Goal: Task Accomplishment & Management: Use online tool/utility

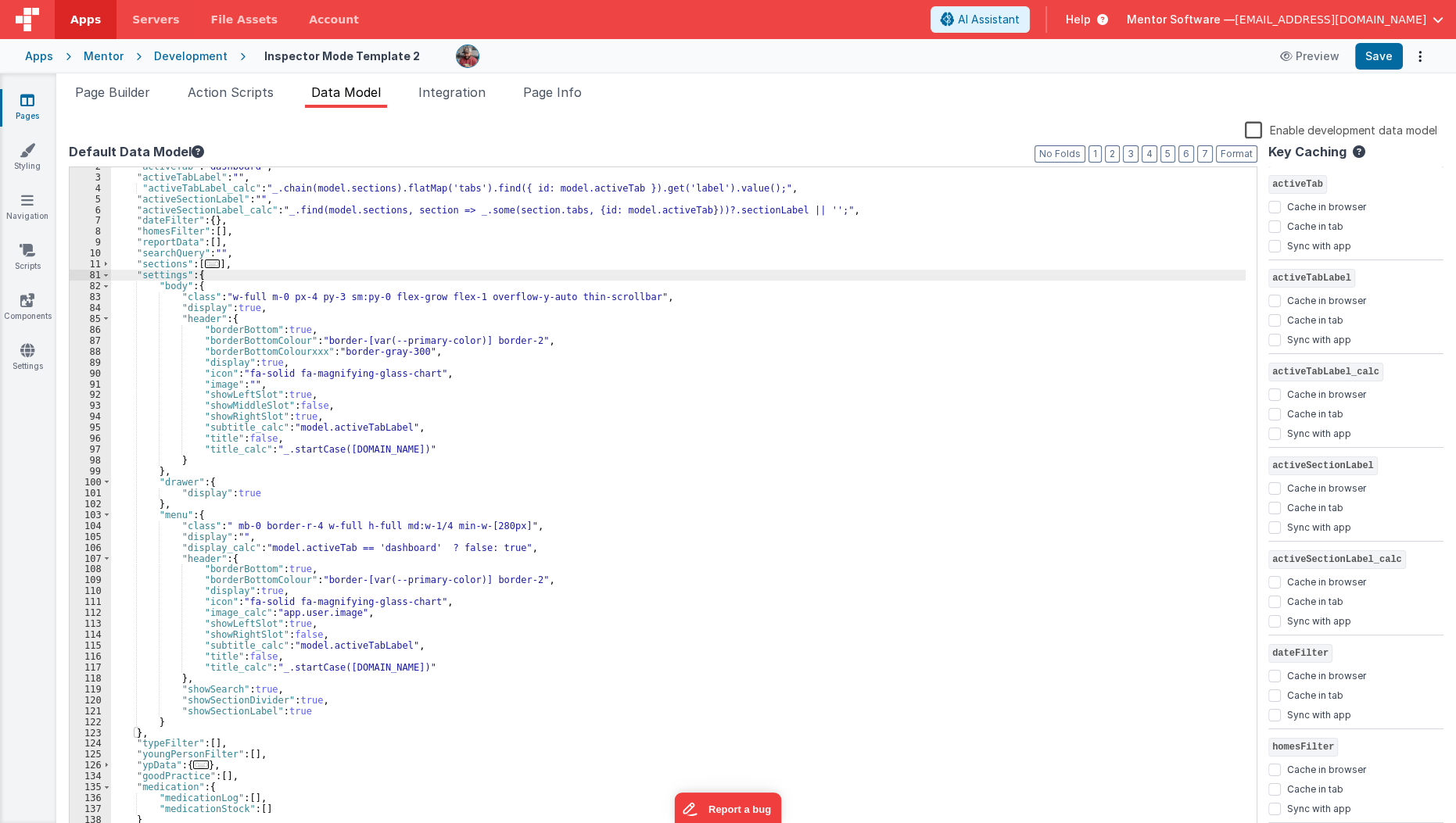
scroll to position [826, 0]
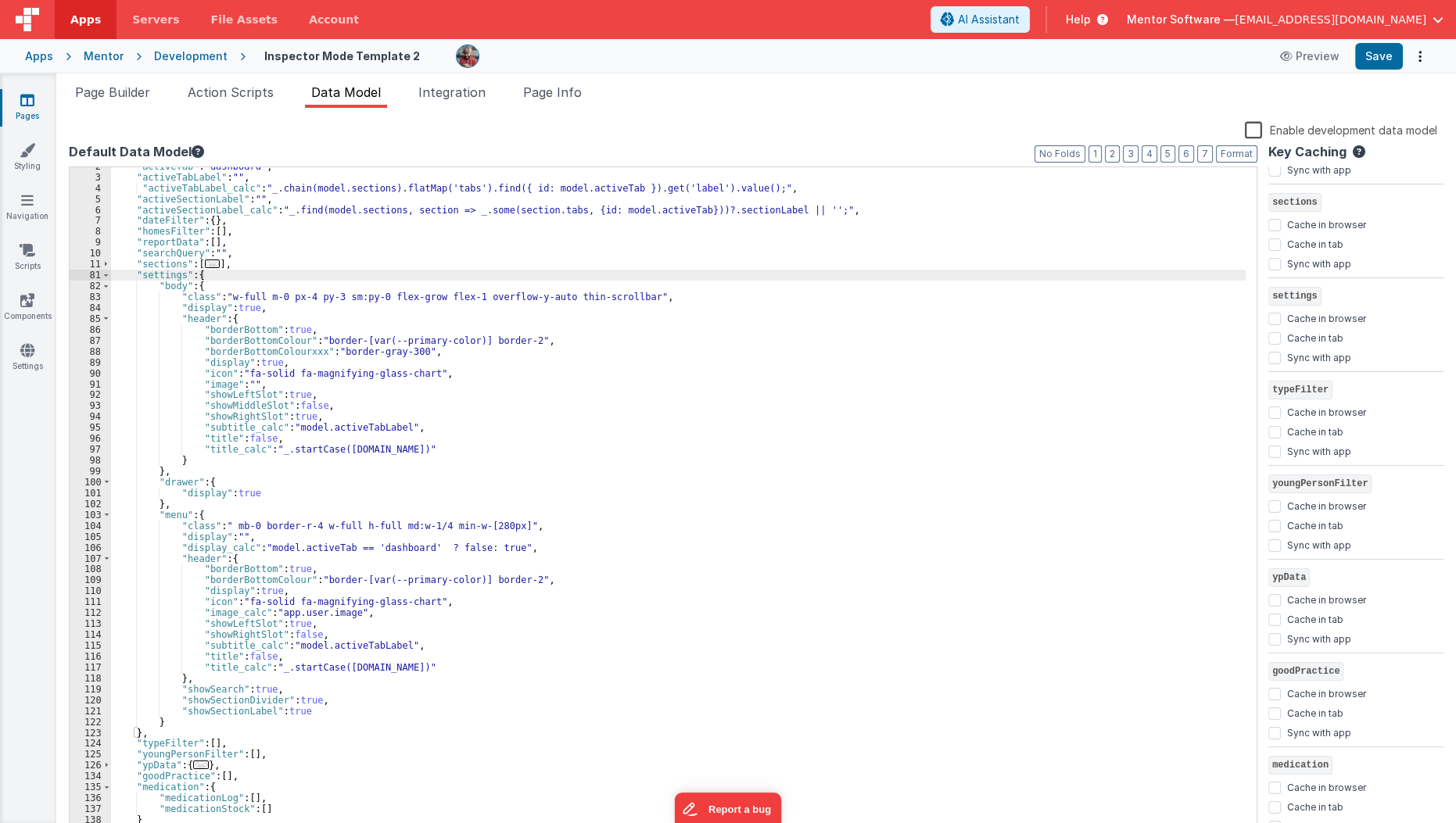
click at [120, 81] on div "Page Builder Action Scripts Data Model Integration Page Info Snippet Library Na…" at bounding box center [756, 448] width 1399 height 750
click at [119, 97] on span "Page Builder" at bounding box center [112, 92] width 75 height 16
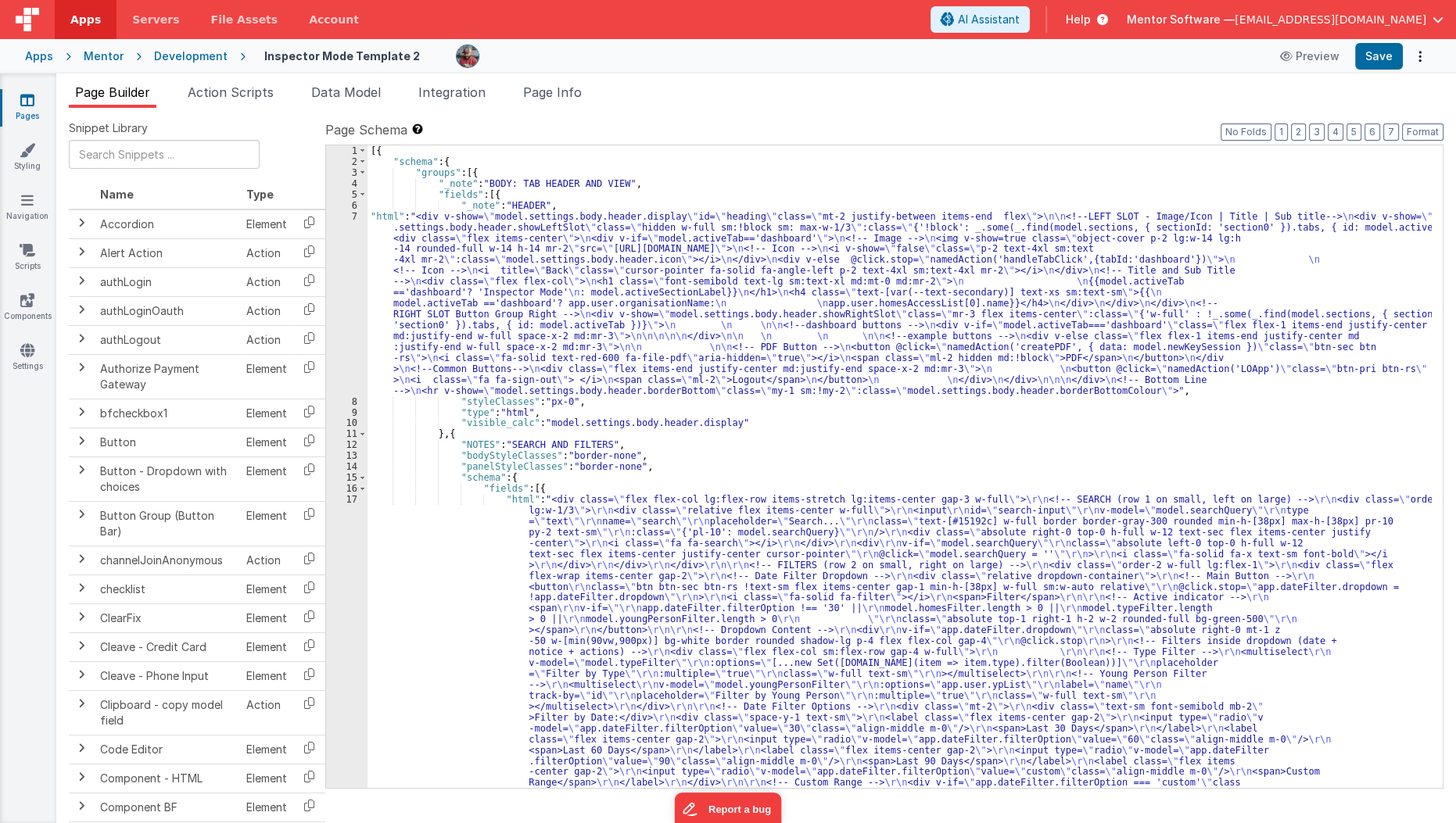
scroll to position [0, 0]
click at [361, 438] on span at bounding box center [362, 434] width 8 height 11
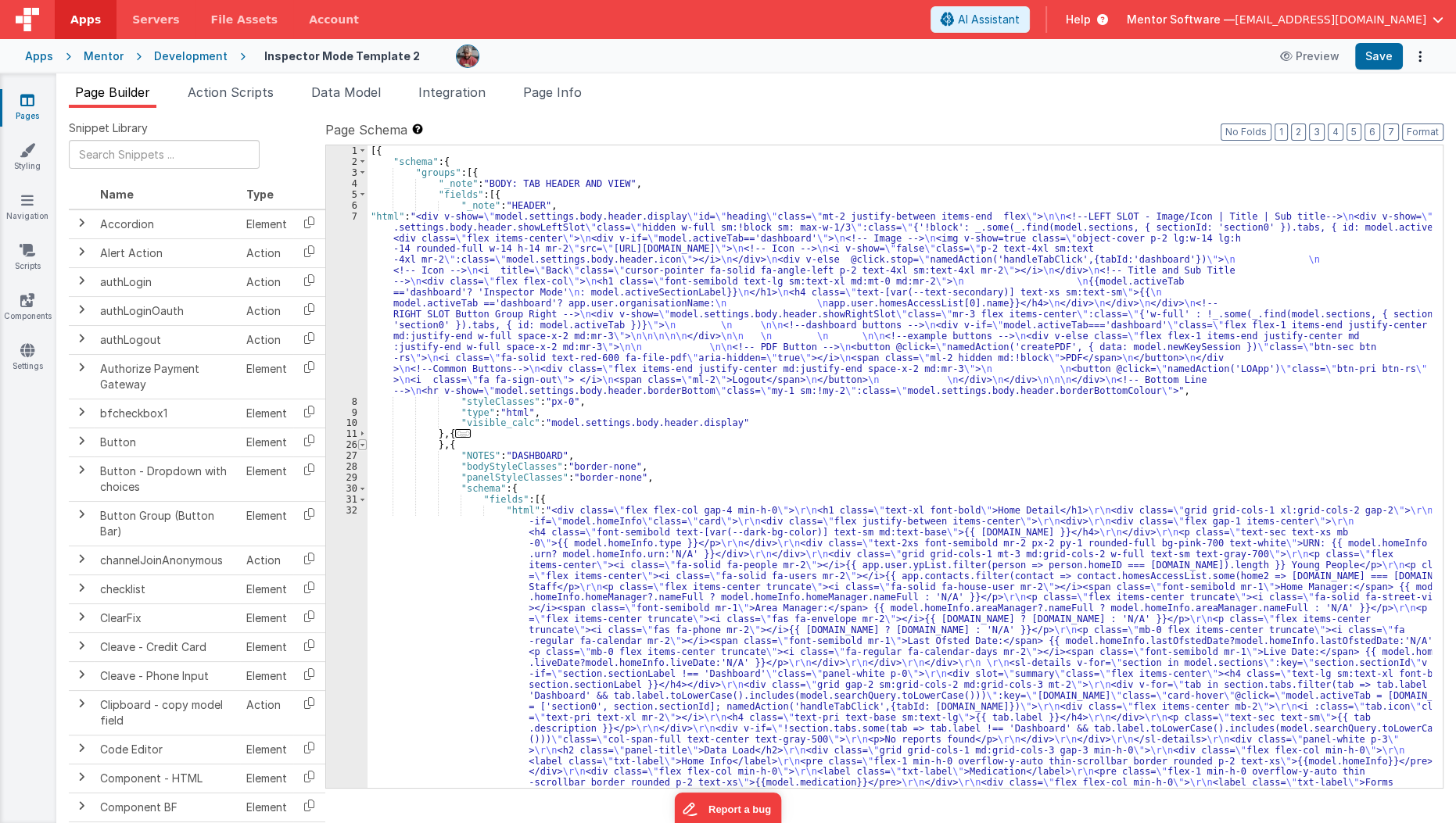
click at [365, 444] on span at bounding box center [362, 444] width 8 height 11
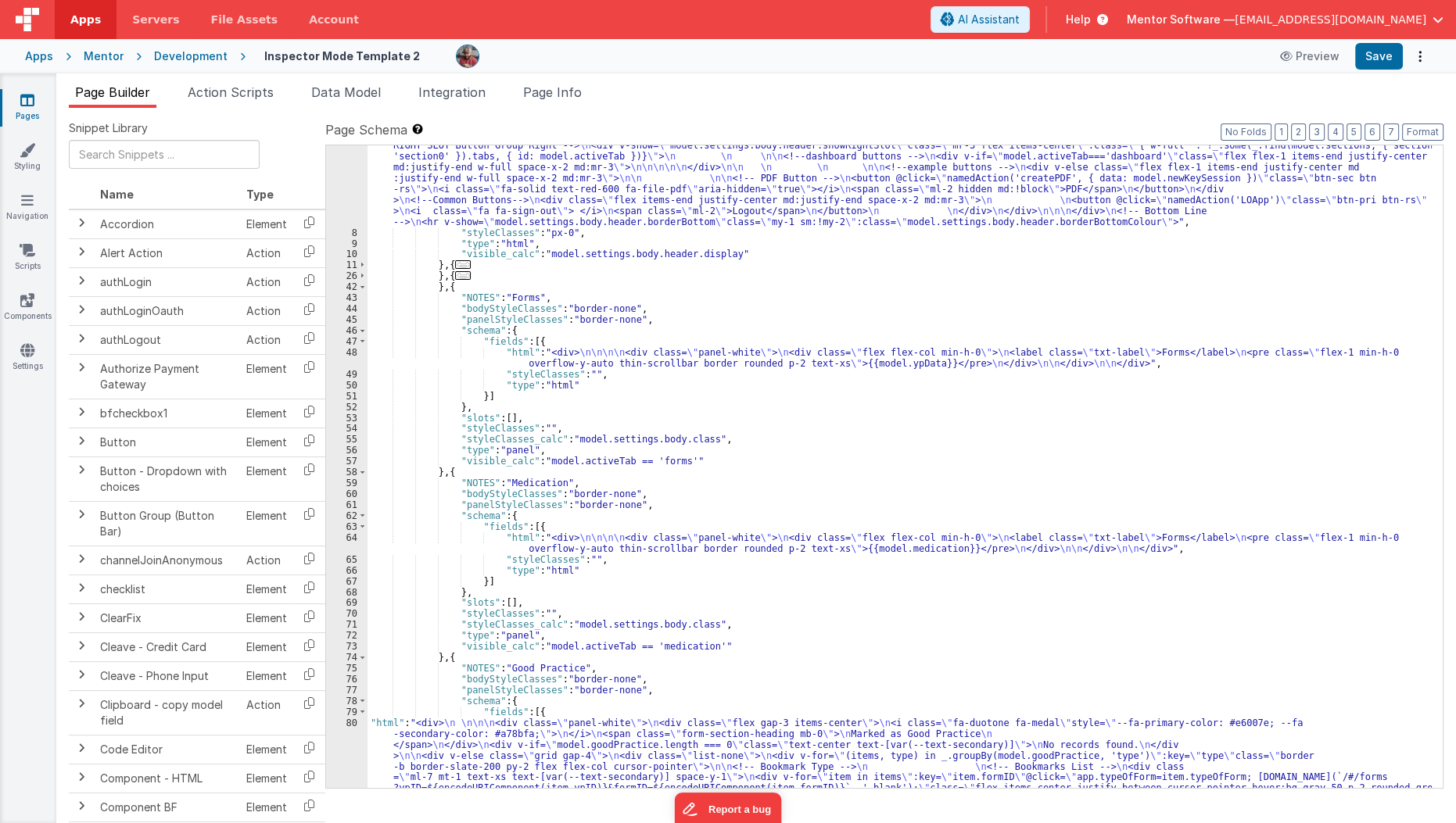
scroll to position [101, 0]
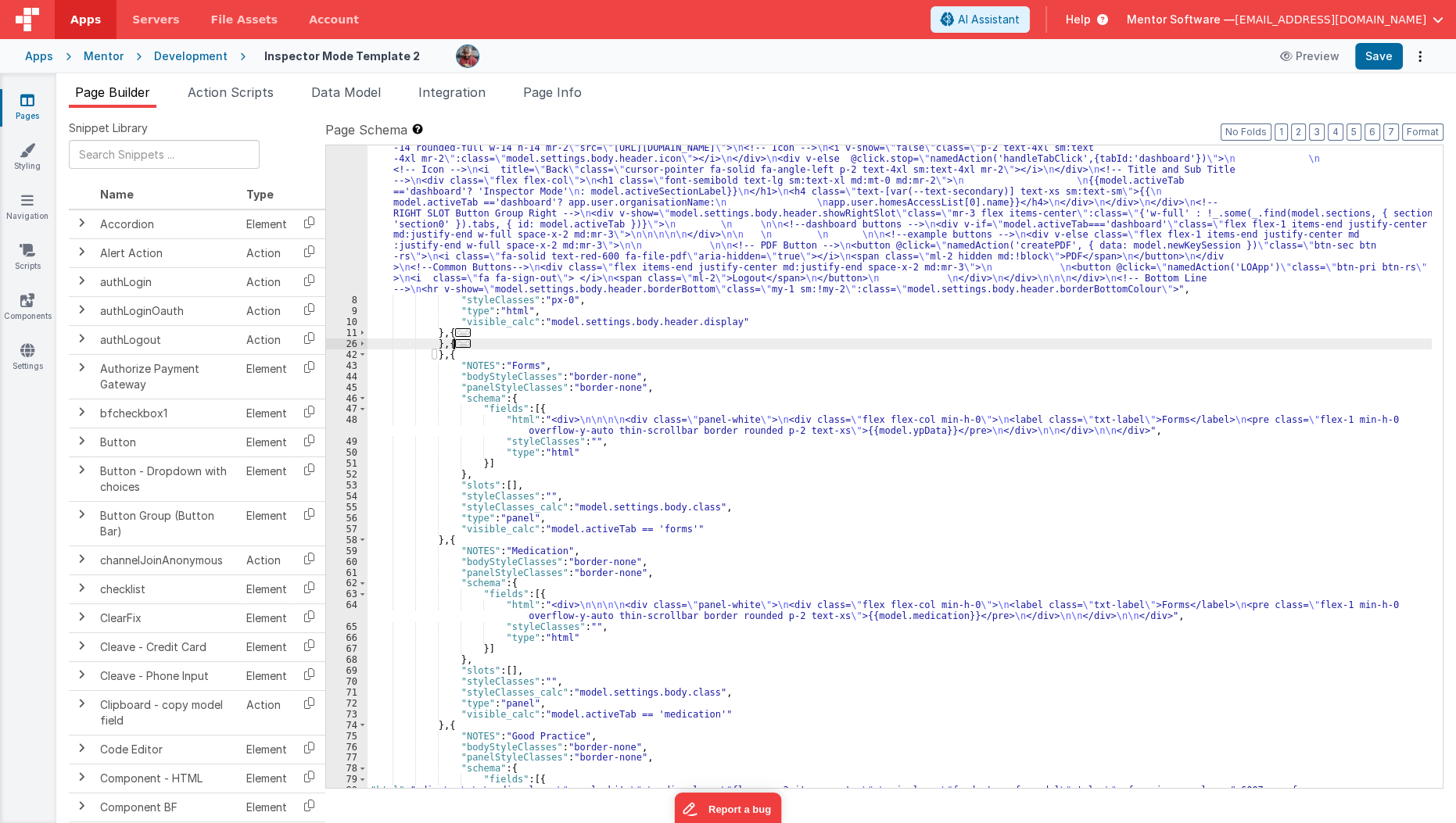
click at [458, 345] on span "..." at bounding box center [463, 344] width 16 height 8
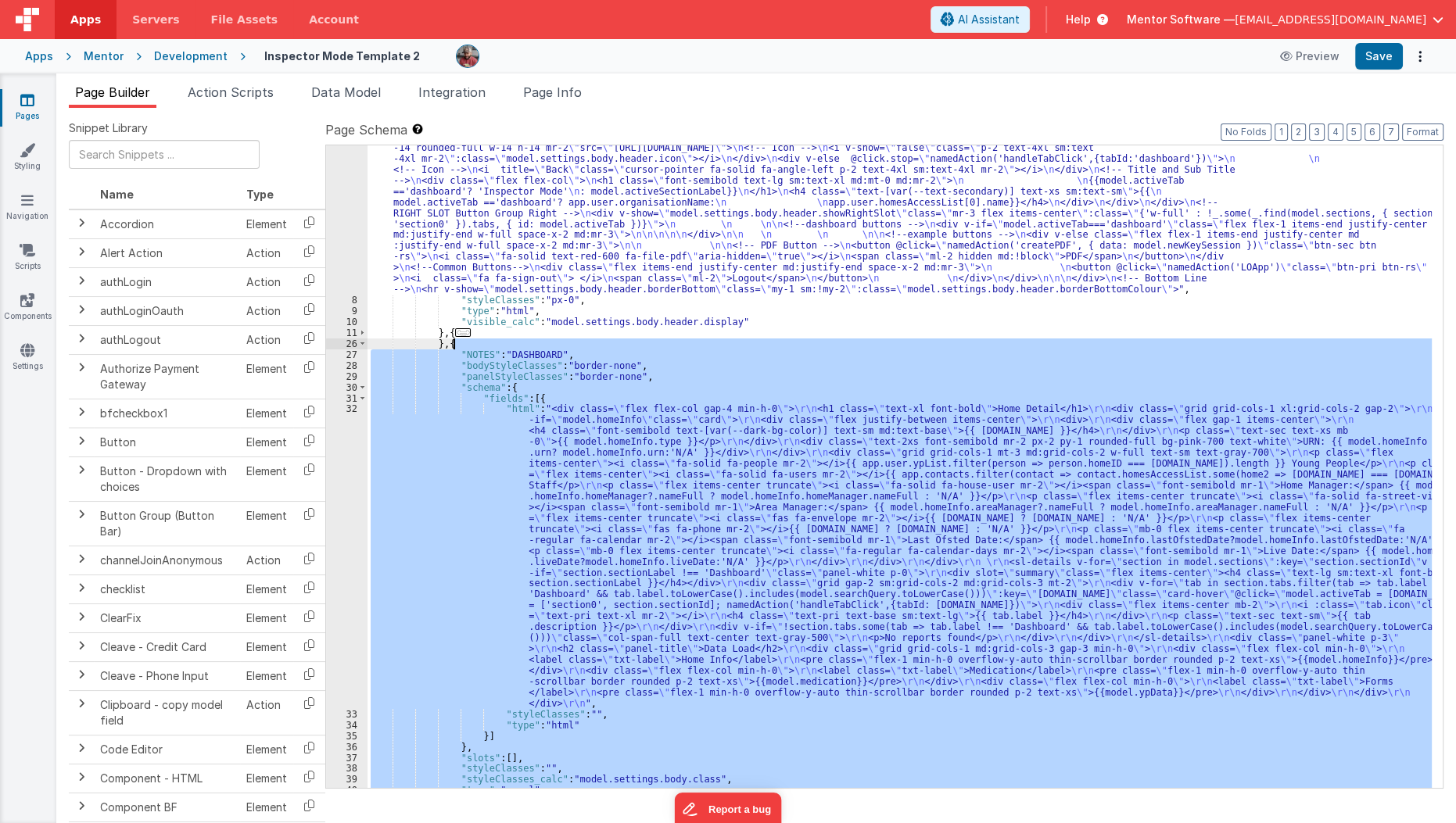
click at [458, 345] on div ""html" : "<div v-show= \" model.settings.body.header.display \" id= \" heading …" at bounding box center [899, 528] width 1065 height 839
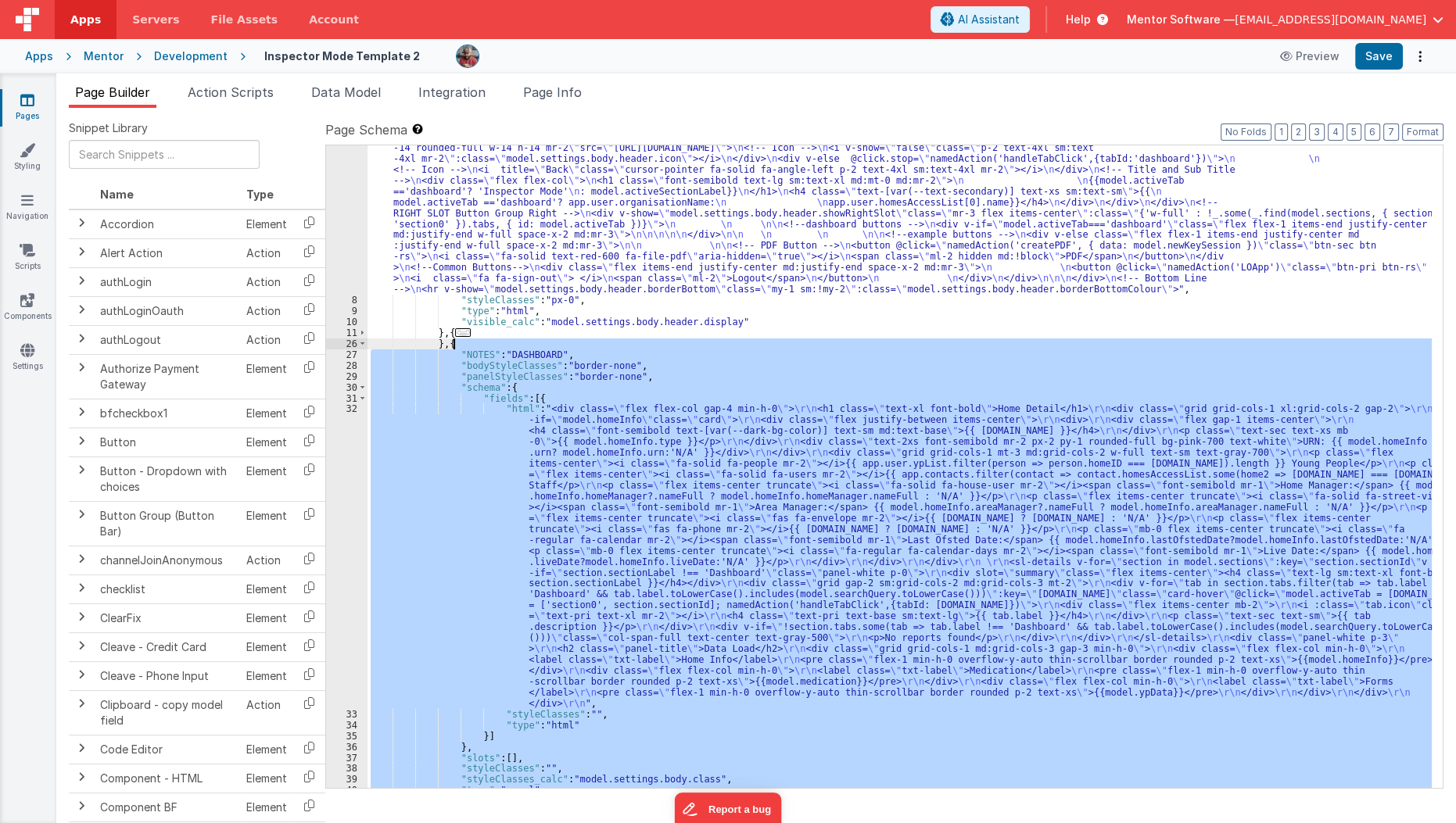
click at [419, 424] on div ""html" : "<div v-show= \" model.settings.body.header.display \" id= \" heading …" at bounding box center [899, 467] width 1064 height 642
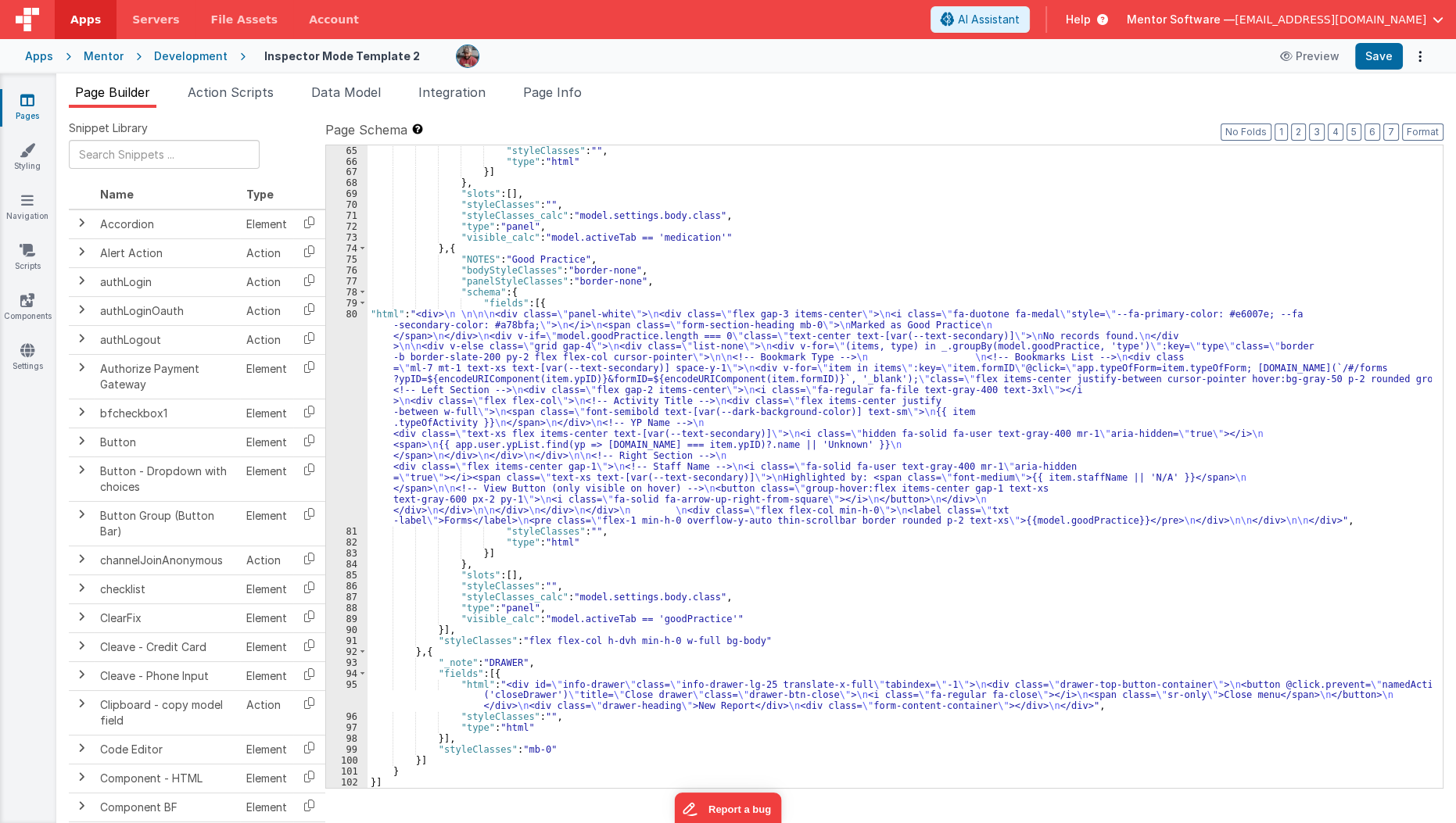
scroll to position [1034, 0]
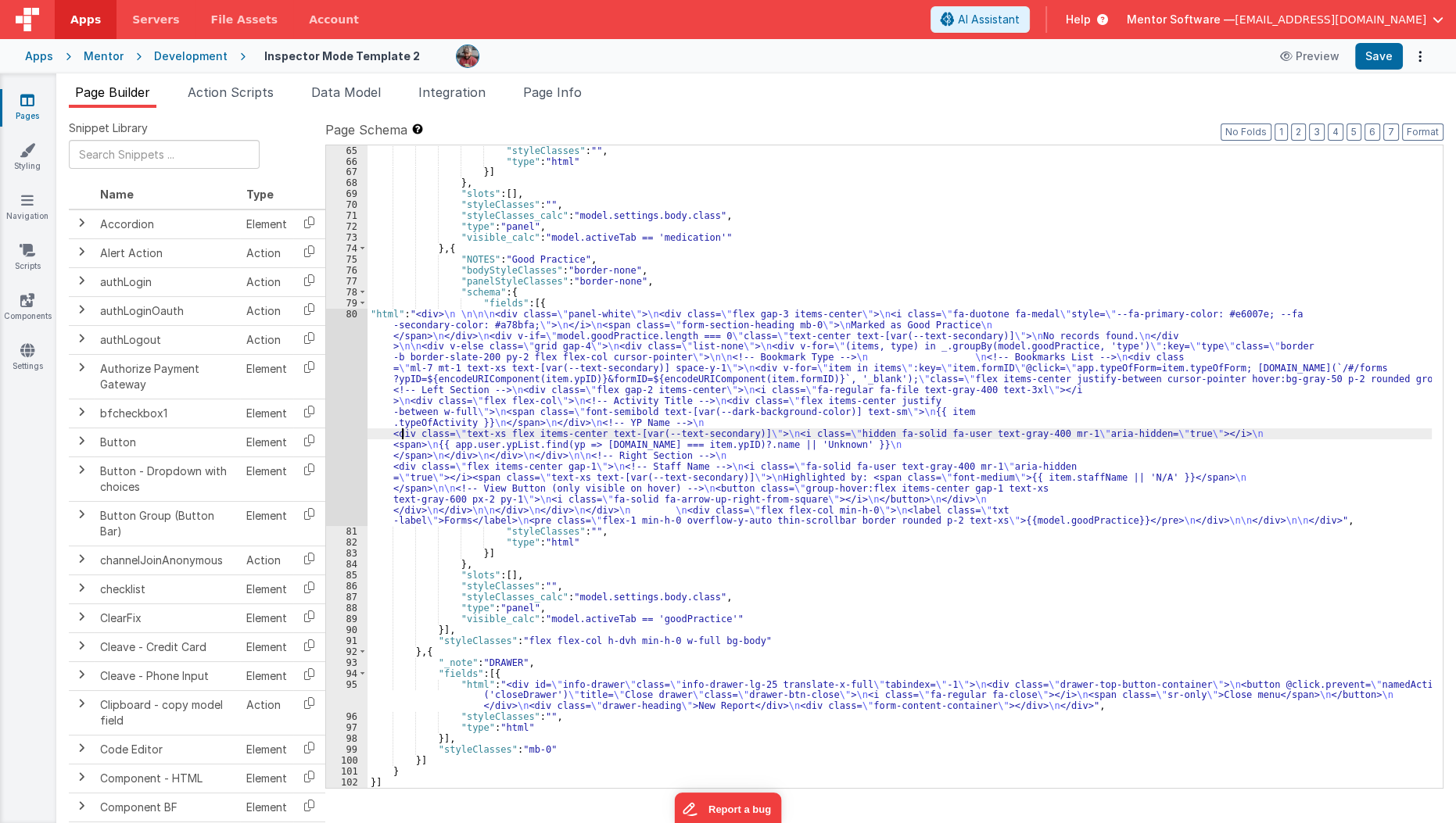
click at [401, 437] on div ""styleClasses" : "" , "type" : "html" }] } , "slots" : [ ] , "styleClasses" : "…" at bounding box center [899, 478] width 1065 height 664
click at [412, 364] on div ""styleClasses" : "" , "type" : "html" }] } , "slots" : [ ] , "styleClasses" : "…" at bounding box center [899, 478] width 1065 height 664
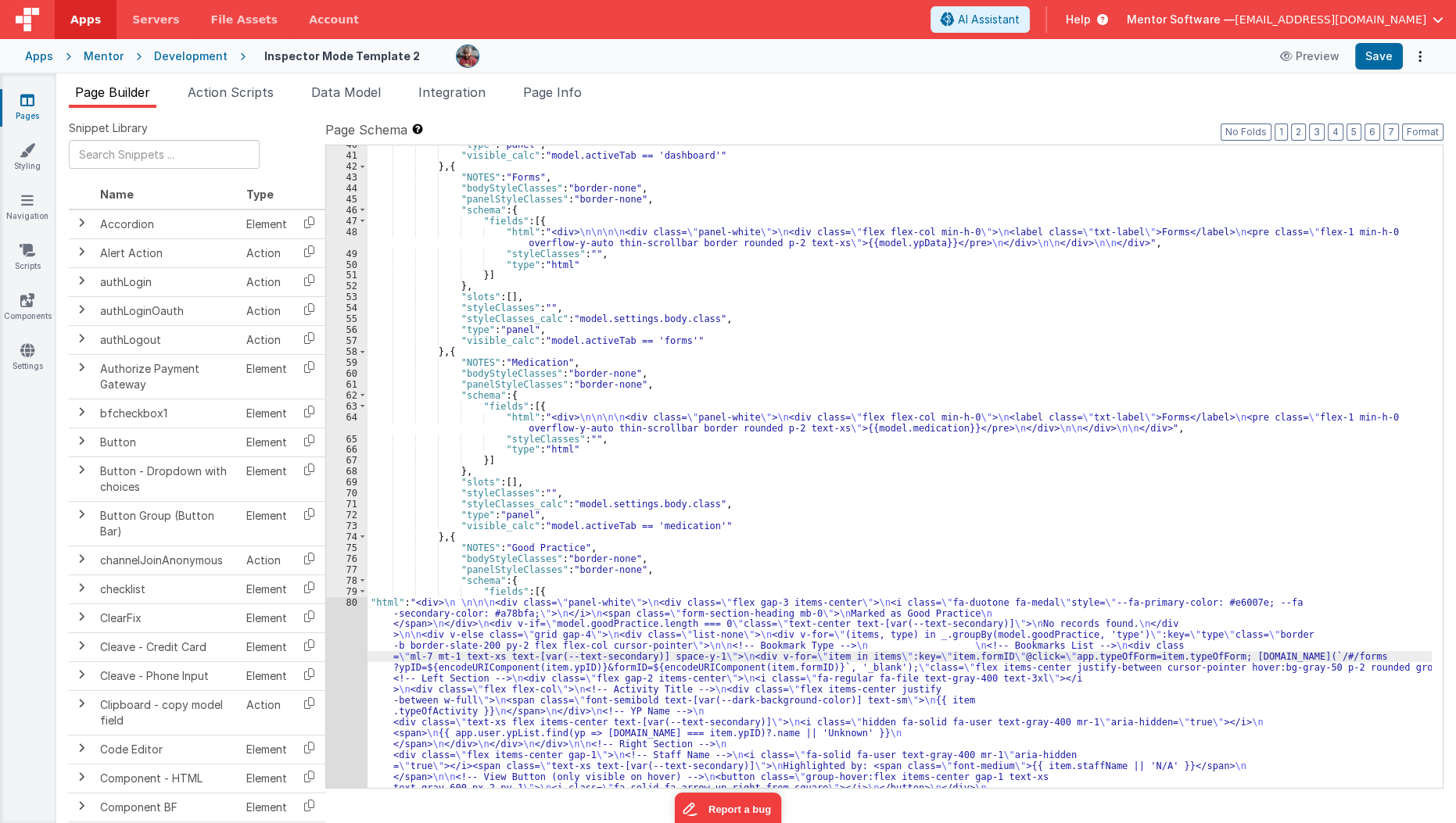
scroll to position [741, 0]
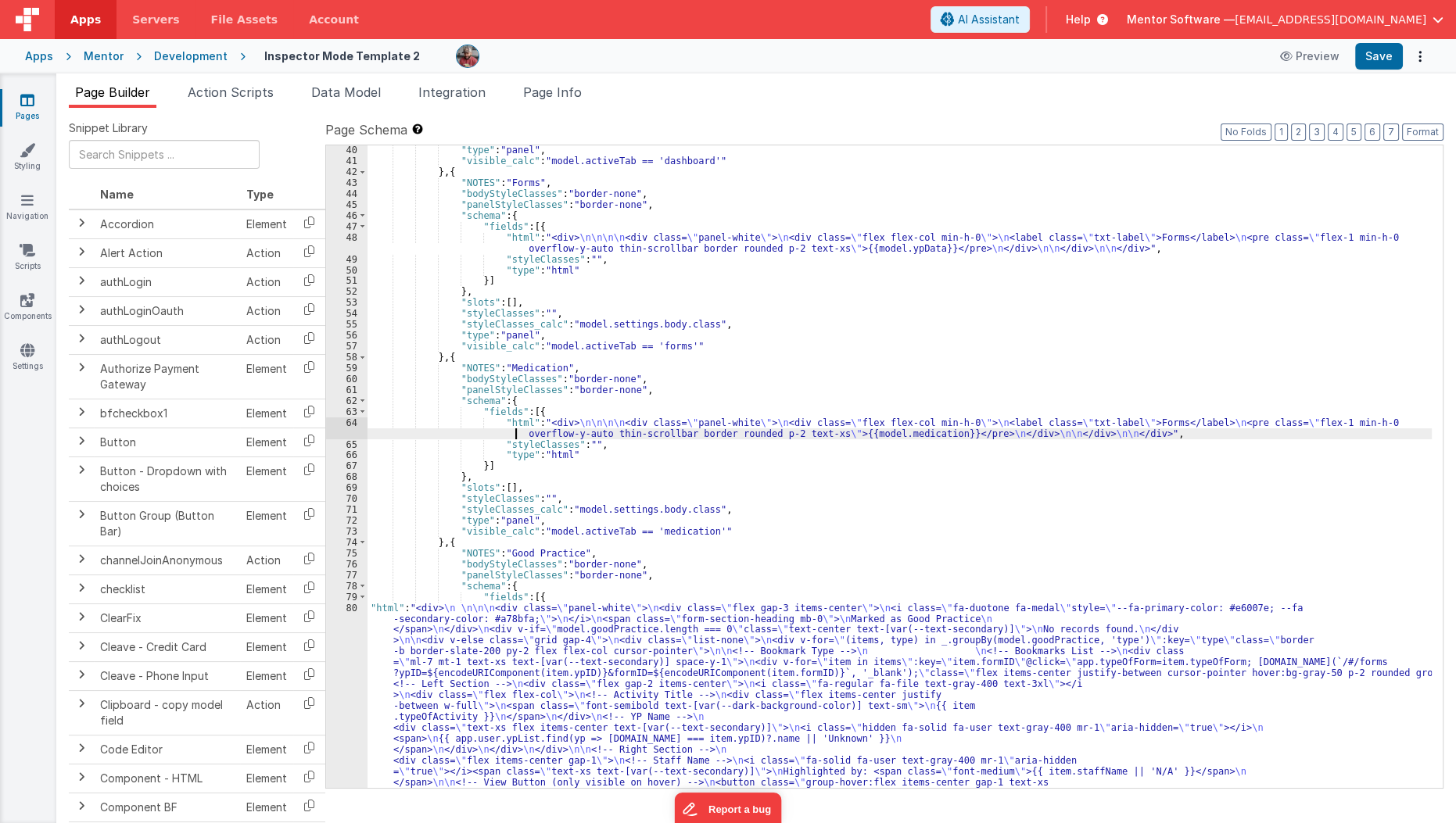
click at [456, 430] on div ""type" : "panel" , "visible_calc" : "model.activeTab == 'dashboard'" } , { "NOT…" at bounding box center [899, 580] width 1065 height 871
click at [348, 430] on div "64" at bounding box center [347, 429] width 42 height 22
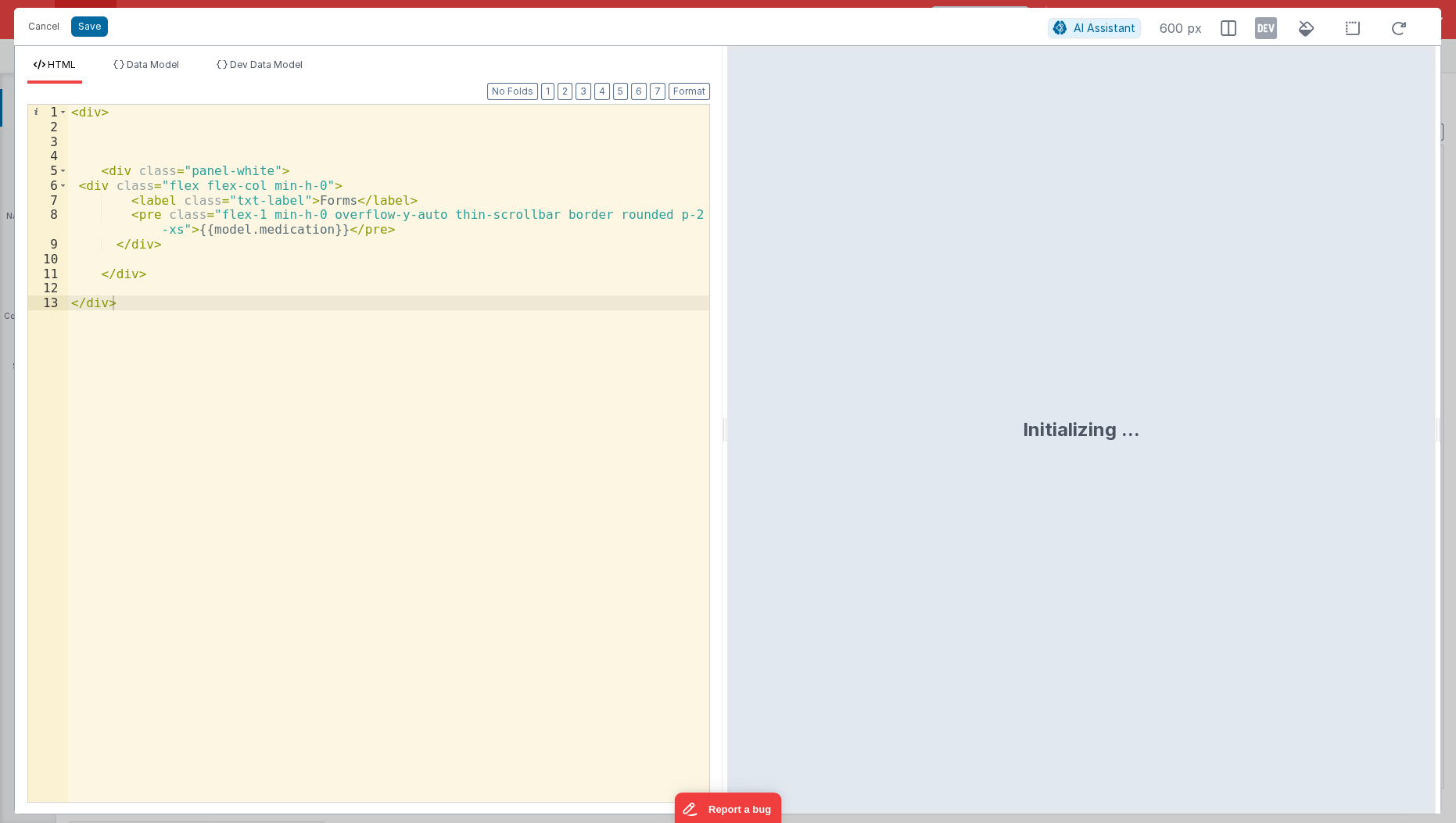
click at [307, 166] on div "< div > < div class = "panel-white" > < div class = "flex flex-col min-h-0" > <…" at bounding box center [390, 469] width 643 height 728
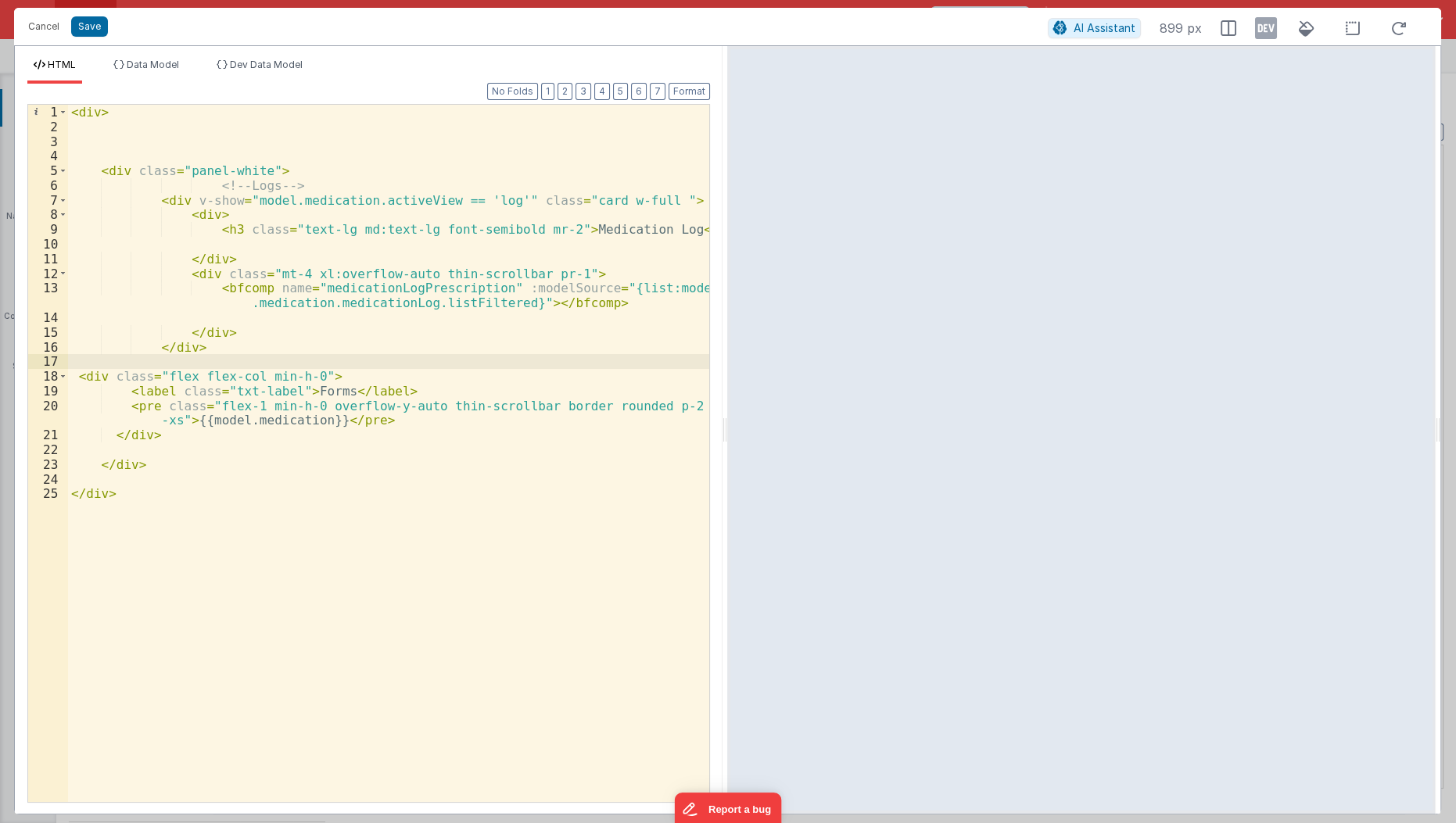
click at [188, 200] on div "< div > < div class = "panel-white" > <!-- Logs --> < div v-show = "model.medic…" at bounding box center [390, 469] width 643 height 728
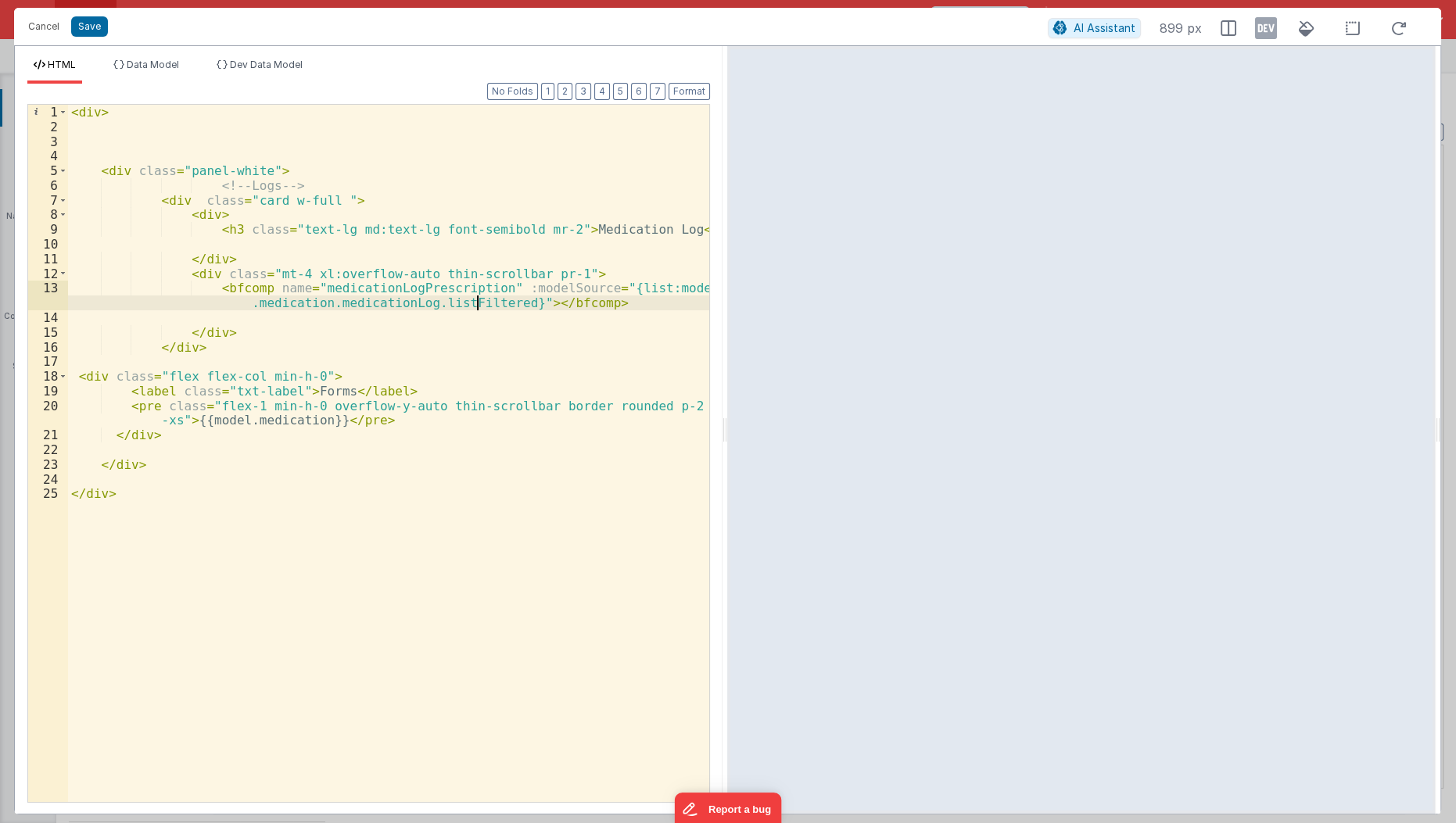
click at [477, 298] on div "< div > < div class = "panel-white" > <!-- Logs --> < div class = "card w-full …" at bounding box center [390, 469] width 643 height 728
click at [97, 28] on button "Save" at bounding box center [89, 27] width 37 height 20
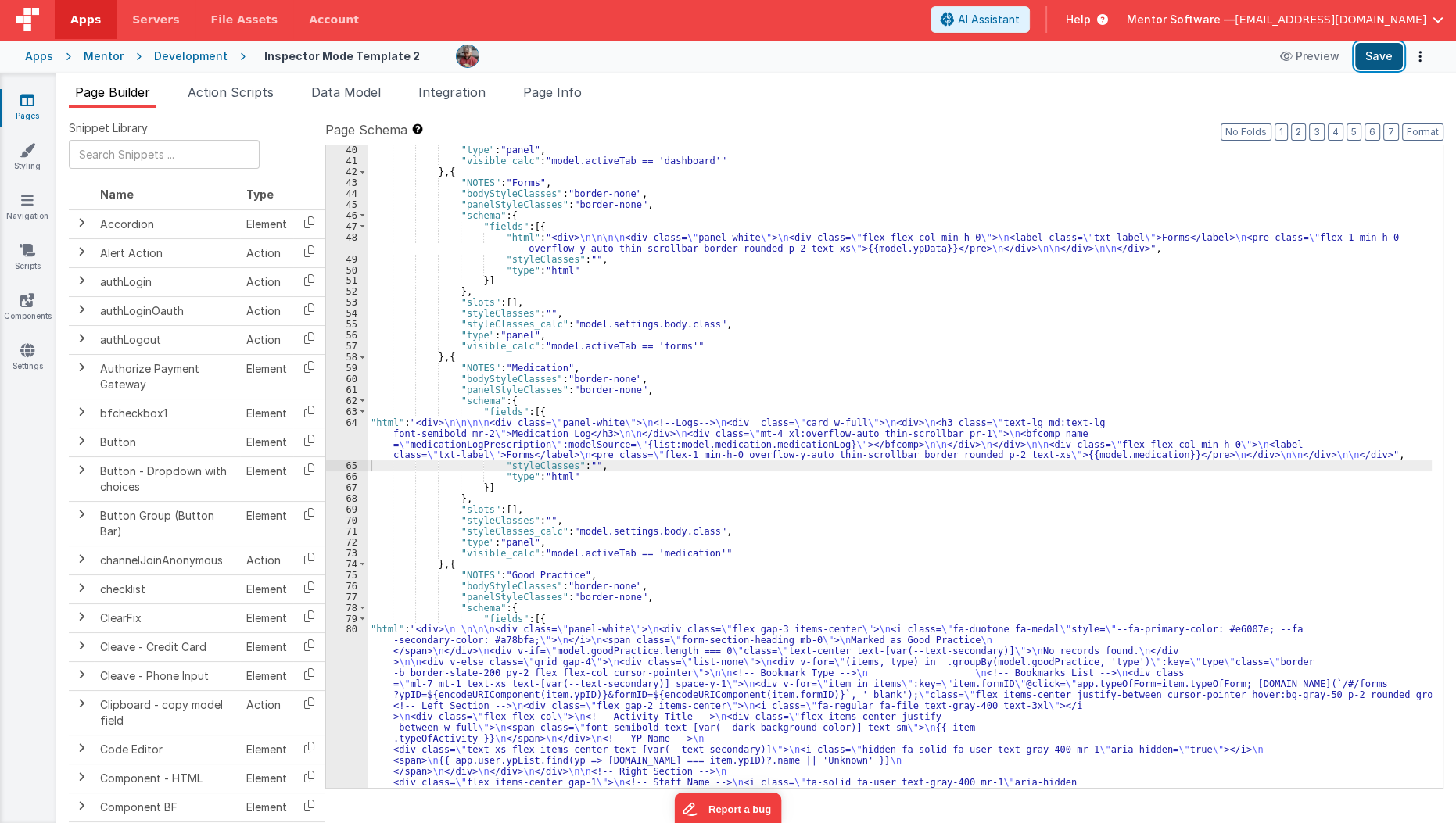
click at [1369, 64] on button "Save" at bounding box center [1379, 57] width 47 height 27
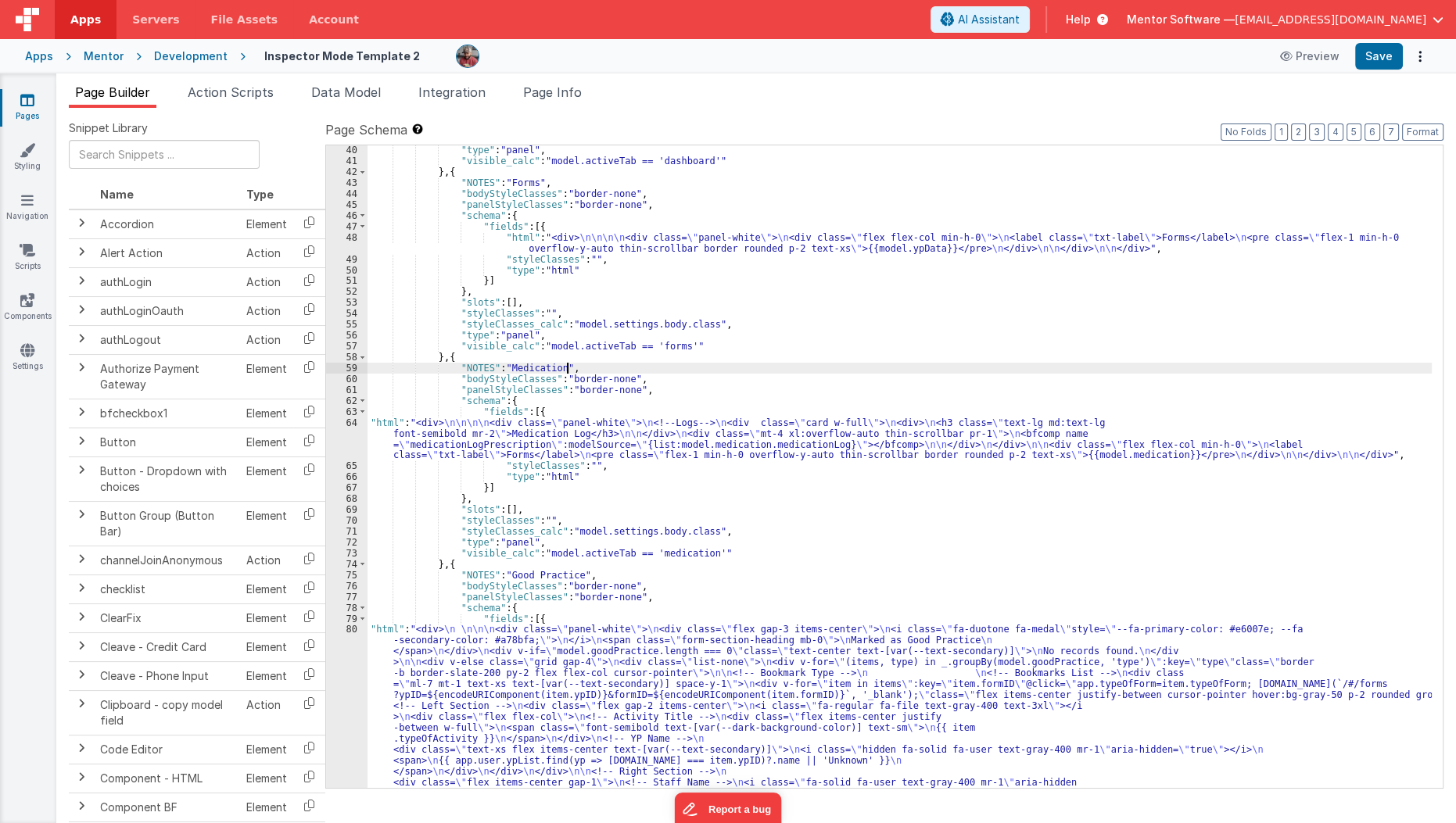
click at [675, 365] on div ""type" : "panel" , "visible_calc" : "model.activeTab == 'dashboard'" } , { "NOT…" at bounding box center [899, 580] width 1065 height 871
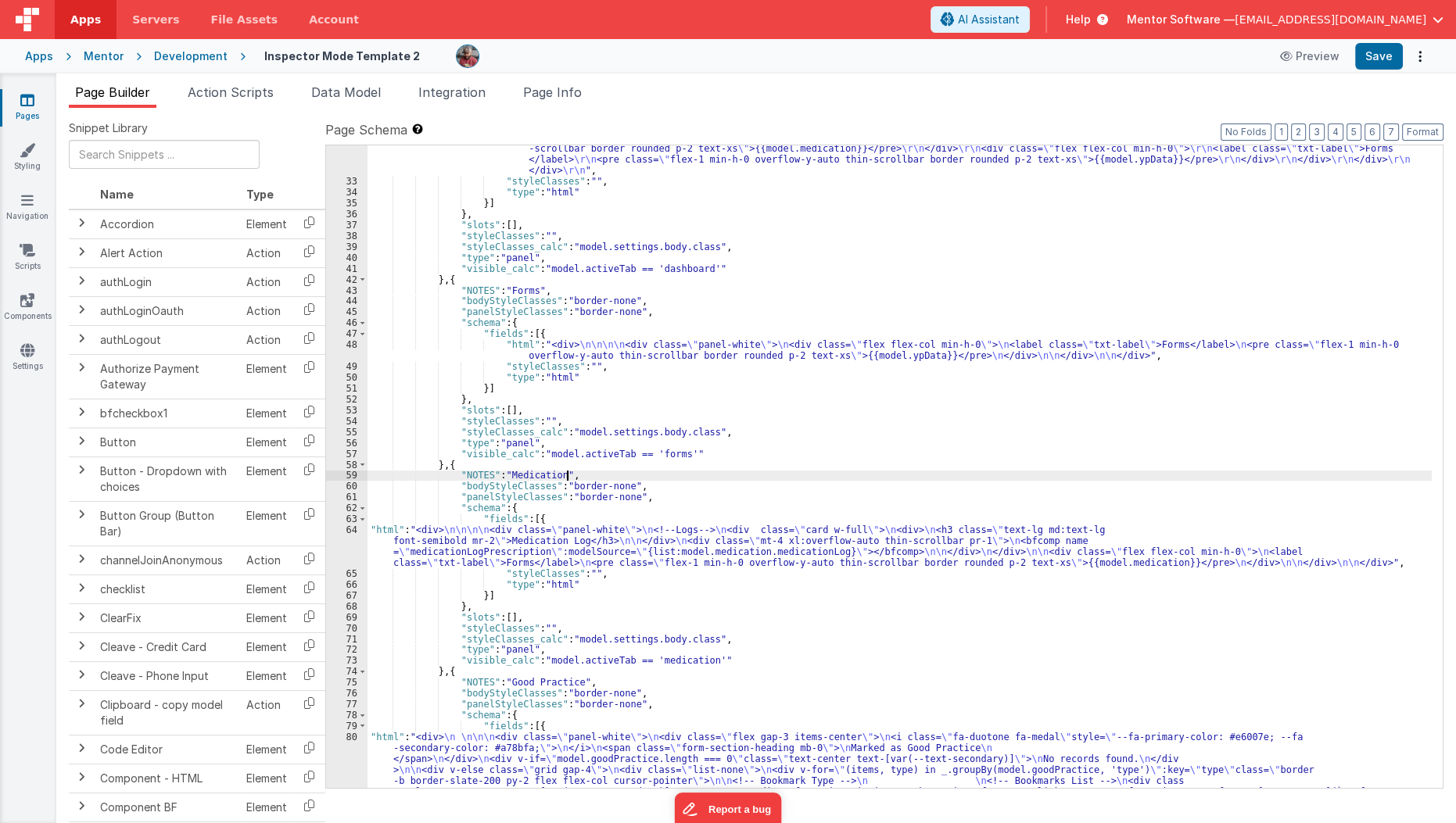
scroll to position [633, 0]
click at [675, 365] on div ""html" : "<div class= \" flex flex-col gap-4 min-h-0 \" > \r\n <h1 class= \" te…" at bounding box center [899, 454] width 1065 height 1165
click at [562, 104] on li "Page Info" at bounding box center [552, 96] width 71 height 25
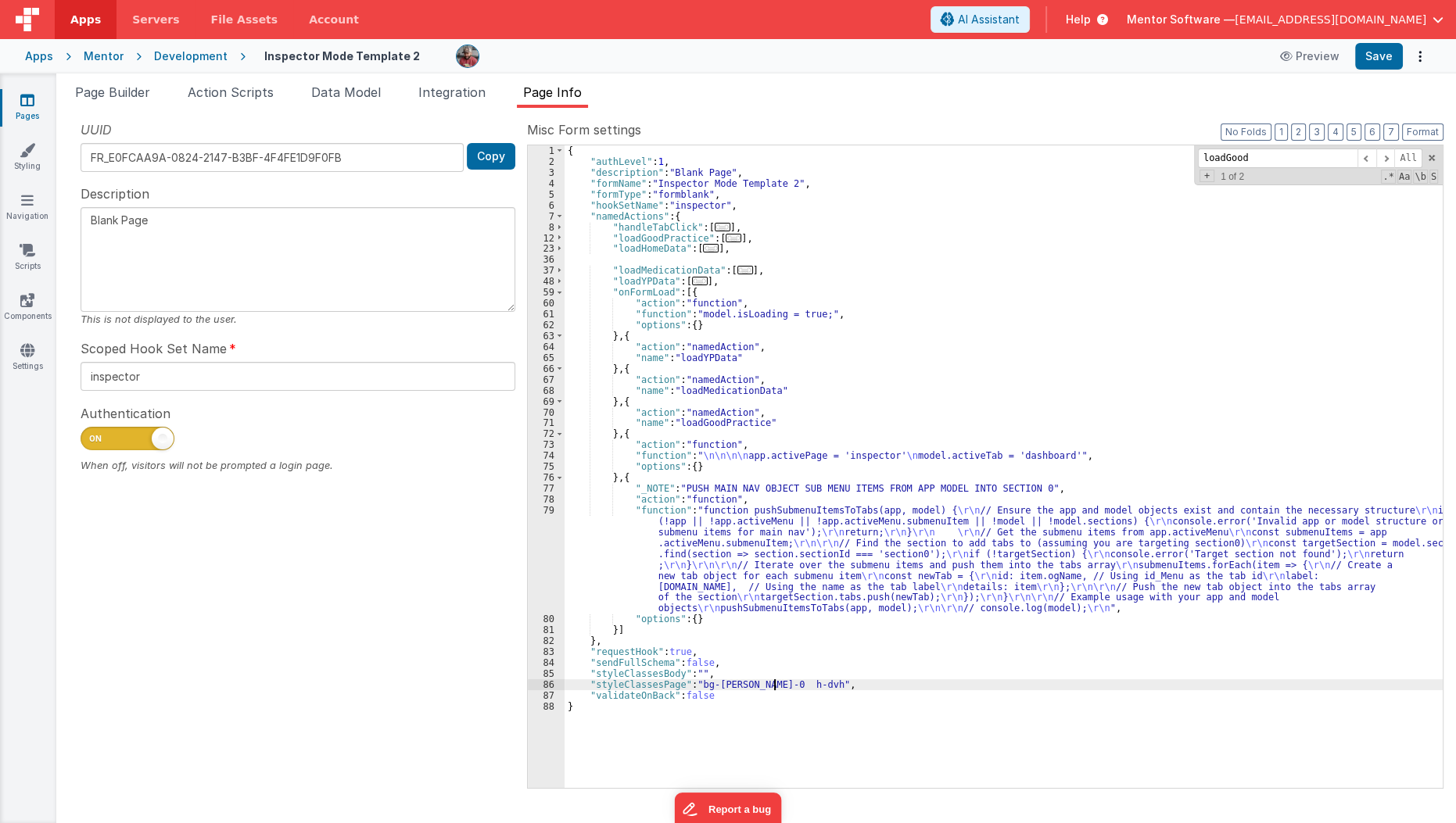
click at [773, 684] on div "{ "authLevel" : 1 , "description" : "Blank Page" , "formName" : "Inspector Mode…" at bounding box center [1004, 478] width 879 height 664
click at [675, 681] on div "{ "authLevel" : 1 , "description" : "Blank Page" , "formName" : "Inspector Mode…" at bounding box center [1004, 478] width 879 height 664
click at [789, 705] on div "{ "authLevel" : 1 , "description" : "Blank Page" , "formName" : "Inspector Mode…" at bounding box center [1004, 478] width 879 height 664
click at [771, 687] on div "{ "authLevel" : 1 , "description" : "Blank Page" , "formName" : "Inspector Mode…" at bounding box center [1004, 478] width 879 height 664
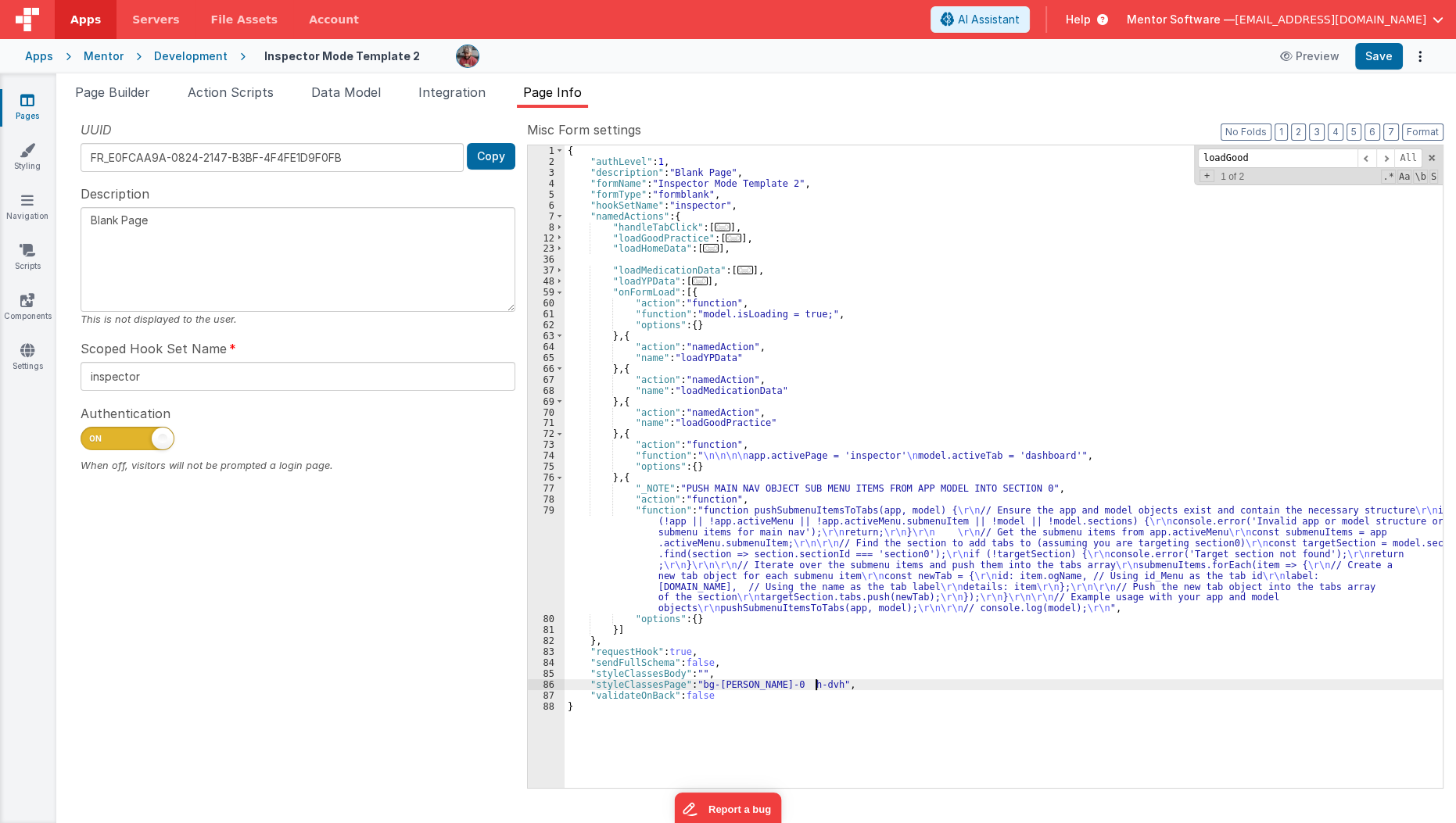
click at [832, 683] on div "{ "authLevel" : 1 , "description" : "Blank Page" , "formName" : "Inspector Mode…" at bounding box center [1004, 478] width 879 height 664
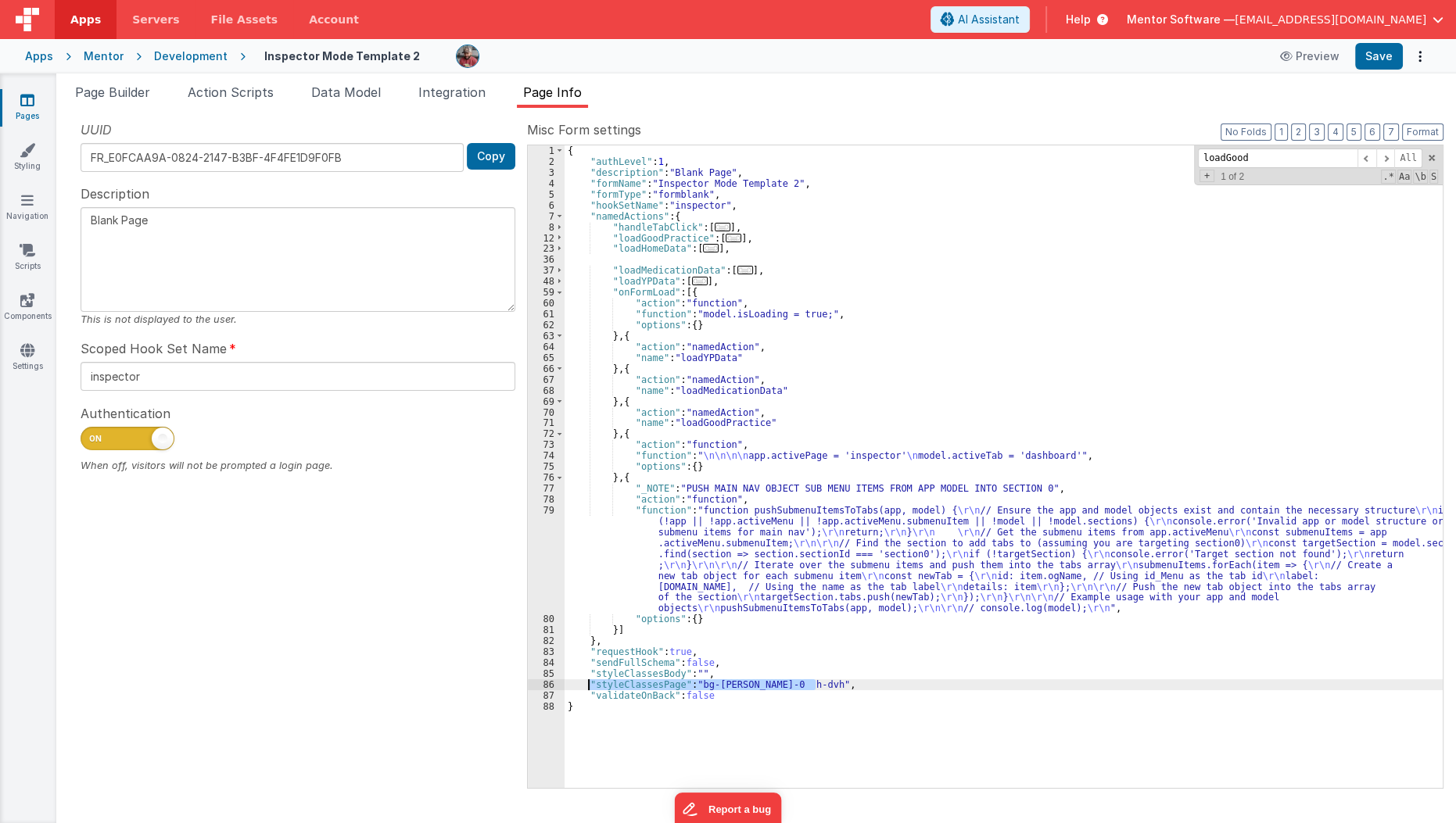
click at [832, 683] on div "{ "authLevel" : 1 , "description" : "Blank Page" , "formName" : "Inspector Mode…" at bounding box center [1003, 467] width 878 height 642
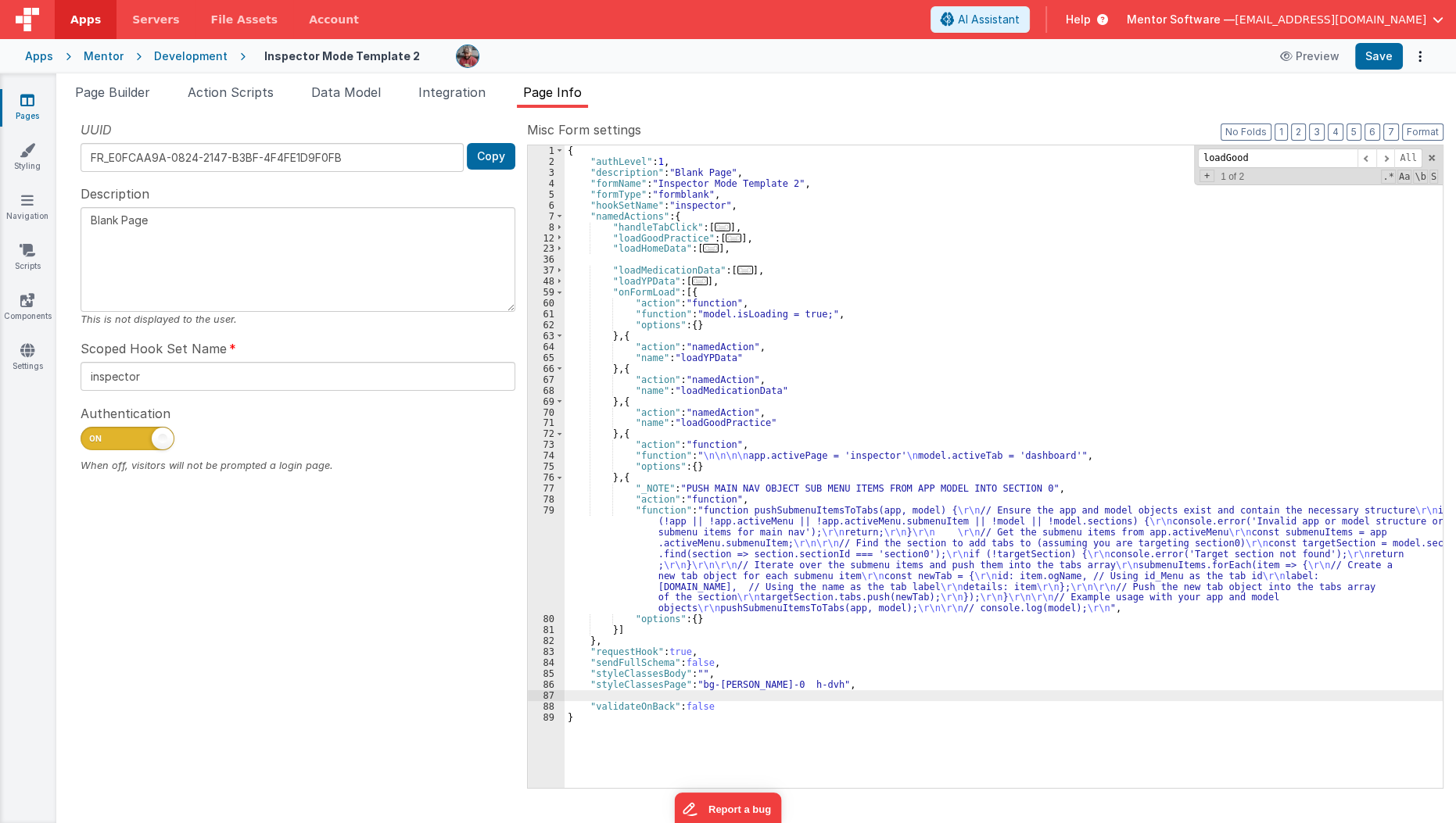
paste textarea
click at [677, 694] on div "{ "authLevel" : 1 , "description" : "Blank Page" , "formName" : "Inspector Mode…" at bounding box center [1004, 478] width 879 height 664
click at [748, 682] on div "{ "authLevel" : 1 , "description" : "Blank Page" , "formName" : "Inspector Mode…" at bounding box center [1004, 478] width 879 height 664
click at [720, 695] on div "{ "authLevel" : 1 , "description" : "Blank Page" , "formName" : "Inspector Mode…" at bounding box center [1004, 478] width 879 height 664
click at [1383, 63] on button "Save" at bounding box center [1379, 57] width 47 height 27
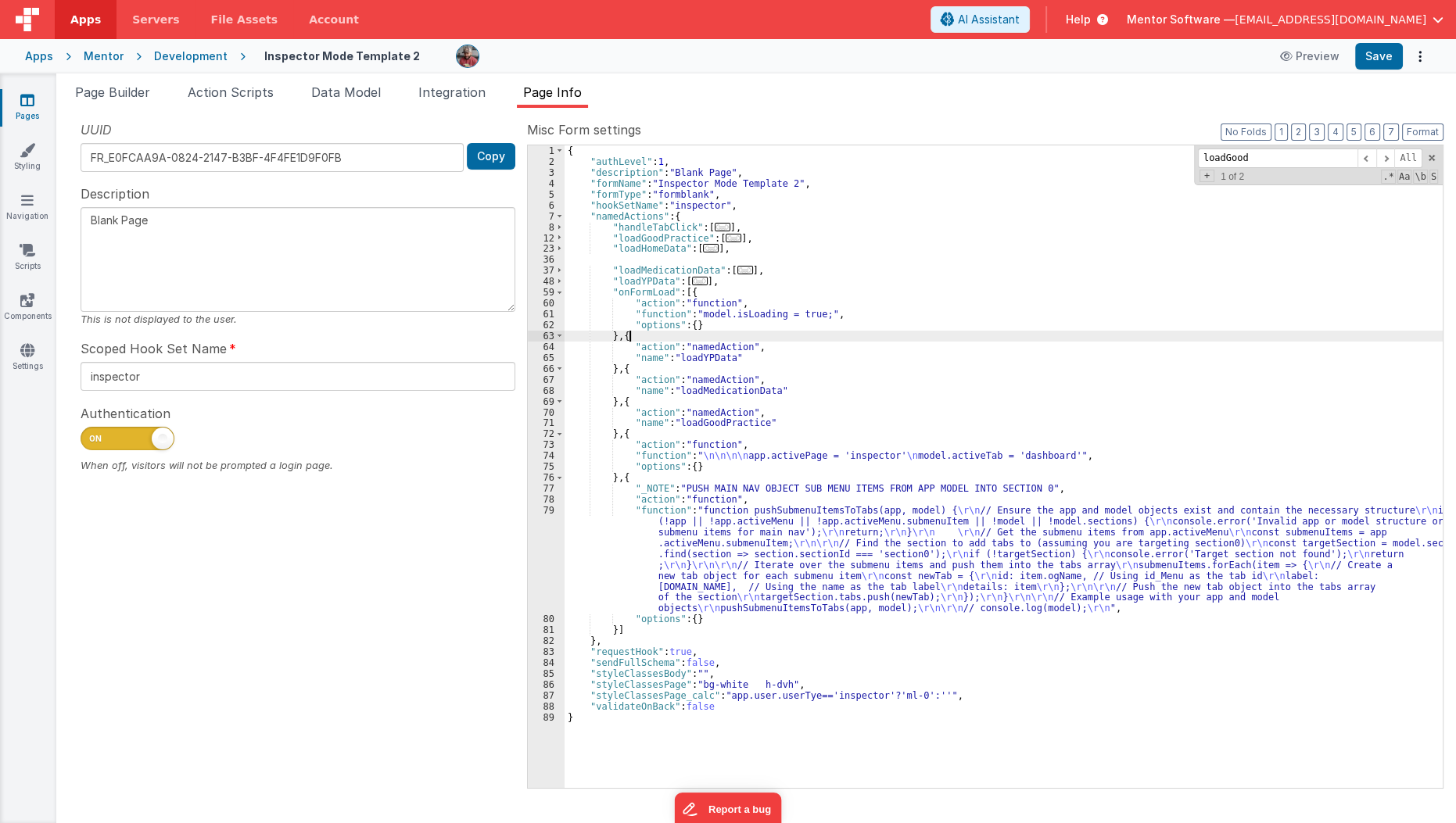
click at [810, 335] on div "{ "authLevel" : 1 , "description" : "Blank Page" , "formName" : "Inspector Mode…" at bounding box center [1004, 478] width 879 height 664
click at [1374, 58] on button "Save" at bounding box center [1379, 57] width 47 height 27
click at [971, 488] on div "{ "authLevel" : 1 , "description" : "Blank Page" , "formName" : "Inspector Mode…" at bounding box center [1004, 478] width 879 height 664
click at [813, 591] on div "{ "authLevel" : 1 , "description" : "Blank Page" , "formName" : "Inspector Mode…" at bounding box center [1004, 478] width 879 height 664
click at [772, 686] on div "{ "authLevel" : 1 , "description" : "Blank Page" , "formName" : "Inspector Mode…" at bounding box center [1004, 478] width 879 height 664
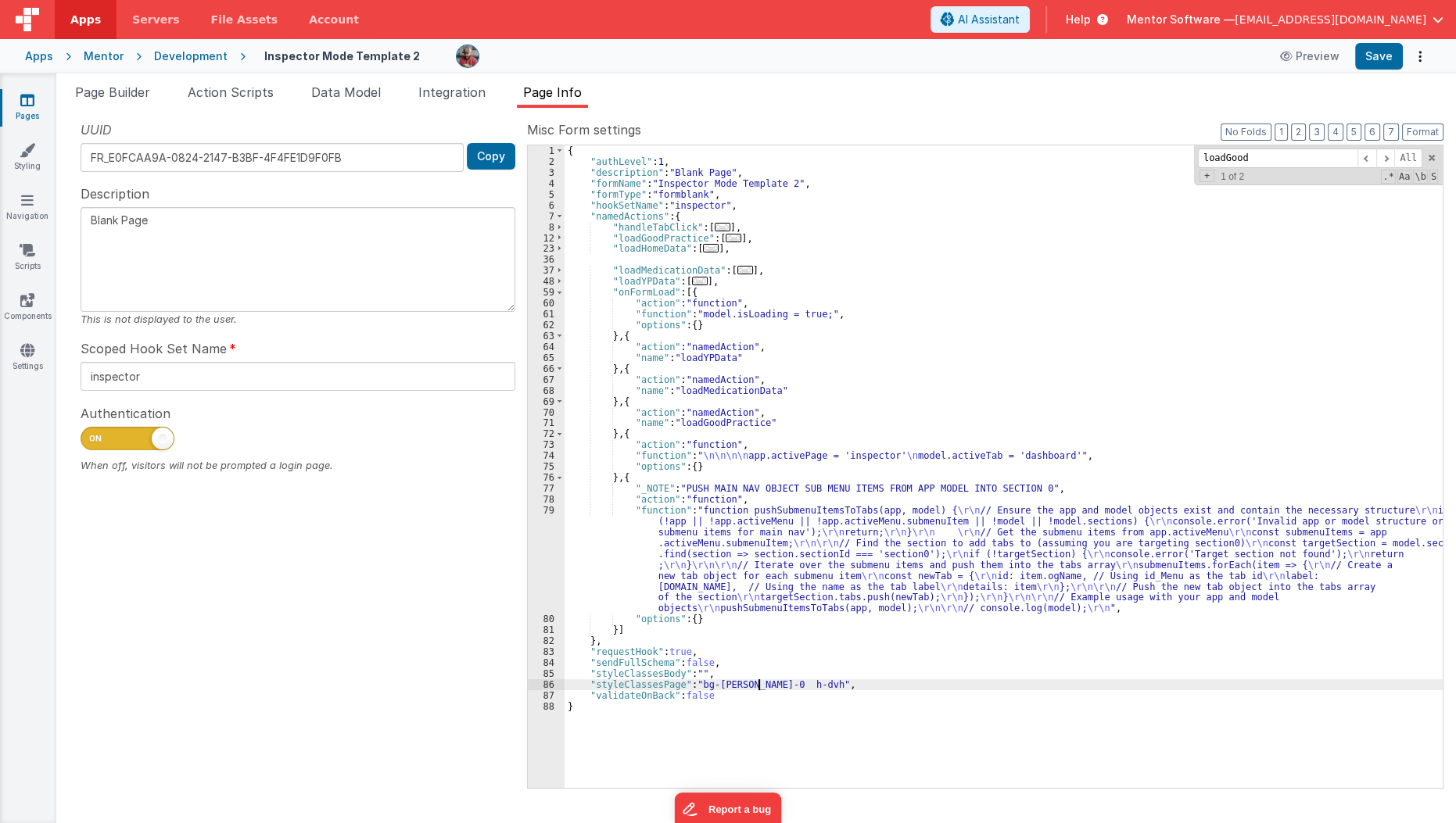
click at [758, 686] on div "{ "authLevel" : 1 , "description" : "Blank Page" , "formName" : "Inspector Mode…" at bounding box center [1004, 478] width 879 height 664
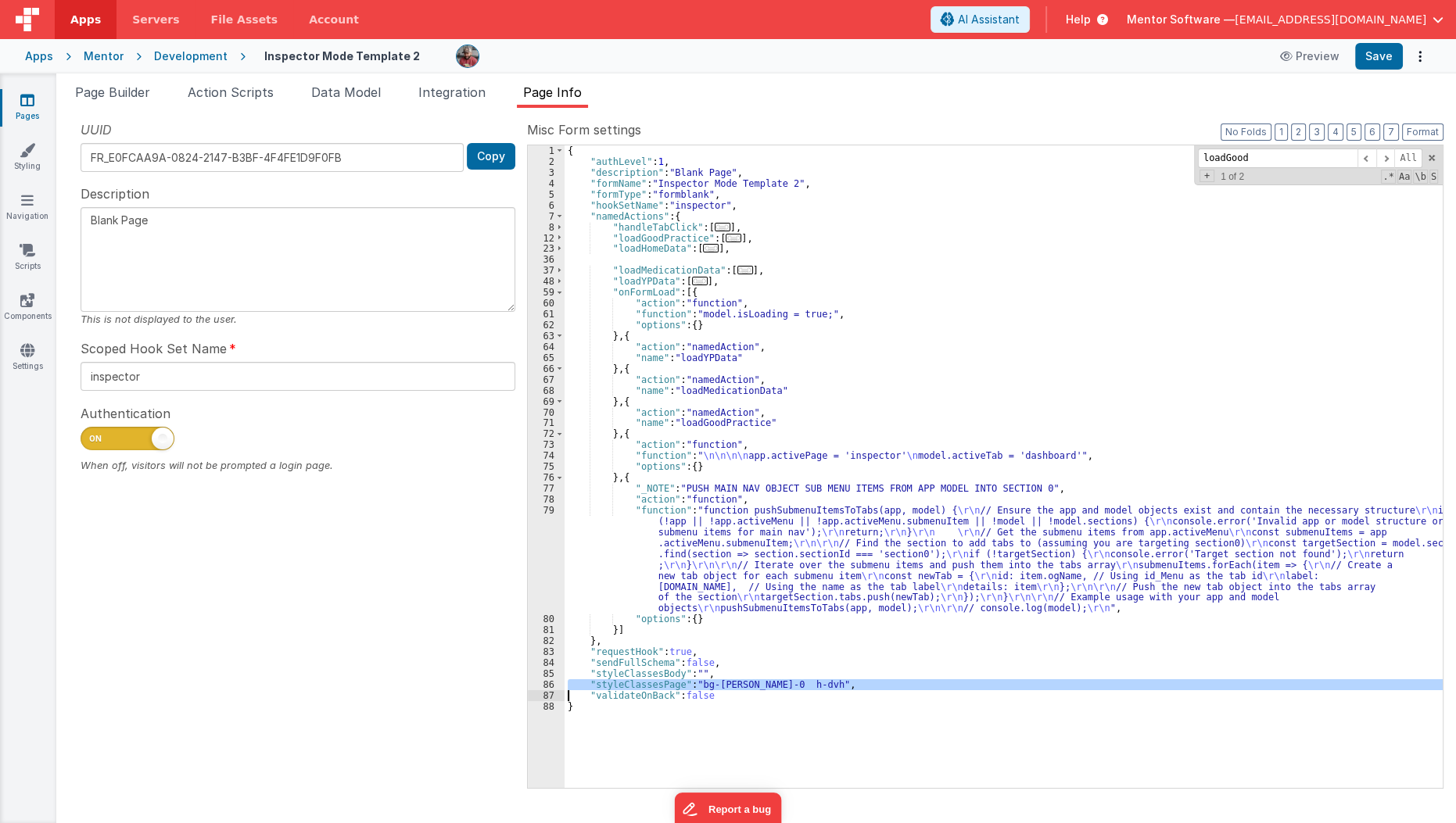
click at [758, 686] on div "{ "authLevel" : 1 , "description" : "Blank Page" , "formName" : "Inspector Mode…" at bounding box center [1004, 478] width 879 height 664
click at [758, 686] on div "{ "authLevel" : 1 , "description" : "Blank Page" , "formName" : "Inspector Mode…" at bounding box center [1003, 467] width 878 height 642
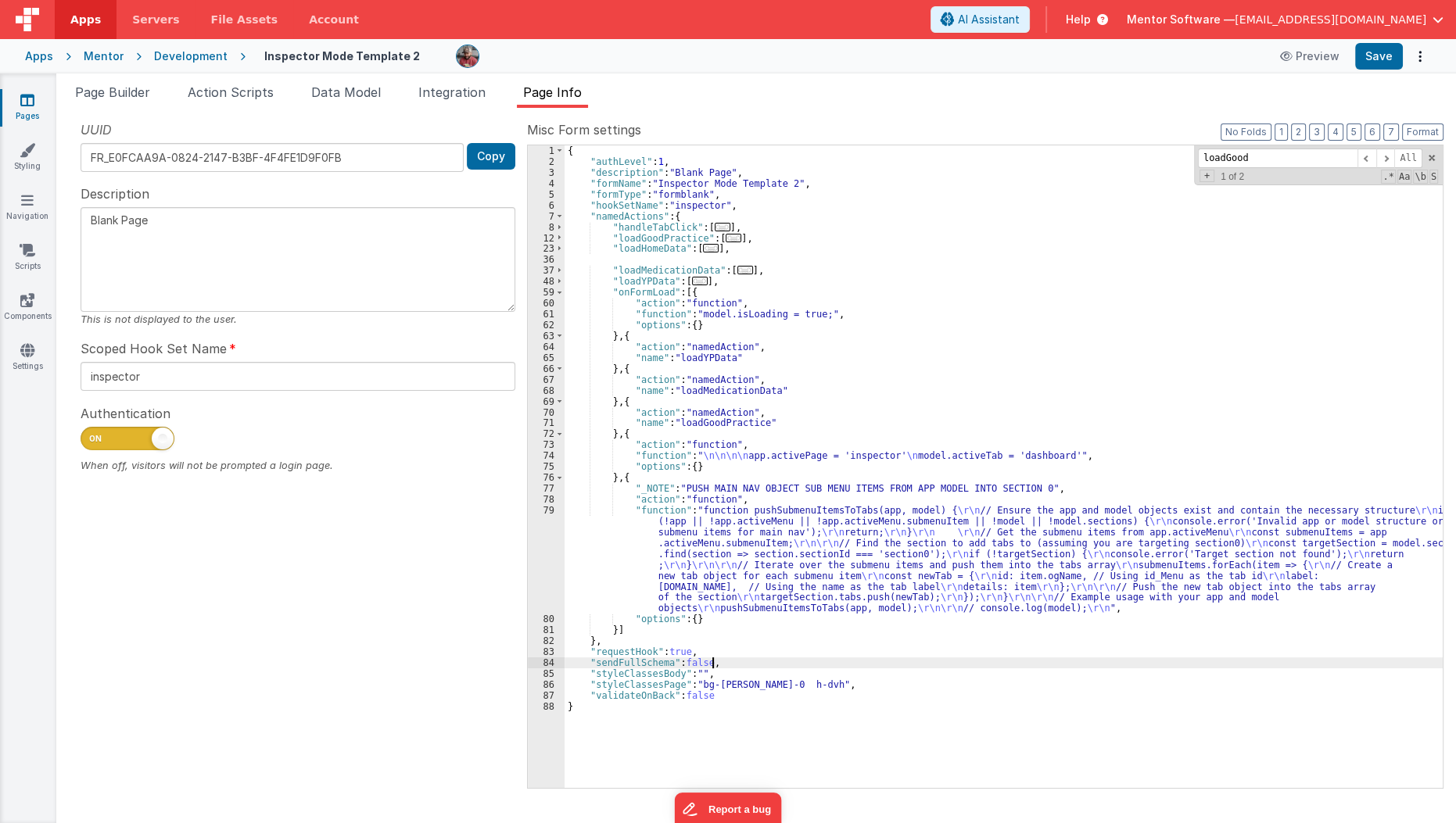
click at [760, 667] on div "{ "authLevel" : 1 , "description" : "Blank Page" , "formName" : "Inspector Mode…" at bounding box center [1004, 478] width 879 height 664
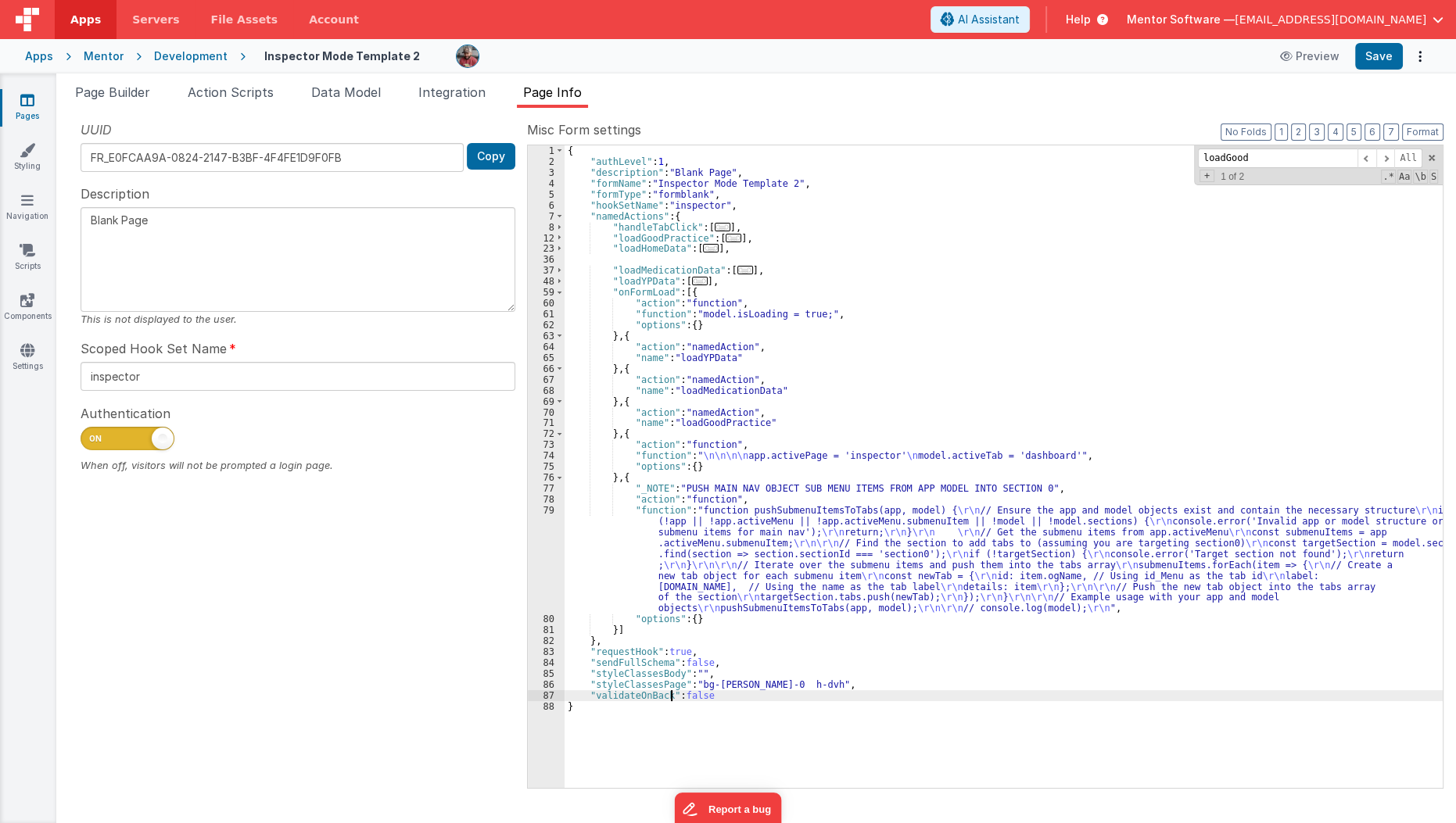
click at [672, 692] on div "{ "authLevel" : 1 , "description" : "Blank Page" , "formName" : "Inspector Mode…" at bounding box center [1004, 478] width 879 height 664
click at [674, 682] on div "{ "authLevel" : 1 , "description" : "Blank Page" , "formName" : "Inspector Mode…" at bounding box center [1004, 478] width 879 height 664
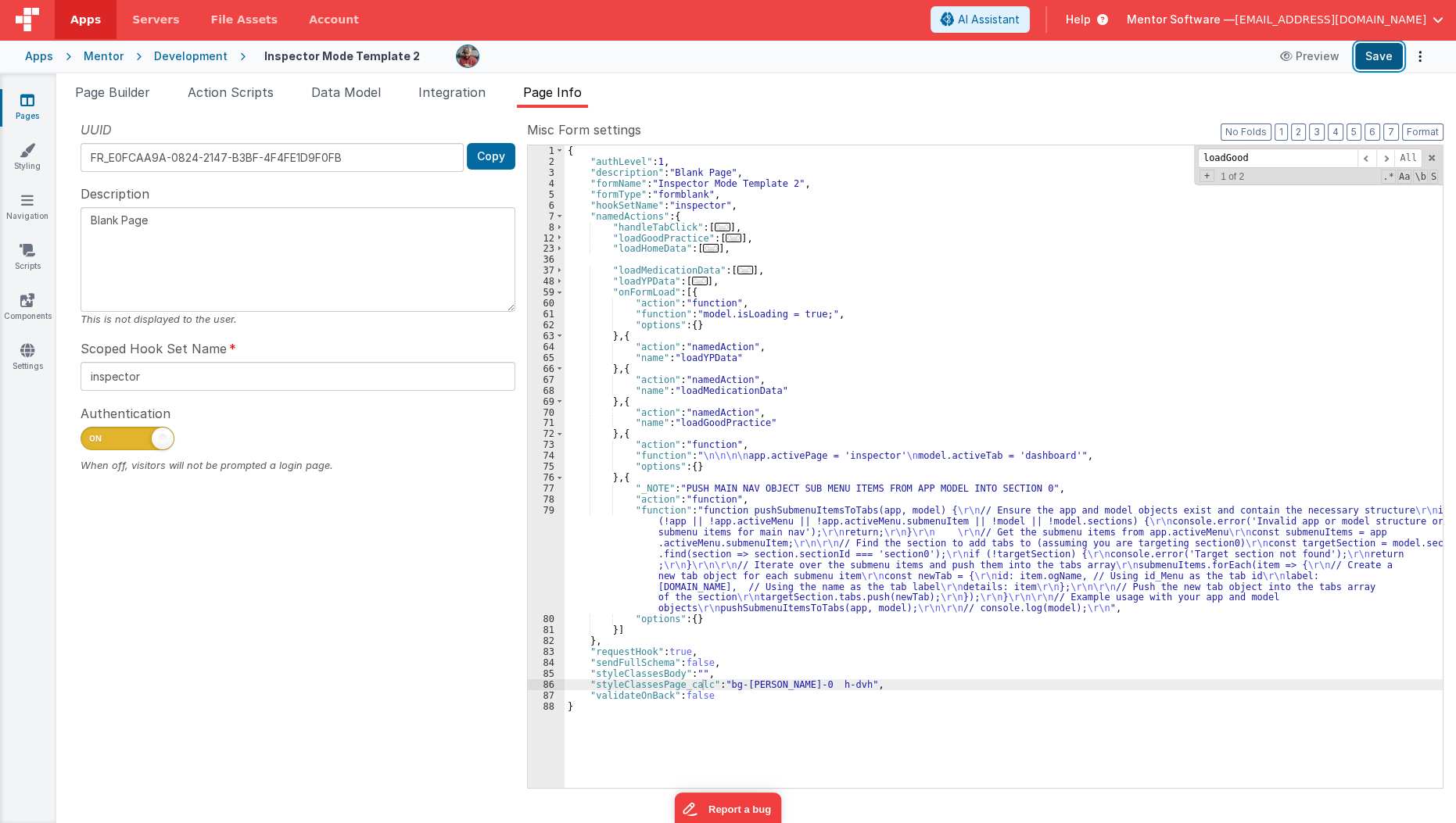
click at [1374, 55] on button "Save" at bounding box center [1379, 57] width 47 height 27
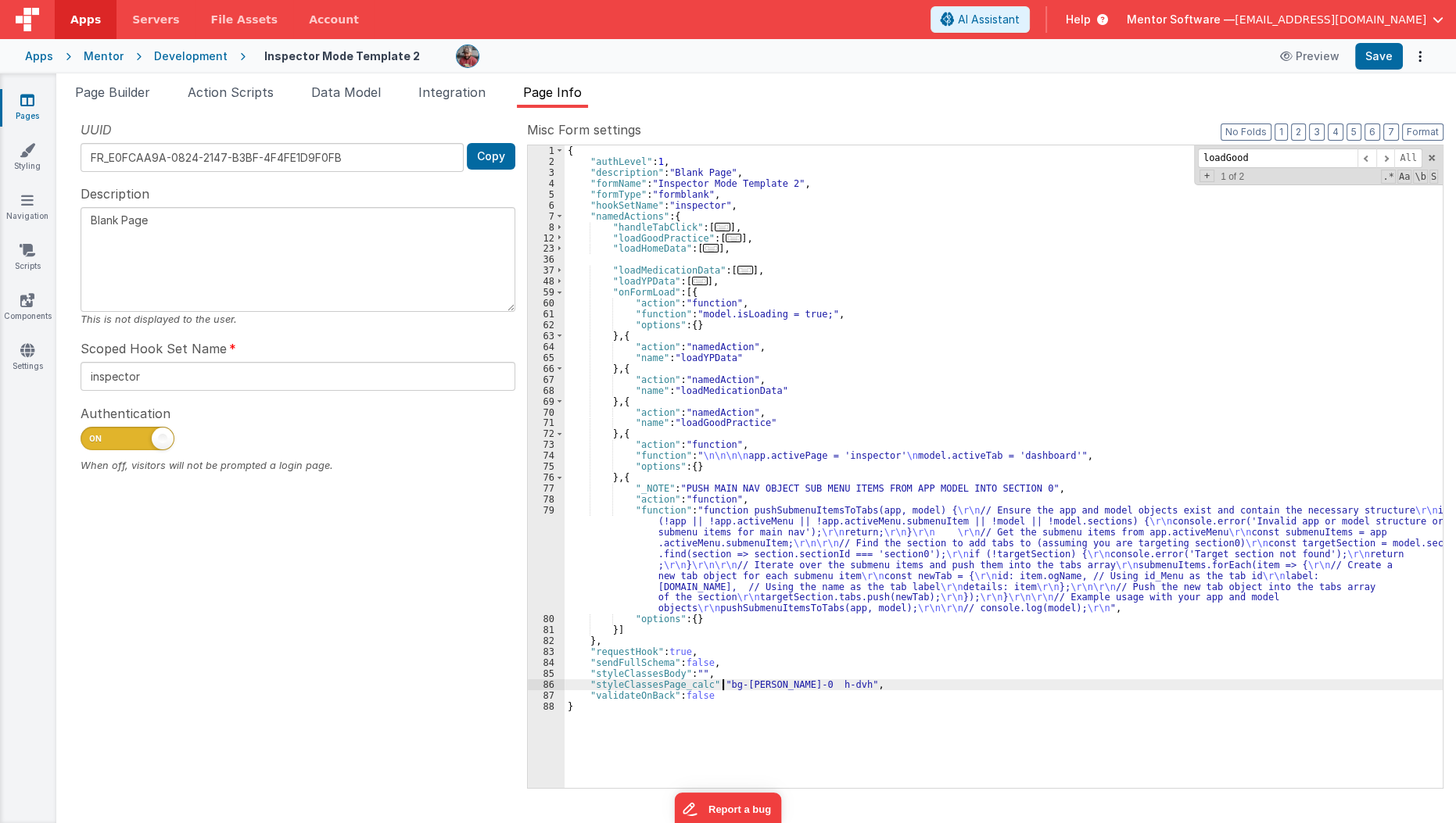
click at [724, 682] on div "{ "authLevel" : 1 , "description" : "Blank Page" , "formName" : "Inspector Mode…" at bounding box center [1004, 478] width 879 height 664
click at [1022, 681] on div "{ "authLevel" : 1 , "description" : "Blank Page" , "formName" : "Inspector Mode…" at bounding box center [1004, 478] width 879 height 664
click at [1102, 679] on div "{ "authLevel" : 1 , "description" : "Blank Page" , "formName" : "Inspector Mode…" at bounding box center [1004, 478] width 879 height 664
click at [1385, 64] on button "Save" at bounding box center [1379, 57] width 47 height 27
click at [586, 680] on div "{ "authLevel" : 1 , "description" : "Blank Page" , "formName" : "Inspector Mode…" at bounding box center [1004, 478] width 879 height 664
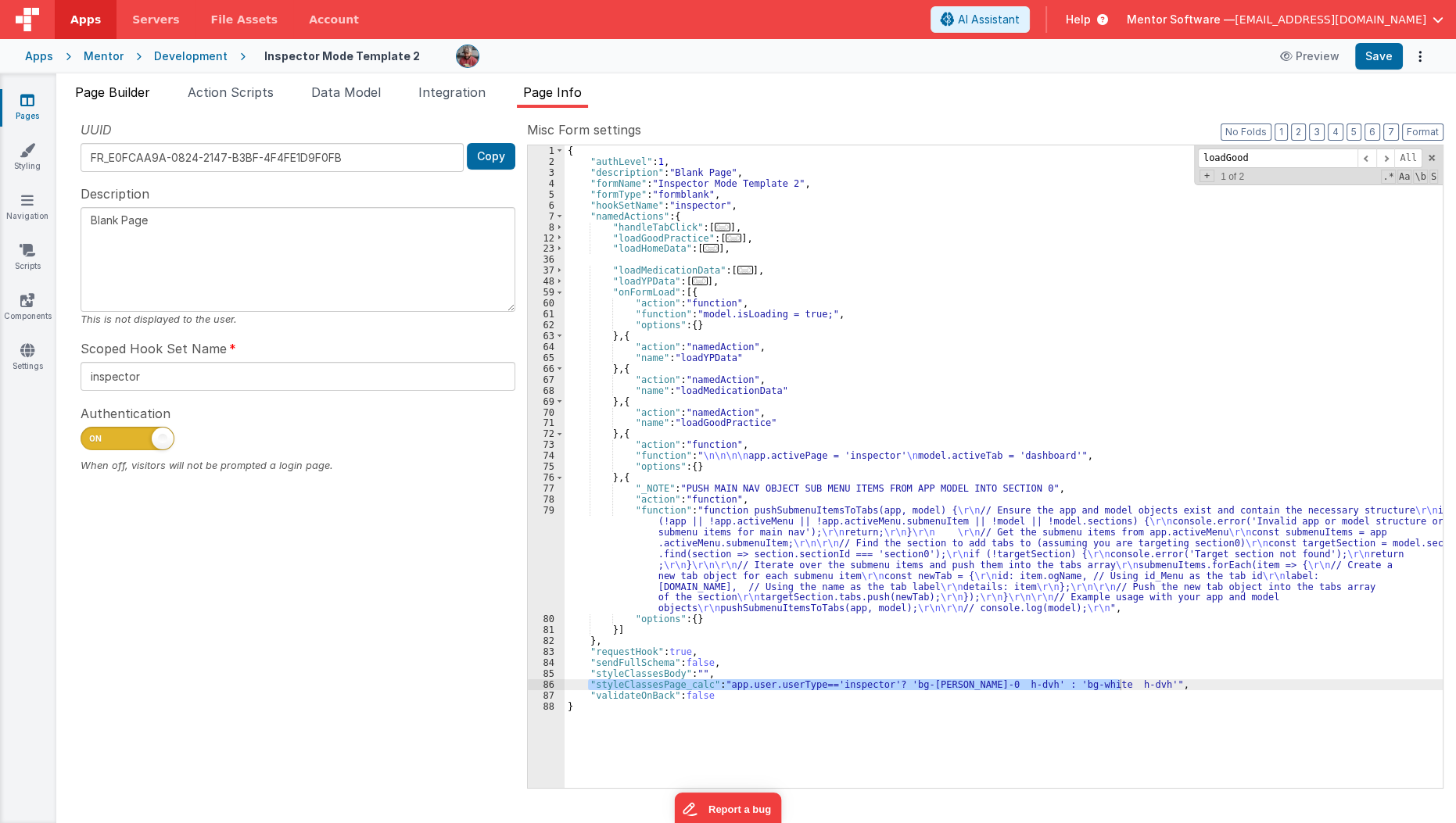
click at [136, 103] on li "Page Builder" at bounding box center [112, 96] width 87 height 25
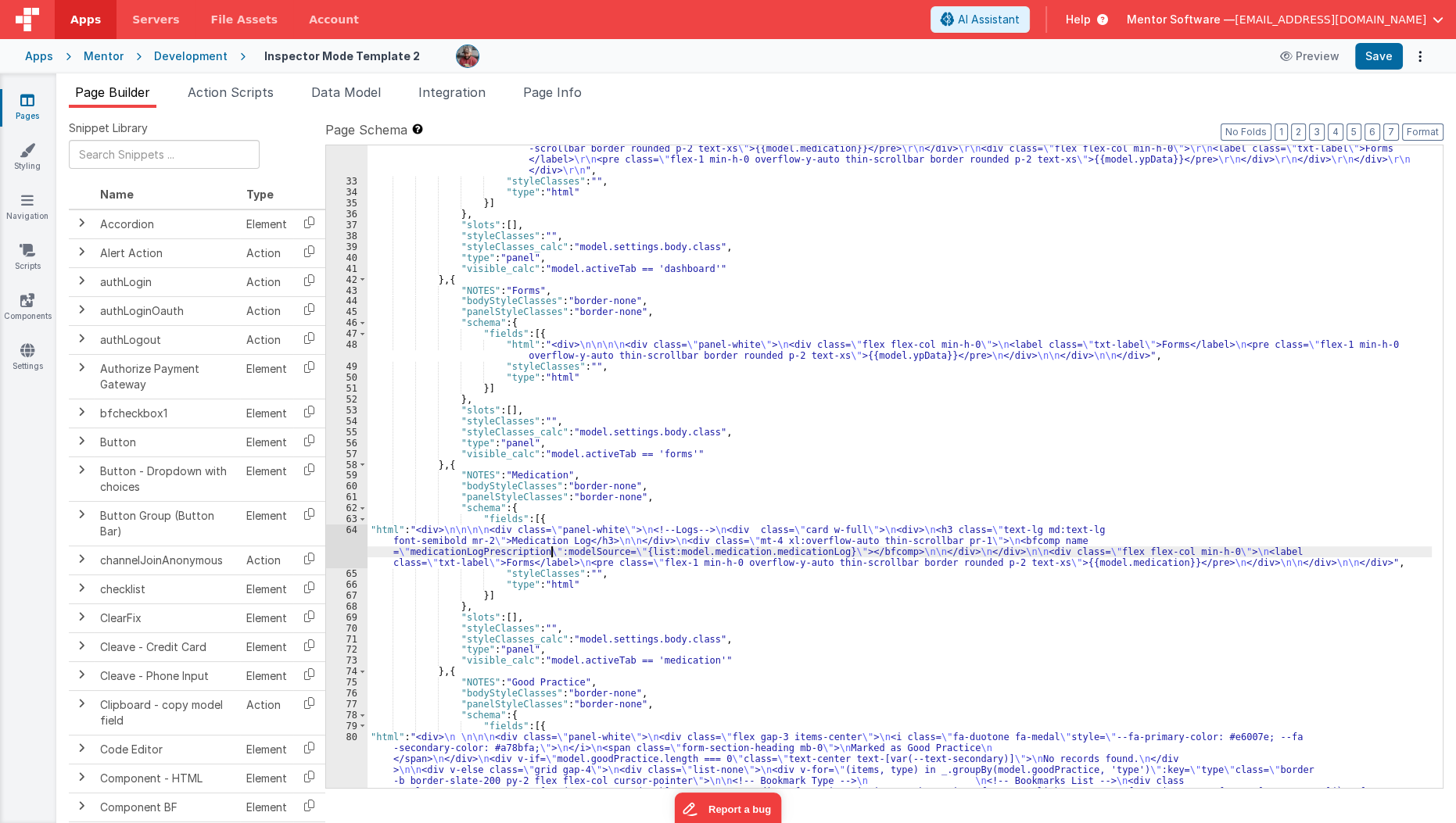
click at [553, 556] on div ""html" : "<div class= \" flex flex-col gap-4 min-h-0 \" > \r\n <h1 class= \" te…" at bounding box center [899, 454] width 1065 height 1165
click at [356, 547] on div "64" at bounding box center [347, 546] width 42 height 44
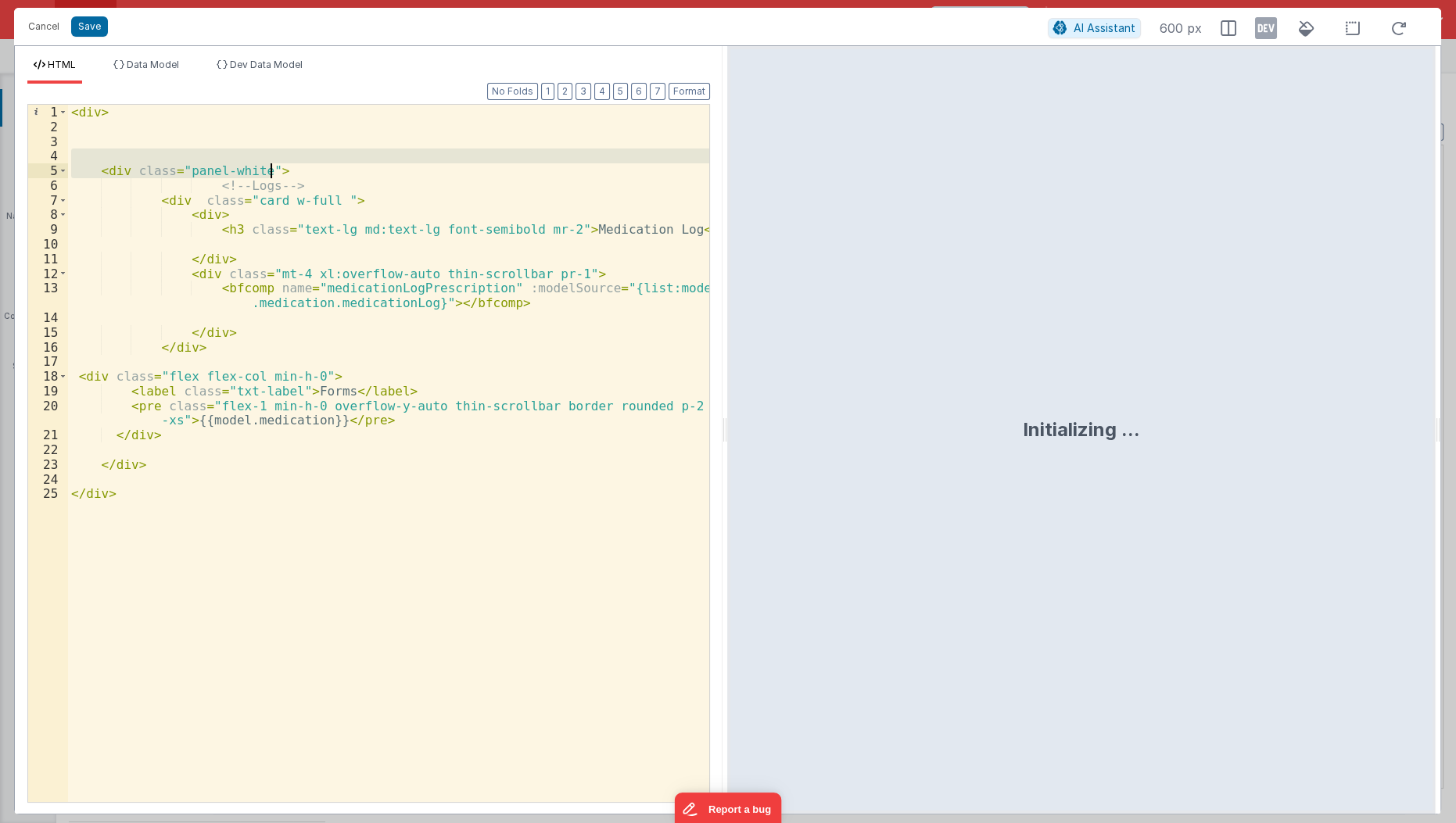
drag, startPoint x: 97, startPoint y: 161, endPoint x: 298, endPoint y: 169, distance: 201.2
click at [298, 169] on div "< div > < div class = "panel-white" > <!-- Logs --> < div class = "card w-full …" at bounding box center [390, 469] width 643 height 728
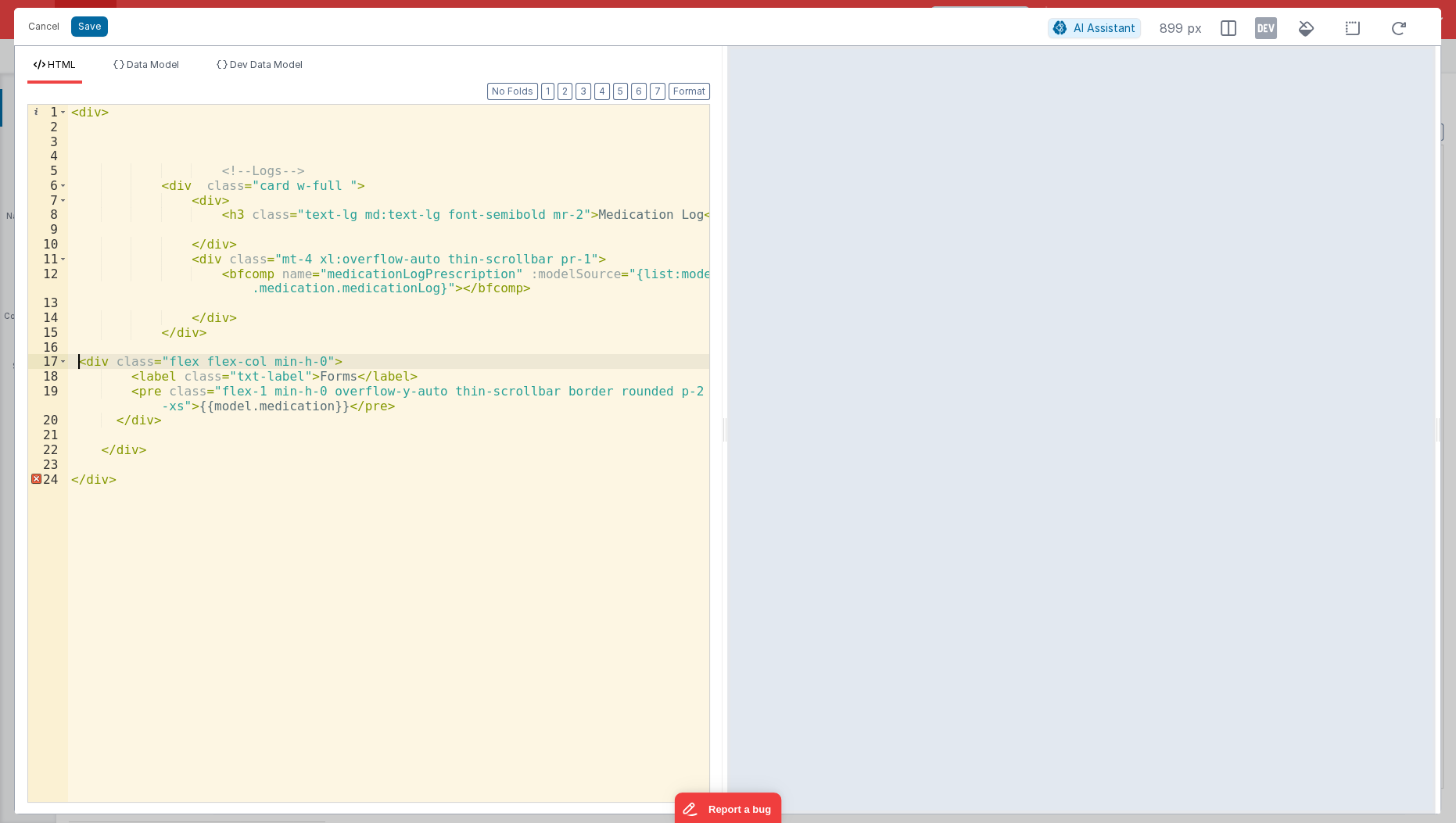
drag, startPoint x: 78, startPoint y: 354, endPoint x: 209, endPoint y: 678, distance: 349.5
click at [209, 678] on div "< div > <!-- Logs --> < div class = "card w-full " > < div > < h3 class = "text…" at bounding box center [390, 469] width 643 height 728
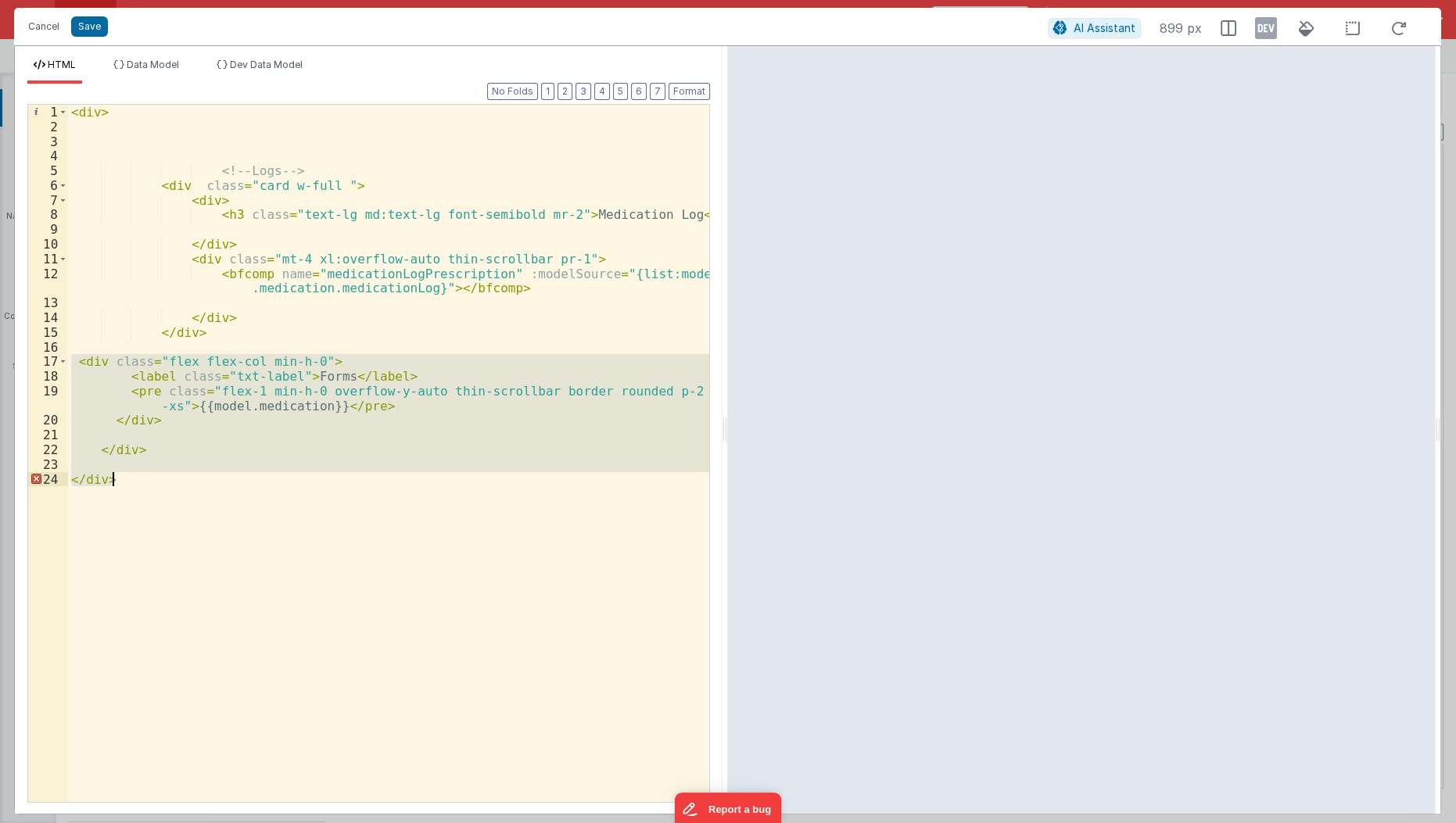
drag, startPoint x: 71, startPoint y: 362, endPoint x: 202, endPoint y: 510, distance: 197.6
click at [202, 510] on div "< div > <!-- Logs --> < div class = "card w-full " > < div > < h3 class = "text…" at bounding box center [390, 469] width 643 height 728
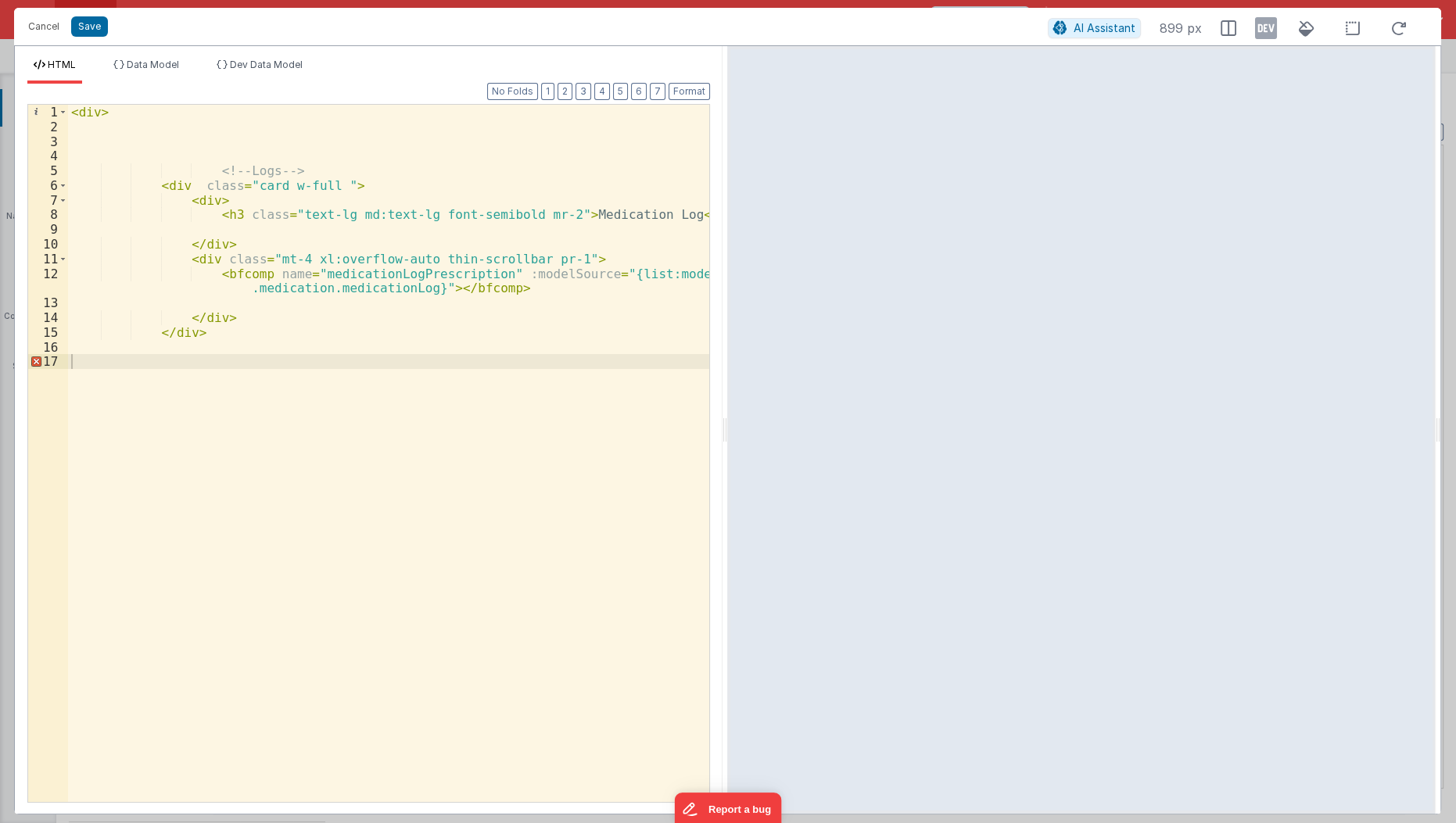
click at [65, 96] on div "Format 7 6 5 4 3 2 1 No Folds 1 2 3 4 5 6 7 8 9 10 11 12 13 14 15 16 17 < div >…" at bounding box center [369, 442] width 683 height 717
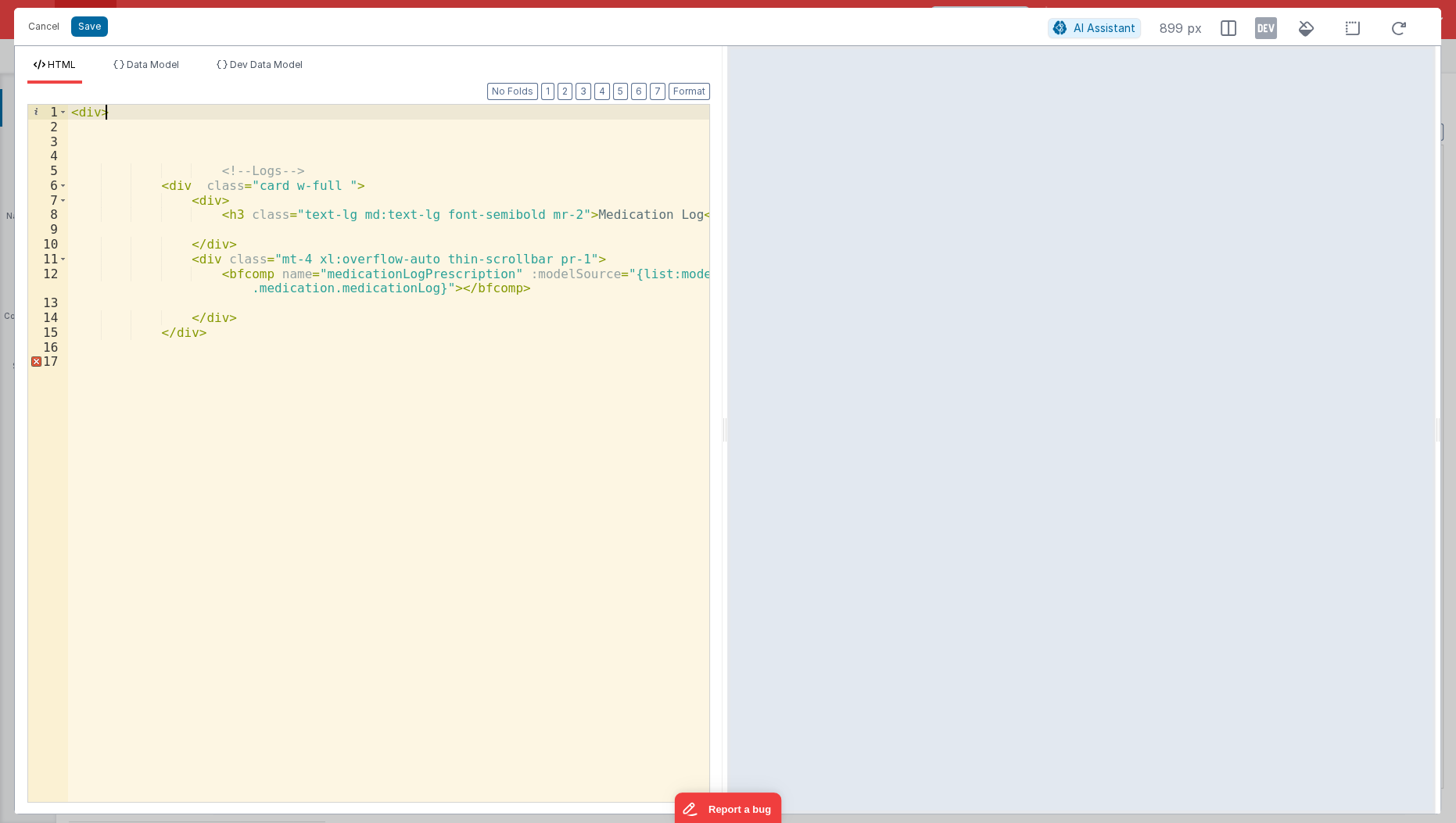
click at [117, 107] on div "< div > <!-- Logs --> < div class = "card w-full " > < div > < h3 class = "text…" at bounding box center [390, 469] width 643 height 728
click at [686, 81] on ul "HTML Data Model Dev Data Model" at bounding box center [369, 71] width 708 height 25
click at [688, 88] on button "Format" at bounding box center [689, 92] width 42 height 17
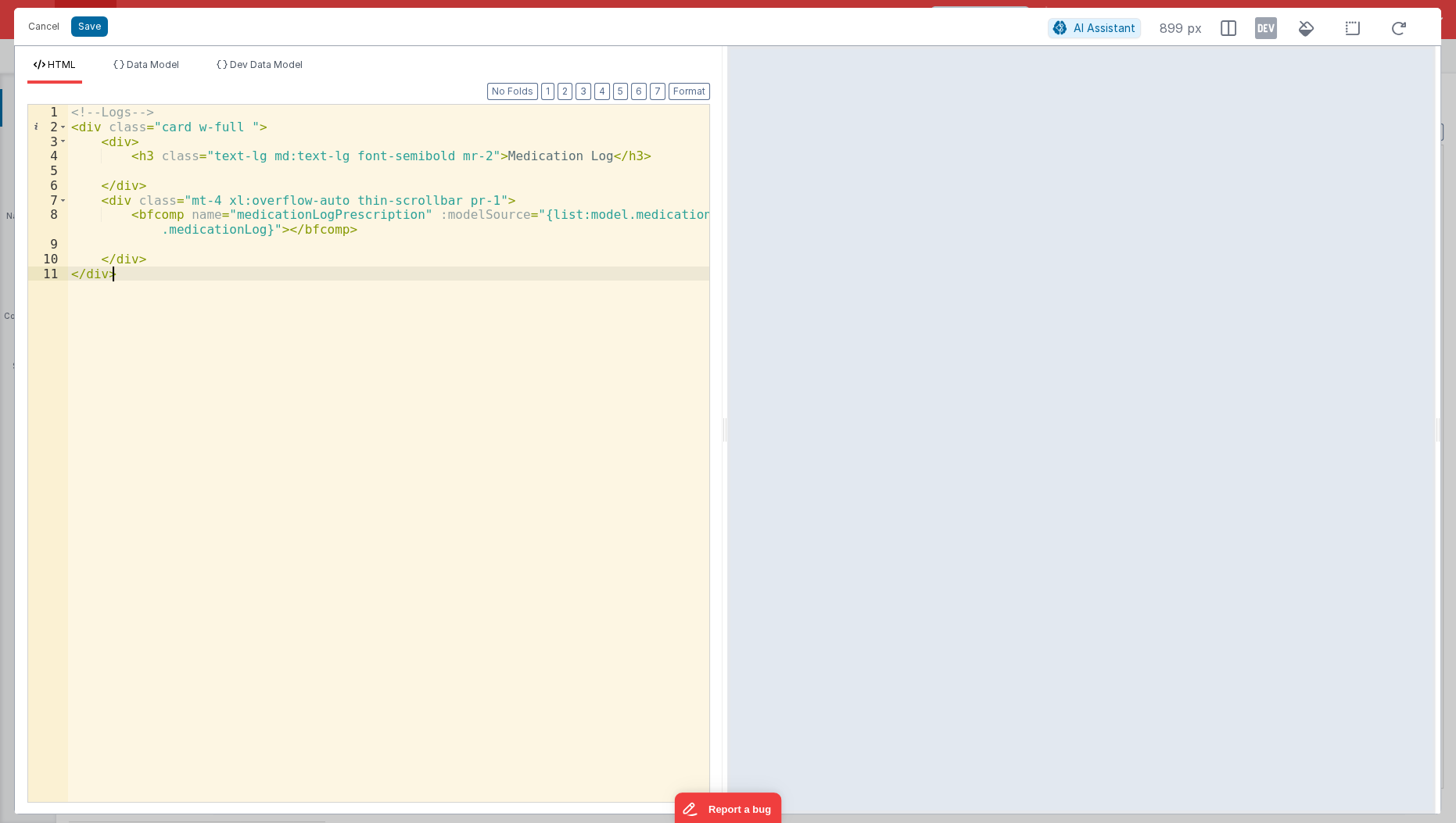
click at [287, 380] on div "<!-- Logs --> < div class = "card w-full " > < div > < h3 class = "text-lg md:t…" at bounding box center [390, 469] width 643 height 728
click at [172, 169] on div "<!-- Logs --> < div class = "card w-full " > < div > < h3 class = "text-lg md:t…" at bounding box center [390, 469] width 643 height 728
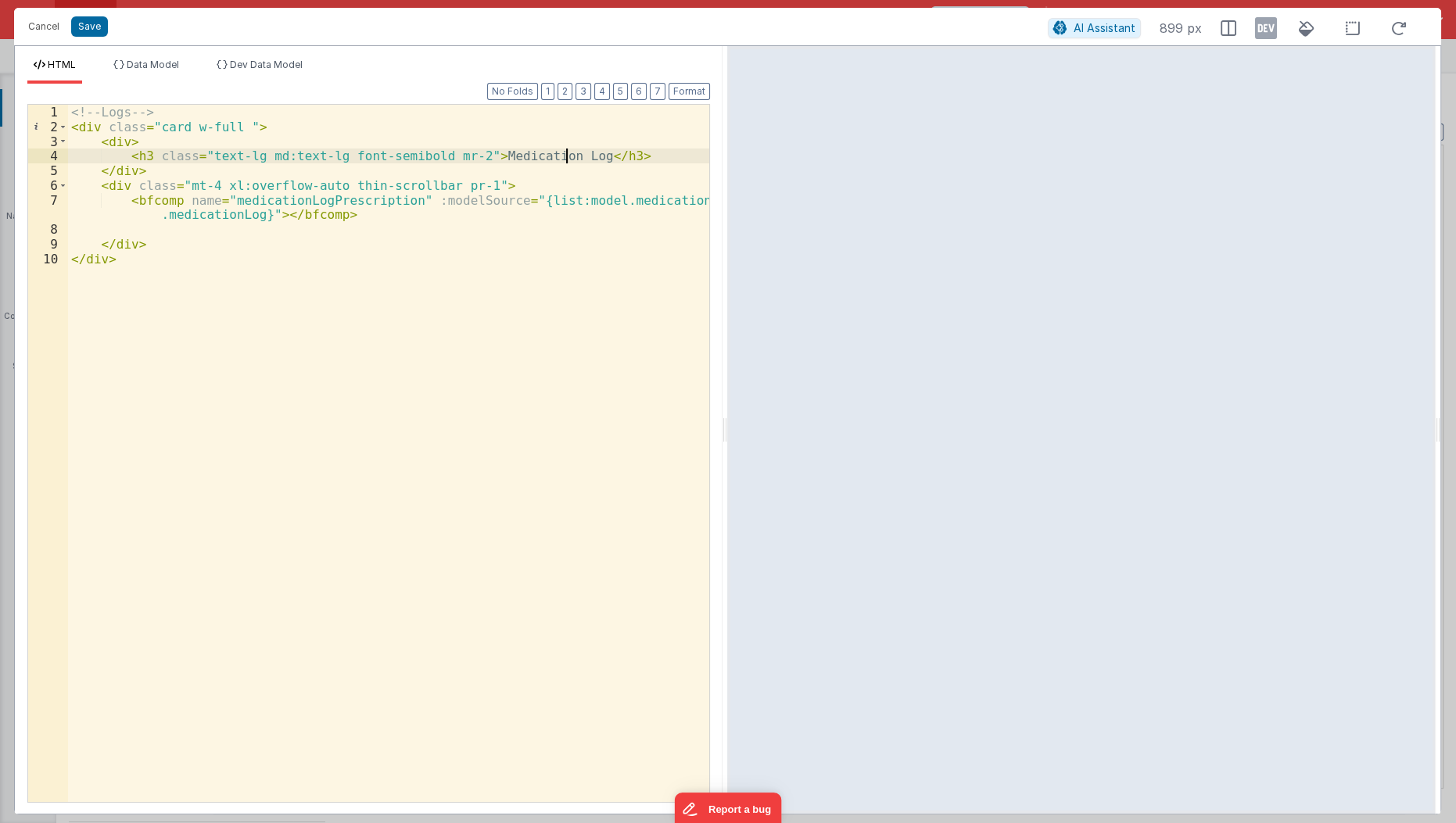
click at [564, 156] on div "<!-- Logs --> < div class = "card w-full " > < div > < h3 class = "text-lg md:t…" at bounding box center [390, 469] width 643 height 728
click at [92, 32] on button "Save" at bounding box center [89, 27] width 37 height 20
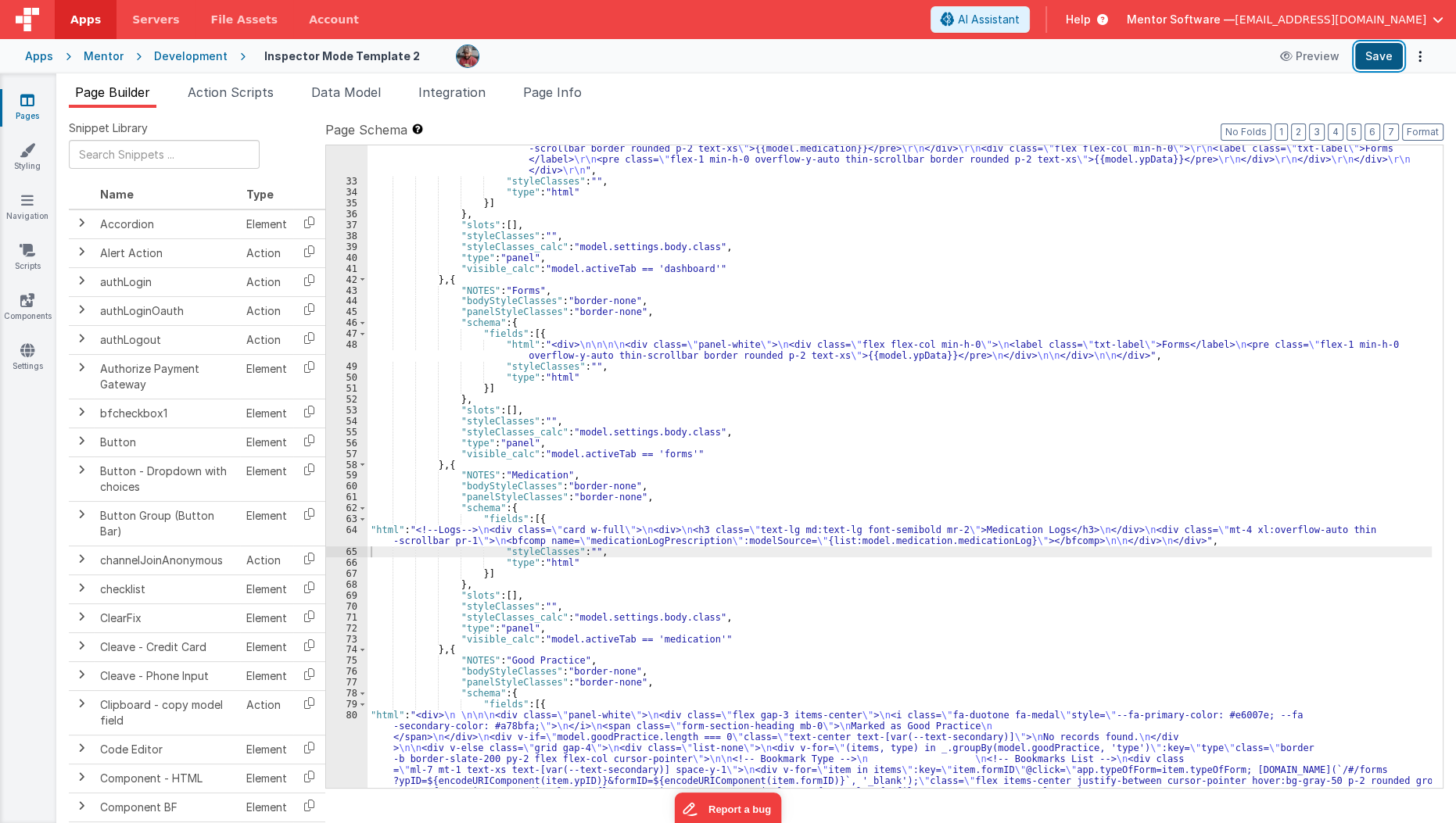
click at [1366, 51] on button "Save" at bounding box center [1379, 57] width 47 height 27
click at [567, 97] on span "Page Info" at bounding box center [552, 92] width 58 height 16
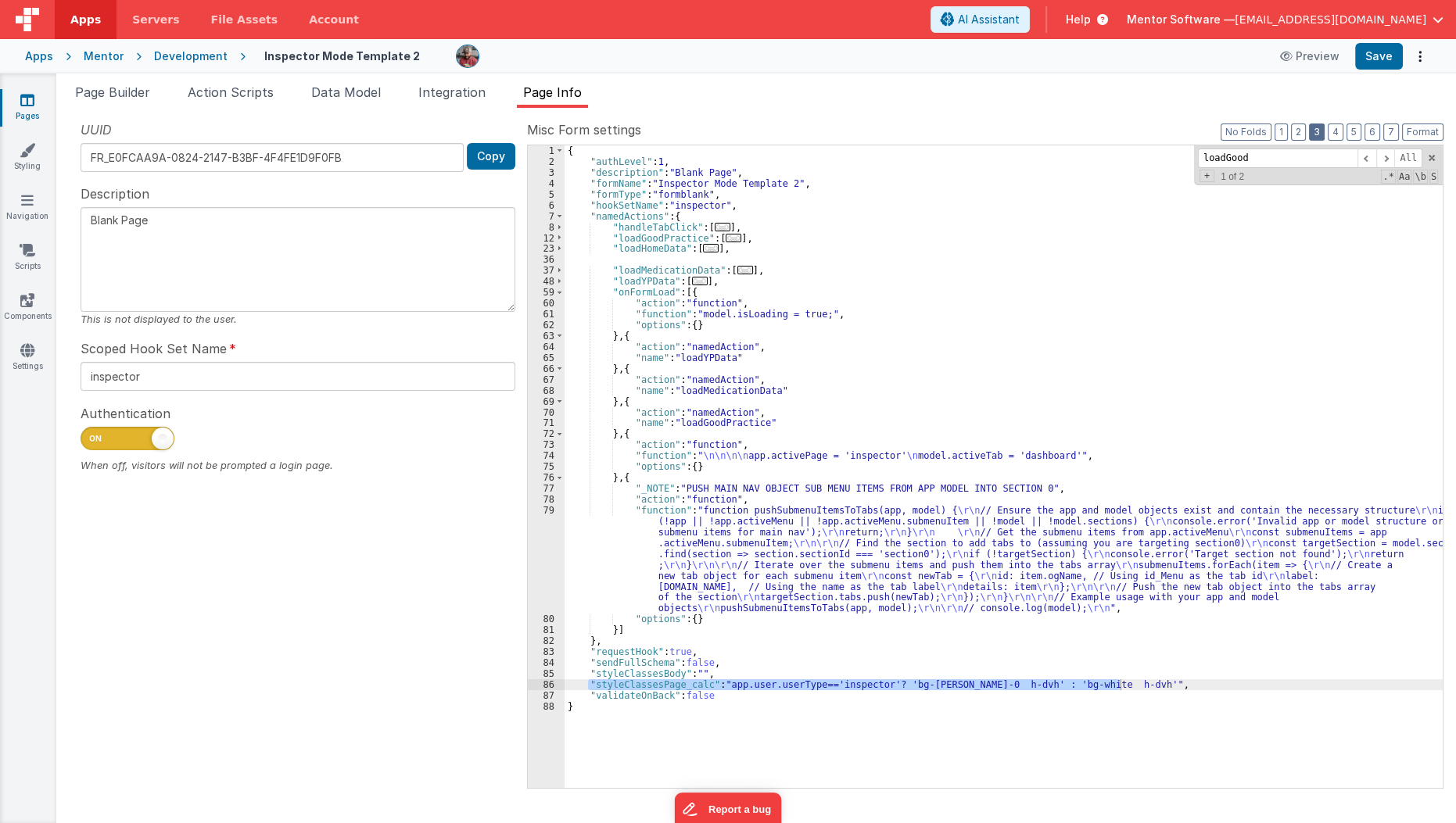
click at [1324, 132] on button "3" at bounding box center [1316, 131] width 16 height 17
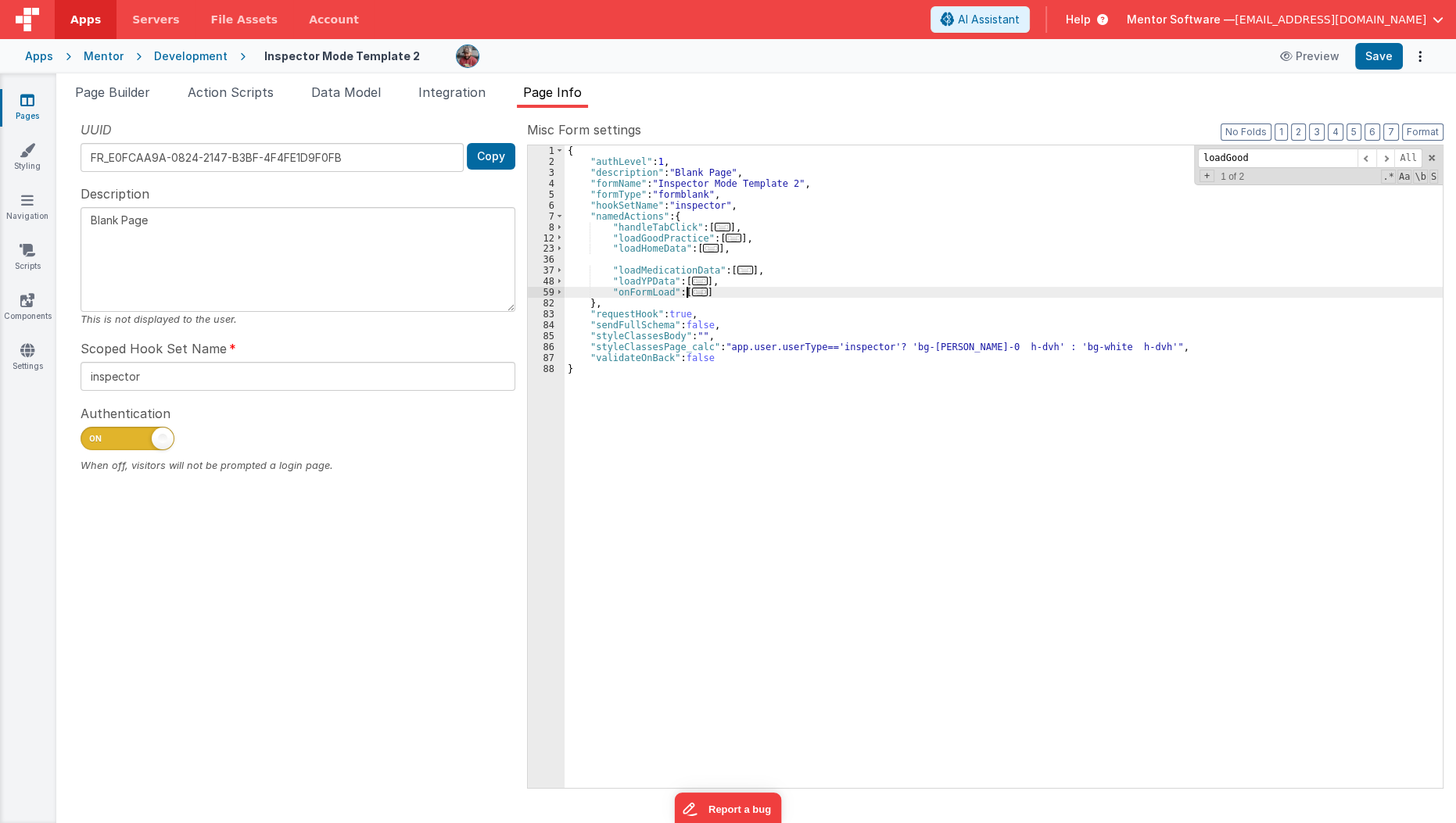
click at [692, 292] on span "..." at bounding box center [699, 292] width 16 height 8
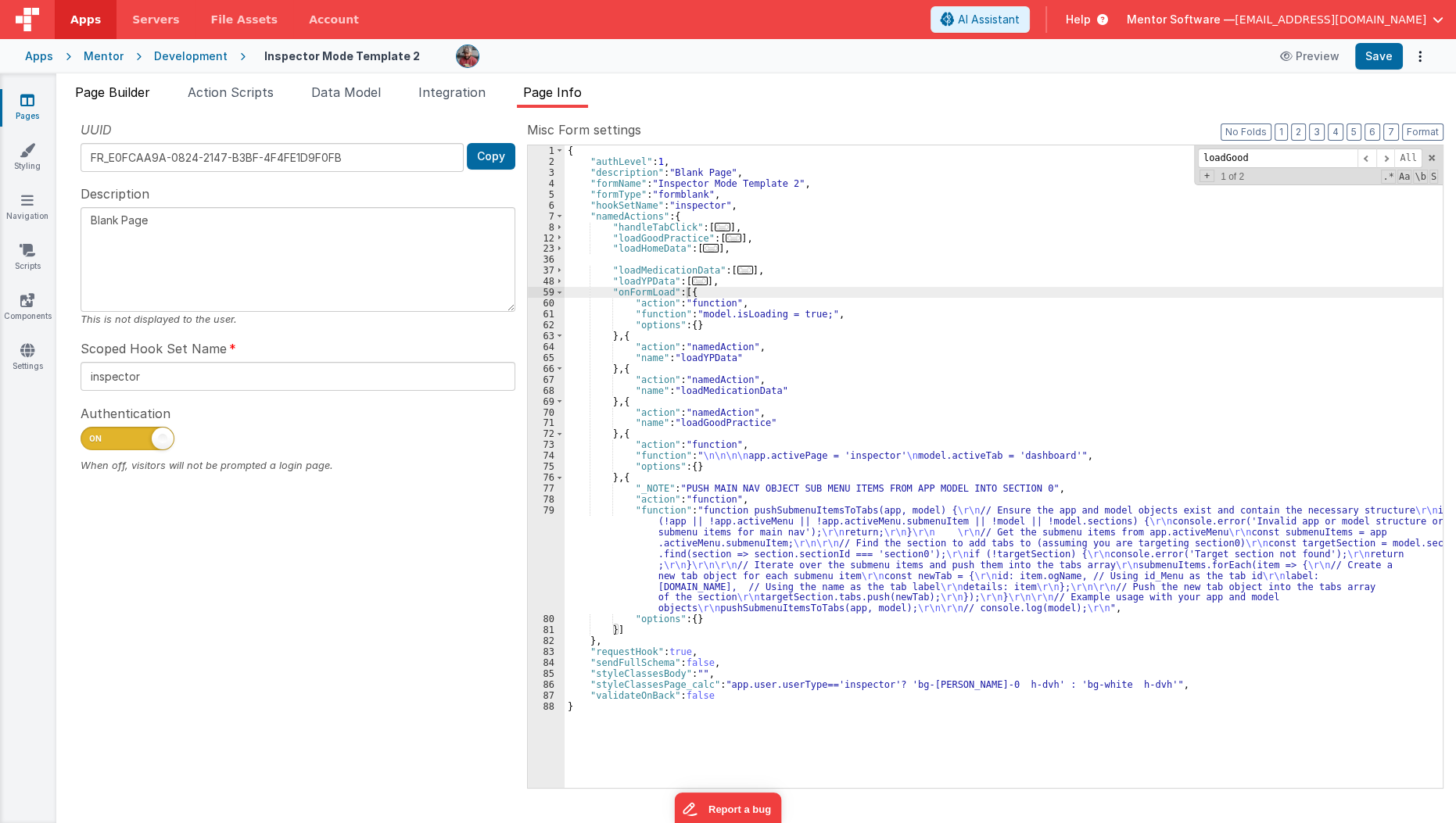
click at [131, 93] on span "Page Builder" at bounding box center [112, 92] width 75 height 16
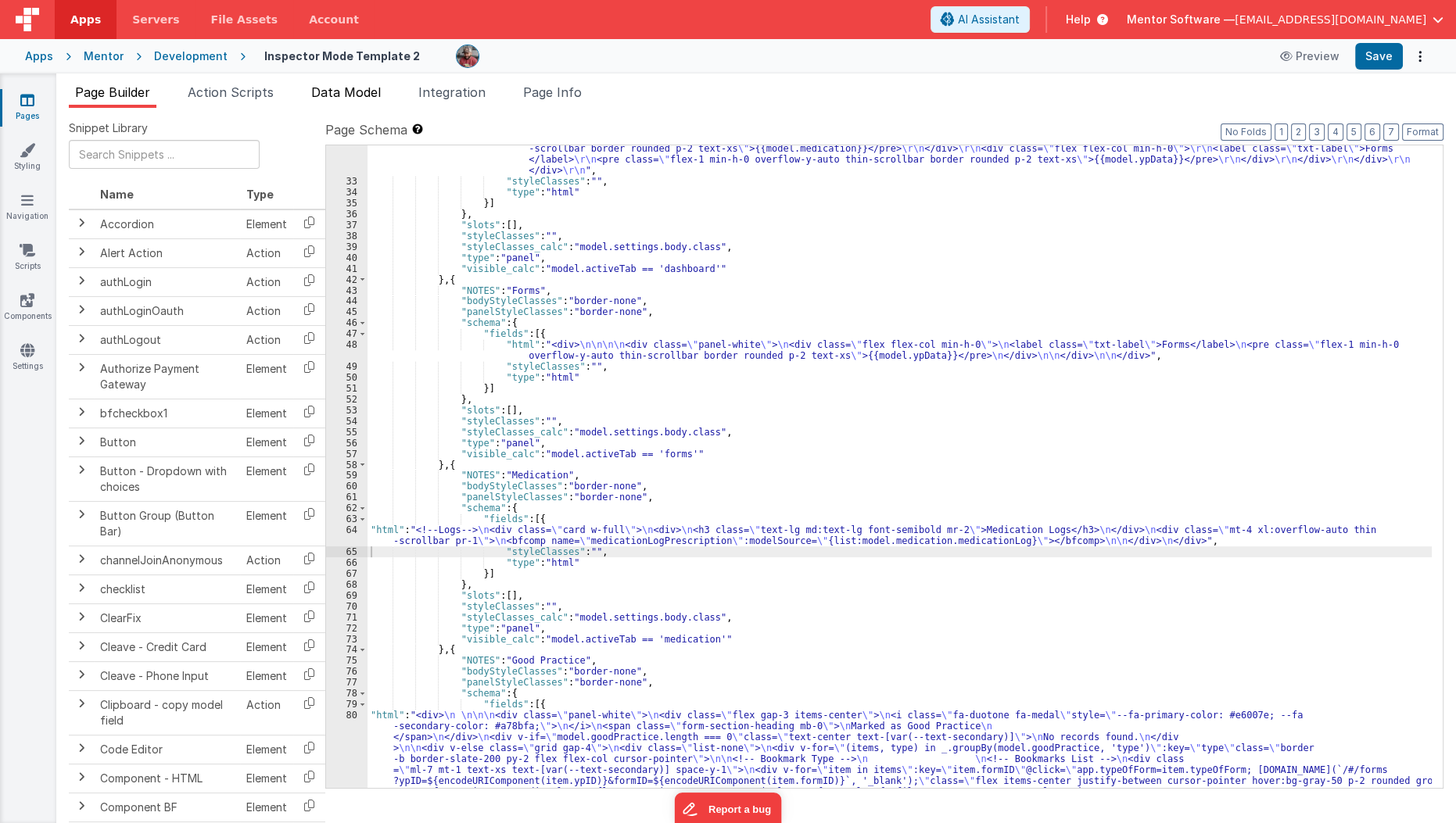
click at [325, 91] on span "Data Model" at bounding box center [346, 92] width 70 height 16
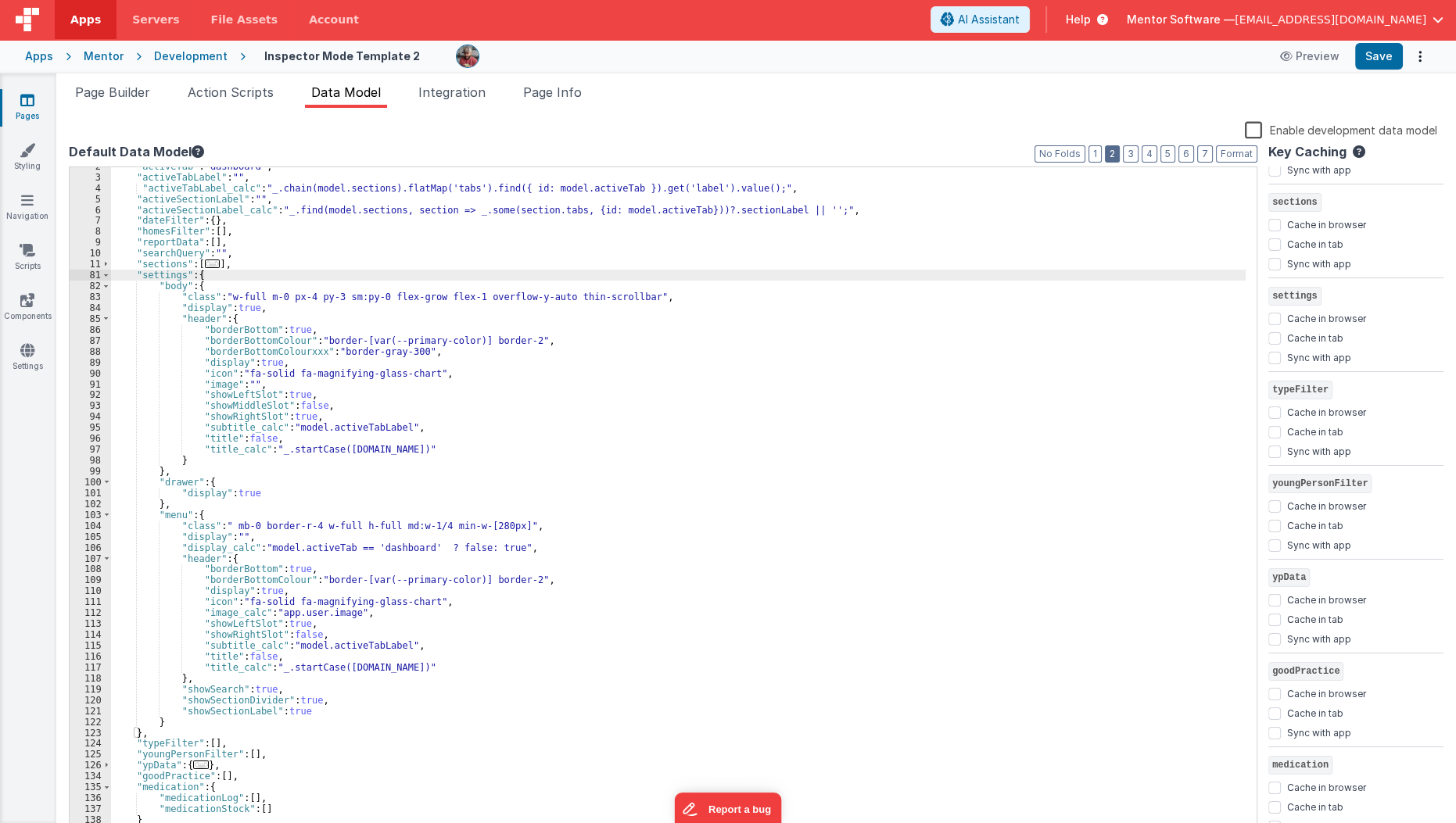
click at [1120, 151] on button "2" at bounding box center [1112, 154] width 15 height 17
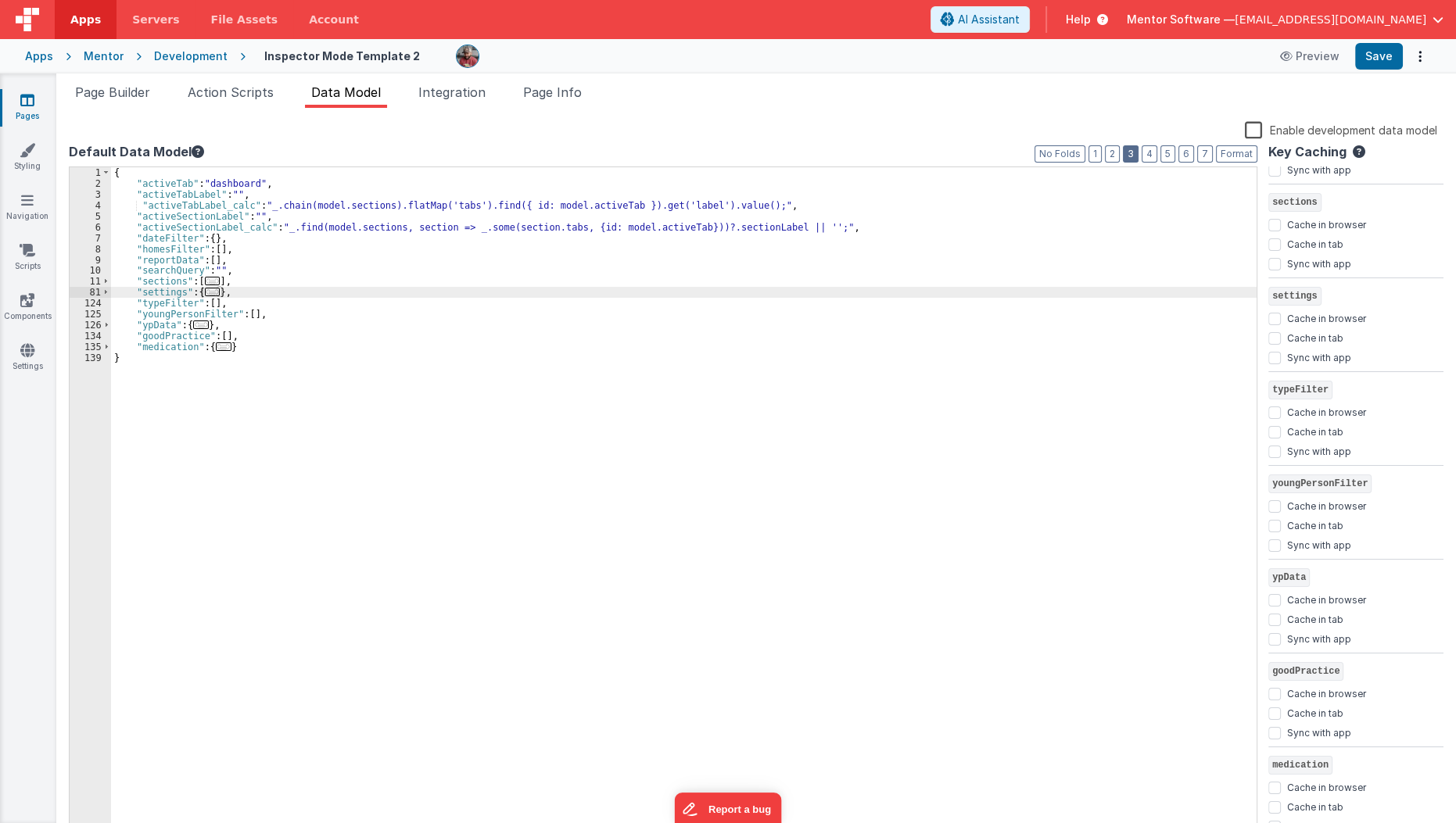
click at [1138, 151] on button "3" at bounding box center [1131, 154] width 16 height 17
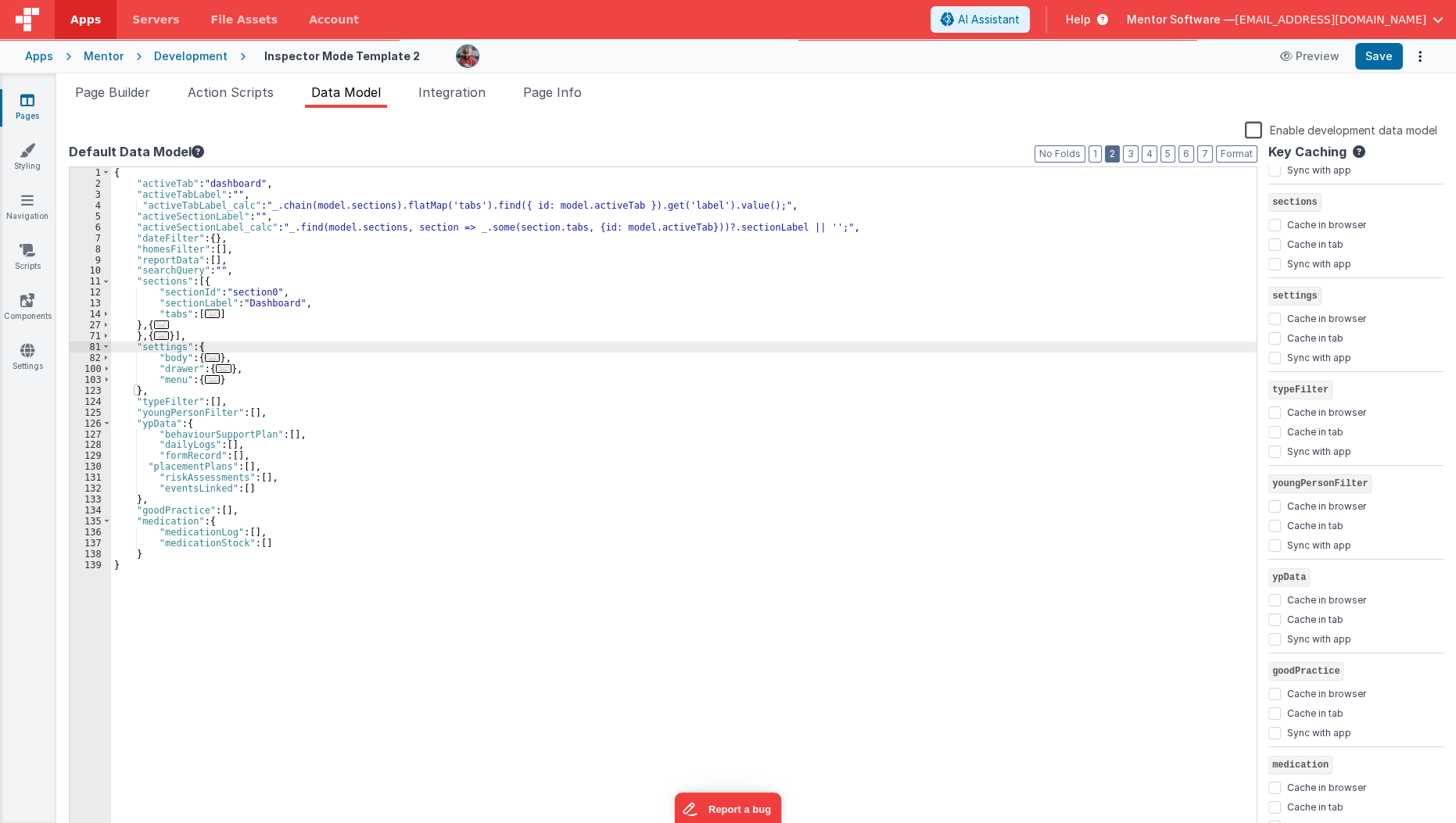
click at [1120, 156] on button "2" at bounding box center [1112, 154] width 15 height 17
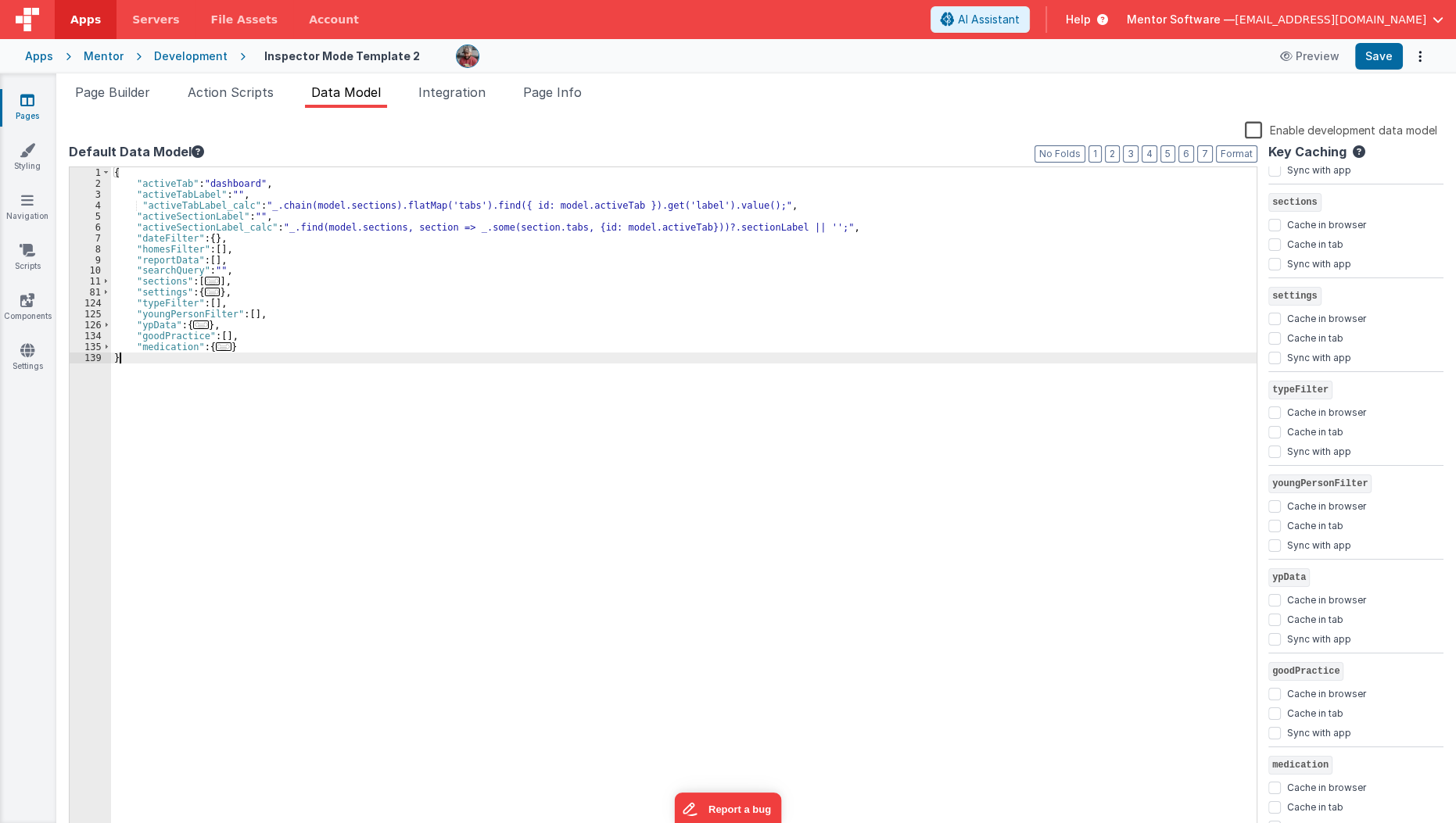
click at [285, 354] on div "{ "activeTab" : "dashboard" , "activeTabLabel" : "" , "activeTabLabel_calc" : "…" at bounding box center [683, 513] width 1146 height 691
click at [294, 343] on div "{ "activeTab" : "dashboard" , "activeTabLabel" : "" , "activeTabLabel_calc" : "…" at bounding box center [683, 513] width 1146 height 691
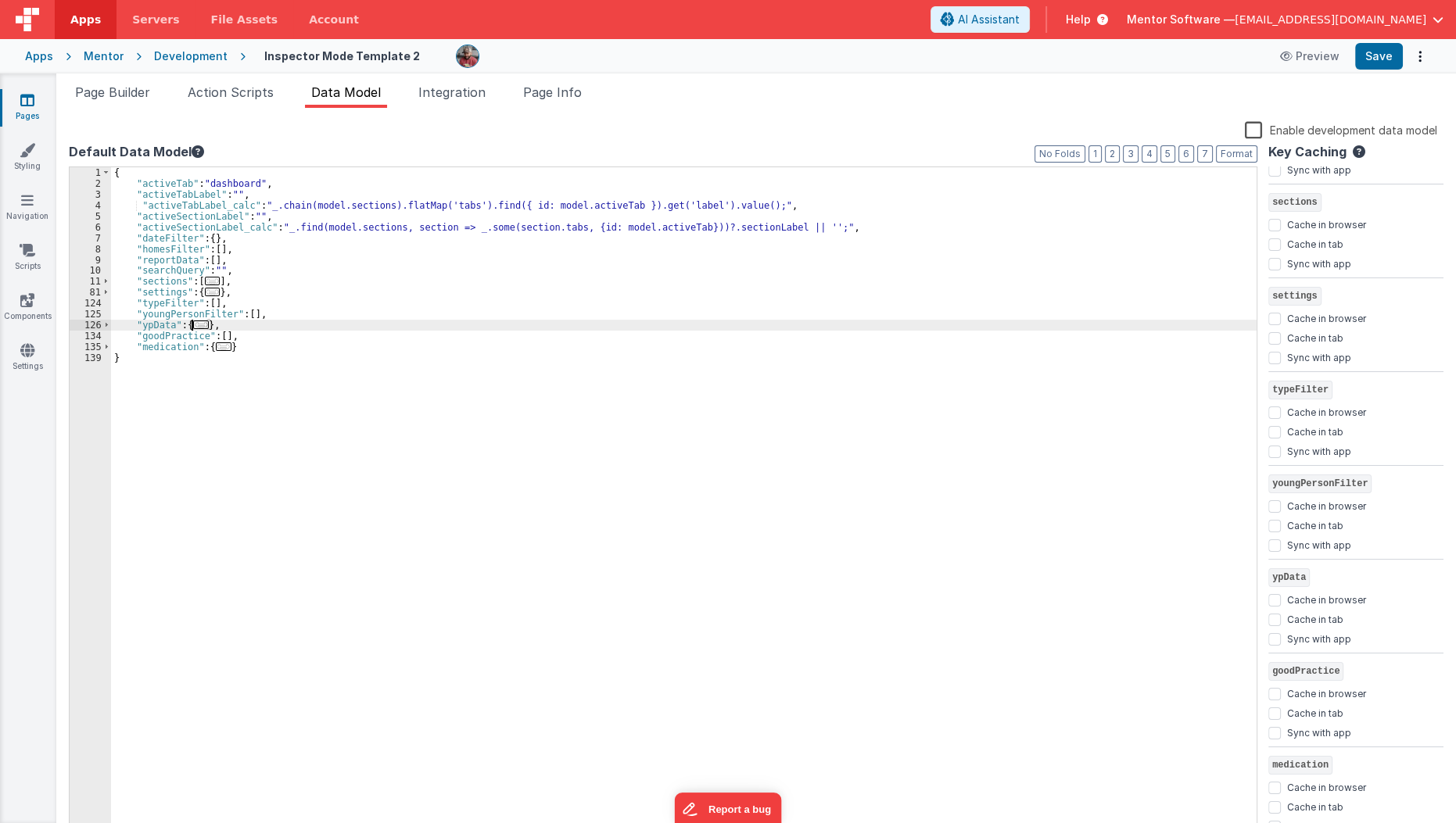
click at [196, 324] on span "..." at bounding box center [201, 325] width 16 height 8
click at [302, 339] on div "{ "activeTab" : "dashboard" , "activeTabLabel" : "" , "activeTabLabel_calc" : "…" at bounding box center [683, 513] width 1146 height 691
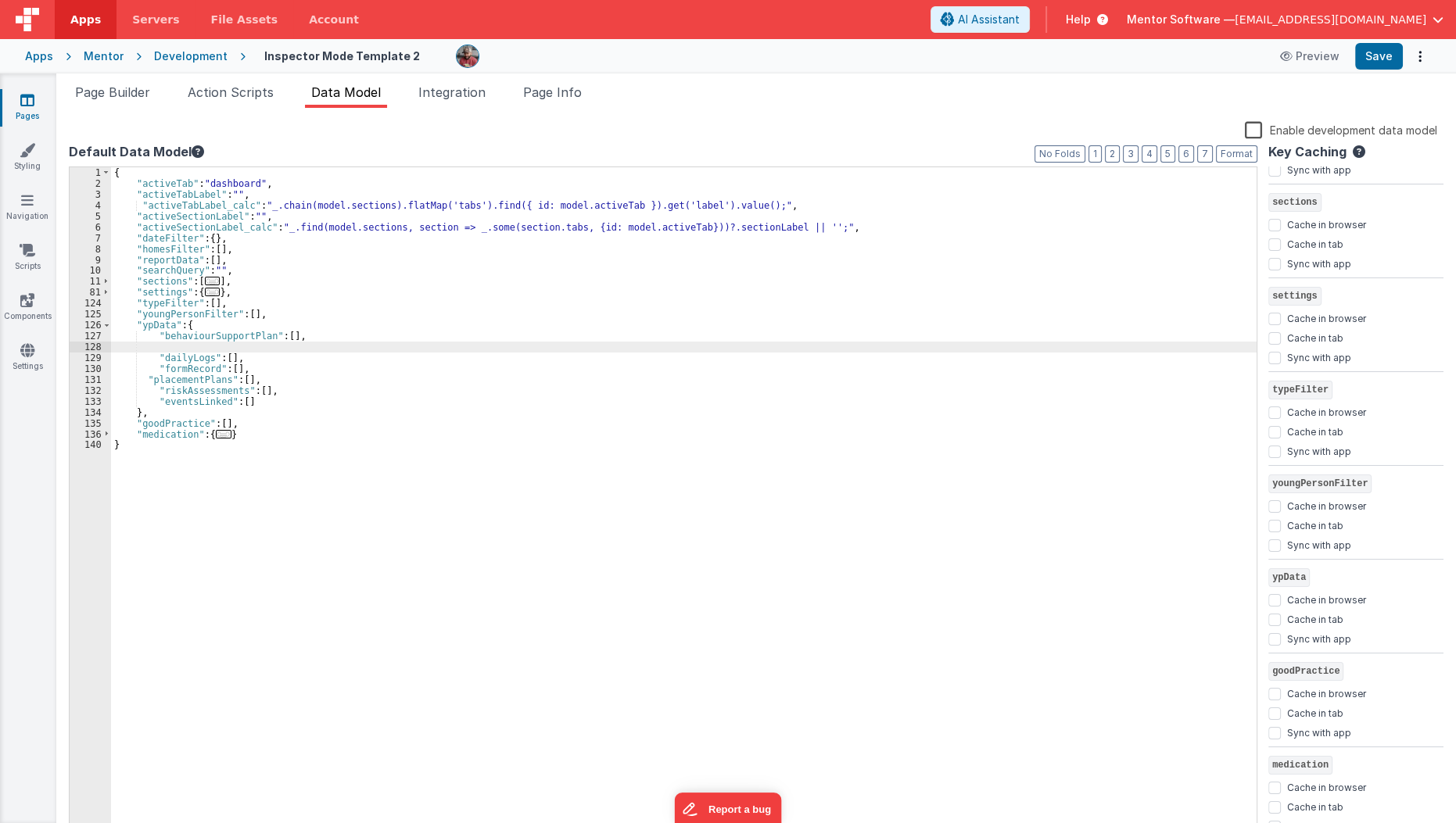
click at [206, 340] on div "{ "activeTab" : "dashboard" , "activeTabLabel" : "" , "activeTabLabel_calc" : "…" at bounding box center [683, 513] width 1146 height 691
click at [204, 347] on div "{ "activeTab" : "dashboard" , "activeTabLabel" : "" , "activeTabLabel_calc" : "…" at bounding box center [683, 513] width 1146 height 691
click at [192, 330] on div "{ "activeTab" : "dashboard" , "activeTabLabel" : "" , "activeTabLabel_calc" : "…" at bounding box center [683, 513] width 1146 height 691
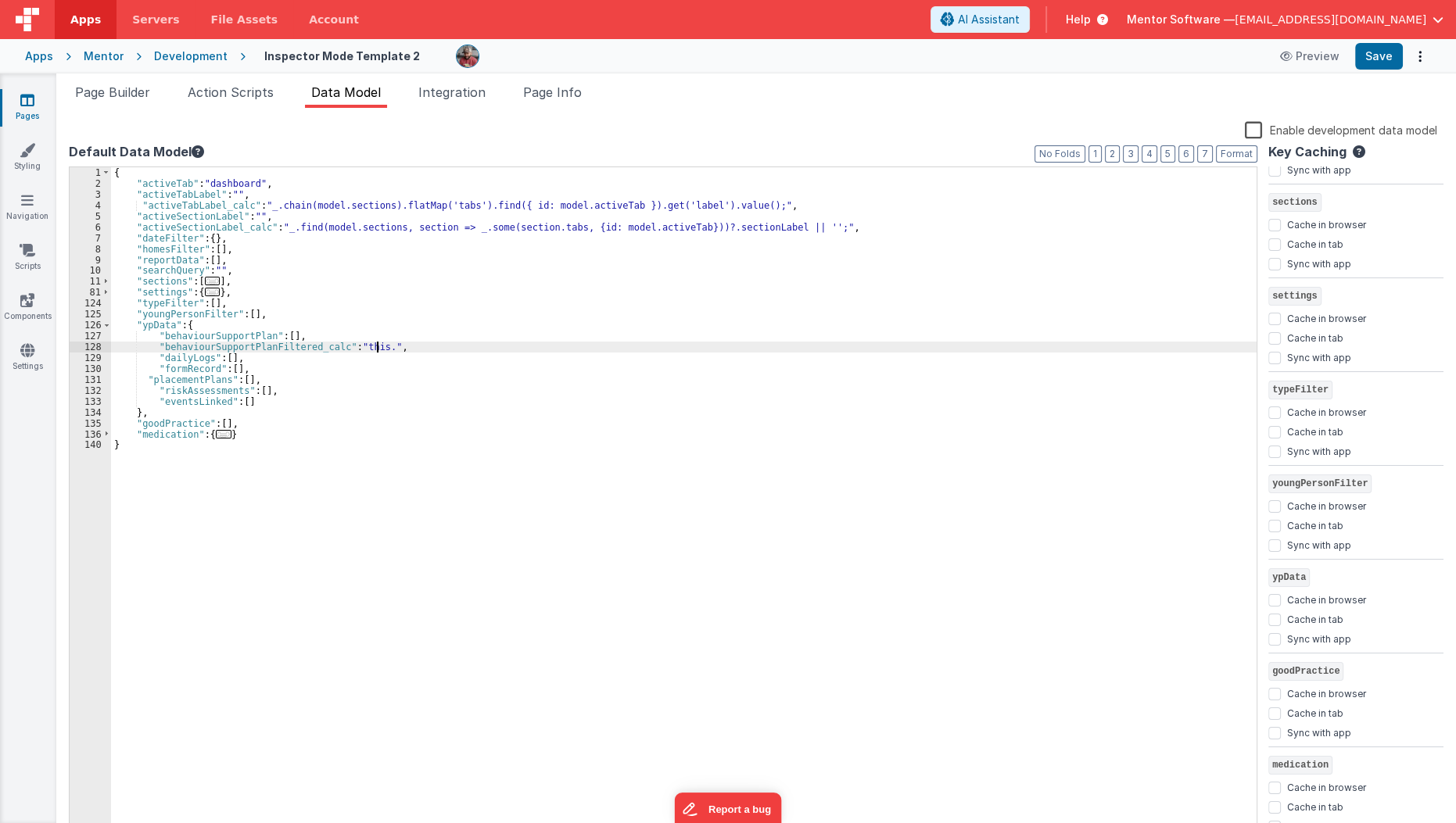
click at [376, 344] on div "{ "activeTab" : "dashboard" , "activeTabLabel" : "" , "activeTabLabel_calc" : "…" at bounding box center [683, 513] width 1146 height 691
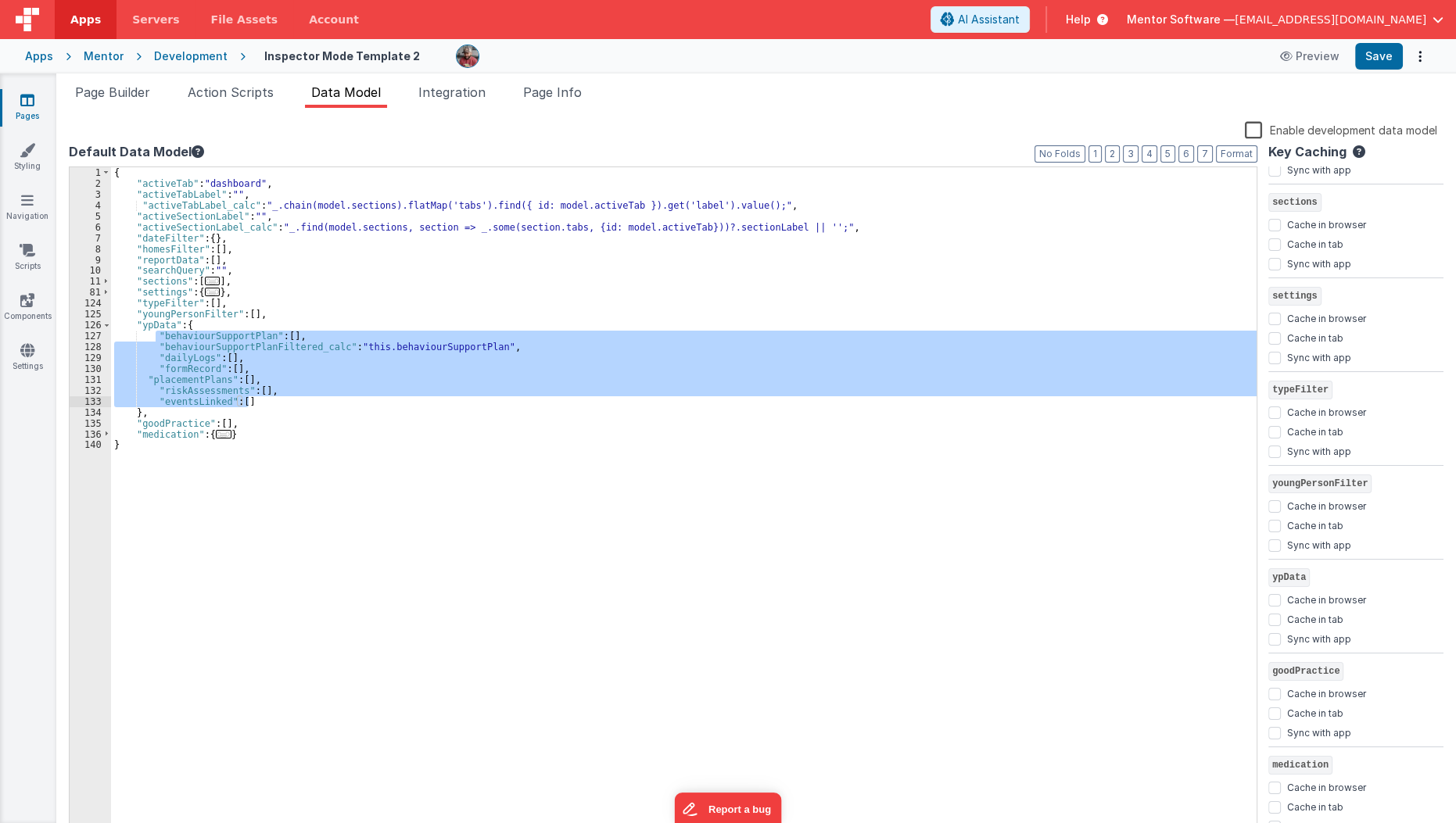
drag, startPoint x: 153, startPoint y: 335, endPoint x: 274, endPoint y: 404, distance: 139.3
click at [274, 404] on div "{ "activeTab" : "dashboard" , "activeTabLabel" : "" , "activeTabLabel_calc" : "…" at bounding box center [683, 513] width 1146 height 691
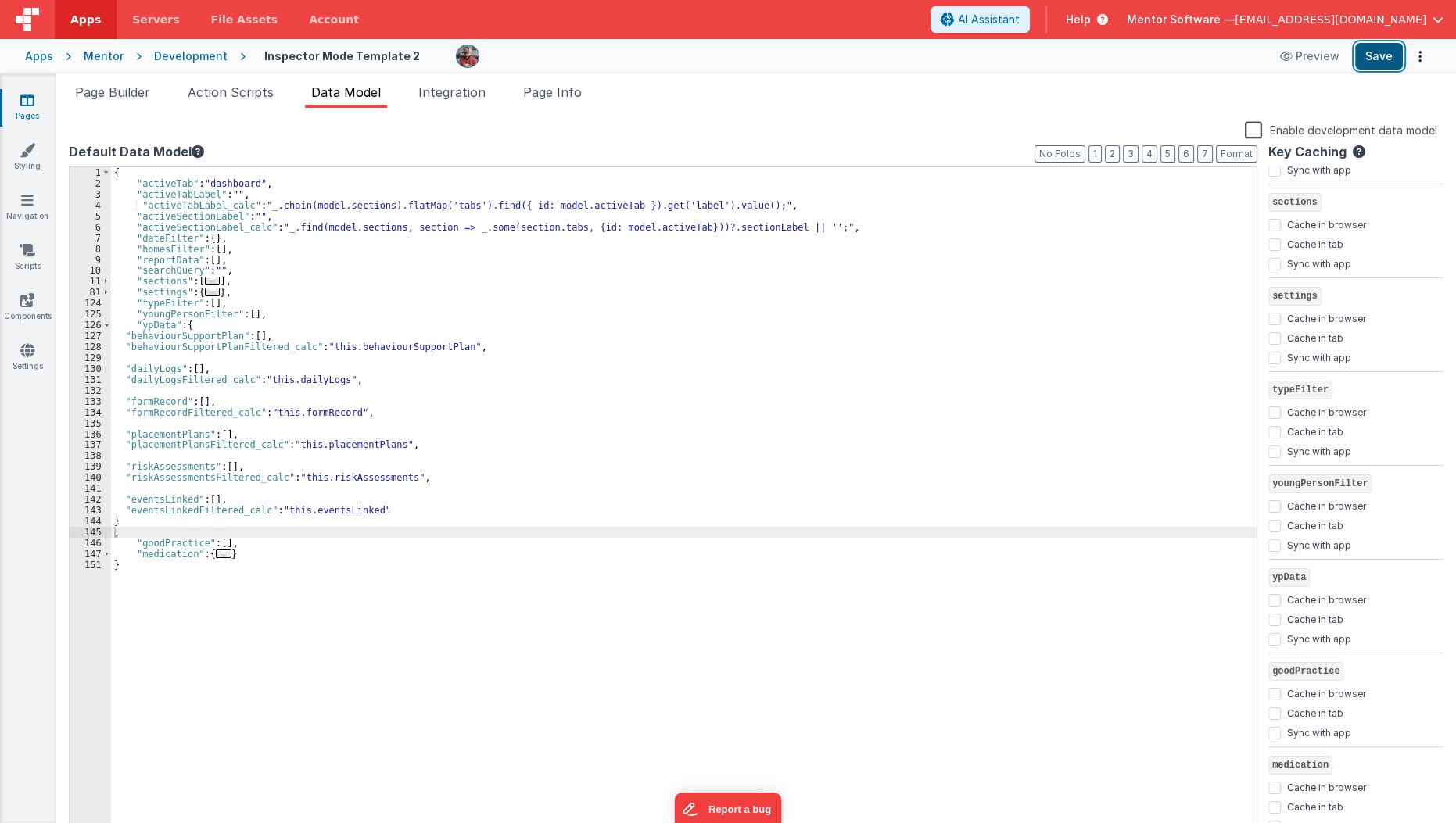
click at [1376, 58] on button "Save" at bounding box center [1379, 57] width 47 height 27
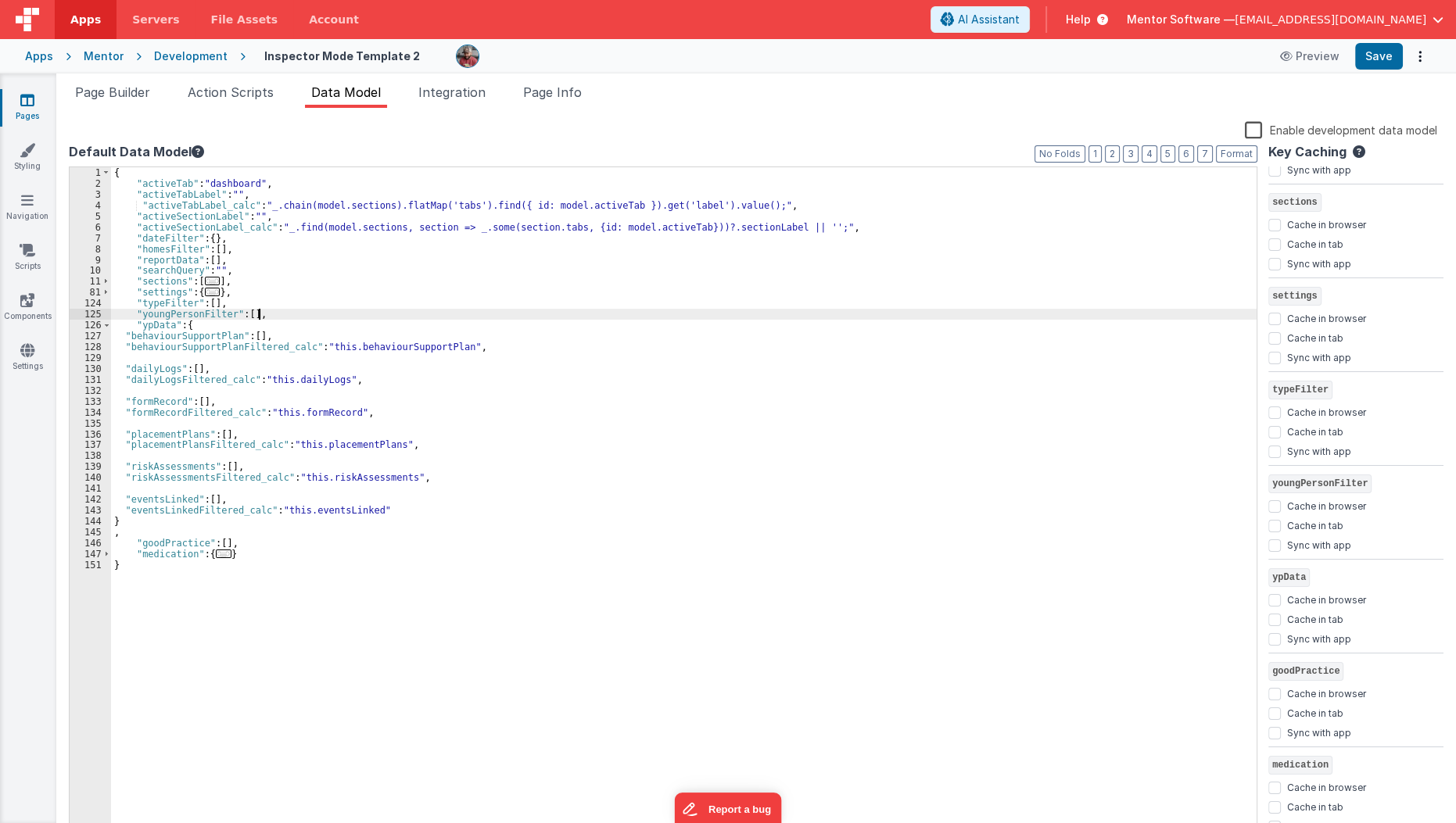
click at [330, 317] on div "{ "activeTab" : "dashboard" , "activeTabLabel" : "" , "activeTabLabel_calc" : "…" at bounding box center [683, 513] width 1146 height 691
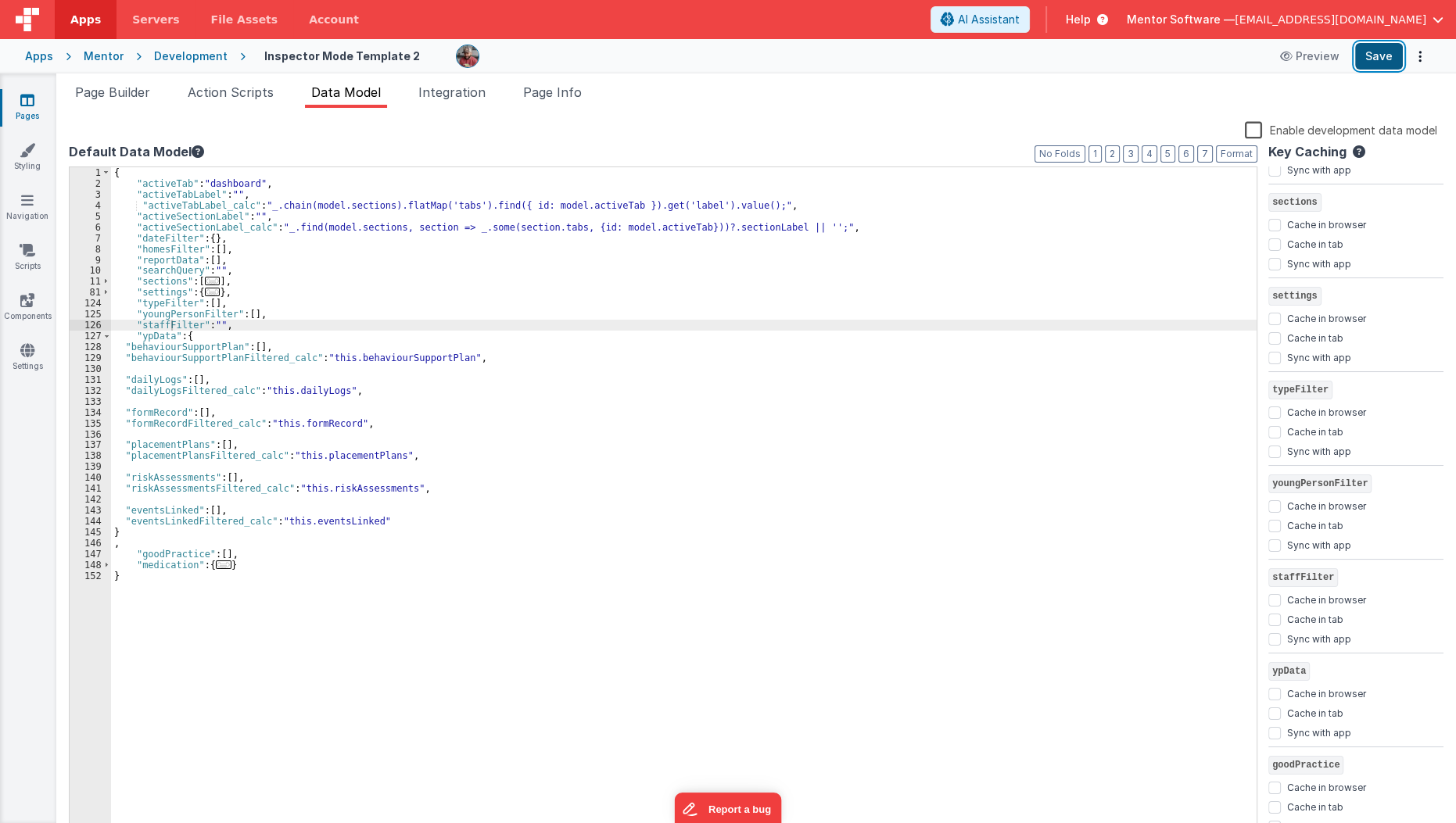
click at [1384, 62] on button "Save" at bounding box center [1379, 57] width 47 height 27
click at [265, 312] on div "{ "activeTab" : "dashboard" , "activeTabLabel" : "" , "activeTabLabel_calc" : "…" at bounding box center [683, 513] width 1146 height 691
click at [256, 321] on div "{ "activeTab" : "dashboard" , "activeTabLabel" : "" , "activeTabLabel_calc" : "…" at bounding box center [683, 513] width 1146 height 691
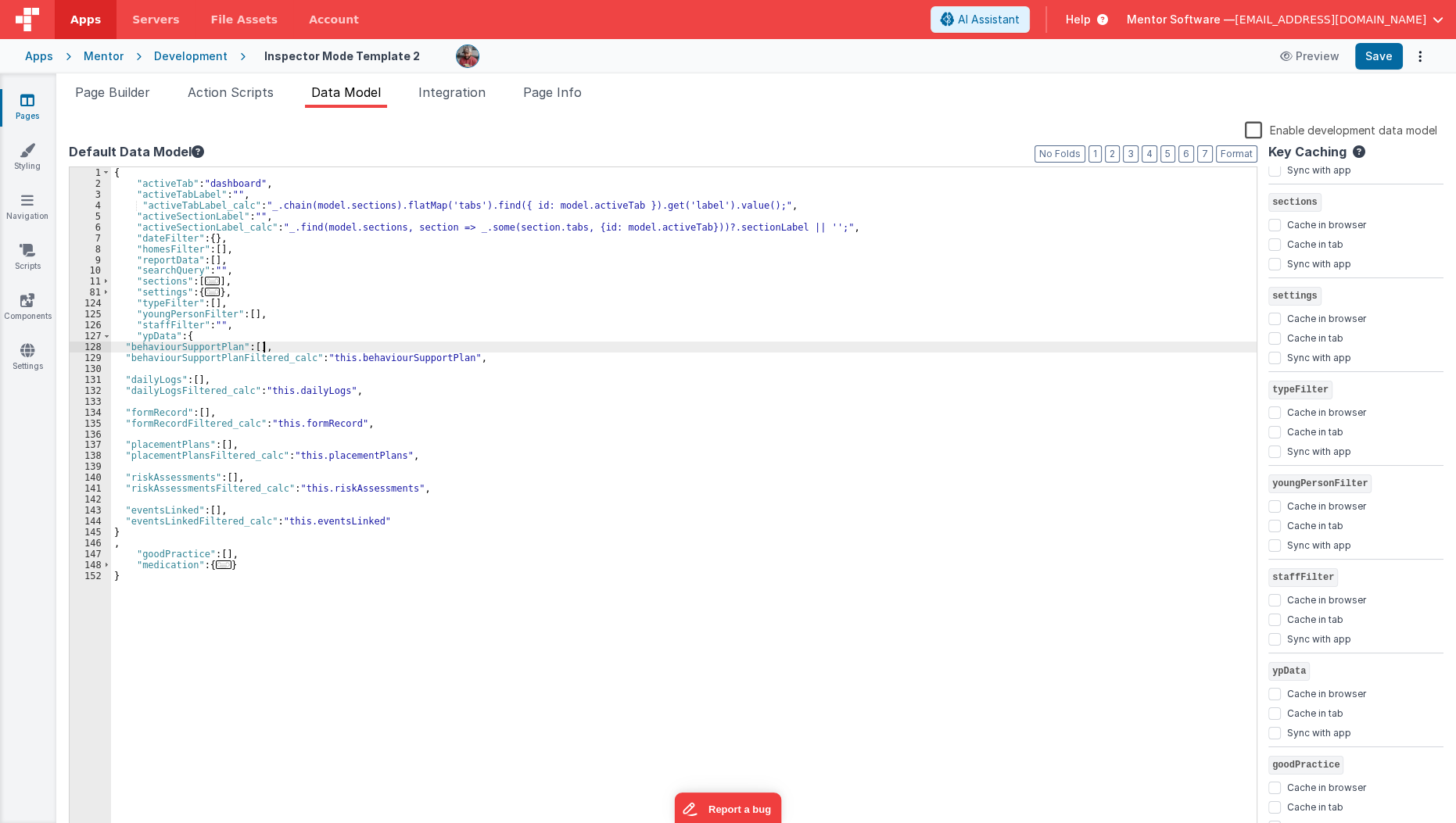
click at [302, 345] on div "{ "activeTab" : "dashboard" , "activeTabLabel" : "" , "activeTabLabel_calc" : "…" at bounding box center [683, 513] width 1146 height 691
click at [107, 340] on span at bounding box center [107, 335] width 8 height 11
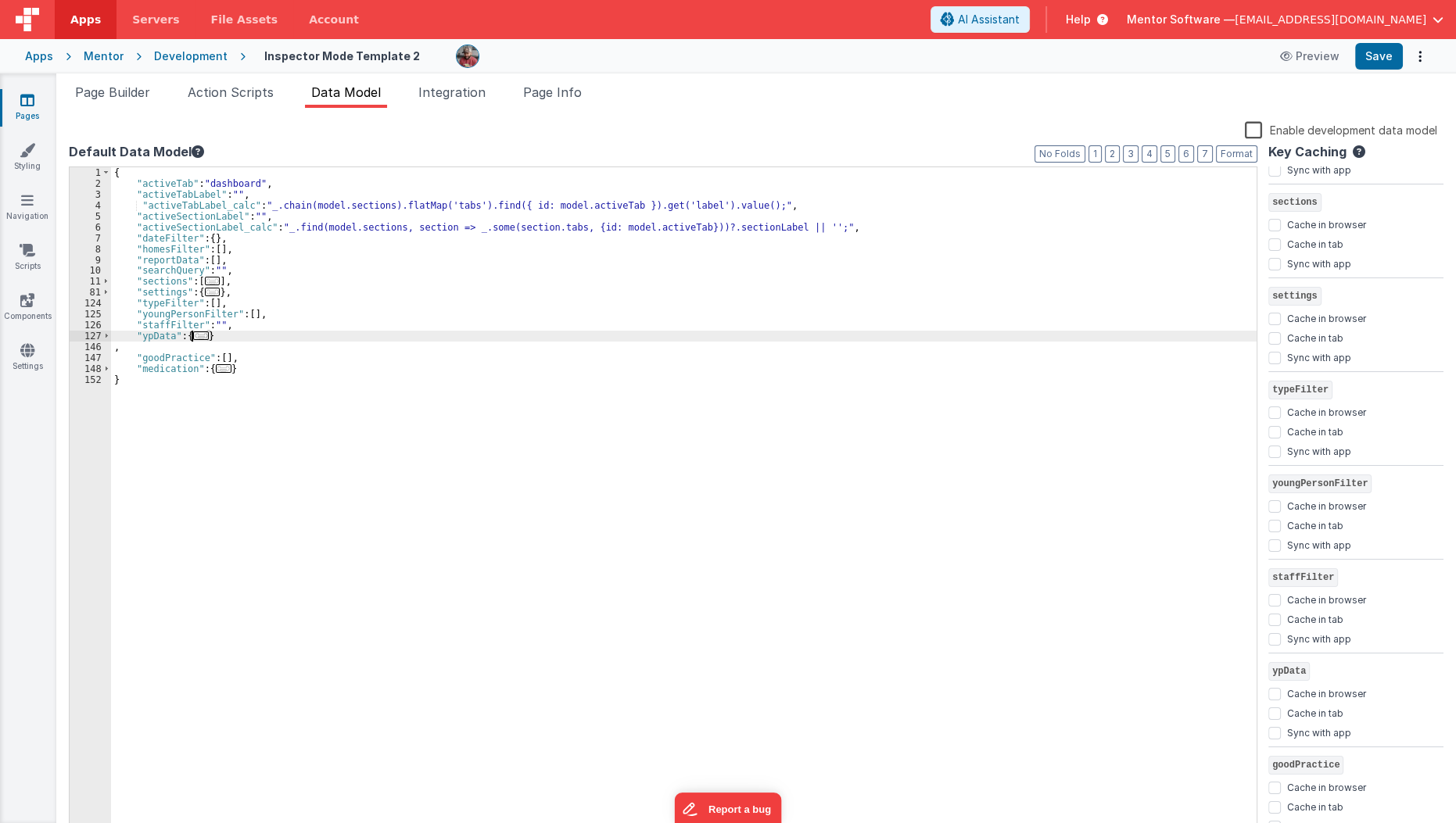
click at [198, 335] on span "..." at bounding box center [201, 335] width 16 height 8
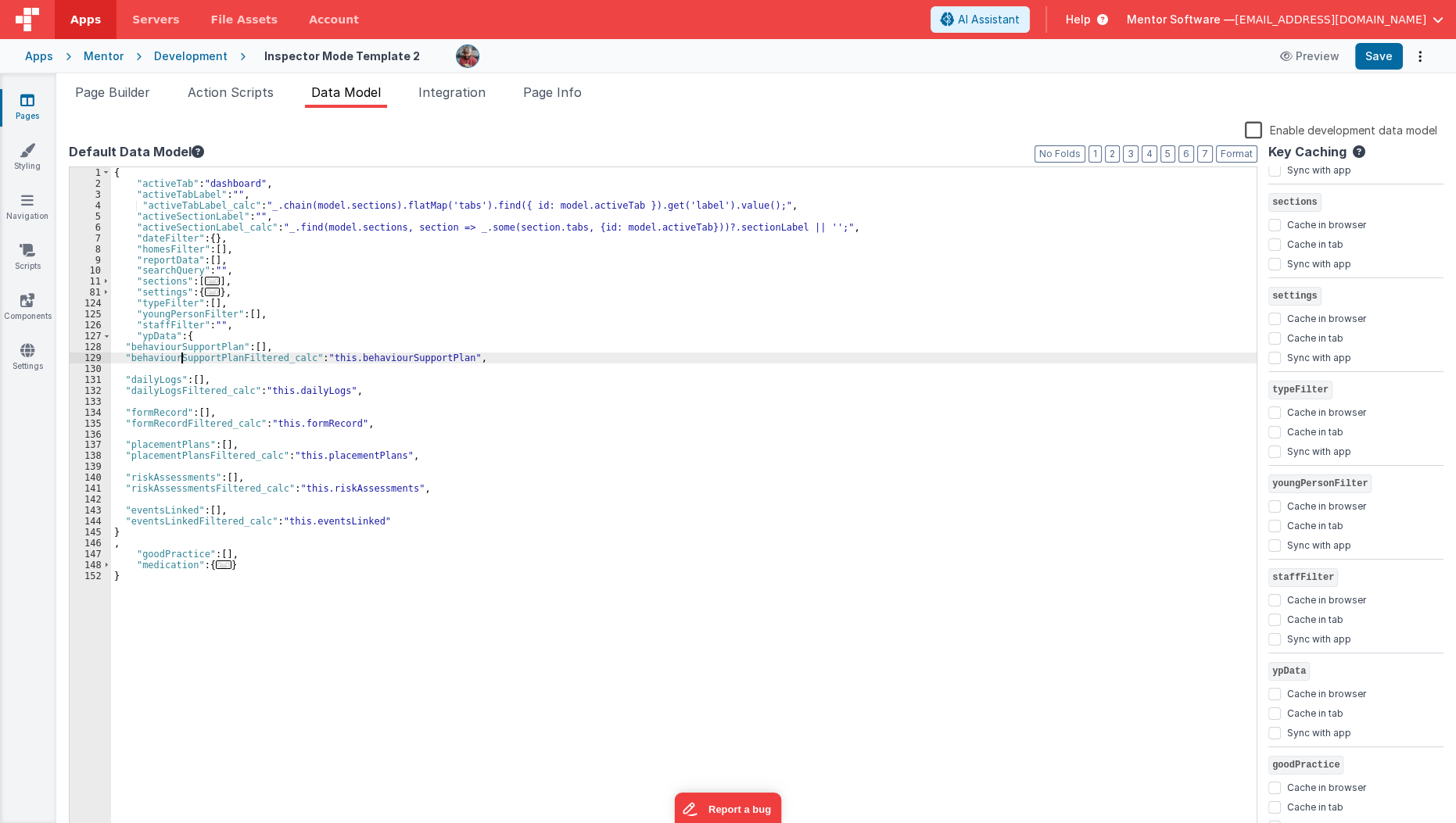
click at [183, 356] on div "{ "activeTab" : "dashboard" , "activeTabLabel" : "" , "activeTabLabel_calc" : "…" at bounding box center [683, 513] width 1146 height 691
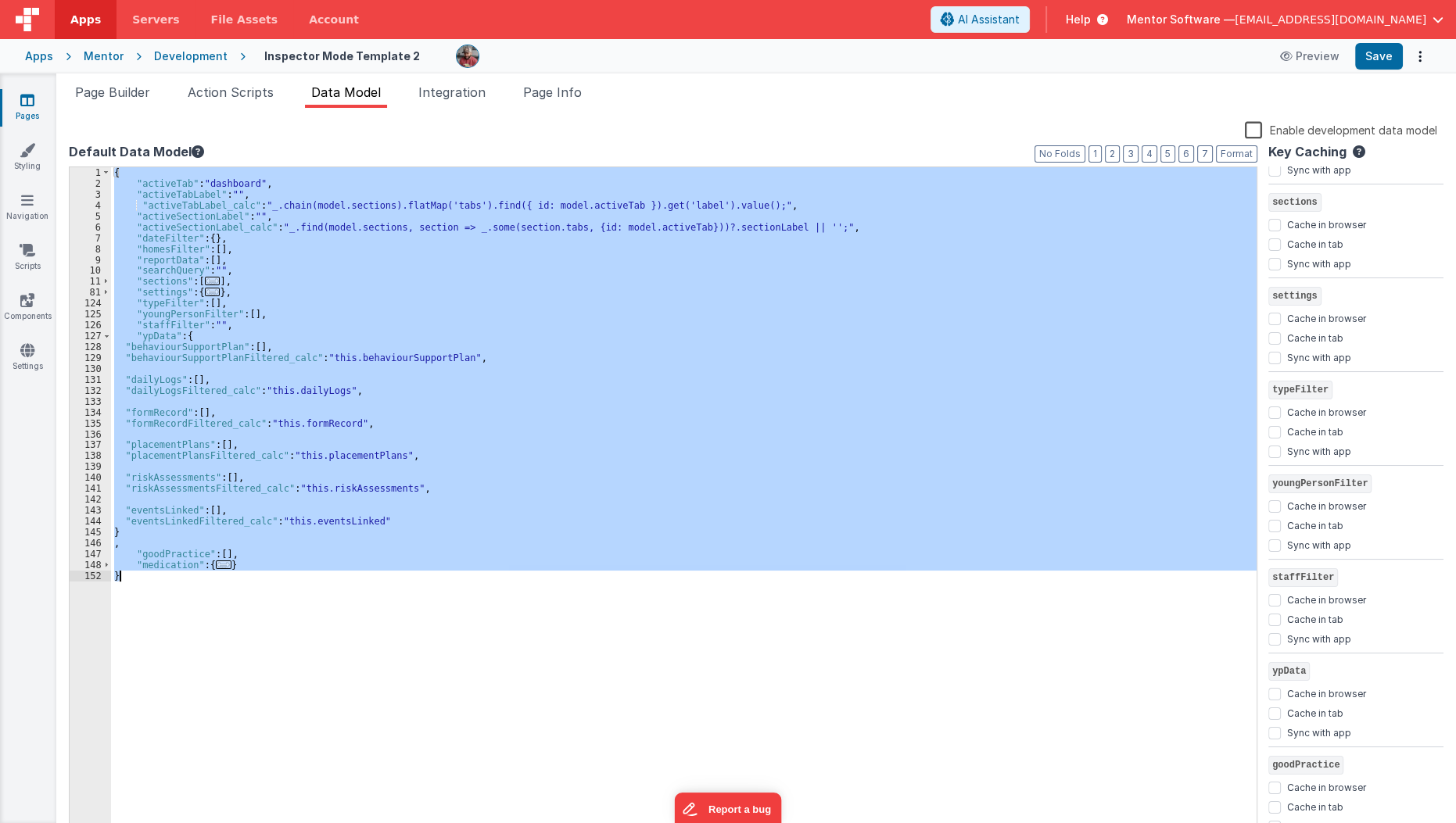
click at [183, 356] on div "{ "activeTab" : "dashboard" , "activeTabLabel" : "" , "activeTabLabel_calc" : "…" at bounding box center [683, 502] width 1145 height 669
click at [183, 356] on div "{ "activeTab" : "dashboard" , "activeTabLabel" : "" , "activeTabLabel_calc" : "…" at bounding box center [683, 513] width 1146 height 691
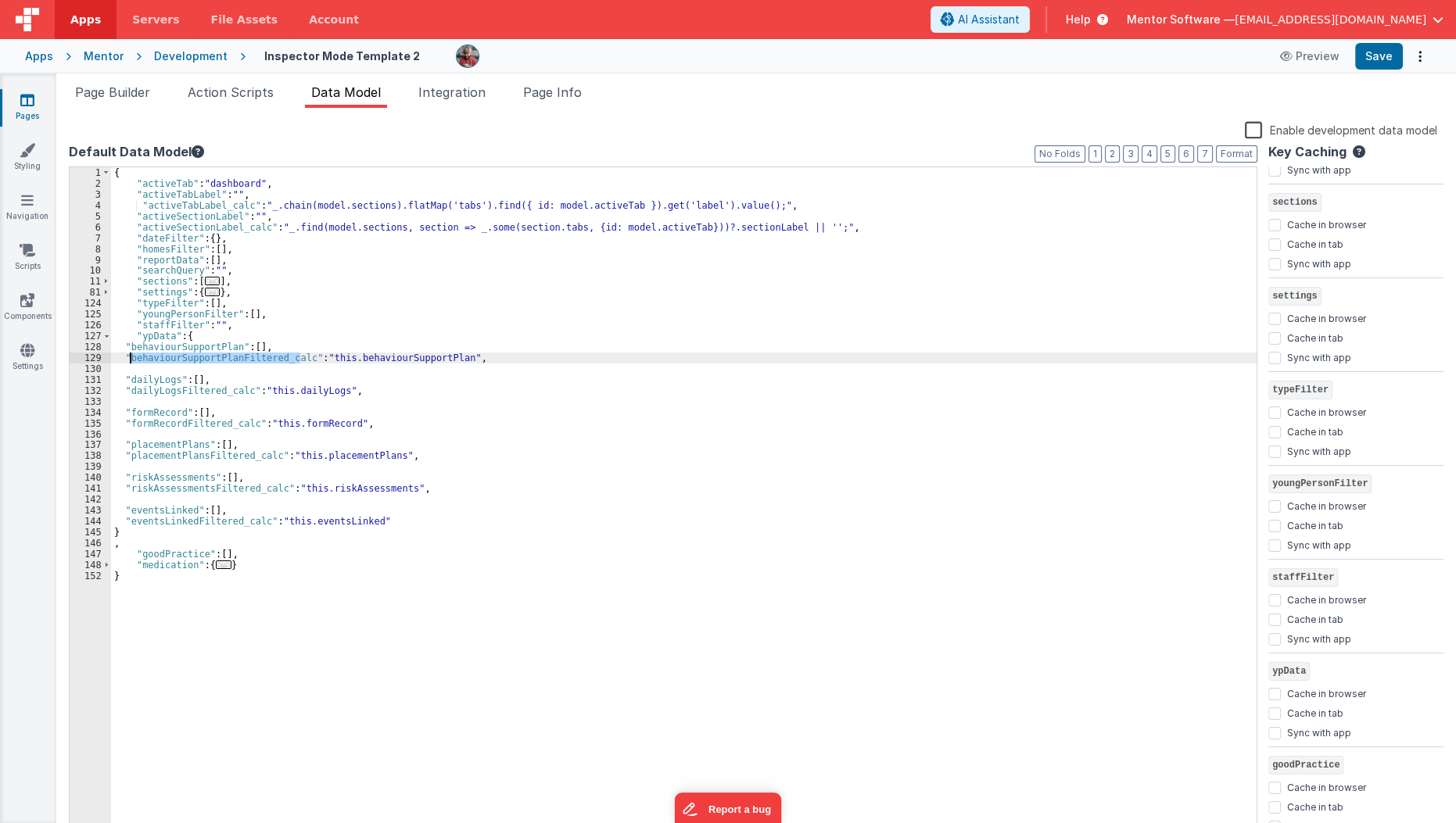
click at [183, 356] on div "{ "activeTab" : "dashboard" , "activeTabLabel" : "" , "activeTabLabel_calc" : "…" at bounding box center [683, 513] width 1146 height 691
click at [183, 356] on div "{ "activeTab" : "dashboard" , "activeTabLabel" : "" , "activeTabLabel_calc" : "…" at bounding box center [683, 502] width 1145 height 669
click at [183, 356] on div "{ "activeTab" : "dashboard" , "activeTabLabel" : "" , "activeTabLabel_calc" : "…" at bounding box center [683, 513] width 1146 height 691
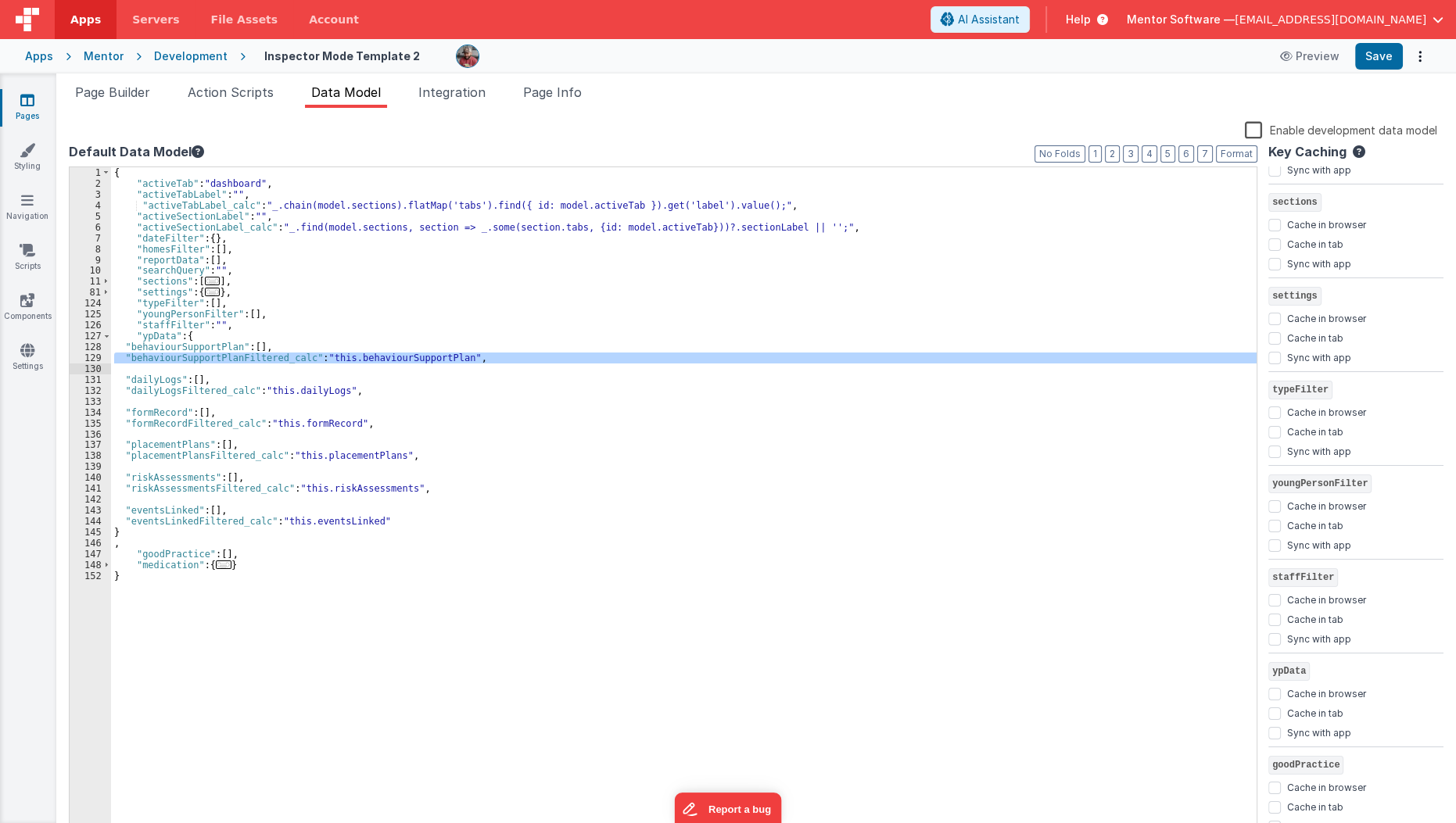
click at [321, 583] on div "{ "activeTab" : "dashboard" , "activeTabLabel" : "" , "activeTabLabel_calc" : "…" at bounding box center [683, 513] width 1146 height 691
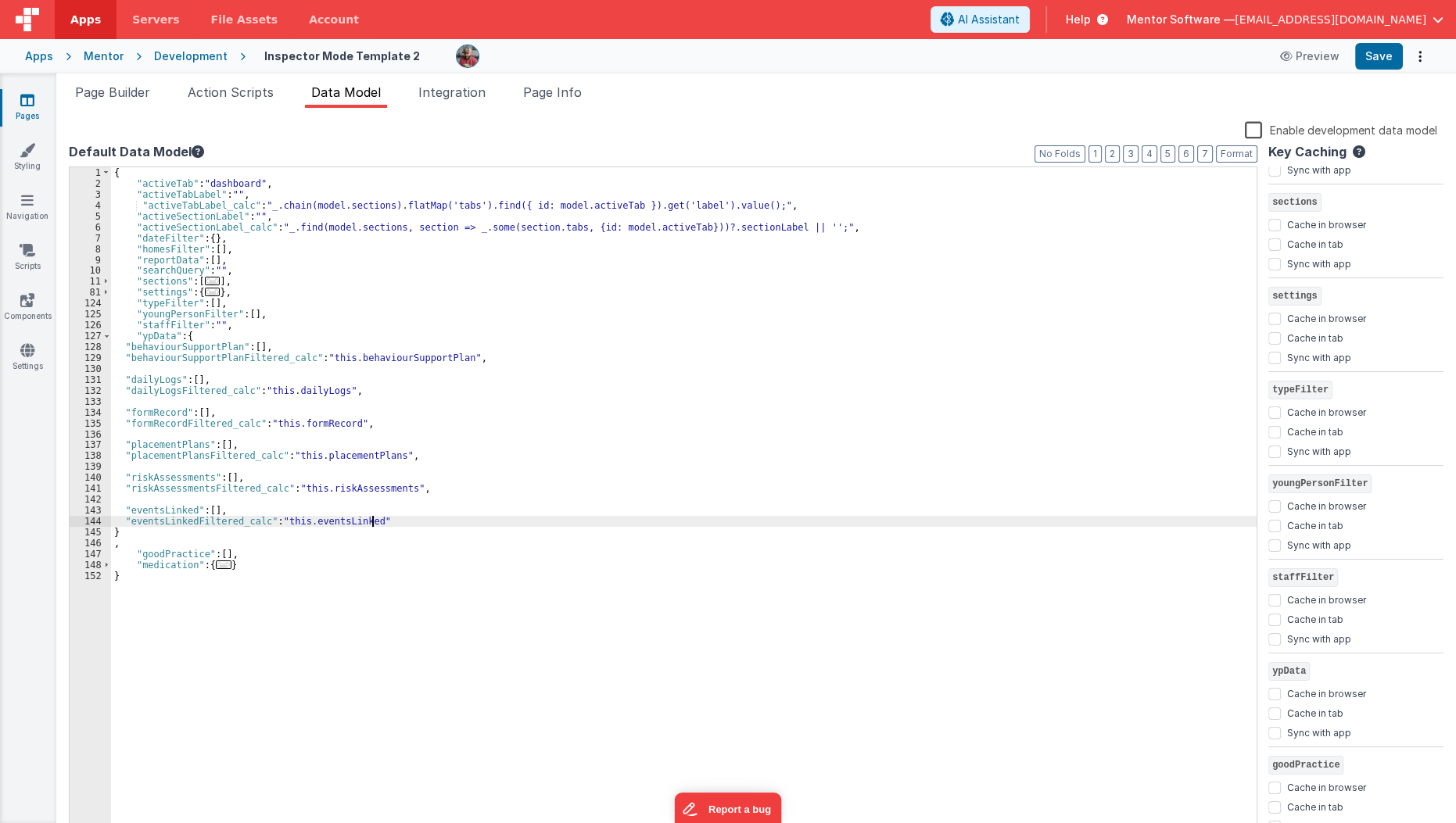
click at [400, 525] on div "{ "activeTab" : "dashboard" , "activeTabLabel" : "" , "activeTabLabel_calc" : "…" at bounding box center [683, 513] width 1146 height 691
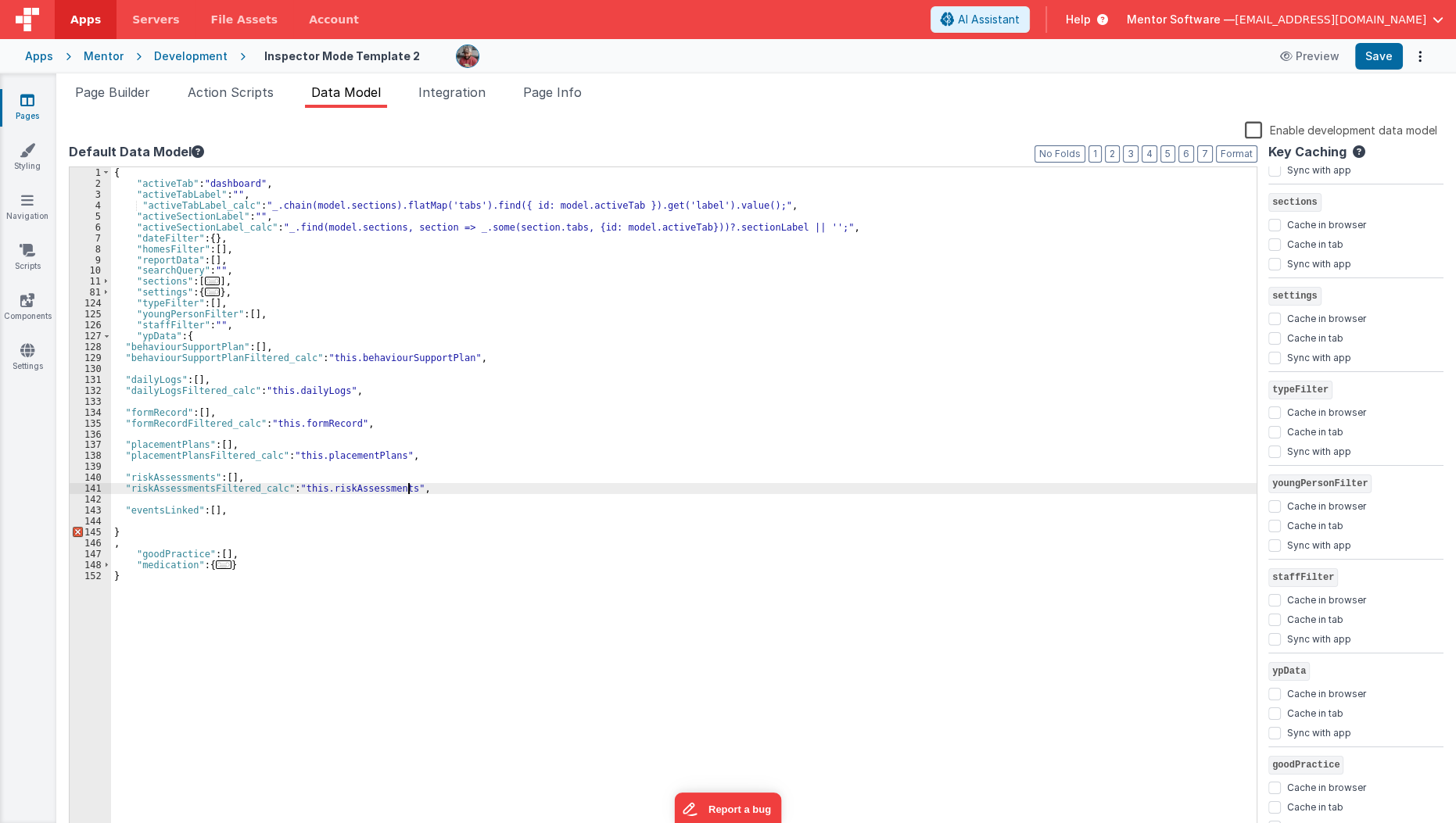
click at [433, 489] on div "{ "activeTab" : "dashboard" , "activeTabLabel" : "" , "activeTabLabel_calc" : "…" at bounding box center [683, 513] width 1146 height 691
click at [421, 515] on div "{ "activeTab" : "dashboard" , "activeTabLabel" : "" , "activeTabLabel_calc" : "…" at bounding box center [683, 513] width 1146 height 691
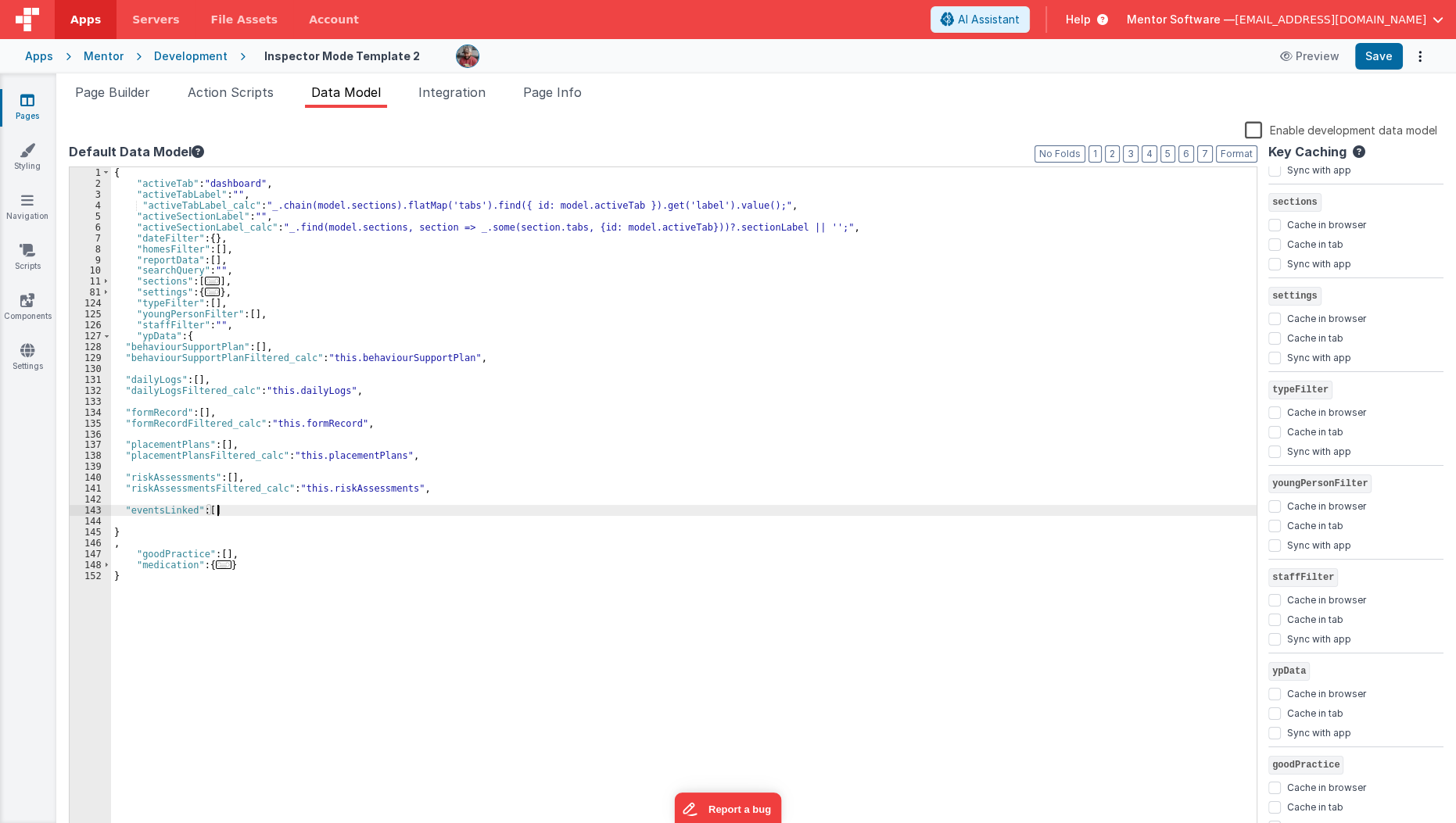
click at [436, 488] on div "{ "activeTab" : "dashboard" , "activeTabLabel" : "" , "activeTabLabel_calc" : "…" at bounding box center [683, 513] width 1146 height 691
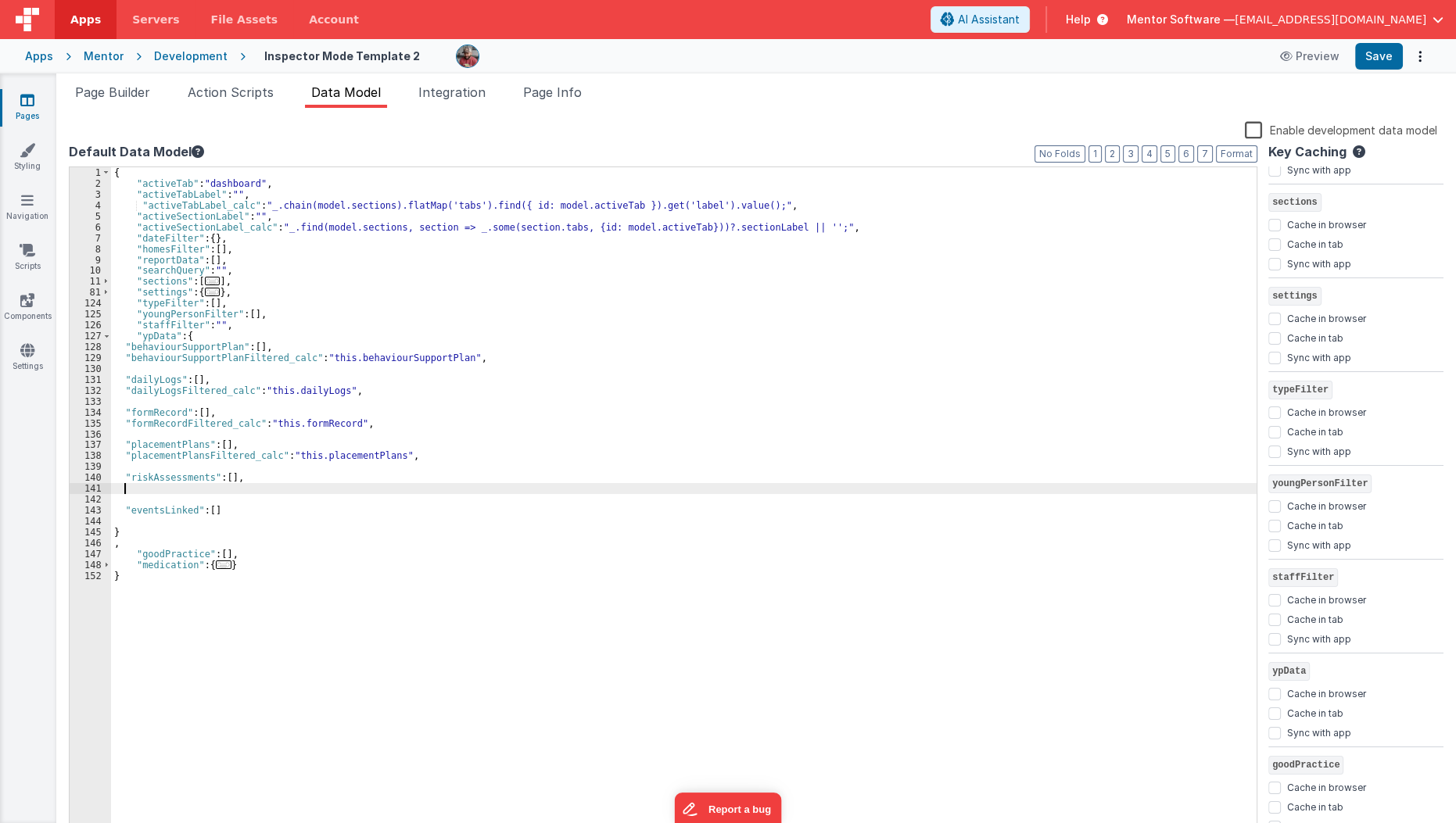
click at [442, 452] on div "{ "activeTab" : "dashboard" , "activeTabLabel" : "" , "activeTabLabel_calc" : "…" at bounding box center [683, 513] width 1146 height 691
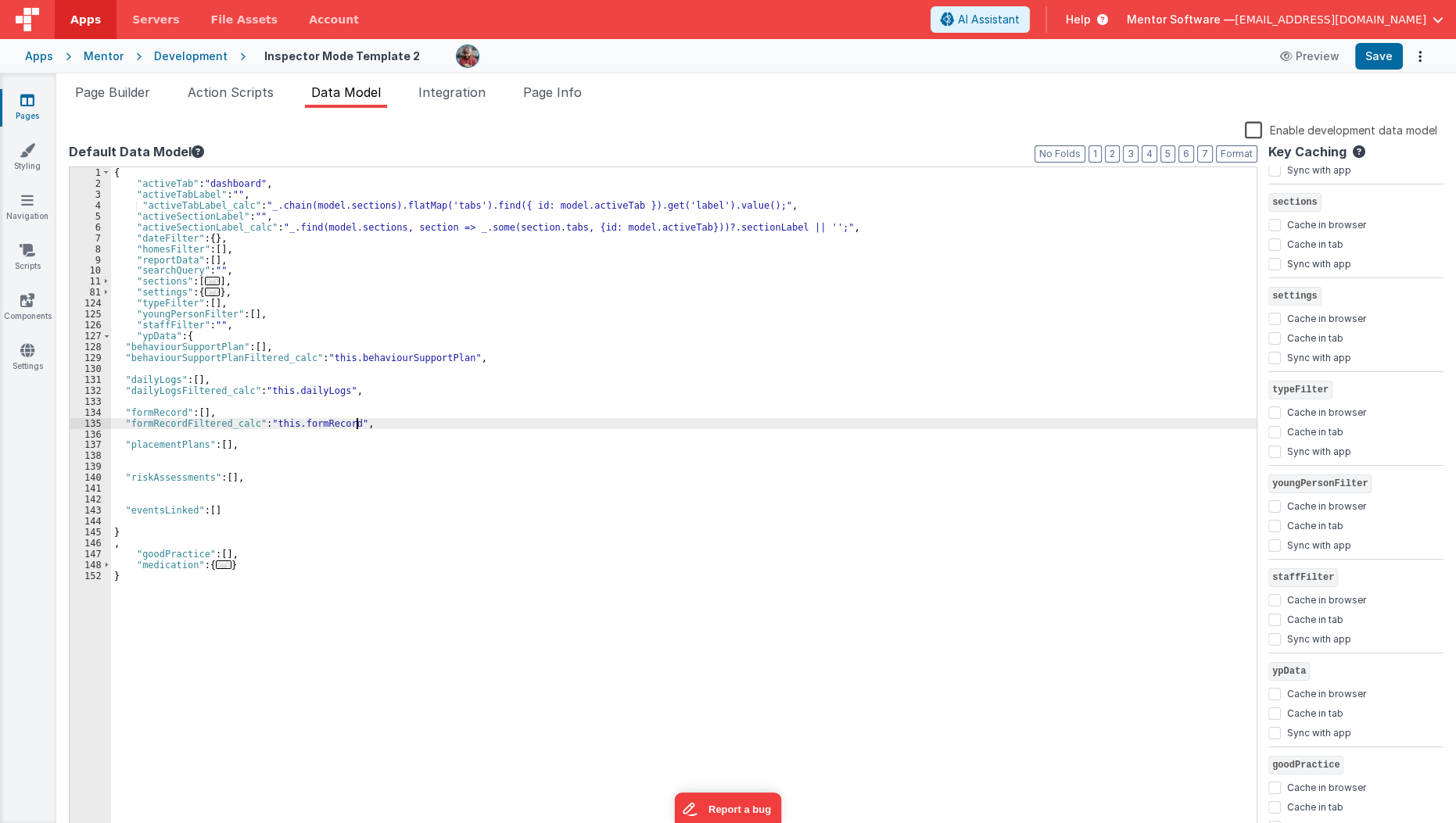
click at [436, 428] on div "{ "activeTab" : "dashboard" , "activeTabLabel" : "" , "activeTabLabel_calc" : "…" at bounding box center [683, 513] width 1146 height 691
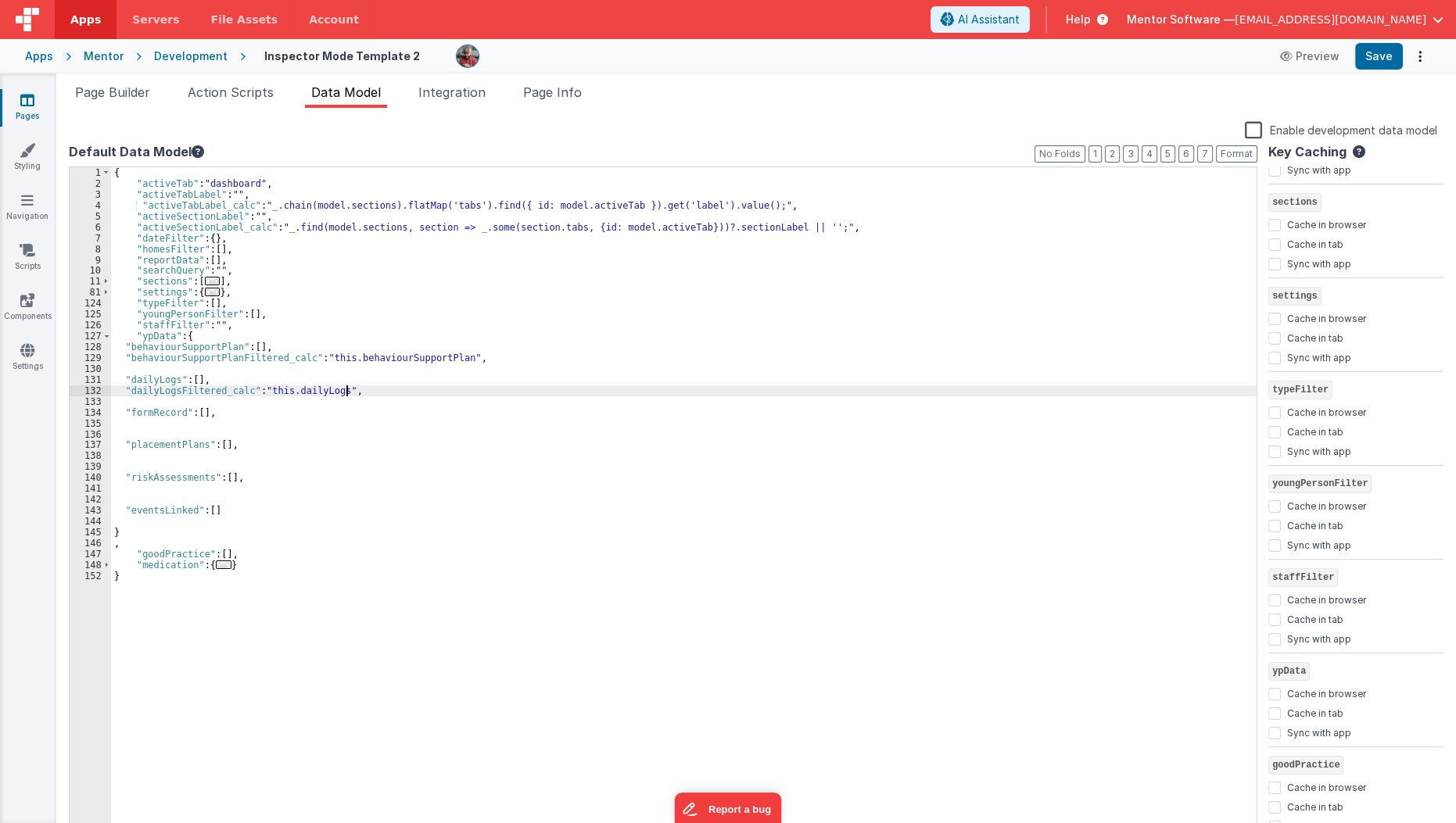
click at [436, 386] on div "{ "activeTab" : "dashboard" , "activeTabLabel" : "" , "activeTabLabel_calc" : "…" at bounding box center [683, 513] width 1146 height 691
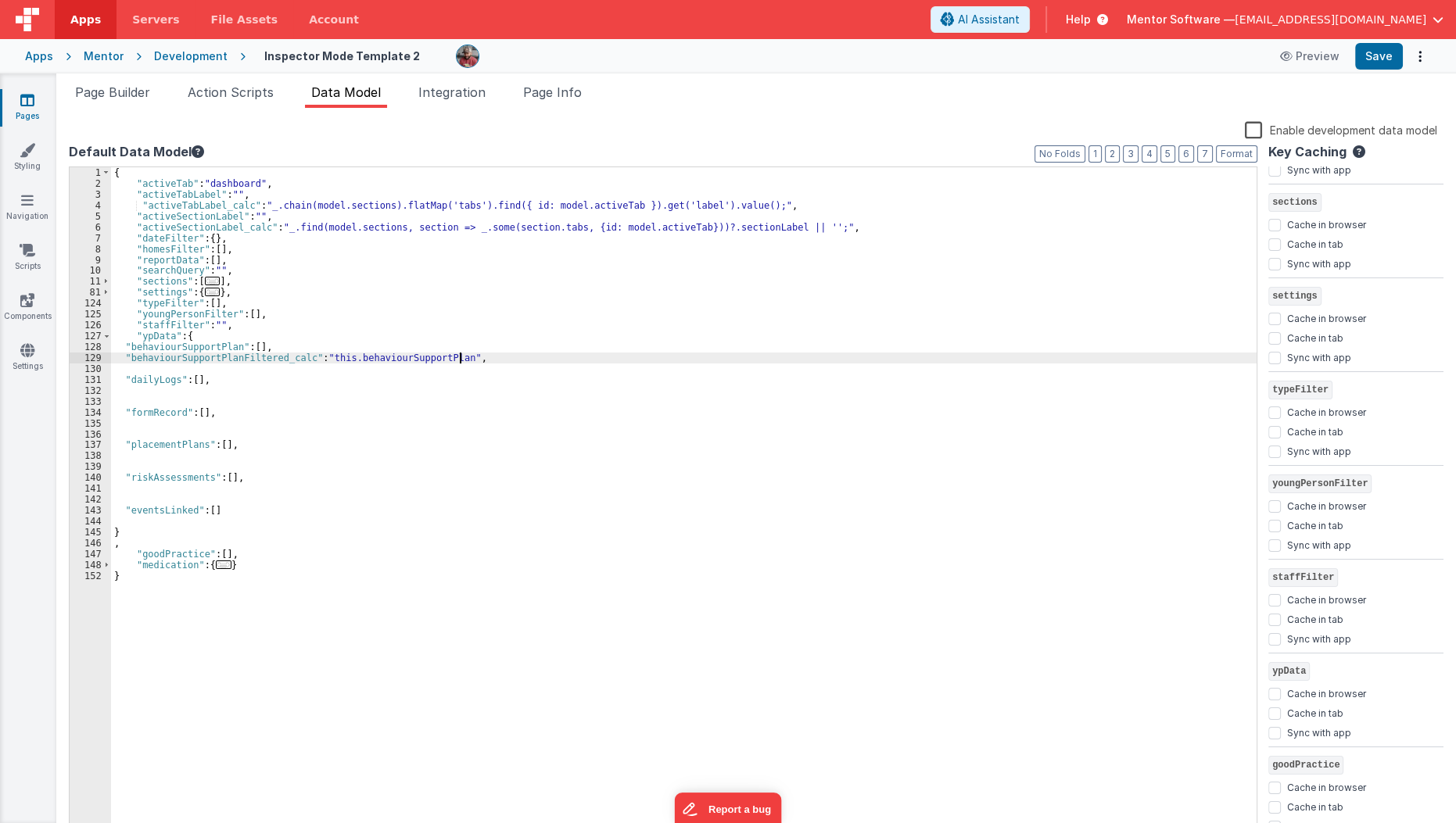
click at [465, 361] on div "{ "activeTab" : "dashboard" , "activeTabLabel" : "" , "activeTabLabel_calc" : "…" at bounding box center [683, 513] width 1146 height 691
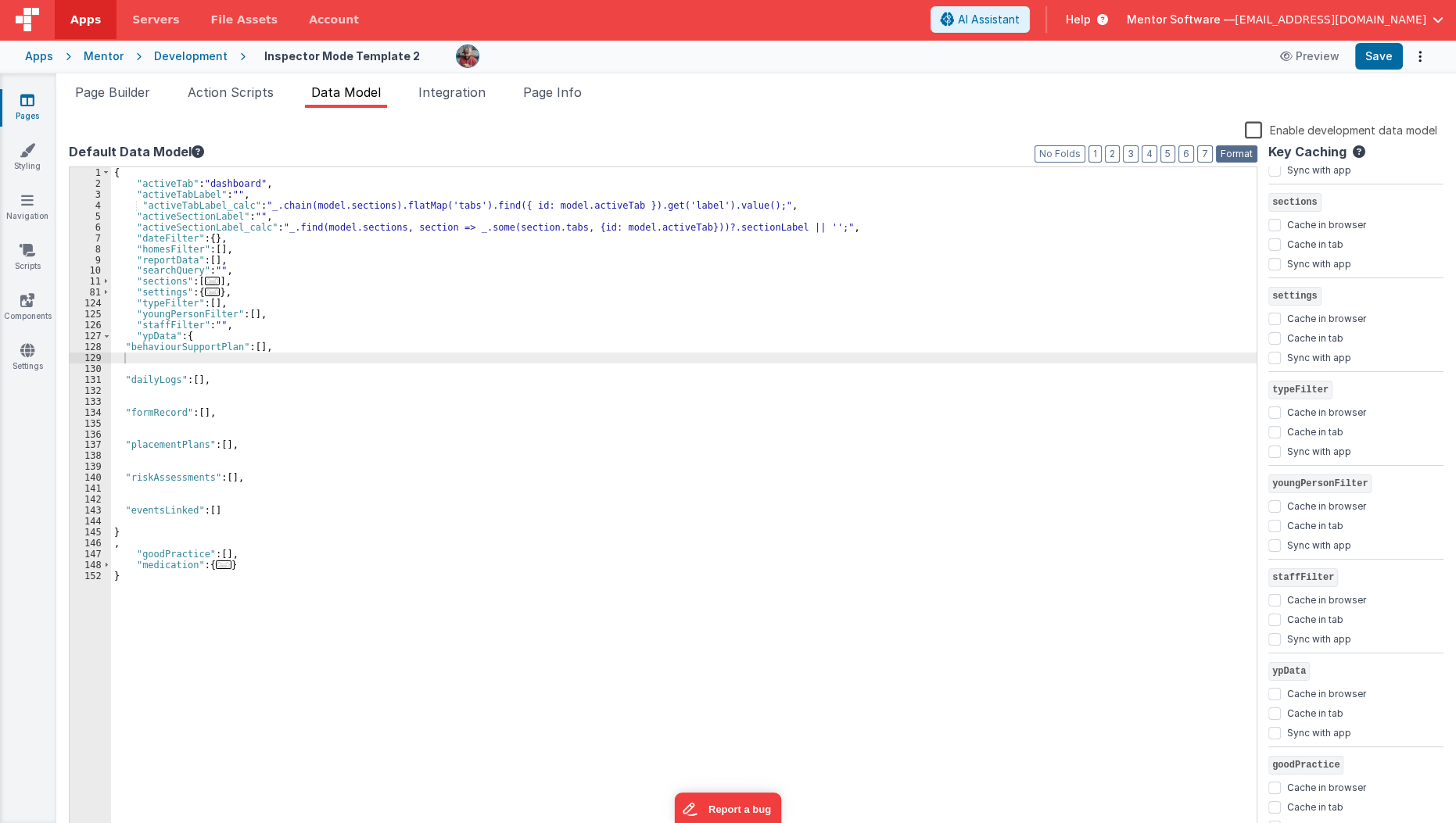
click at [1232, 156] on button "Format" at bounding box center [1236, 154] width 42 height 17
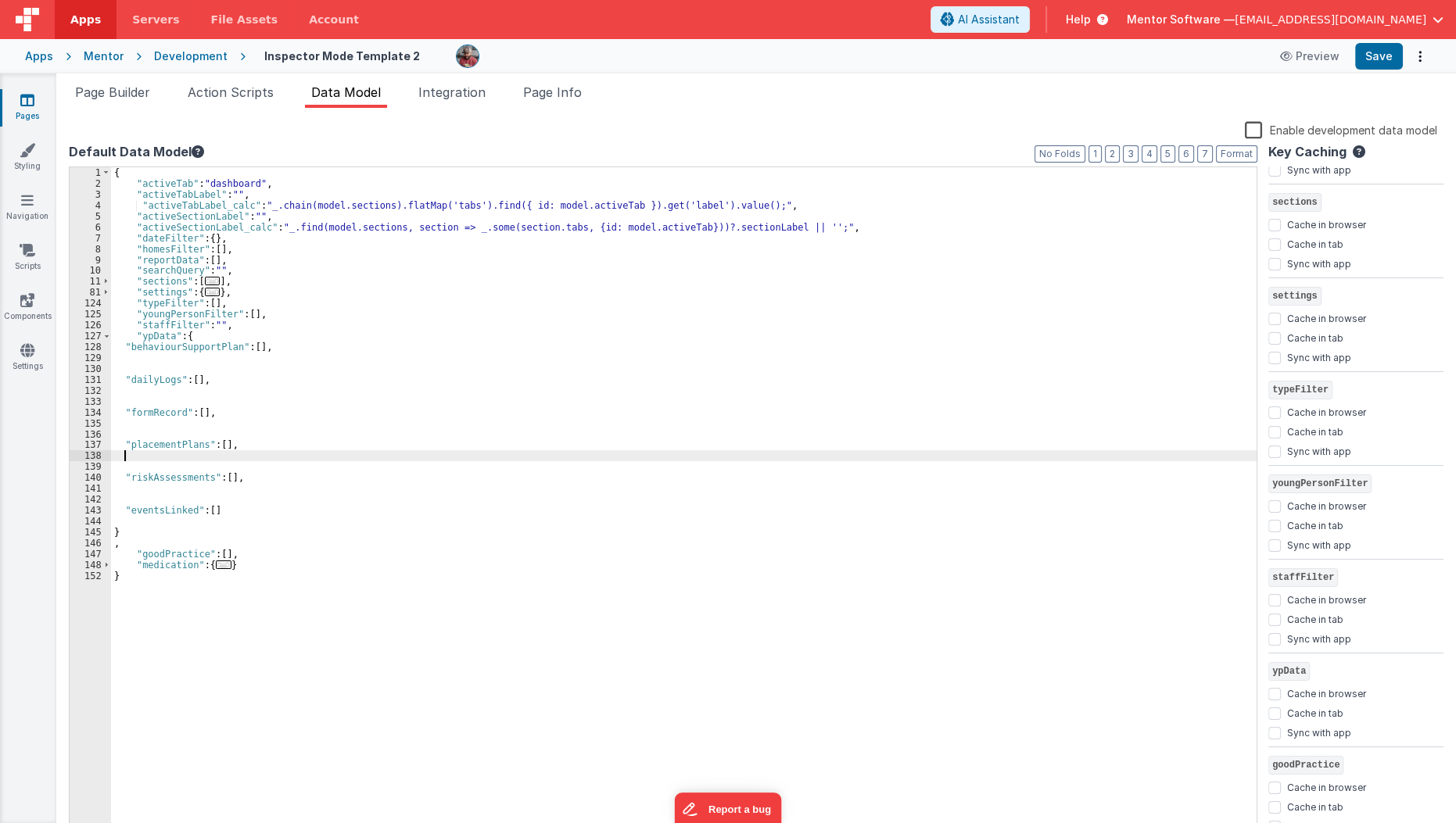
click at [647, 459] on div "{ "activeTab" : "dashboard" , "activeTabLabel" : "" , "activeTabLabel_calc" : "…" at bounding box center [683, 513] width 1146 height 691
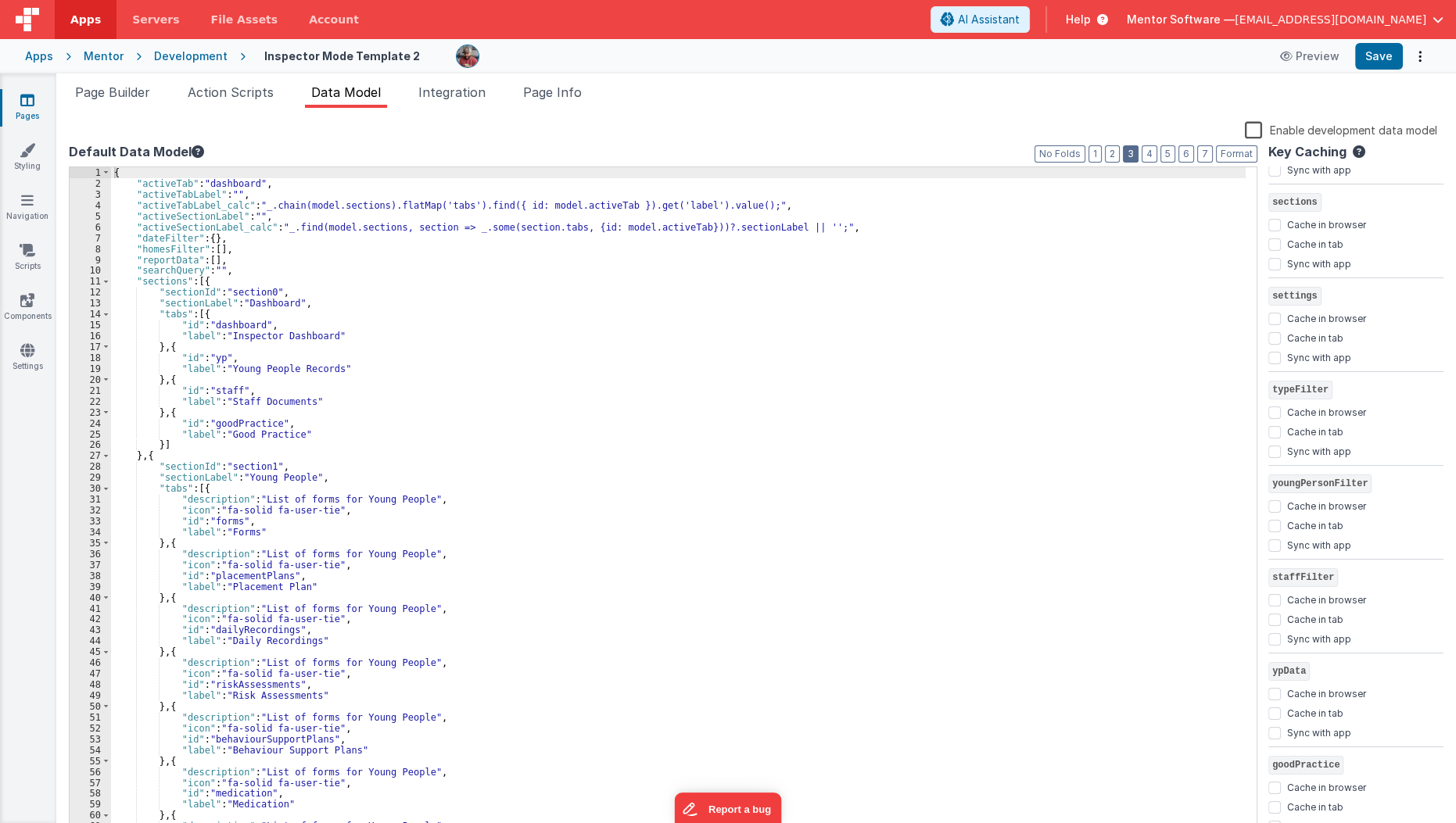
click at [1138, 156] on button "3" at bounding box center [1131, 154] width 16 height 17
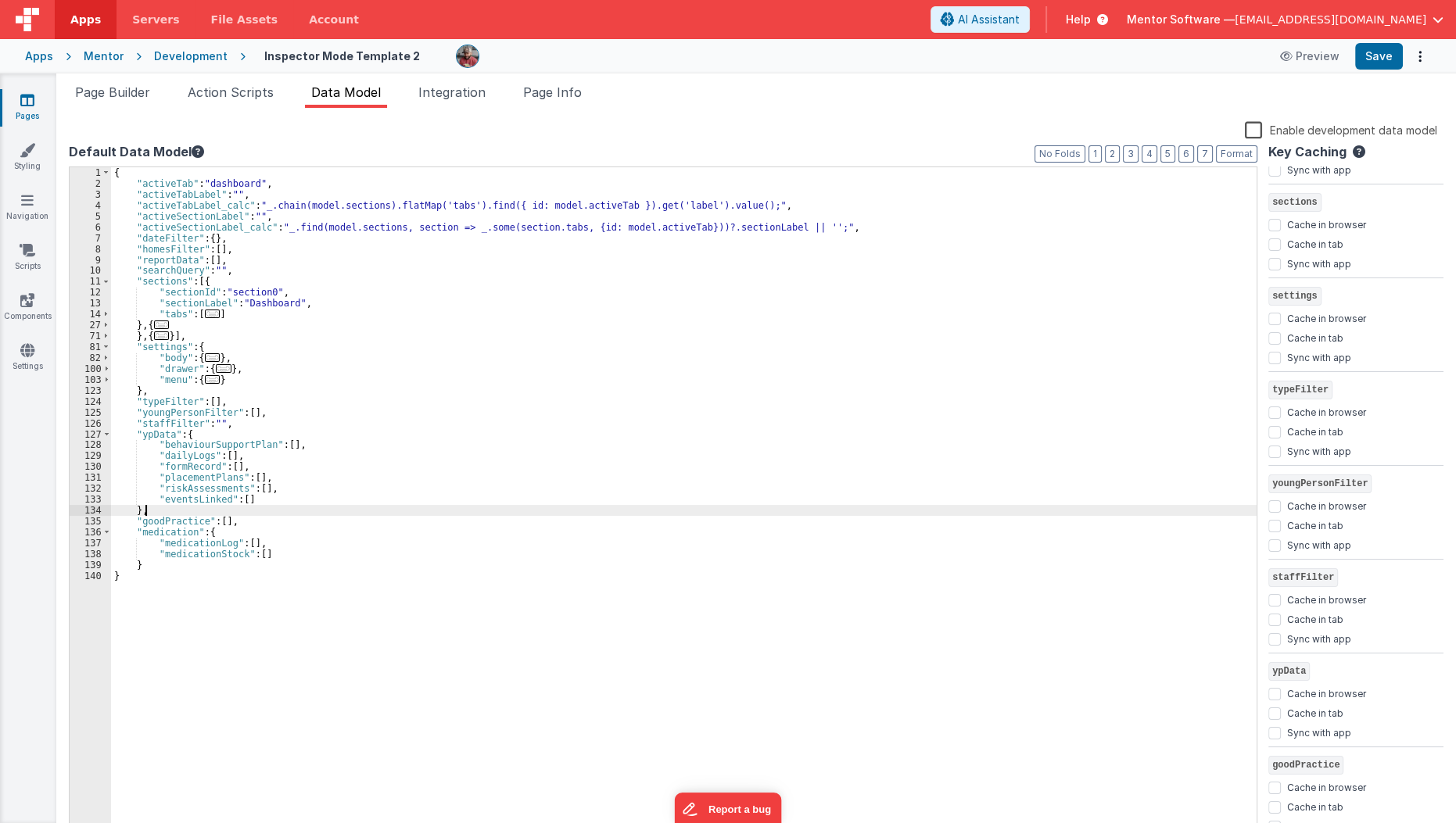
click at [175, 511] on div "{ "activeTab" : "dashboard" , "activeTabLabel" : "" , "activeTabLabel_calc" : "…" at bounding box center [683, 513] width 1146 height 691
paste textarea
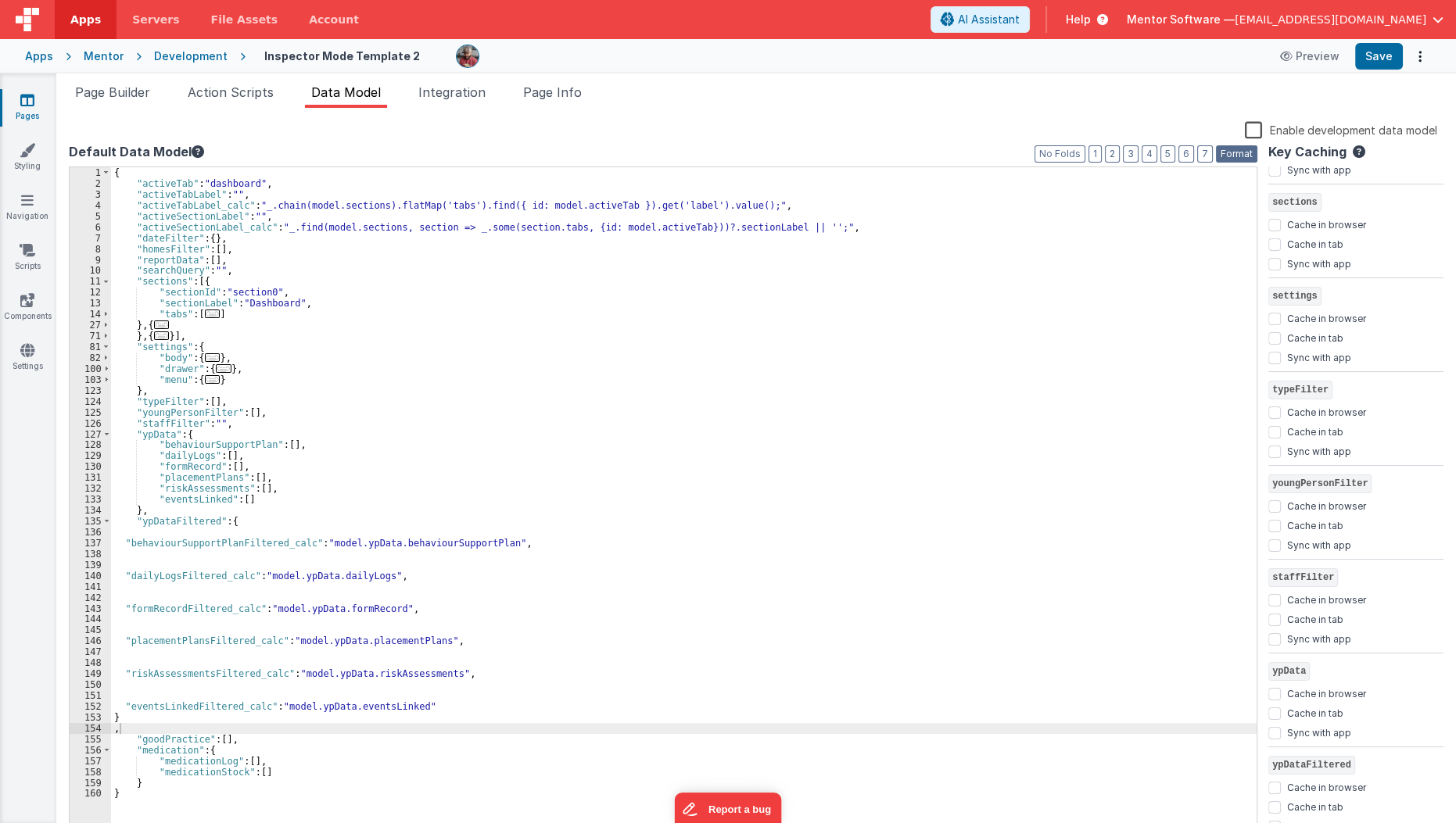
click at [1248, 154] on button "Format" at bounding box center [1236, 154] width 42 height 17
click at [1069, 294] on div "{ "activeTab" : "dashboard" , "activeTabLabel" : "" , "activeTabLabel_calc" : "…" at bounding box center [683, 513] width 1146 height 691
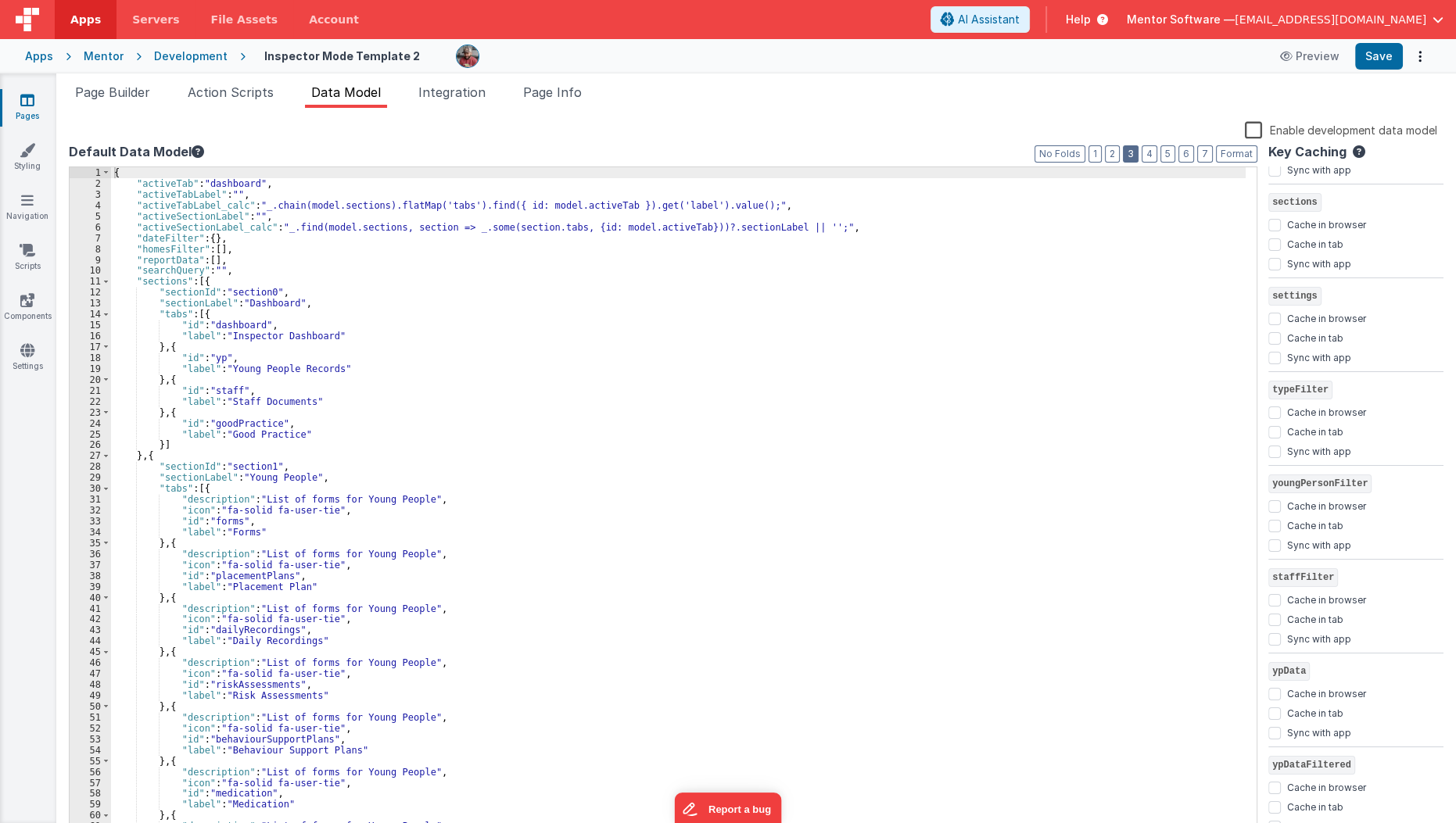
click at [1135, 151] on button "3" at bounding box center [1131, 154] width 16 height 17
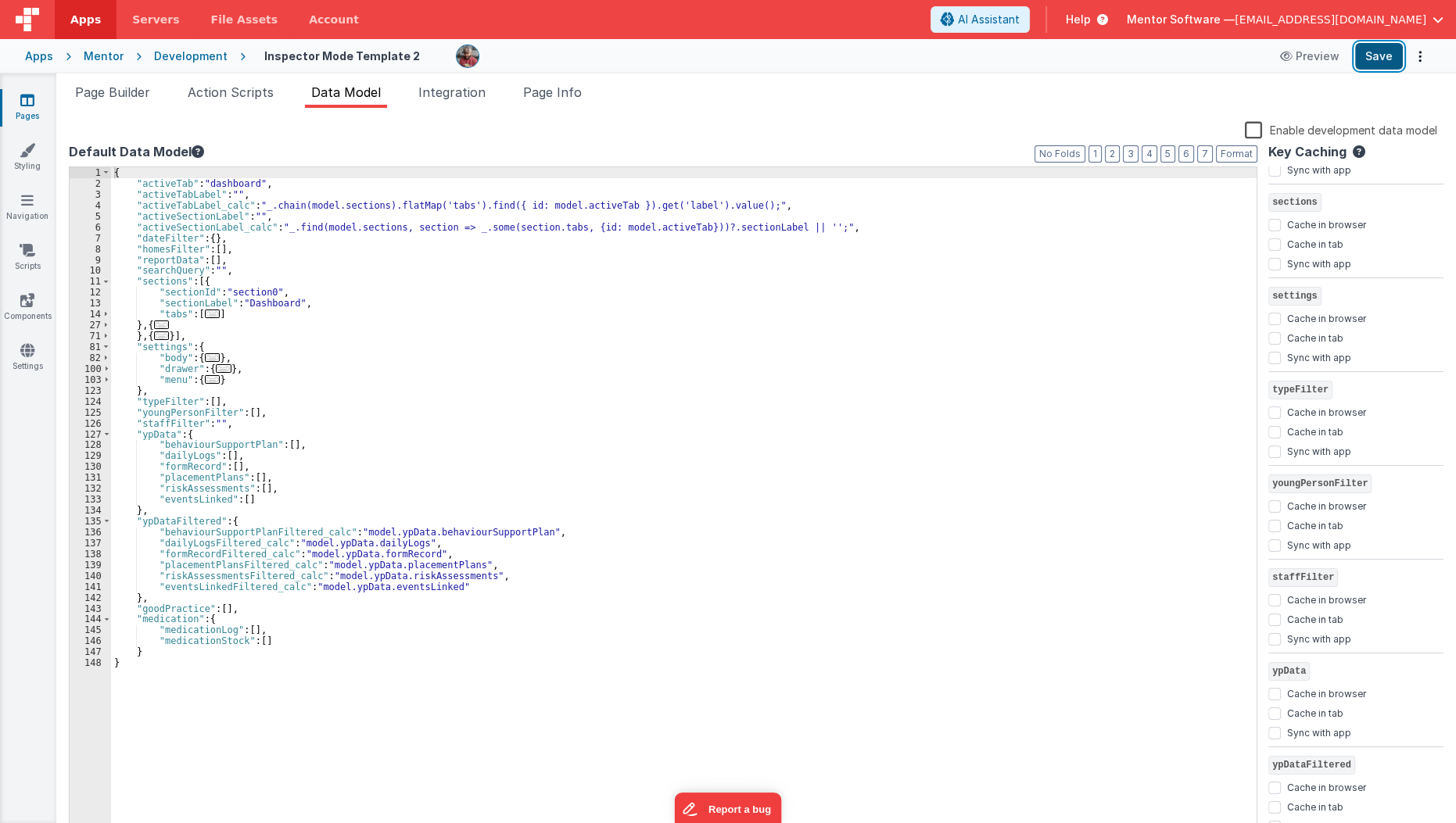
click at [1381, 59] on button "Save" at bounding box center [1379, 57] width 47 height 27
click at [575, 92] on span "Page Info" at bounding box center [552, 92] width 58 height 16
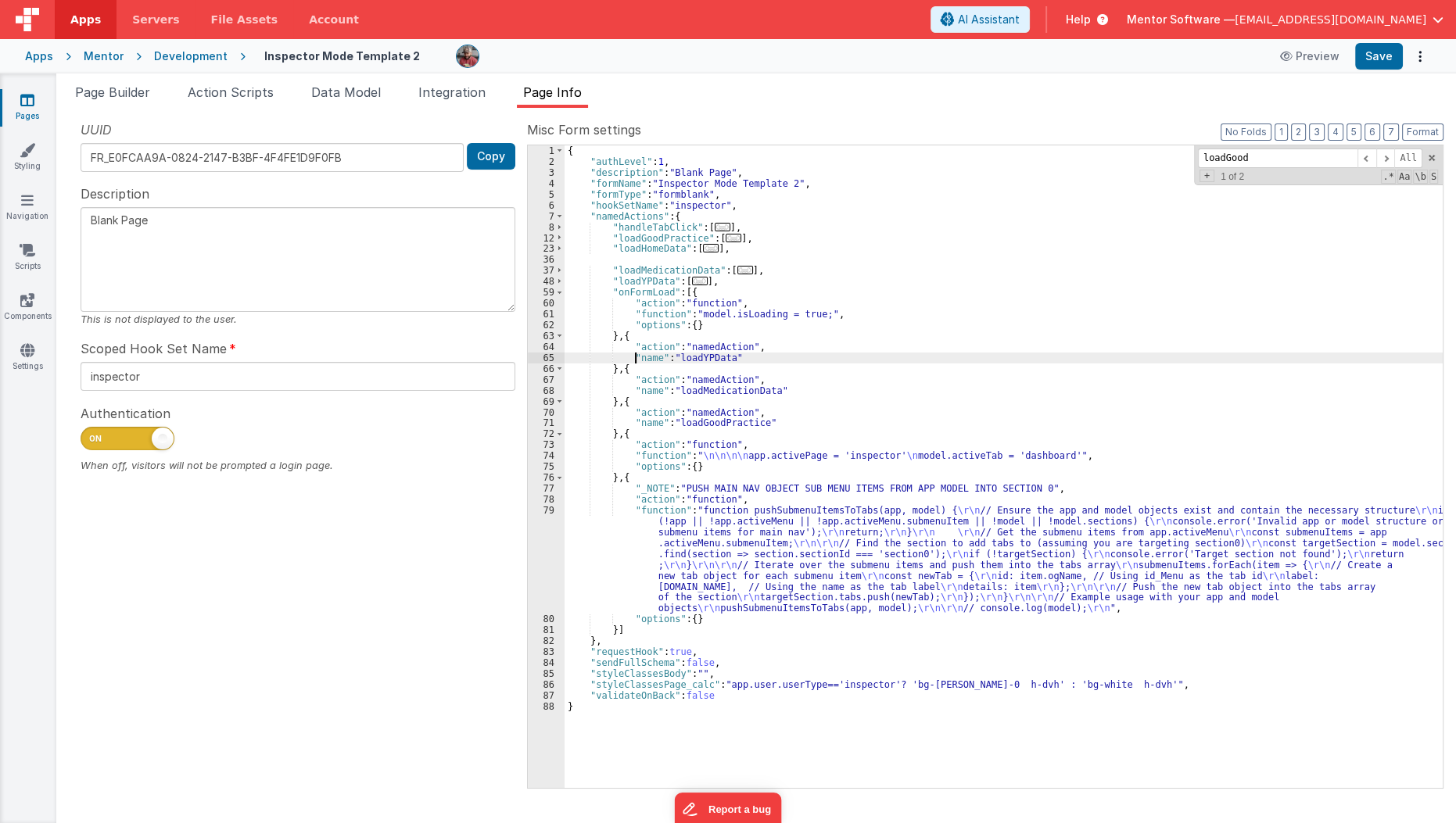
click at [634, 359] on div "{ "authLevel" : 1 , "description" : "Blank Page" , "formName" : "Inspector Mode…" at bounding box center [1004, 478] width 879 height 664
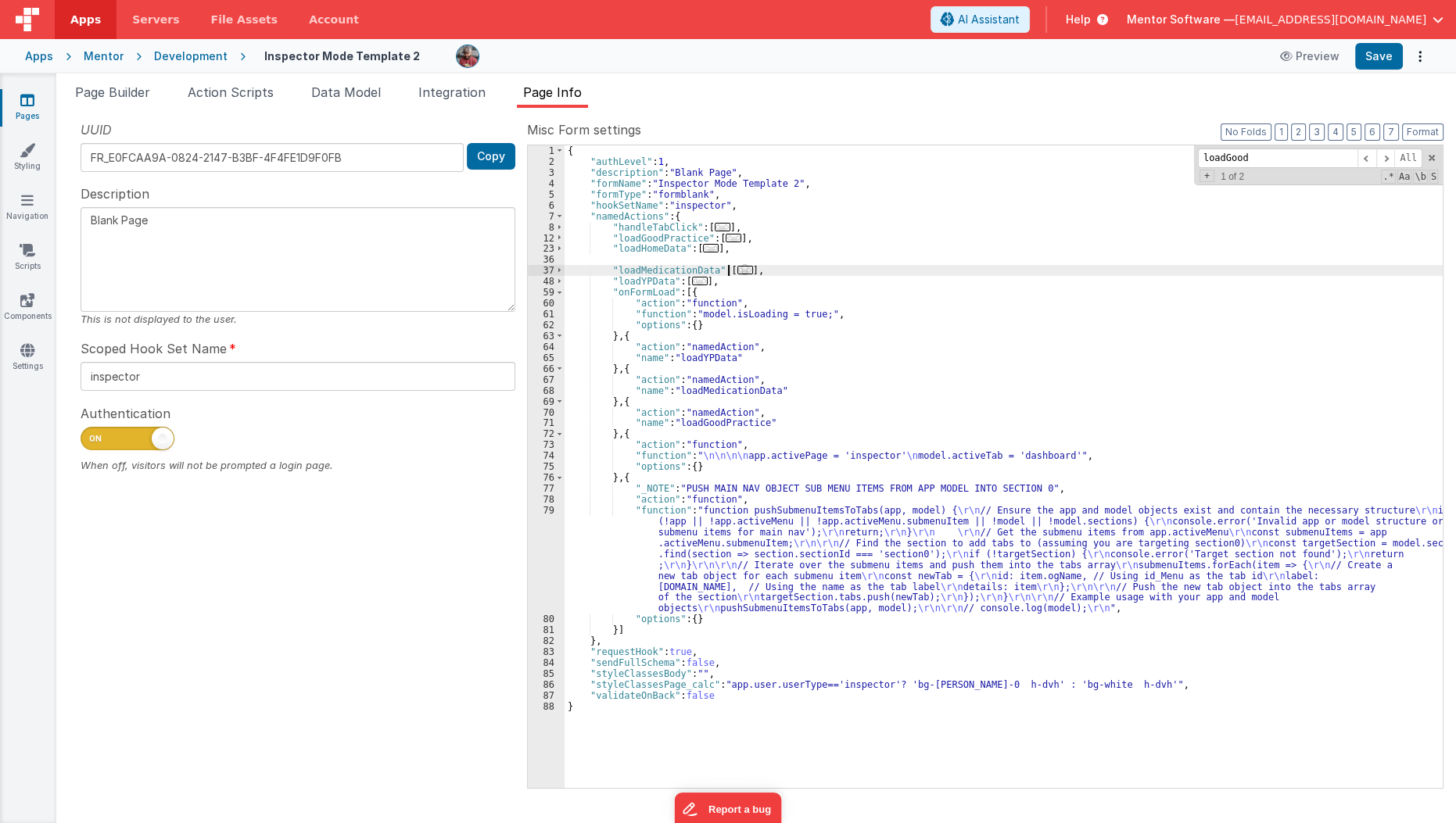
click at [738, 268] on span "..." at bounding box center [745, 270] width 16 height 8
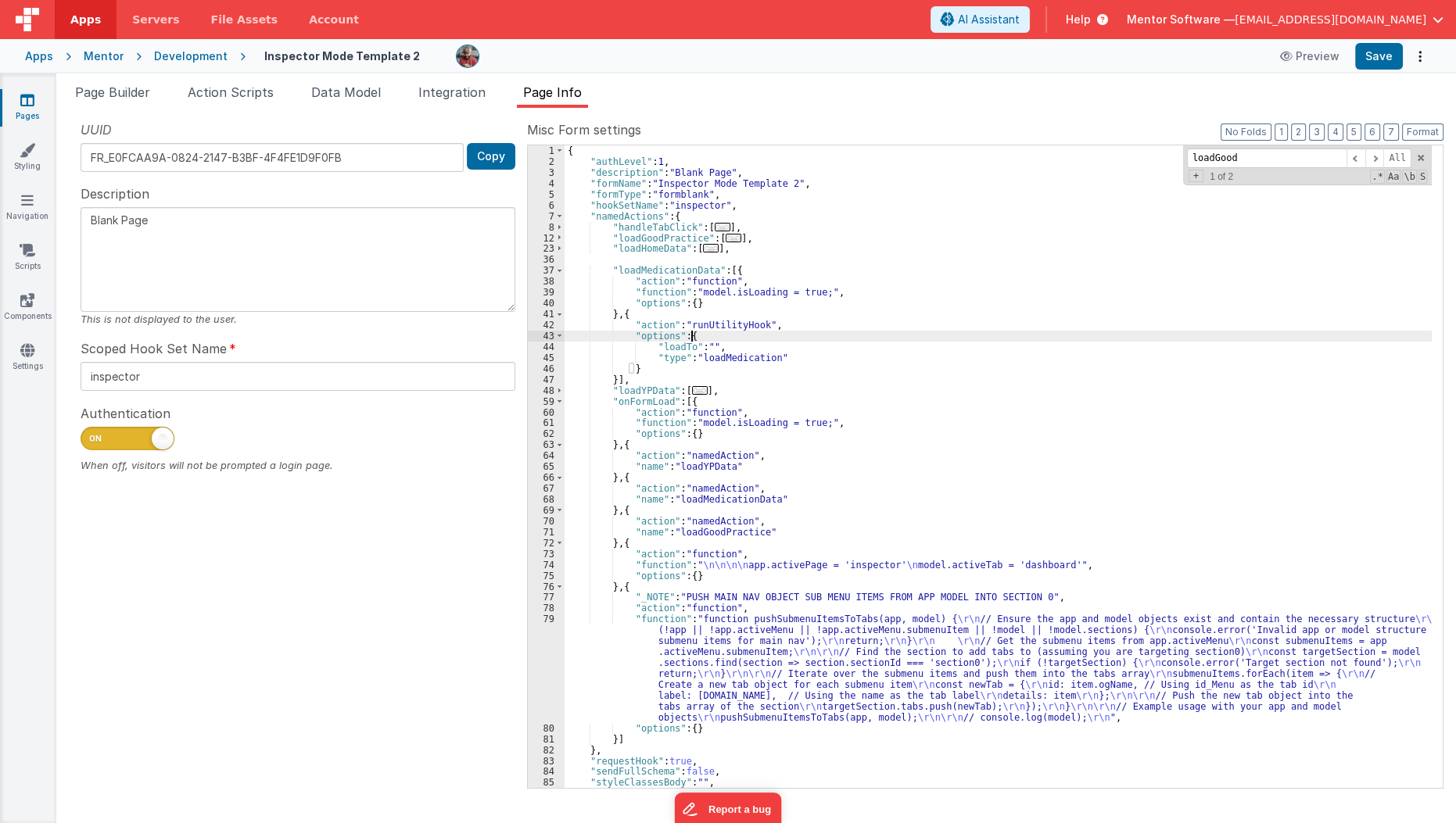
click at [733, 340] on div "{ "authLevel" : 1 , "description" : "Blank Page" , "formName" : "Inspector Mode…" at bounding box center [998, 478] width 868 height 664
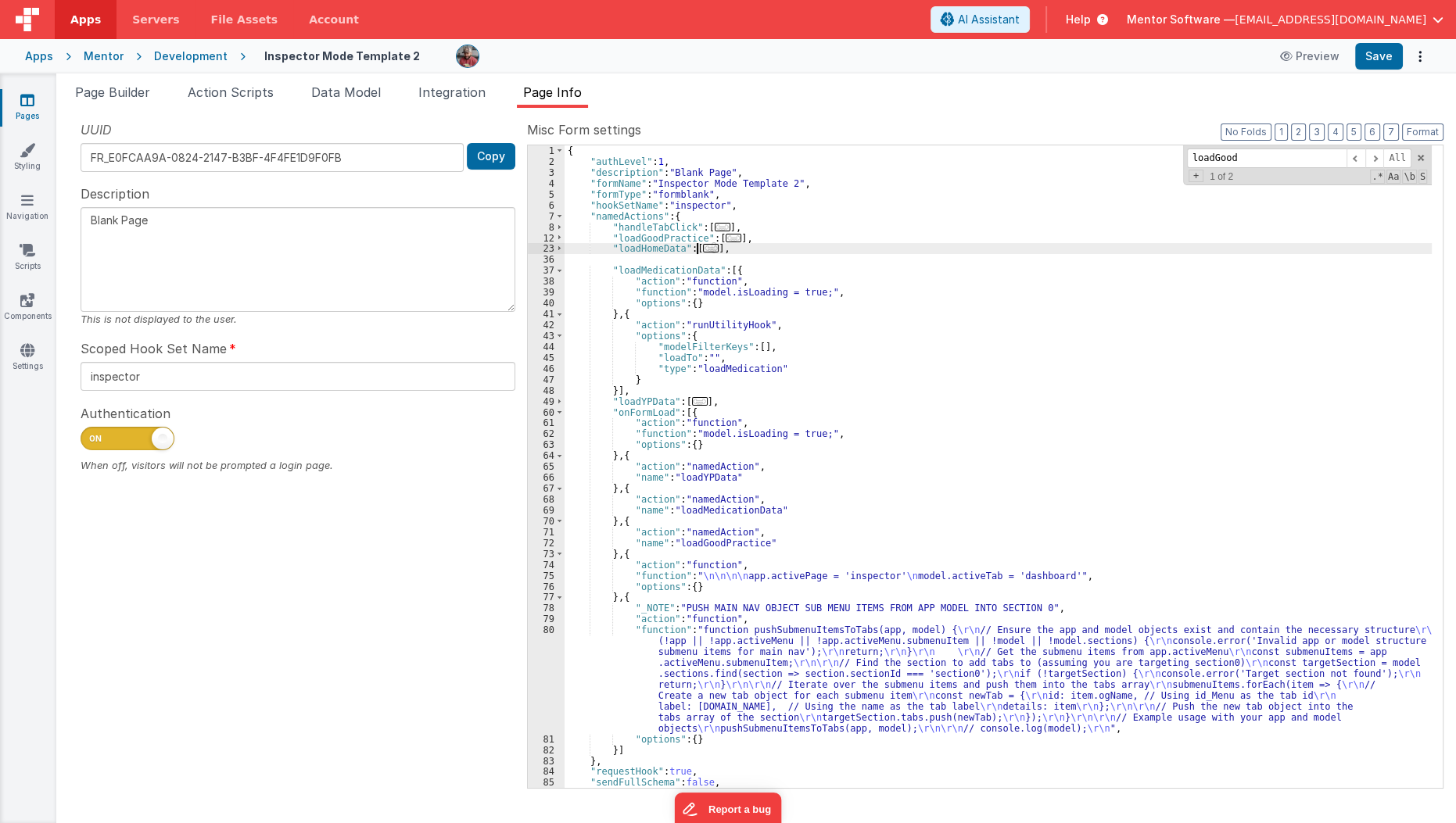
click at [703, 251] on span "..." at bounding box center [710, 248] width 16 height 8
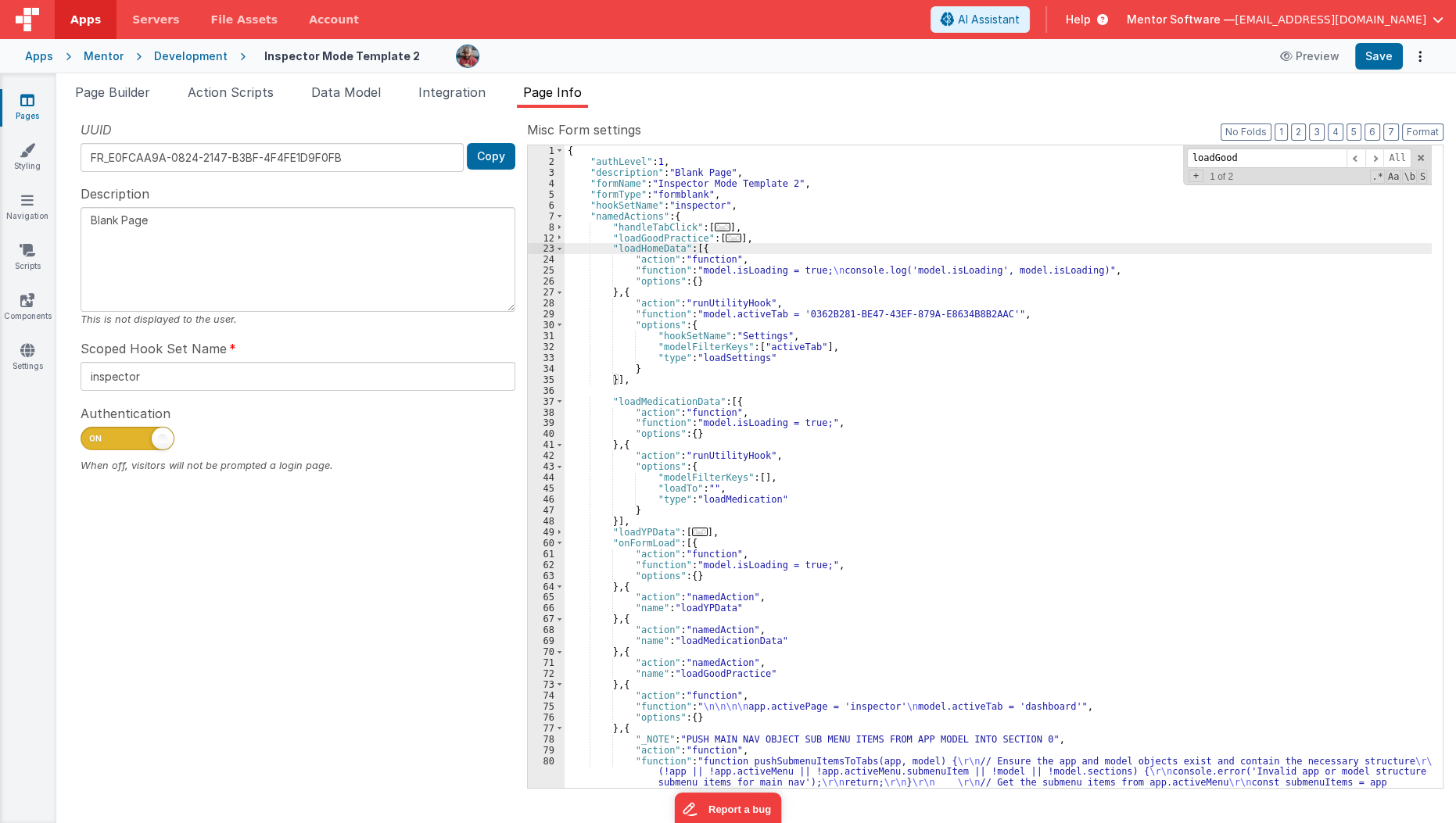
click at [726, 238] on span "..." at bounding box center [733, 238] width 16 height 8
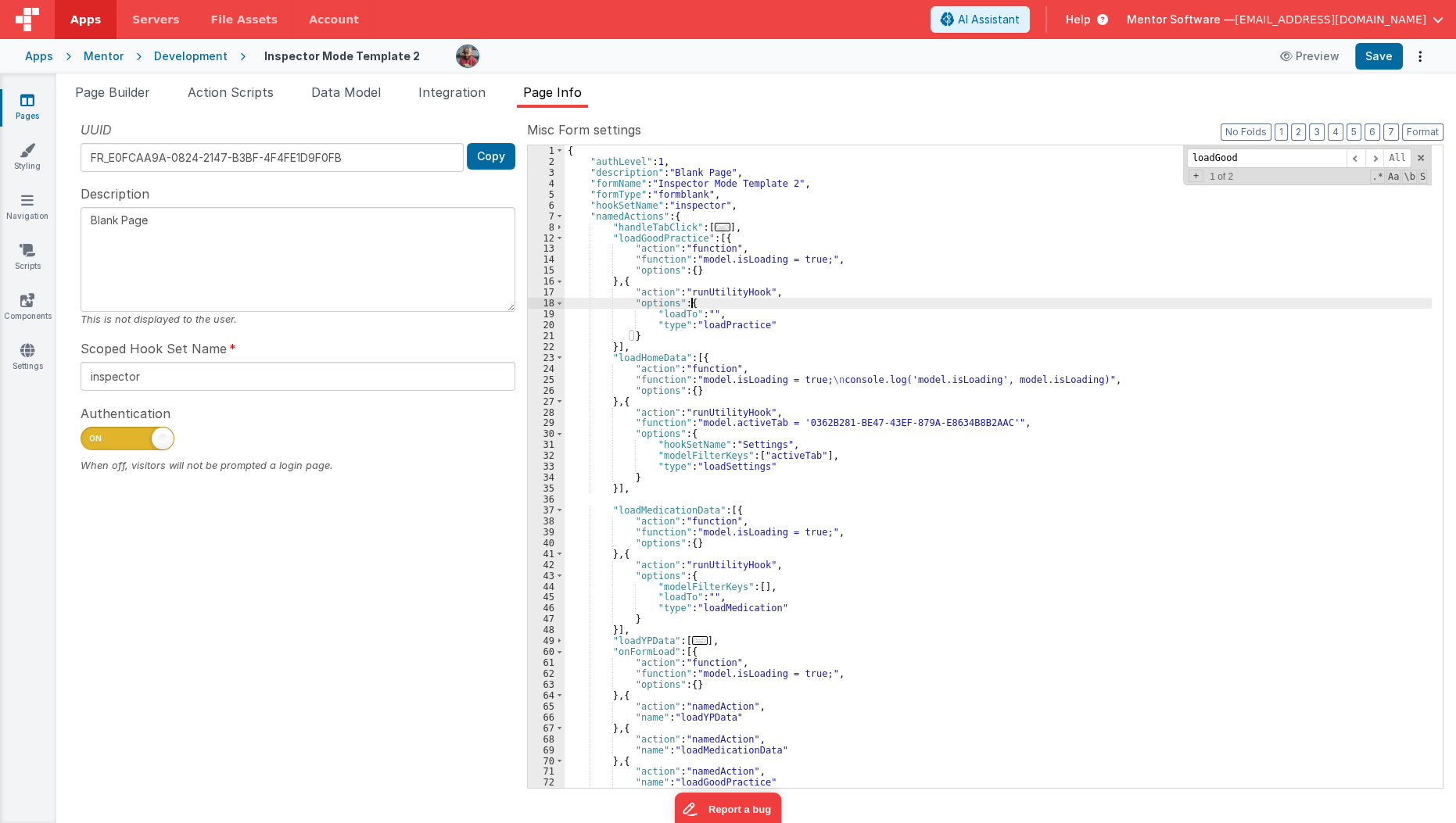
click at [743, 306] on div "{ "authLevel" : 1 , "description" : "Blank Page" , "formName" : "Inspector Mode…" at bounding box center [998, 478] width 868 height 664
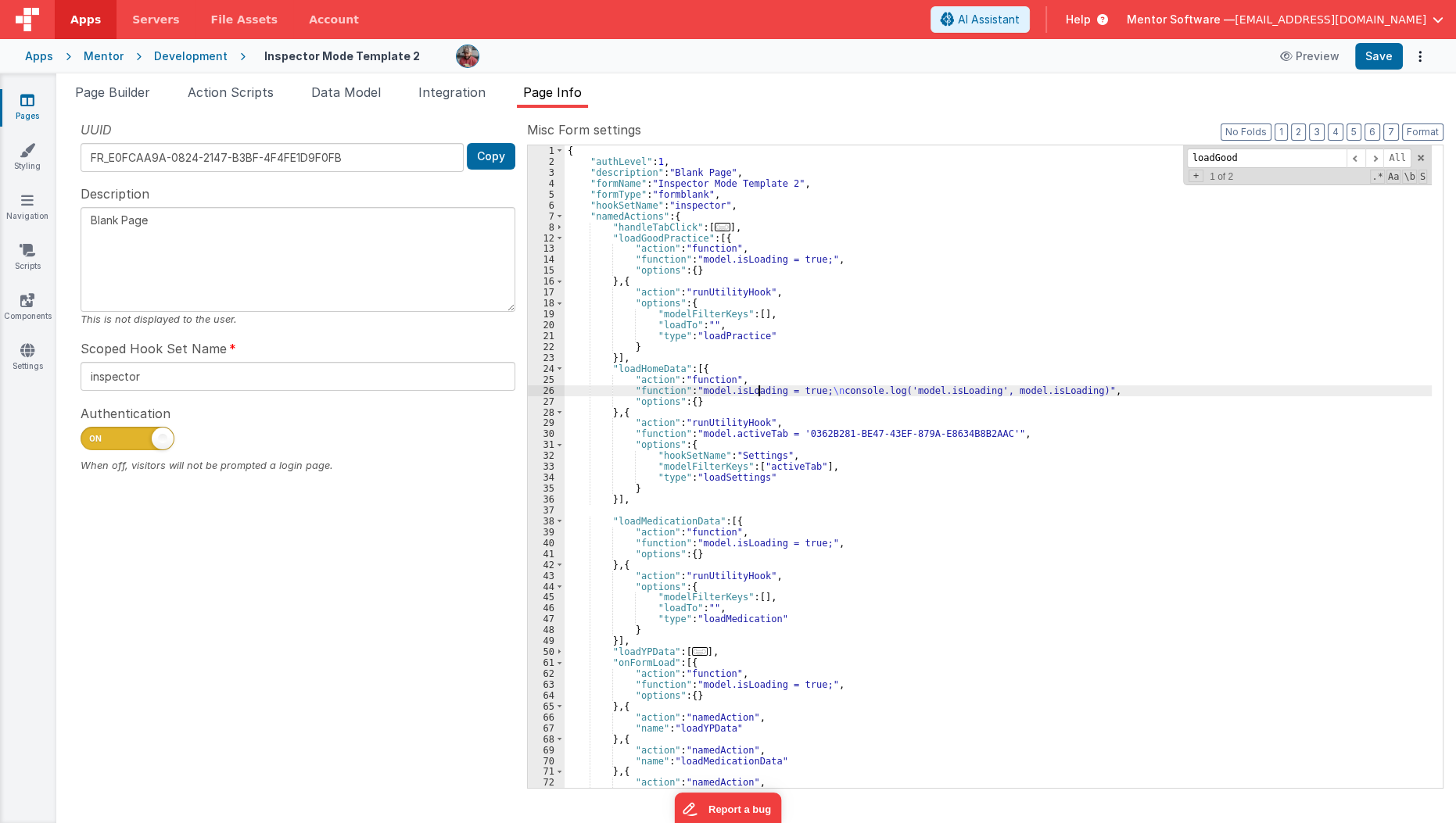
click at [758, 393] on div "{ "authLevel" : 1 , "description" : "Blank Page" , "formName" : "Inspector Mode…" at bounding box center [998, 478] width 868 height 664
click at [624, 392] on div "{ "authLevel" : 1 , "description" : "Blank Page" , "formName" : "Inspector Mode…" at bounding box center [998, 478] width 868 height 664
click at [692, 652] on span "..." at bounding box center [699, 652] width 16 height 8
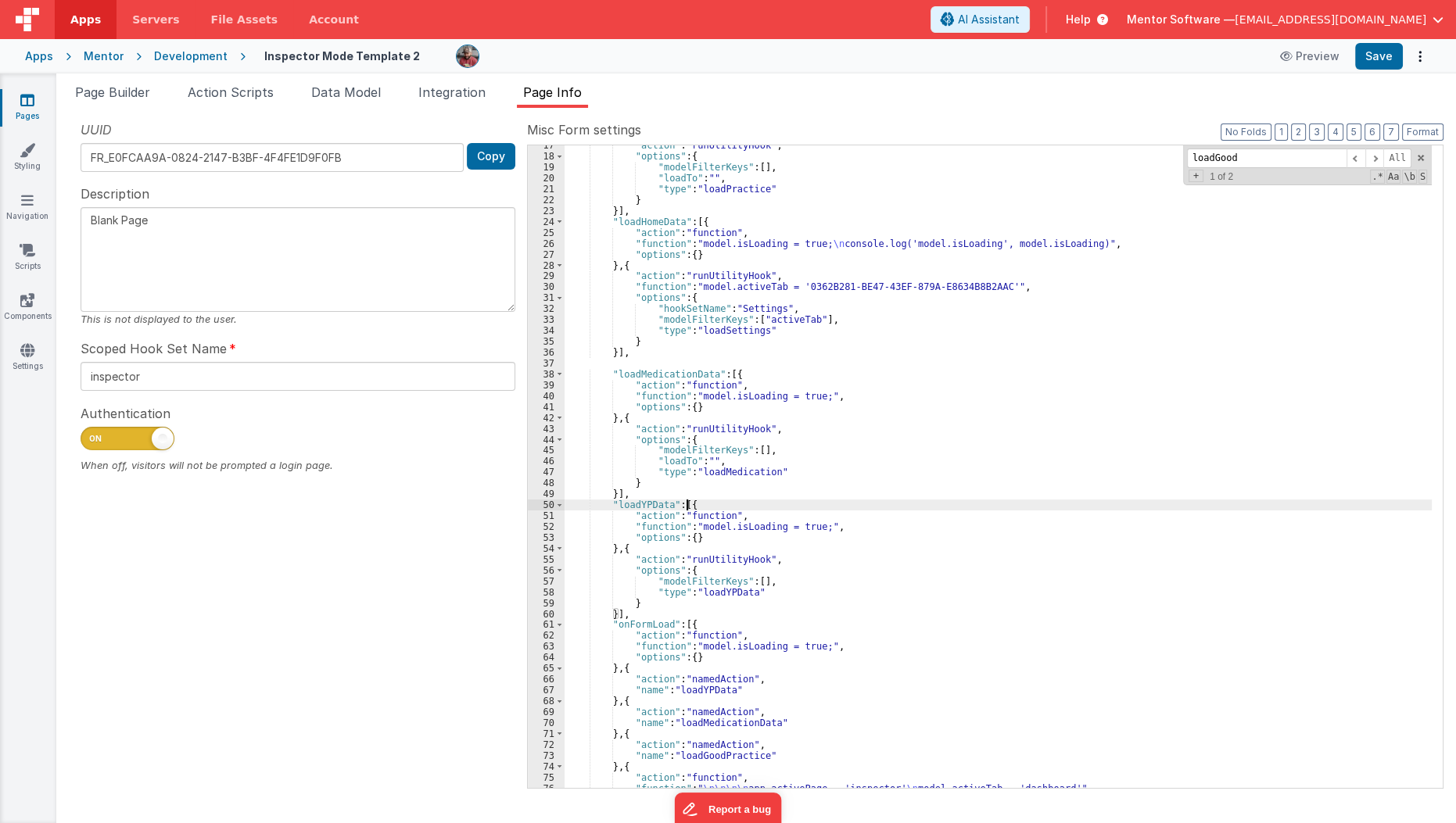
scroll to position [148, 0]
click at [560, 623] on span at bounding box center [559, 622] width 8 height 11
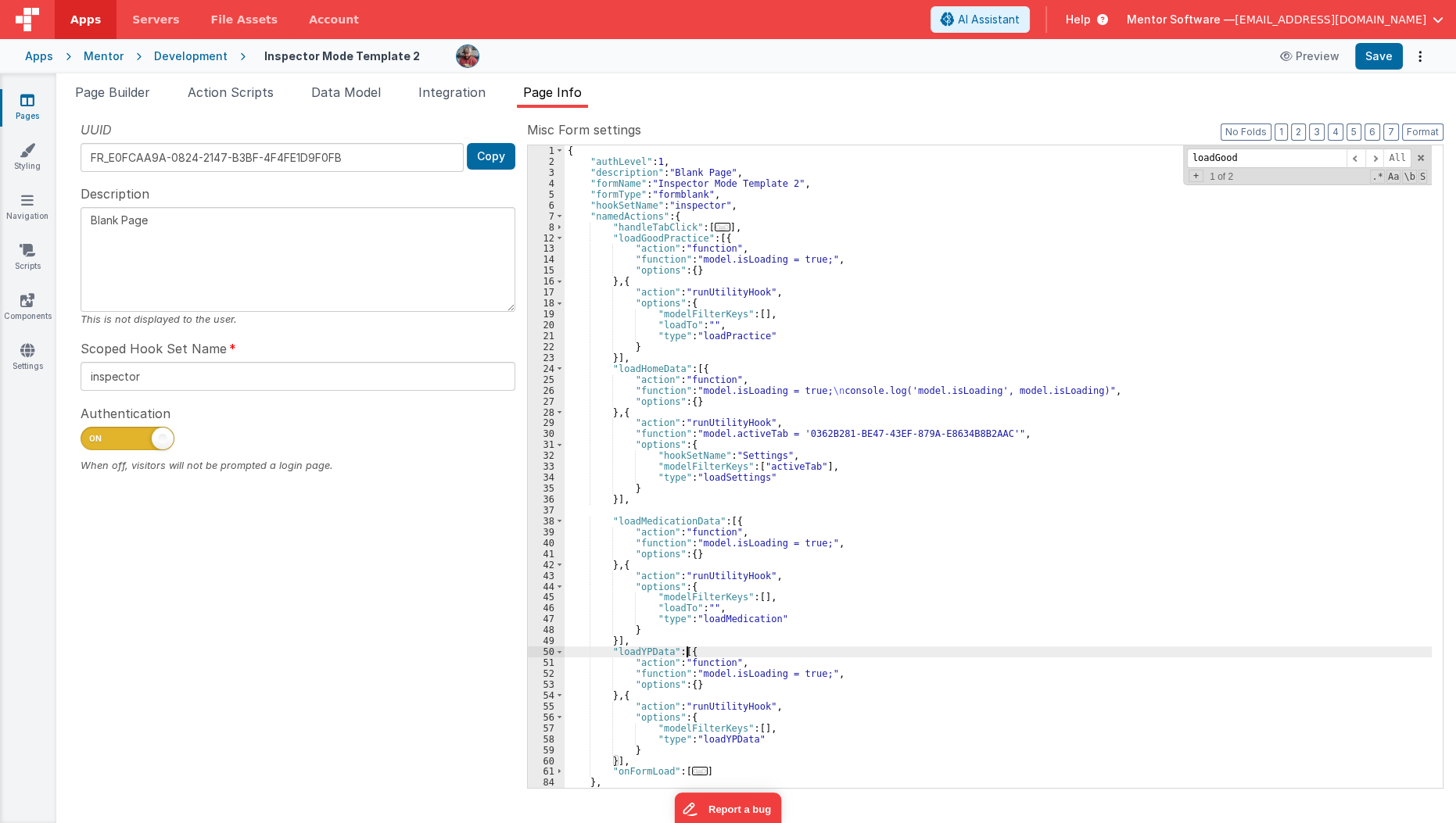
scroll to position [0, 0]
click at [1384, 47] on button "Save" at bounding box center [1379, 57] width 47 height 27
click at [361, 90] on span "Data Model" at bounding box center [346, 92] width 70 height 16
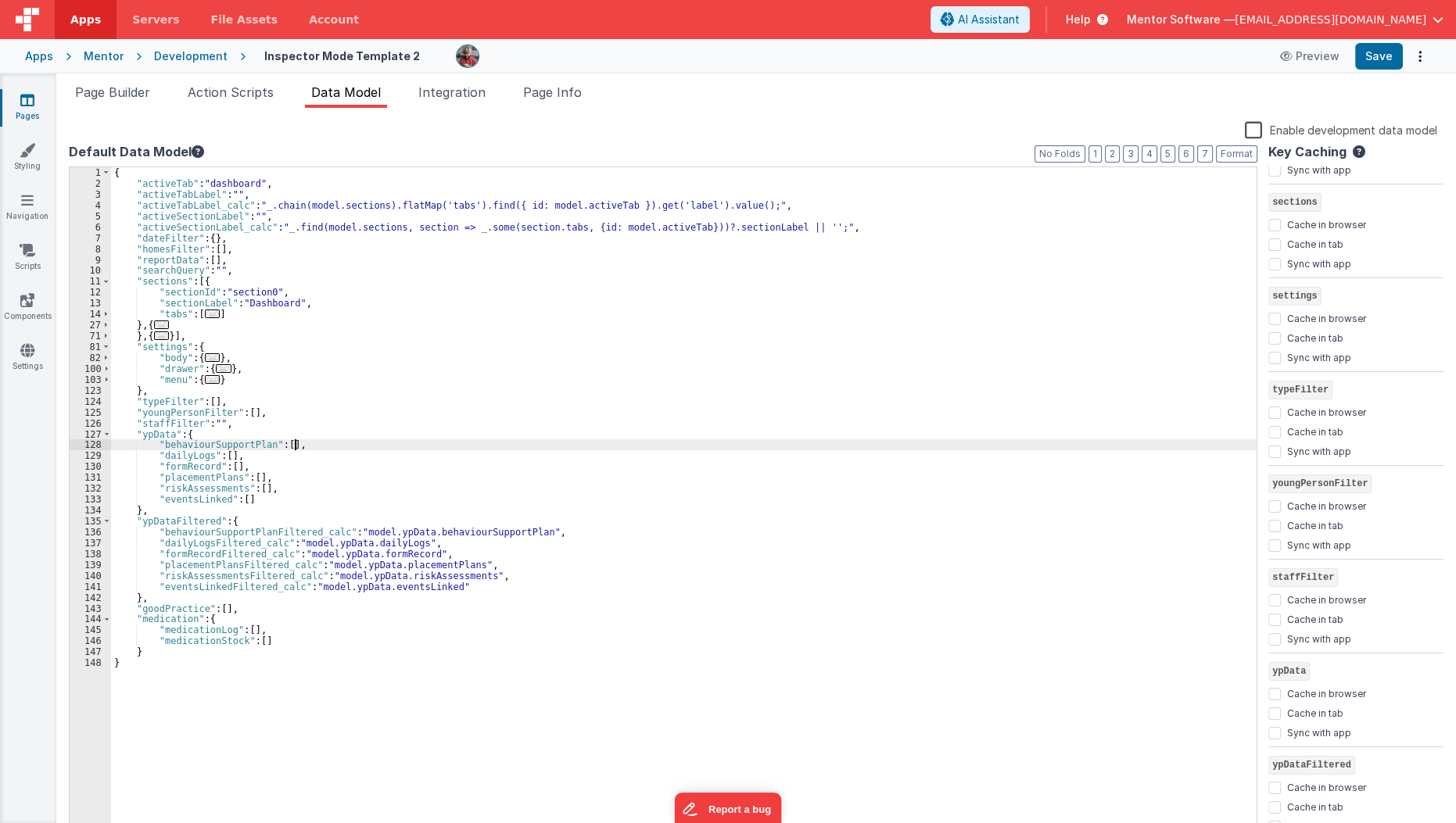
click at [298, 443] on div "{ "activeTab" : "dashboard" , "activeTabLabel" : "" , "activeTabLabel_calc" : "…" at bounding box center [683, 513] width 1146 height 691
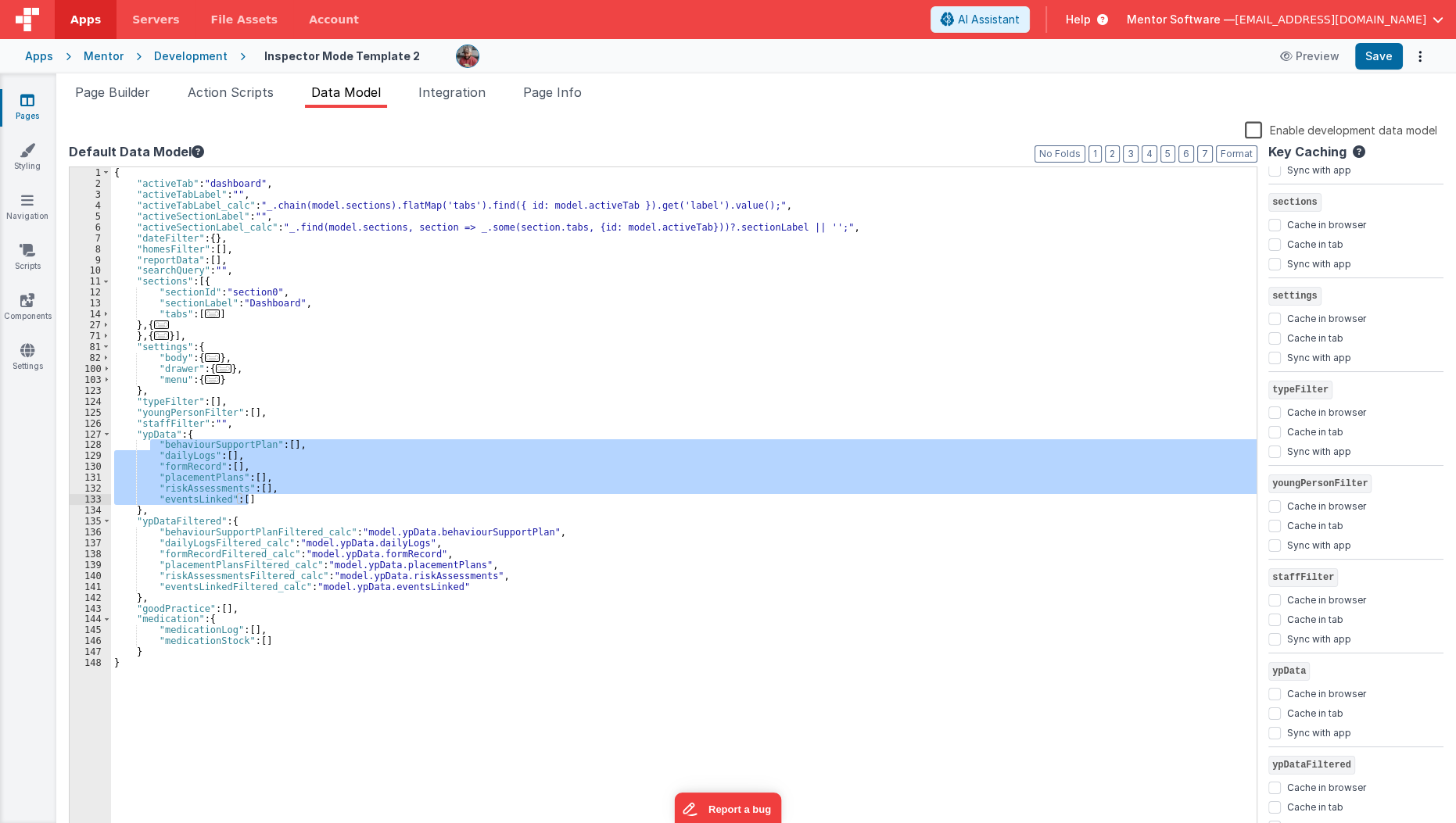
drag, startPoint x: 150, startPoint y: 445, endPoint x: 276, endPoint y: 495, distance: 135.6
click at [276, 495] on div "{ "activeTab" : "dashboard" , "activeTabLabel" : "" , "activeTabLabel_calc" : "…" at bounding box center [683, 513] width 1146 height 691
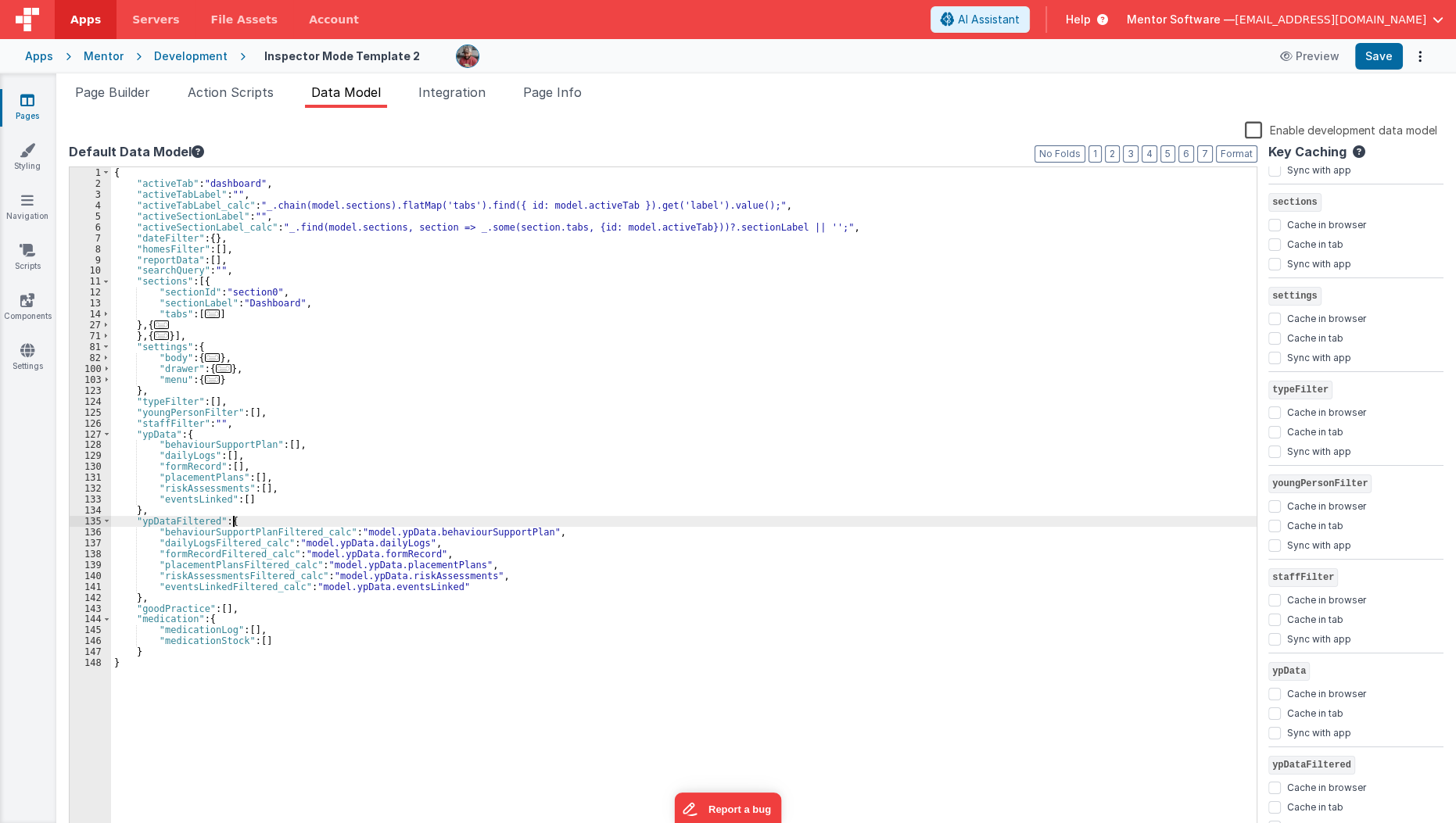
click at [305, 523] on div "{ "activeTab" : "dashboard" , "activeTabLabel" : "" , "activeTabLabel_calc" : "…" at bounding box center [683, 513] width 1146 height 691
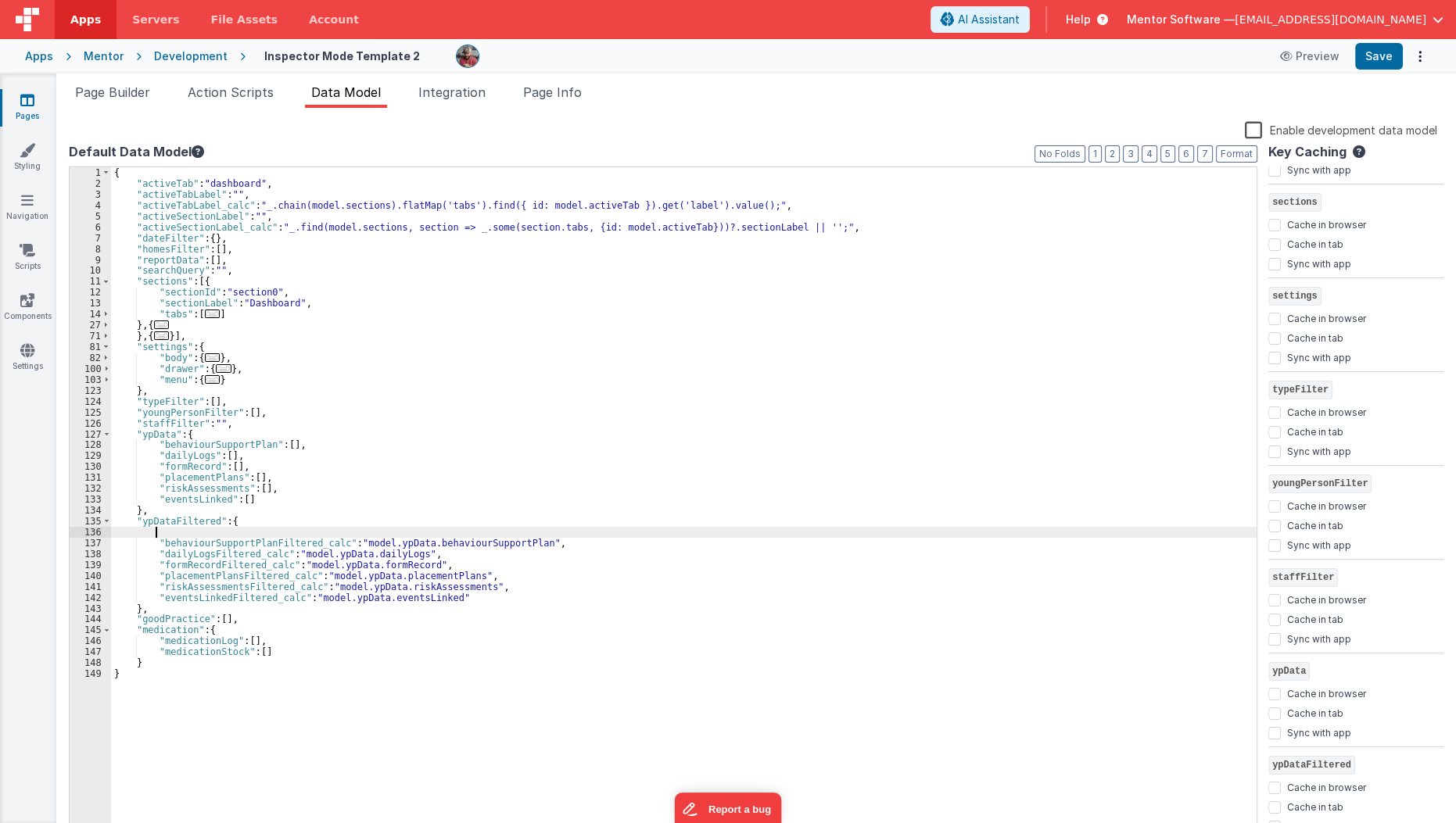
paste textarea
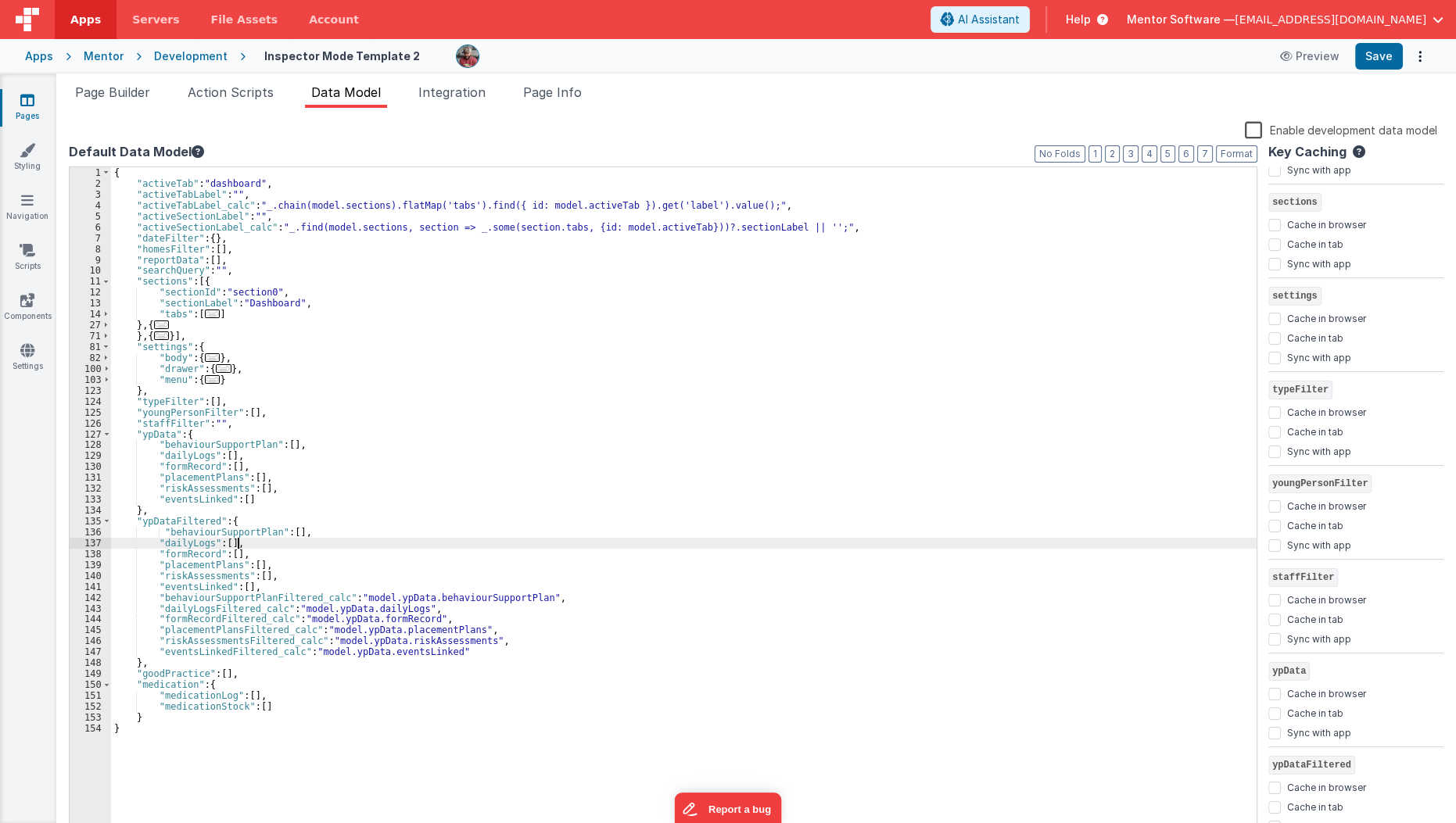
click at [274, 538] on div "{ "activeTab" : "dashboard" , "activeTabLabel" : "" , "activeTabLabel_calc" : "…" at bounding box center [683, 513] width 1146 height 691
click at [265, 533] on div "{ "activeTab" : "dashboard" , "activeTabLabel" : "" , "activeTabLabel_calc" : "…" at bounding box center [683, 513] width 1146 height 691
paste textarea
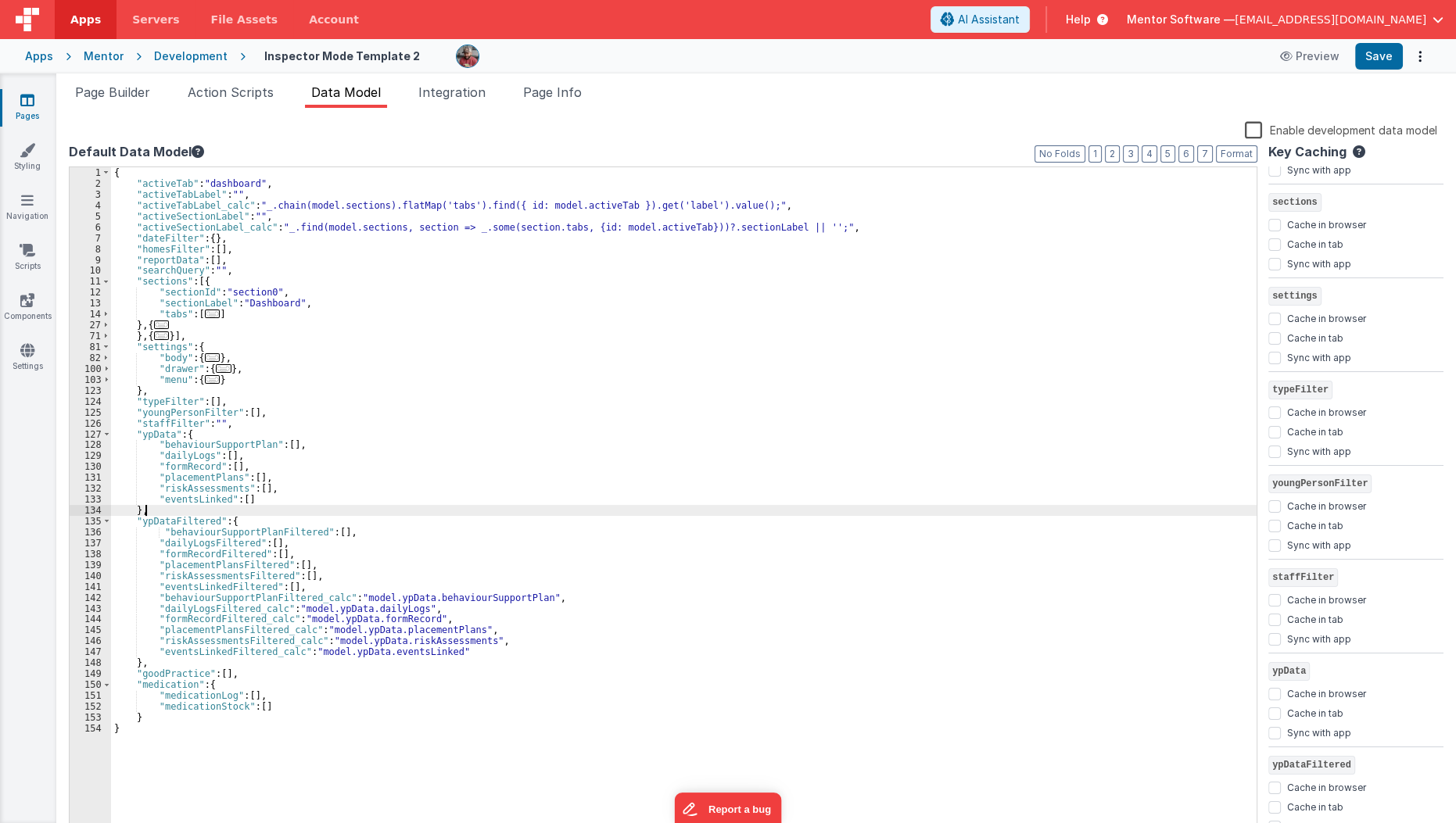
click at [433, 508] on div "{ "activeTab" : "dashboard" , "activeTabLabel" : "" , "activeTabLabel_calc" : "…" at bounding box center [683, 513] width 1146 height 691
click at [1384, 52] on button "Save" at bounding box center [1379, 57] width 47 height 27
click at [91, 97] on span "Page Builder" at bounding box center [112, 92] width 75 height 16
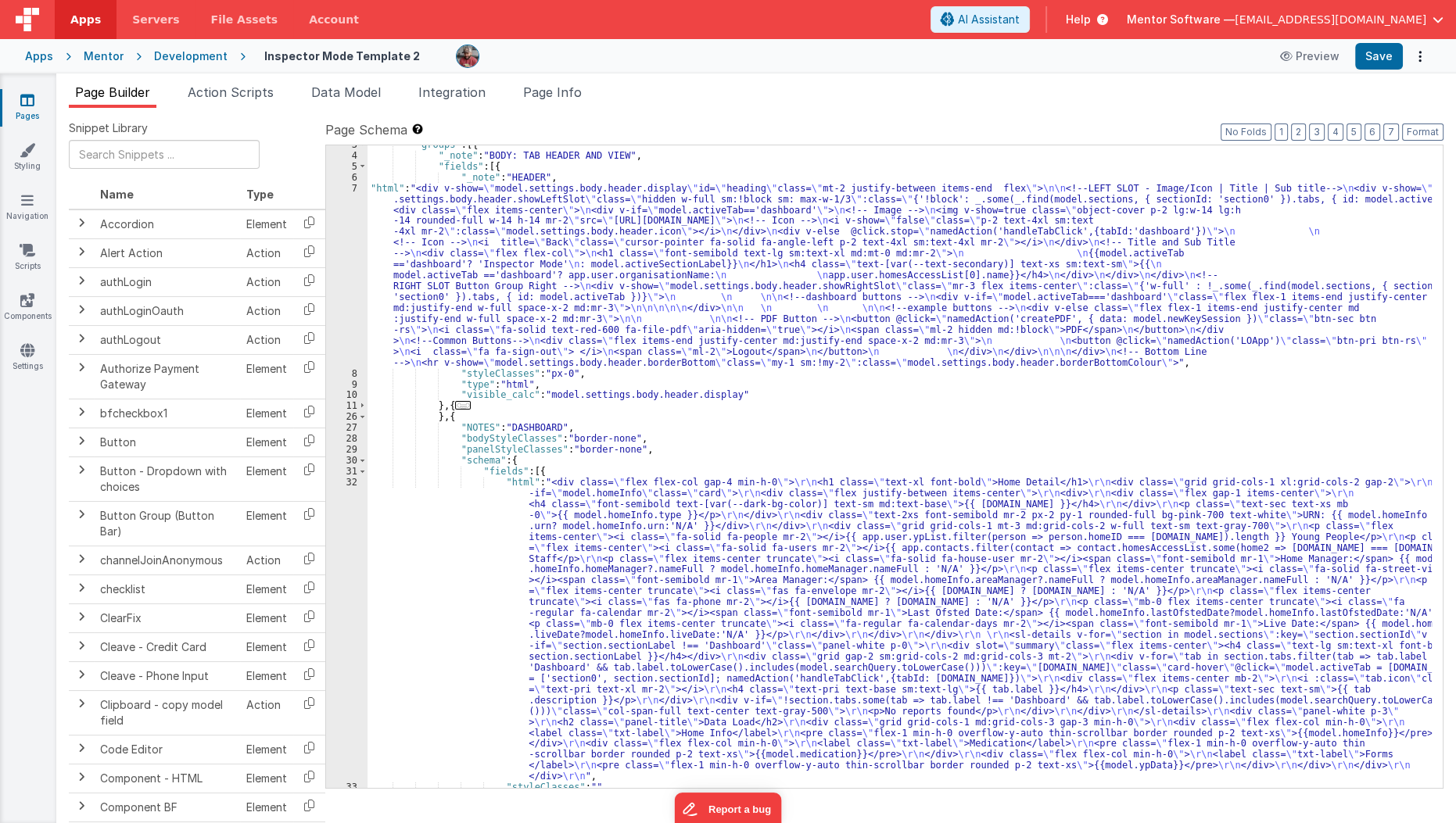
scroll to position [43, 0]
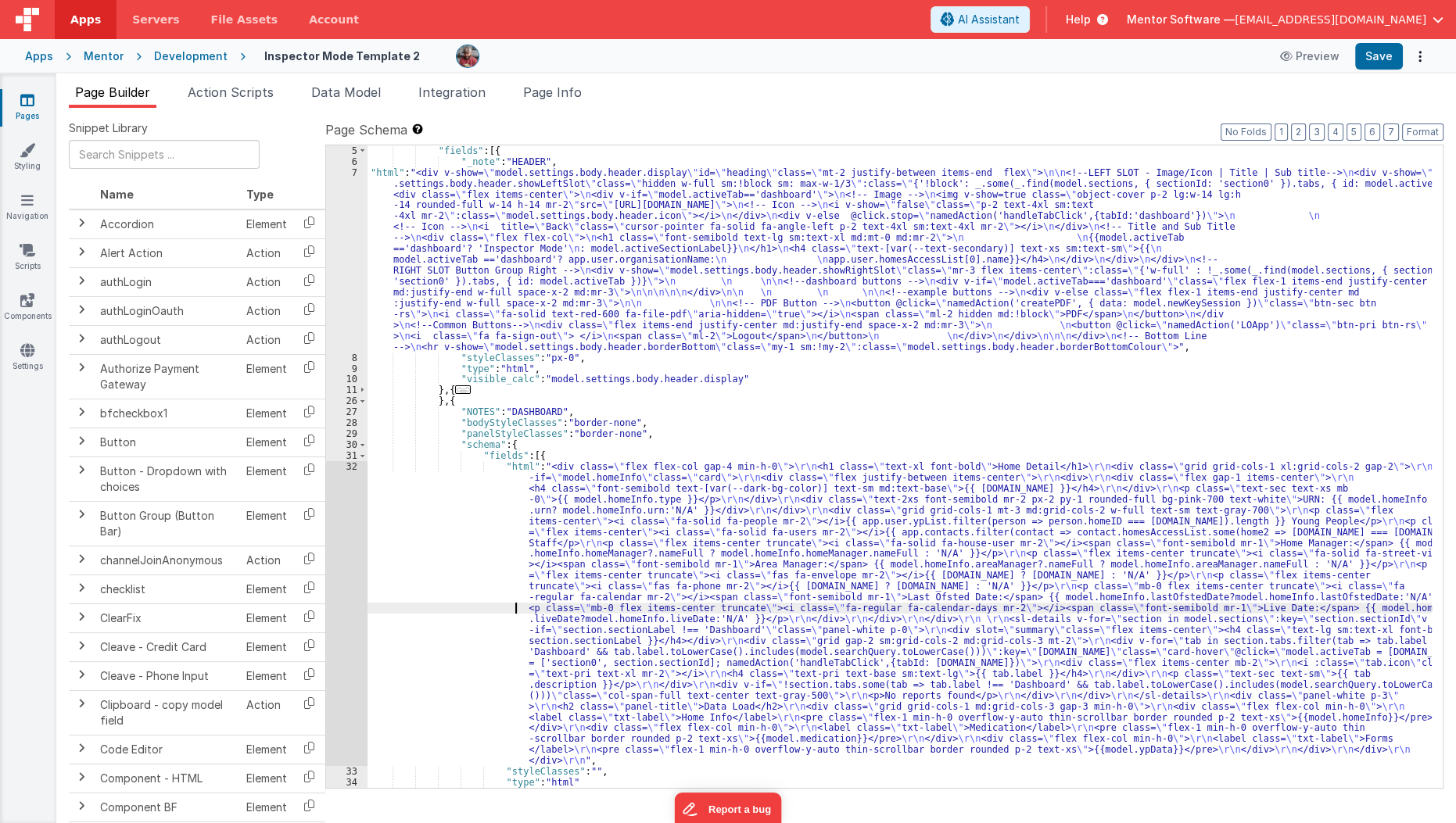
click at [463, 608] on div ""fields" : [{ "_note" : "HEADER" , "html" : "<div v-show= \" model.settings.bod…" at bounding box center [899, 478] width 1065 height 664
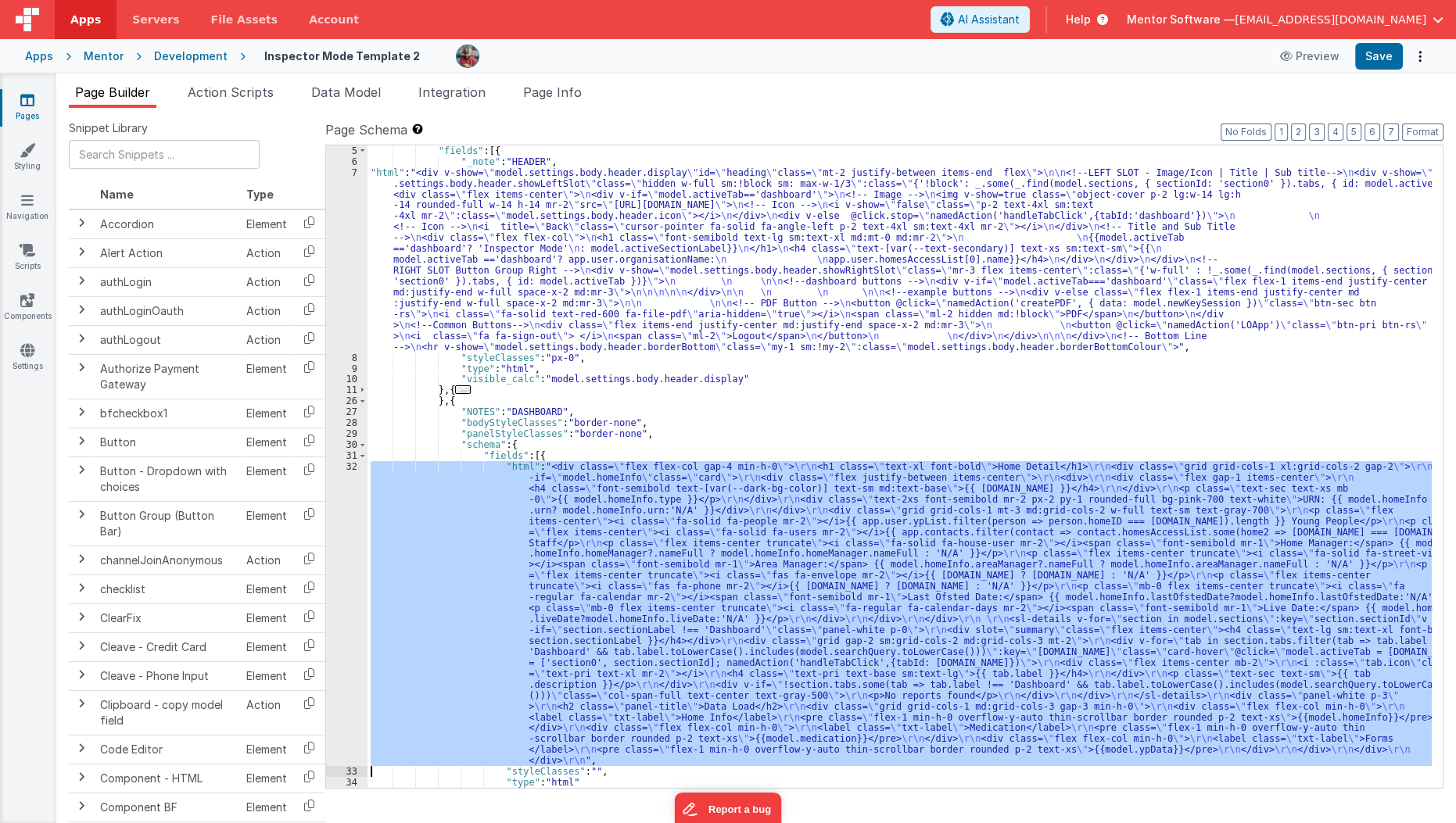
click at [343, 611] on div "32" at bounding box center [347, 613] width 42 height 305
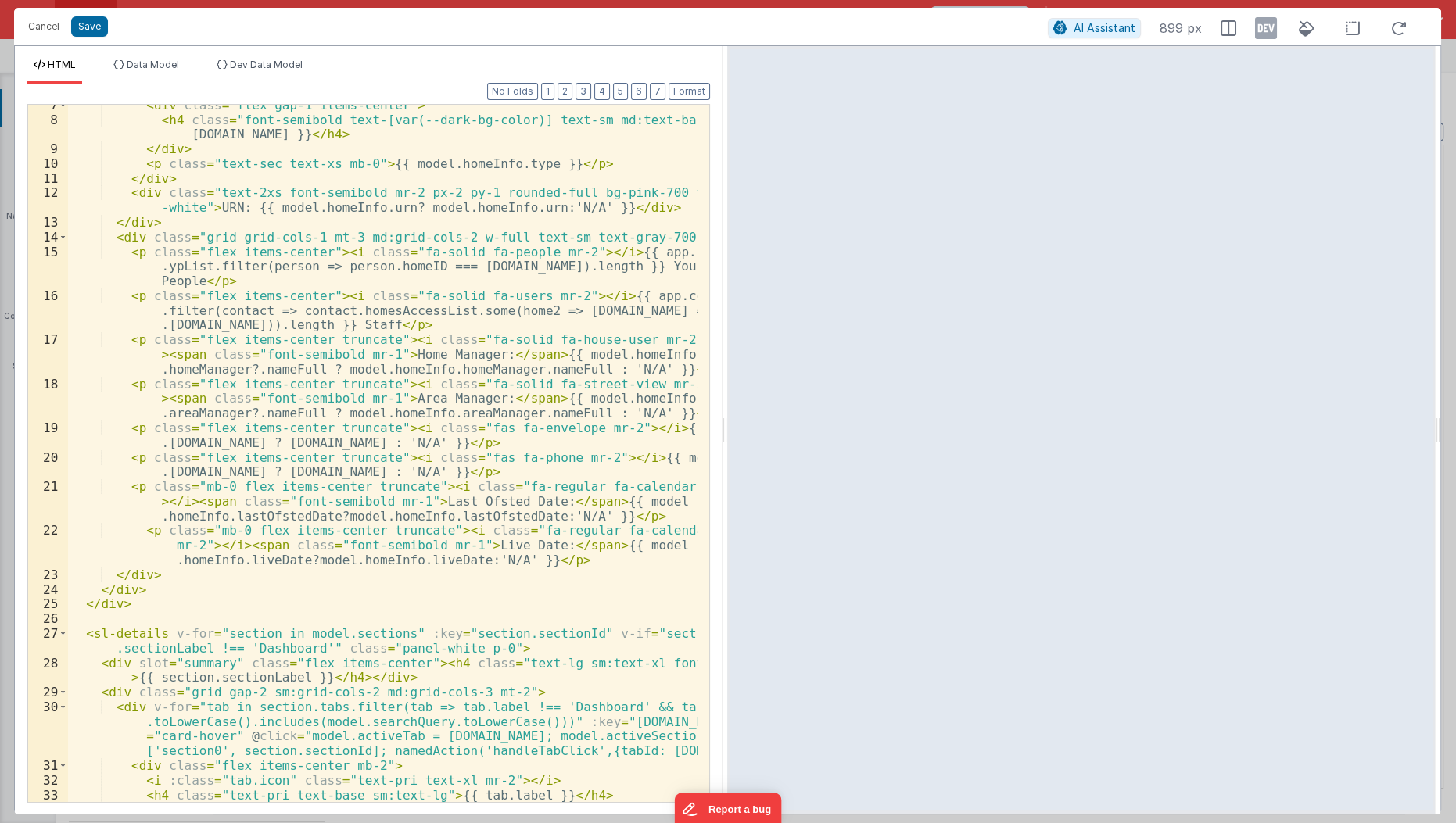
scroll to position [99, 0]
click at [166, 630] on div "< div class = "flex gap-1 items-center" > < h4 class = "font-semibold text-[var…" at bounding box center [384, 457] width 632 height 728
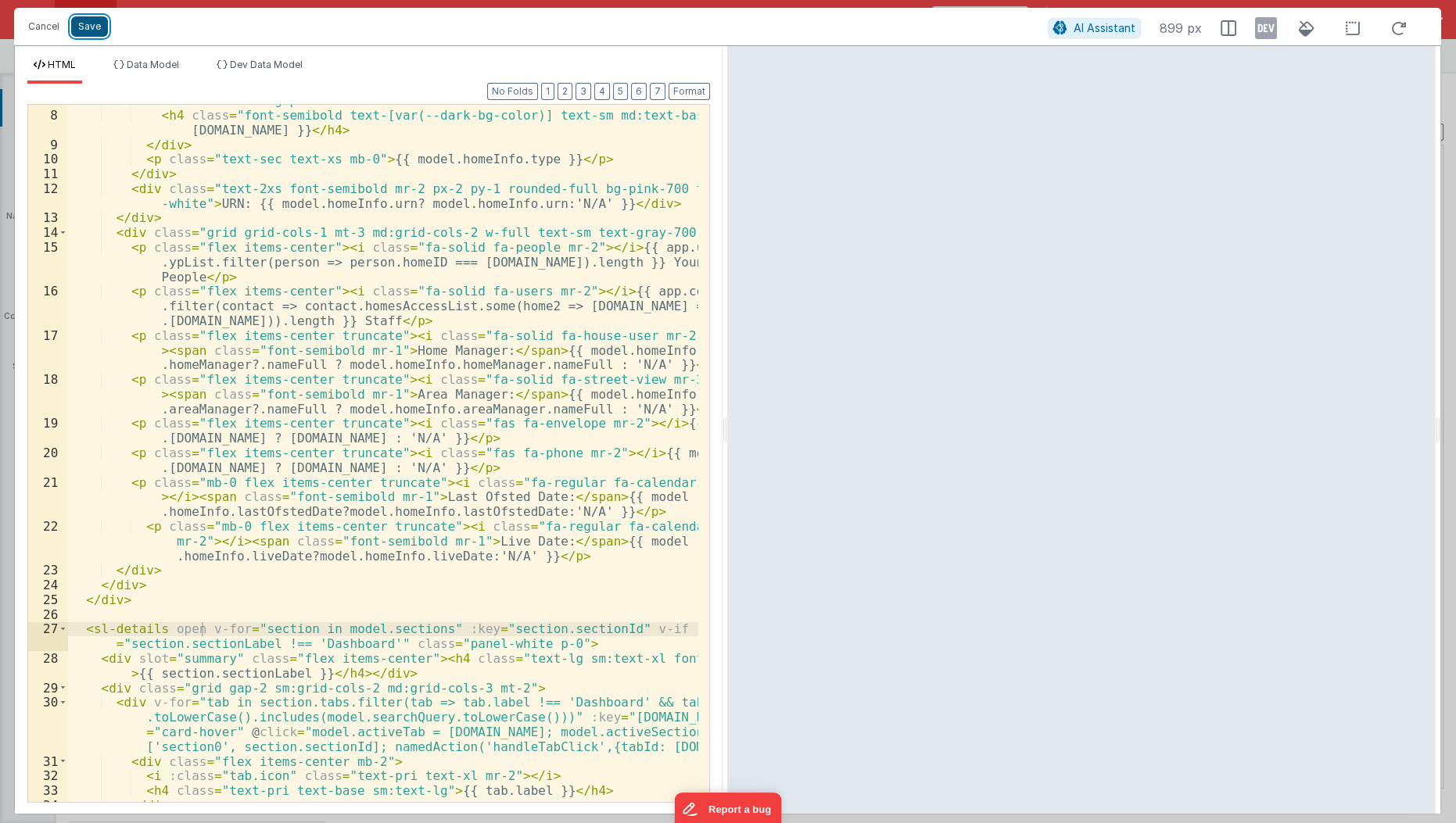
click at [93, 29] on button "Save" at bounding box center [89, 27] width 37 height 20
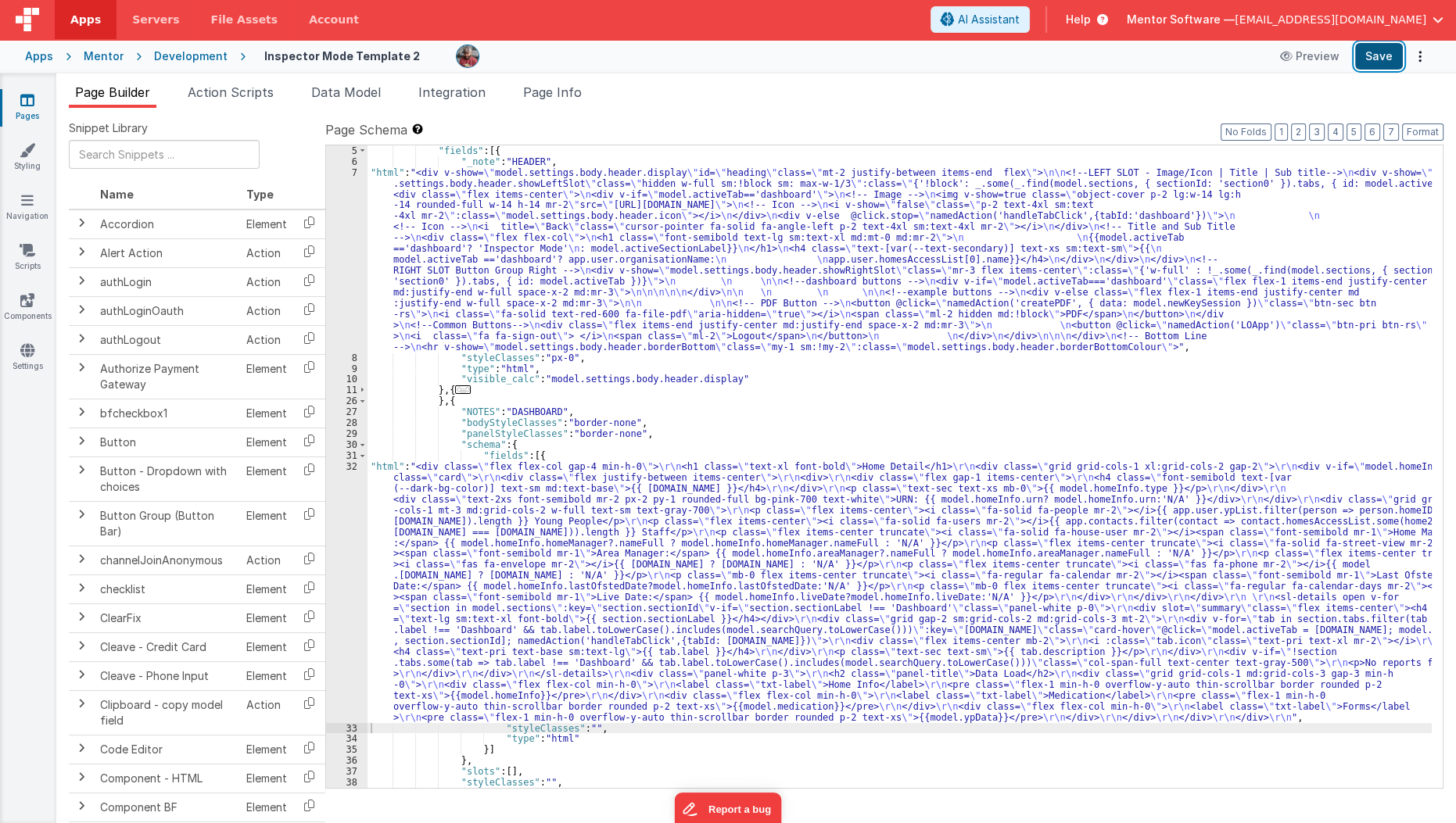
click at [1375, 68] on button "Save" at bounding box center [1379, 57] width 47 height 27
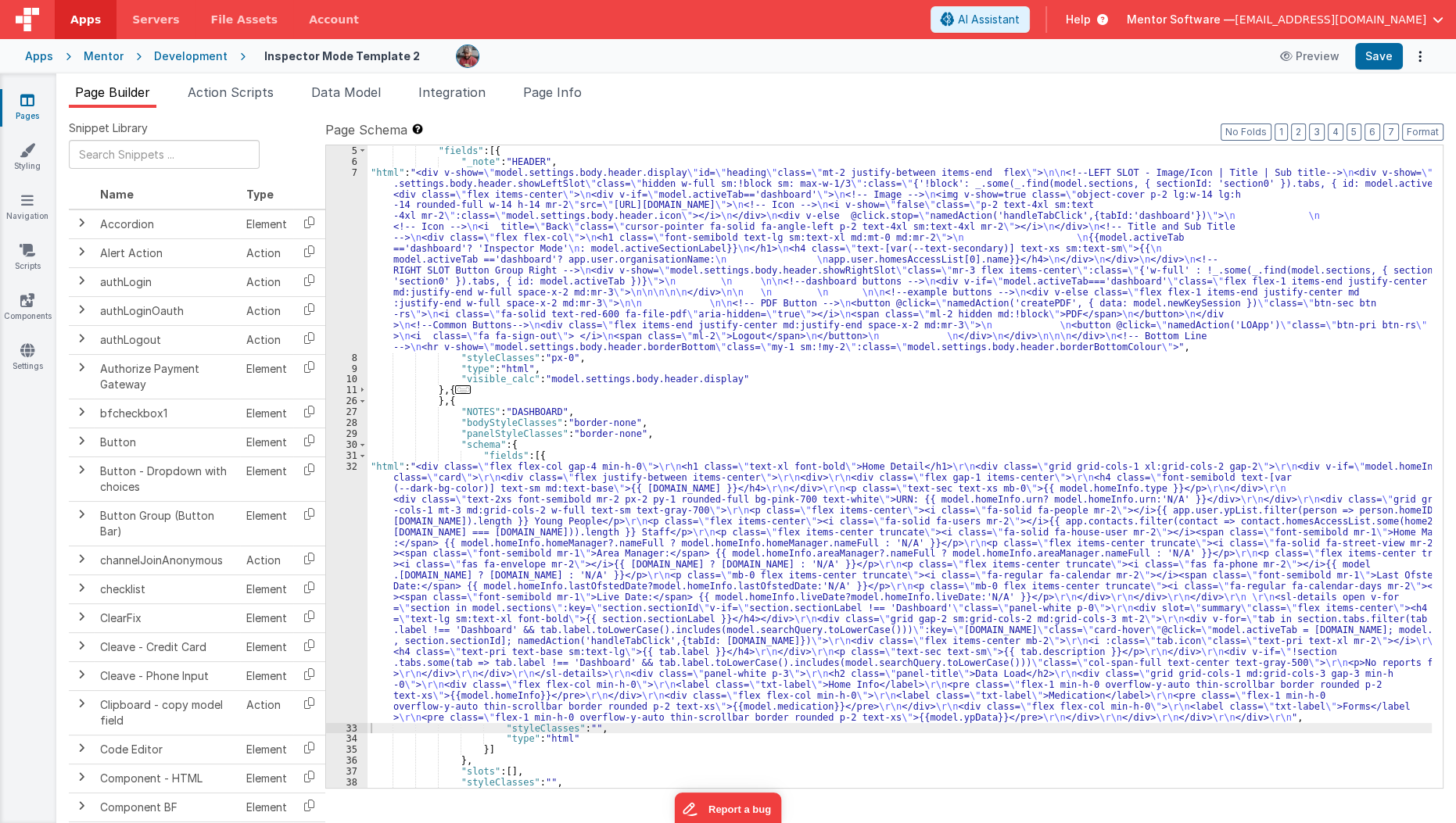
scroll to position [198, 0]
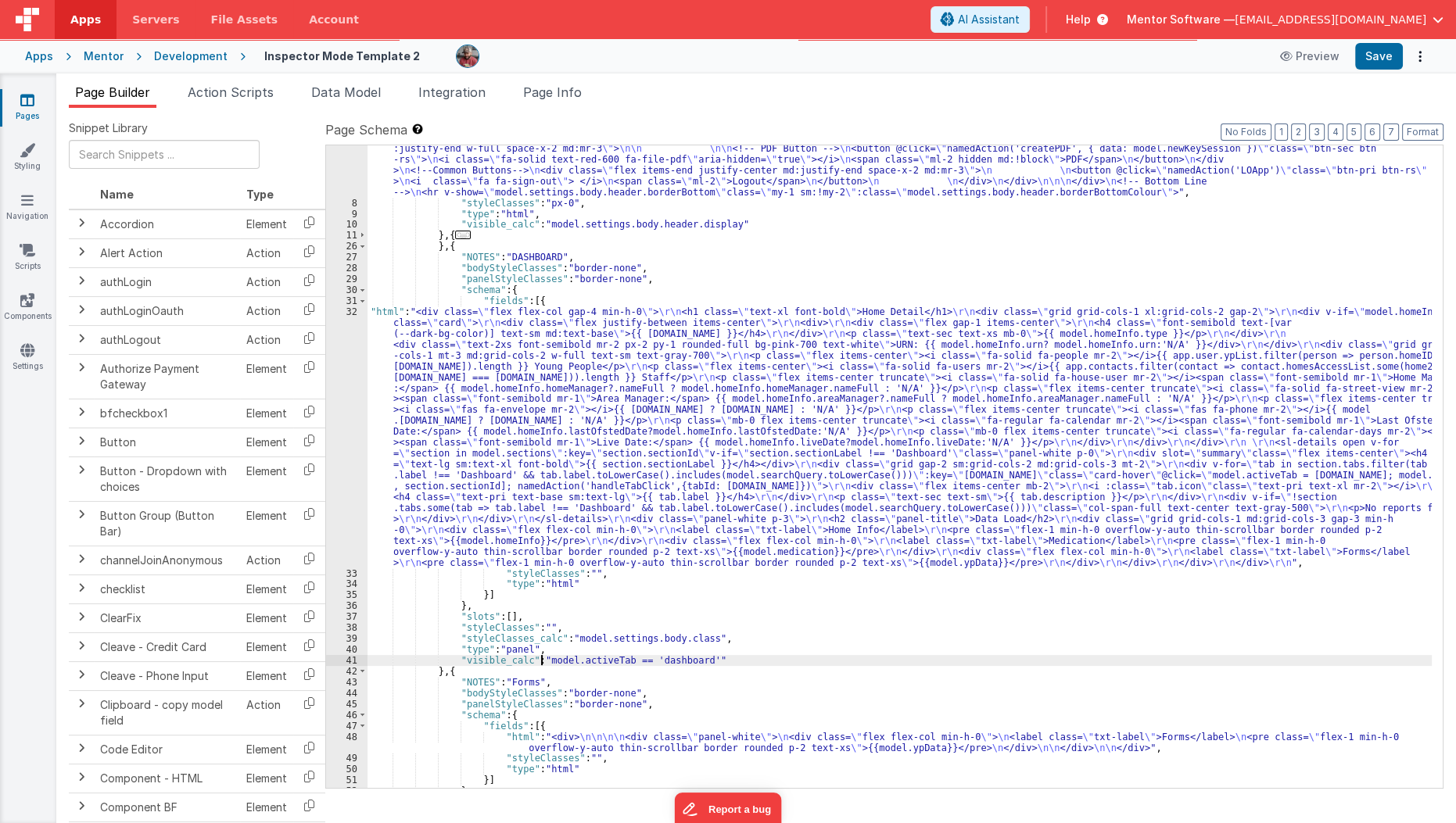
click at [541, 662] on div ""html" : "<div v-show= \" model.settings.body.header.display \" id= \" heading …" at bounding box center [899, 432] width 1065 height 839
click at [1379, 62] on button "Save" at bounding box center [1379, 57] width 47 height 27
click at [1305, 131] on button "2" at bounding box center [1299, 131] width 15 height 17
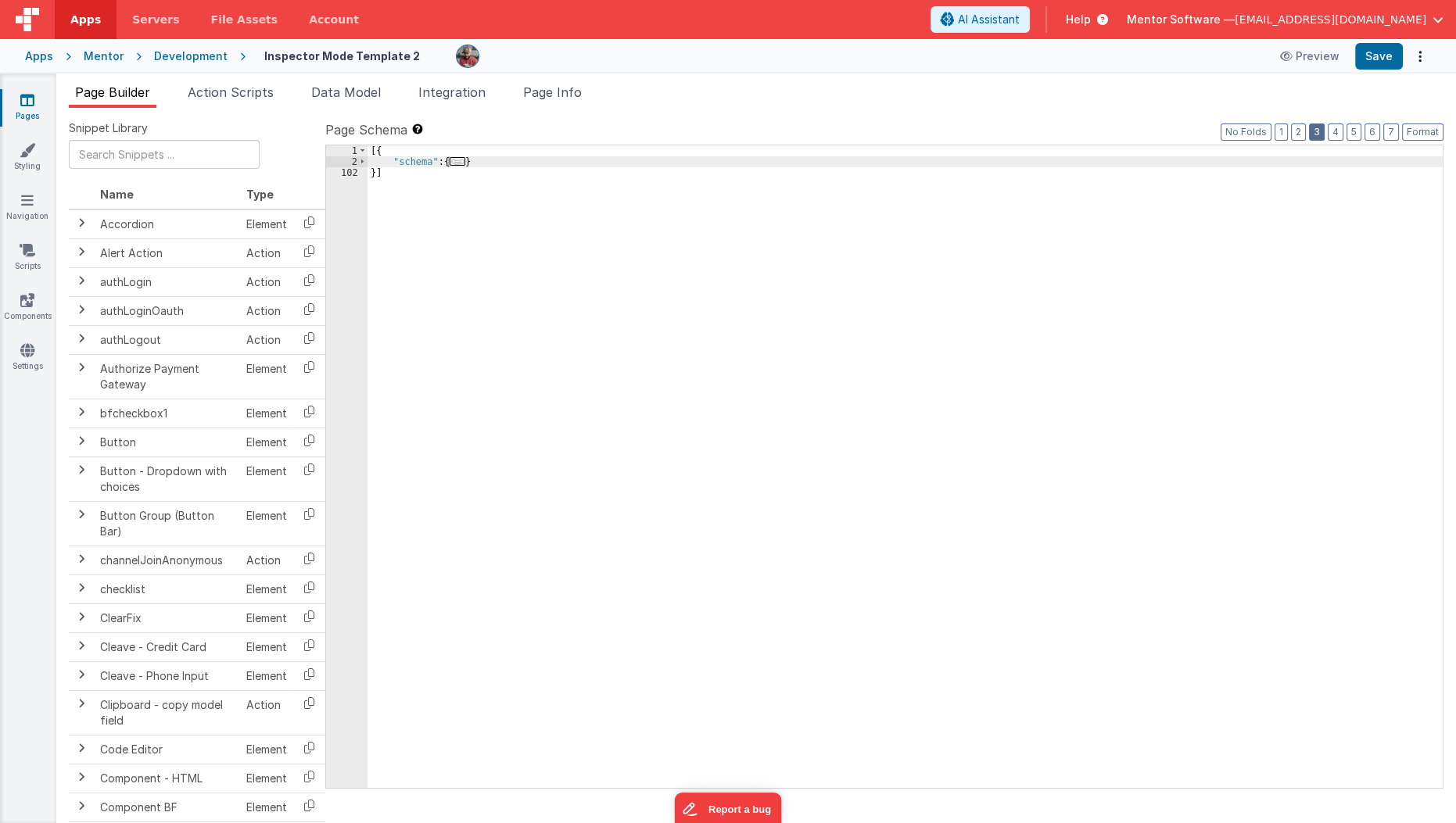
click at [1321, 136] on button "3" at bounding box center [1316, 131] width 16 height 17
click at [1333, 134] on button "4" at bounding box center [1335, 131] width 16 height 17
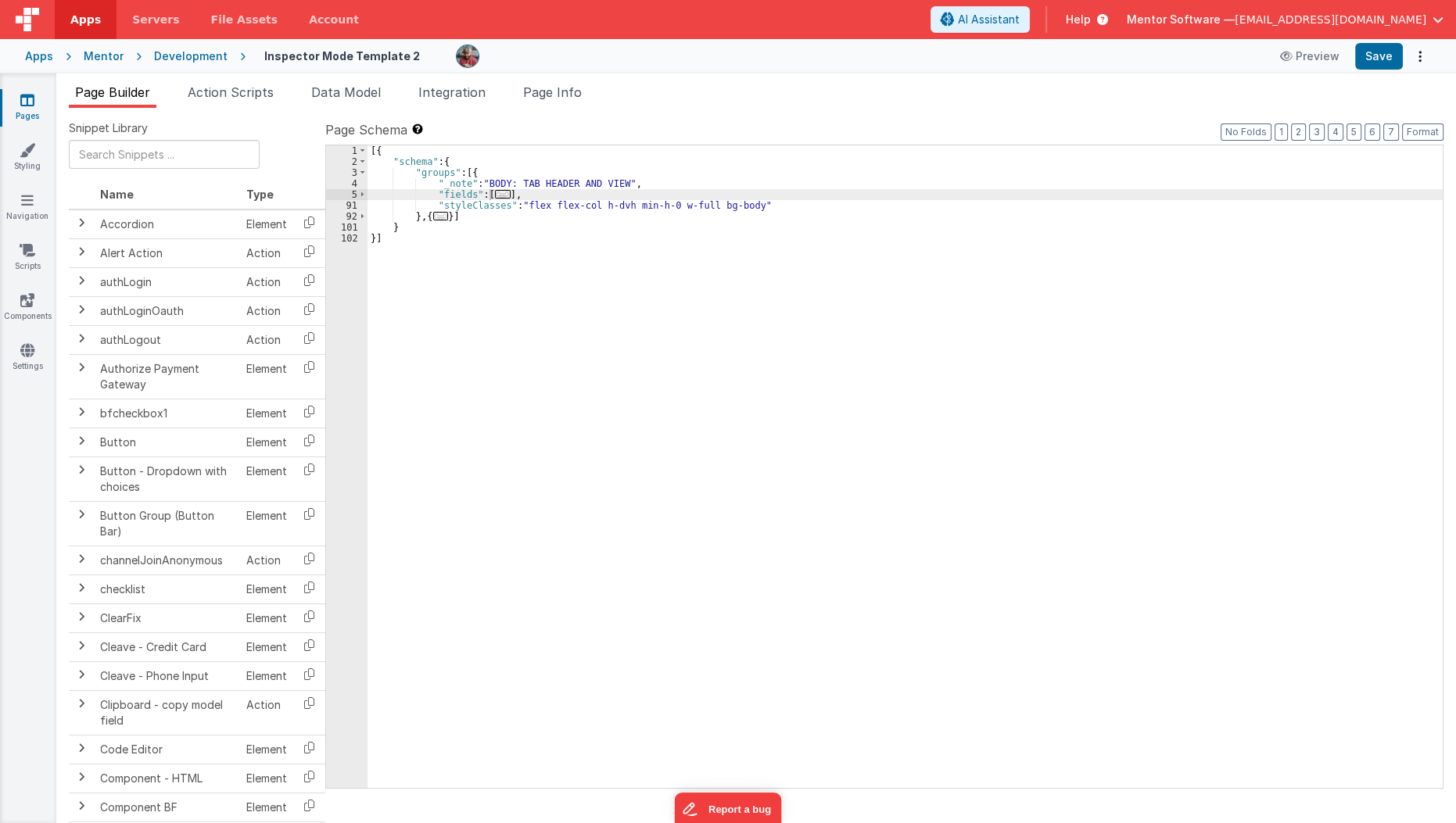
click at [499, 191] on span "..." at bounding box center [503, 194] width 16 height 8
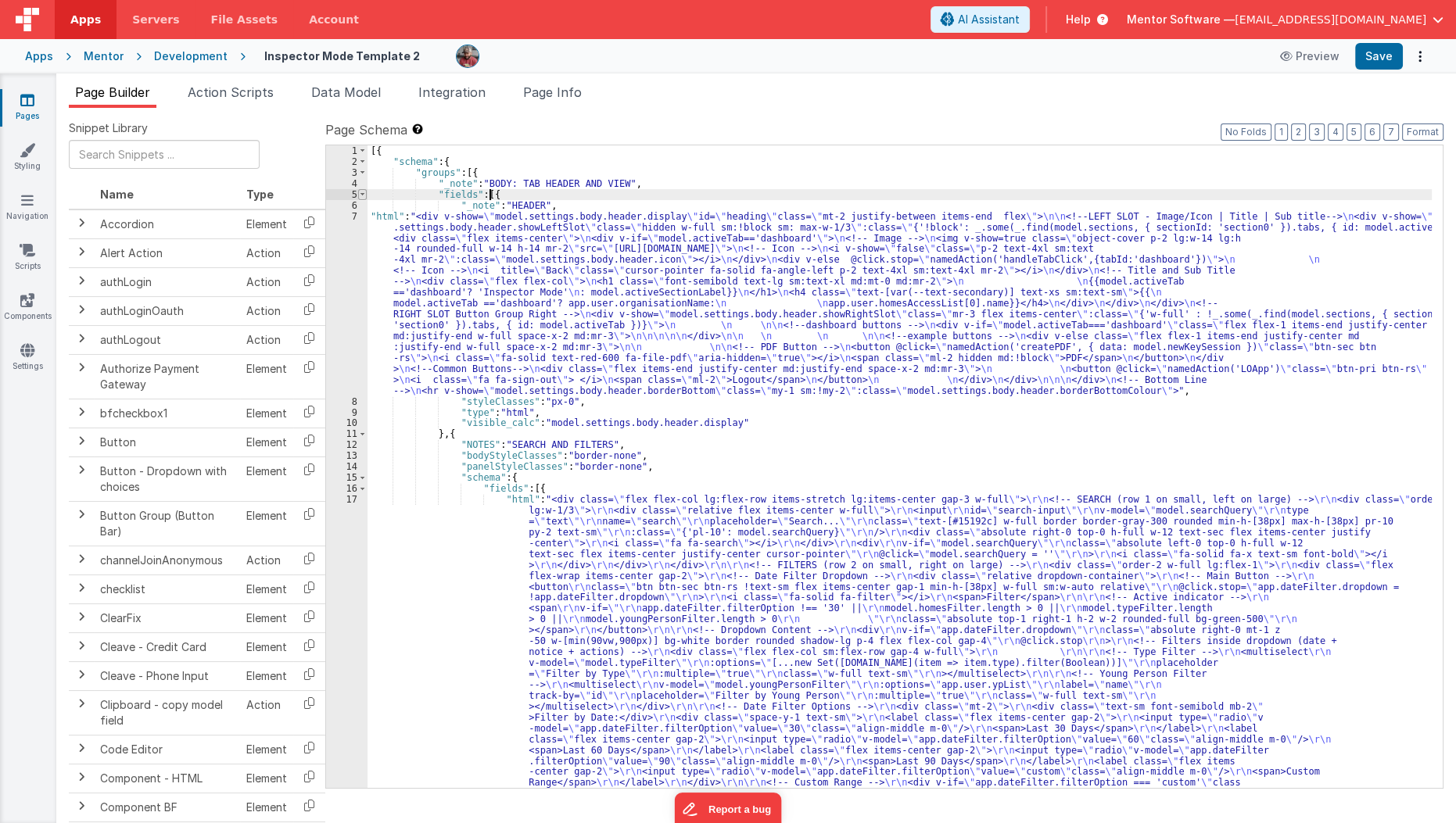
click at [360, 196] on span at bounding box center [362, 194] width 8 height 11
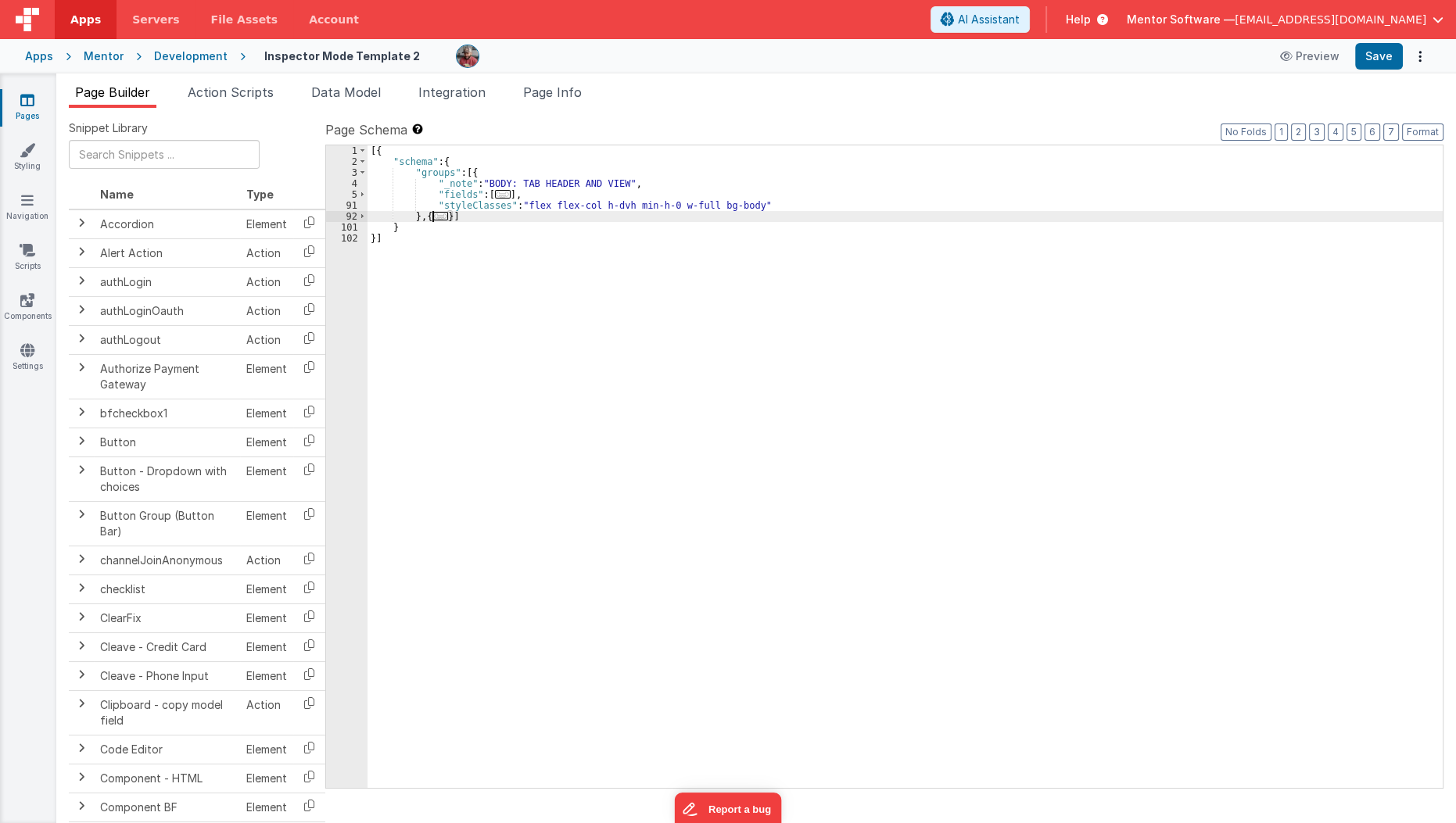
click at [434, 220] on span "..." at bounding box center [440, 216] width 16 height 8
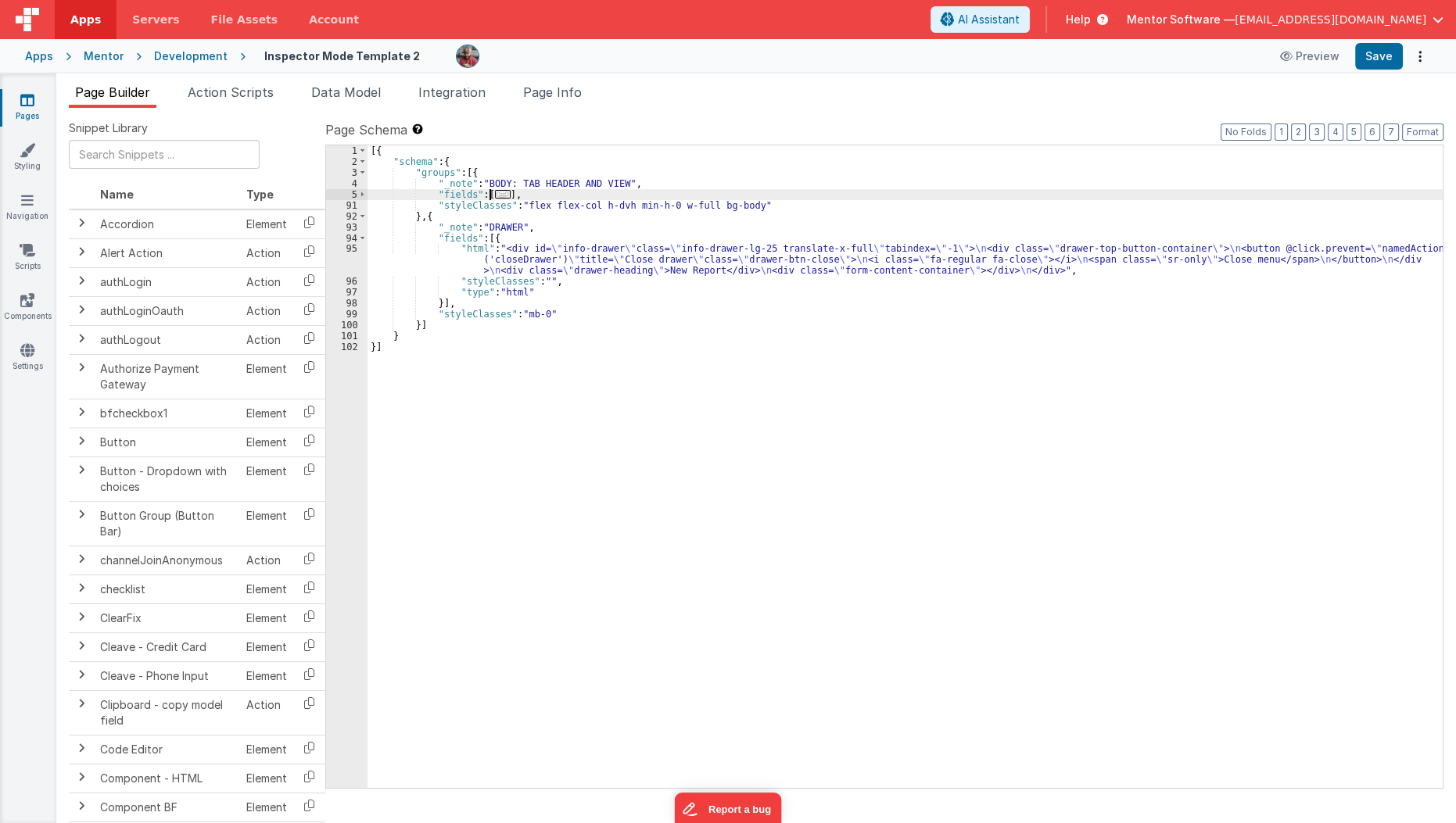
click at [501, 196] on span "..." at bounding box center [503, 194] width 16 height 8
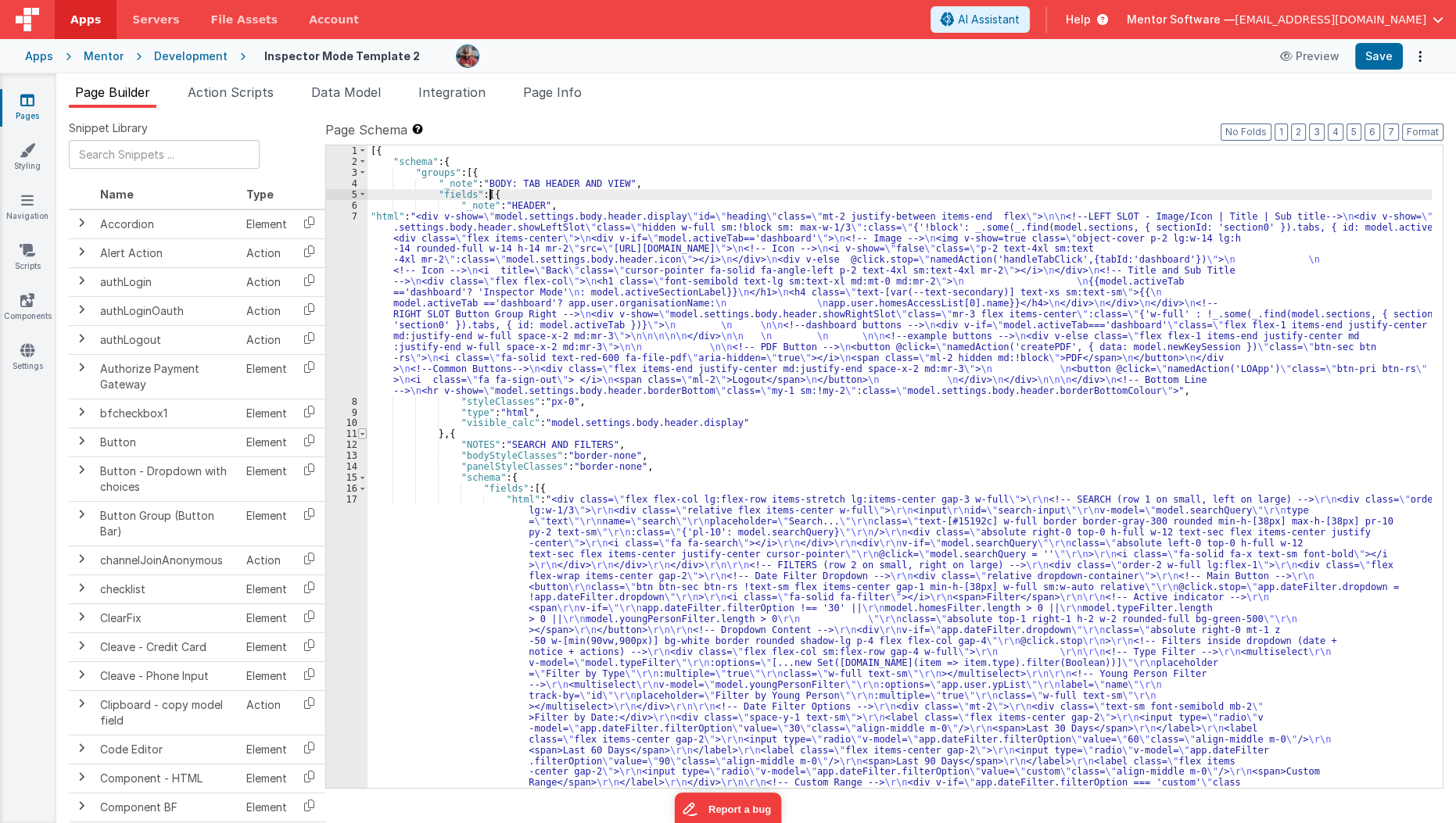
click at [361, 434] on span at bounding box center [362, 434] width 8 height 11
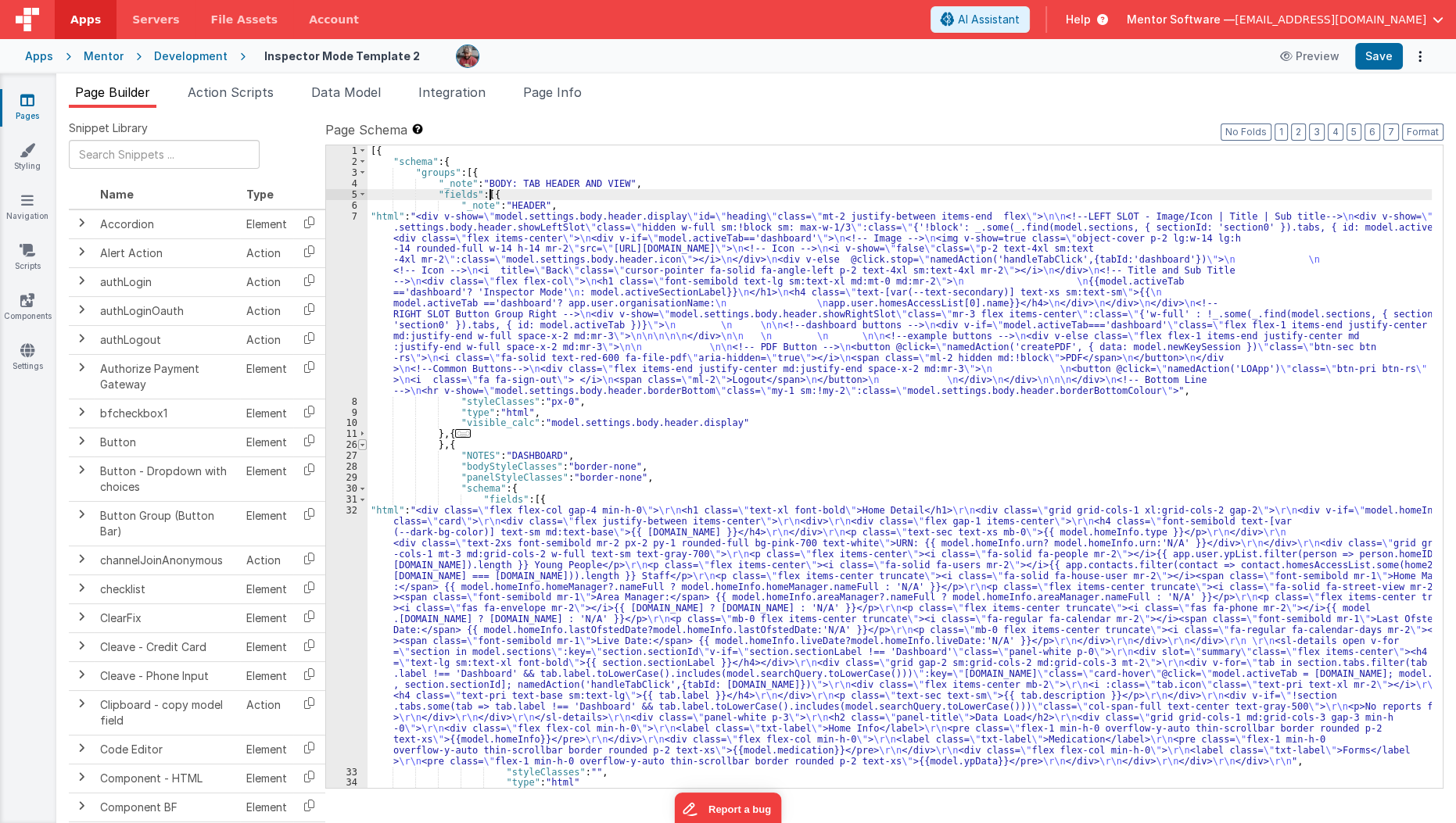
click at [360, 444] on span at bounding box center [362, 444] width 8 height 11
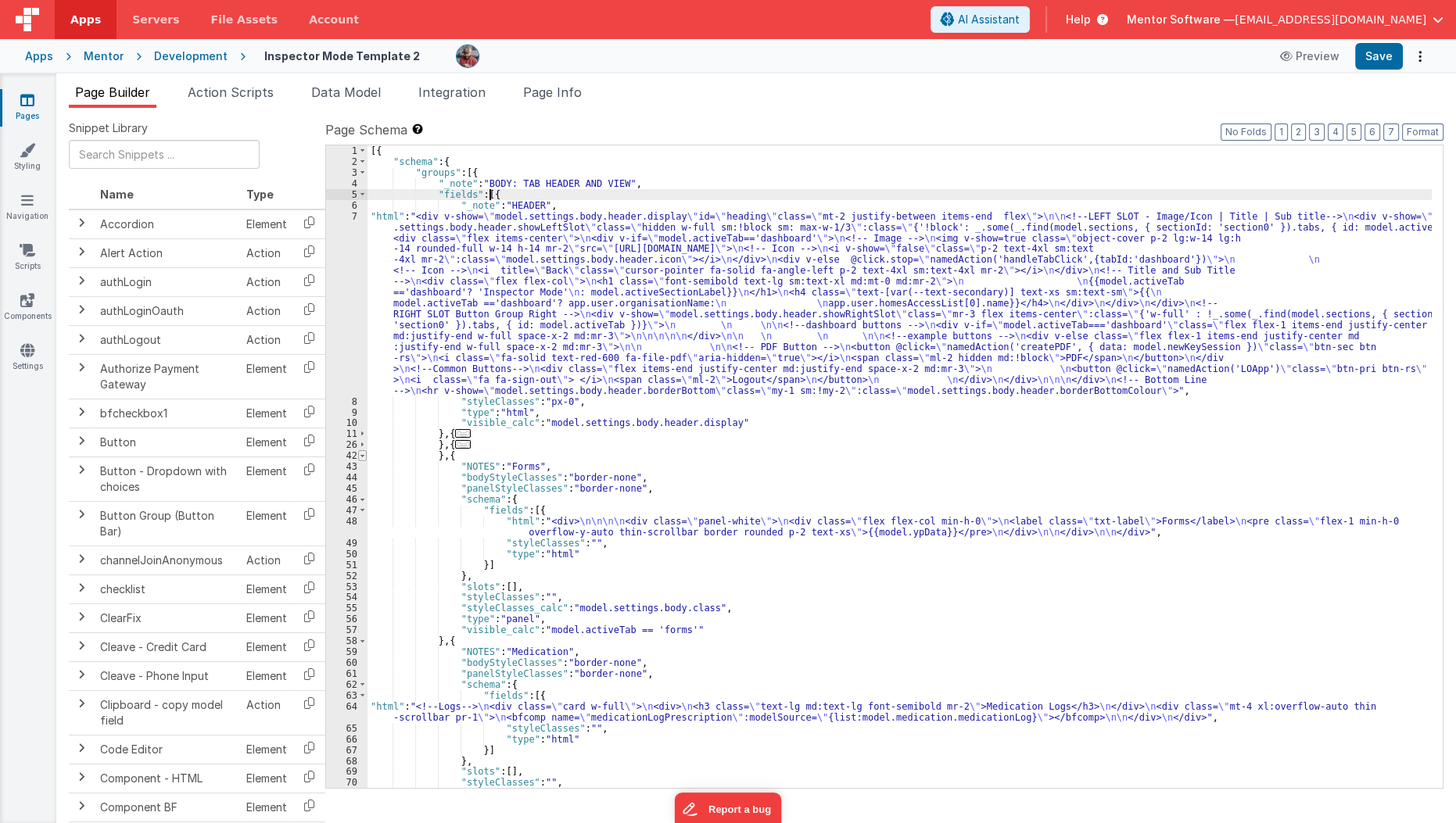
click at [360, 457] on span at bounding box center [362, 455] width 8 height 11
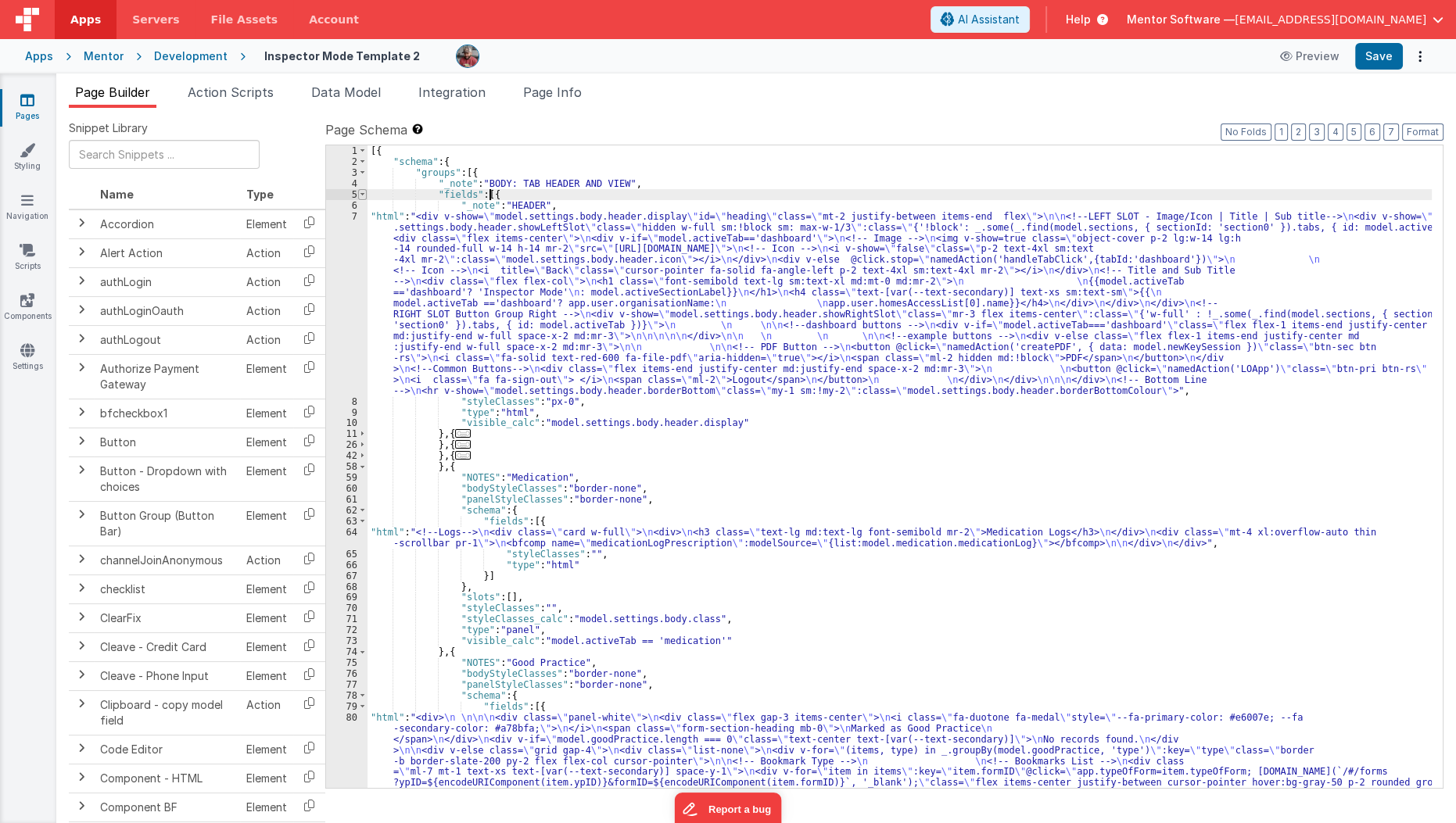
click at [365, 194] on span at bounding box center [362, 194] width 8 height 11
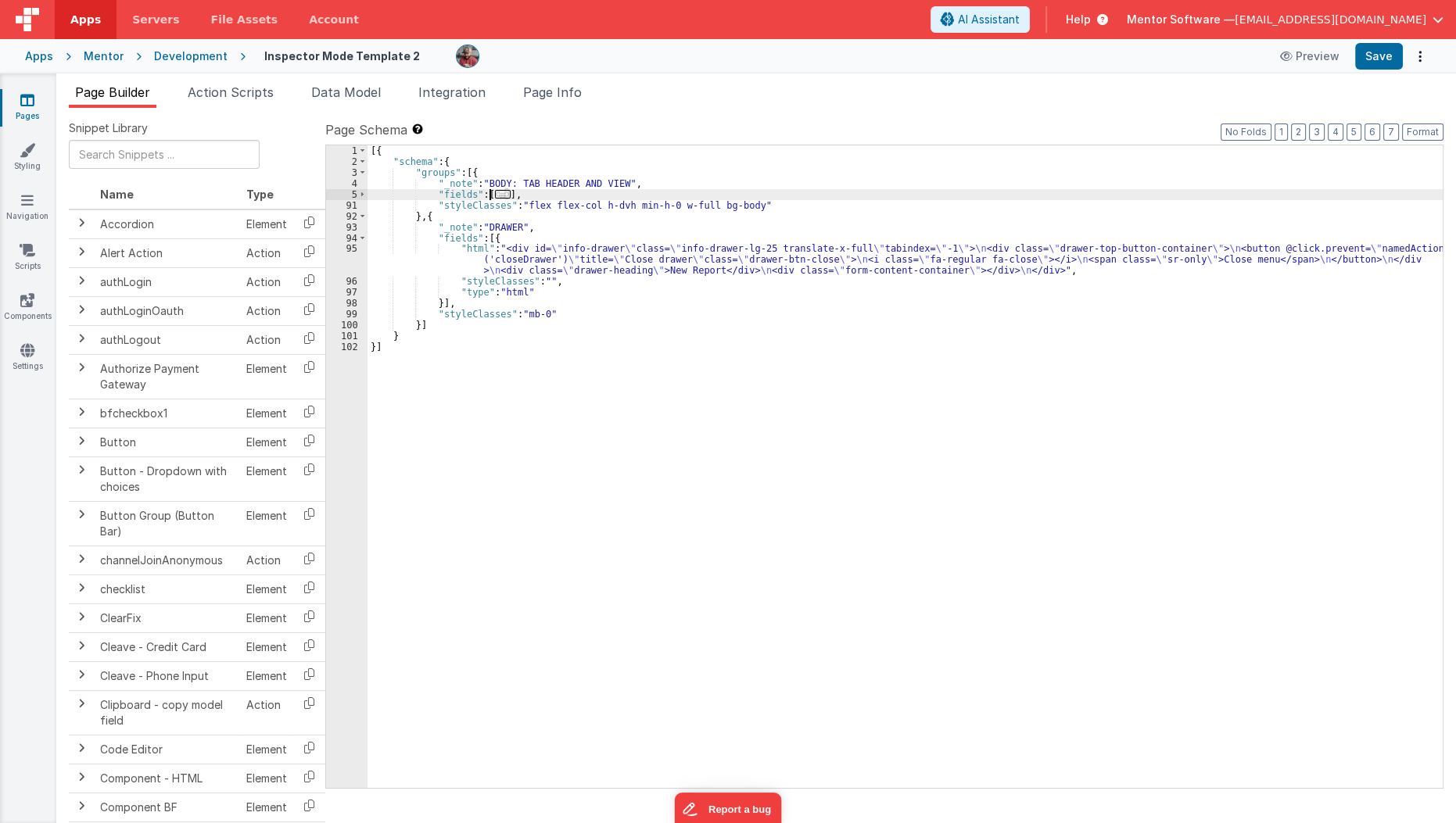
click at [495, 196] on span "..." at bounding box center [503, 194] width 16 height 8
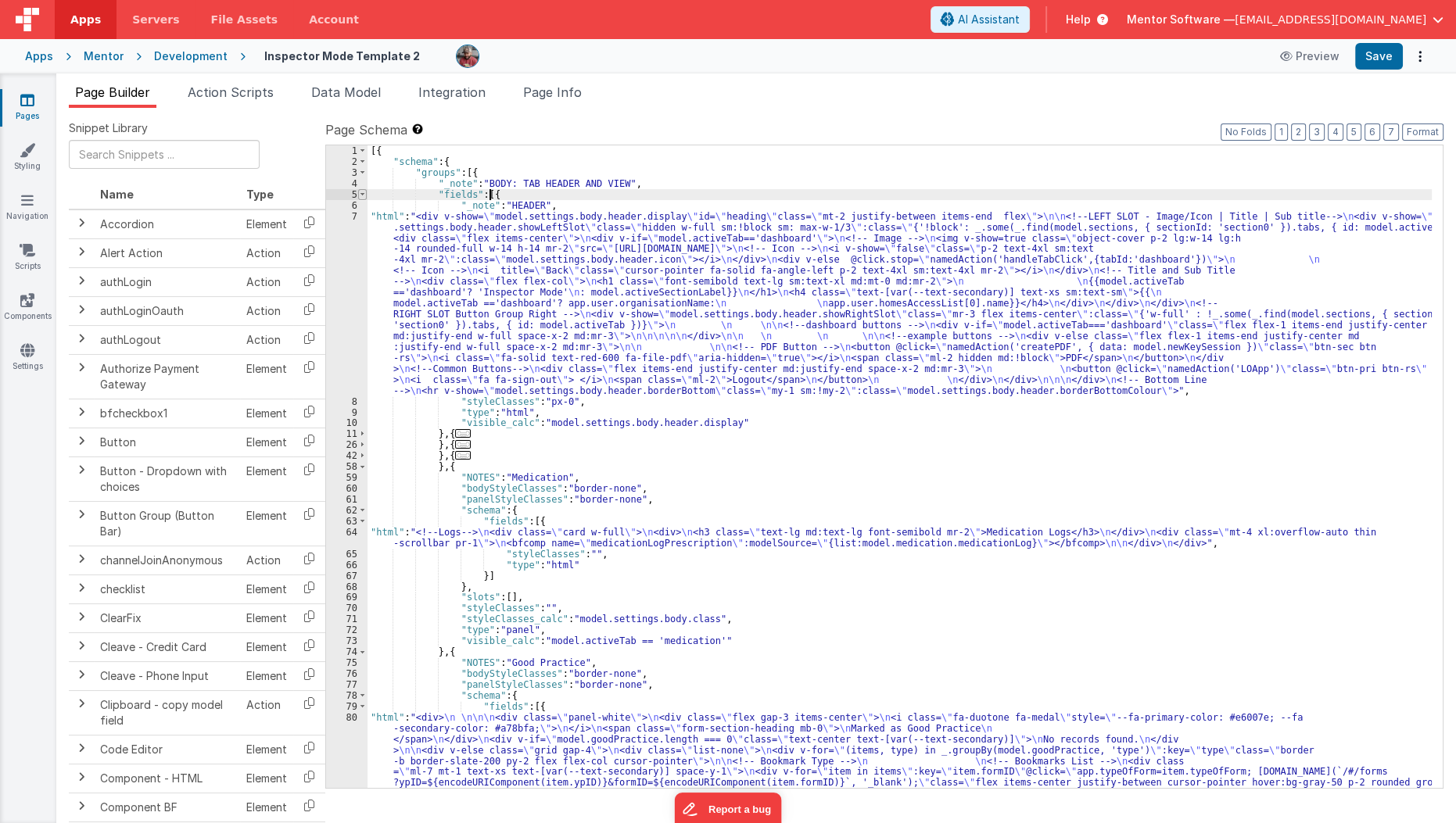
click at [364, 196] on span at bounding box center [362, 194] width 8 height 11
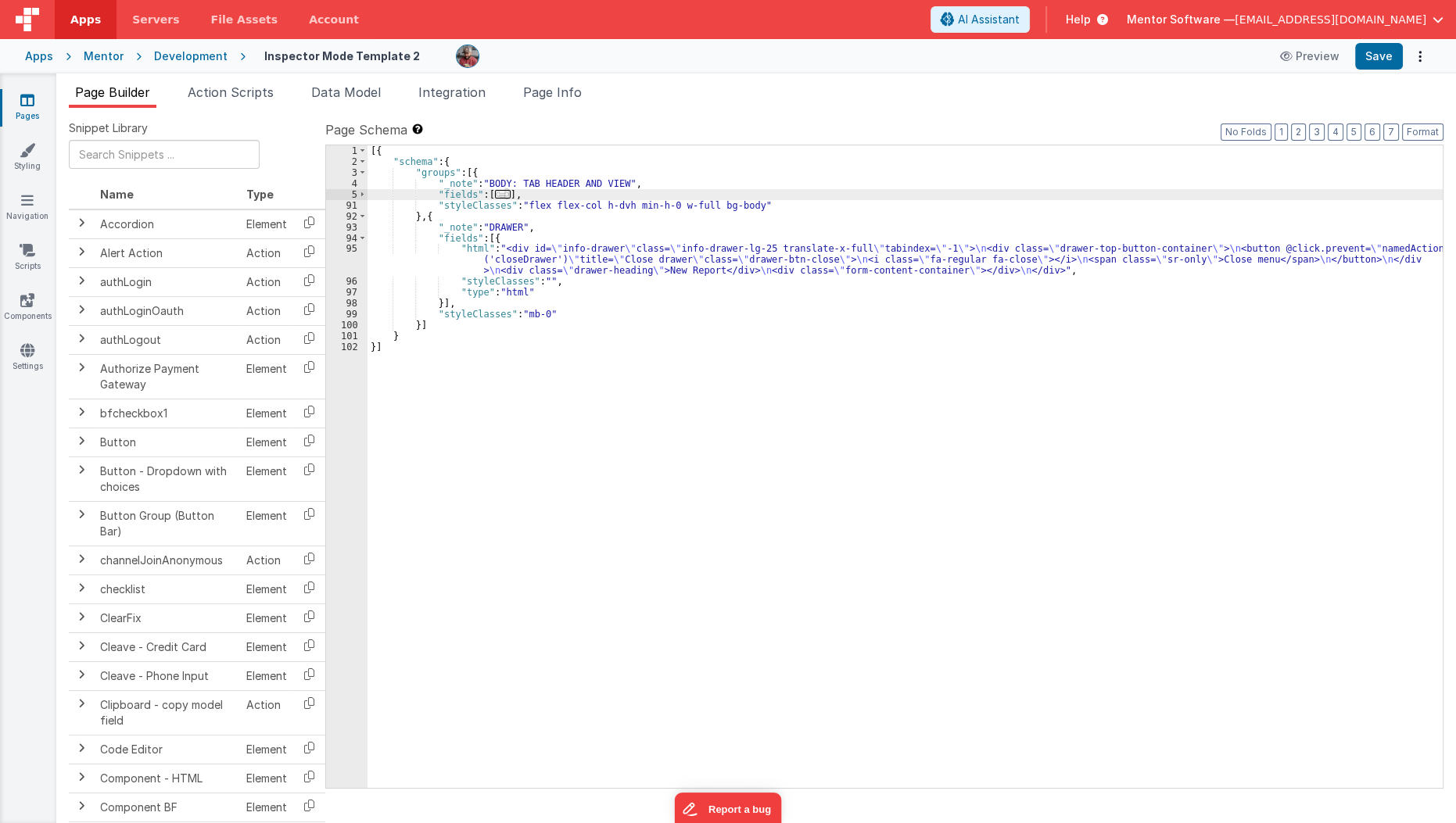
click at [430, 219] on div "[{ "schema" : { "groups" : [{ "_note" : "BODY: TAB HEADER AND VIEW" , "fields" …" at bounding box center [905, 478] width 1076 height 664
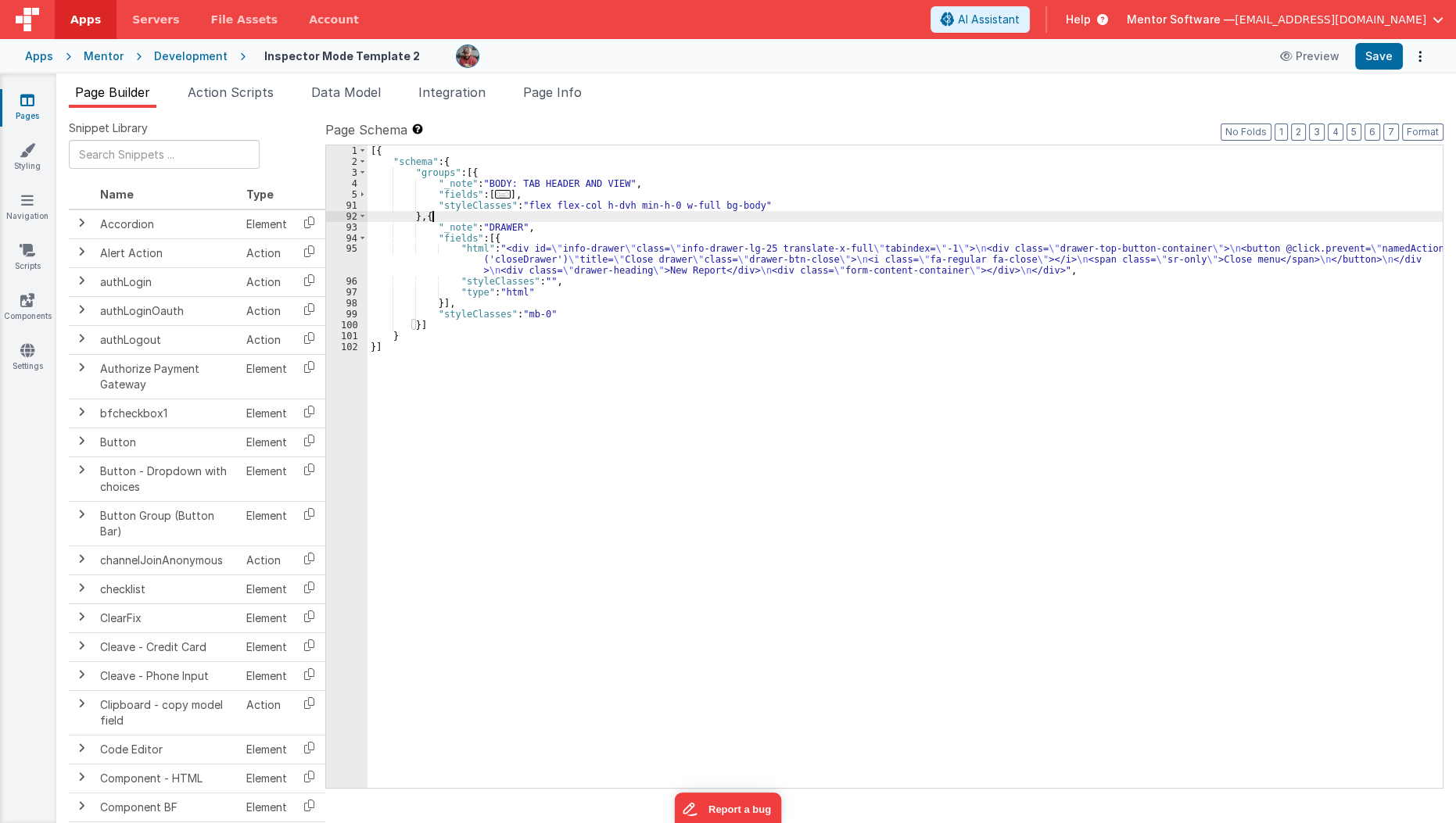
click at [430, 219] on div "[{ "schema" : { "groups" : [{ "_note" : "BODY: TAB HEADER AND VIEW" , "fields" …" at bounding box center [905, 478] width 1076 height 664
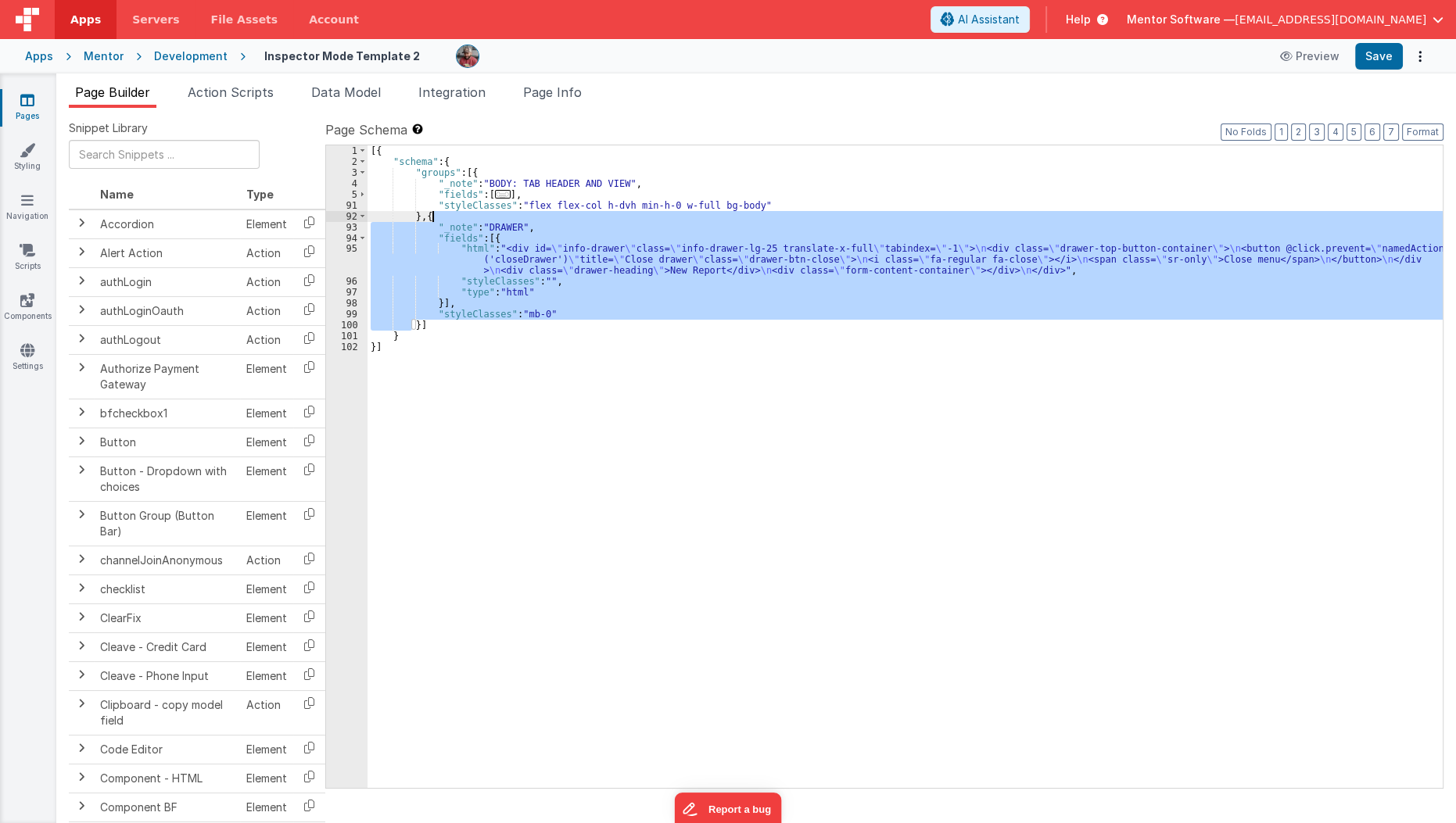
click at [515, 301] on div "[{ "schema" : { "groups" : [{ "_note" : "BODY: TAB HEADER AND VIEW" , "fields" …" at bounding box center [904, 467] width 1075 height 642
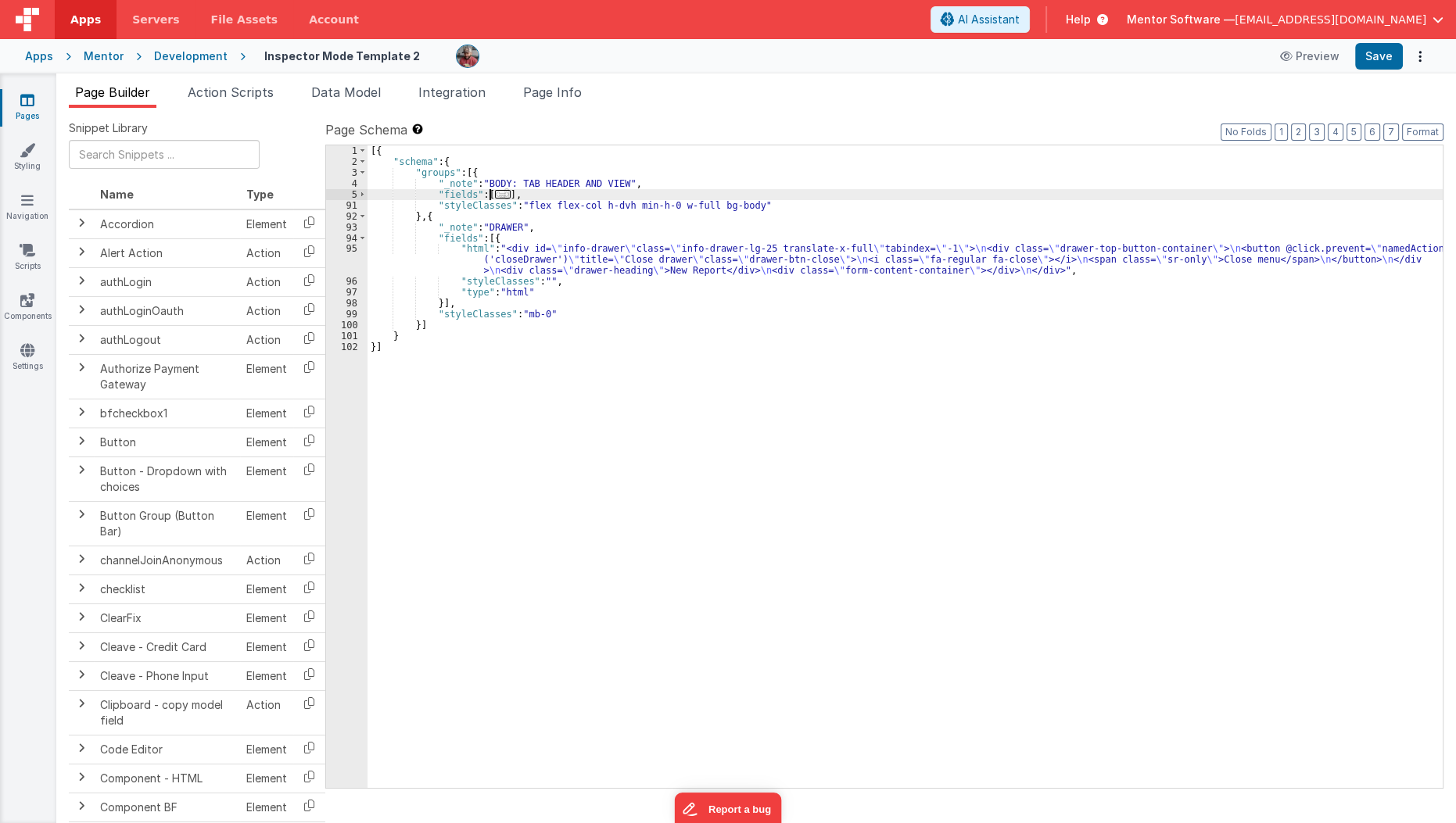
click at [495, 196] on span "..." at bounding box center [503, 194] width 16 height 8
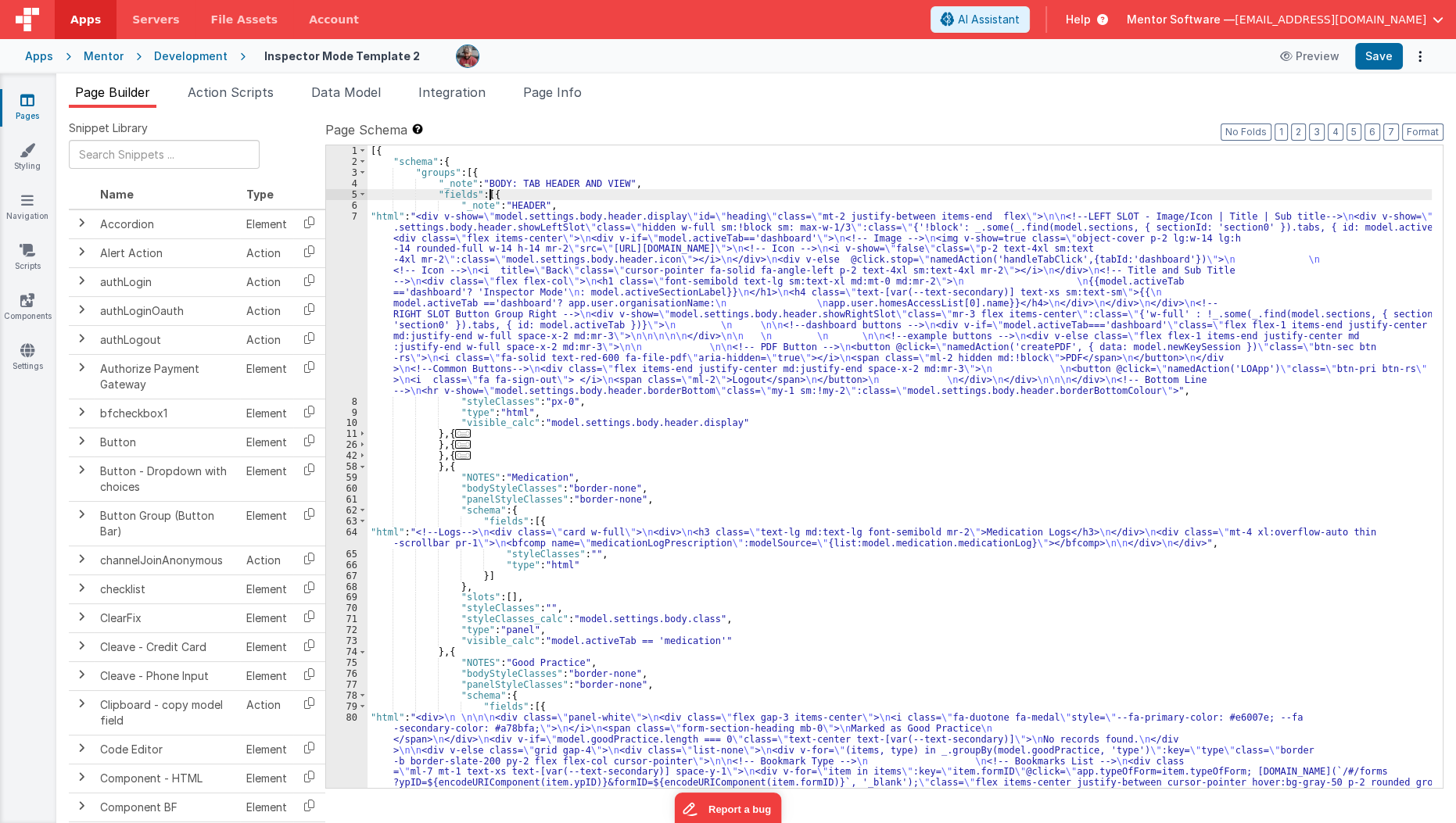
click at [460, 436] on span "..." at bounding box center [463, 434] width 16 height 8
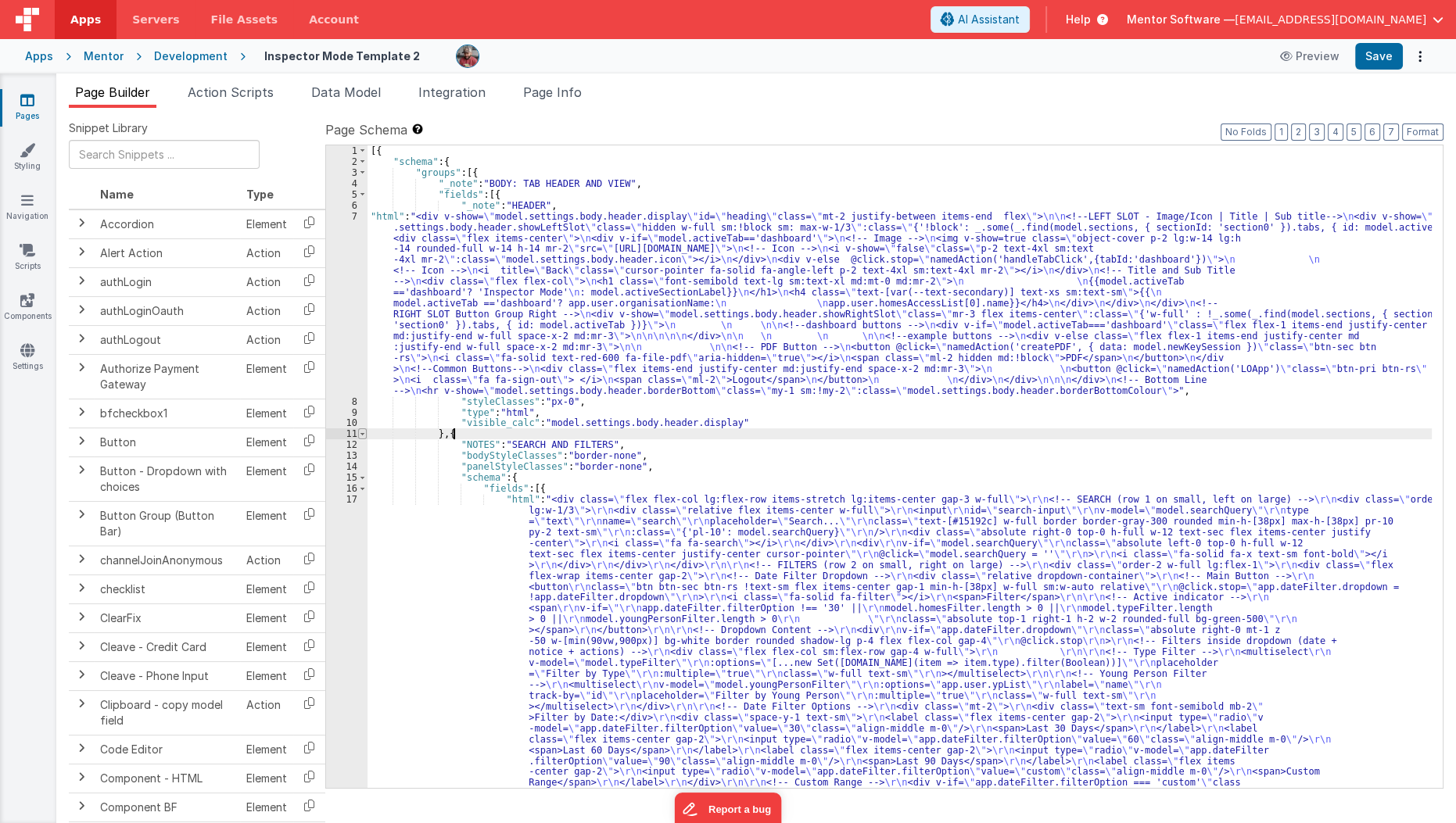
click at [360, 434] on span at bounding box center [362, 434] width 8 height 11
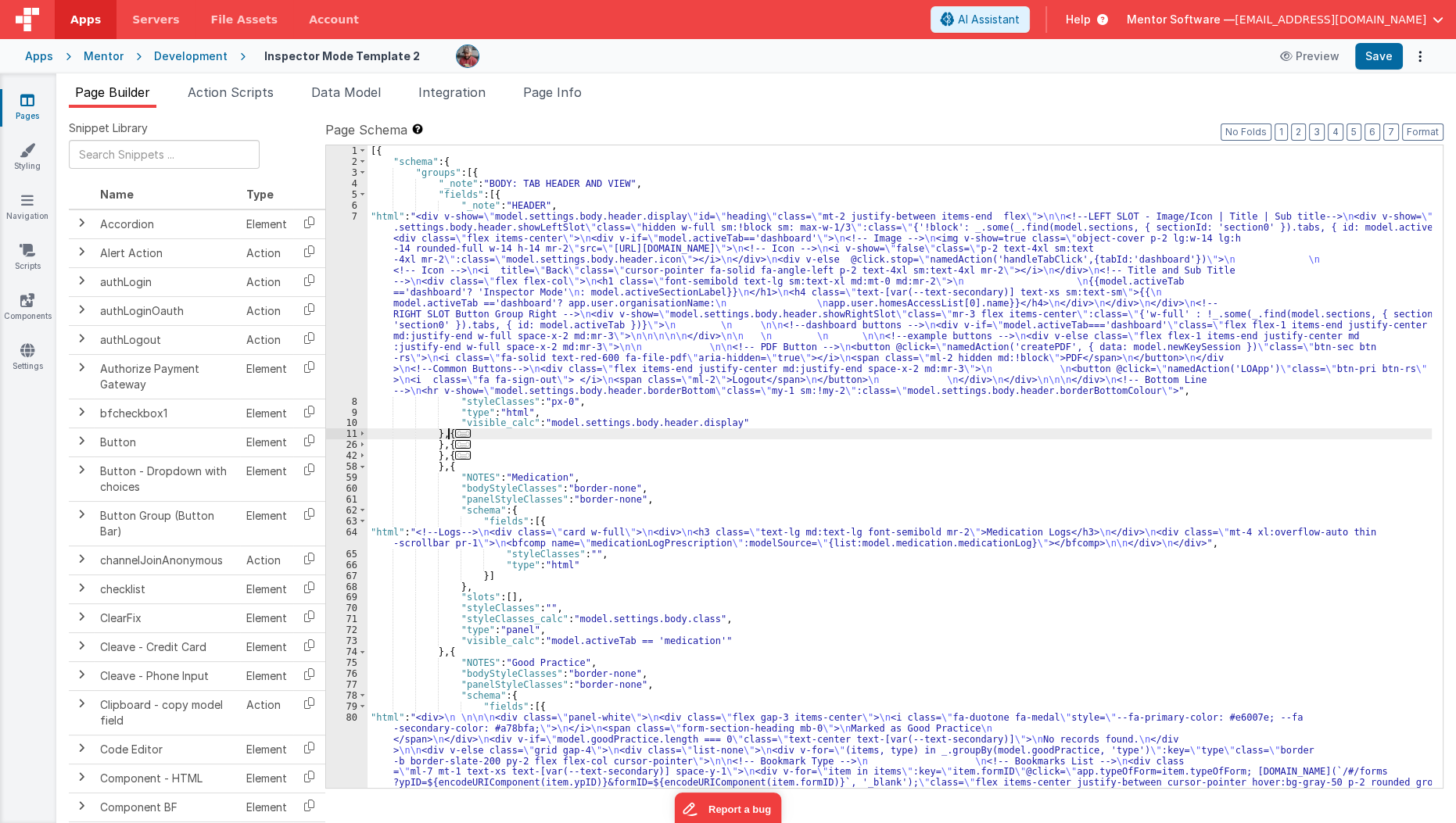
click at [445, 437] on div "[{ "schema" : { "groups" : [{ "_note" : "BODY: TAB HEADER AND VIEW" , "fields" …" at bounding box center [899, 581] width 1065 height 871
click at [359, 469] on span at bounding box center [362, 466] width 8 height 11
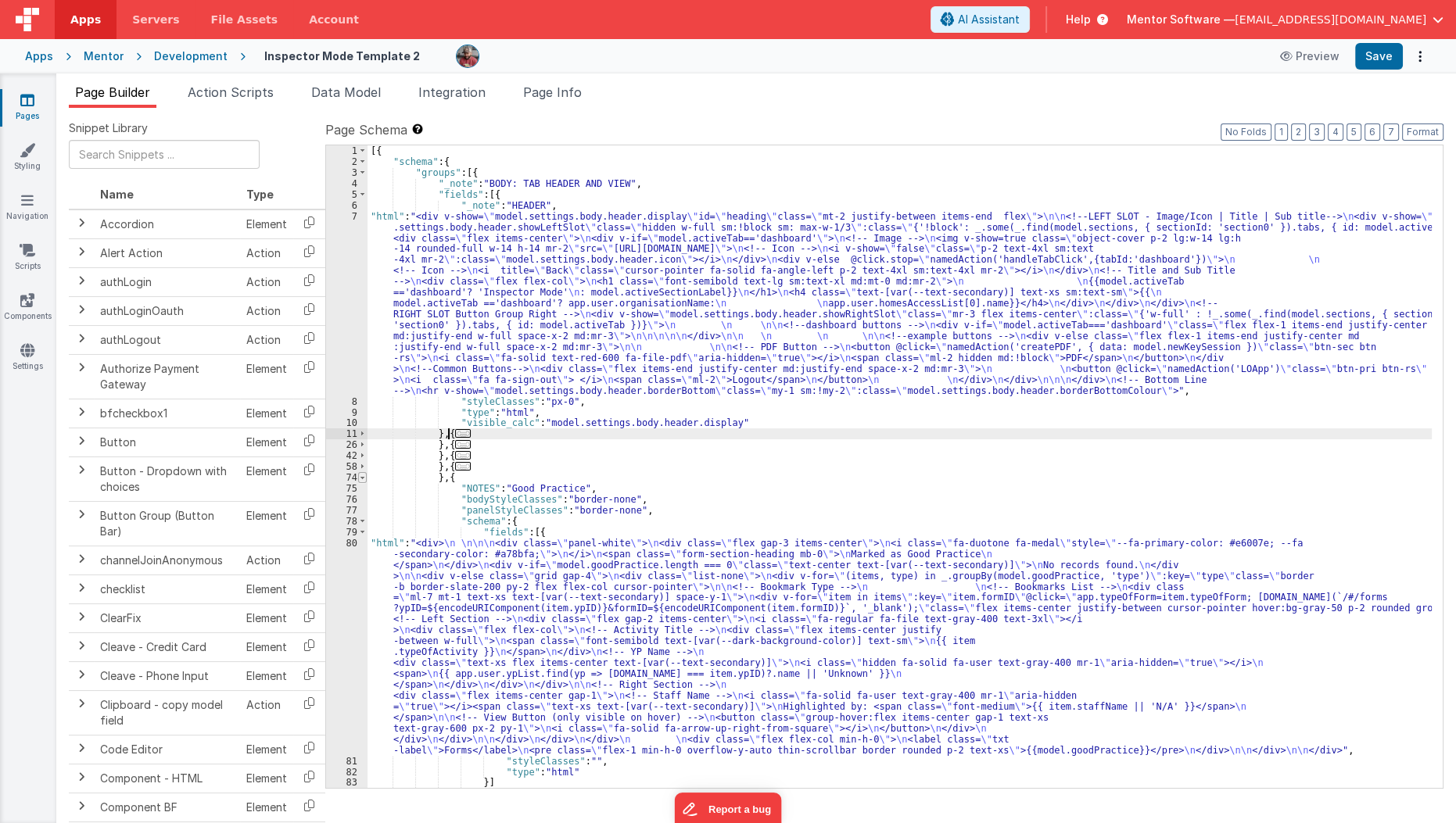
click at [359, 478] on span at bounding box center [362, 477] width 8 height 11
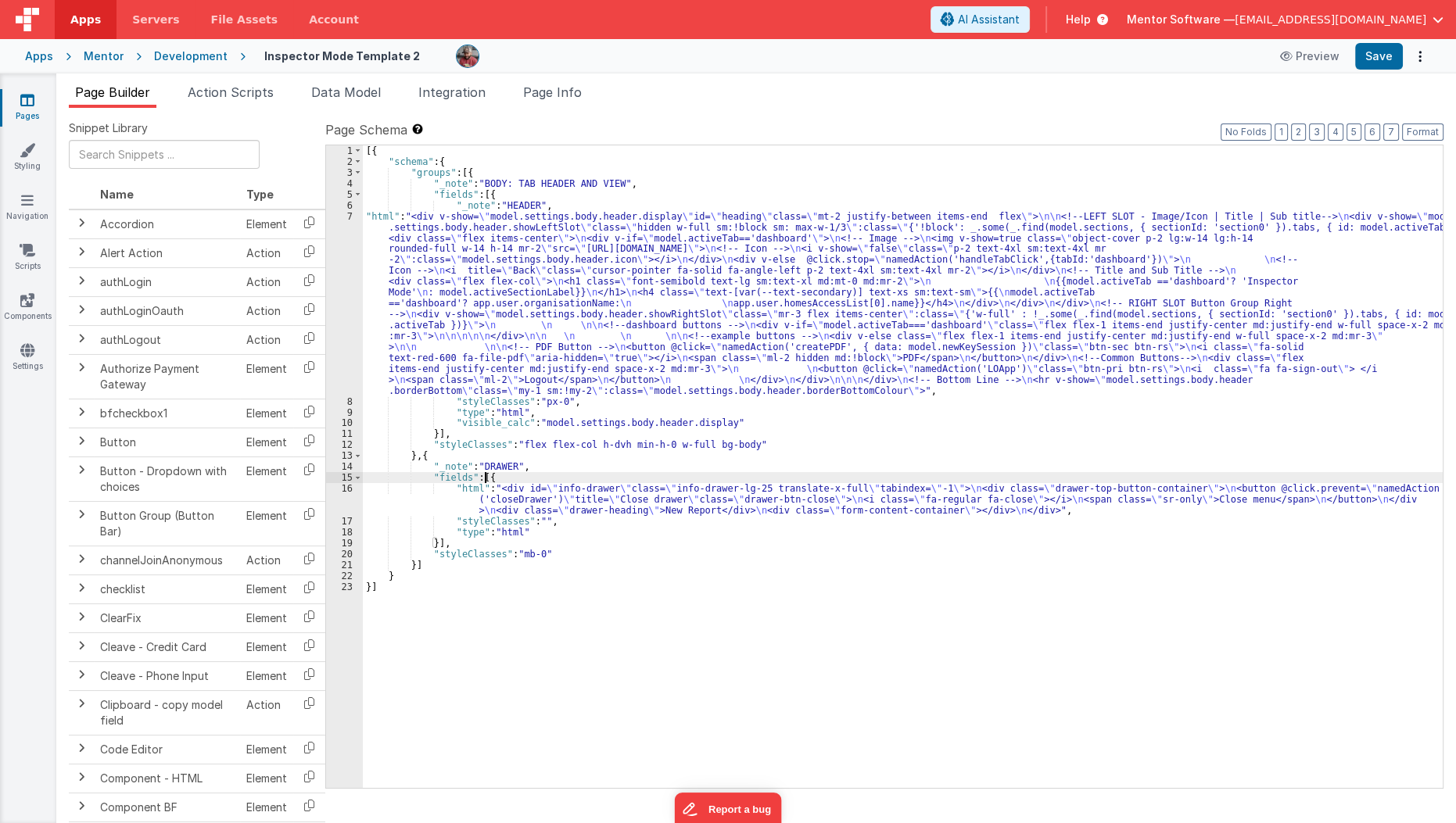
click at [484, 474] on div "[{ "schema" : { "groups" : [{ "_note" : "BODY: TAB HEADER AND VIEW" , "fields" …" at bounding box center [903, 478] width 1081 height 664
paste textarea
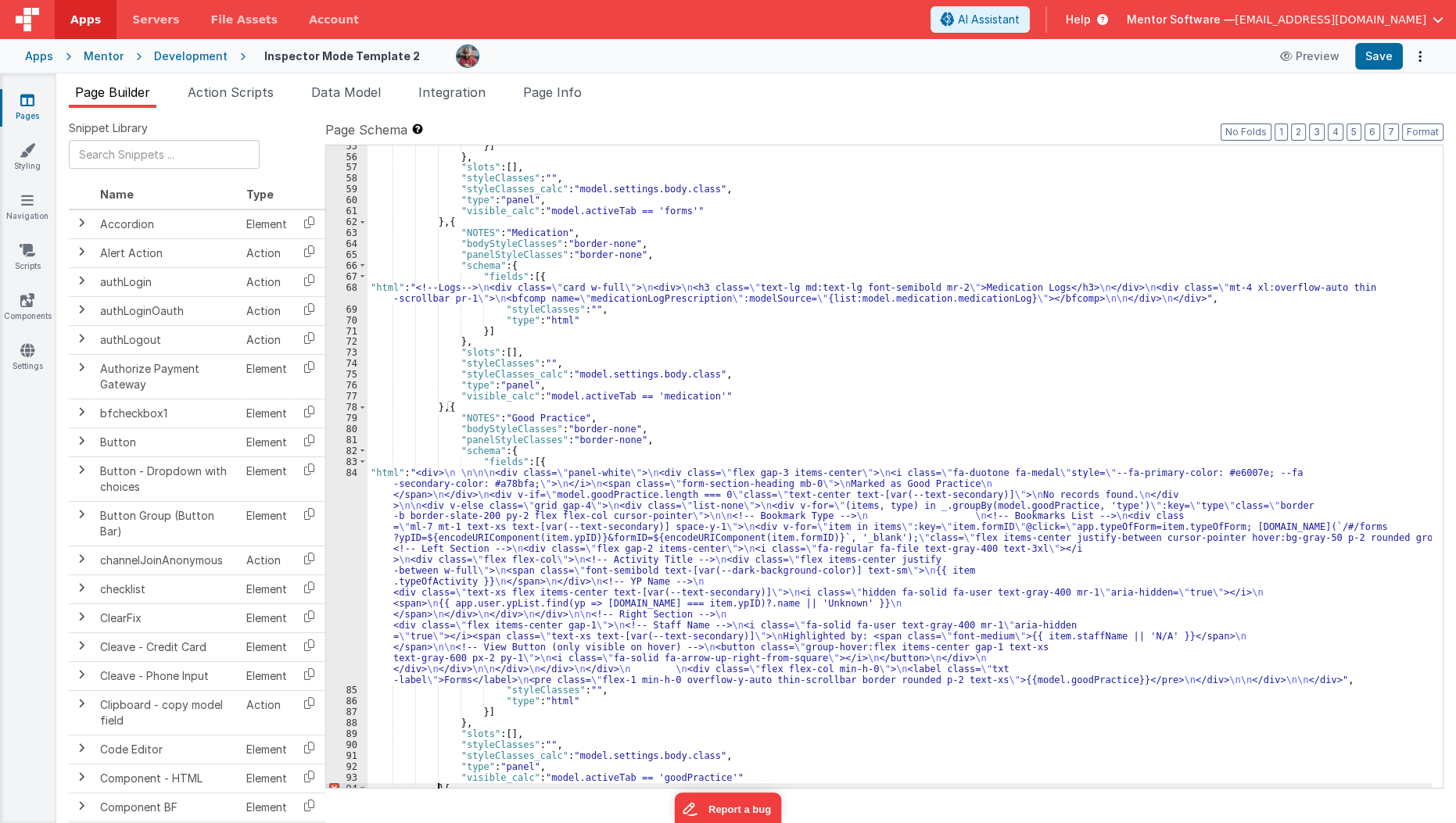
scroll to position [1688, 0]
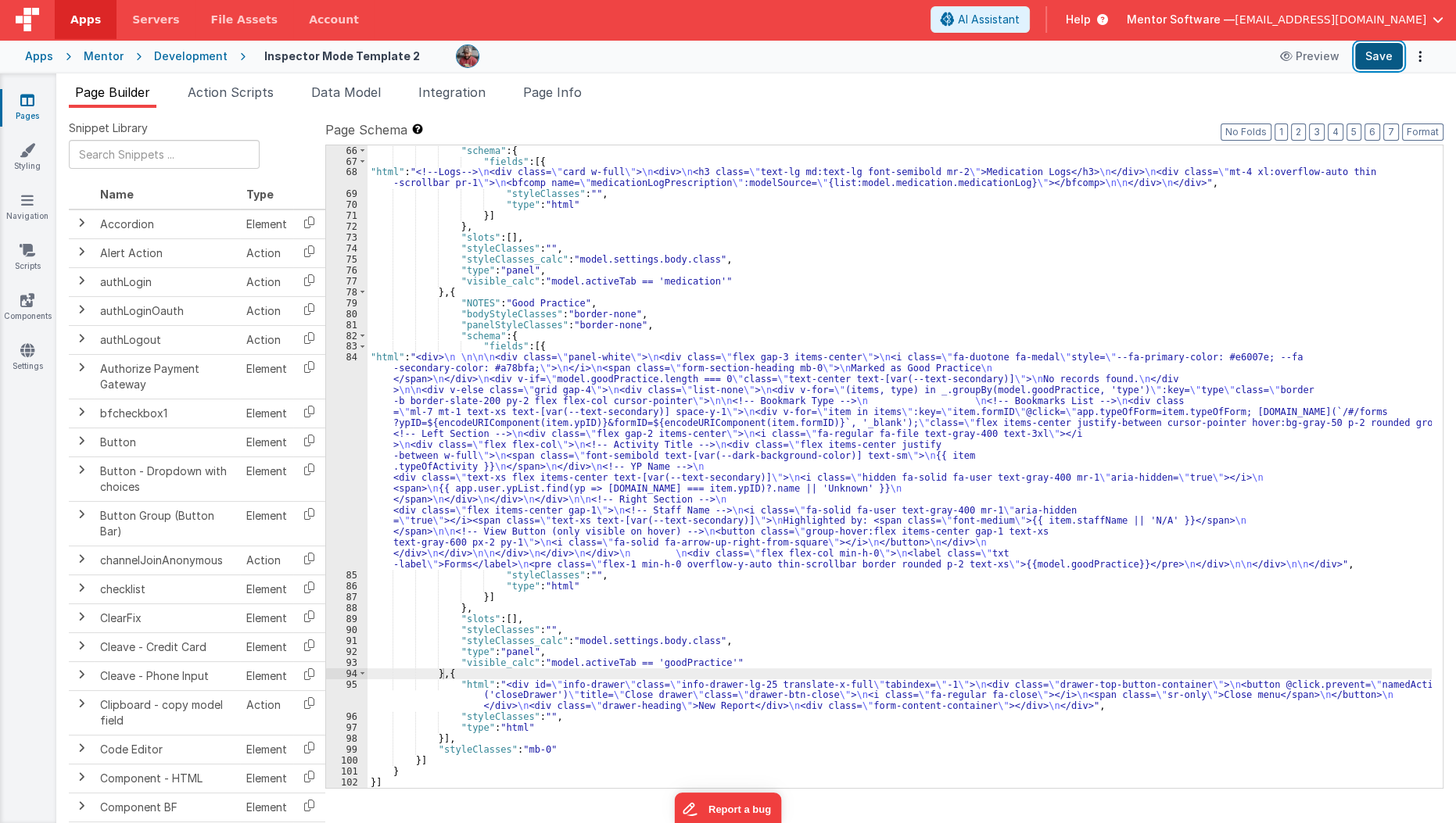
click at [1370, 61] on button "Save" at bounding box center [1379, 57] width 47 height 27
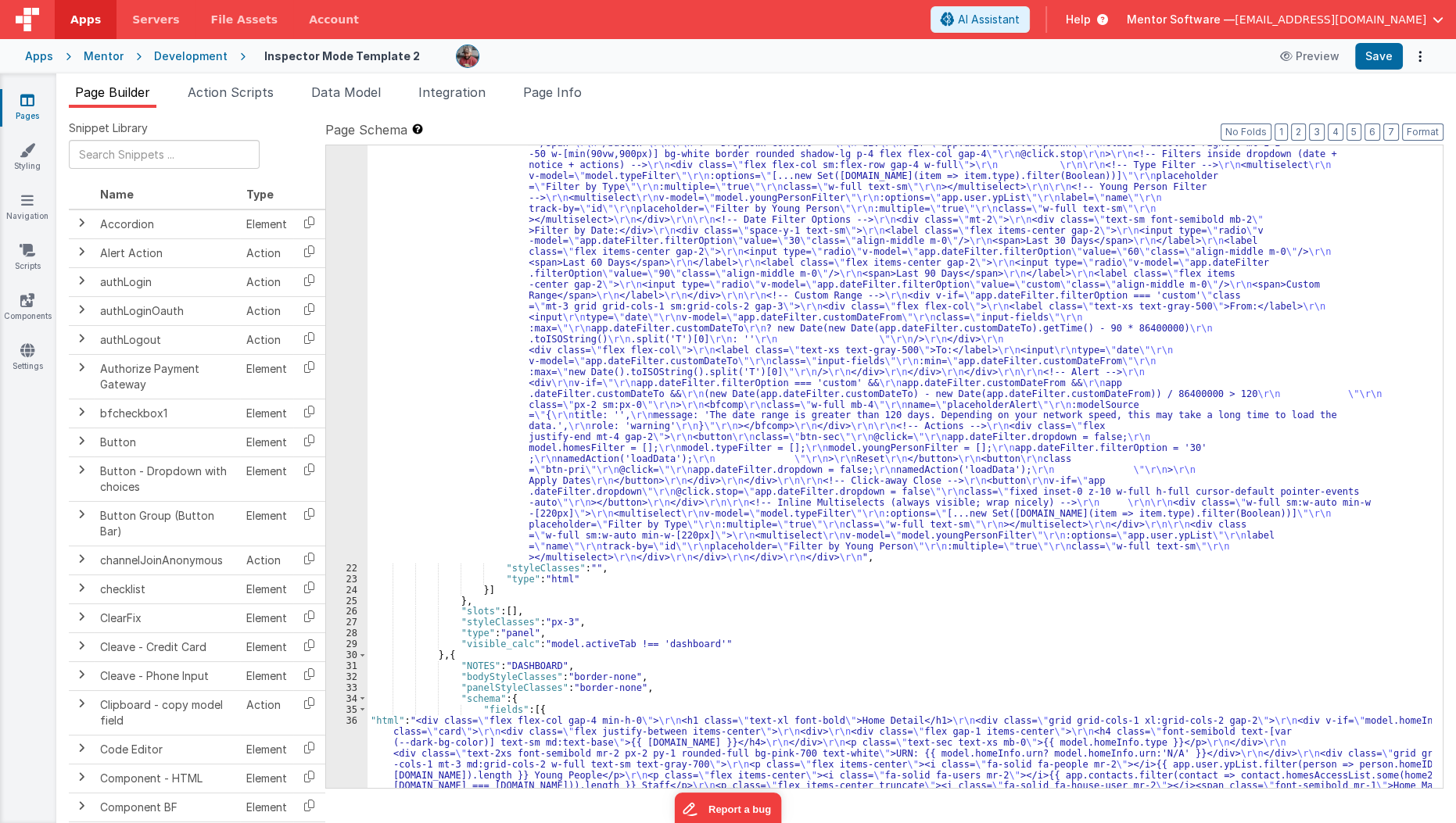
scroll to position [530, 0]
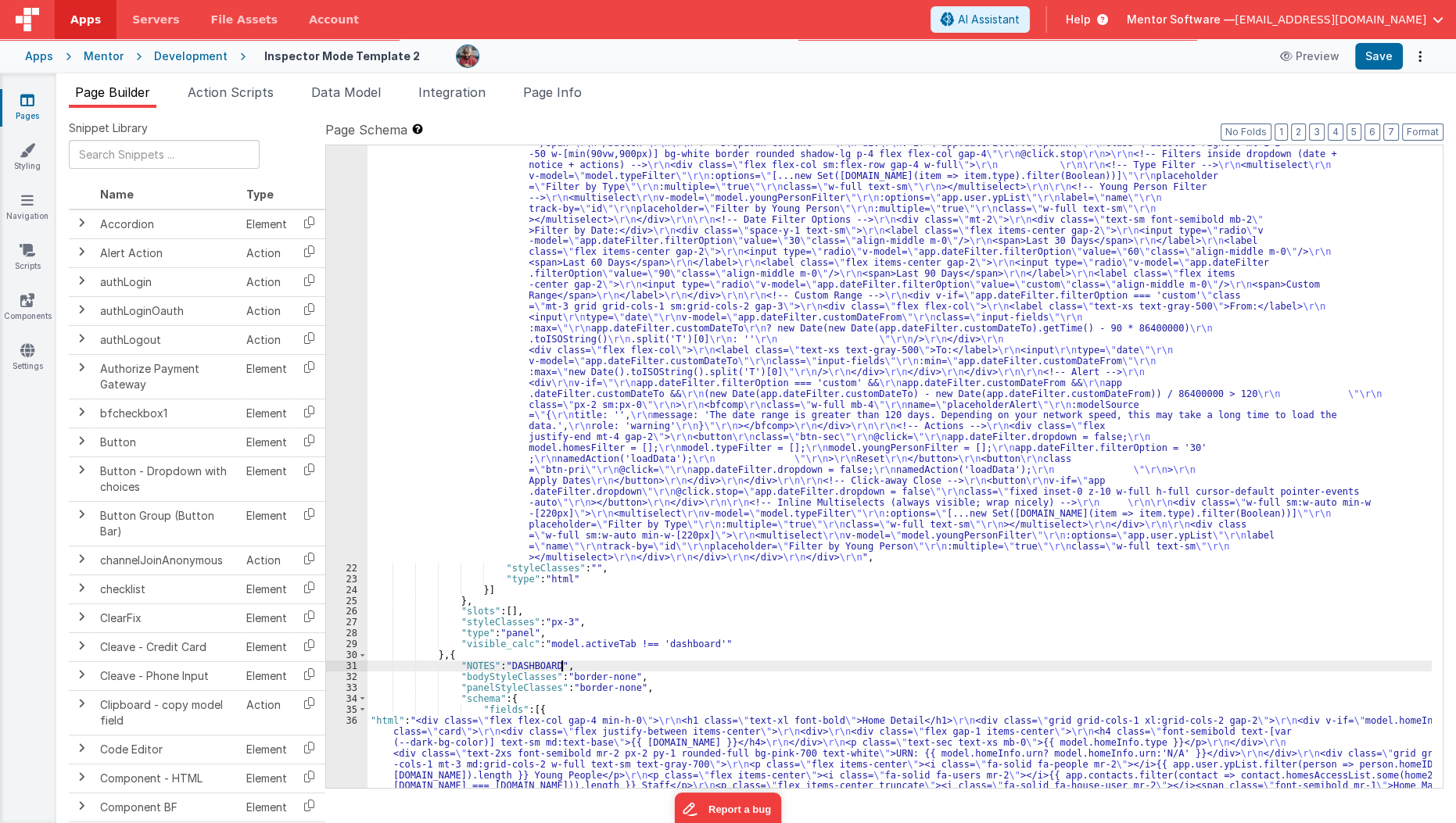
click at [728, 663] on div ""html" : "<div class= \" flex flex-col lg:flex-row items-stretch lg:items-cente…" at bounding box center [899, 736] width 1065 height 1459
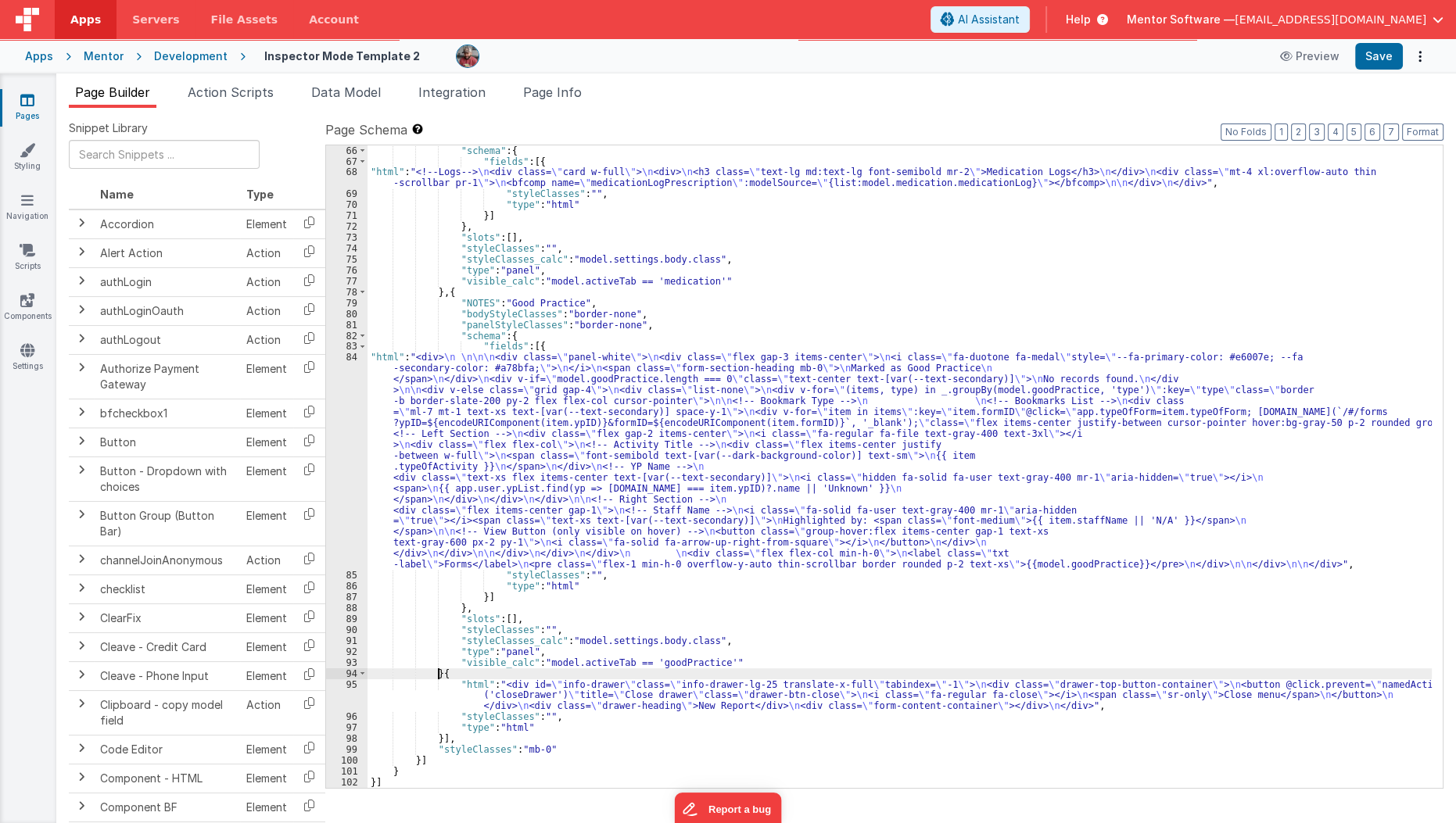
scroll to position [1688, 0]
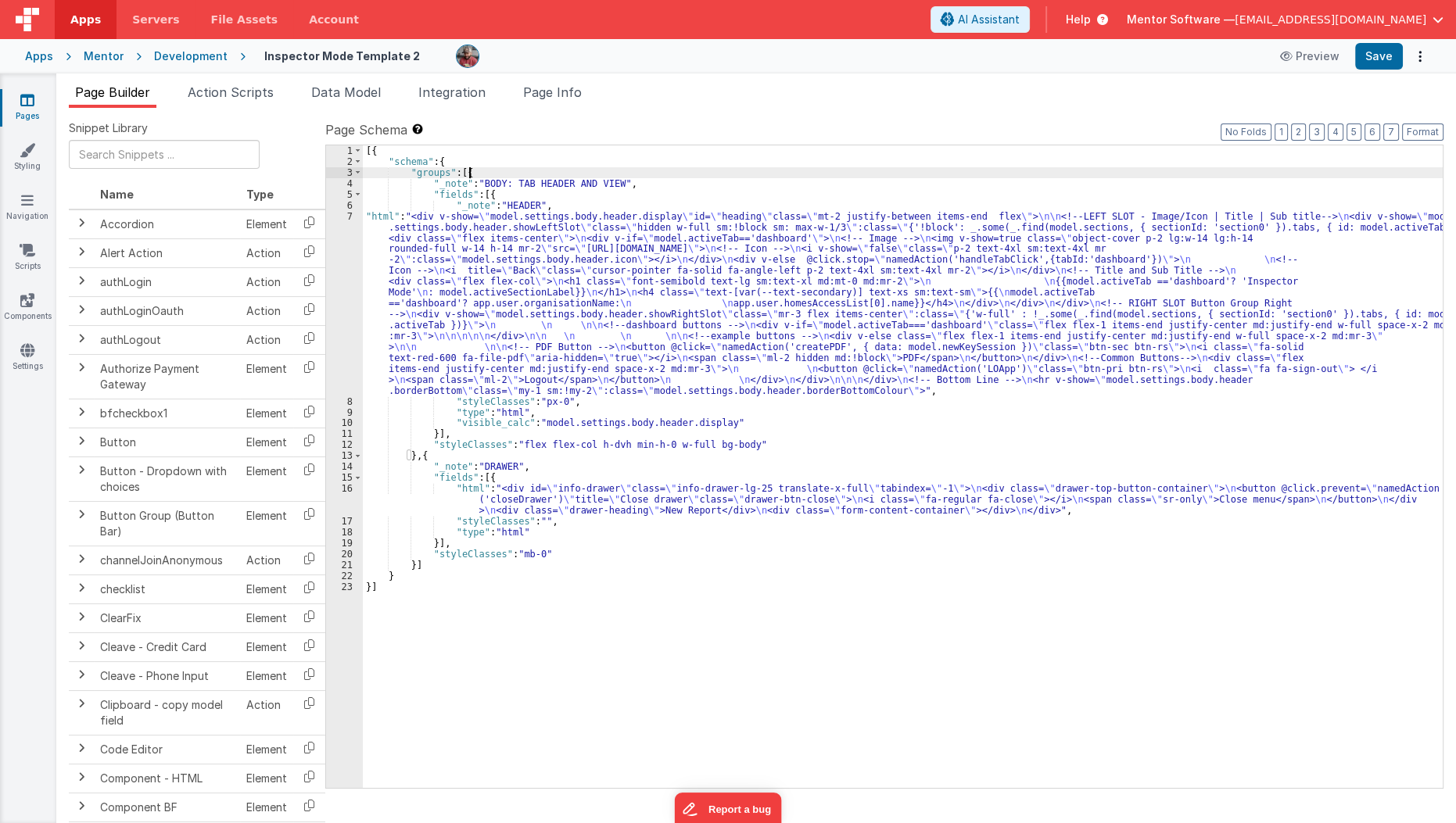
click at [469, 174] on div "[{ "schema" : { "groups" : [{ "_note" : "BODY: TAB HEADER AND VIEW" , "fields" …" at bounding box center [903, 478] width 1081 height 664
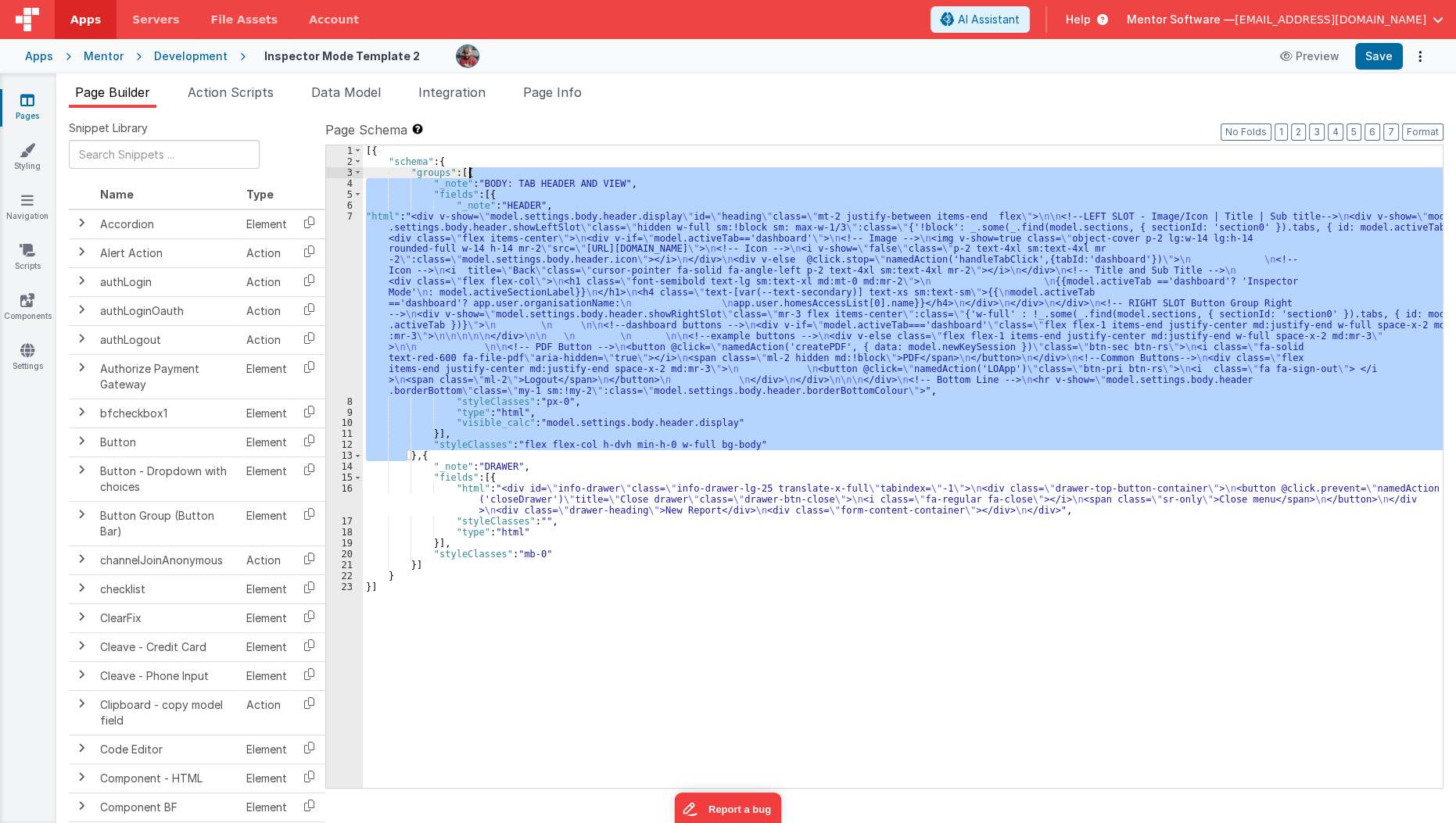
click at [469, 174] on div "[{ "schema" : { "groups" : [{ "_note" : "BODY: TAB HEADER AND VIEW" , "fields" …" at bounding box center [903, 478] width 1081 height 664
click at [465, 174] on div "[{ "schema" : { "groups" : [{ "_note" : "BODY: TAB HEADER AND VIEW" , "fields" …" at bounding box center [903, 478] width 1081 height 664
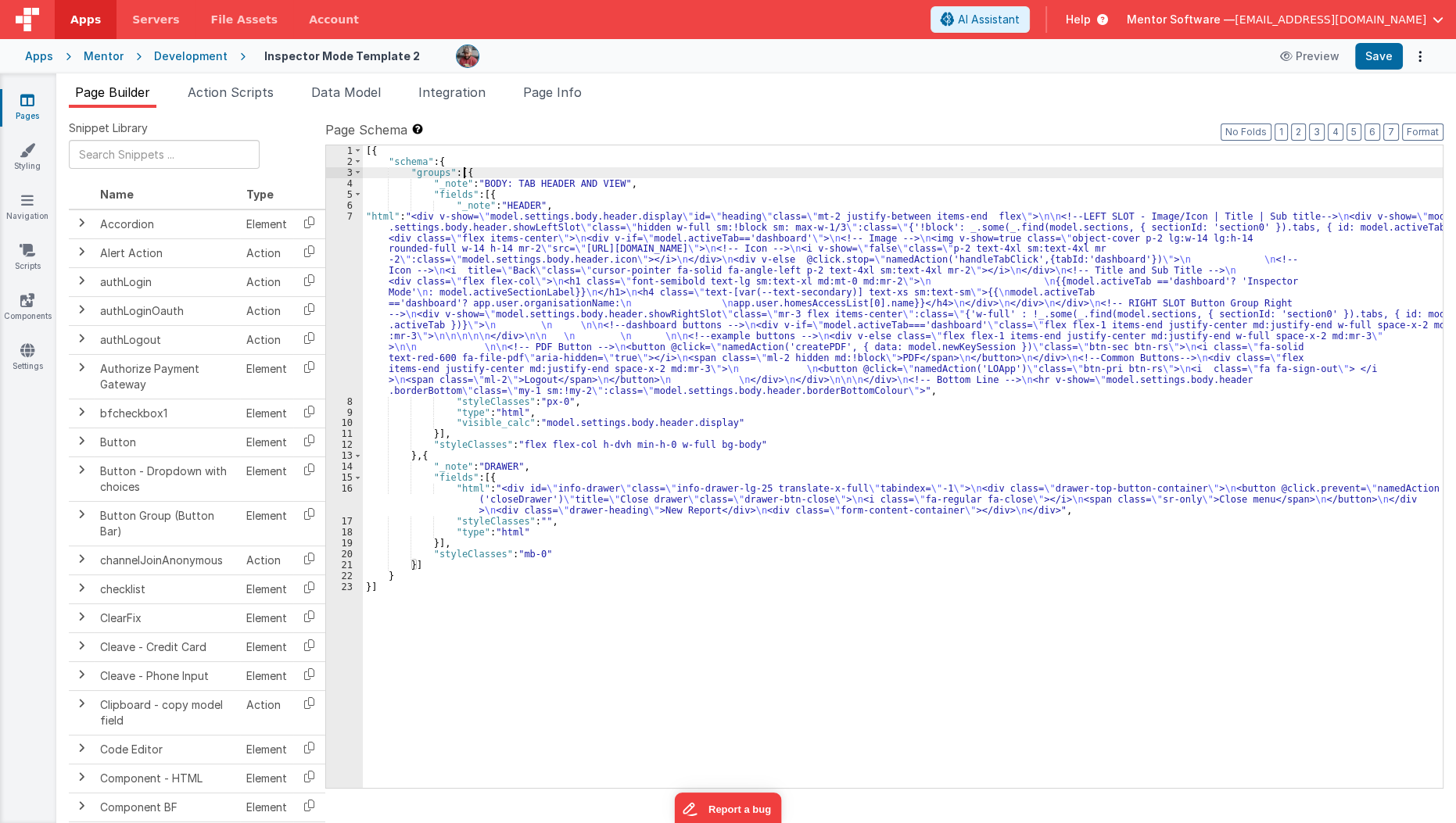
click at [465, 174] on div "[{ "schema" : { "groups" : [{ "_note" : "BODY: TAB HEADER AND VIEW" , "fields" …" at bounding box center [903, 478] width 1081 height 664
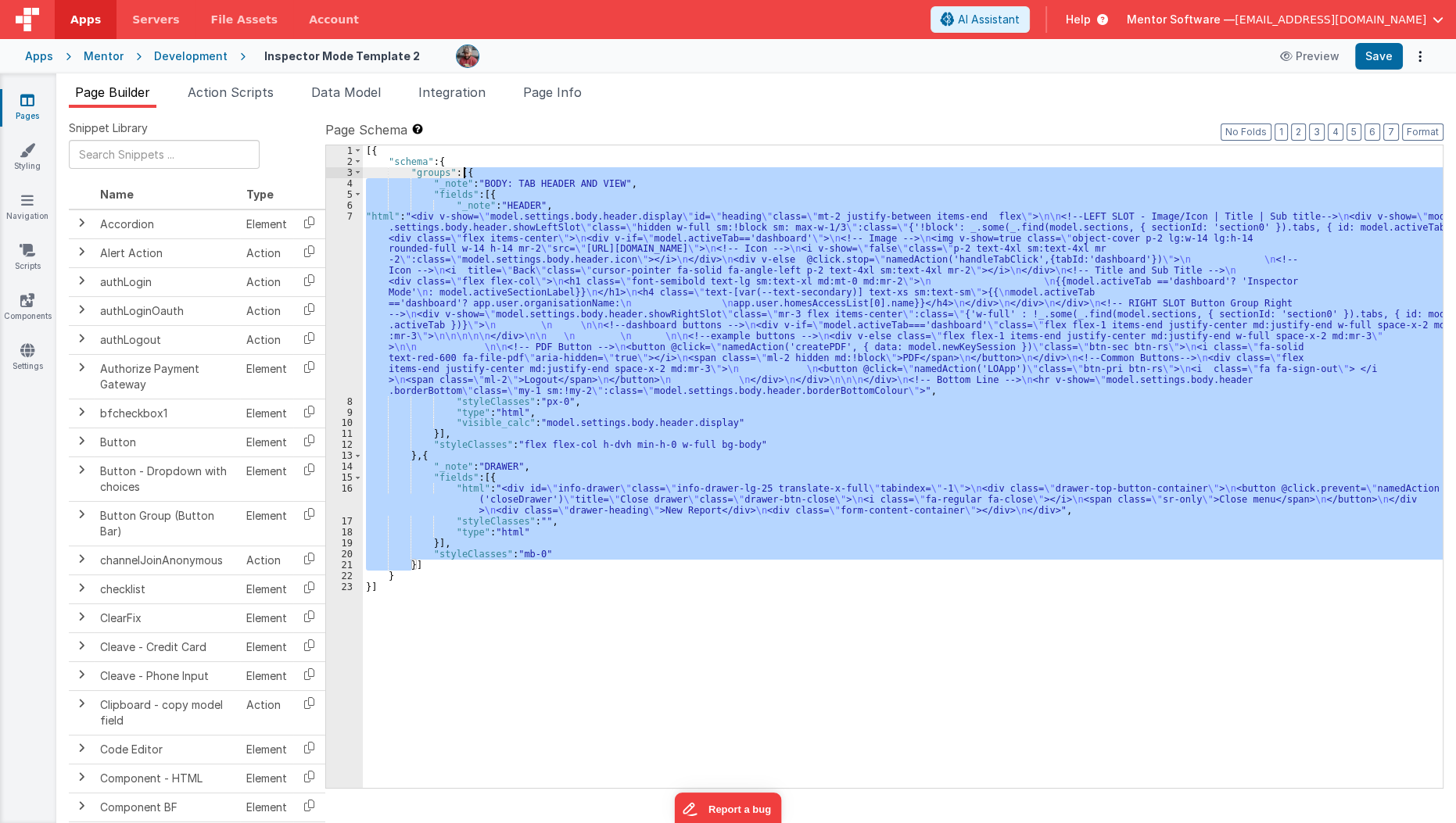
click at [465, 174] on div "[{ "schema" : { "groups" : [{ "_note" : "BODY: TAB HEADER AND VIEW" , "fields" …" at bounding box center [902, 467] width 1080 height 642
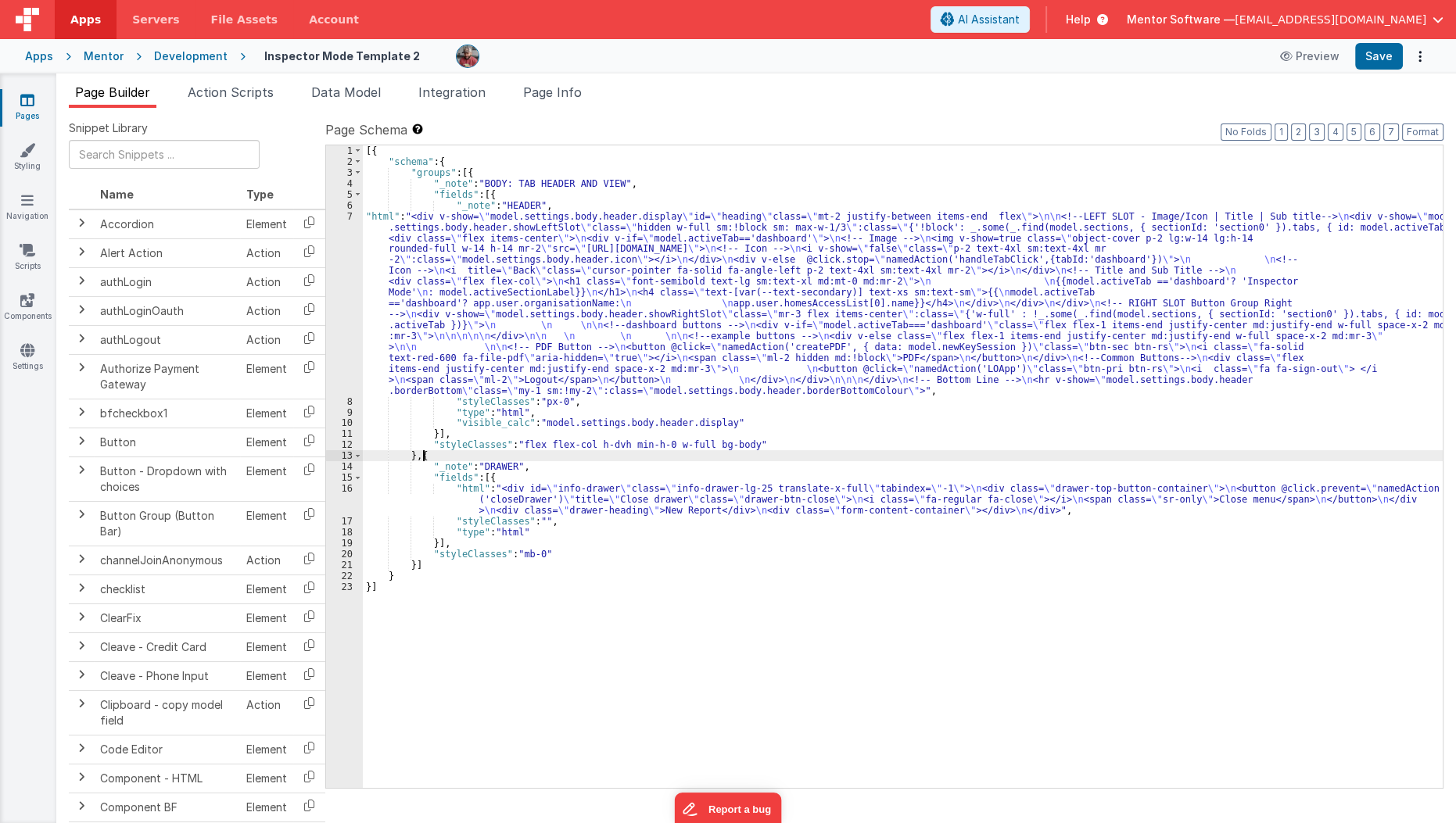
click at [424, 455] on div "[{ "schema" : { "groups" : [{ "_note" : "BODY: TAB HEADER AND VIEW" , "fields" …" at bounding box center [903, 478] width 1081 height 664
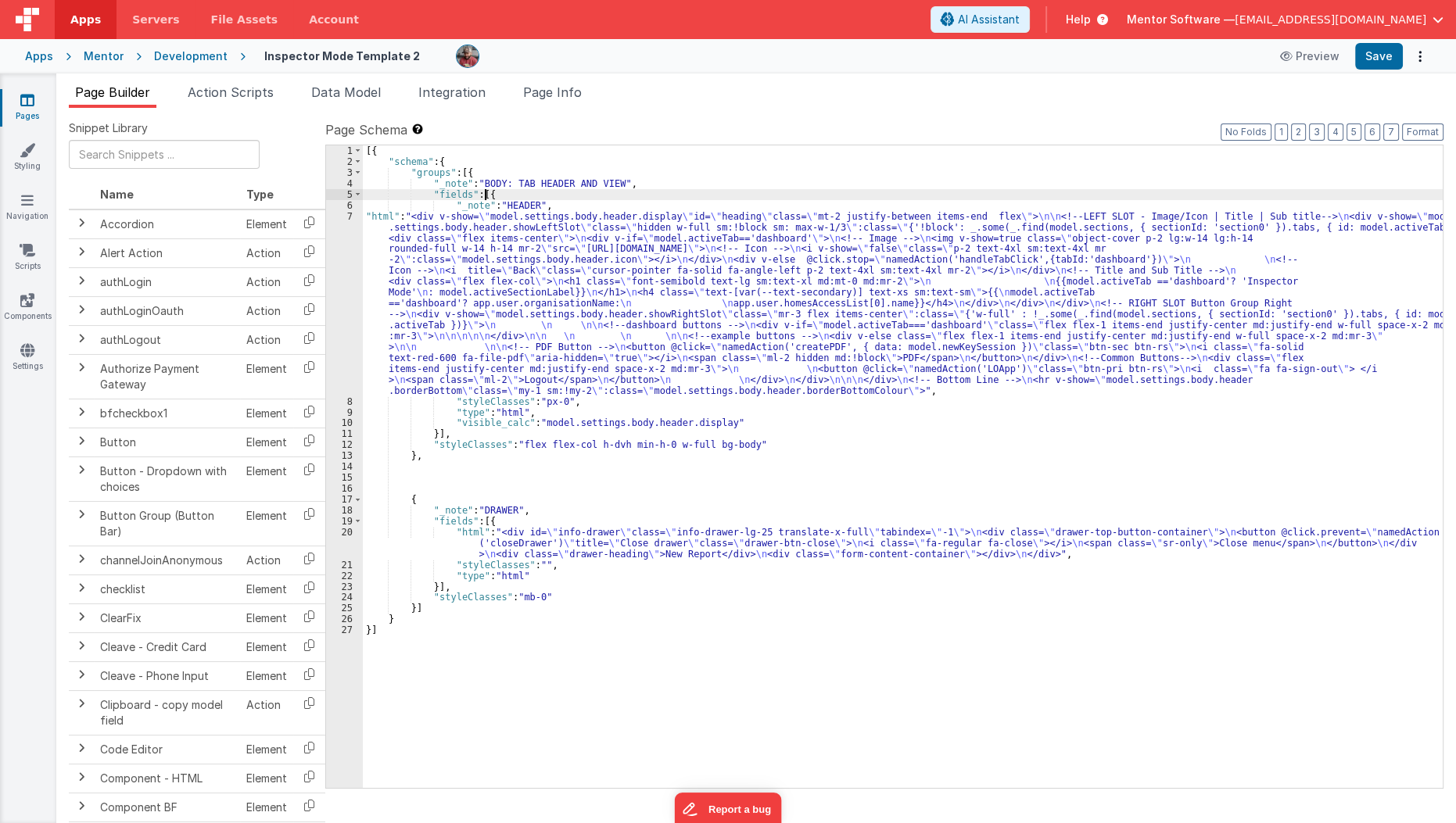
click at [484, 193] on div "[{ "schema" : { "groups" : [{ "_note" : "BODY: TAB HEADER AND VIEW" , "fields" …" at bounding box center [903, 478] width 1081 height 664
click at [464, 170] on div "[{ "schema" : { "groups" : [{ "_note" : "BODY: TAB HEADER AND VIEW" , "fields" …" at bounding box center [903, 478] width 1081 height 664
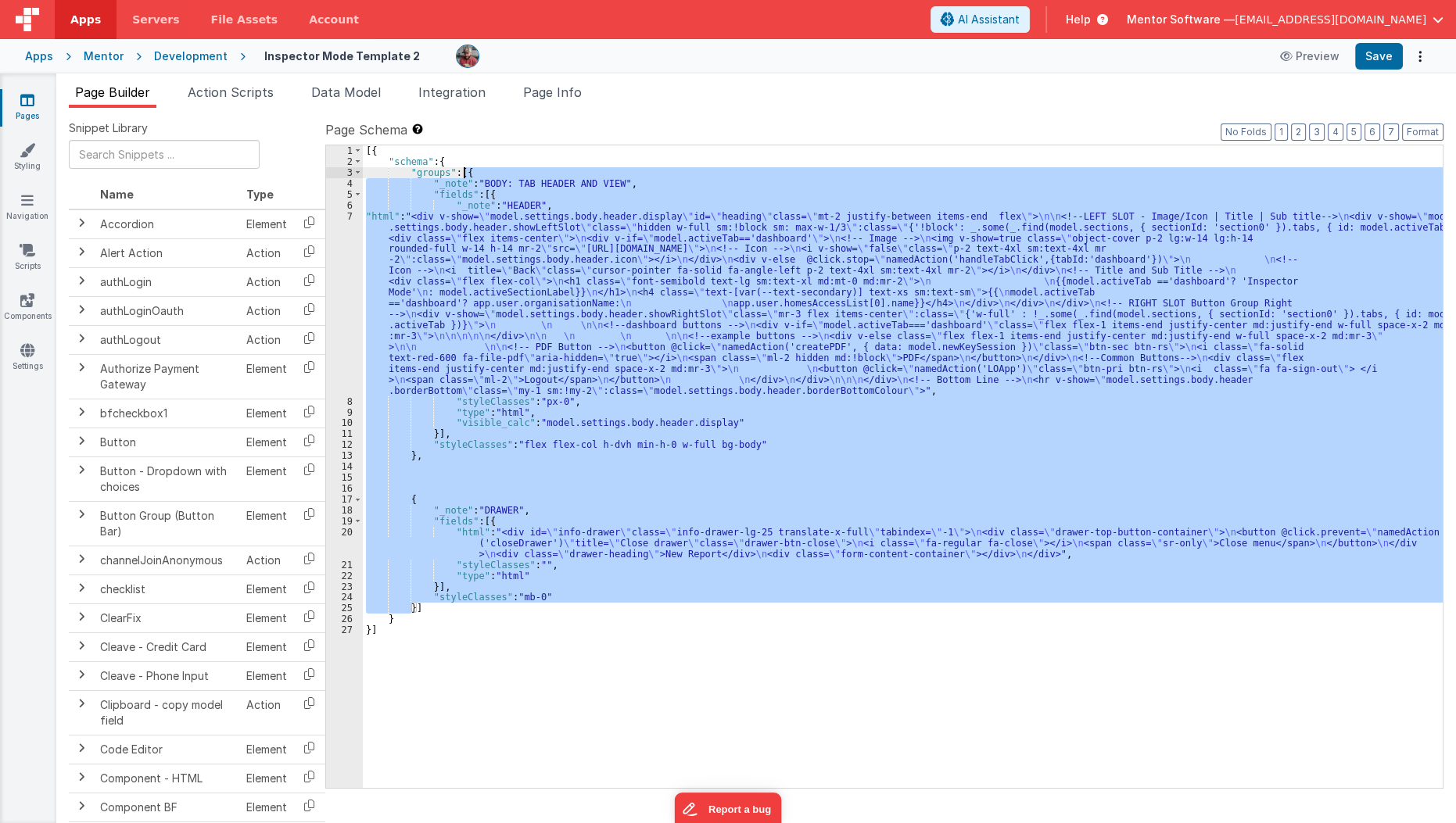
click at [464, 170] on div "[{ "schema" : { "groups" : [{ "_note" : "BODY: TAB HEADER AND VIEW" , "fields" …" at bounding box center [903, 478] width 1081 height 664
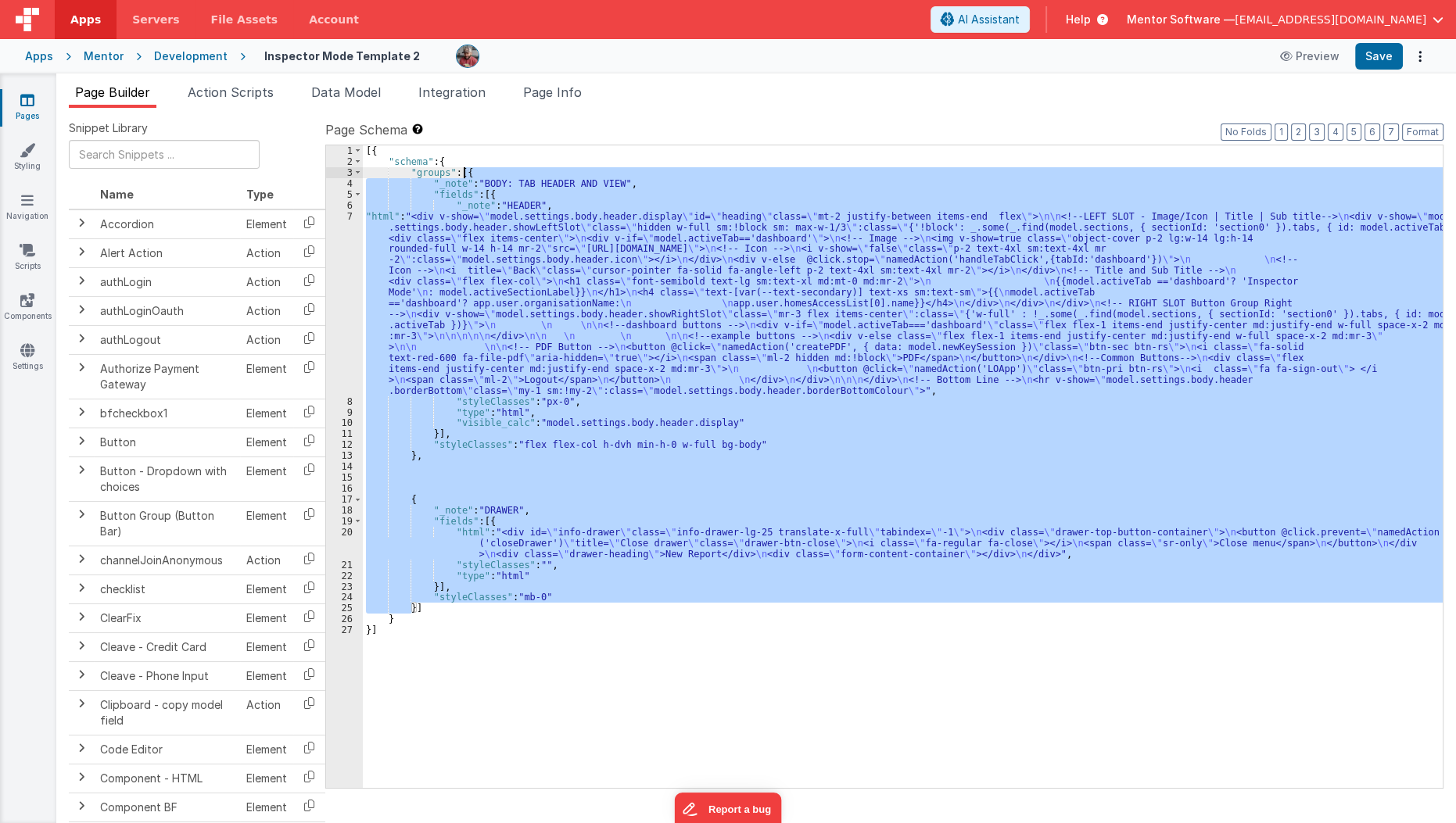
click at [407, 503] on div "[{ "schema" : { "groups" : [{ "_note" : "BODY: TAB HEADER AND VIEW" , "fields" …" at bounding box center [902, 467] width 1080 height 642
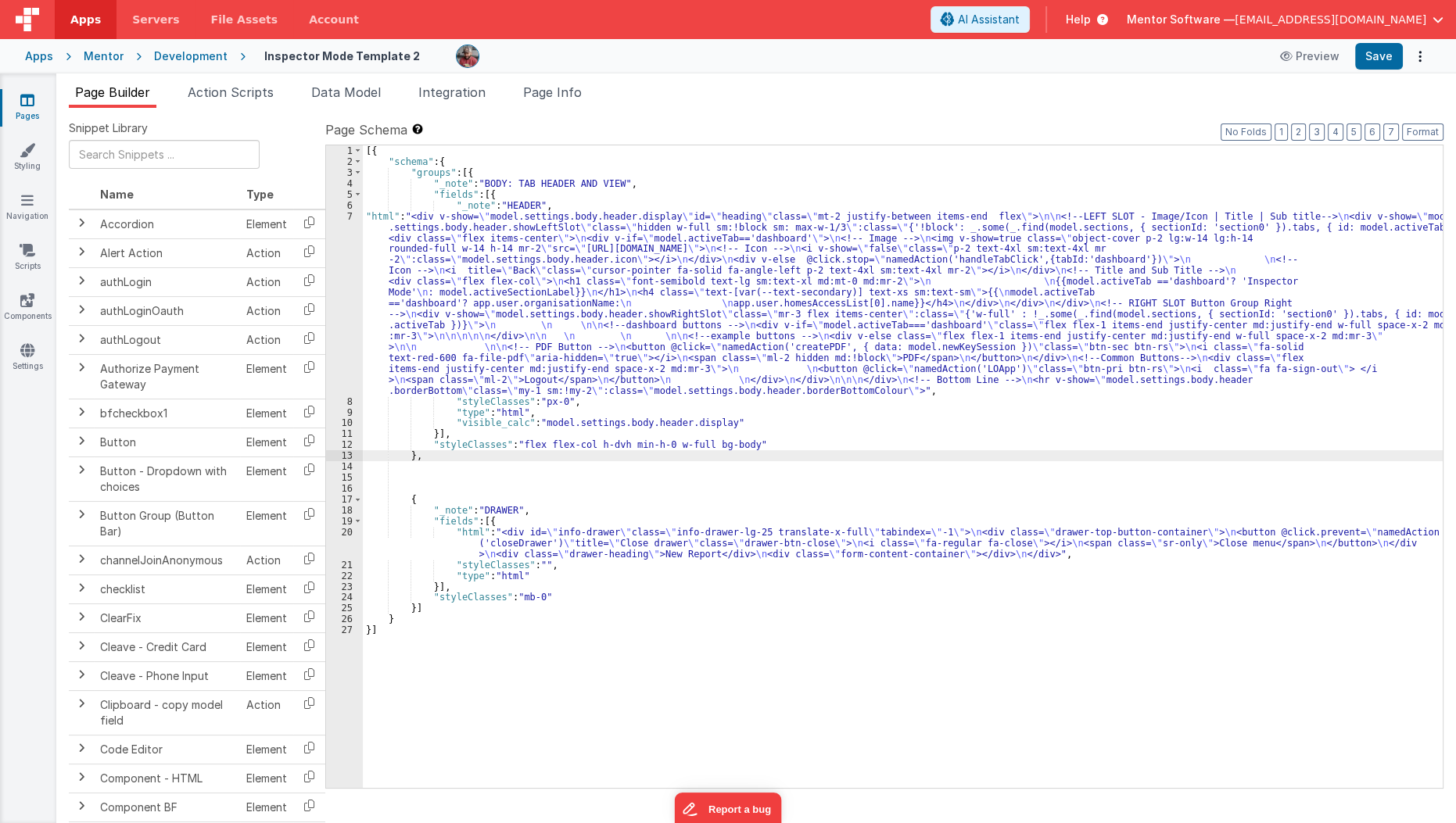
drag, startPoint x: 407, startPoint y: 457, endPoint x: 489, endPoint y: 241, distance: 231.0
drag, startPoint x: 489, startPoint y: 241, endPoint x: 455, endPoint y: 149, distance: 98.1
click at [455, 149] on div "[{ "schema" : { "groups" : [{ "_note" : "BODY: TAB HEADER AND VIEW" , "fields" …" at bounding box center [903, 478] width 1081 height 664
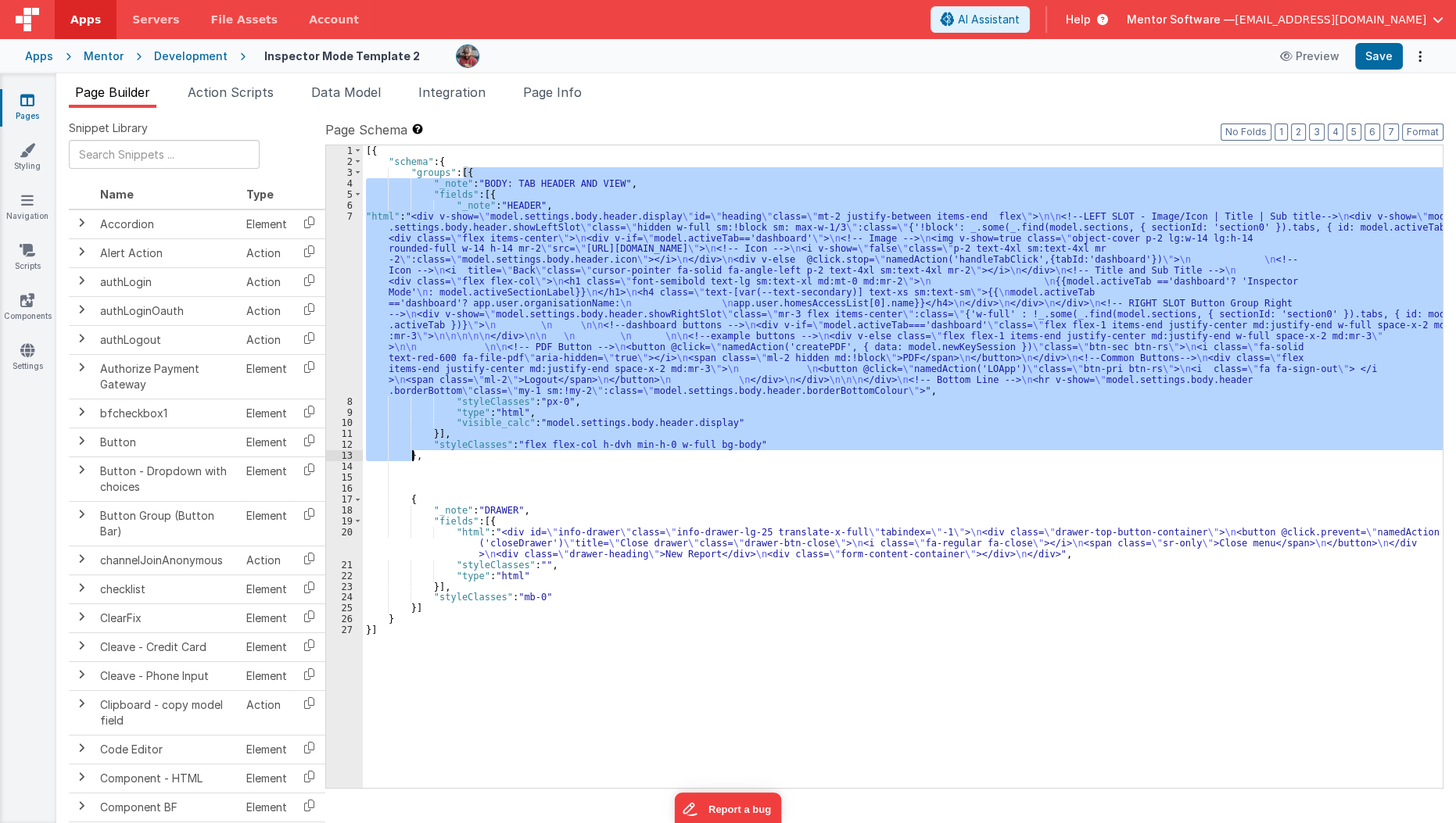
drag, startPoint x: 465, startPoint y: 170, endPoint x: 412, endPoint y: 453, distance: 287.9
click at [412, 453] on div "[{ "schema" : { "groups" : [{ "_note" : "BODY: TAB HEADER AND VIEW" , "fields" …" at bounding box center [903, 478] width 1081 height 664
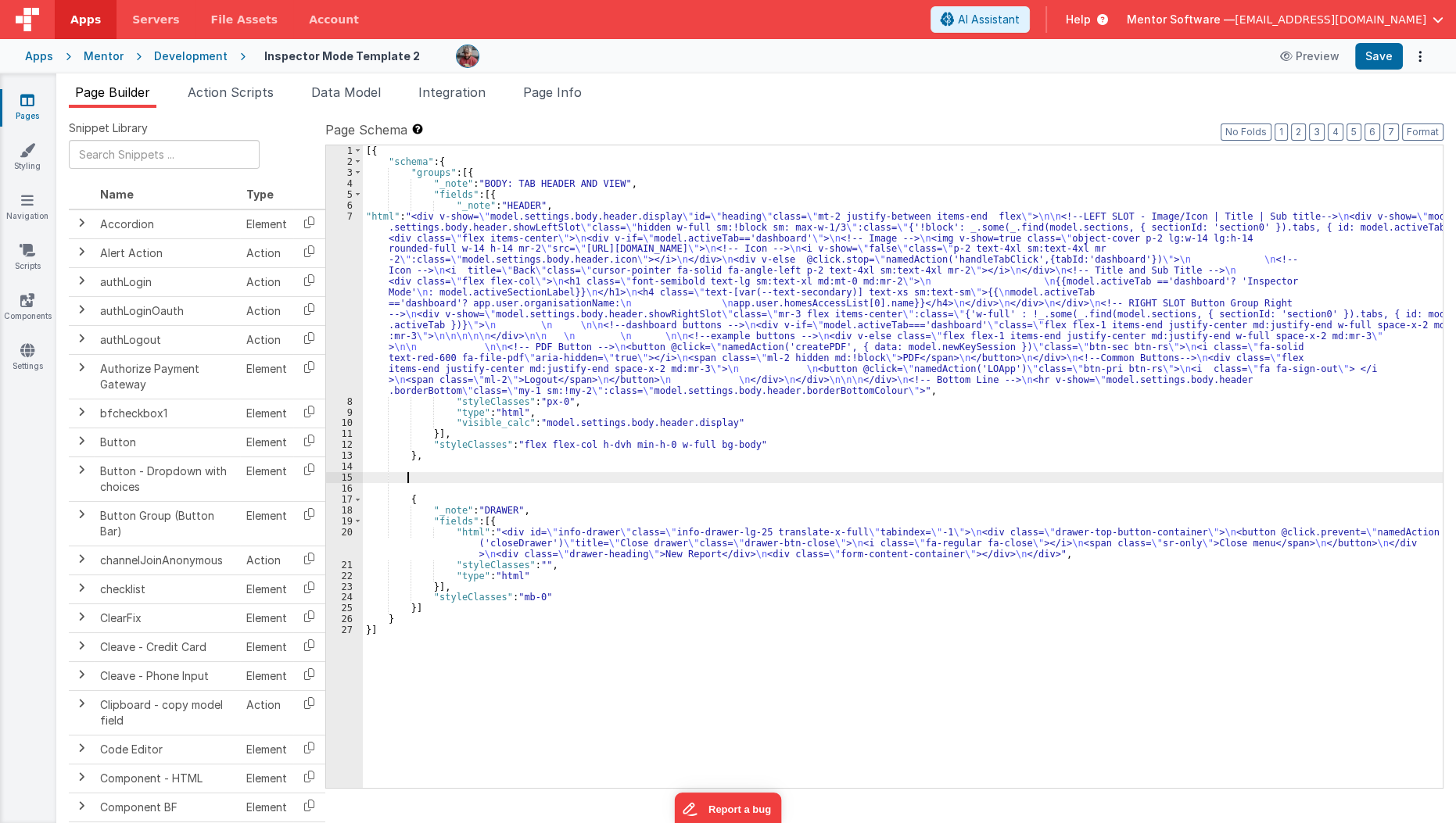
click at [443, 473] on div "[{ "schema" : { "groups" : [{ "_note" : "BODY: TAB HEADER AND VIEW" , "fields" …" at bounding box center [903, 478] width 1081 height 664
paste textarea
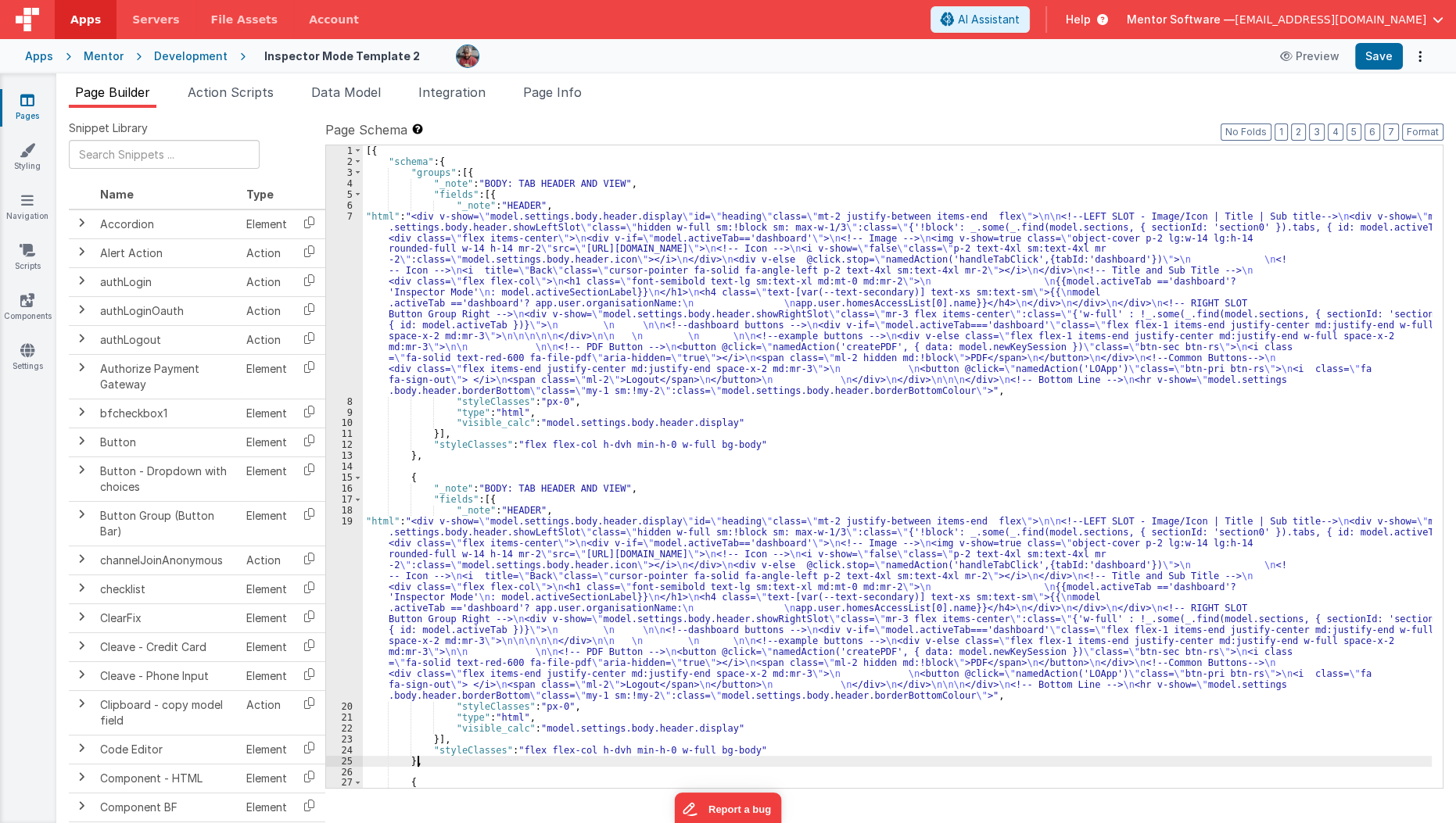
scroll to position [0, 0]
click at [529, 176] on div "[{ "schema" : { "groups" : [{ "_note" : "BODY: TAB HEADER AND VIEW" , "fields" …" at bounding box center [897, 478] width 1070 height 664
click at [529, 179] on div "[{ "schema" : { "groups" : [{ "_note" : "BODY: TAB HEADER AND VIEW" , "fields" …" at bounding box center [897, 478] width 1070 height 664
click at [511, 181] on div "[{ "schema" : { "groups" : [{ "_note" : "HEADER AND VIEW" , "fields" : [{ "_not…" at bounding box center [897, 478] width 1070 height 664
click at [508, 488] on div "[{ "schema" : { "groups" : [{ "_note" : "HEADER" , "fields" : [{ "_note" : "HEA…" at bounding box center [897, 478] width 1070 height 664
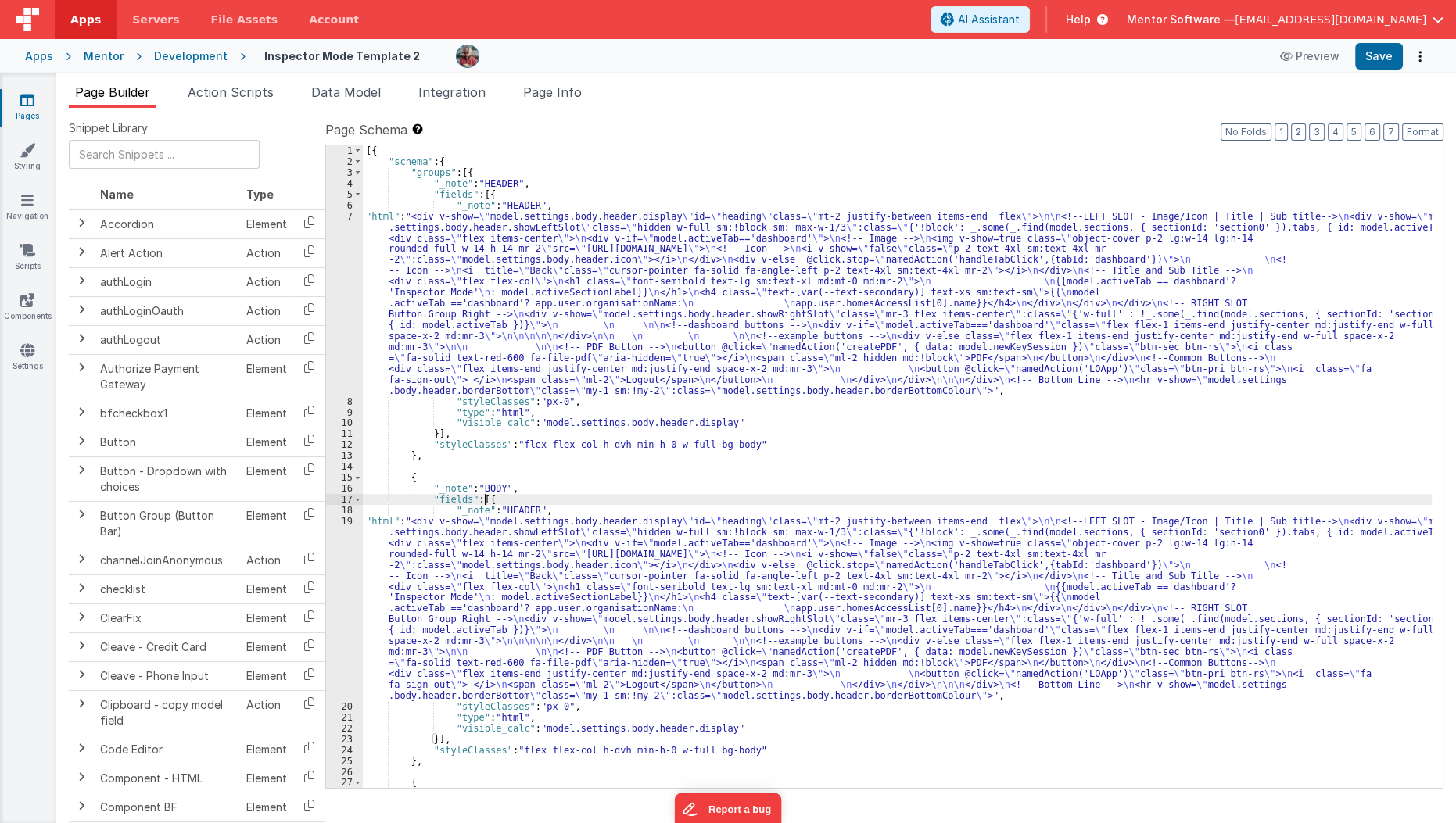
click at [485, 496] on div "[{ "schema" : { "groups" : [{ "_note" : "HEADER" , "fields" : [{ "_note" : "HEA…" at bounding box center [897, 478] width 1070 height 664
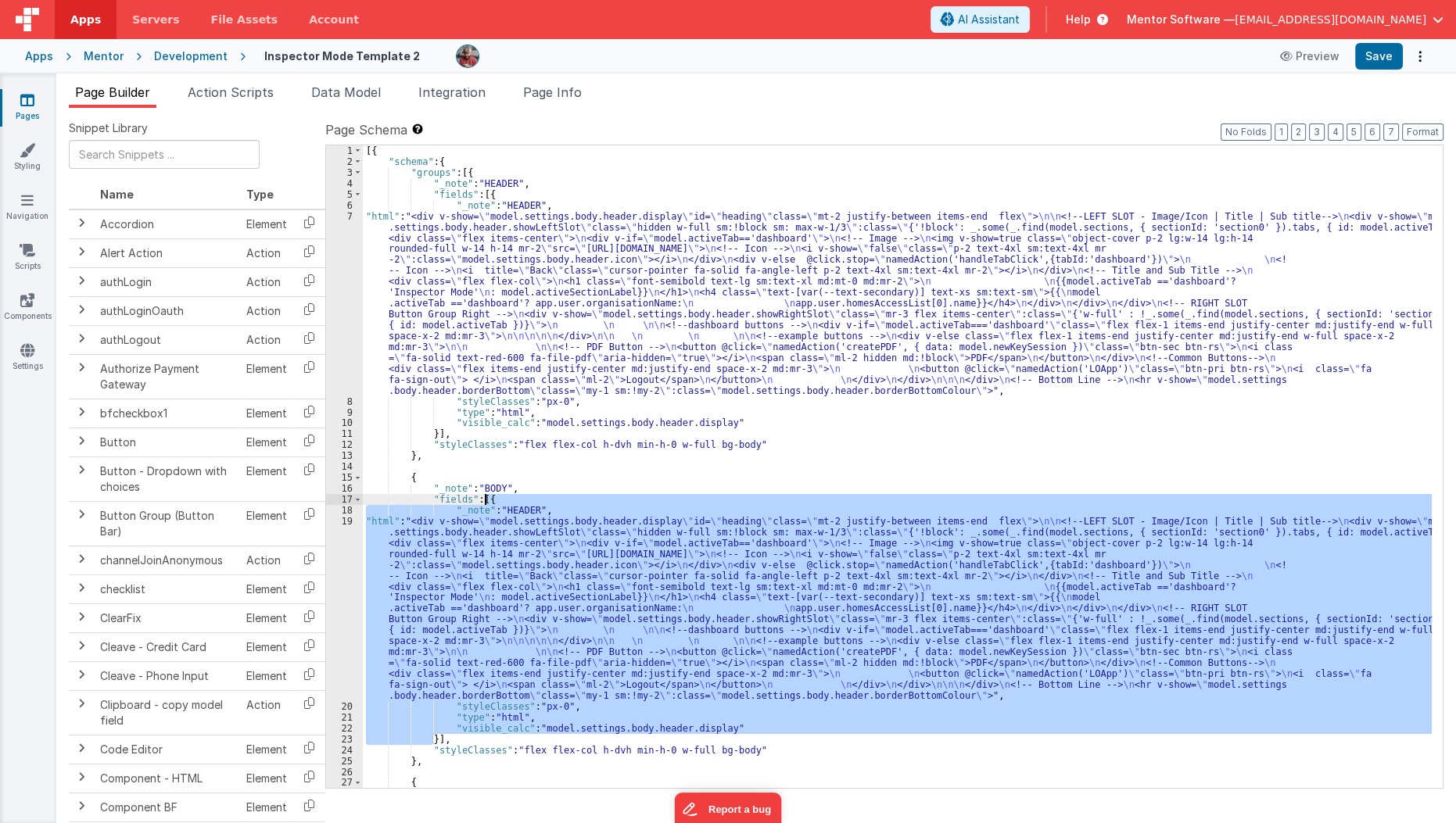
click at [485, 496] on div "[{ "schema" : { "groups" : [{ "_note" : "HEADER" , "fields" : [{ "_note" : "HEA…" at bounding box center [897, 478] width 1070 height 664
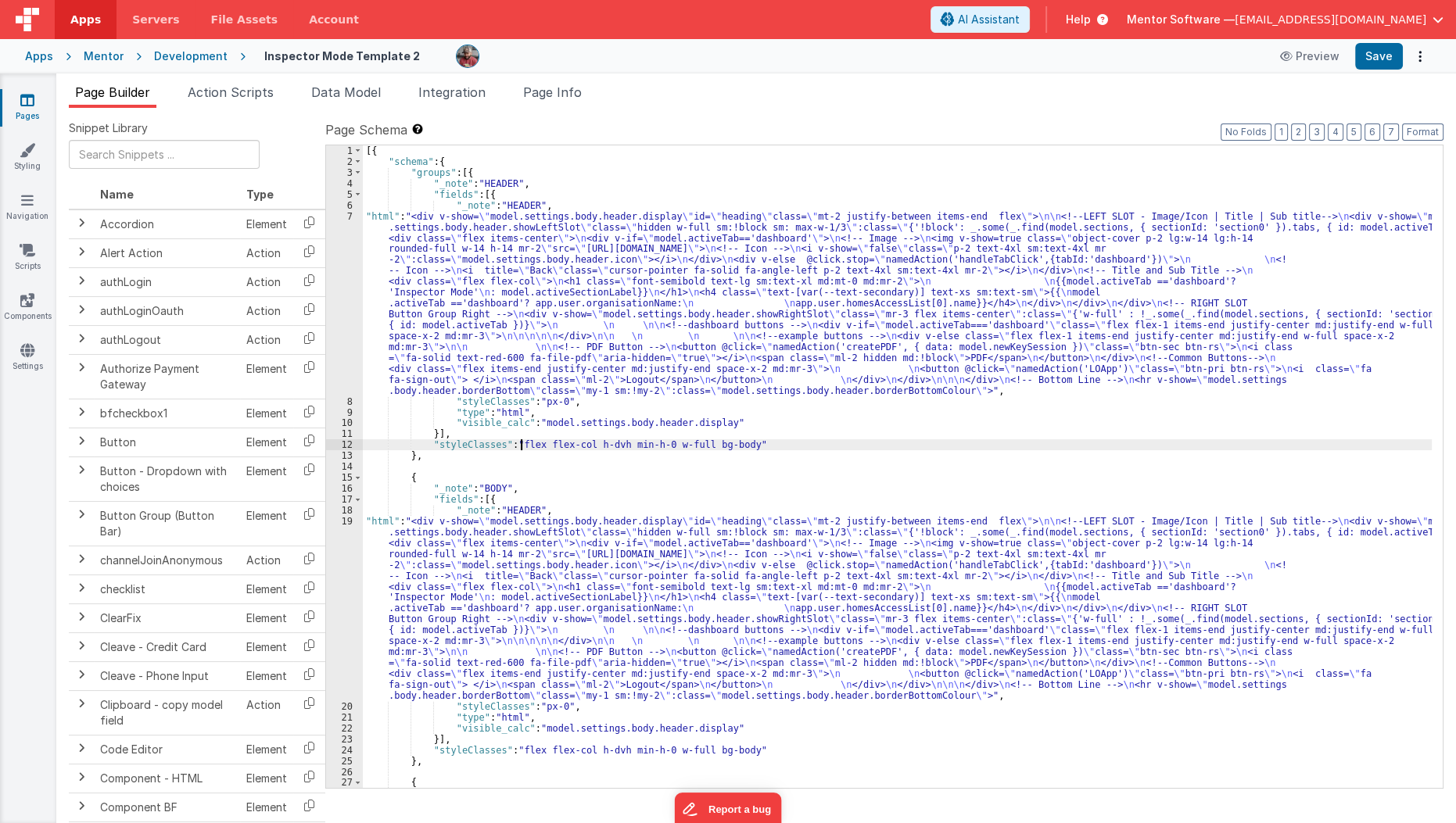
click at [519, 444] on div "[{ "schema" : { "groups" : [{ "_note" : "HEADER" , "fields" : [{ "_note" : "HEA…" at bounding box center [897, 478] width 1070 height 664
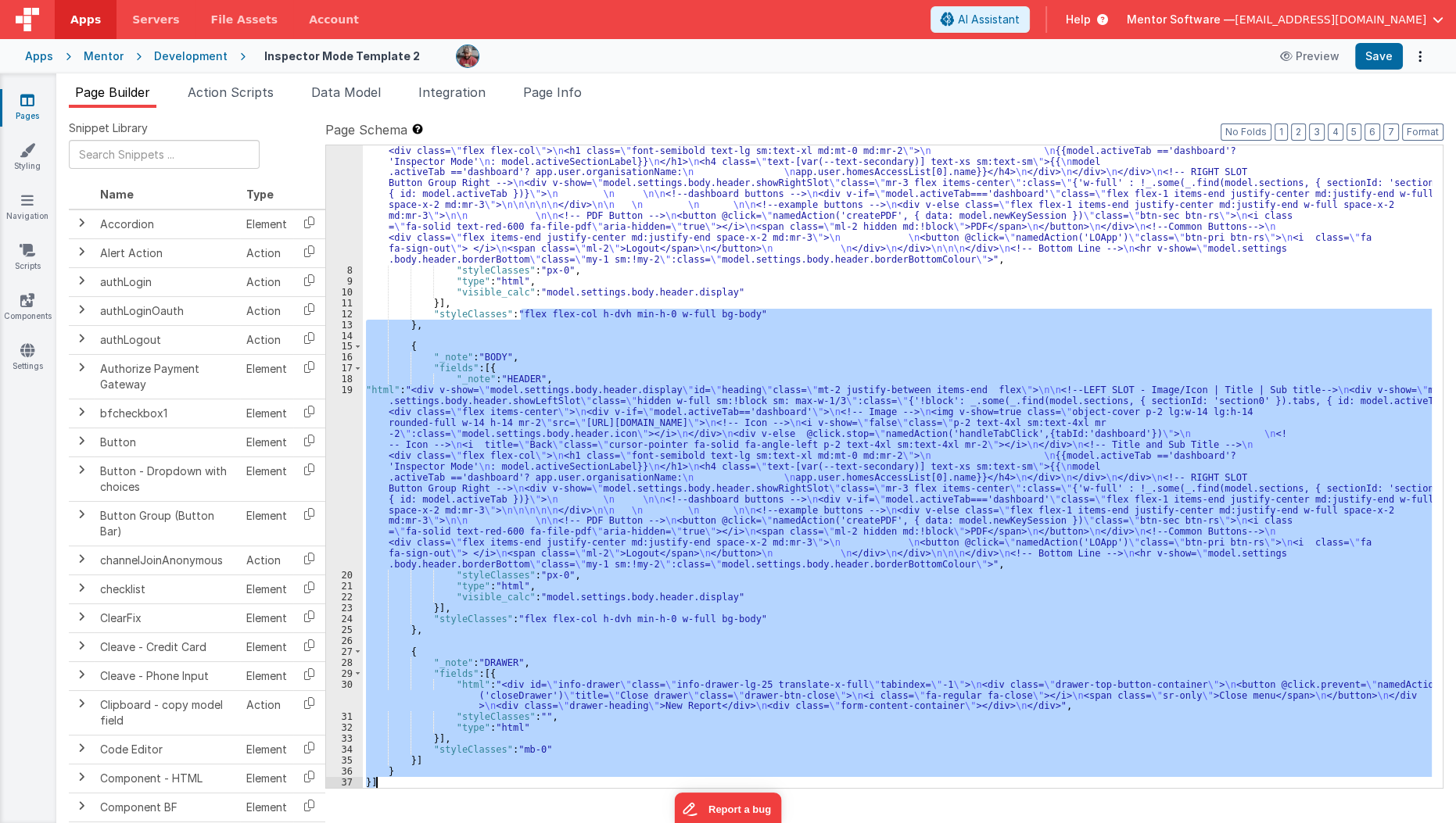
scroll to position [131, 0]
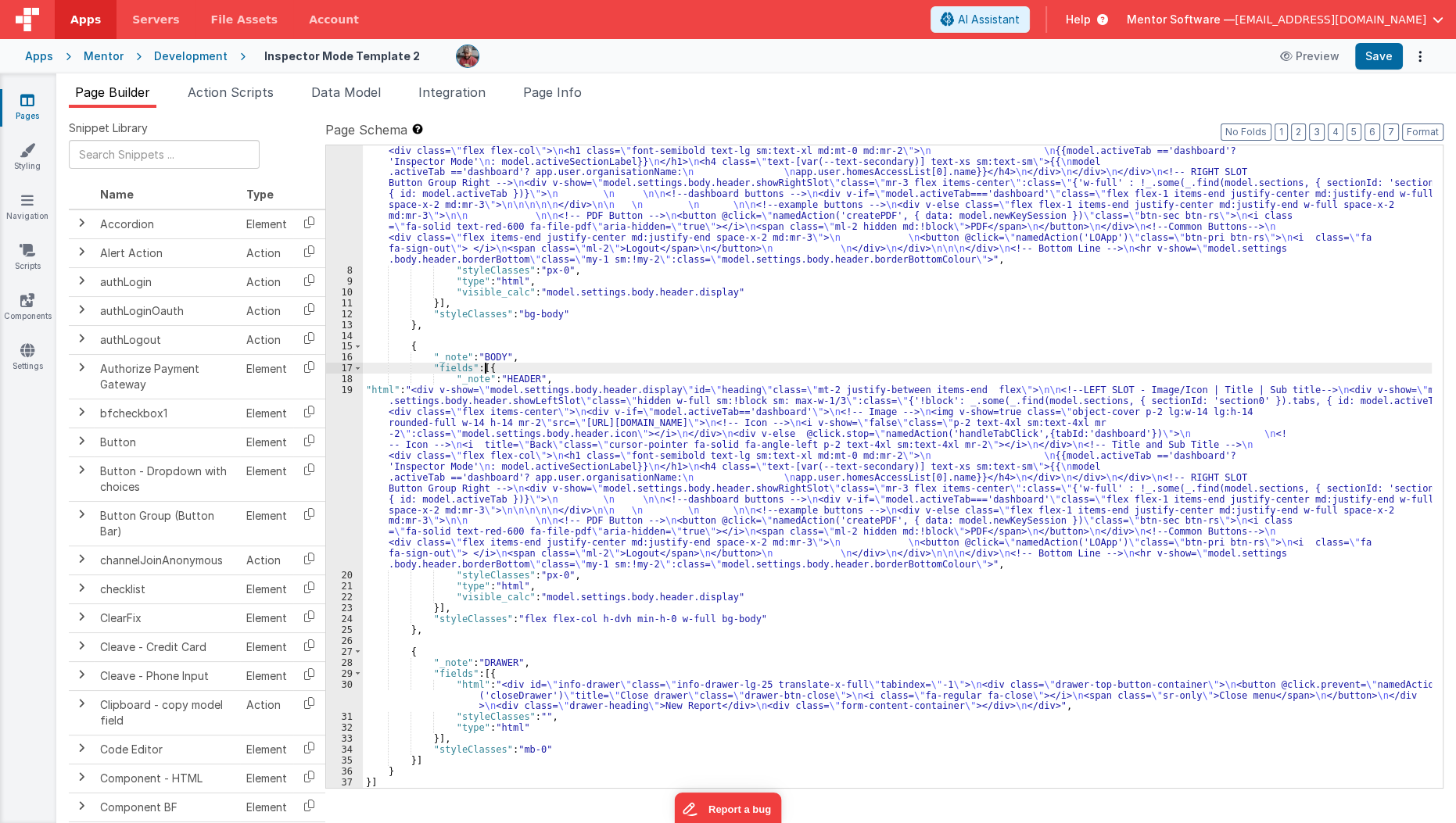
click at [485, 366] on div ""html" : "<div v-show= \" model.settings.body.header.display \" id= \" heading …" at bounding box center [897, 499] width 1070 height 839
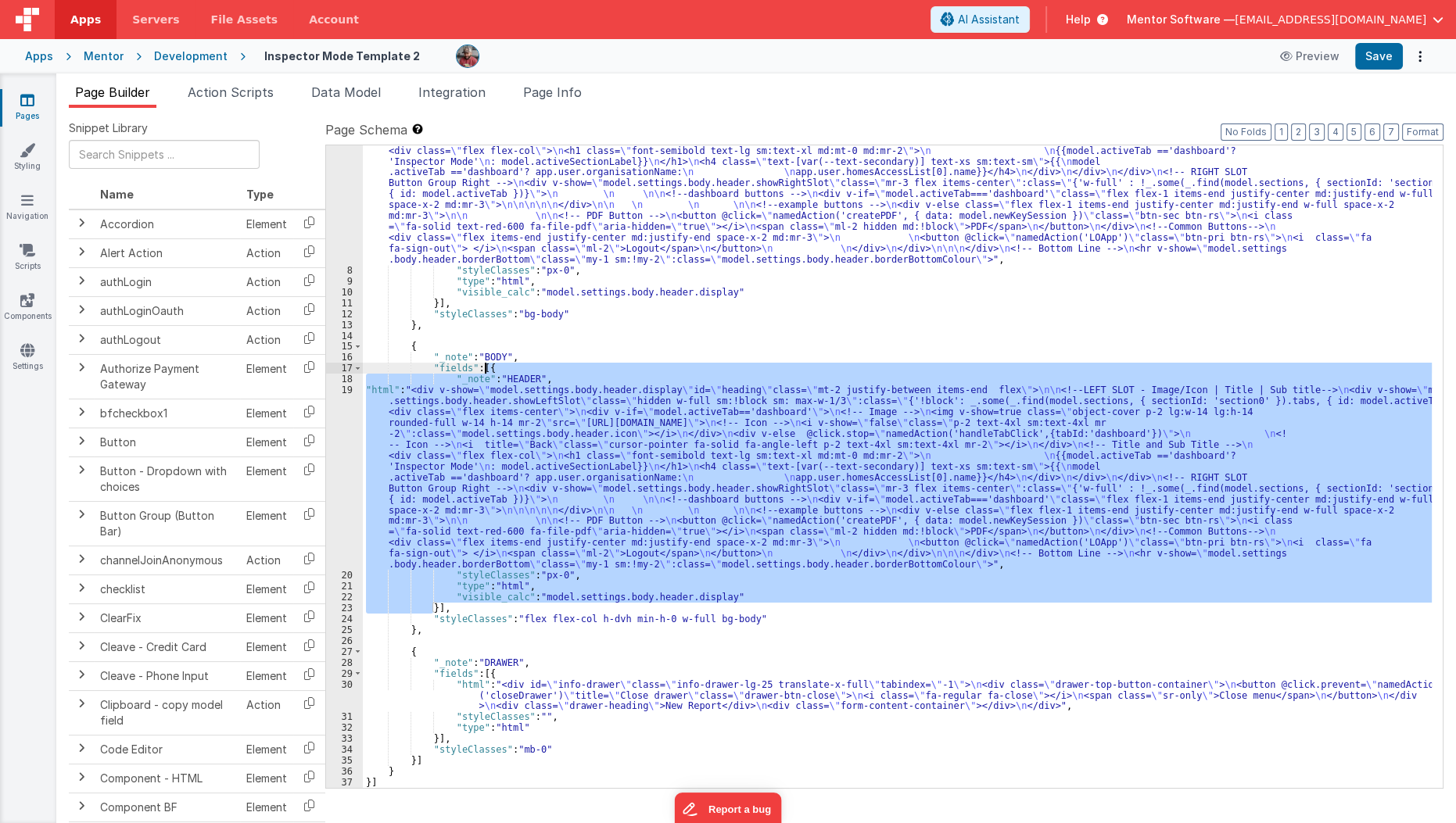
click at [485, 366] on div ""html" : "<div v-show= \" model.settings.body.header.display \" id= \" heading …" at bounding box center [897, 499] width 1070 height 839
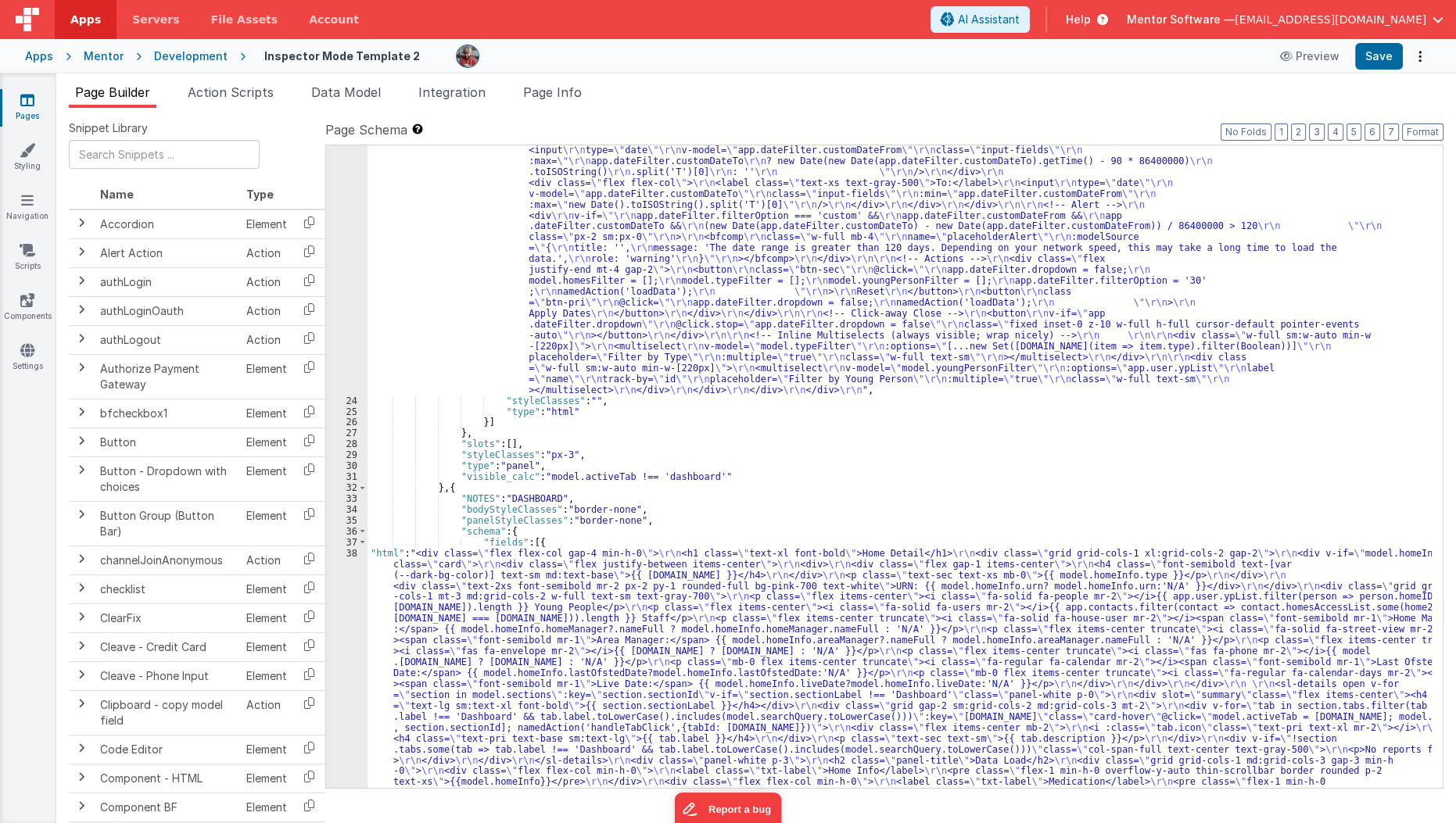
scroll to position [717, 0]
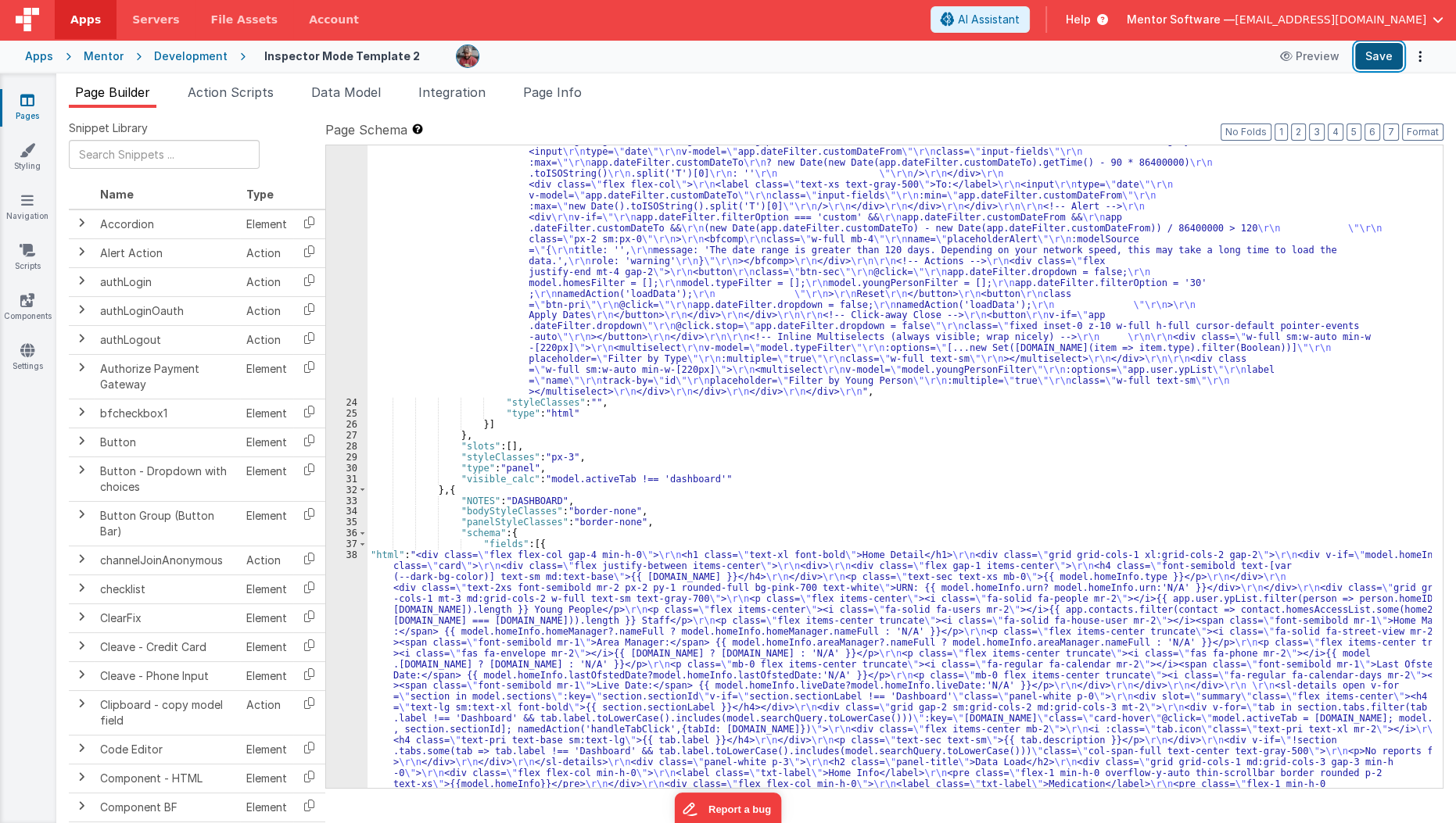
click at [1392, 60] on button "Save" at bounding box center [1379, 57] width 47 height 27
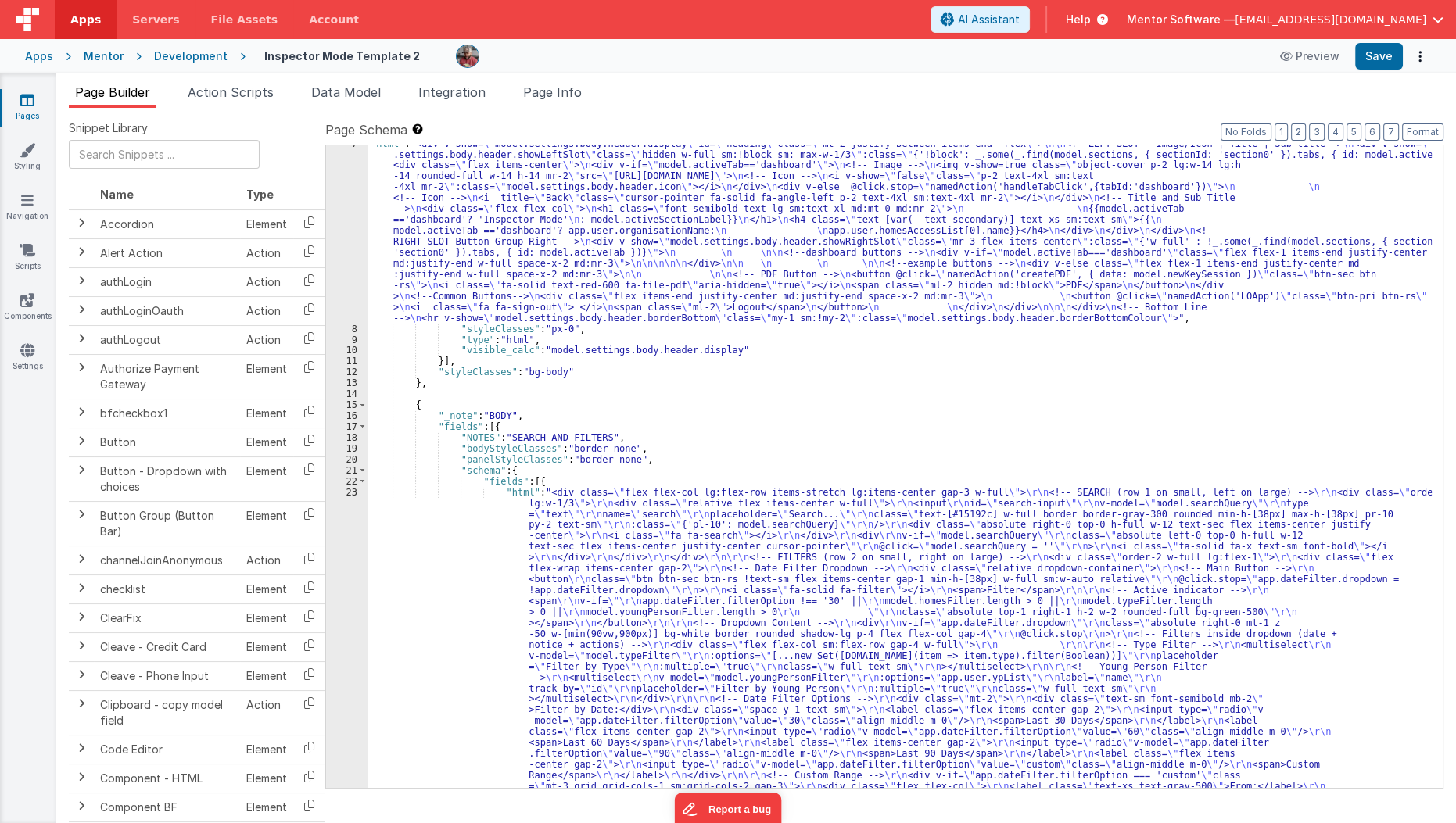
scroll to position [0, 0]
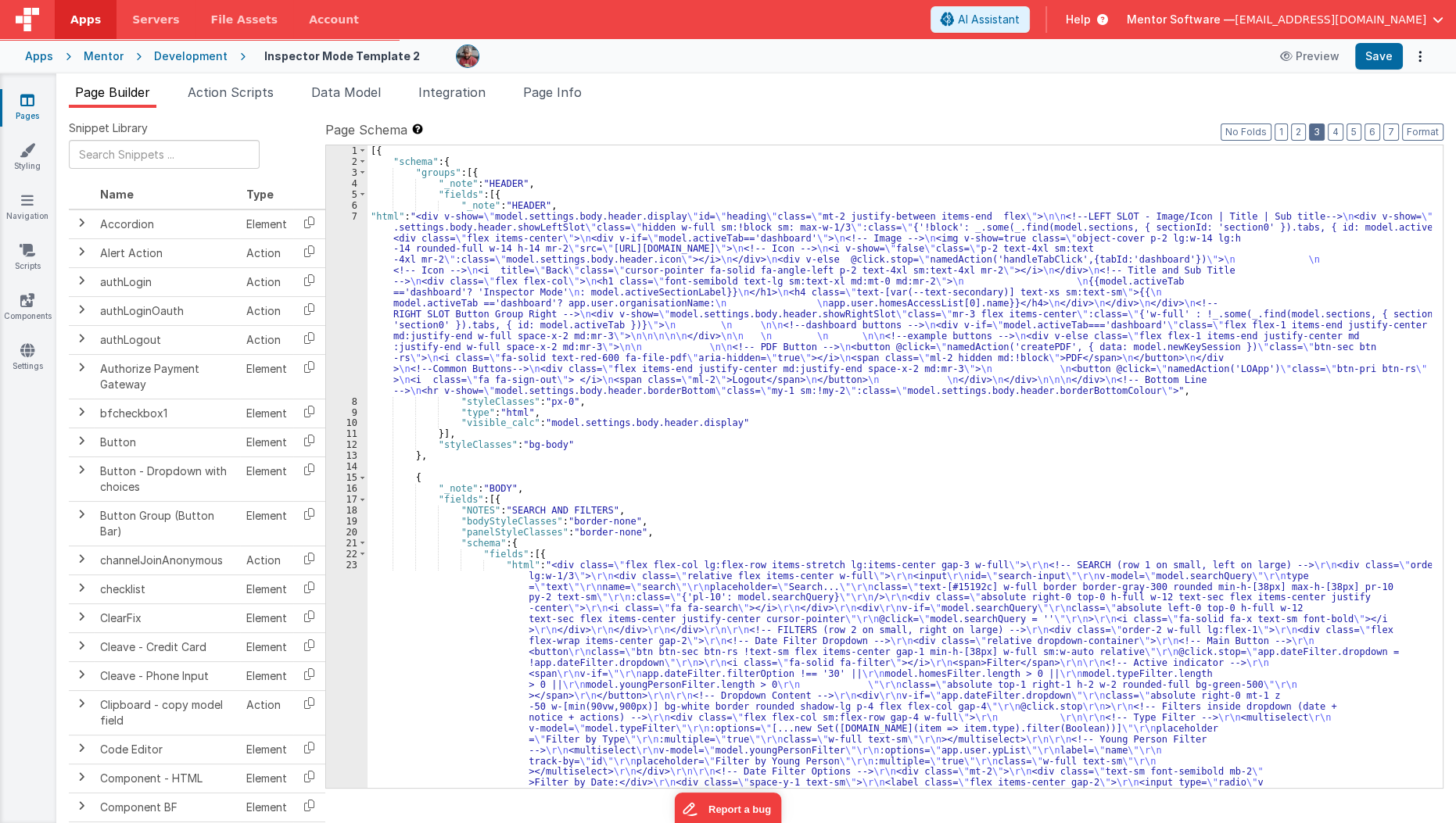
click at [1324, 126] on button "3" at bounding box center [1316, 131] width 16 height 17
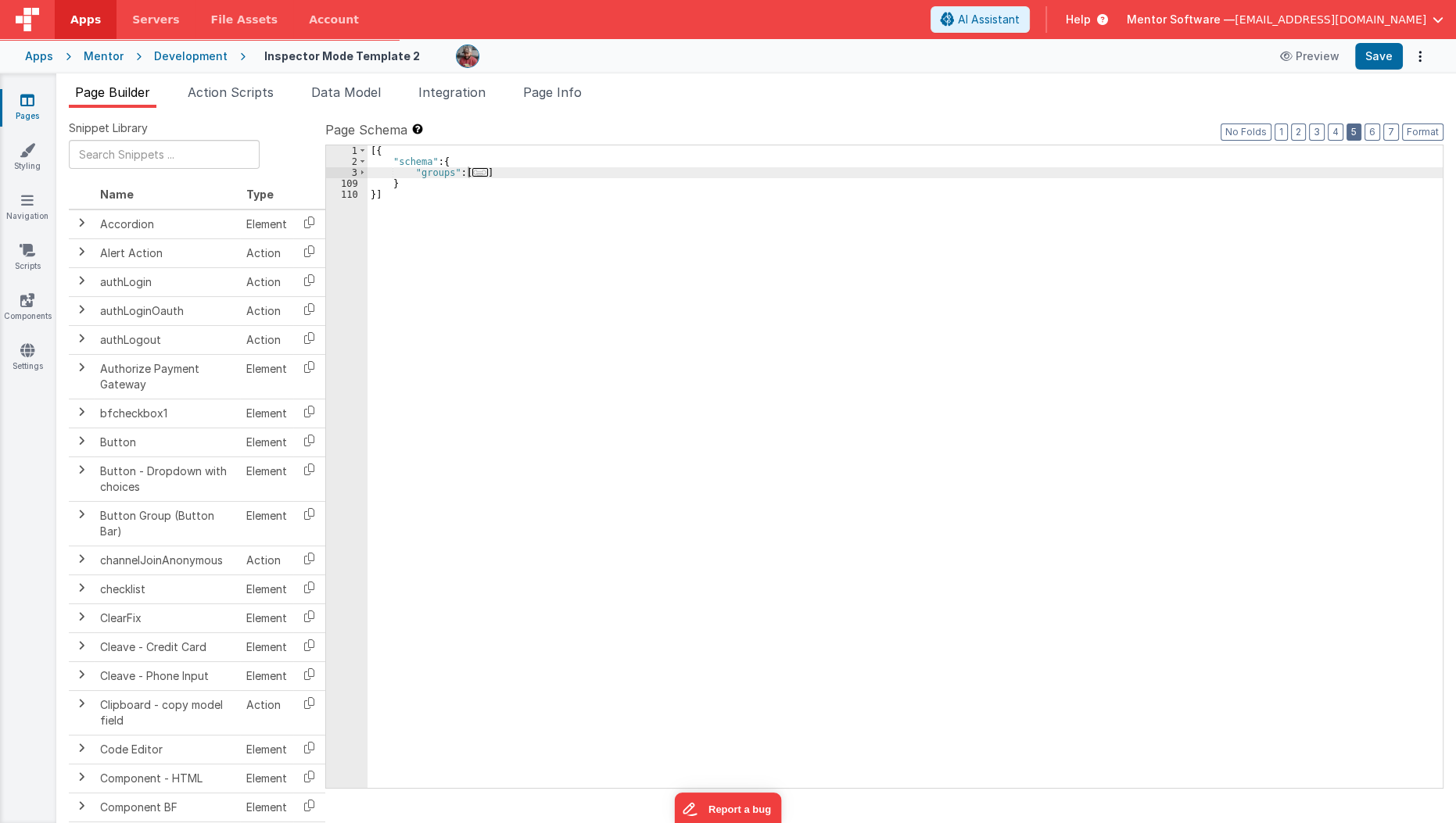
click at [1352, 126] on button "5" at bounding box center [1354, 131] width 15 height 17
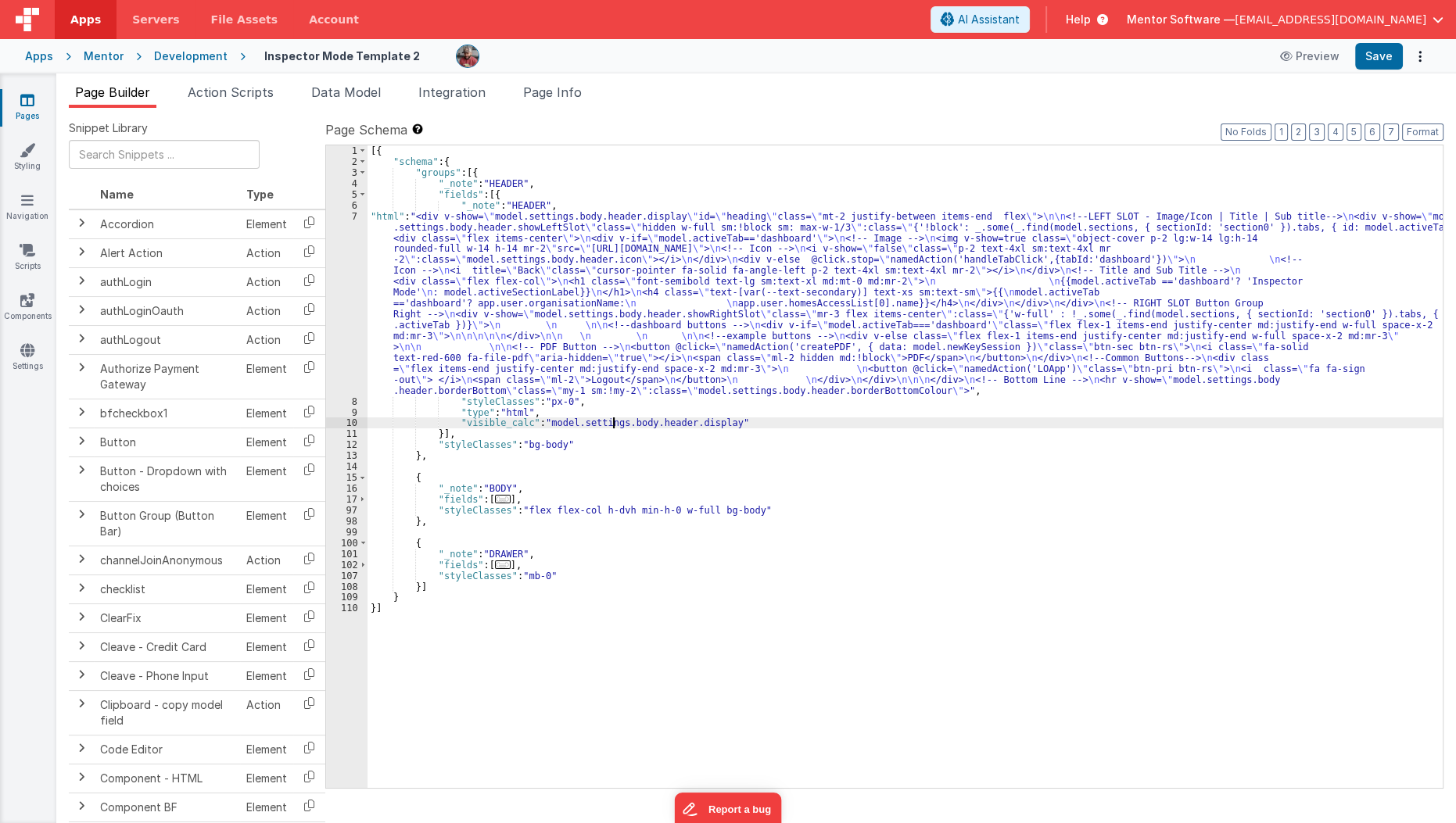
click at [614, 418] on div "[{ "schema" : { "groups" : [{ "_note" : "HEADER" , "fields" : [{ "_note" : "HEA…" at bounding box center [905, 478] width 1076 height 664
click at [499, 564] on span "..." at bounding box center [503, 564] width 16 height 8
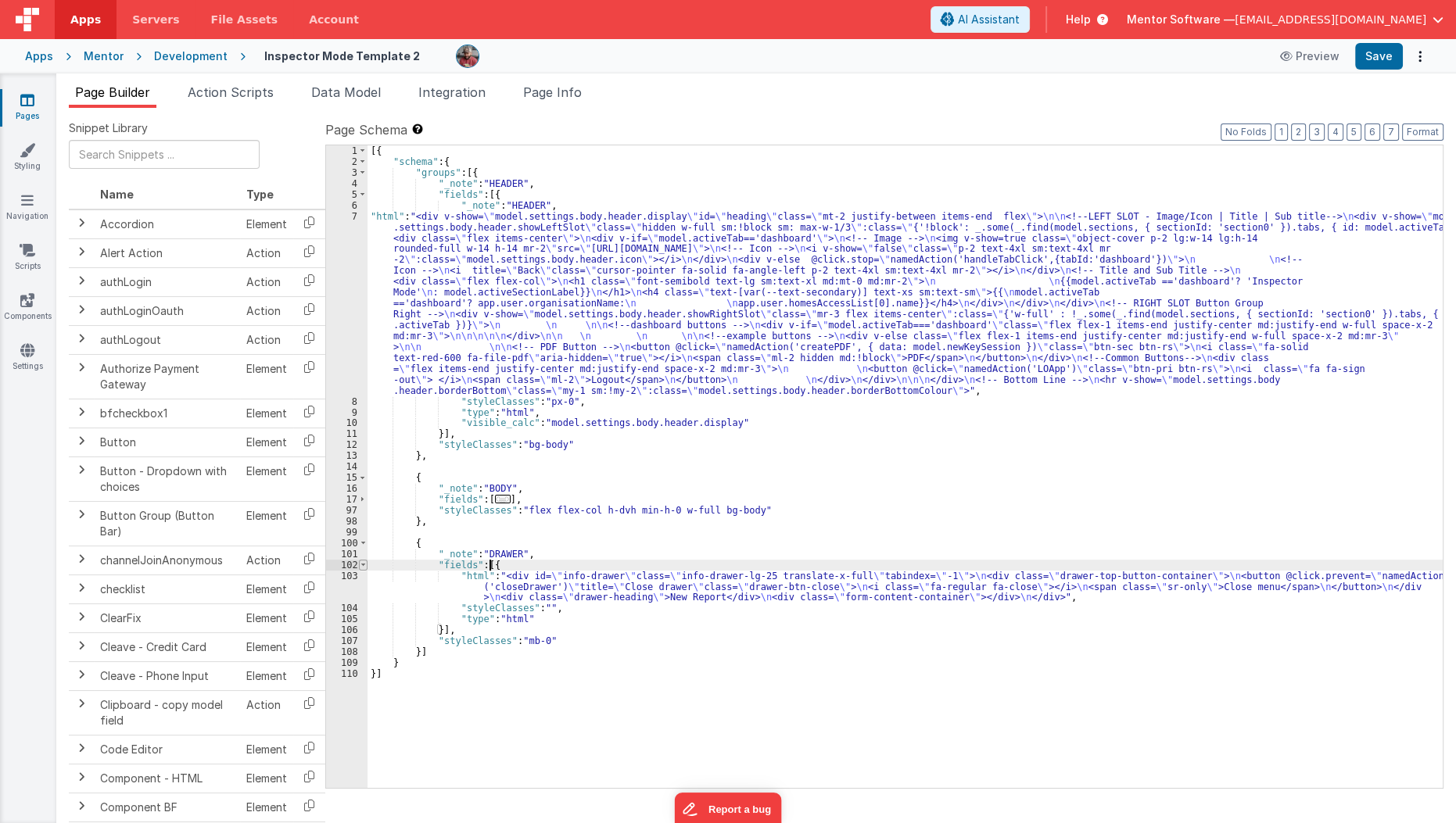
click at [361, 559] on span at bounding box center [363, 564] width 8 height 11
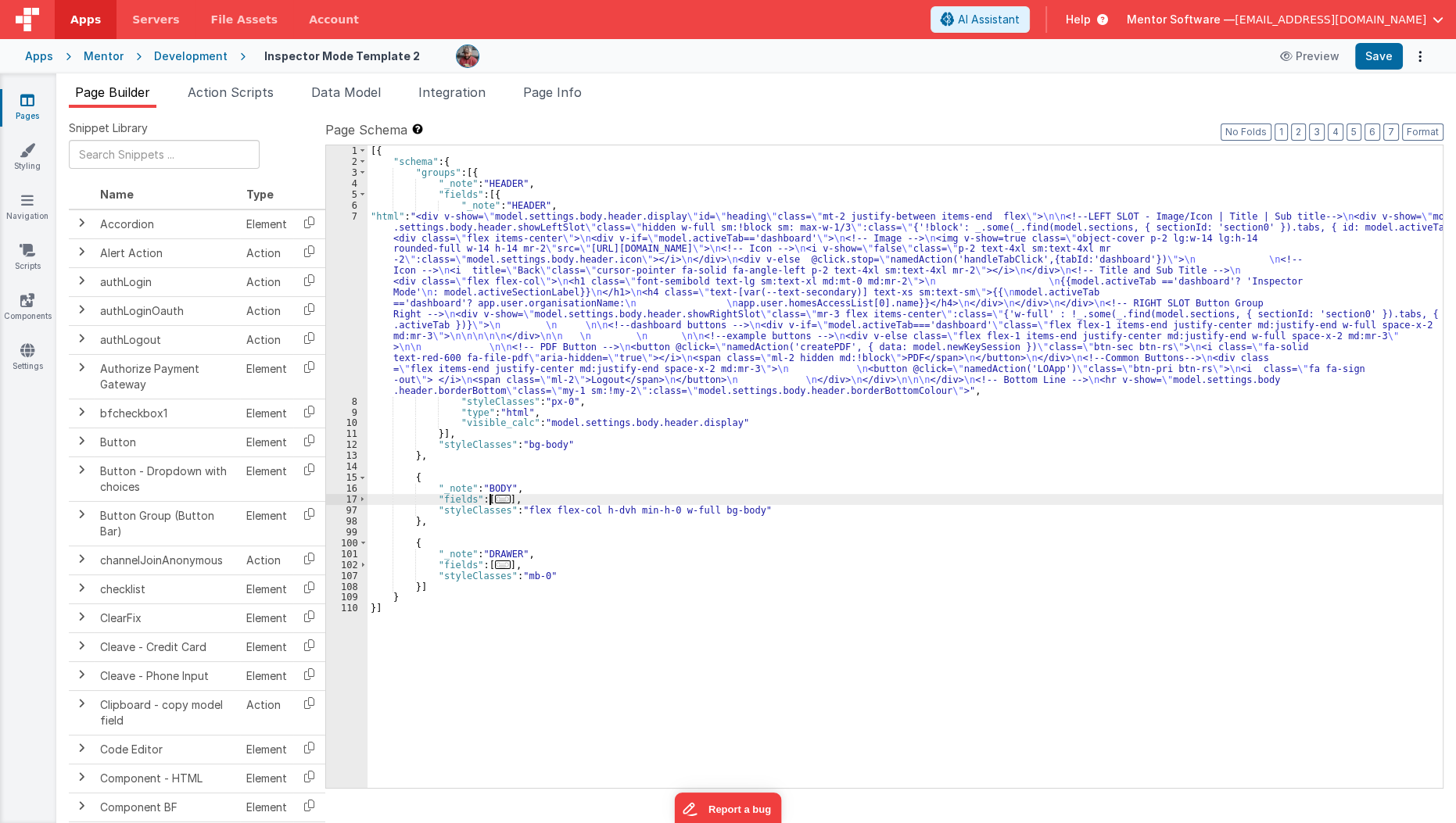
click at [497, 496] on span "..." at bounding box center [503, 499] width 16 height 8
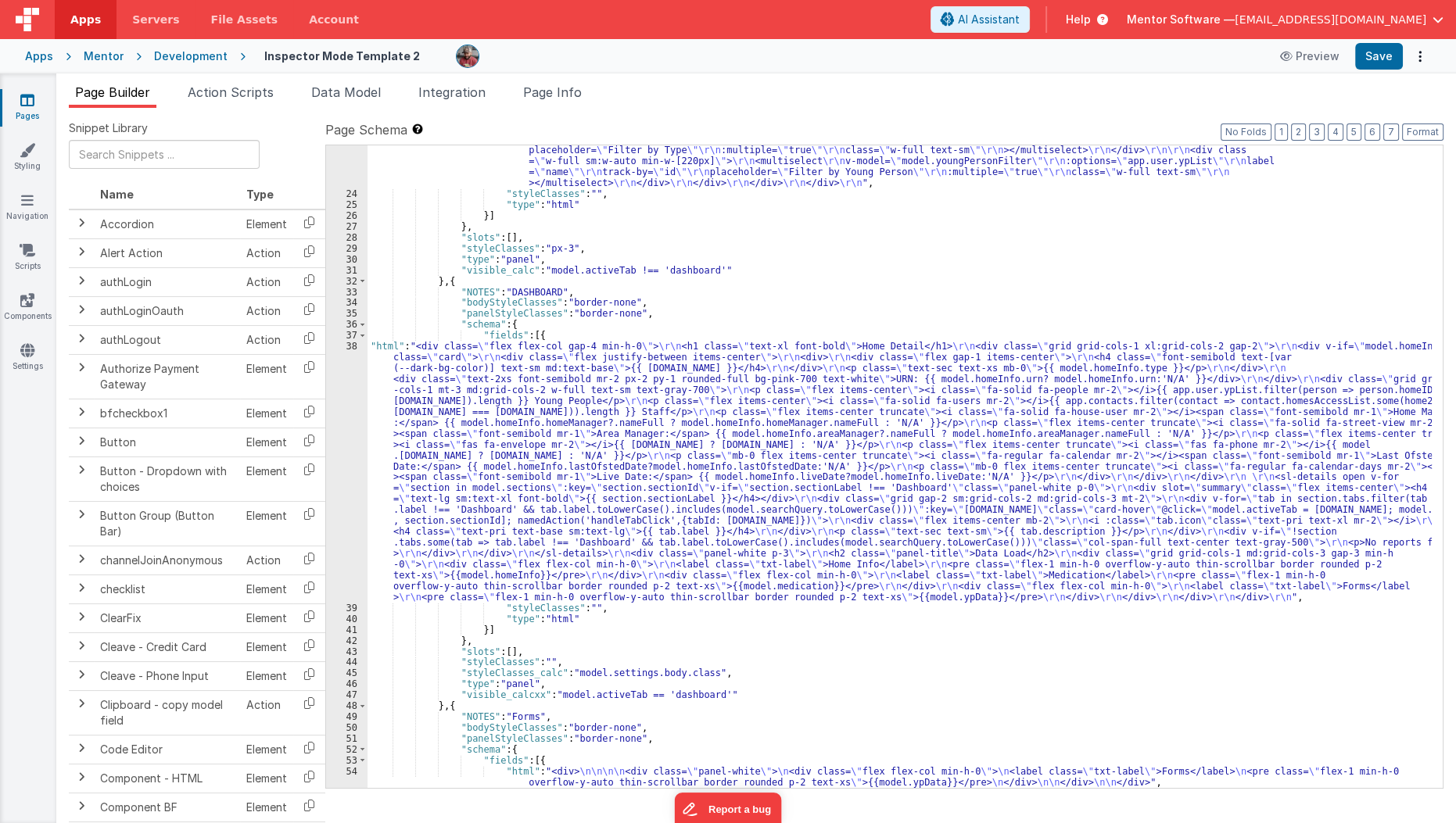
scroll to position [926, 0]
click at [528, 692] on div ""html" : "<div class= \" flex flex-col lg:flex-row items-stretch lg:items-cente…" at bounding box center [899, 237] width 1065 height 1209
click at [1373, 67] on button "Save" at bounding box center [1379, 57] width 47 height 27
click at [517, 696] on div ""html" : "<div class= \" flex flex-col lg:flex-row items-stretch lg:items-cente…" at bounding box center [899, 237] width 1065 height 1209
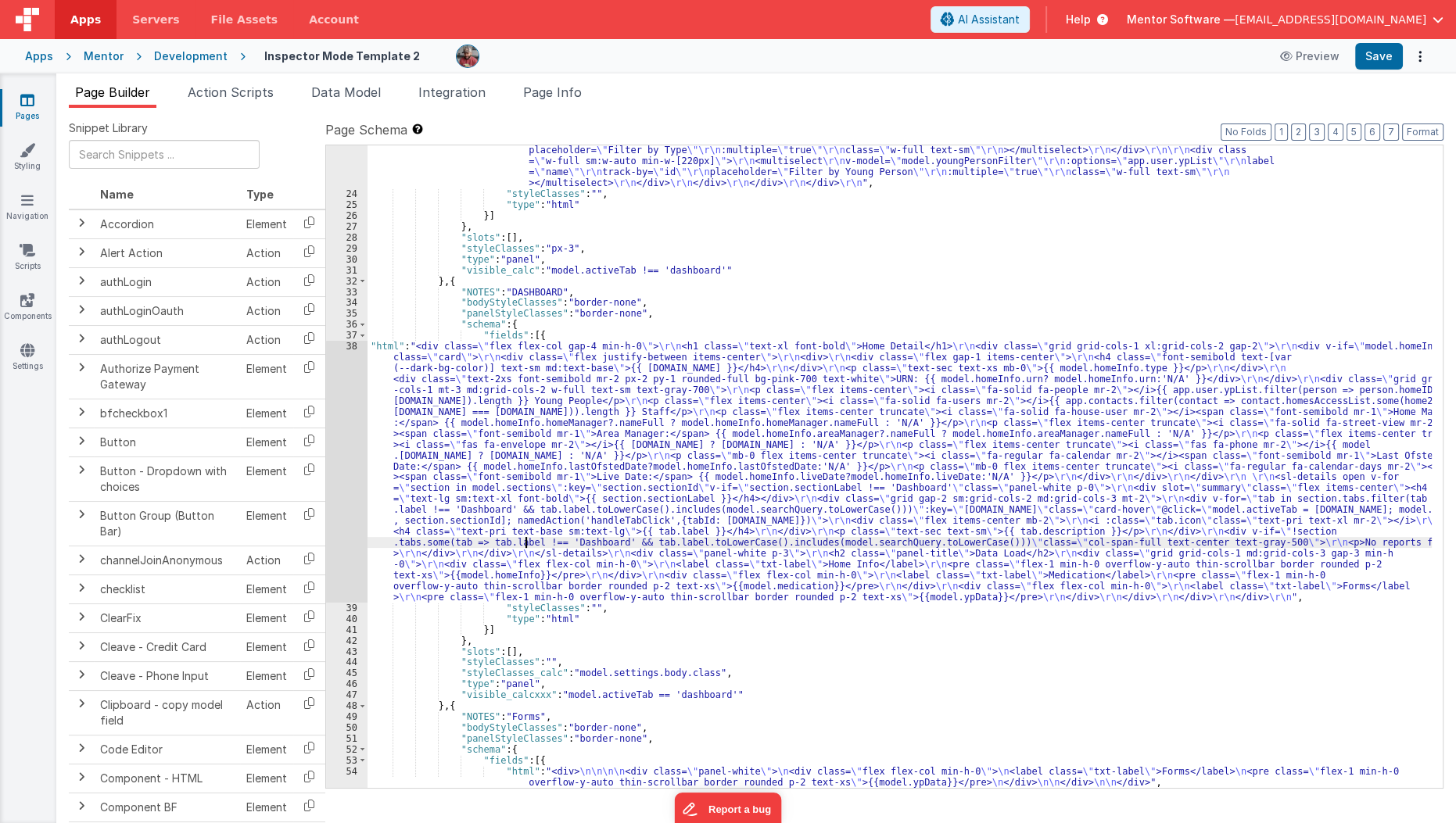
click at [524, 544] on div ""html" : "<div class= \" flex flex-col lg:flex-row items-stretch lg:items-cente…" at bounding box center [899, 237] width 1065 height 1209
click at [338, 513] on div "38" at bounding box center [347, 471] width 42 height 262
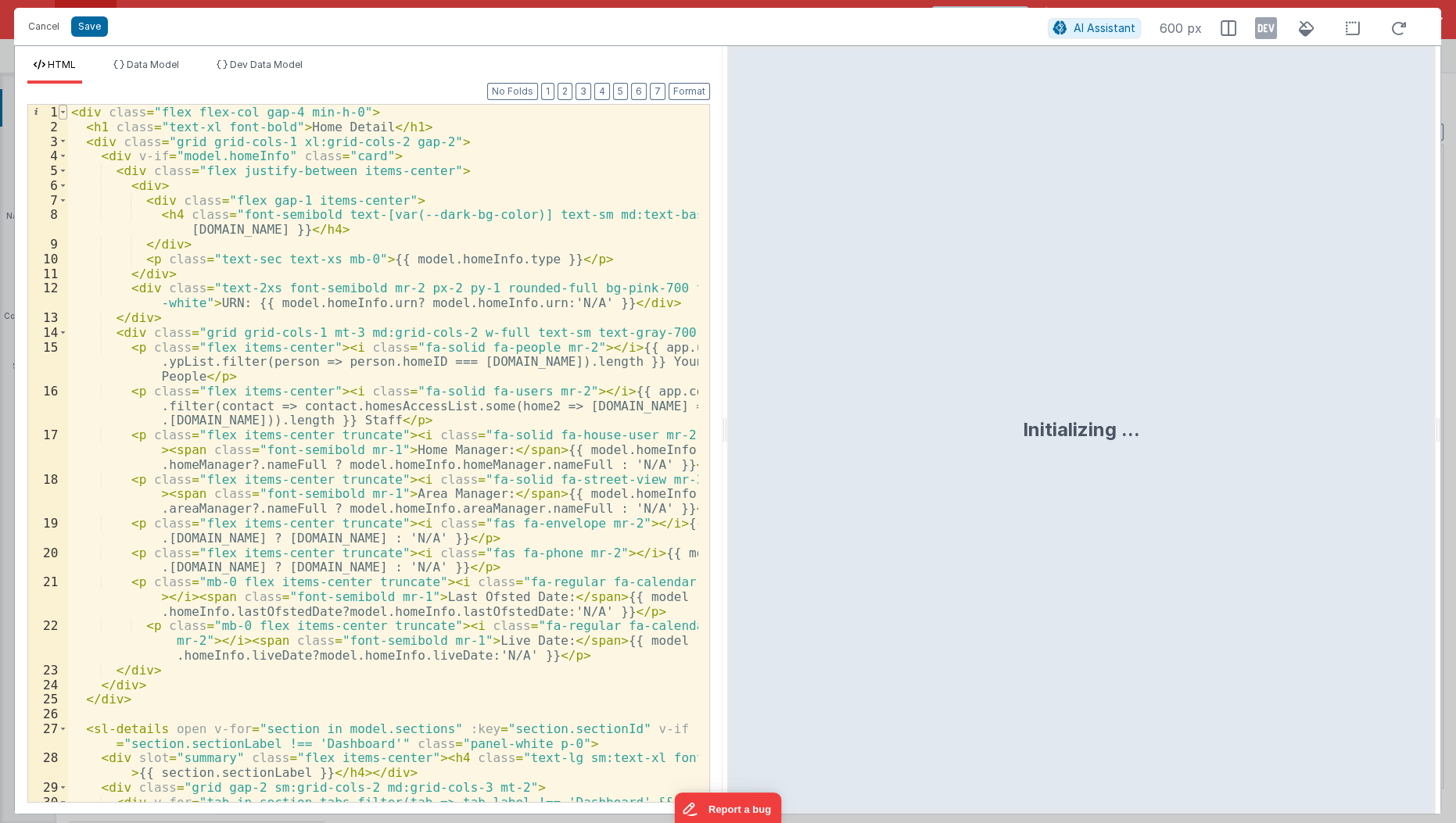
click at [61, 110] on span at bounding box center [62, 112] width 8 height 15
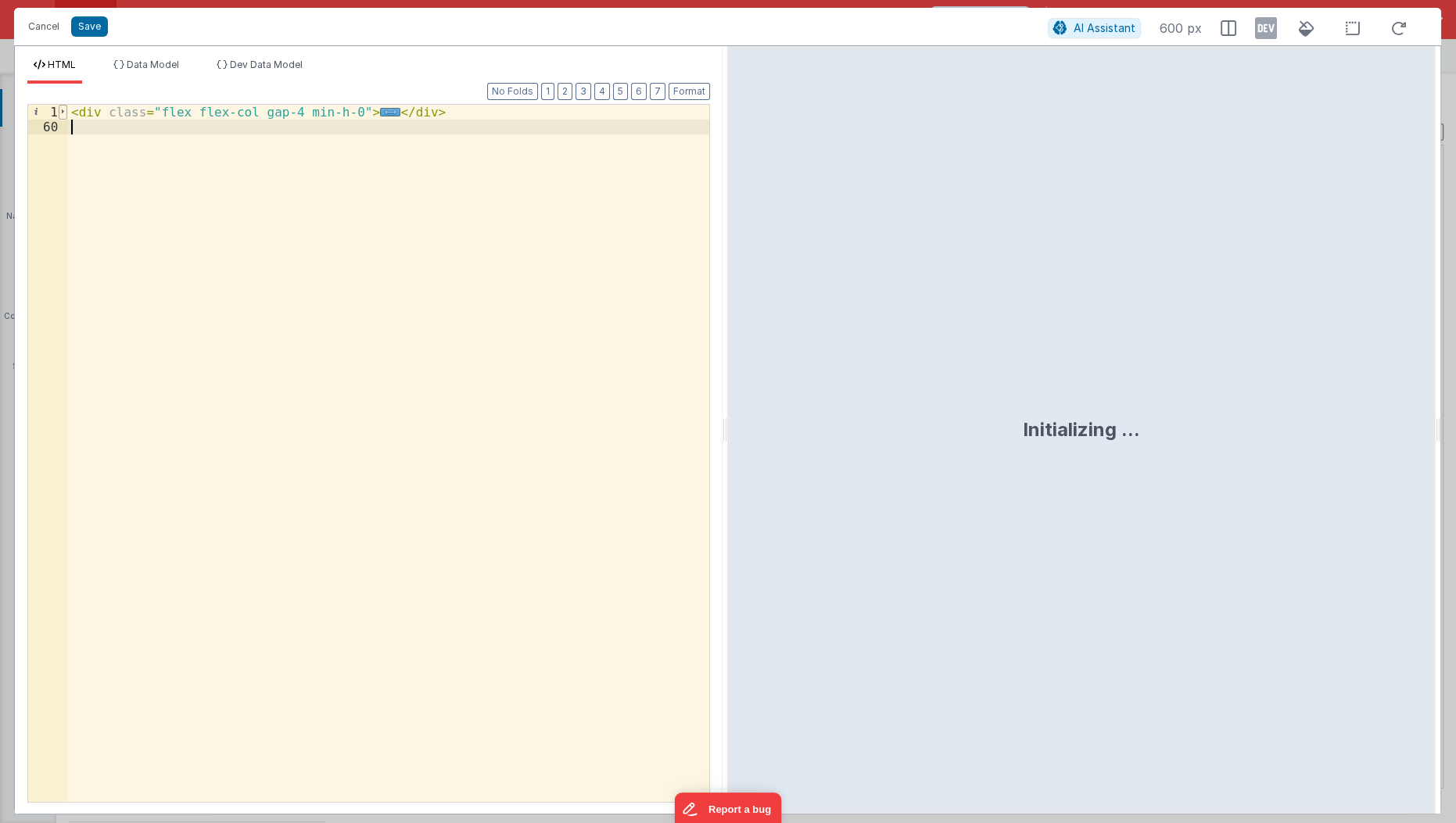
click at [61, 110] on span at bounding box center [62, 112] width 8 height 15
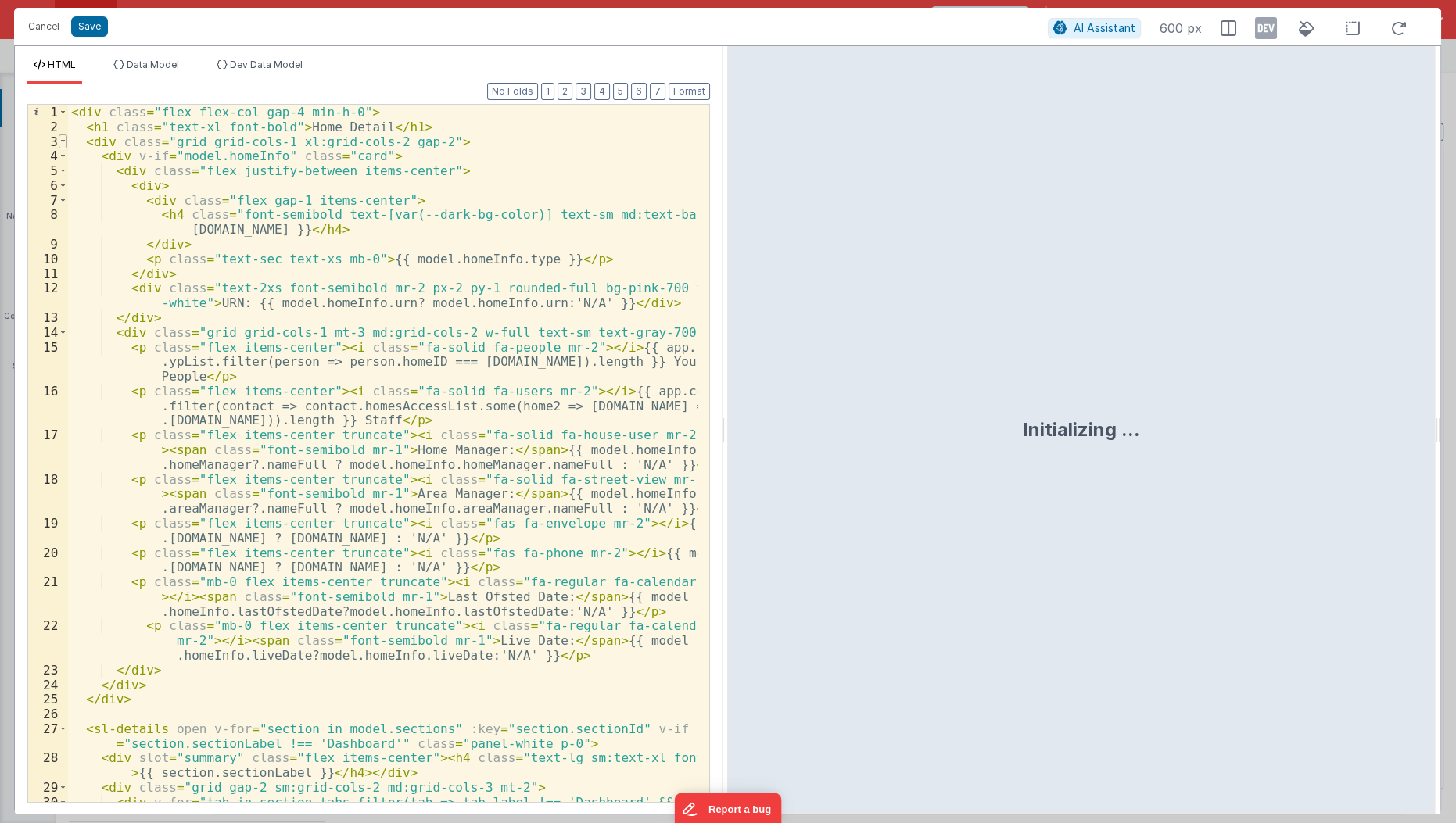
click at [63, 141] on span at bounding box center [62, 142] width 8 height 15
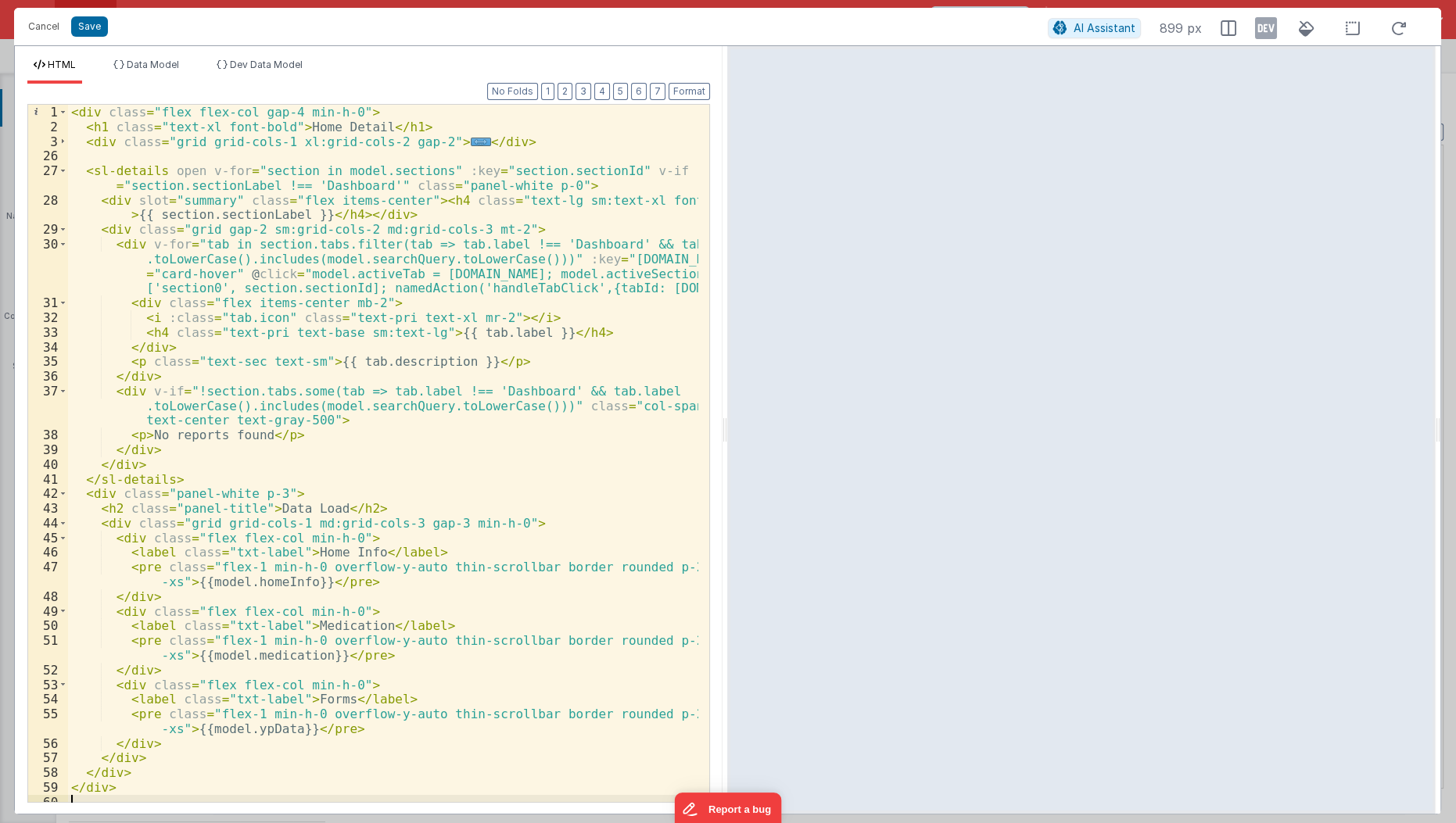
click at [83, 126] on div "< div class = "flex flex-col gap-4 min-h-0" > < h1 class = "text-xl font-bold" …" at bounding box center [384, 469] width 632 height 728
click at [113, 131] on div "< div class = "flex flex-col gap-4 min-h-0" > < h1 class = "text-xl font-bold" …" at bounding box center [384, 469] width 632 height 728
paste textarea
click at [106, 124] on div "< div class = "flex flex-col gap-4 min-h-0" > < h1 v-if = "model.activeTab=='da…" at bounding box center [384, 469] width 632 height 728
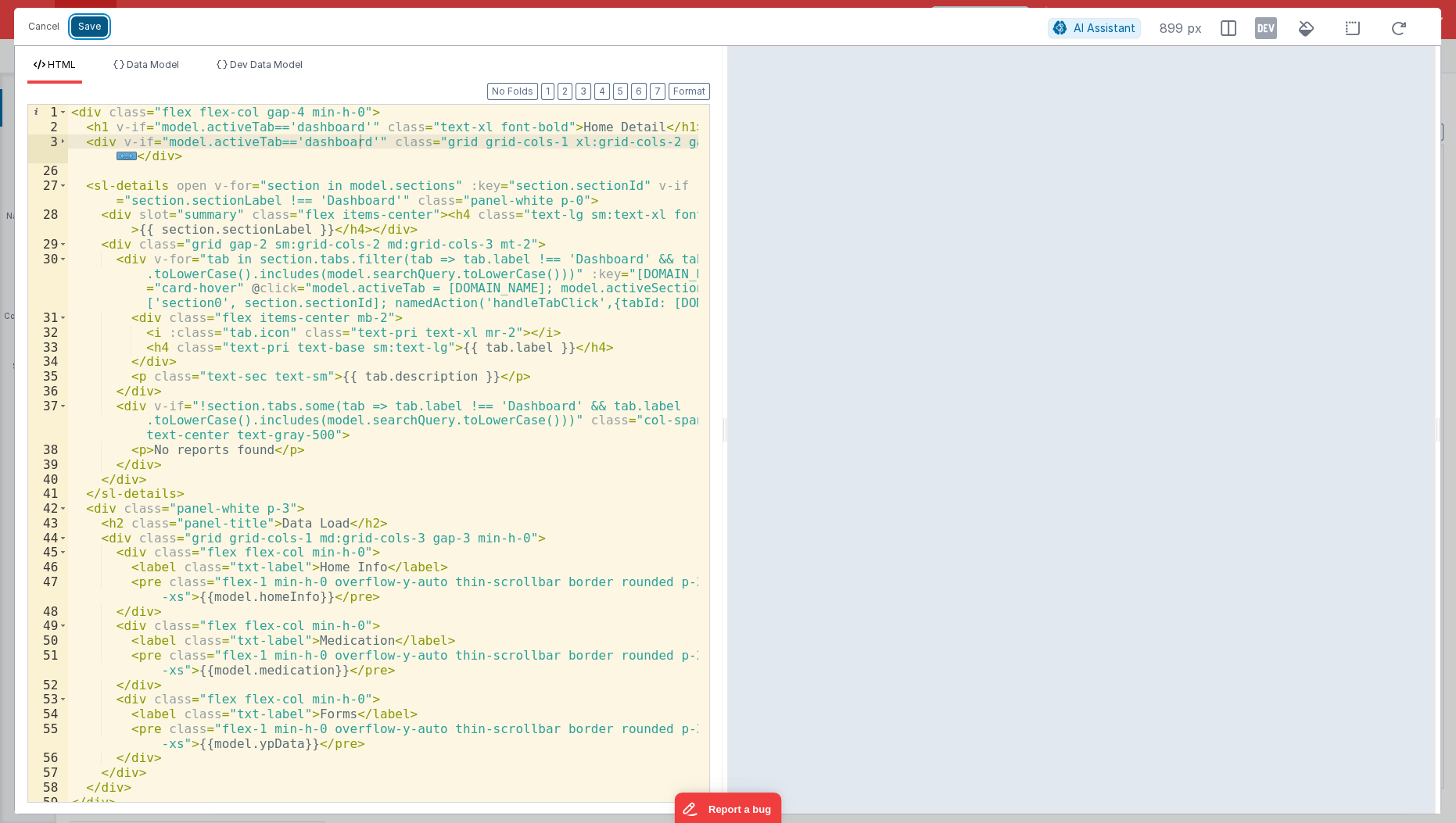
click at [93, 24] on button "Save" at bounding box center [89, 27] width 37 height 20
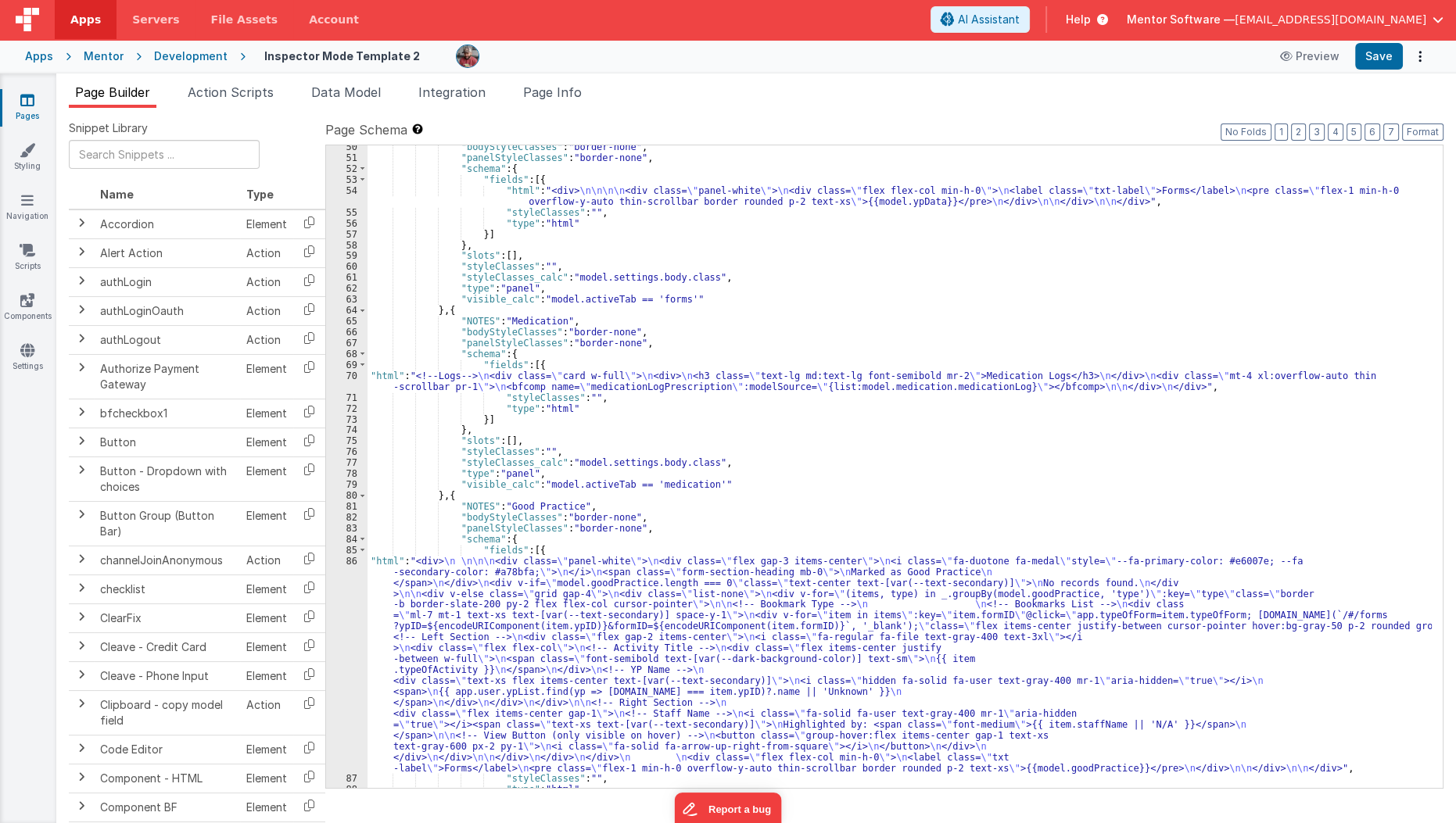
scroll to position [1721, 0]
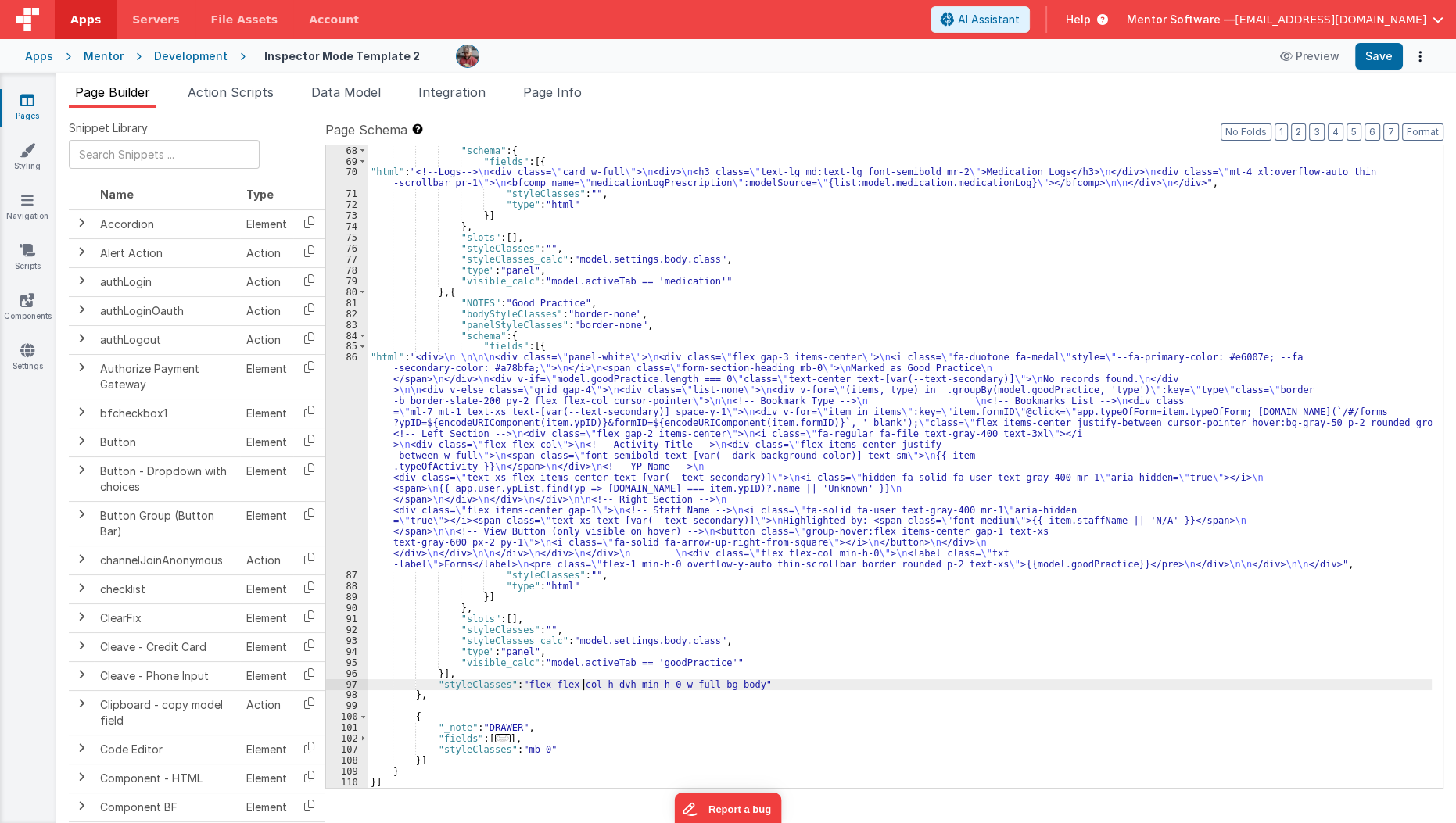
click at [584, 687] on div ""schema" : { "fields" : [{ "html" : "<!--Logs--> \n <div class= \" card w-full …" at bounding box center [899, 478] width 1065 height 664
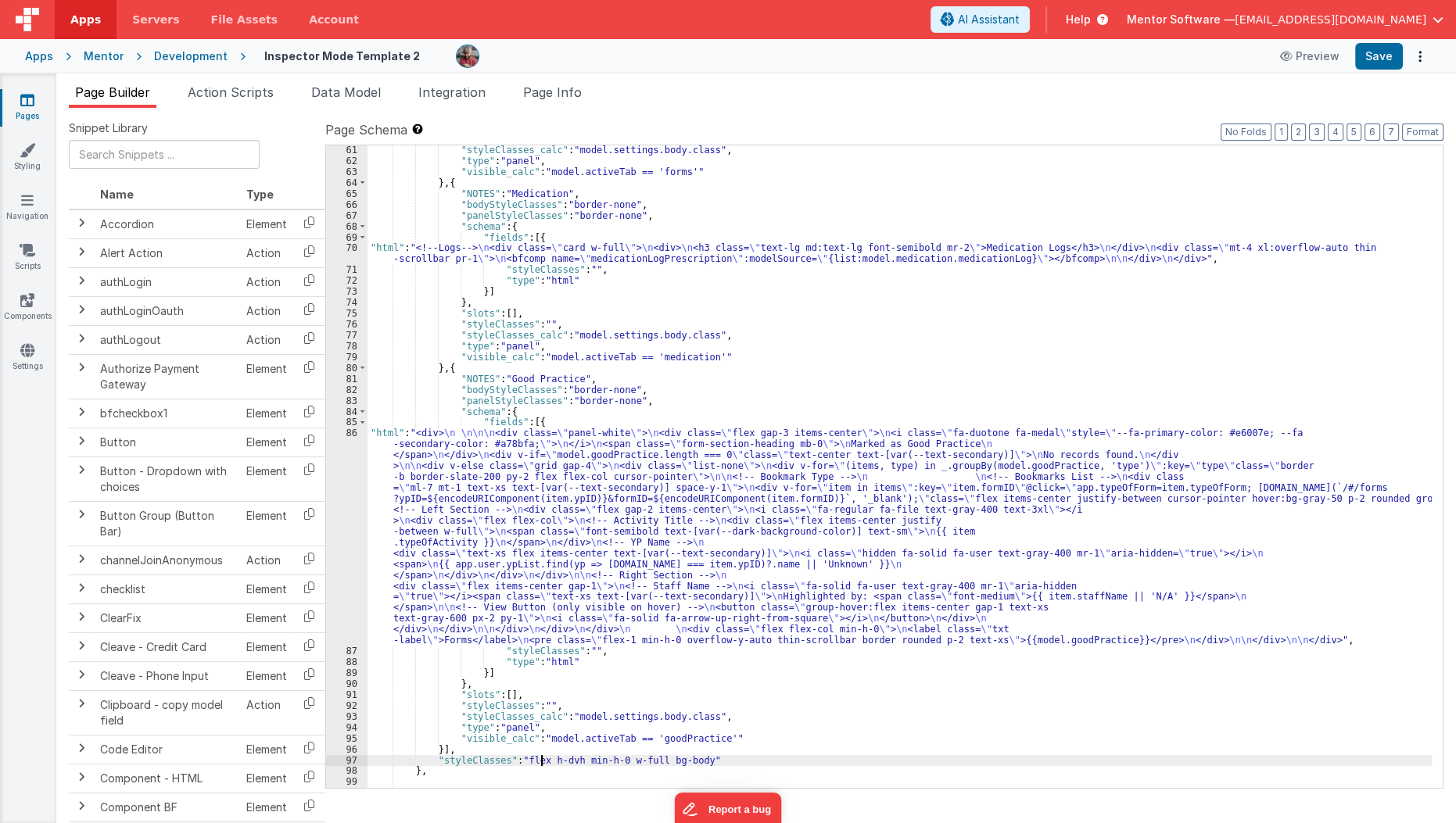
scroll to position [1646, 0]
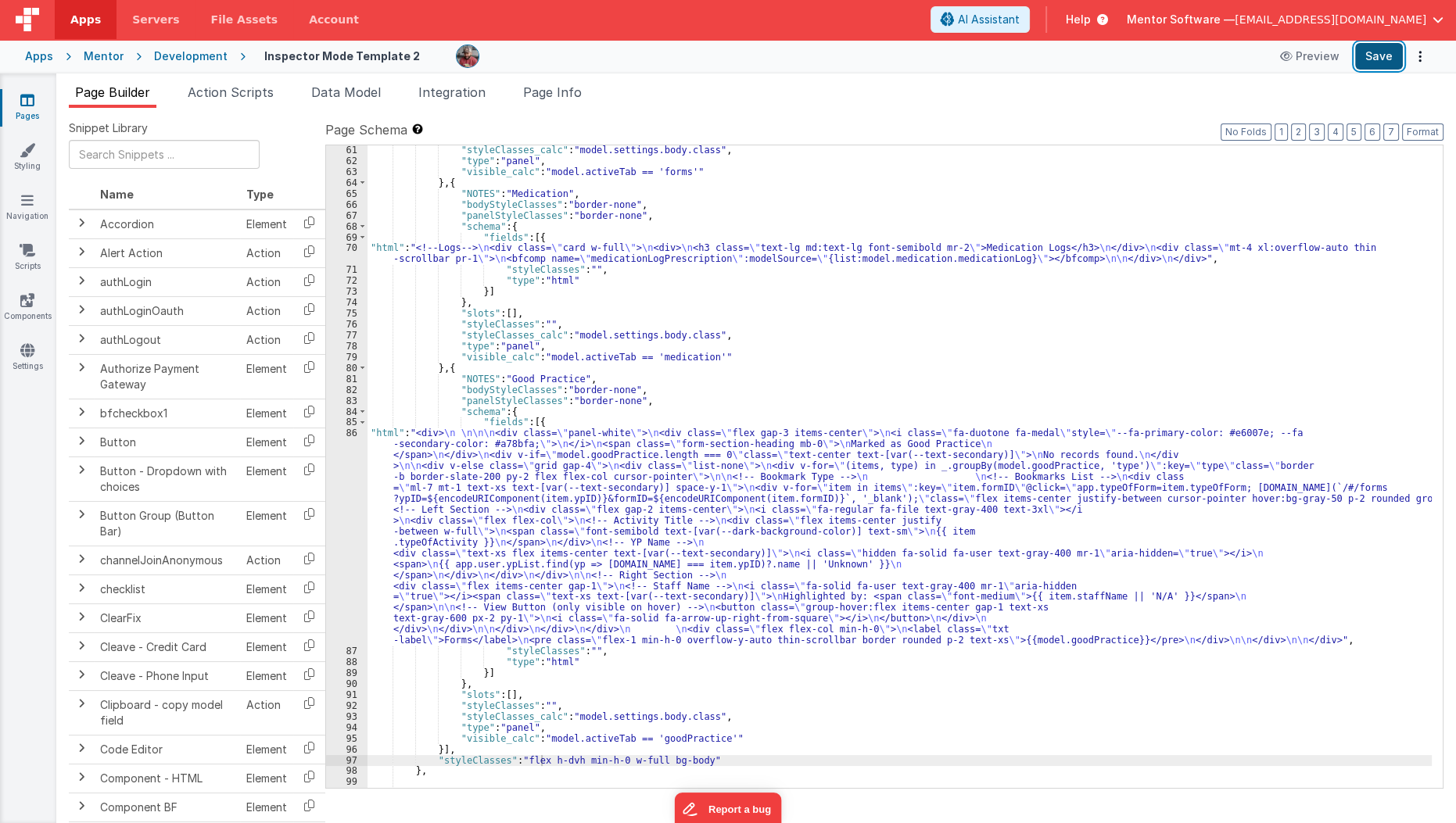
click at [1369, 49] on button "Save" at bounding box center [1379, 57] width 47 height 27
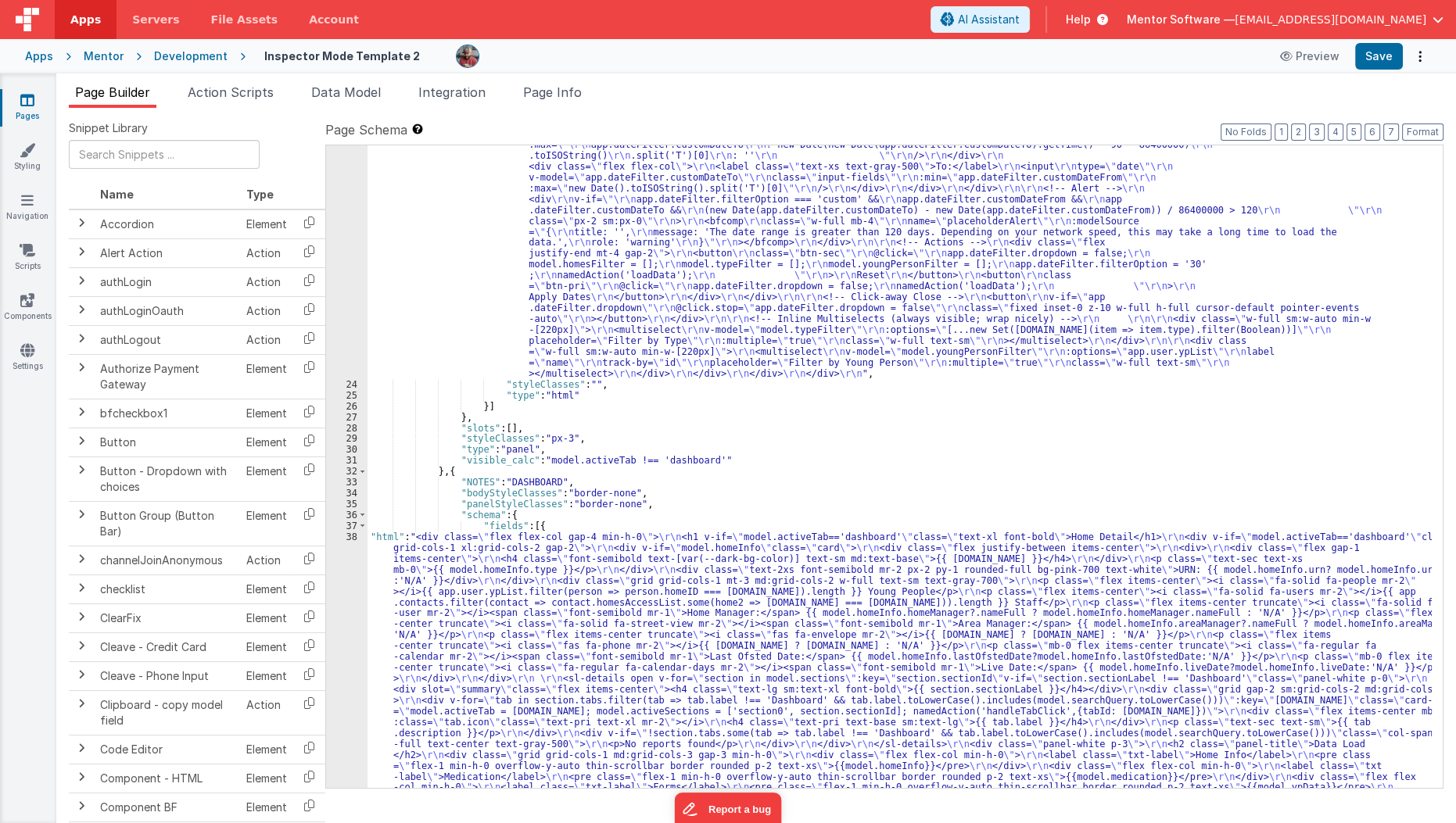
scroll to position [736, 0]
click at [687, 449] on div ""html" : "<div class= \" flex flex-col lg:flex-row items-stretch lg:items-cente…" at bounding box center [899, 558] width 1065 height 1470
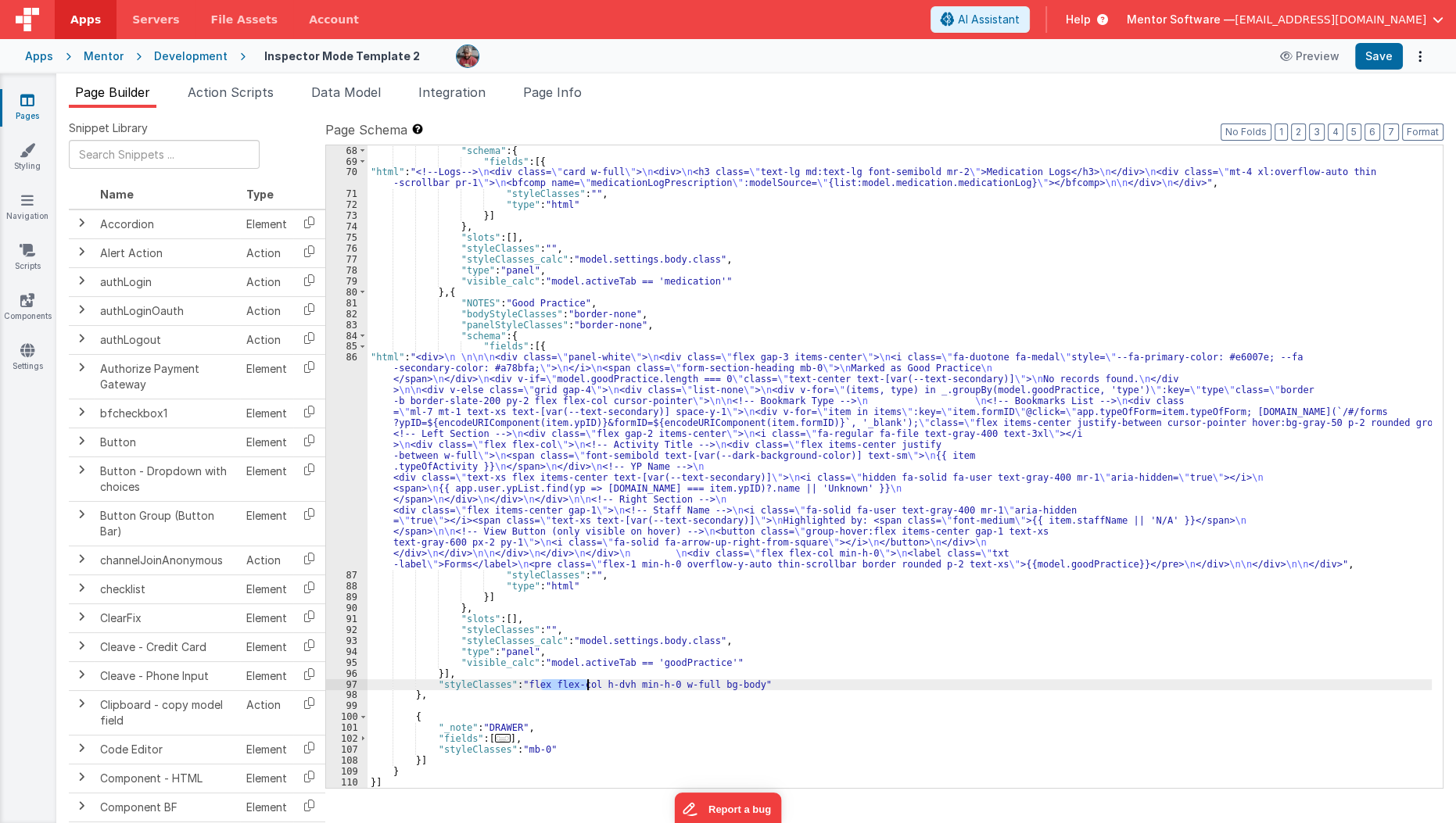
scroll to position [1721, 0]
click at [1361, 56] on button "Save" at bounding box center [1379, 57] width 47 height 27
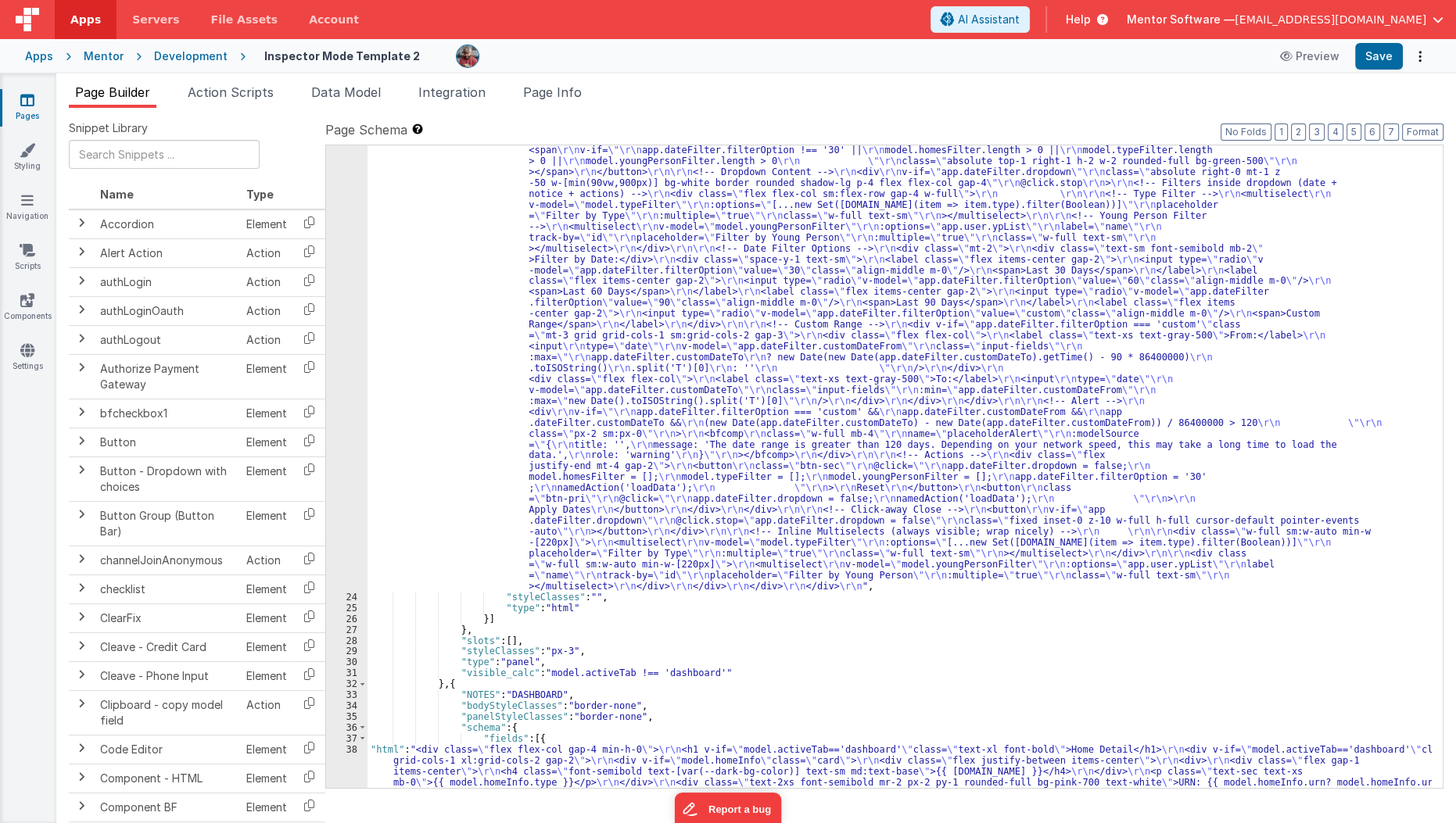
scroll to position [639, 0]
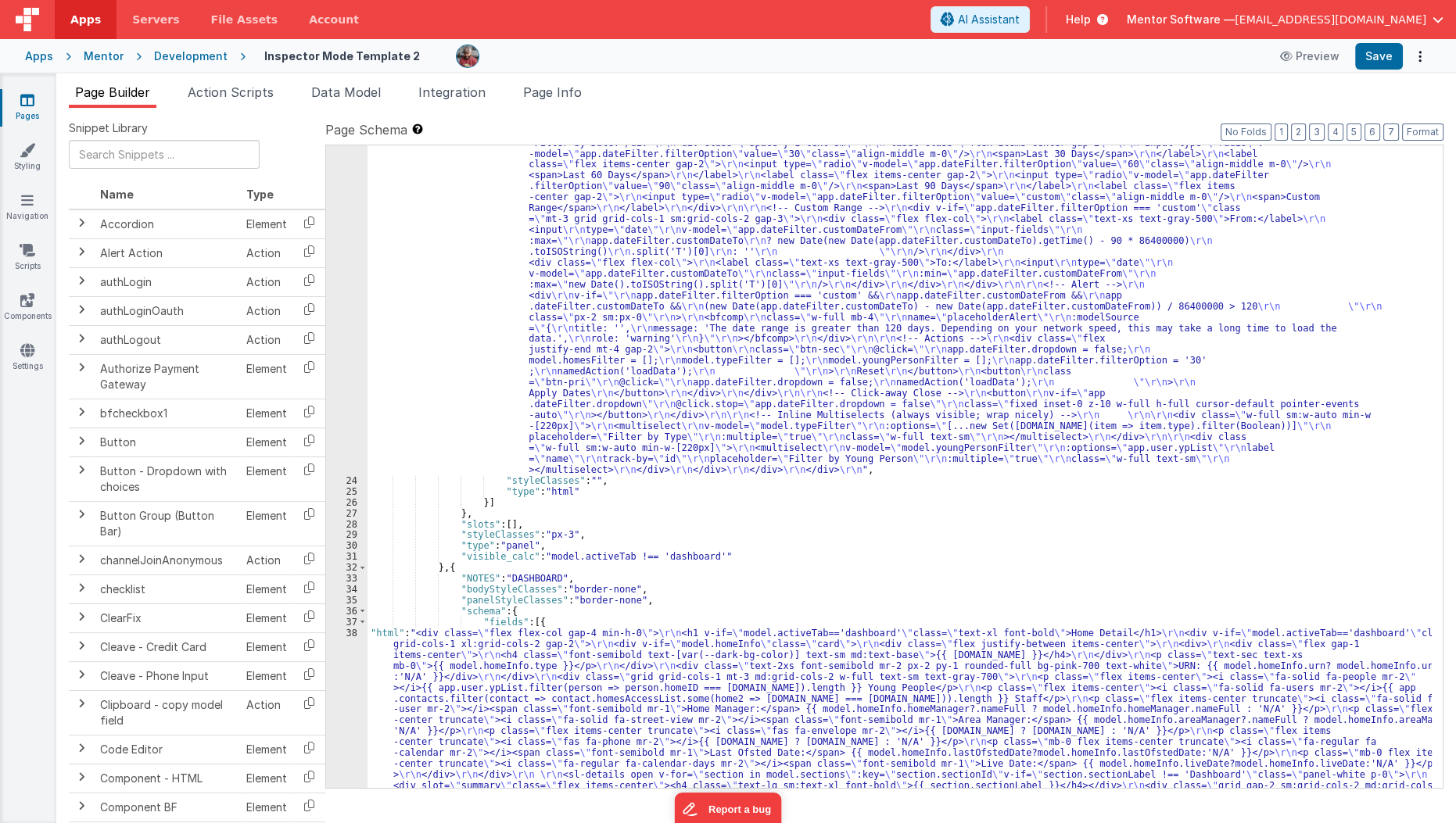
click at [447, 568] on div ""html" : "<div class= \" flex flex-col lg:flex-row items-stretch lg:items-cente…" at bounding box center [899, 654] width 1065 height 1470
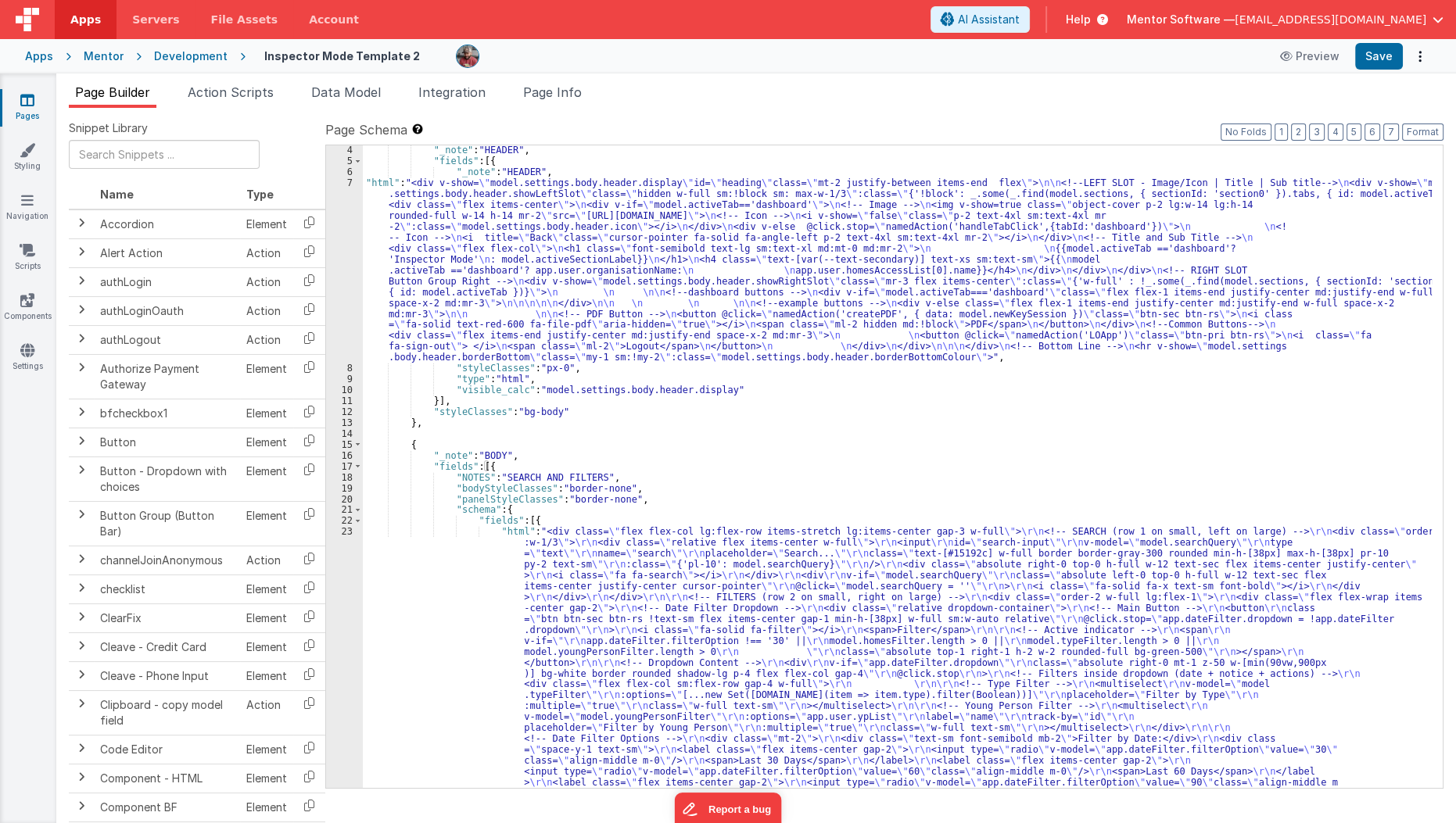
scroll to position [0, 0]
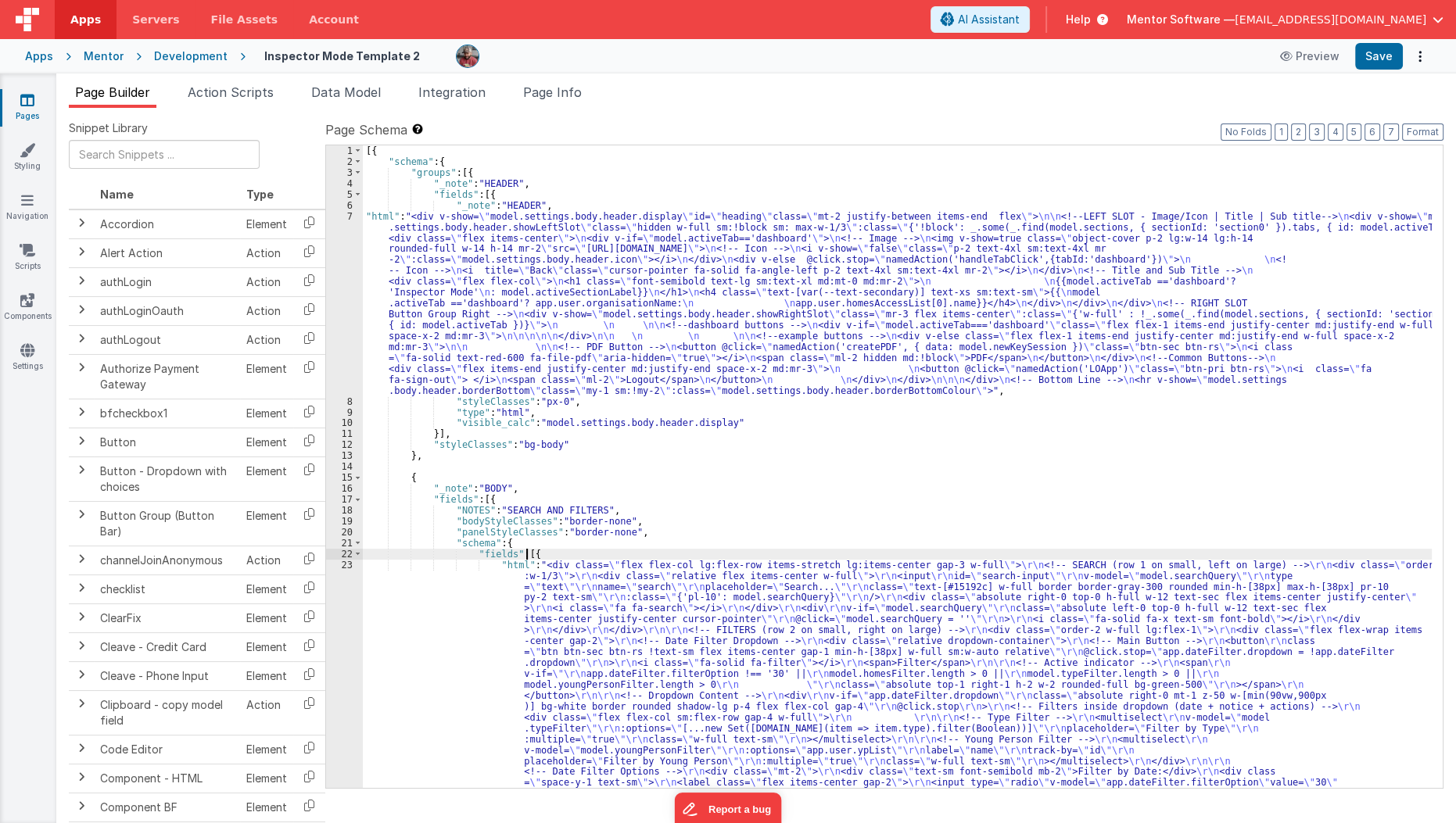
click at [526, 549] on div "[{ "schema" : { "groups" : [{ "_note" : "HEADER" , "fields" : [{ "_note" : "HEA…" at bounding box center [897, 745] width 1070 height 1198
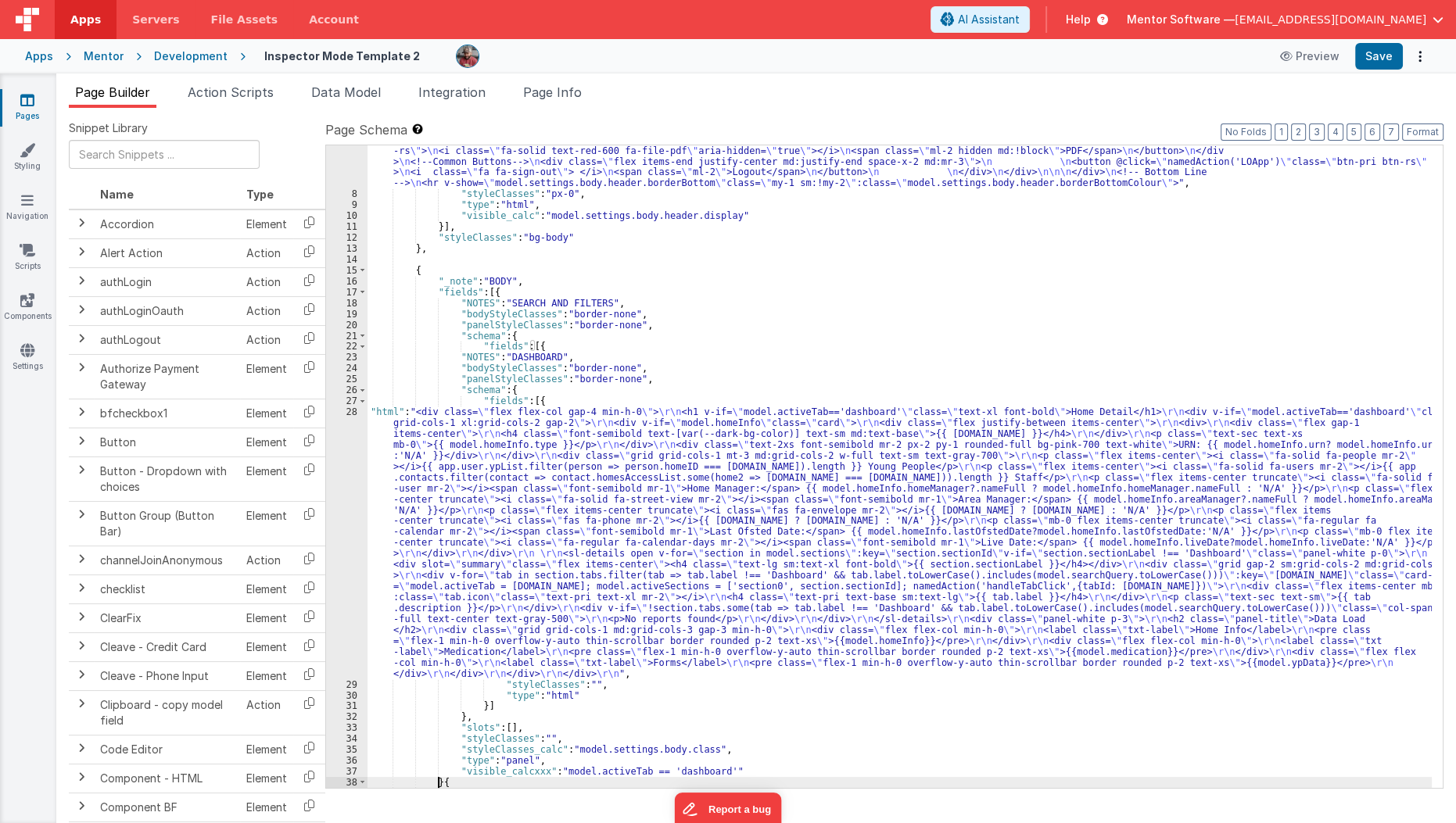
scroll to position [207, 0]
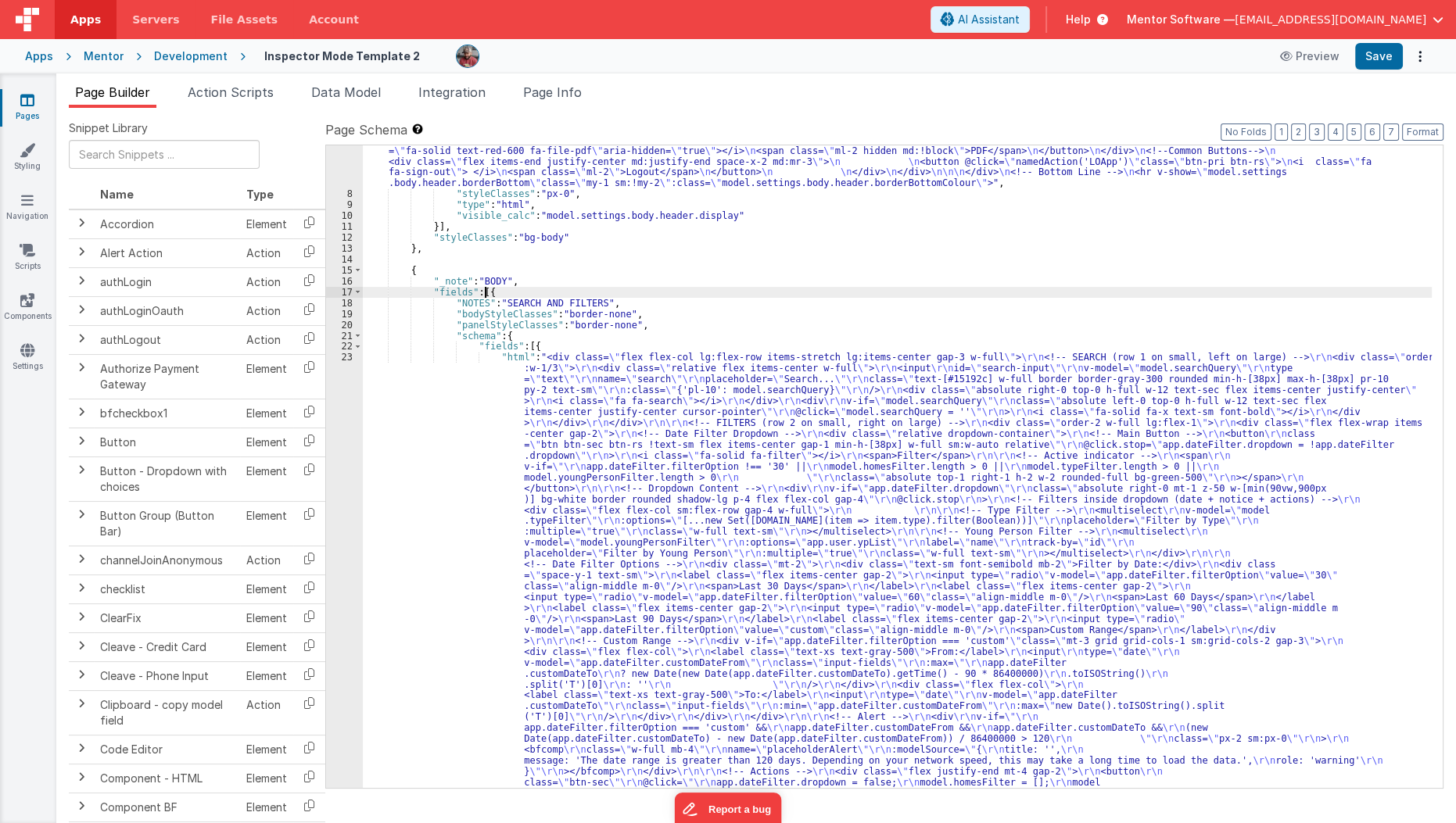
click at [485, 294] on div ""html" : "<div v-show= \" model.settings.body.header.display \" id= \" heading …" at bounding box center [897, 689] width 1070 height 1372
paste textarea
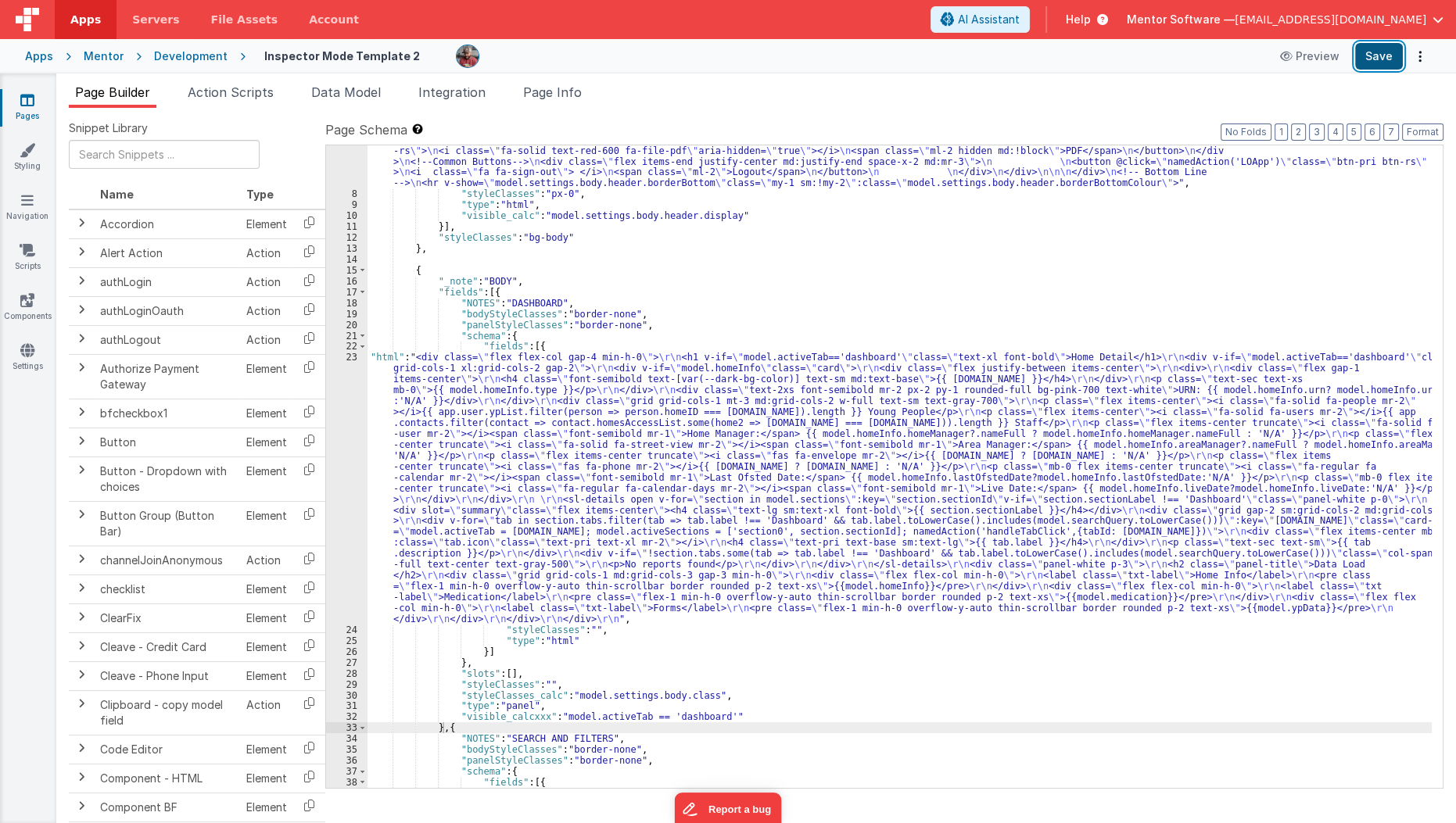
click at [1378, 56] on button "Save" at bounding box center [1379, 57] width 47 height 27
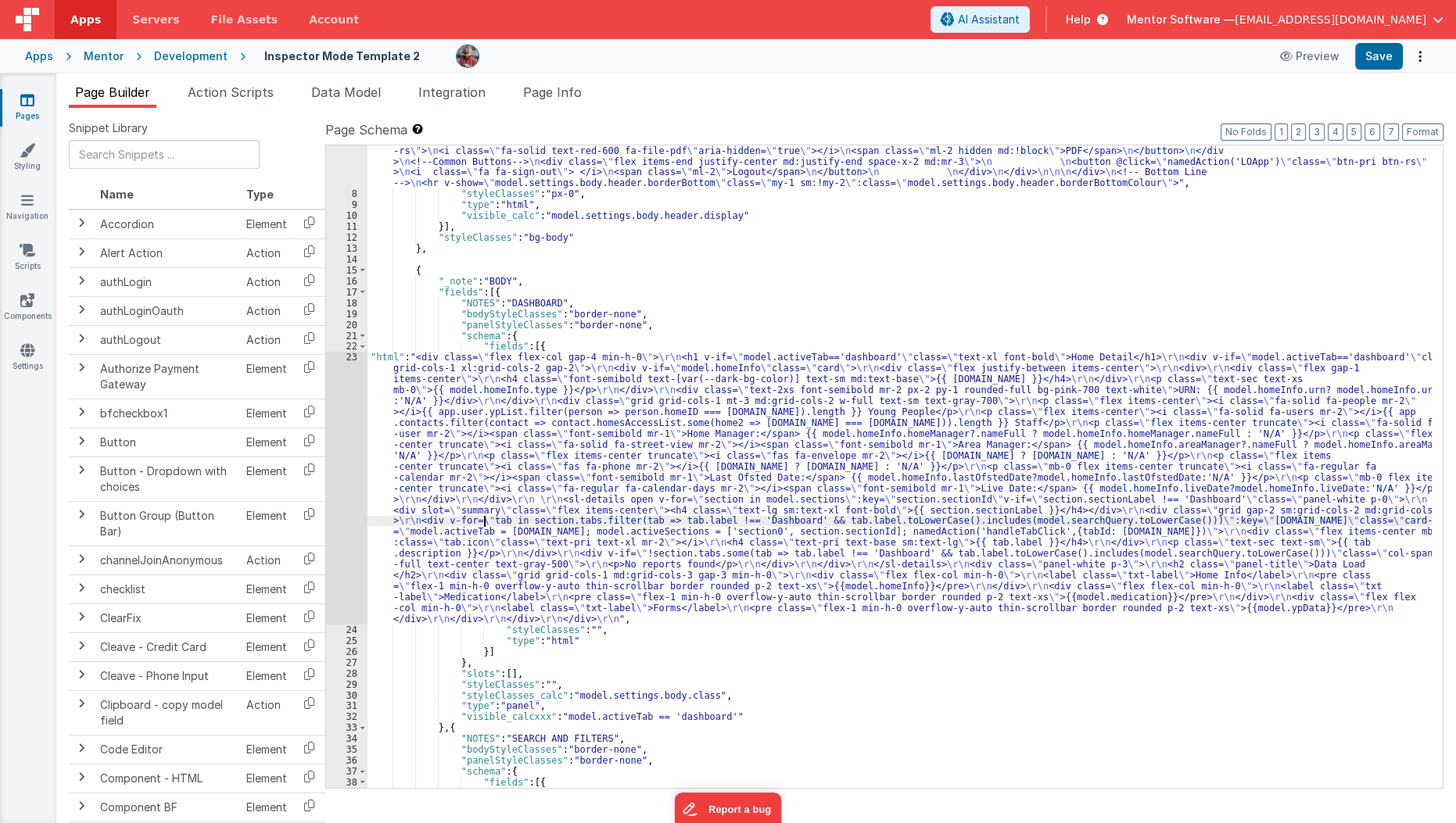
click at [486, 515] on div ""html" : "<div v-show= \" model.settings.body.header.display \" id= \" heading …" at bounding box center [899, 695] width 1065 height 1383
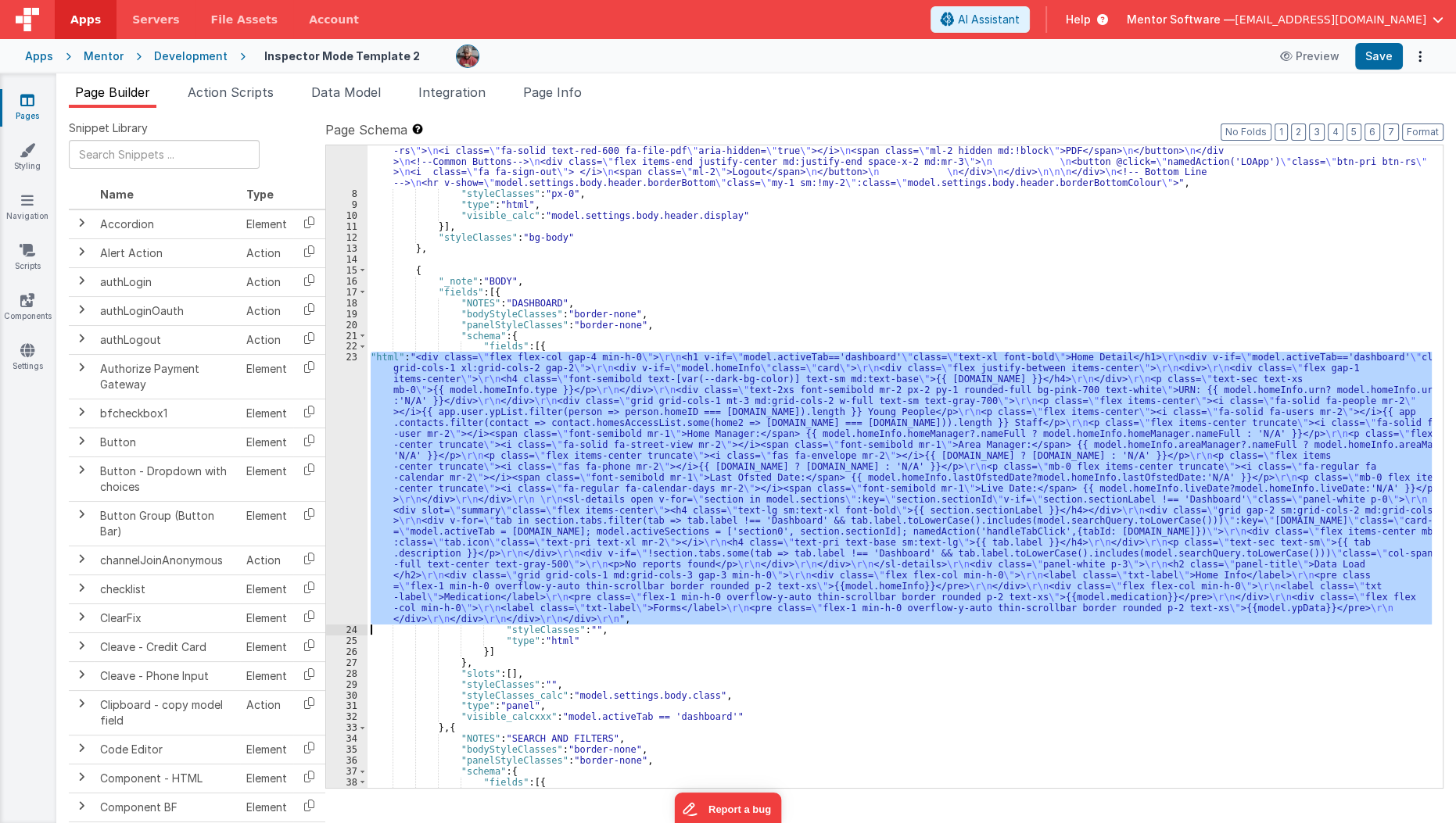
click at [338, 543] on div "23" at bounding box center [347, 488] width 42 height 272
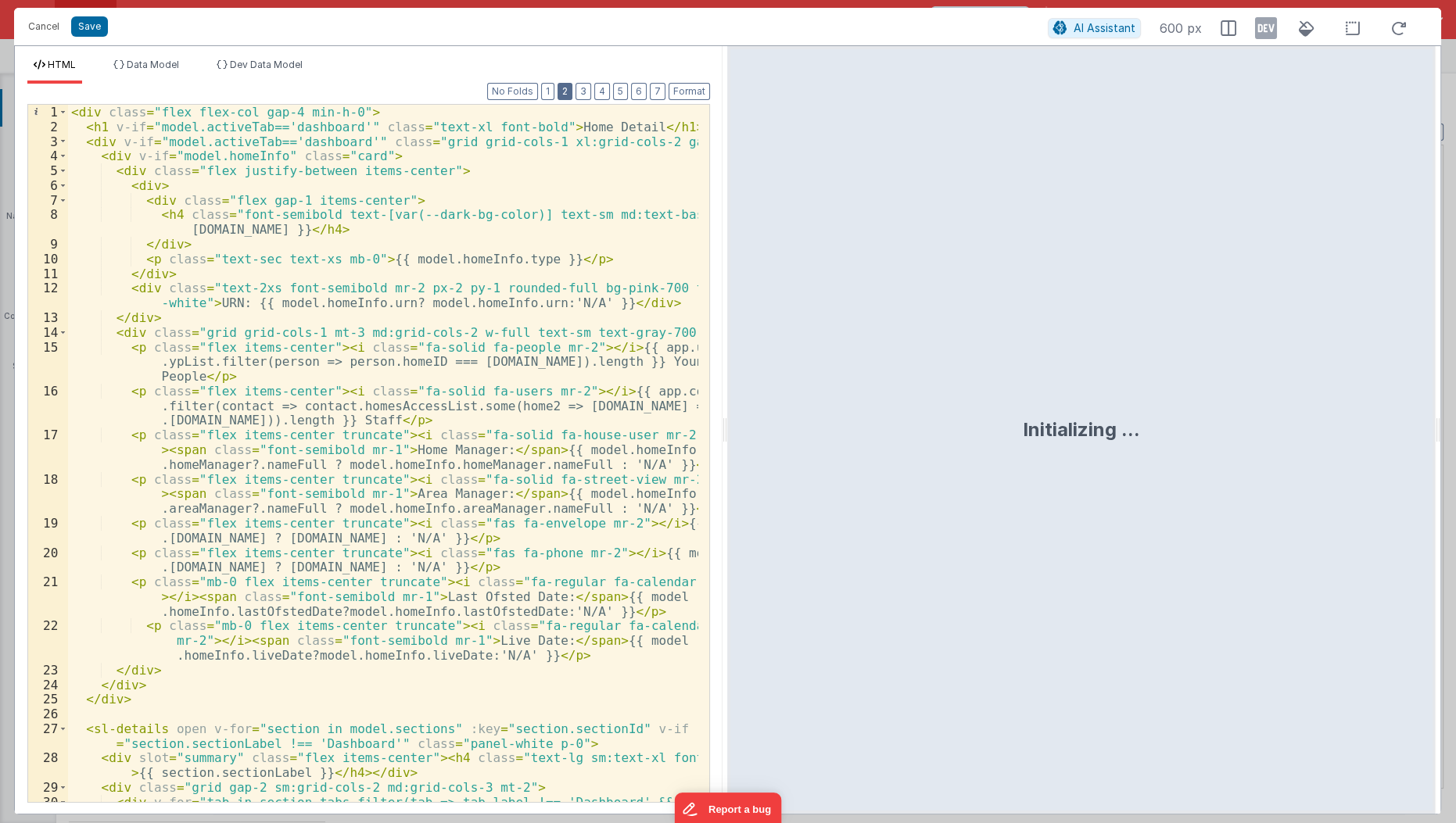
click at [571, 96] on button "2" at bounding box center [565, 92] width 15 height 17
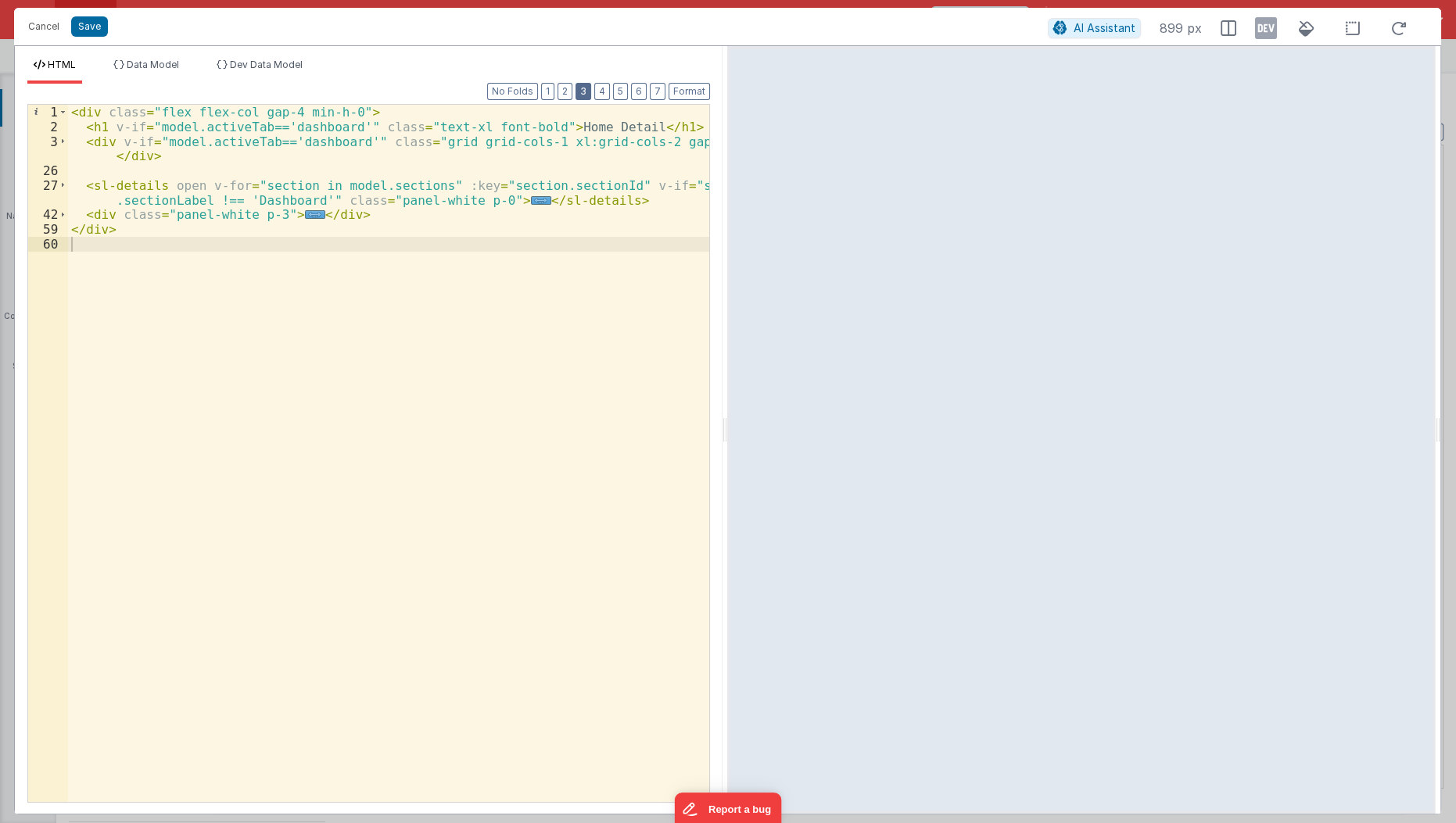
click at [584, 96] on button "3" at bounding box center [583, 92] width 16 height 17
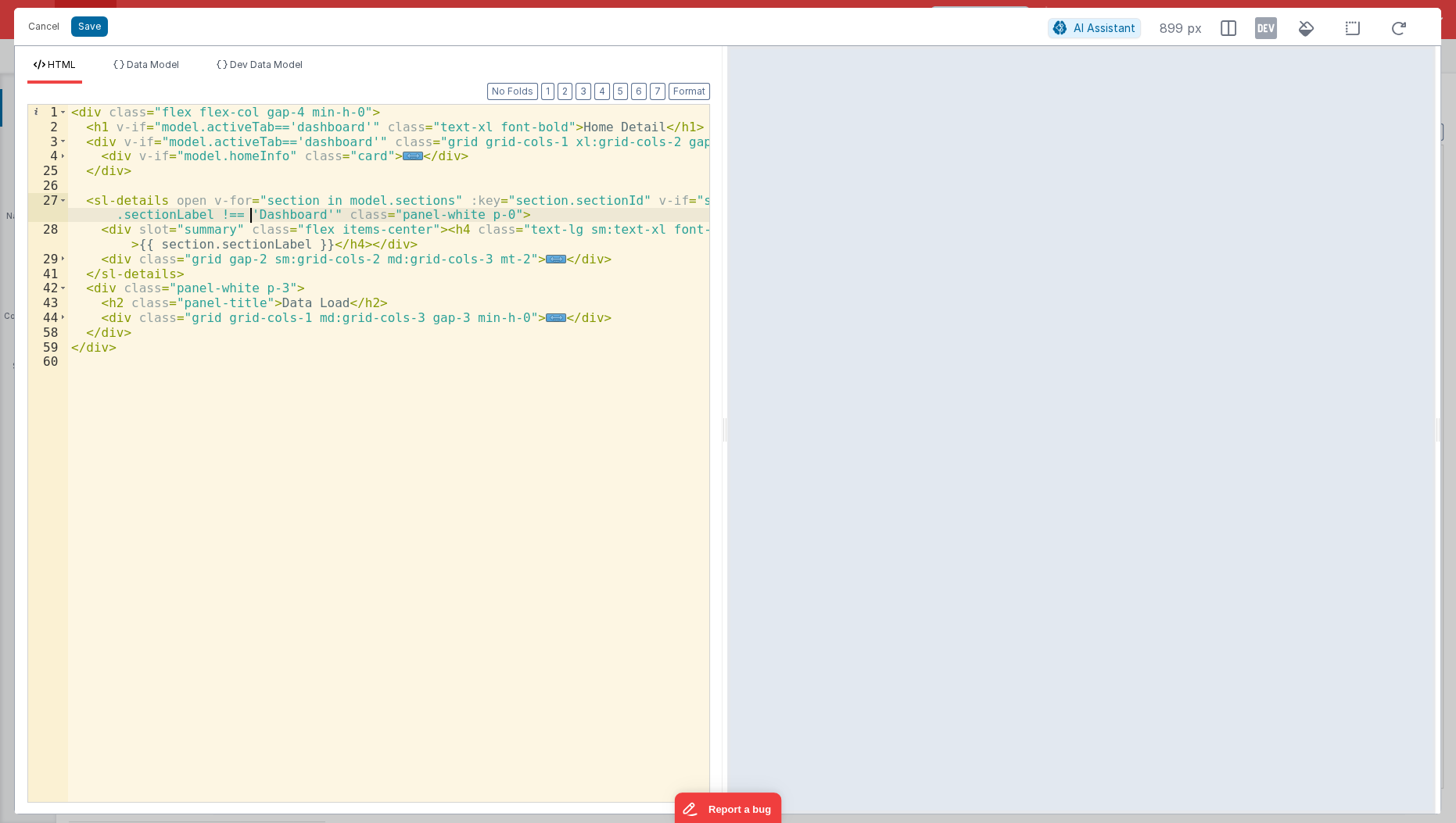
click at [251, 213] on div "< div class = "flex flex-col gap-4 min-h-0" > < h1 v-if = "model.activeTab=='da…" at bounding box center [390, 469] width 643 height 728
click at [230, 211] on div "< div class = "flex flex-col gap-4 min-h-0" > < h1 v-if = "model.activeTab=='da…" at bounding box center [390, 469] width 643 height 728
click at [246, 371] on div "< div class = "flex flex-col gap-4 min-h-0" > < h1 v-if = "model.activeTab=='da…" at bounding box center [390, 469] width 643 height 728
click at [649, 194] on div "< div class = "flex flex-col gap-4 min-h-0" > < h1 v-if = "model.activeTab=='da…" at bounding box center [390, 469] width 643 height 728
click at [591, 379] on div "< div class = "flex flex-col gap-4 min-h-0" > < h1 v-if = "model.activeTab=='da…" at bounding box center [390, 469] width 643 height 728
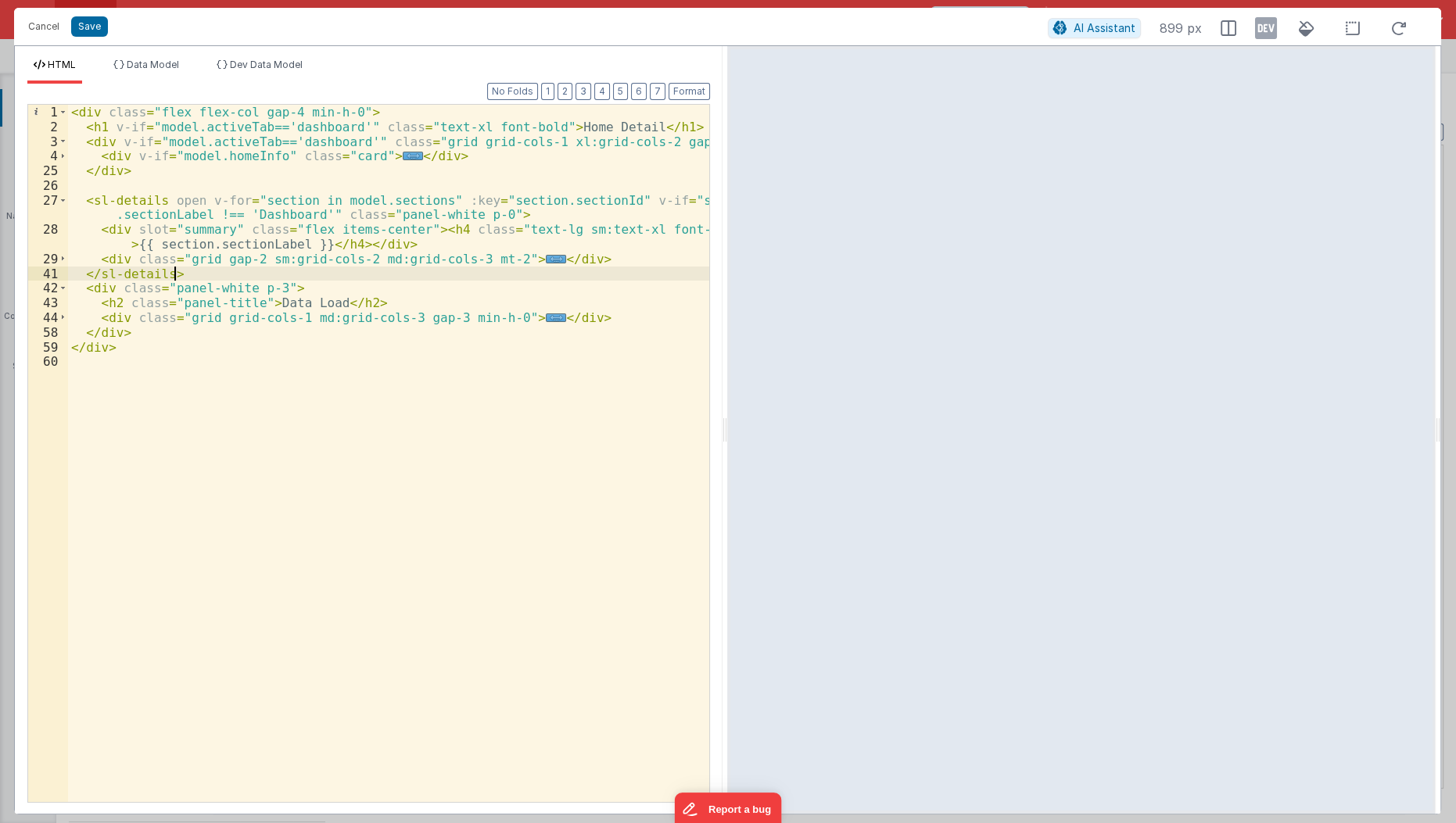
click at [256, 272] on div "< div class = "flex flex-col gap-4 min-h-0" > < h1 v-if = "model.activeTab=='da…" at bounding box center [390, 469] width 643 height 728
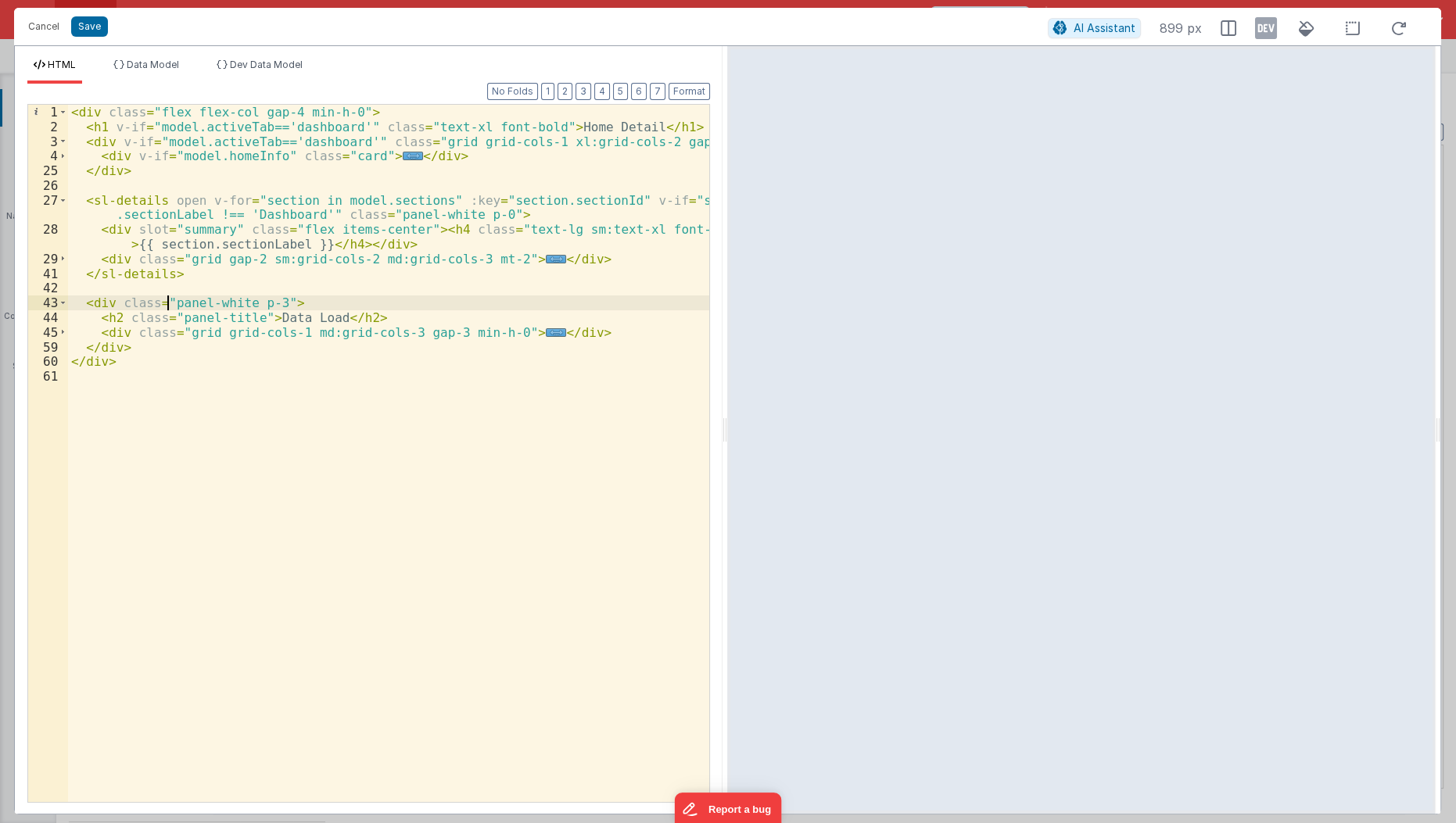
click at [164, 305] on div "< div class = "flex flex-col gap-4 min-h-0" > < h1 v-if = "model.activeTab=='da…" at bounding box center [390, 469] width 643 height 728
click at [162, 199] on div "< div class = "flex flex-col gap-4 min-h-0" > < h1 v-if = "model.activeTab=='da…" at bounding box center [390, 469] width 643 height 728
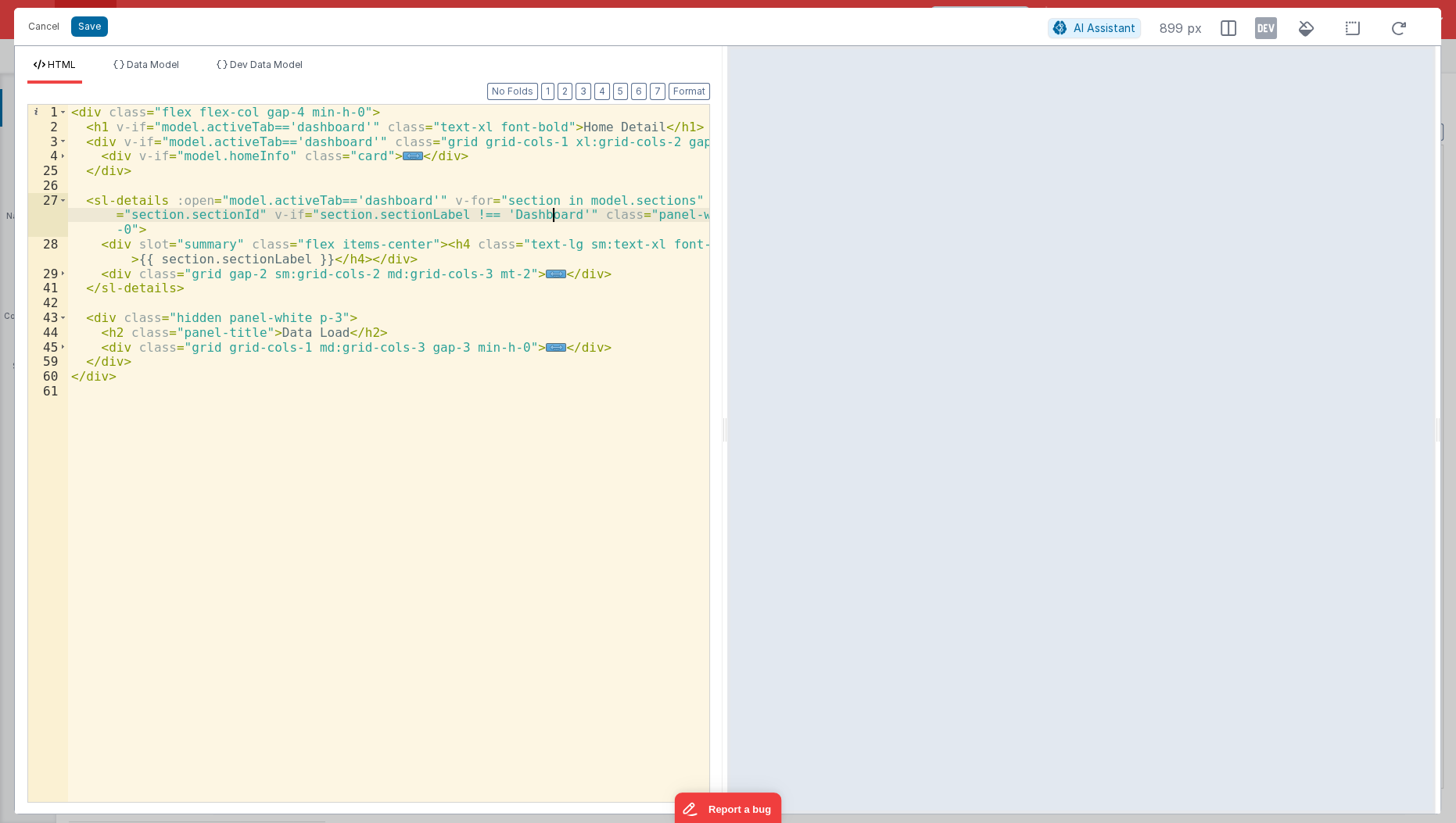
click at [551, 212] on div "< div class = "flex flex-col gap-4 min-h-0" > < h1 v-if = "model.activeTab=='da…" at bounding box center [390, 469] width 643 height 728
click at [566, 218] on div "< div class = "flex flex-col gap-4 min-h-0" > < h1 v-if = "model.activeTab=='da…" at bounding box center [390, 469] width 643 height 728
click at [546, 270] on span "..." at bounding box center [556, 274] width 20 height 8
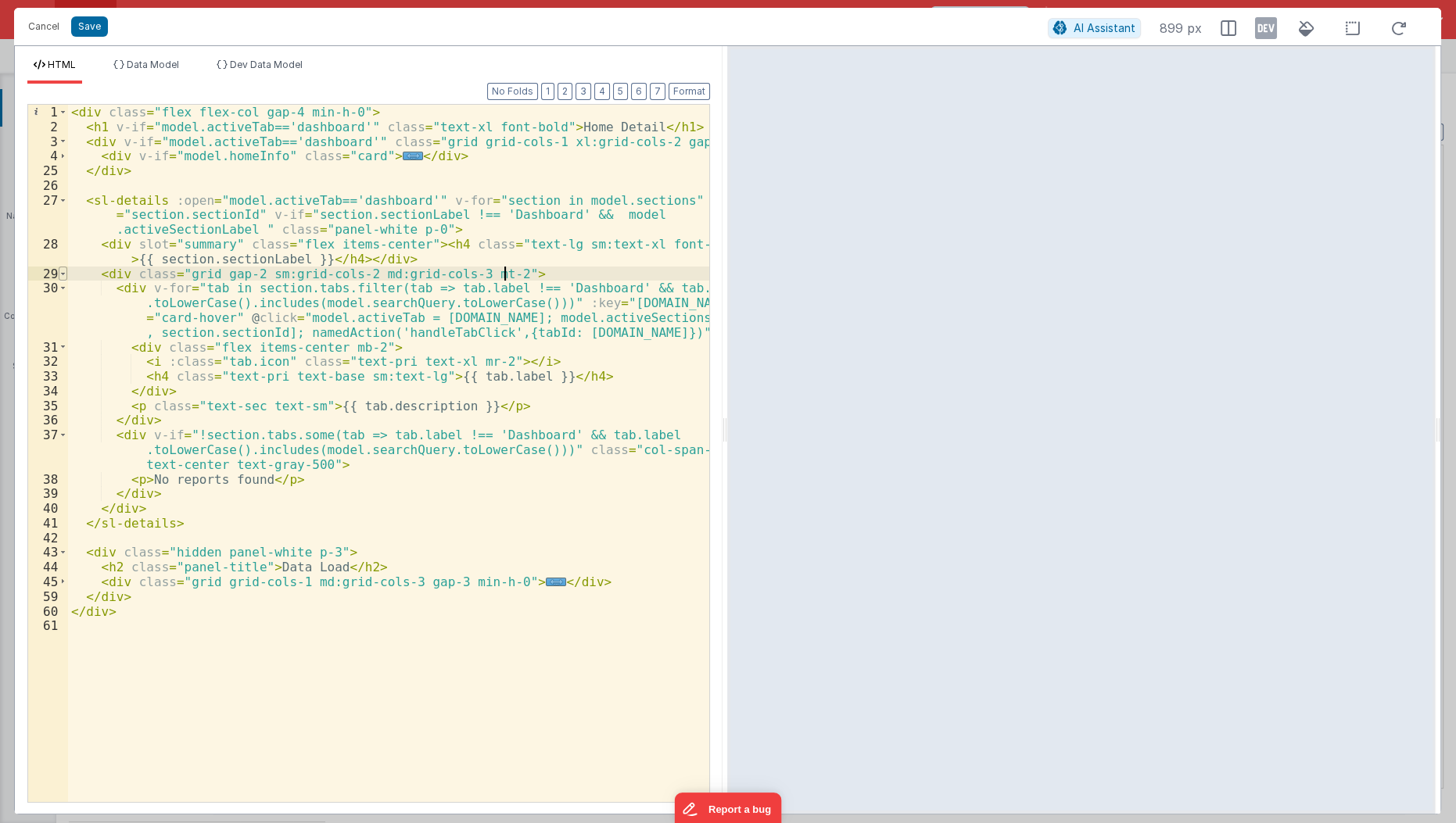
click at [62, 273] on span at bounding box center [62, 274] width 8 height 15
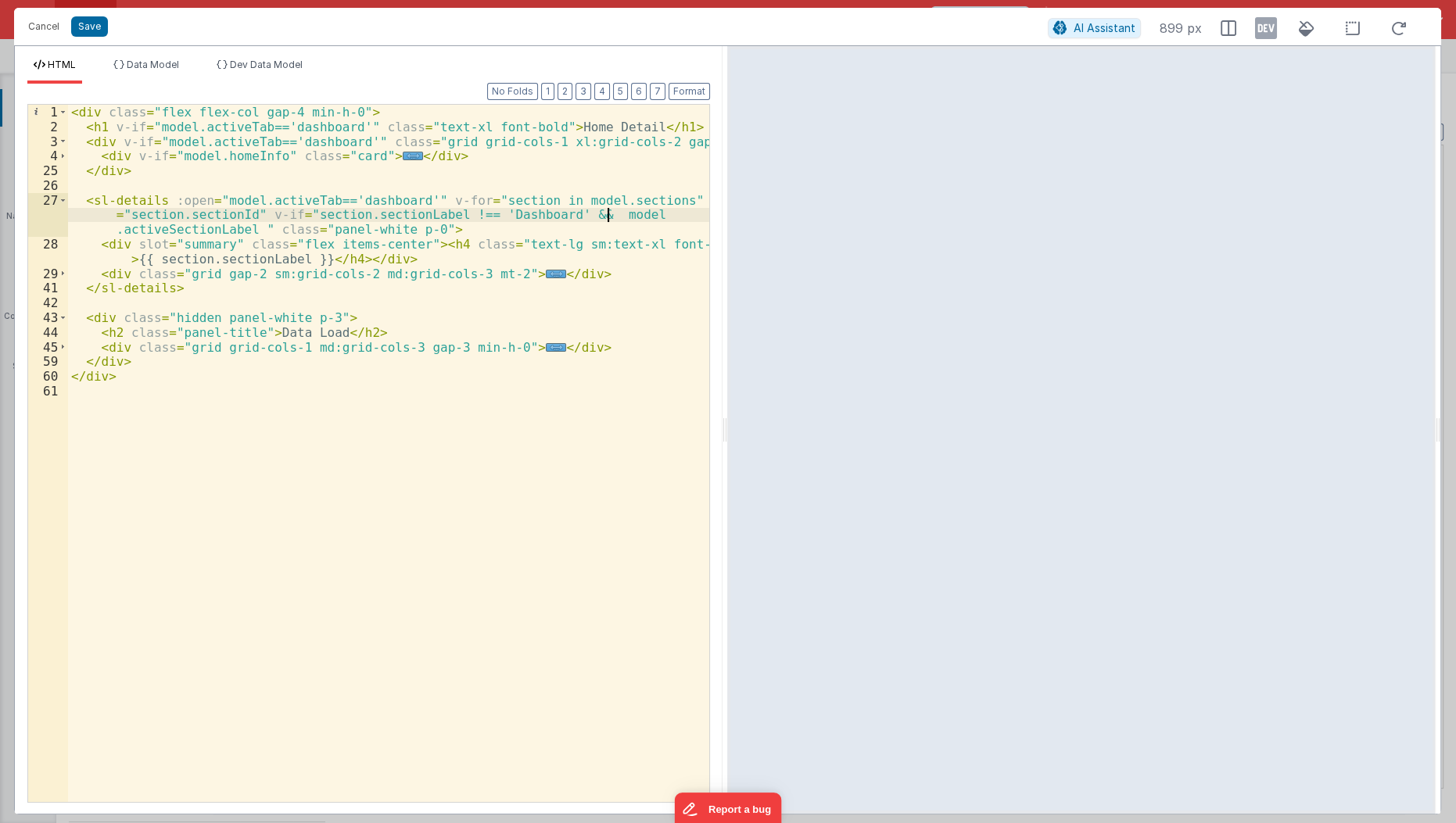
click at [629, 216] on div "< div class = "flex flex-col gap-4 min-h-0" > < h1 v-if = "model.activeTab=='da…" at bounding box center [390, 469] width 643 height 728
click at [624, 216] on div "< div class = "flex flex-col gap-4 min-h-0" > < h1 v-if = "model.activeTab=='da…" at bounding box center [390, 469] width 643 height 728
click at [308, 216] on div "< div class = "flex flex-col gap-4 min-h-0" > < h1 v-if = "model.activeTab=='da…" at bounding box center [390, 469] width 643 height 728
click at [241, 226] on div "< div class = "flex flex-col gap-4 min-h-0" > < h1 v-if = "model.activeTab=='da…" at bounding box center [390, 469] width 643 height 728
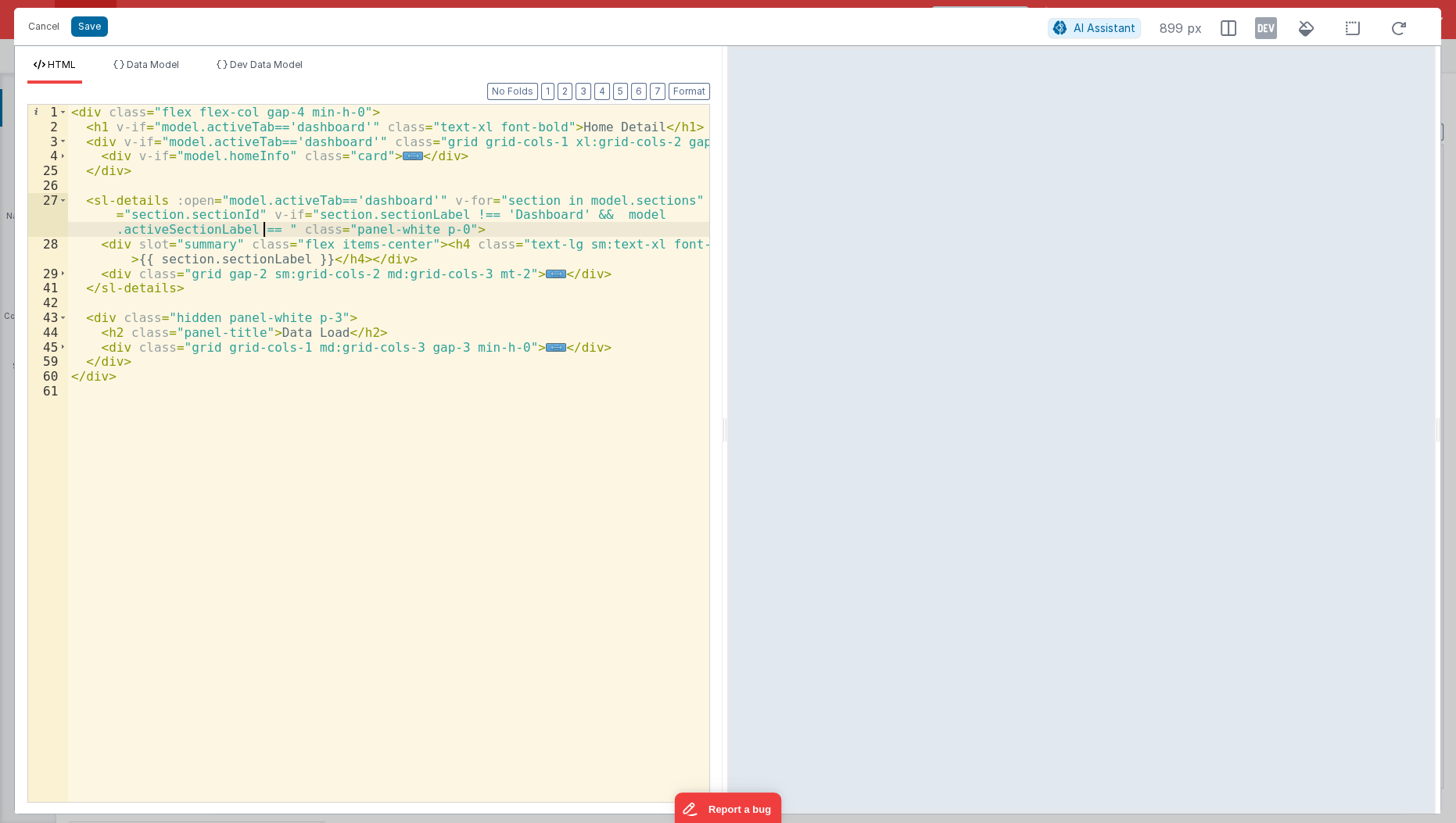
paste textarea
click at [263, 231] on div "< div class = "flex flex-col gap-4 min-h-0" > < h1 v-if = "model.activeTab=='da…" at bounding box center [390, 469] width 643 height 728
click at [97, 33] on button "Save" at bounding box center [89, 27] width 37 height 20
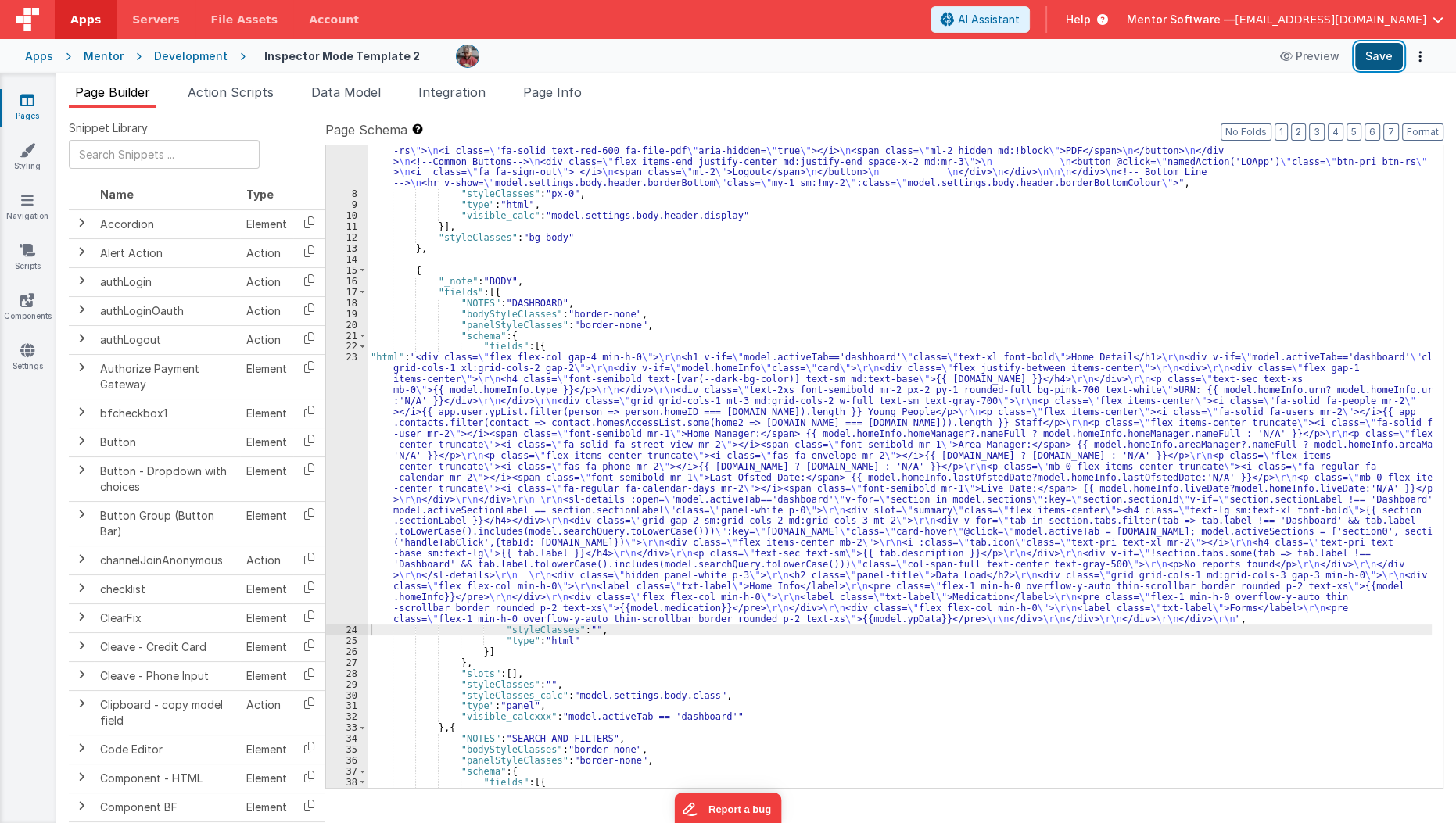
click at [1383, 49] on button "Save" at bounding box center [1379, 57] width 47 height 27
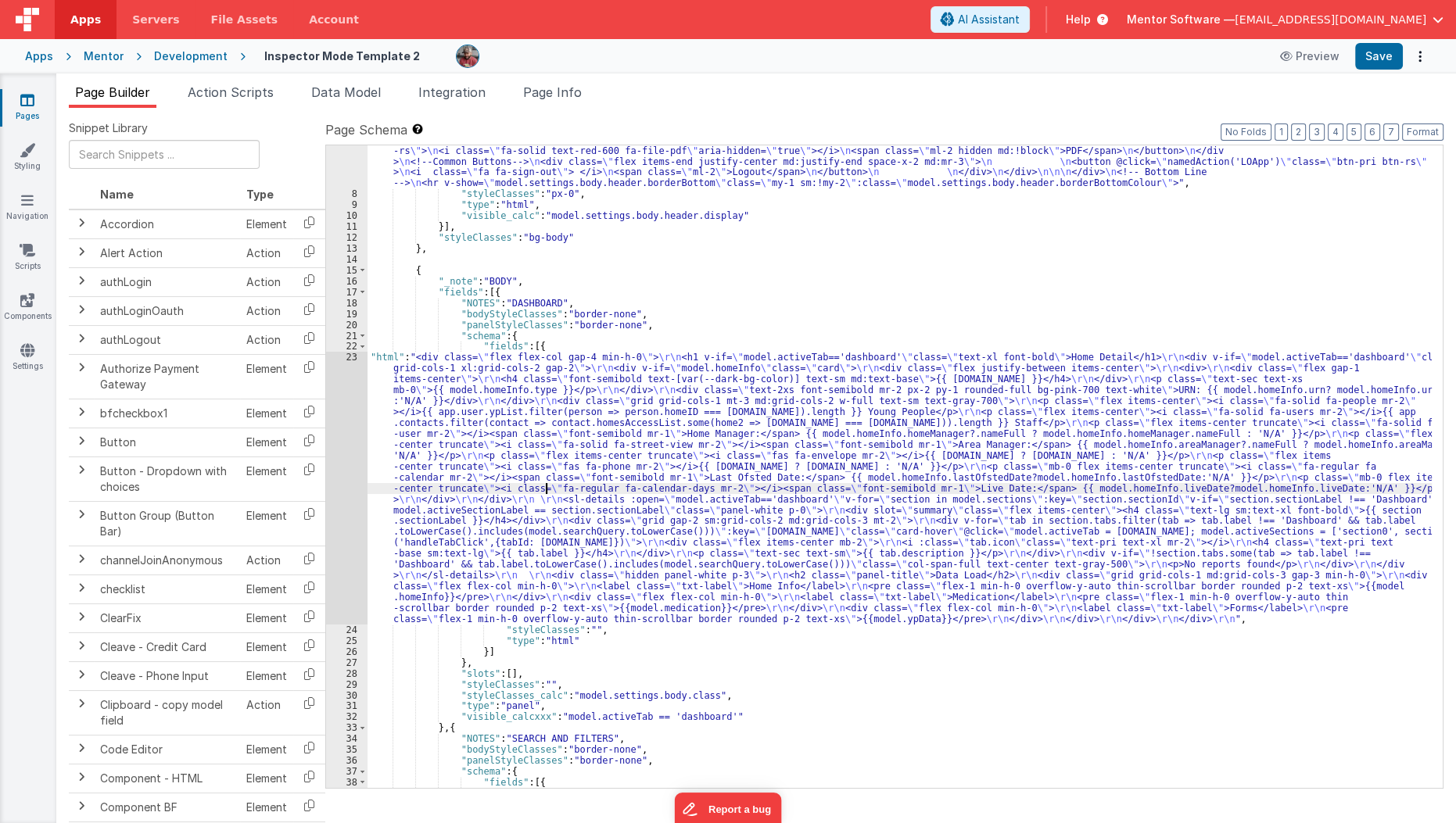
click at [547, 490] on div ""html" : "<div v-show= \" model.settings.body.header.display \" id= \" heading …" at bounding box center [899, 695] width 1065 height 1383
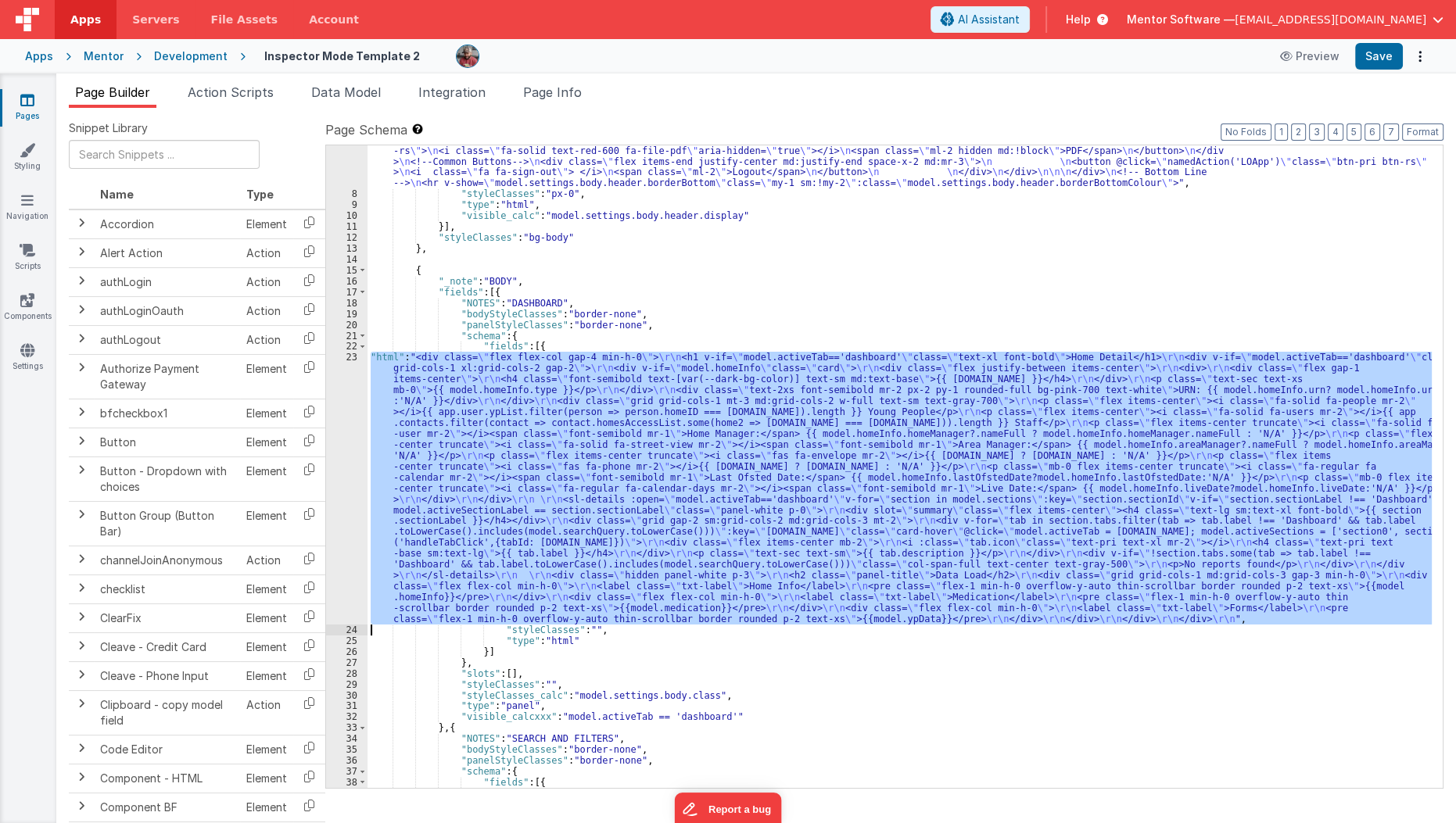
click at [342, 523] on div "23" at bounding box center [347, 488] width 42 height 272
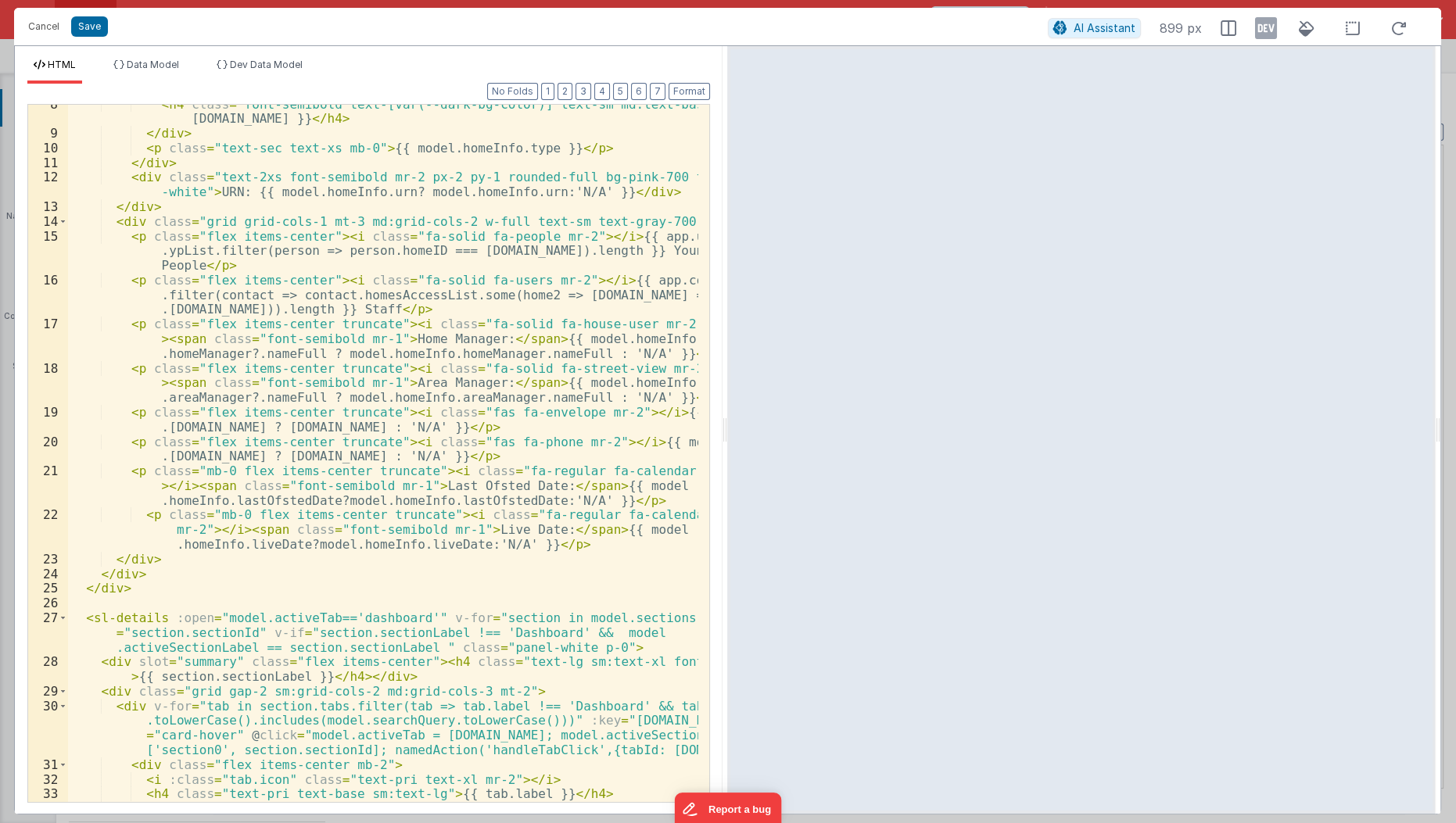
scroll to position [123, 0]
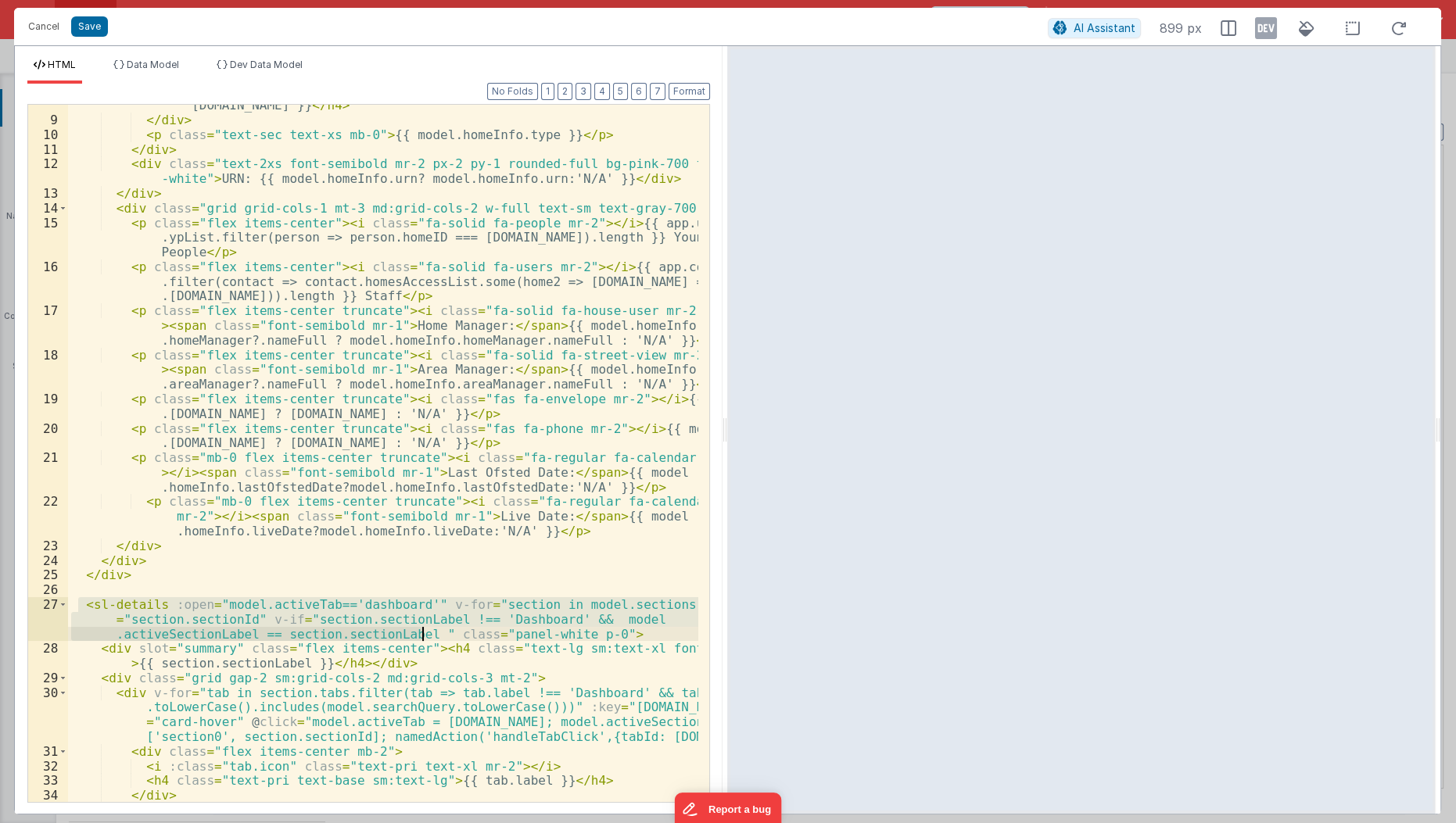
drag, startPoint x: 78, startPoint y: 599, endPoint x: 423, endPoint y: 633, distance: 346.7
click at [423, 633] on div "< h4 class = "font-semibold text-[var(--dark-bg-color)] text-sm md:text-base" >…" at bounding box center [384, 454] width 632 height 742
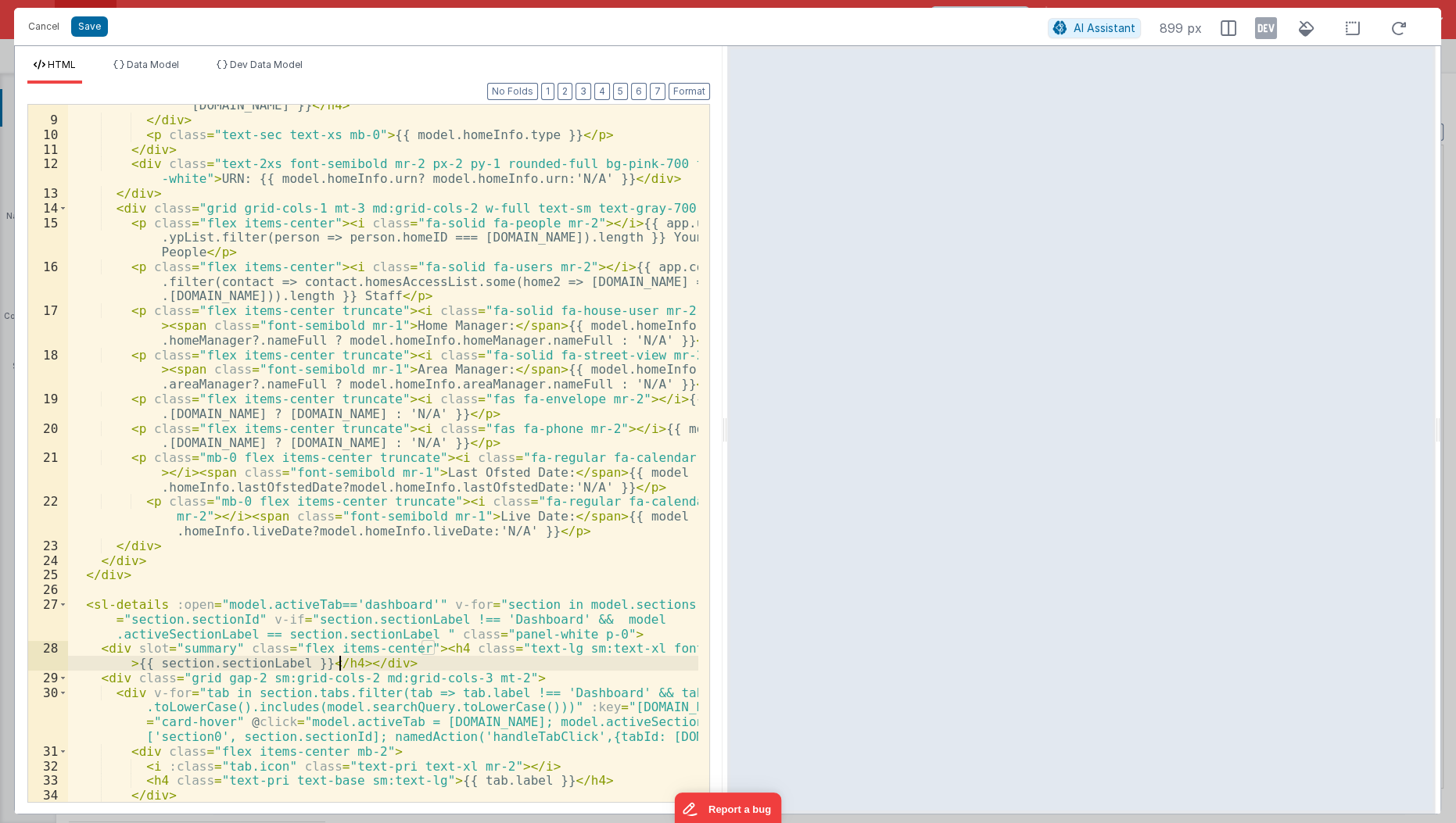
click at [340, 659] on div "< h4 class = "font-semibold text-[var(--dark-bg-color)] text-sm md:text-base" >…" at bounding box center [384, 454] width 632 height 742
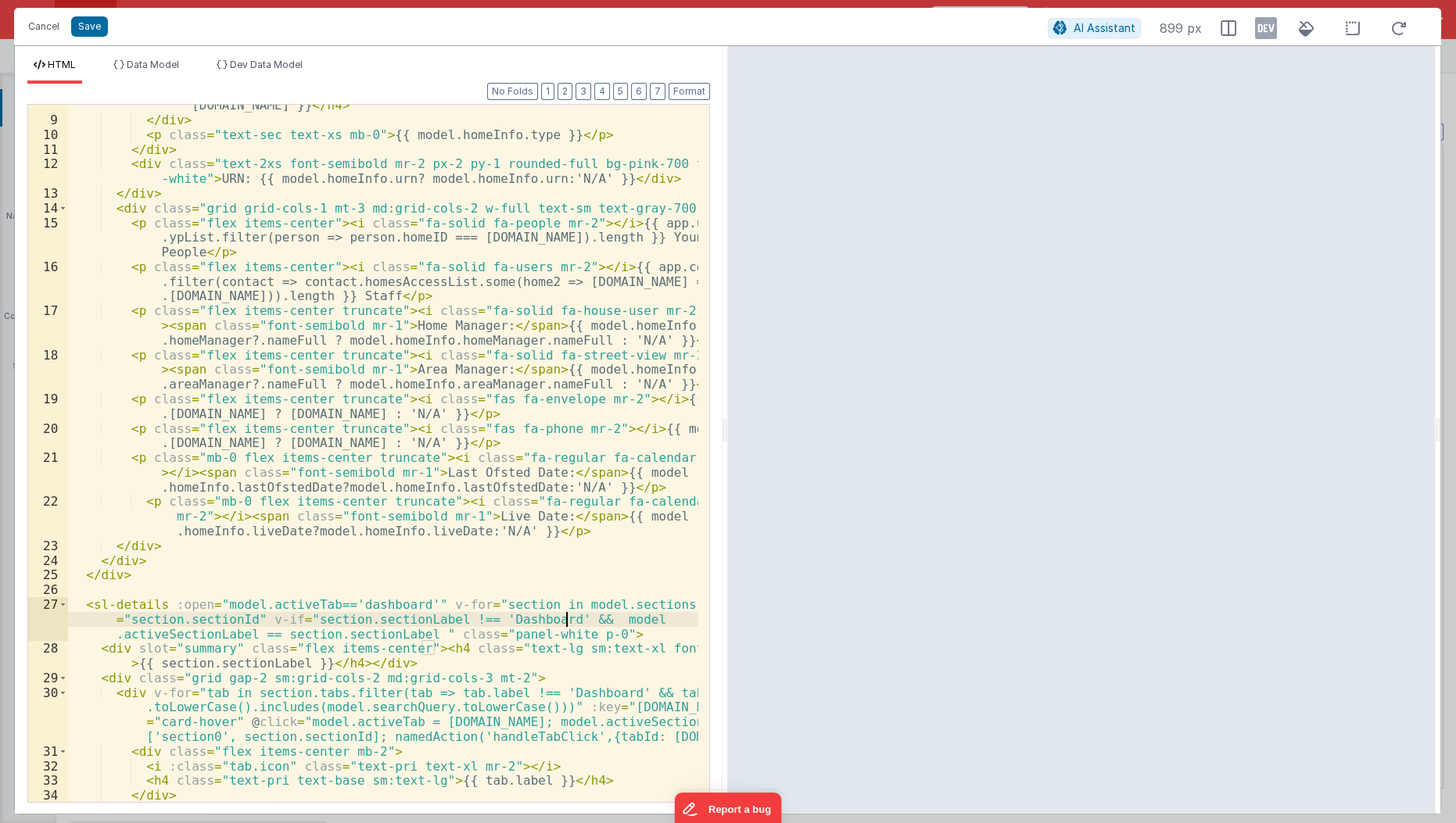
click at [564, 621] on div "< h4 class = "font-semibold text-[var(--dark-bg-color)] text-sm md:text-base" >…" at bounding box center [384, 454] width 632 height 742
click at [85, 28] on button "Save" at bounding box center [89, 27] width 37 height 20
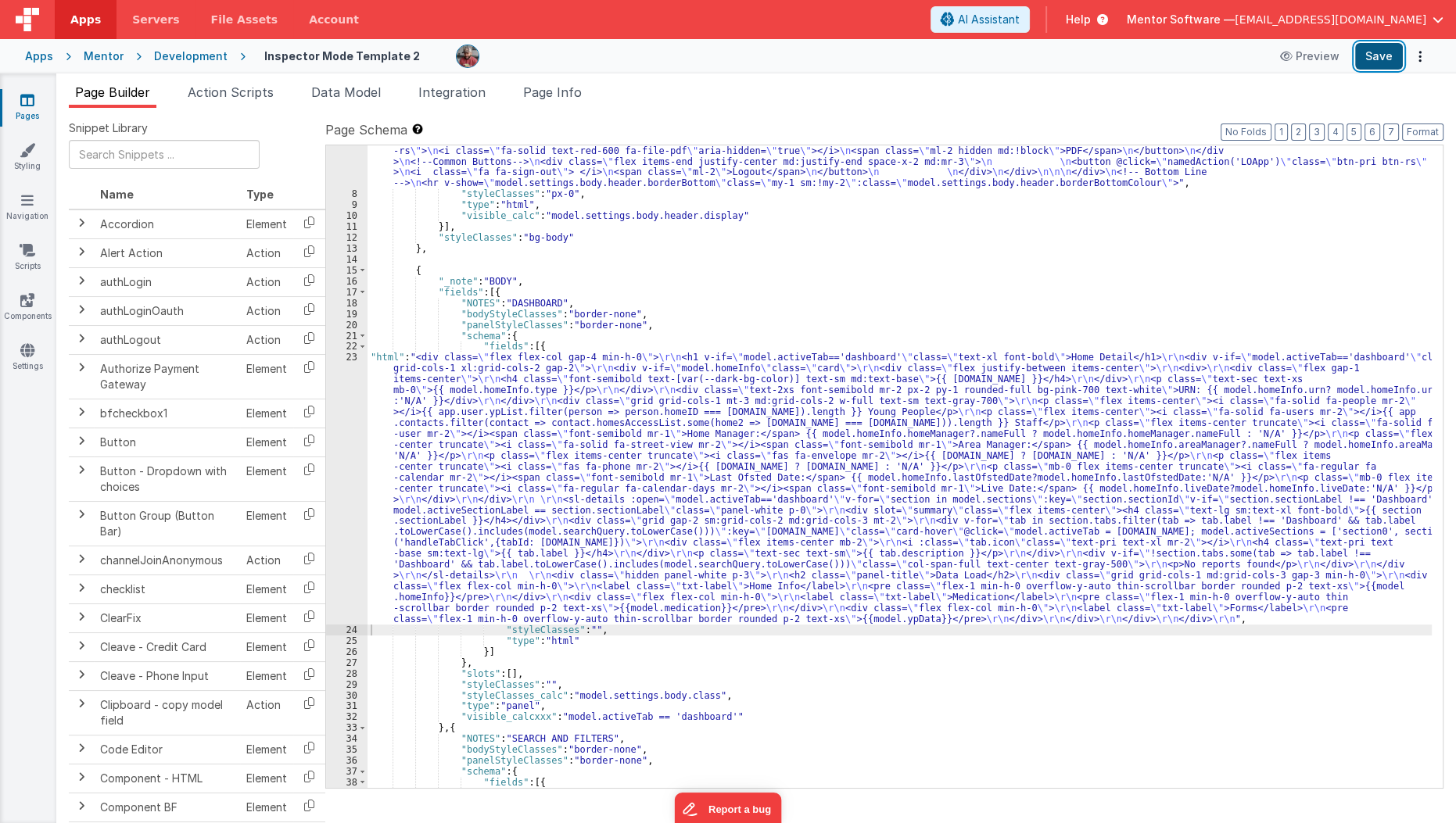
click at [1379, 54] on button "Save" at bounding box center [1379, 57] width 47 height 27
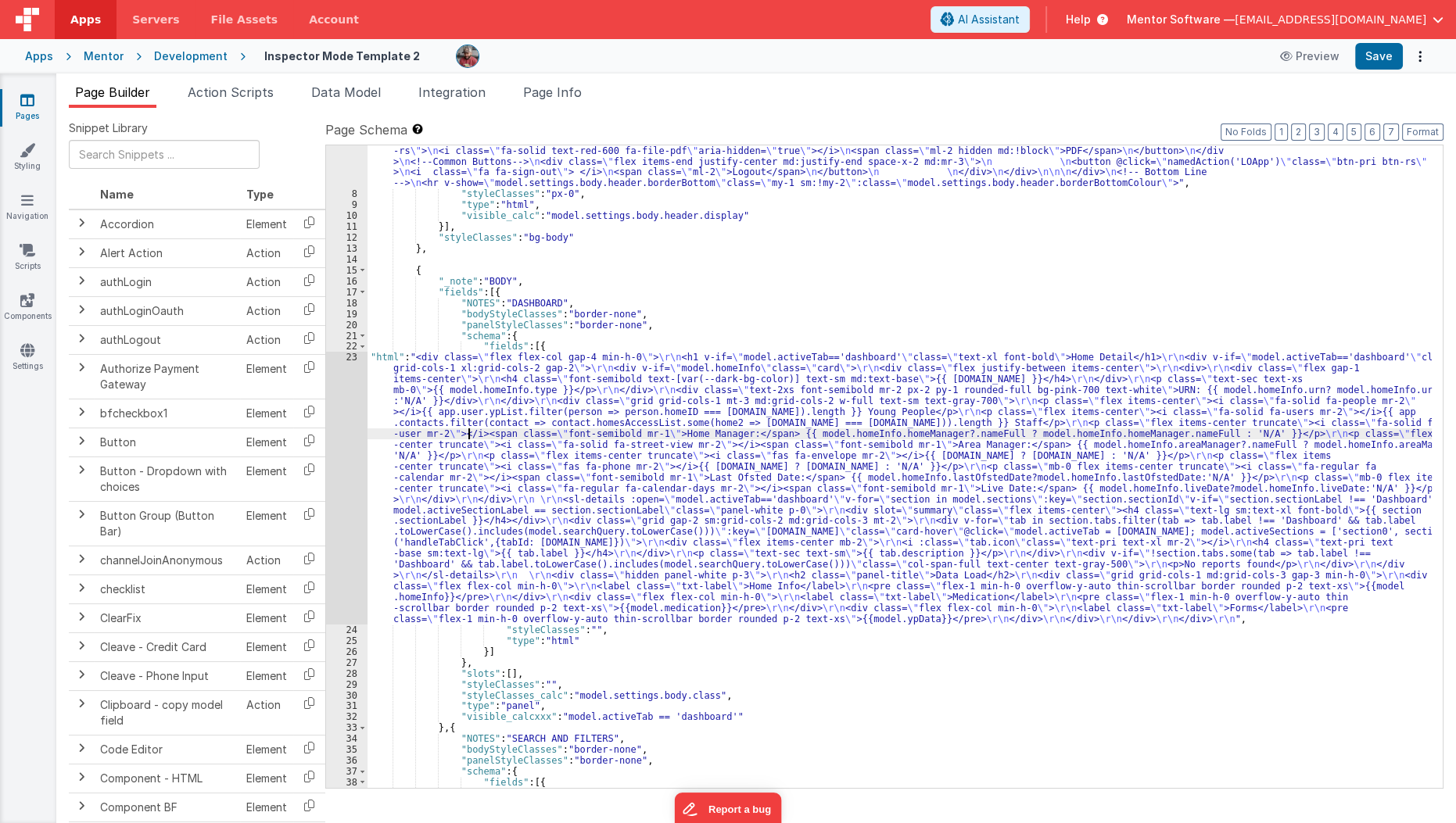
click at [470, 438] on div ""html" : "<div v-show= \" model.settings.body.header.display \" id= \" heading …" at bounding box center [899, 695] width 1065 height 1383
click at [338, 457] on div "23" at bounding box center [347, 488] width 42 height 272
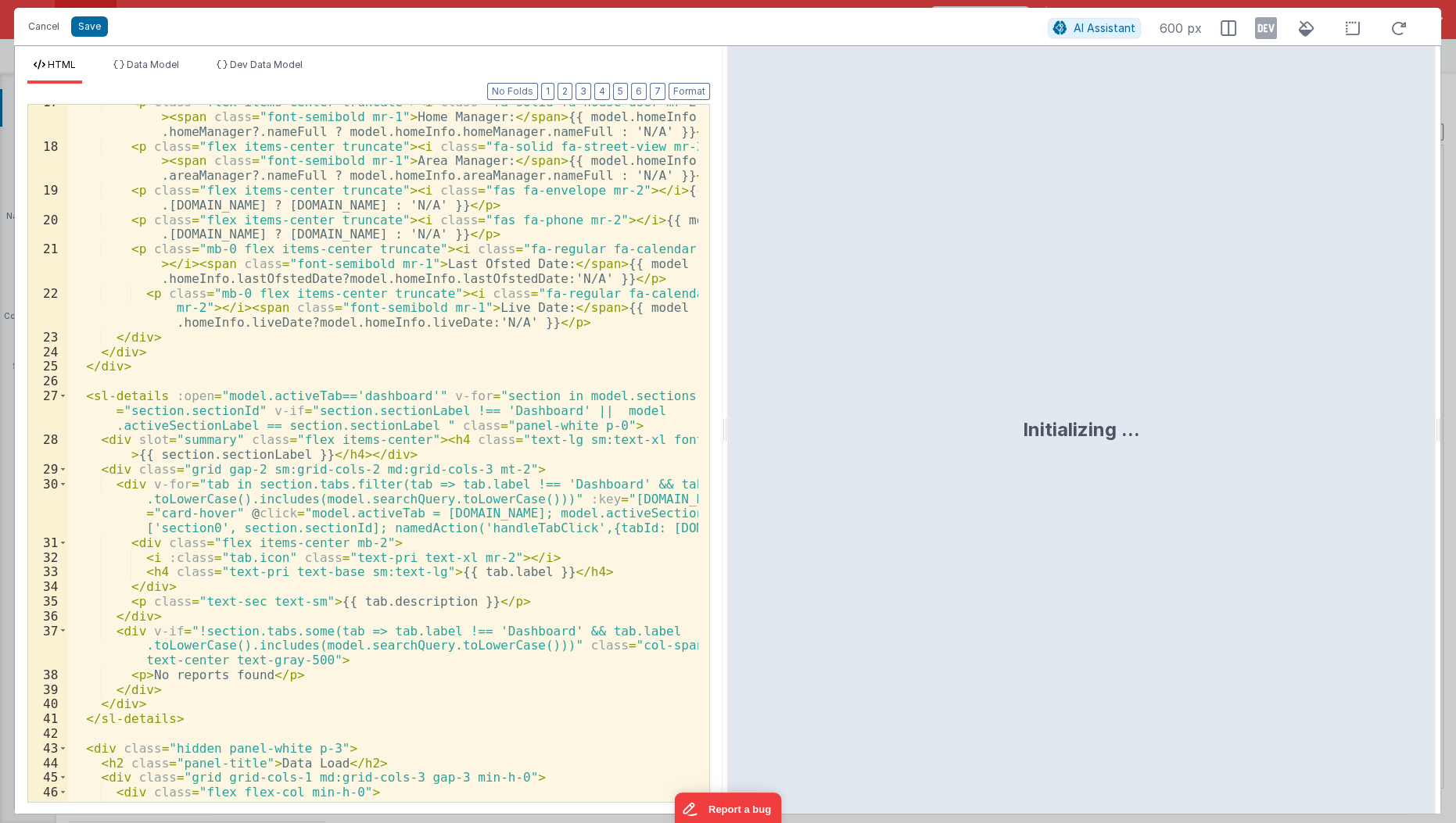
scroll to position [438, 0]
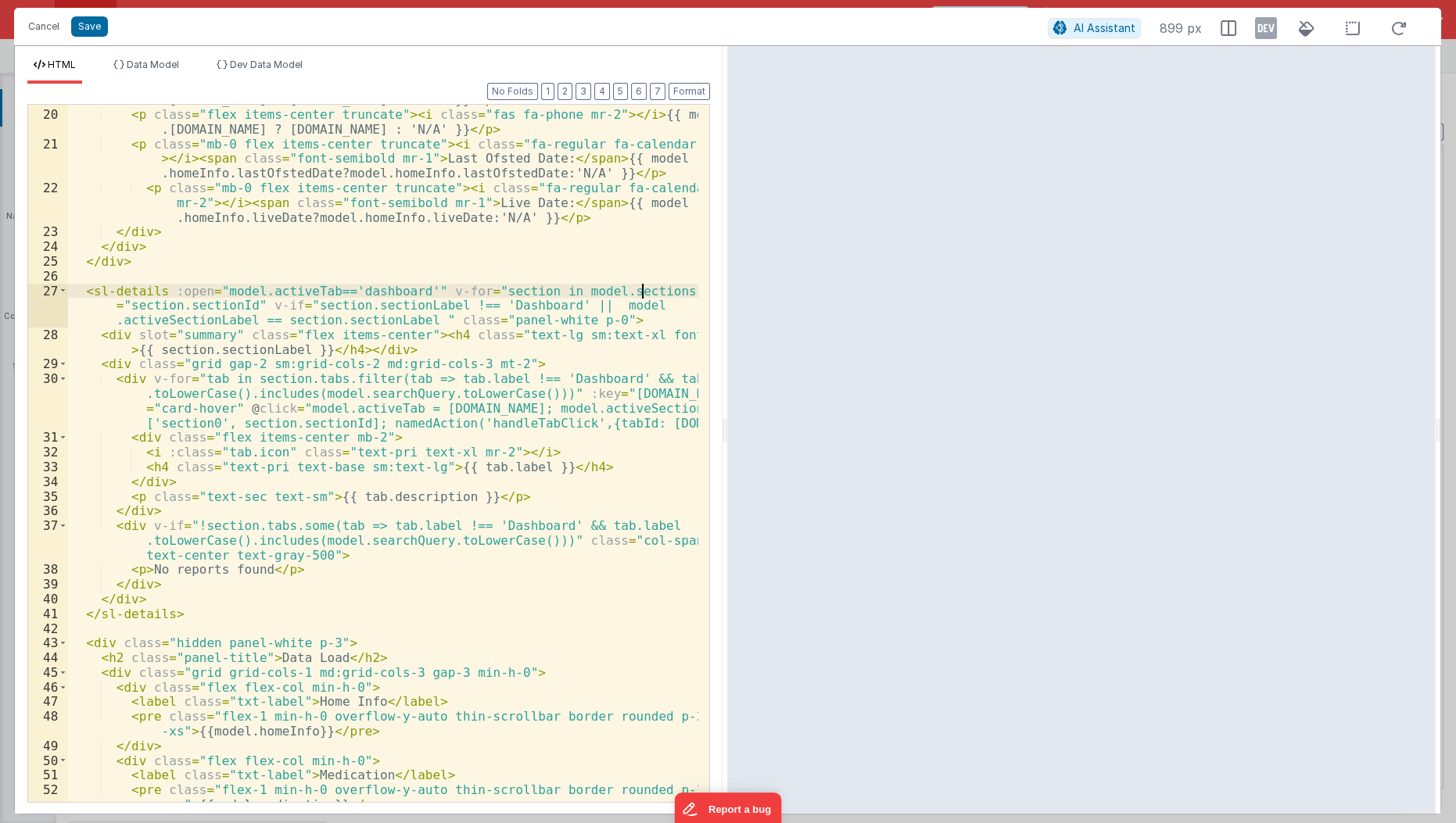
click at [642, 290] on div "< p class = "flex items-center truncate" > < i class = "fas fa-envelope mr-2" >…" at bounding box center [384, 457] width 632 height 757
click at [156, 65] on span "Data Model" at bounding box center [152, 64] width 52 height 12
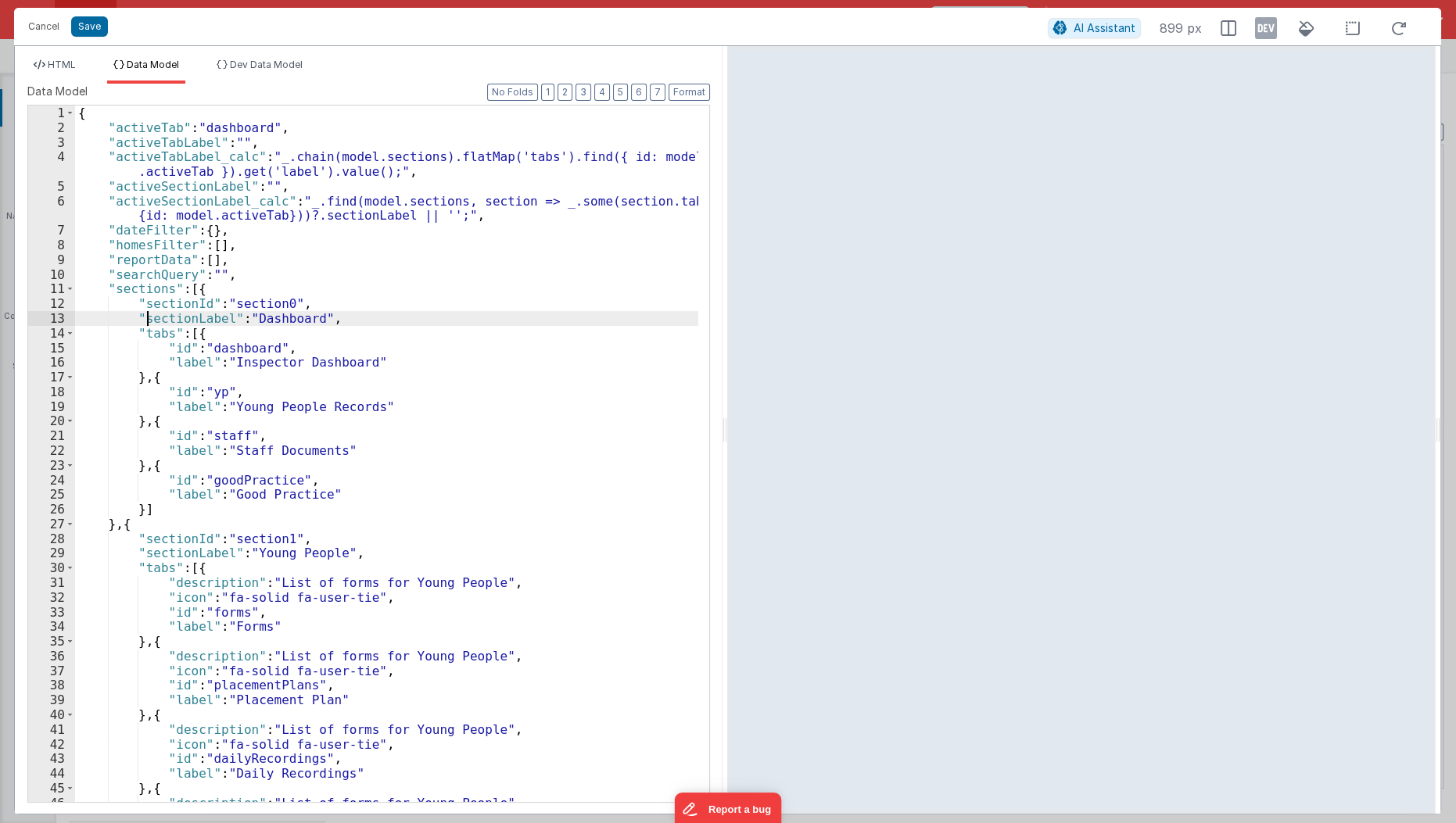
click at [148, 317] on div "{ "activeTab" : "dashboard" , "activeTabLabel" : "" , "activeTabLabel_calc" : "…" at bounding box center [387, 469] width 624 height 727
click at [59, 71] on li "HTML" at bounding box center [55, 71] width 55 height 25
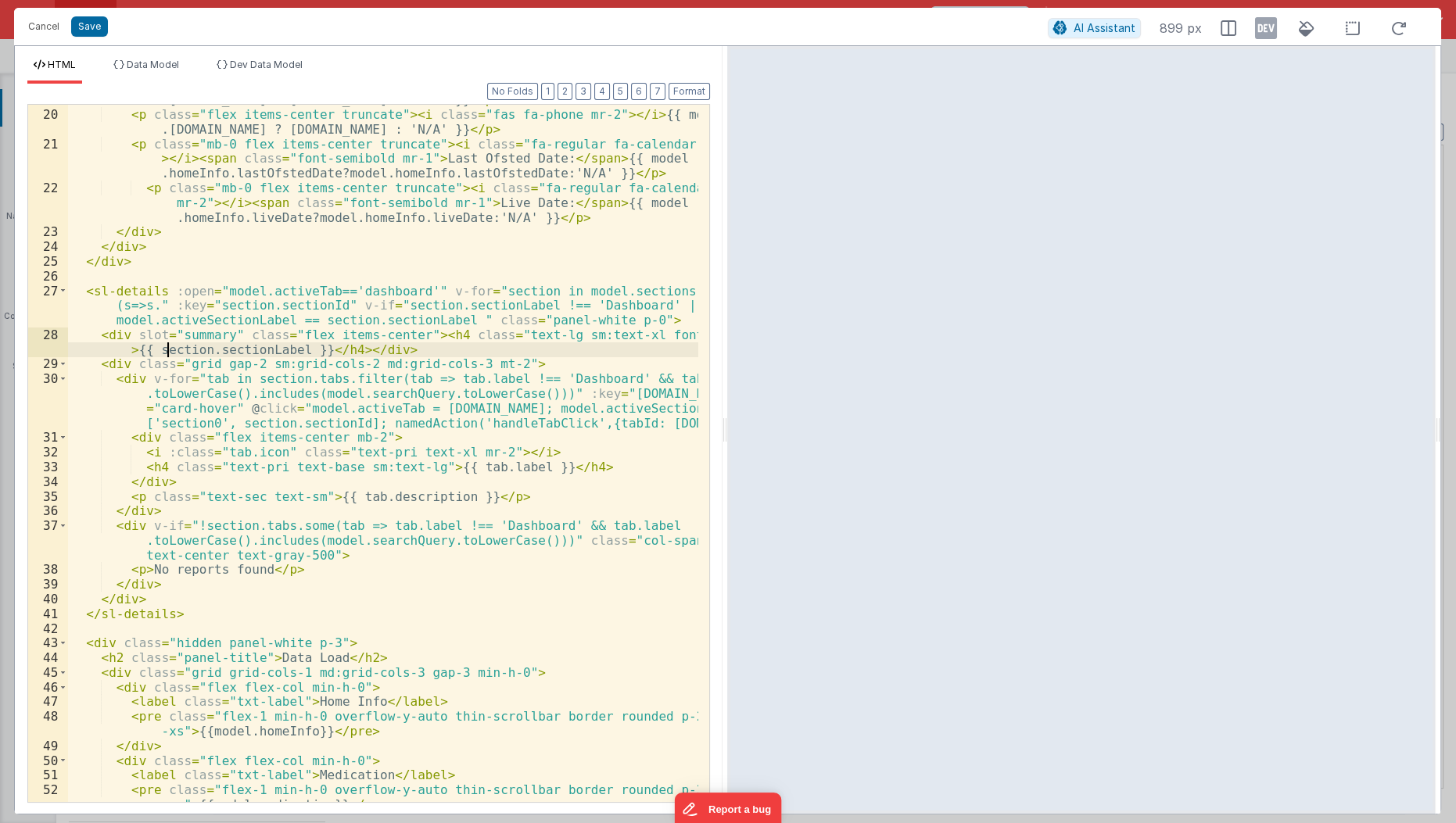
click at [170, 354] on div "< p class = "flex items-center truncate" > < i class = "fas fa-envelope mr-2" >…" at bounding box center [384, 457] width 632 height 757
click at [151, 310] on div "< p class = "flex items-center truncate" > < i class = "fas fa-envelope mr-2" >…" at bounding box center [384, 457] width 632 height 757
paste textarea
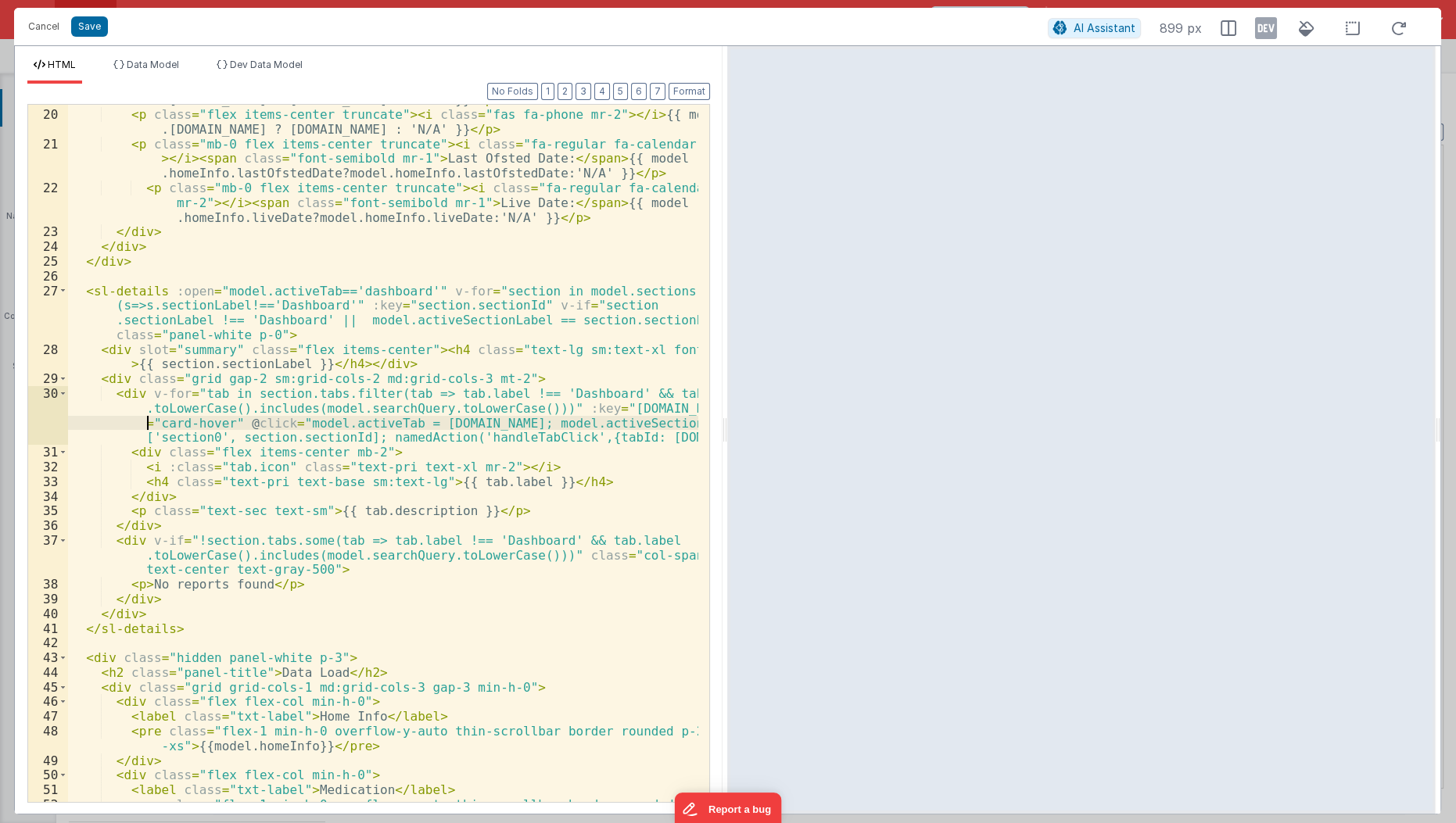
click at [148, 427] on div "< p class = "flex items-center truncate" > < i class = "fas fa-envelope mr-2" >…" at bounding box center [384, 457] width 632 height 757
click at [82, 24] on button "Save" at bounding box center [89, 27] width 37 height 20
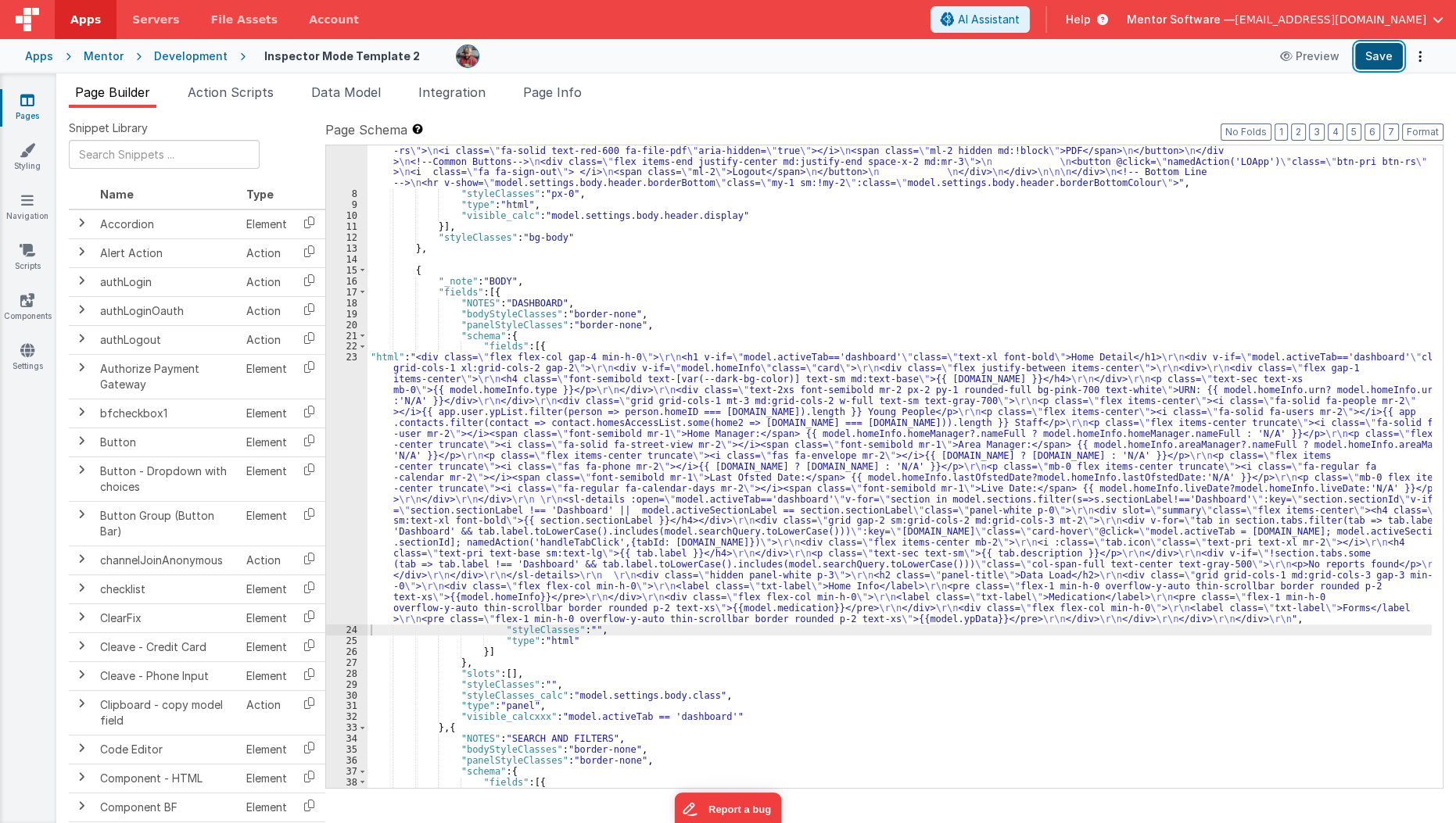
click at [1388, 67] on button "Save" at bounding box center [1379, 57] width 47 height 27
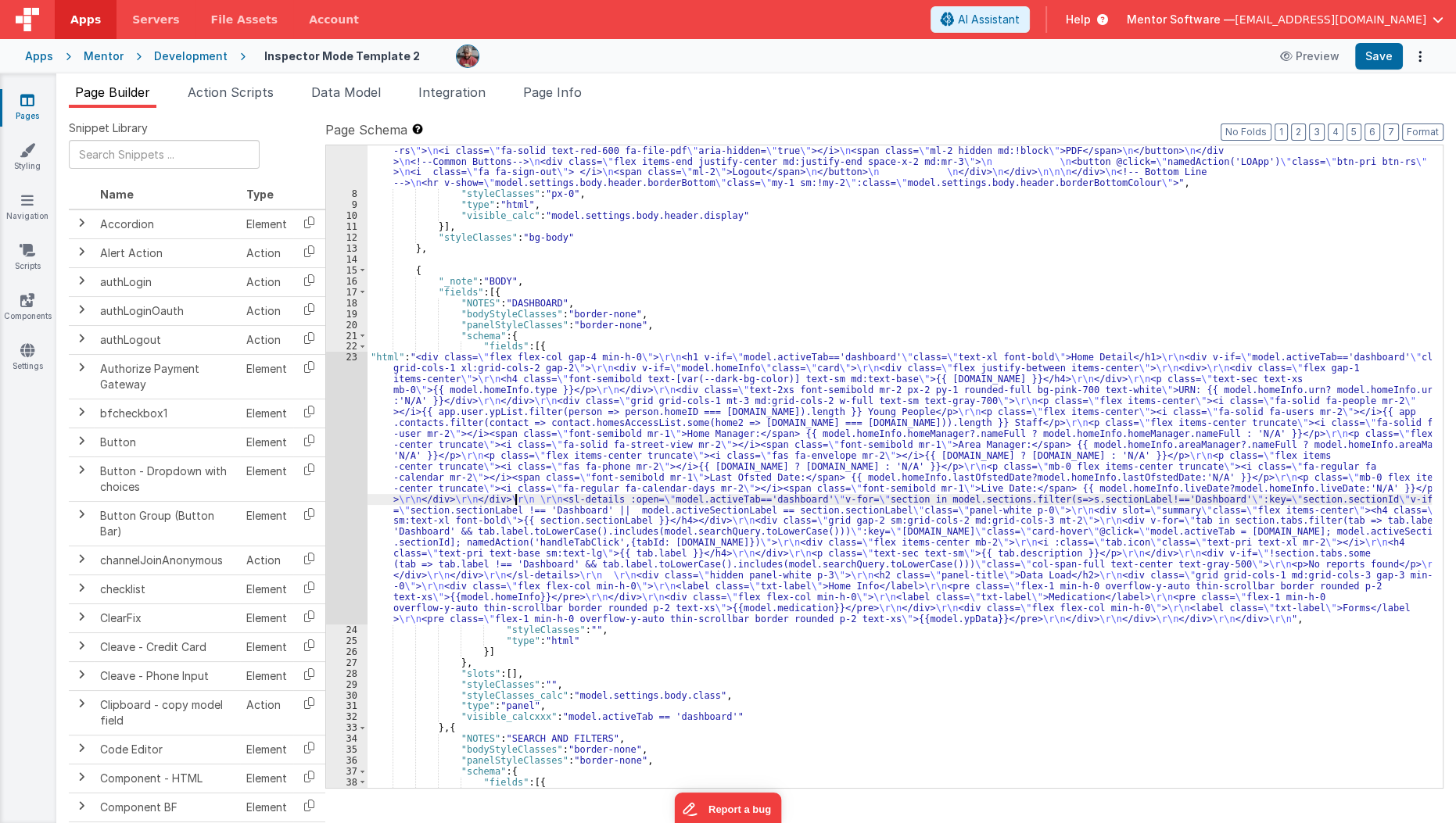
click at [513, 498] on div ""html" : "<div v-show= \" model.settings.body.header.display \" id= \" heading …" at bounding box center [899, 695] width 1065 height 1383
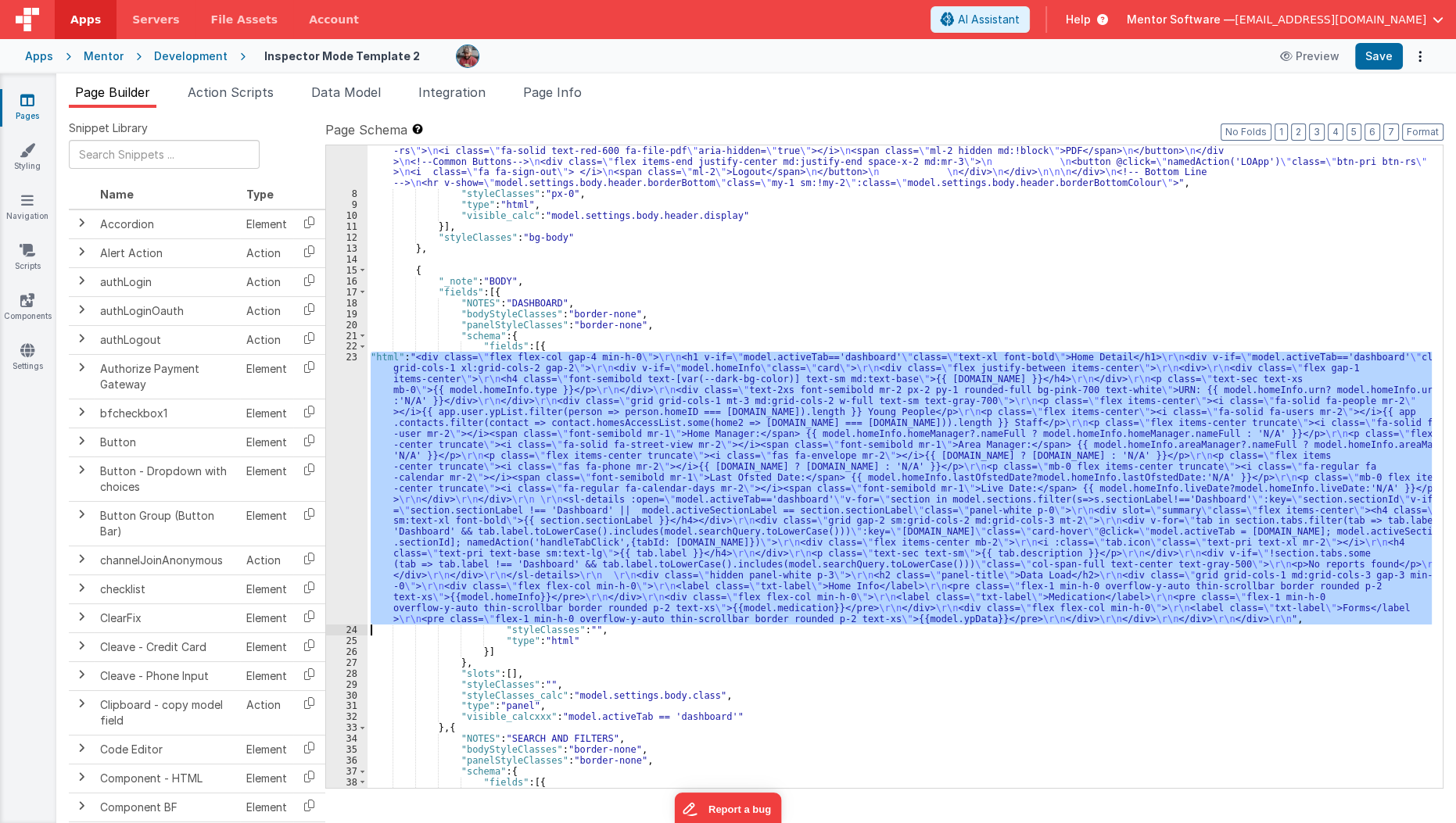
click at [350, 516] on div "23" at bounding box center [347, 488] width 42 height 272
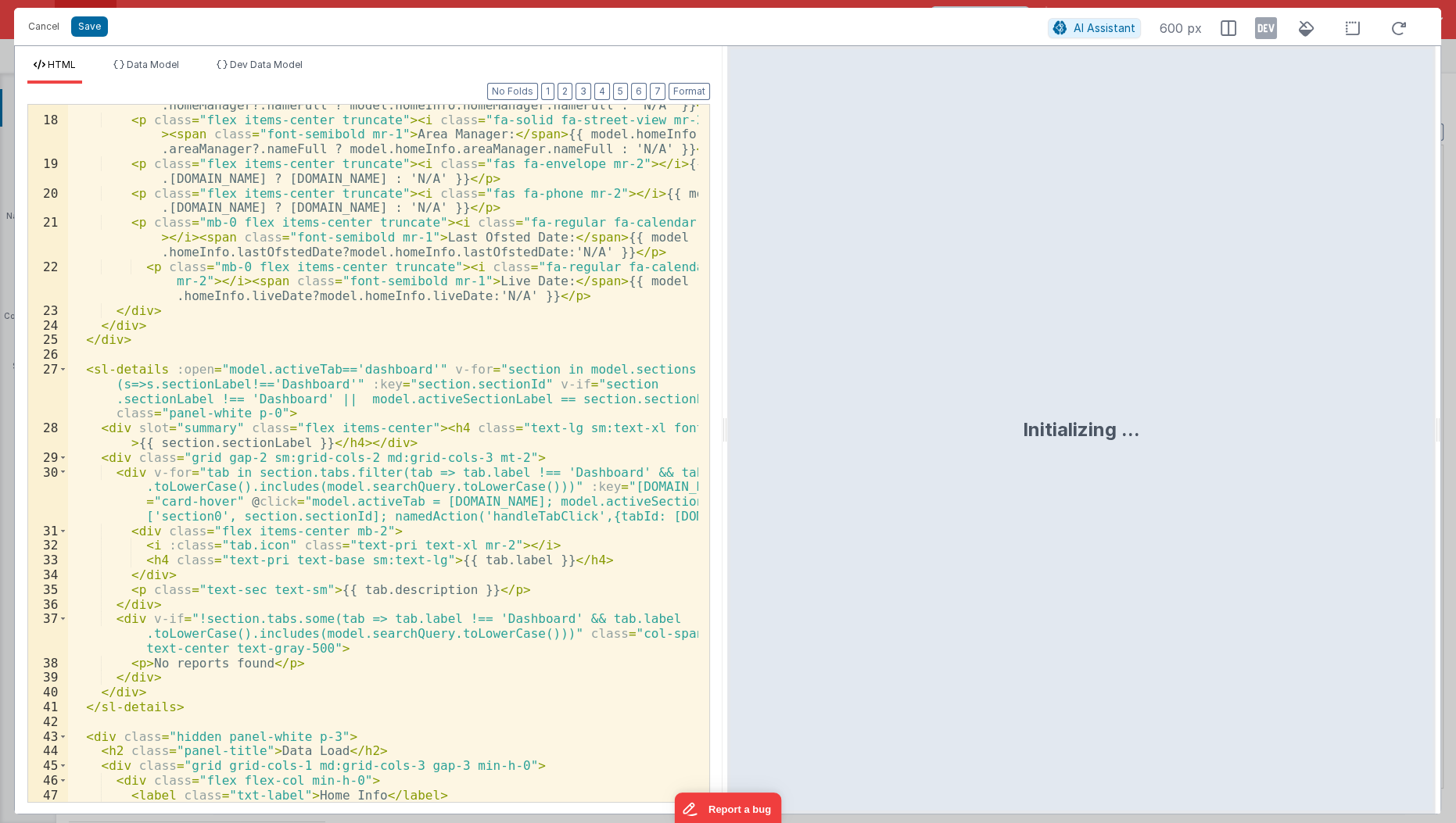
scroll to position [359, 0]
click at [239, 385] on div "< p class = "flex items-center truncate" > < i class = "fa-solid fa-house-user …" at bounding box center [384, 454] width 632 height 772
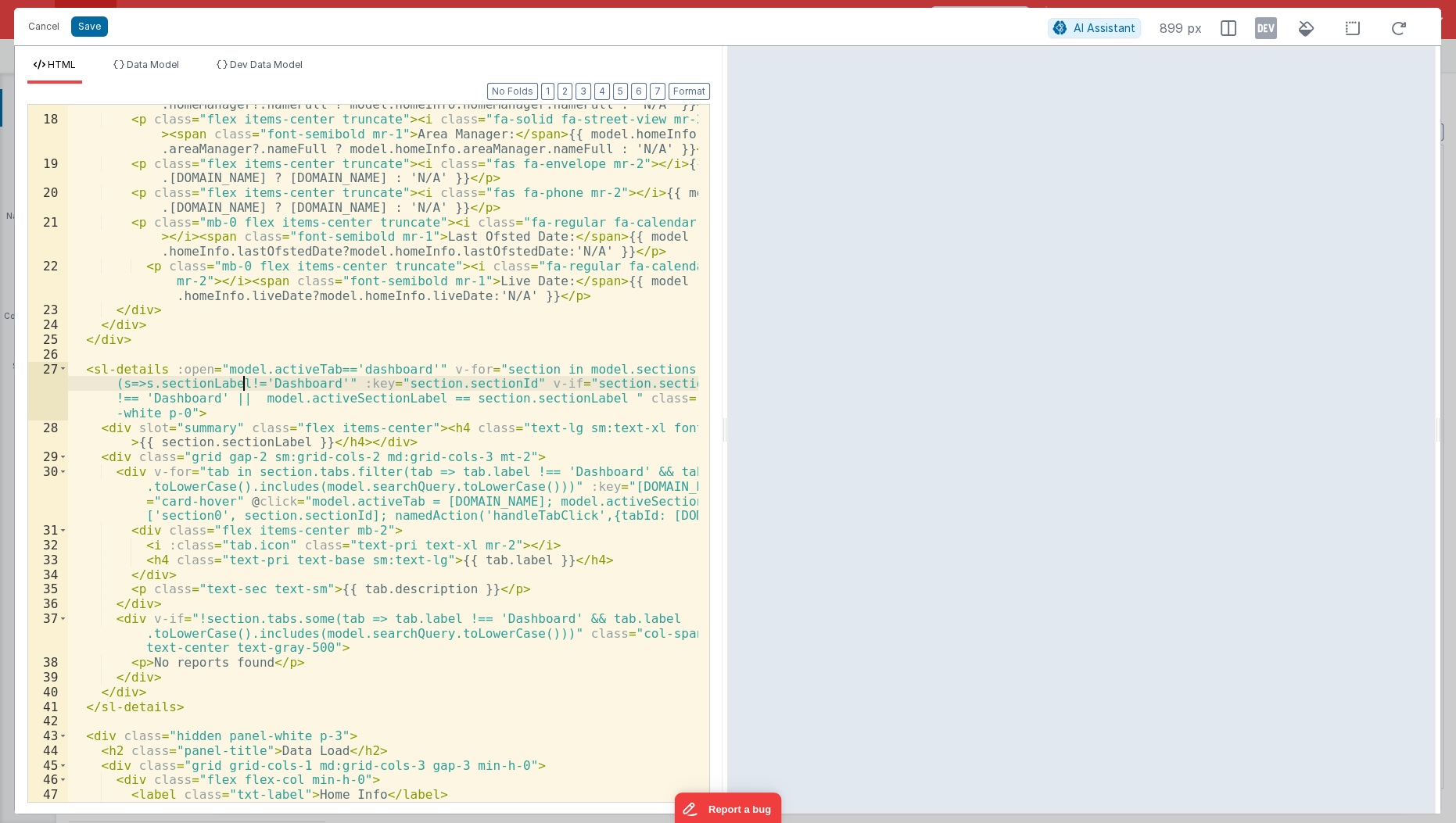
click at [564, 378] on div "< p class = "flex items-center truncate" > < i class = "fa-solid fa-house-user …" at bounding box center [384, 454] width 632 height 772
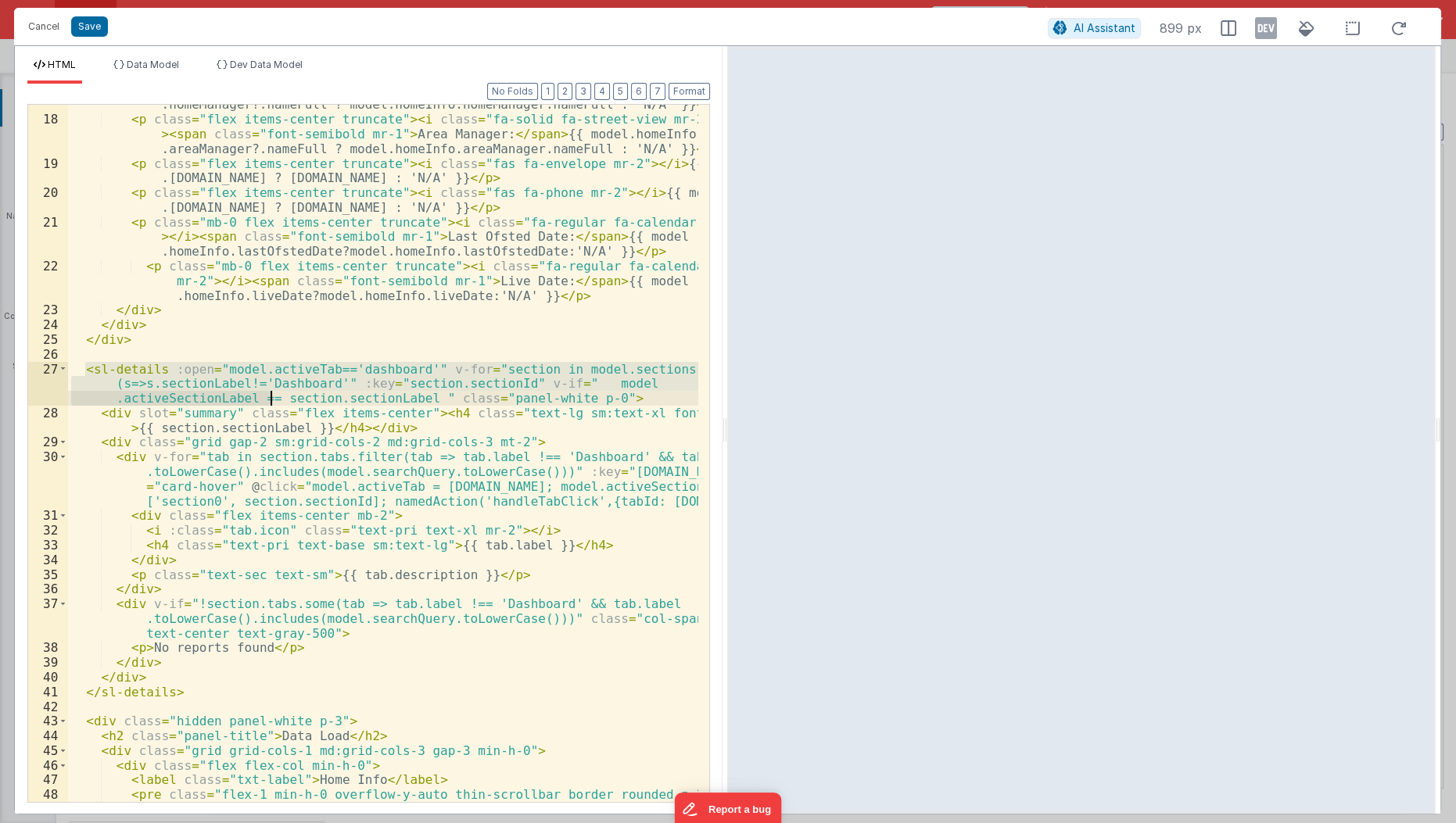
drag, startPoint x: 82, startPoint y: 366, endPoint x: 272, endPoint y: 400, distance: 193.0
click at [272, 400] on div "< p class = "flex items-center truncate" > < i class = "fa-solid fa-house-user …" at bounding box center [384, 454] width 632 height 772
click at [160, 71] on li "Data Model" at bounding box center [147, 71] width 78 height 25
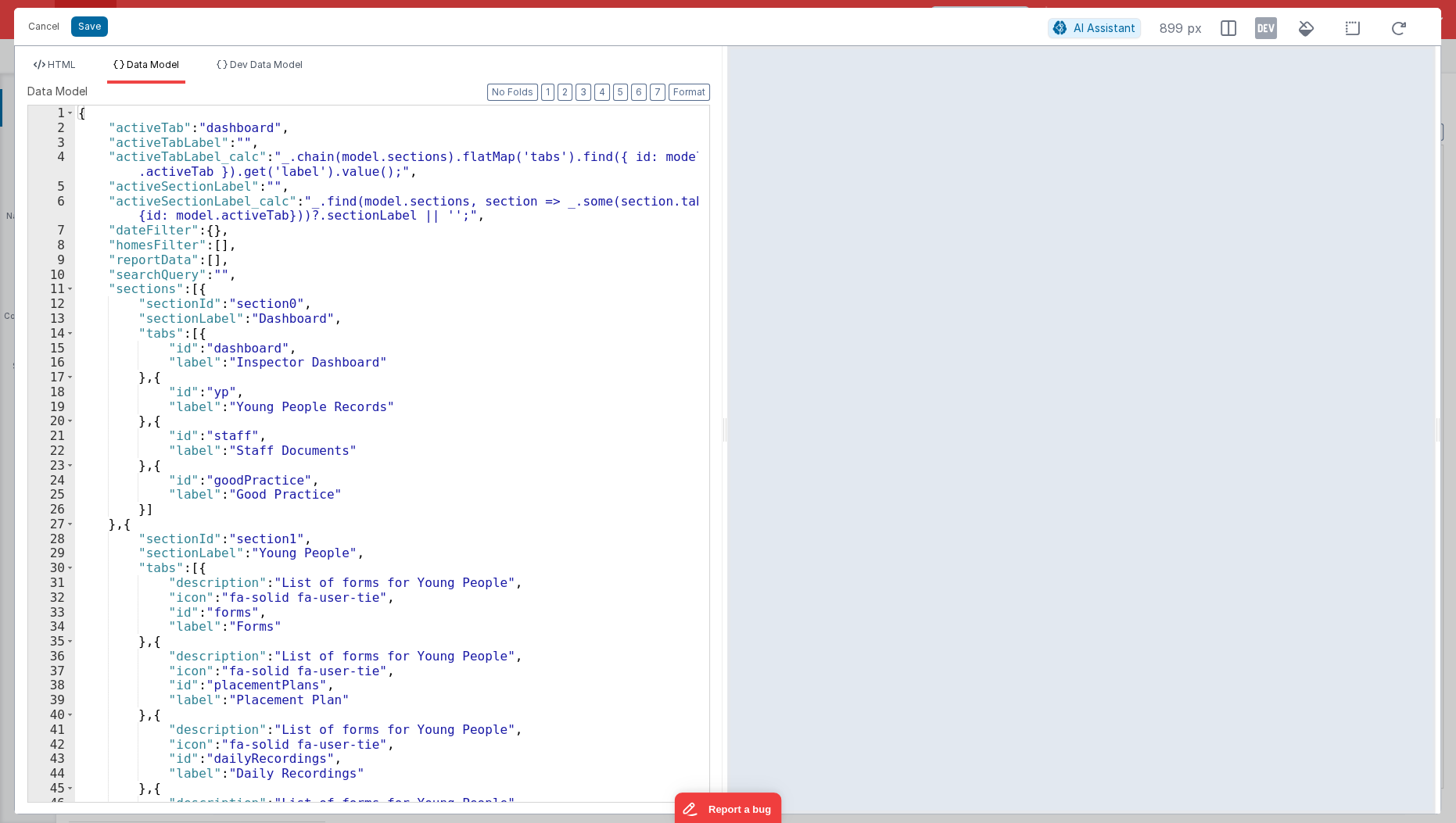
click at [184, 321] on div "{ "activeTab" : "dashboard" , "activeTabLabel" : "" , "activeTabLabel_calc" : "…" at bounding box center [387, 469] width 624 height 727
click at [61, 67] on span "HTML" at bounding box center [62, 64] width 28 height 12
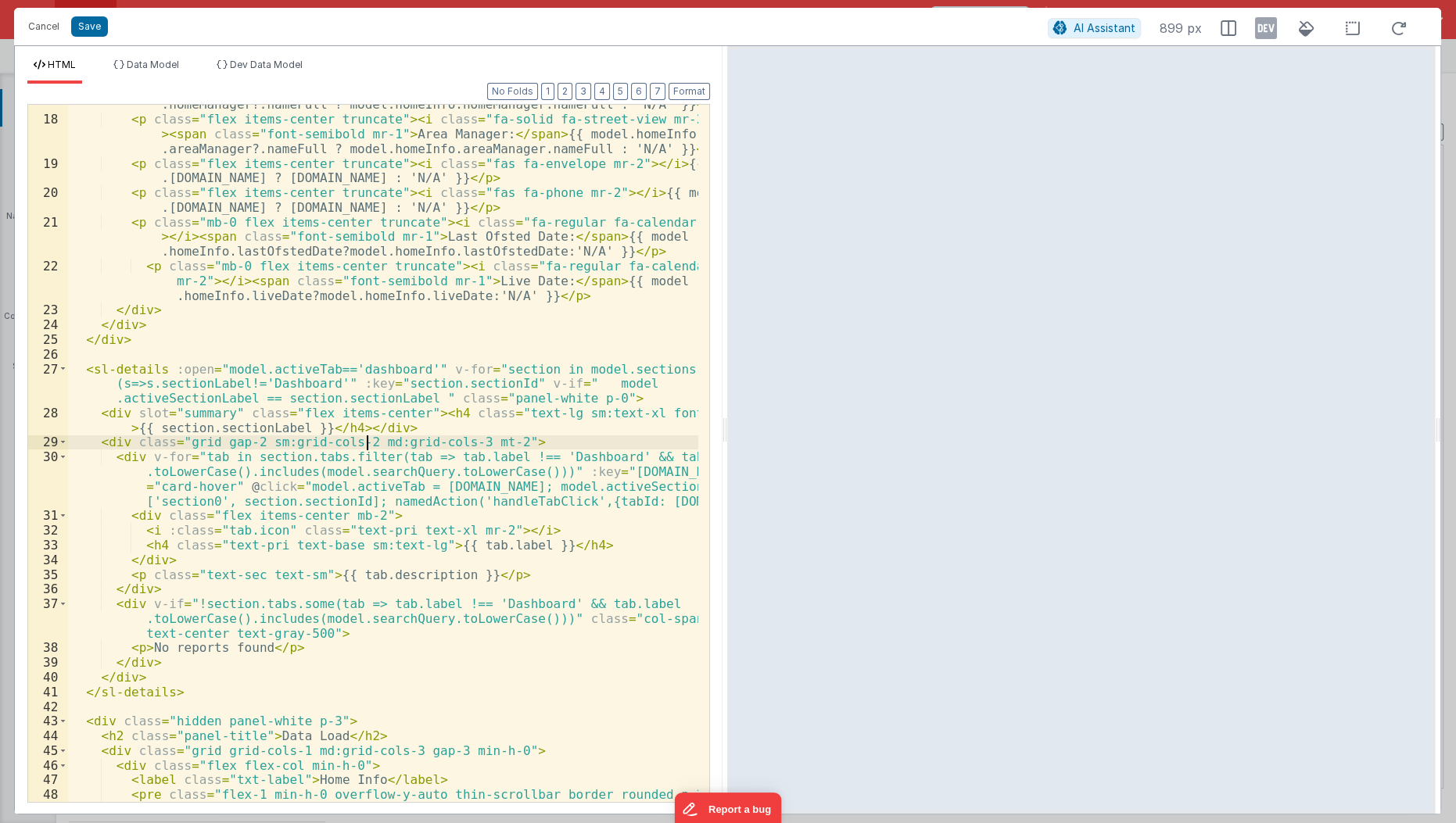
click at [366, 447] on div "< p class = "flex items-center truncate" > < i class = "fa-solid fa-house-user …" at bounding box center [384, 454] width 632 height 772
click at [330, 390] on div "< p class = "flex items-center truncate" > < i class = "fa-solid fa-house-user …" at bounding box center [384, 454] width 632 height 772
click at [559, 380] on div "< p class = "flex items-center truncate" > < i class = "fa-solid fa-house-user …" at bounding box center [384, 454] width 632 height 772
click at [562, 382] on div "< p class = "flex items-center truncate" > < i class = "fa-solid fa-house-user …" at bounding box center [384, 454] width 632 height 772
click at [83, 32] on button "Save" at bounding box center [89, 27] width 37 height 20
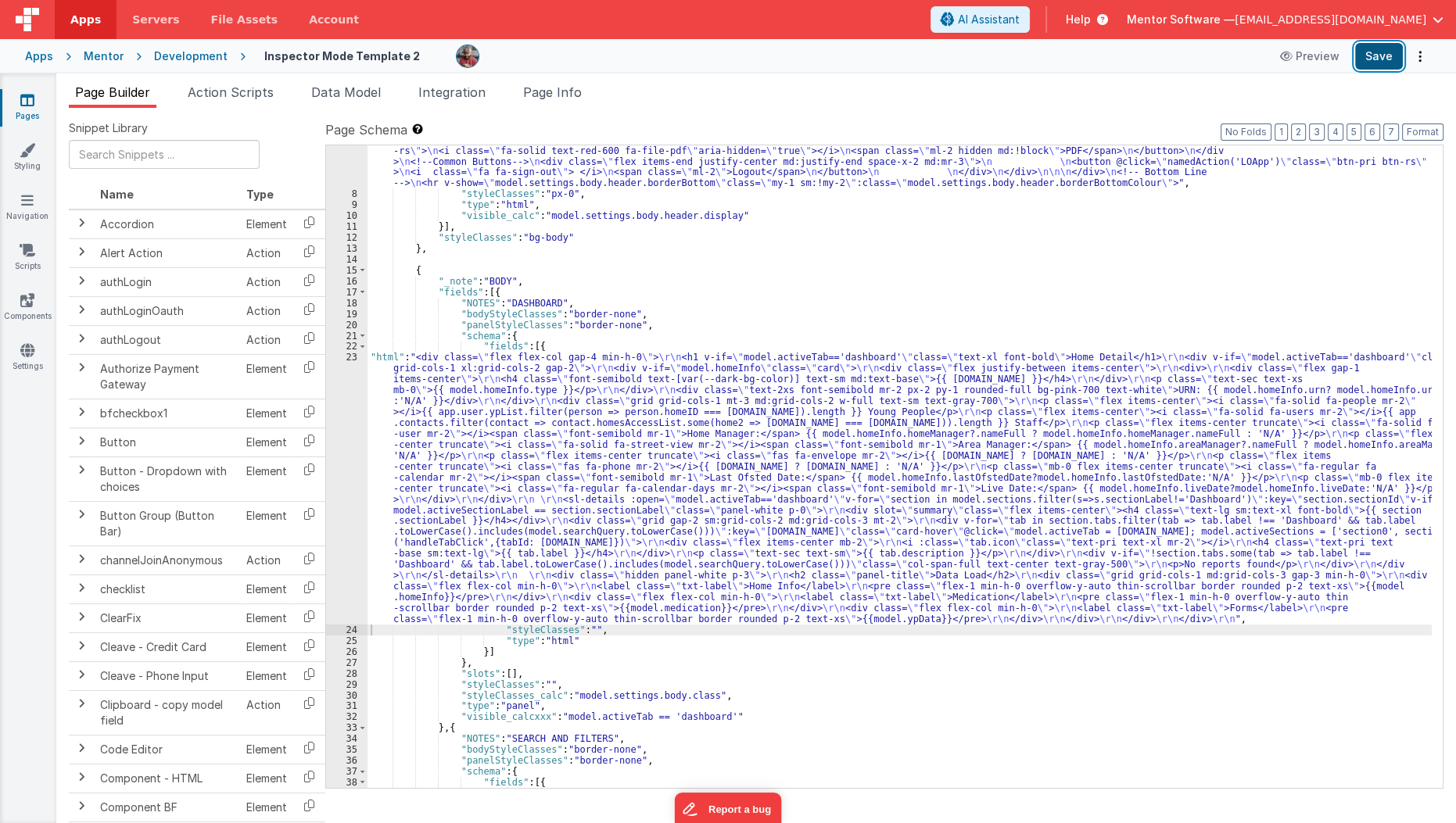
click at [1386, 49] on button "Save" at bounding box center [1379, 57] width 47 height 27
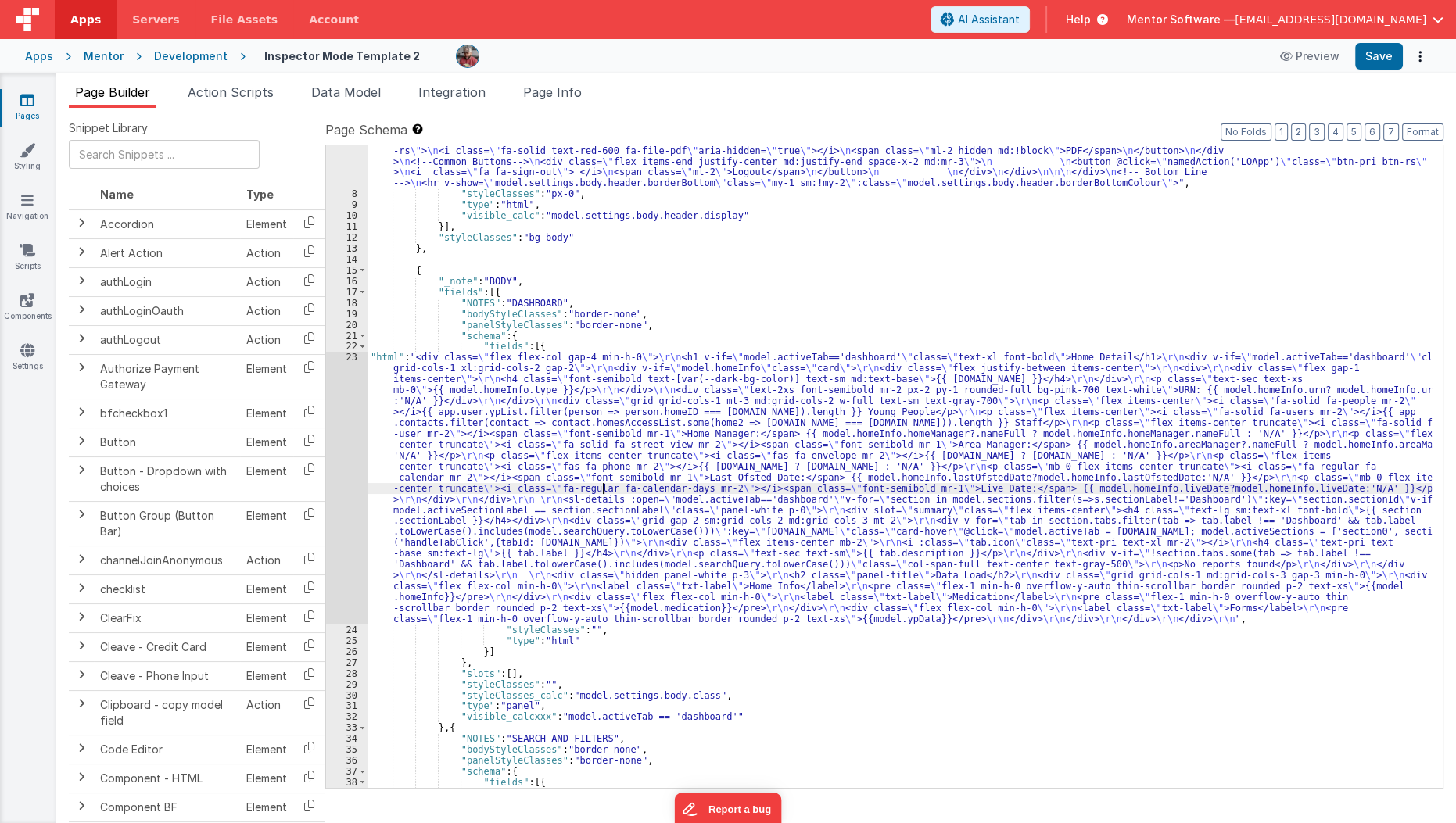
click at [601, 487] on div ""html" : "<div v-show= \" model.settings.body.header.display \" id= \" heading …" at bounding box center [899, 695] width 1065 height 1383
click at [342, 519] on div "23" at bounding box center [347, 488] width 42 height 272
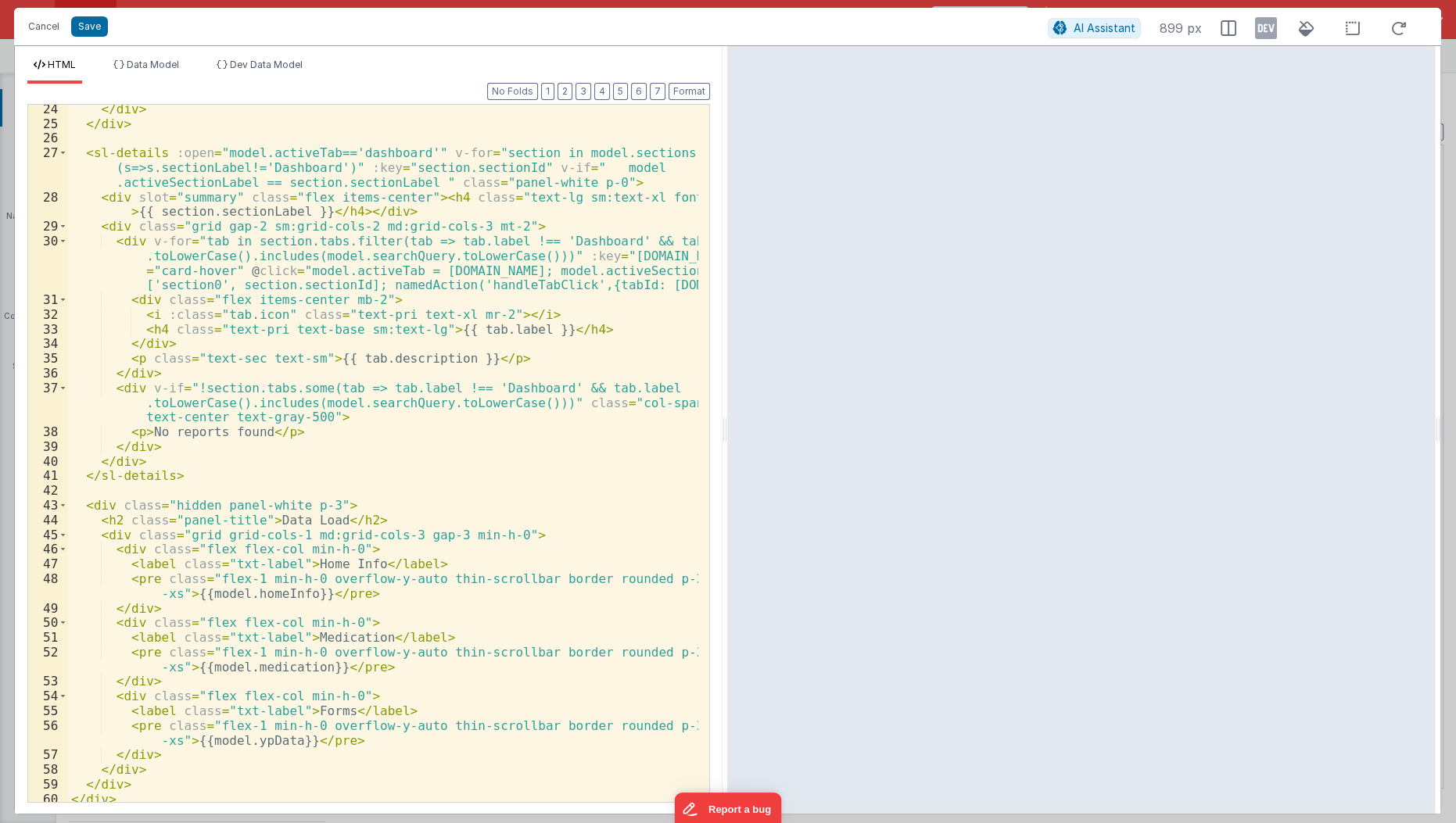
scroll to position [563, 0]
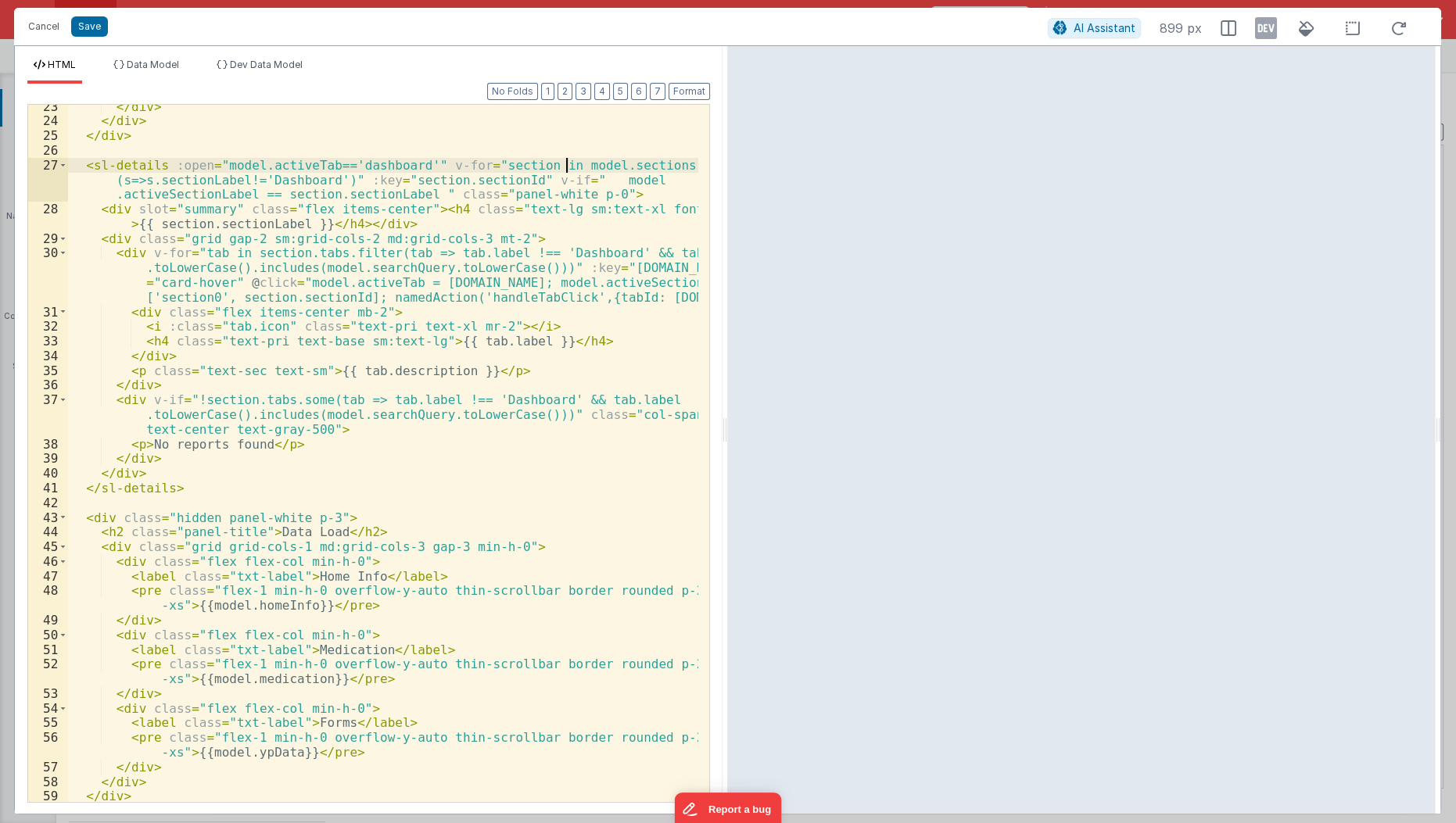
click at [564, 171] on div "</ div > </ div > </ div > < sl-details :open = "model.activeTab=='dashboard'" …" at bounding box center [384, 463] width 632 height 728
click at [561, 179] on div "</ div > </ div > </ div > < sl-details :open = "model.activeTab=='dashboard'" …" at bounding box center [384, 463] width 632 height 728
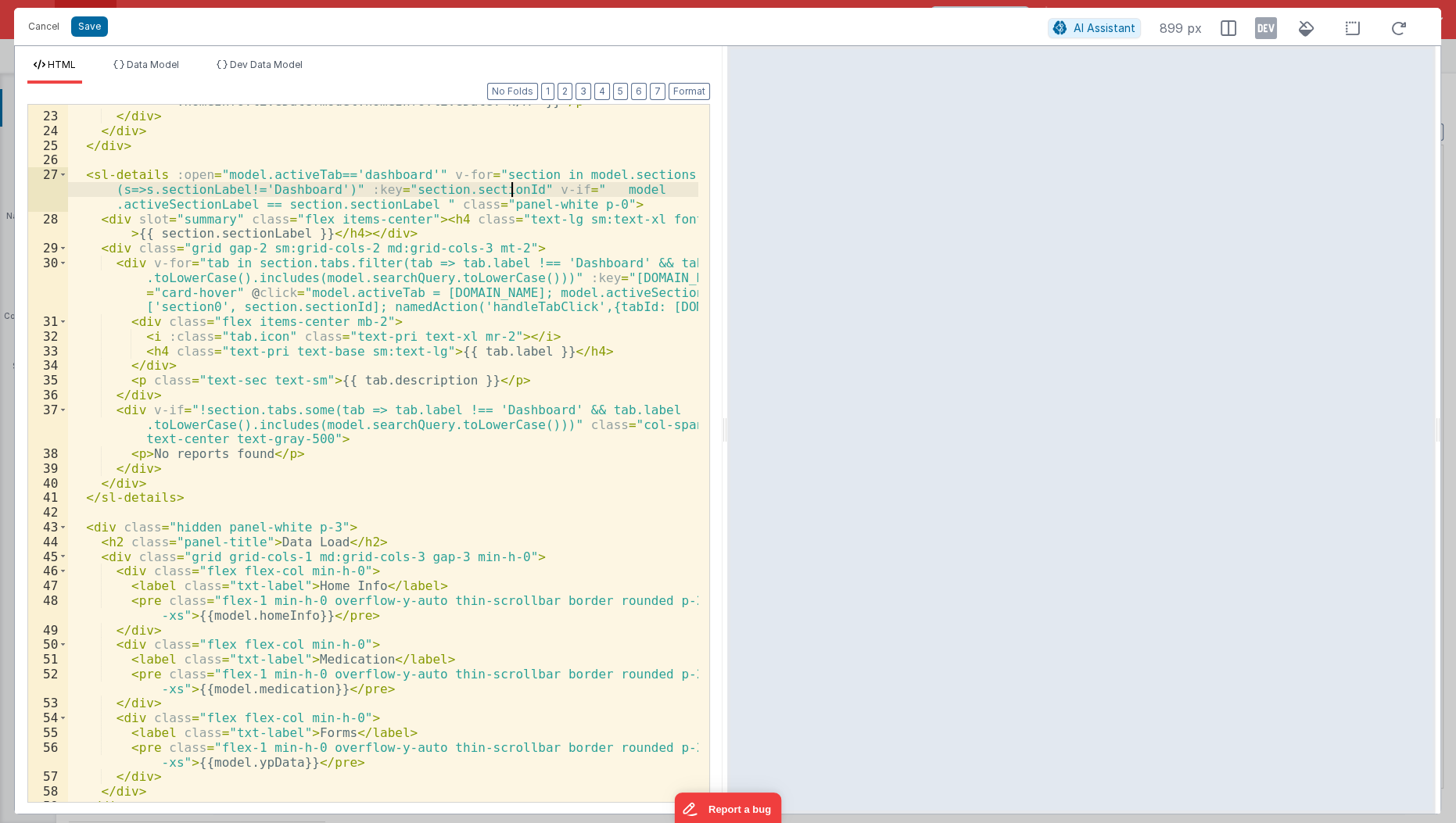
click at [512, 192] on div "< p class = "mb-0 flex items-center truncate" > < i class = "fa-regular fa-cale…" at bounding box center [384, 444] width 632 height 757
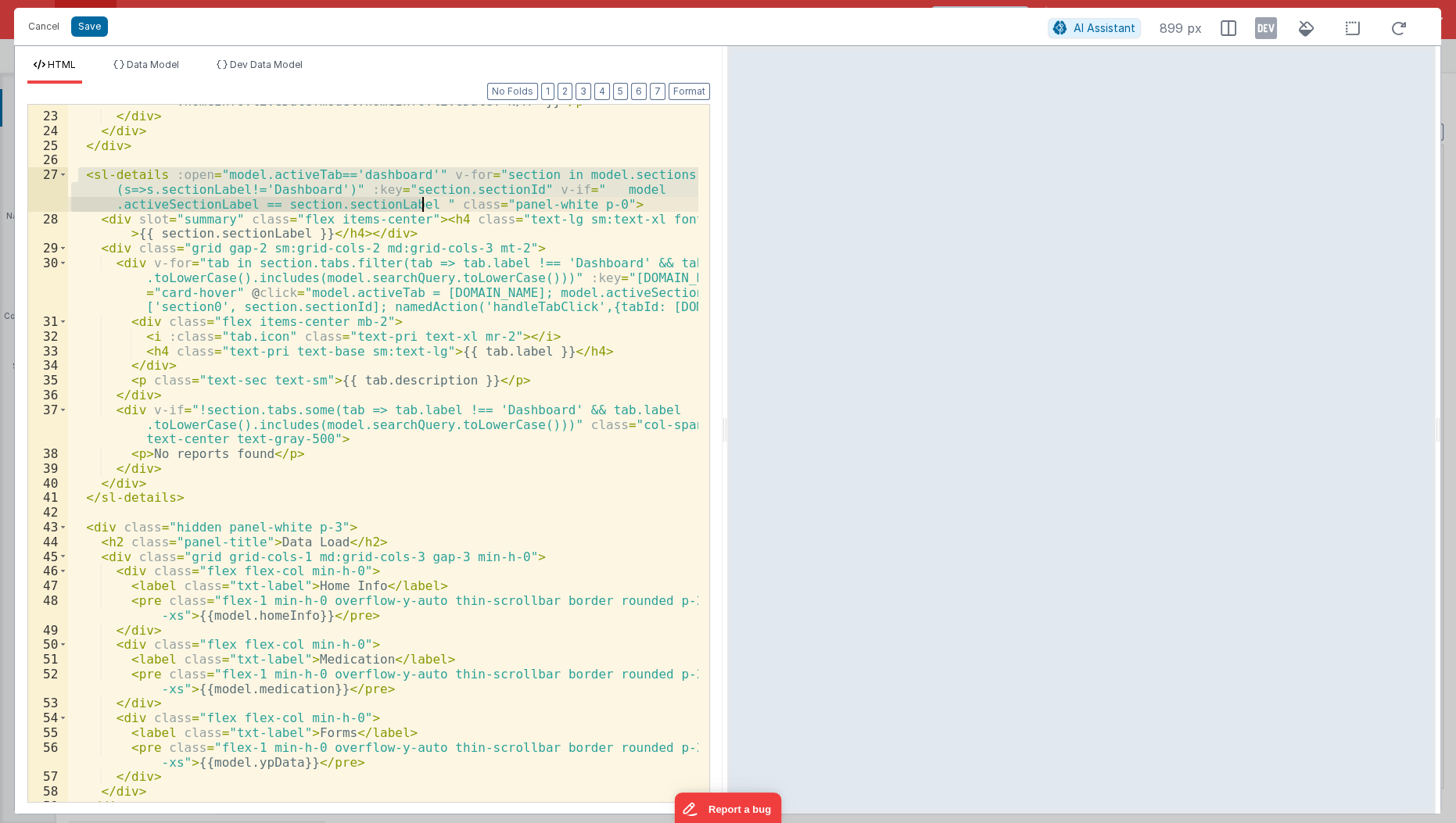
drag, startPoint x: 77, startPoint y: 172, endPoint x: 420, endPoint y: 201, distance: 344.2
click at [420, 201] on div "< p class = "mb-0 flex items-center truncate" > < i class = "fa-regular fa-cale…" at bounding box center [384, 444] width 632 height 757
click at [176, 59] on span "Data Model" at bounding box center [152, 64] width 52 height 12
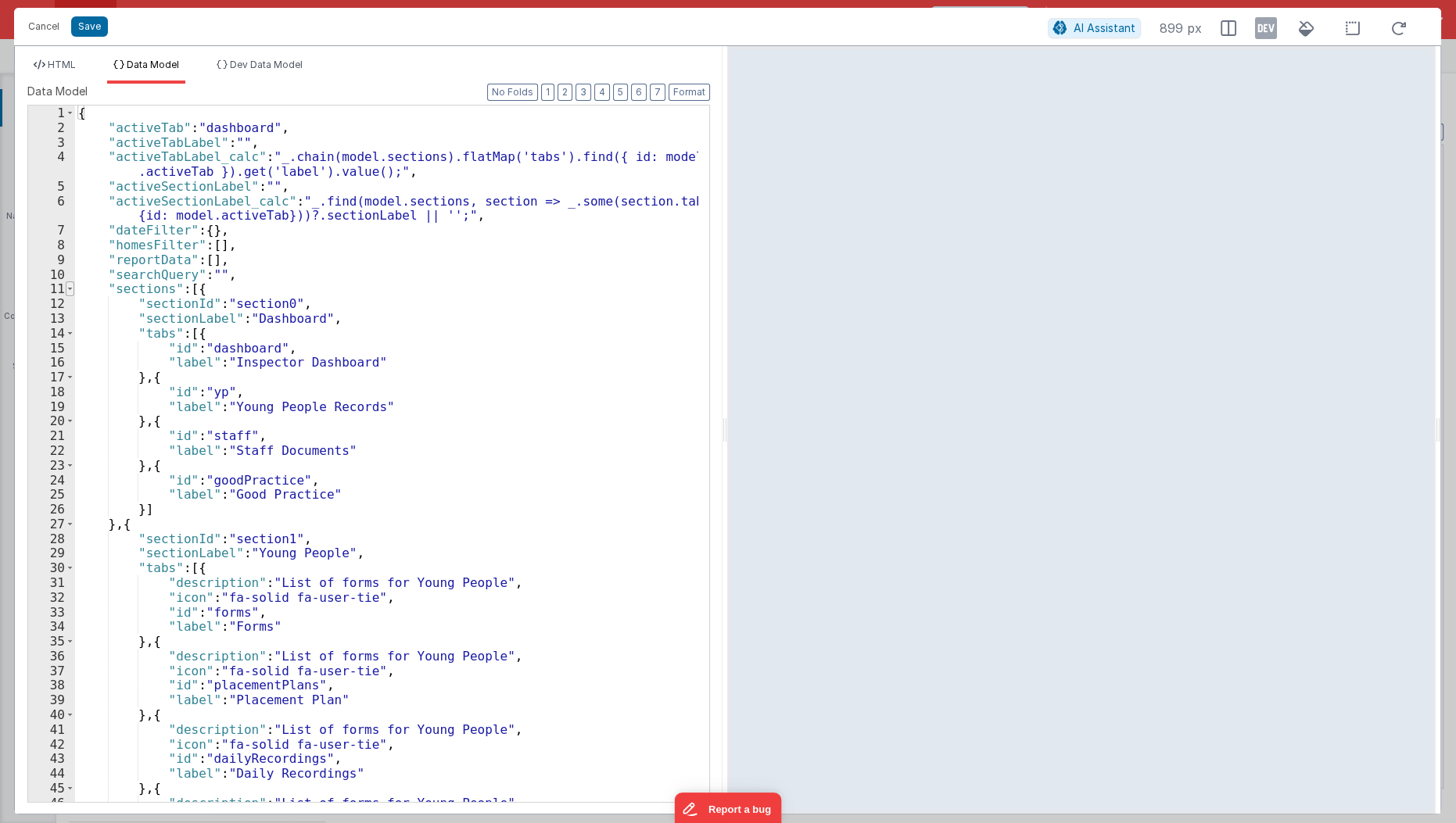
click at [69, 286] on span at bounding box center [70, 289] width 8 height 15
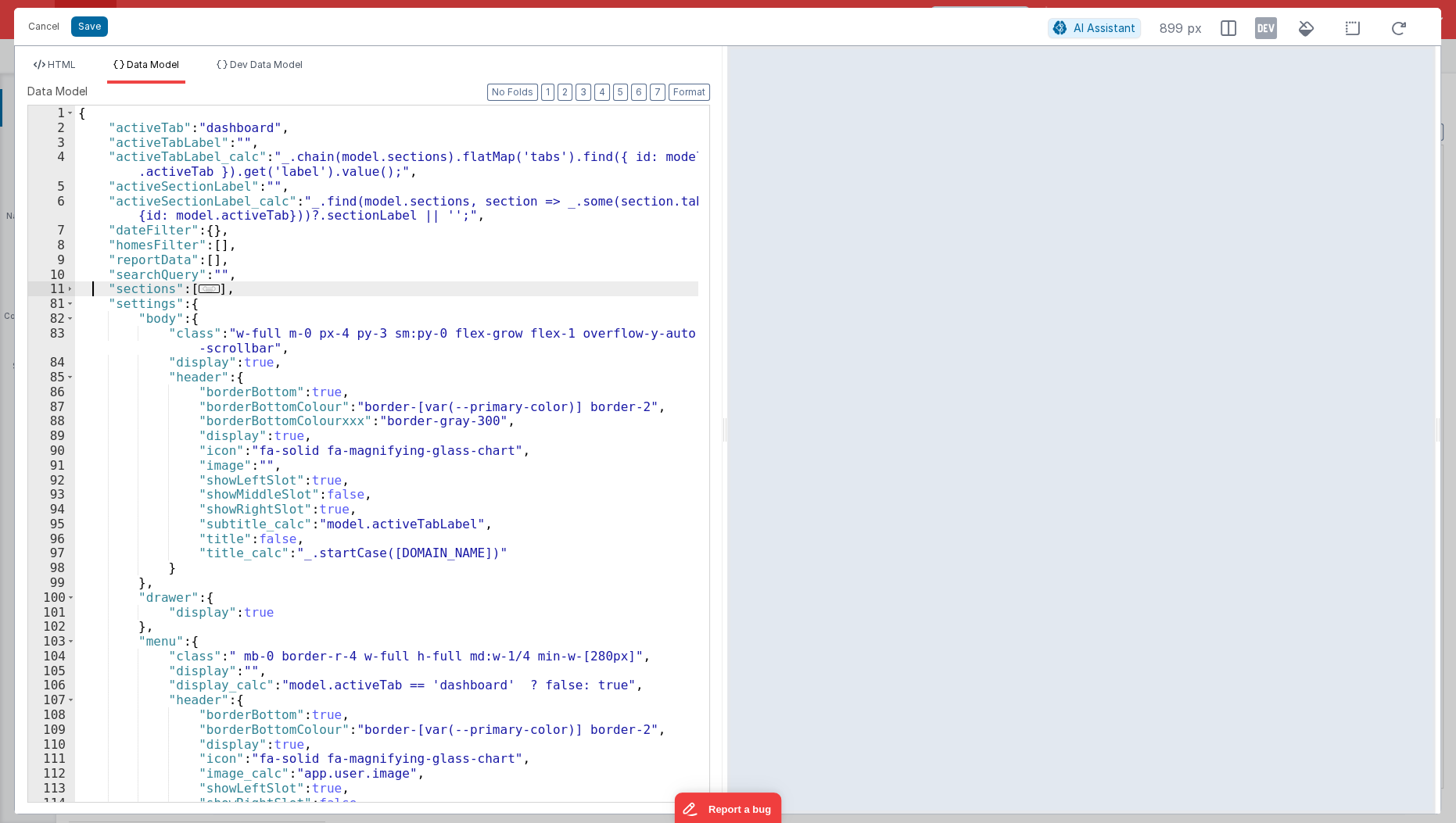
click at [90, 291] on div "{ "activeTab" : "dashboard" , "activeTabLabel" : "" , "activeTabLabel_calc" : "…" at bounding box center [387, 469] width 624 height 727
click at [55, 72] on li "HTML" at bounding box center [55, 71] width 55 height 25
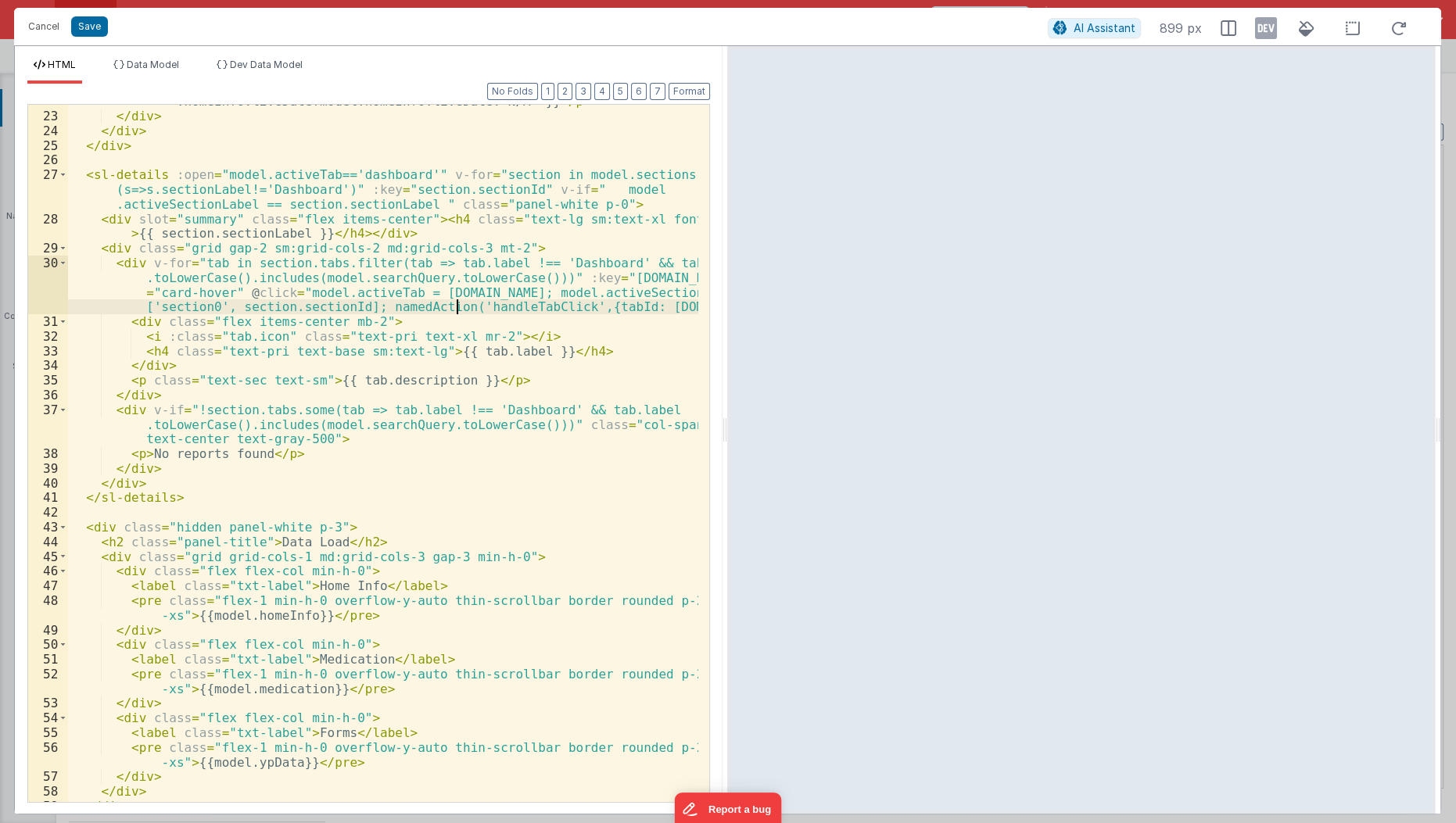
click at [456, 310] on div "< p class = "mb-0 flex items-center truncate" > < i class = "fa-regular fa-cale…" at bounding box center [384, 444] width 632 height 757
click at [647, 168] on div "< p class = "mb-0 flex items-center truncate" > < i class = "fa-regular fa-cale…" at bounding box center [384, 444] width 632 height 757
click at [333, 231] on div "< p class = "mb-0 flex items-center truncate" > < i class = "fa-regular fa-cale…" at bounding box center [384, 444] width 632 height 757
click at [640, 172] on div "< p class = "mb-0 flex items-center truncate" > < i class = "fa-regular fa-cale…" at bounding box center [384, 444] width 632 height 757
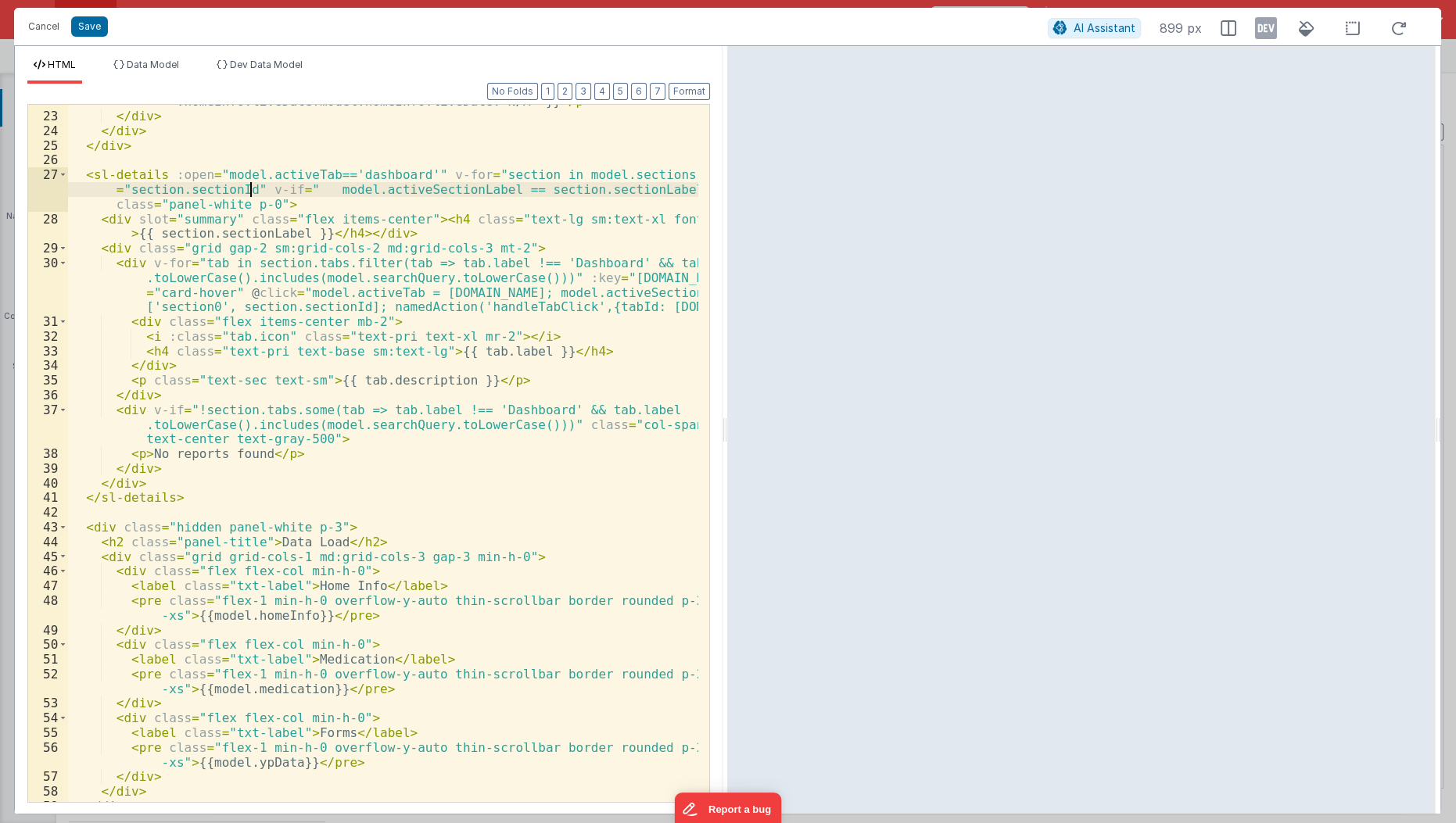
click at [250, 193] on div "< p class = "mb-0 flex items-center truncate" > < i class = "fa-regular fa-cale…" at bounding box center [384, 444] width 632 height 757
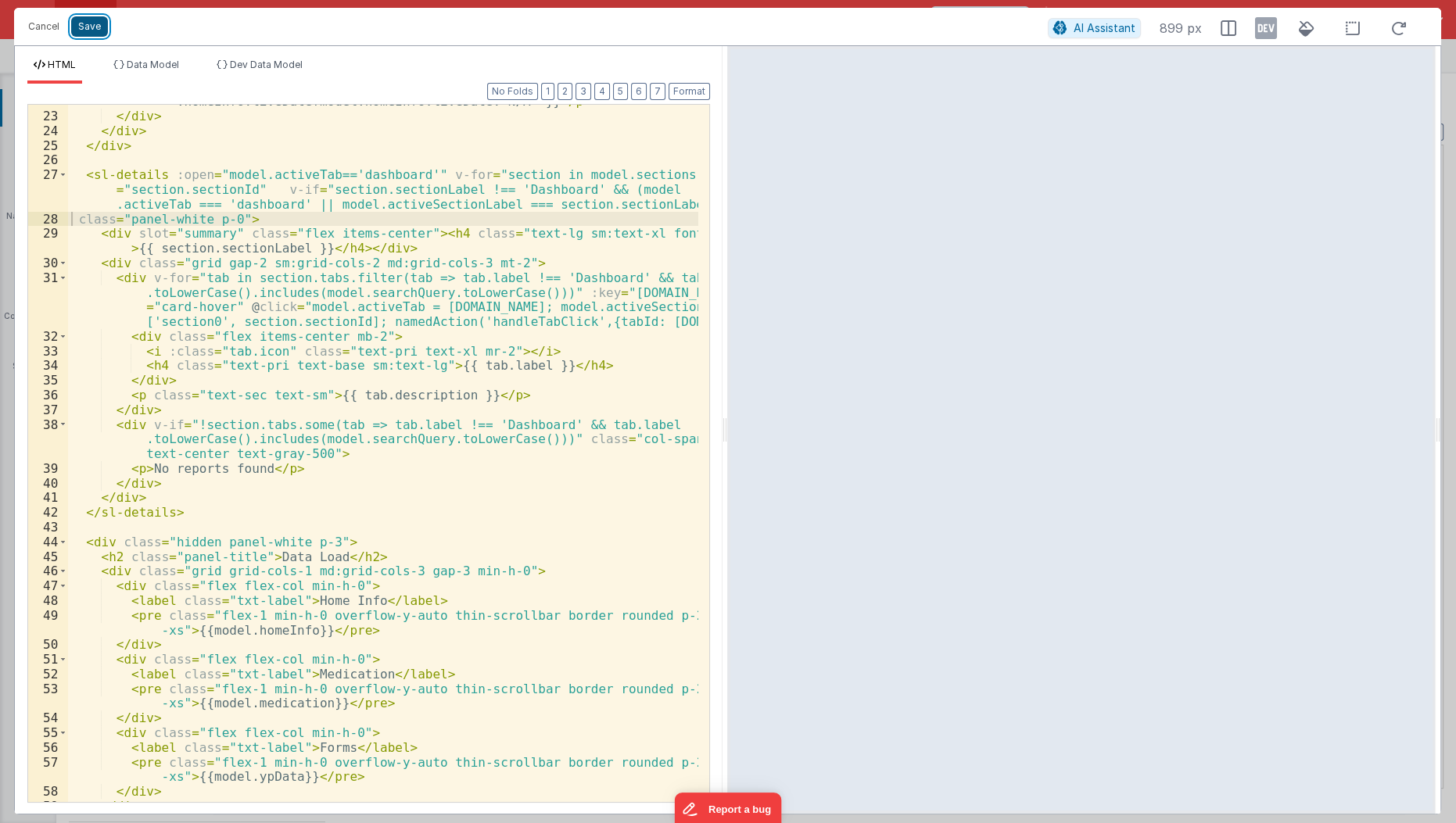
click at [87, 17] on button "Save" at bounding box center [89, 27] width 37 height 20
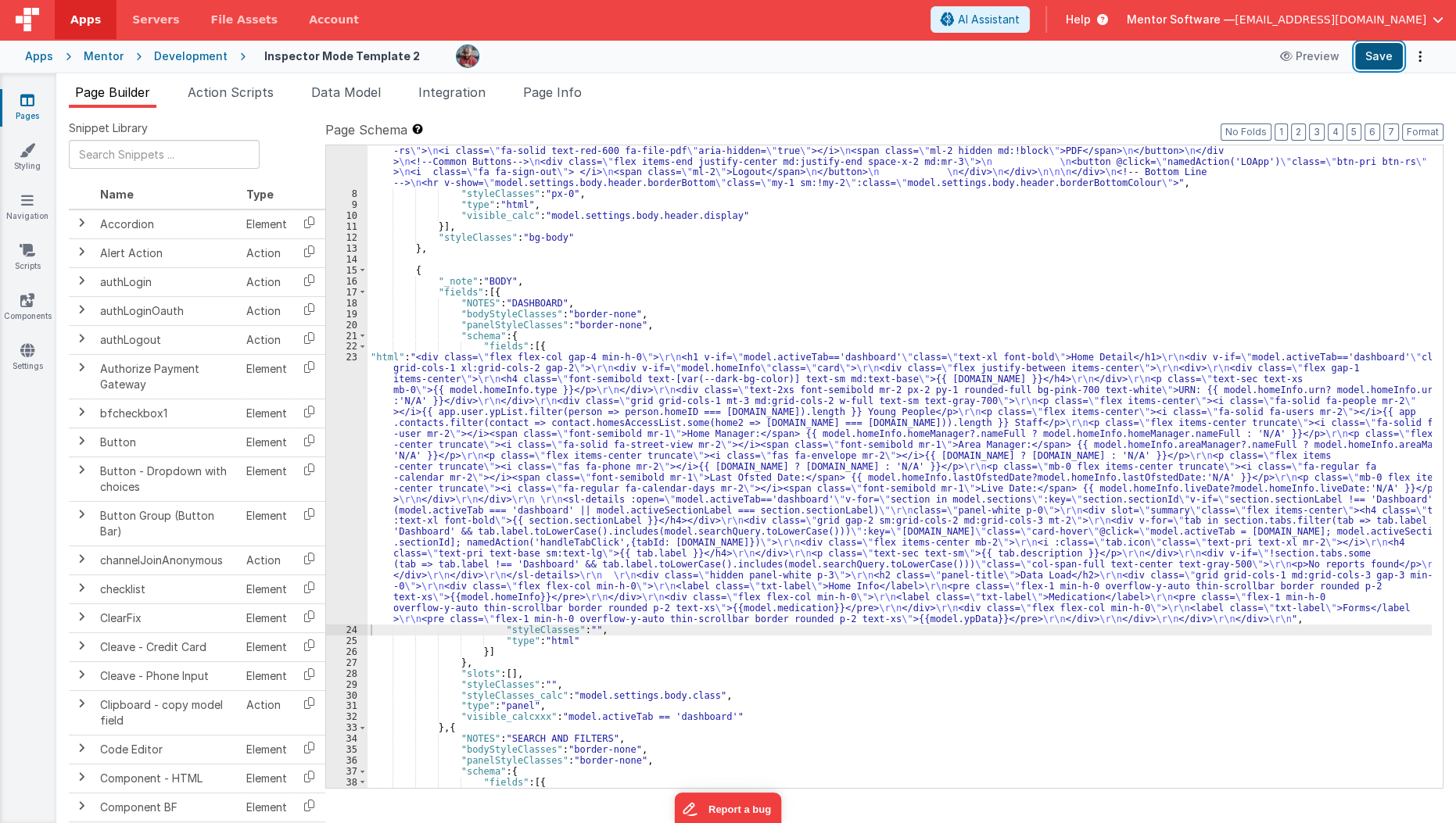
click at [1368, 52] on button "Save" at bounding box center [1379, 57] width 47 height 27
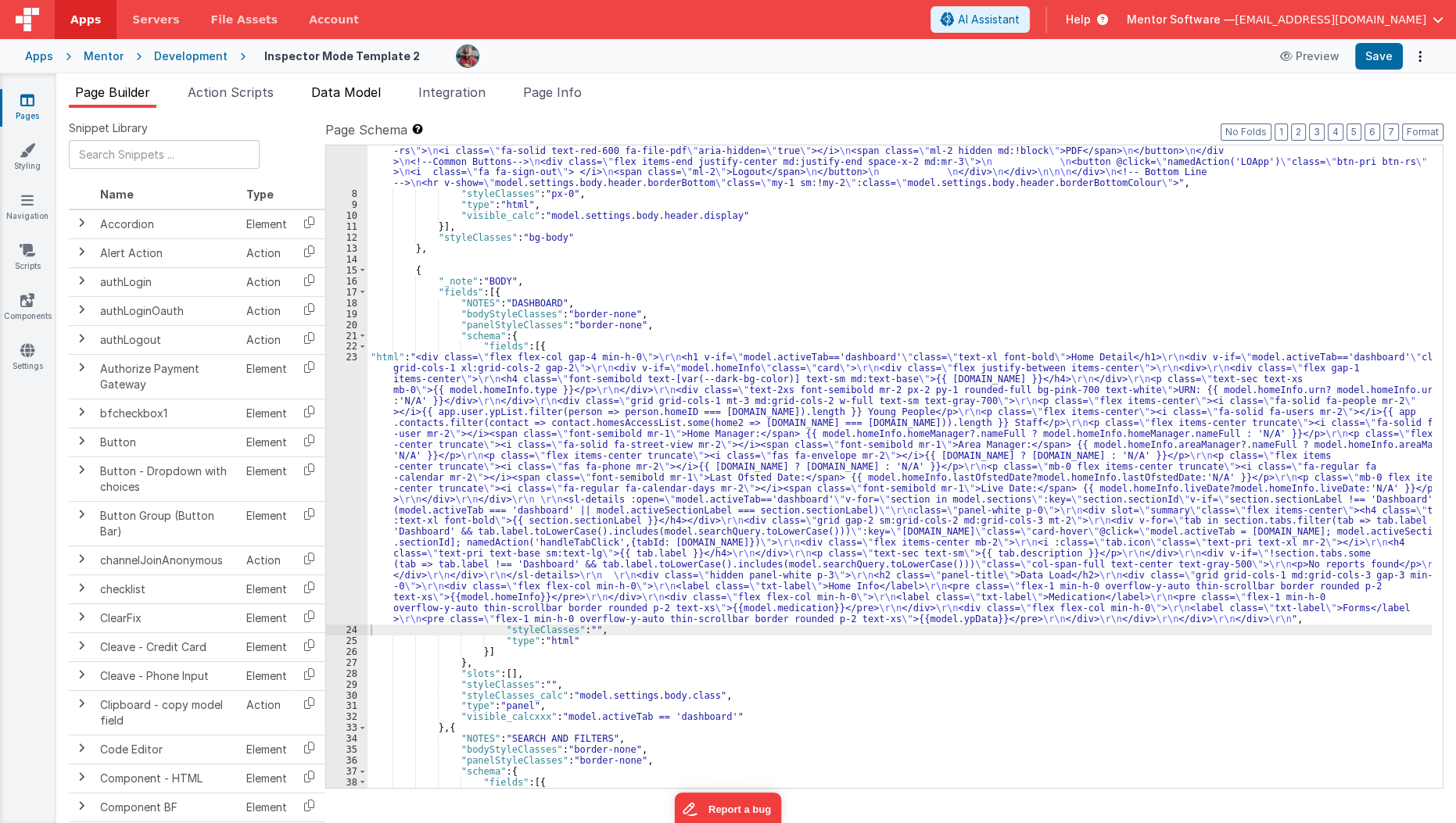
click at [366, 91] on span "Data Model" at bounding box center [346, 92] width 70 height 16
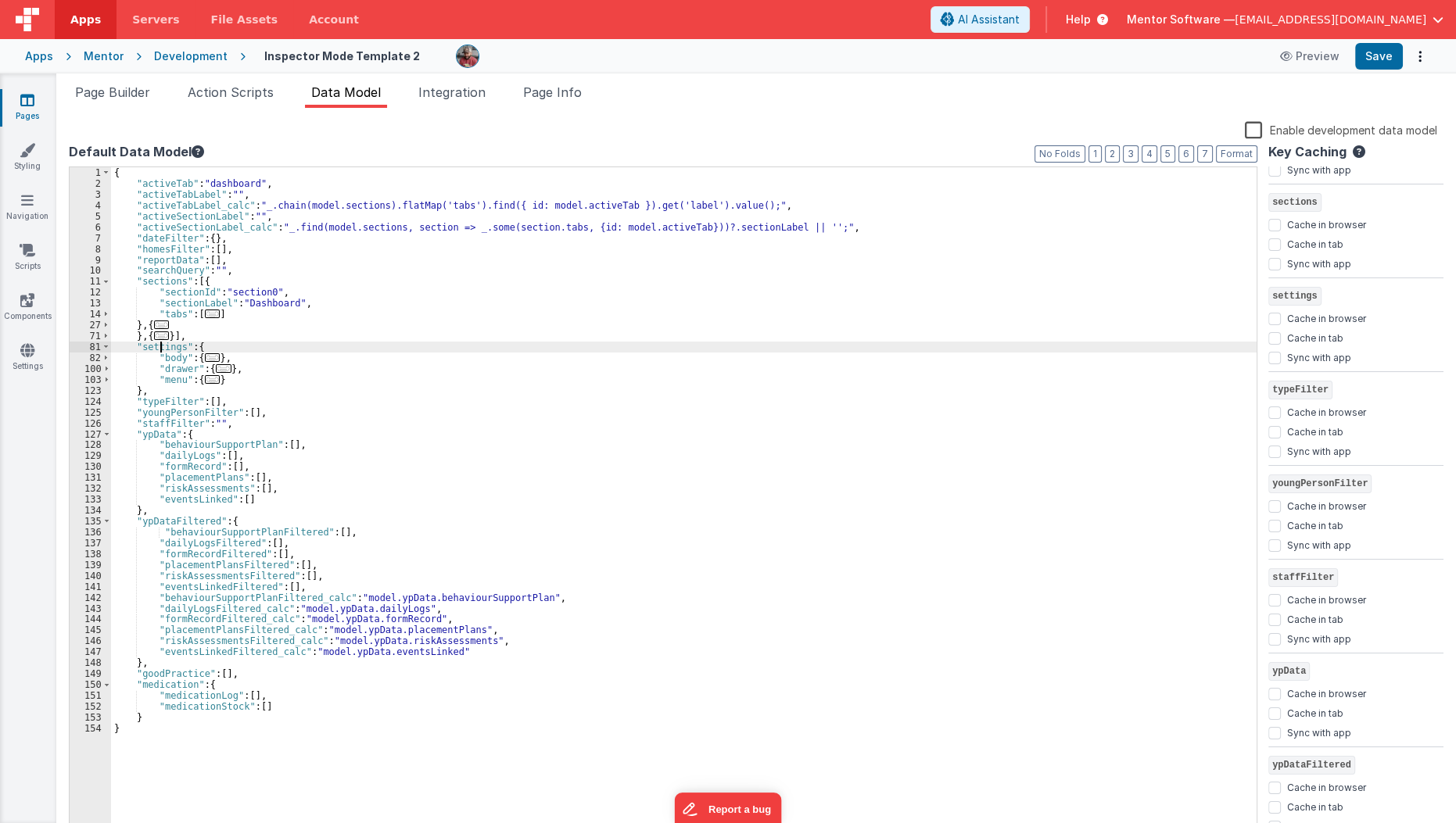
click at [162, 340] on span "..." at bounding box center [162, 335] width 16 height 8
click at [162, 340] on span "..." at bounding box center [162, 335] width 16 height 8
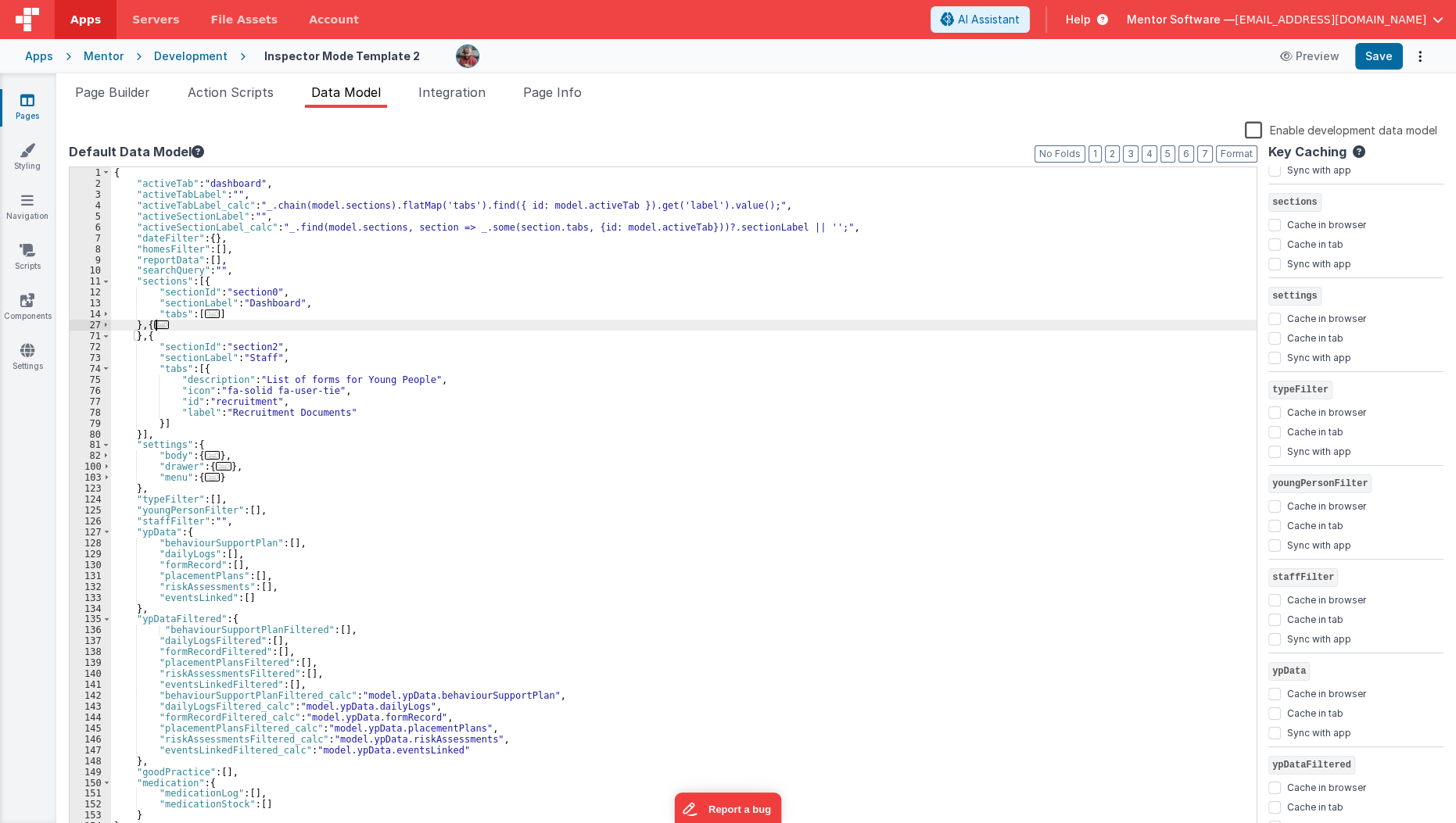
click at [158, 328] on span "..." at bounding box center [162, 325] width 16 height 8
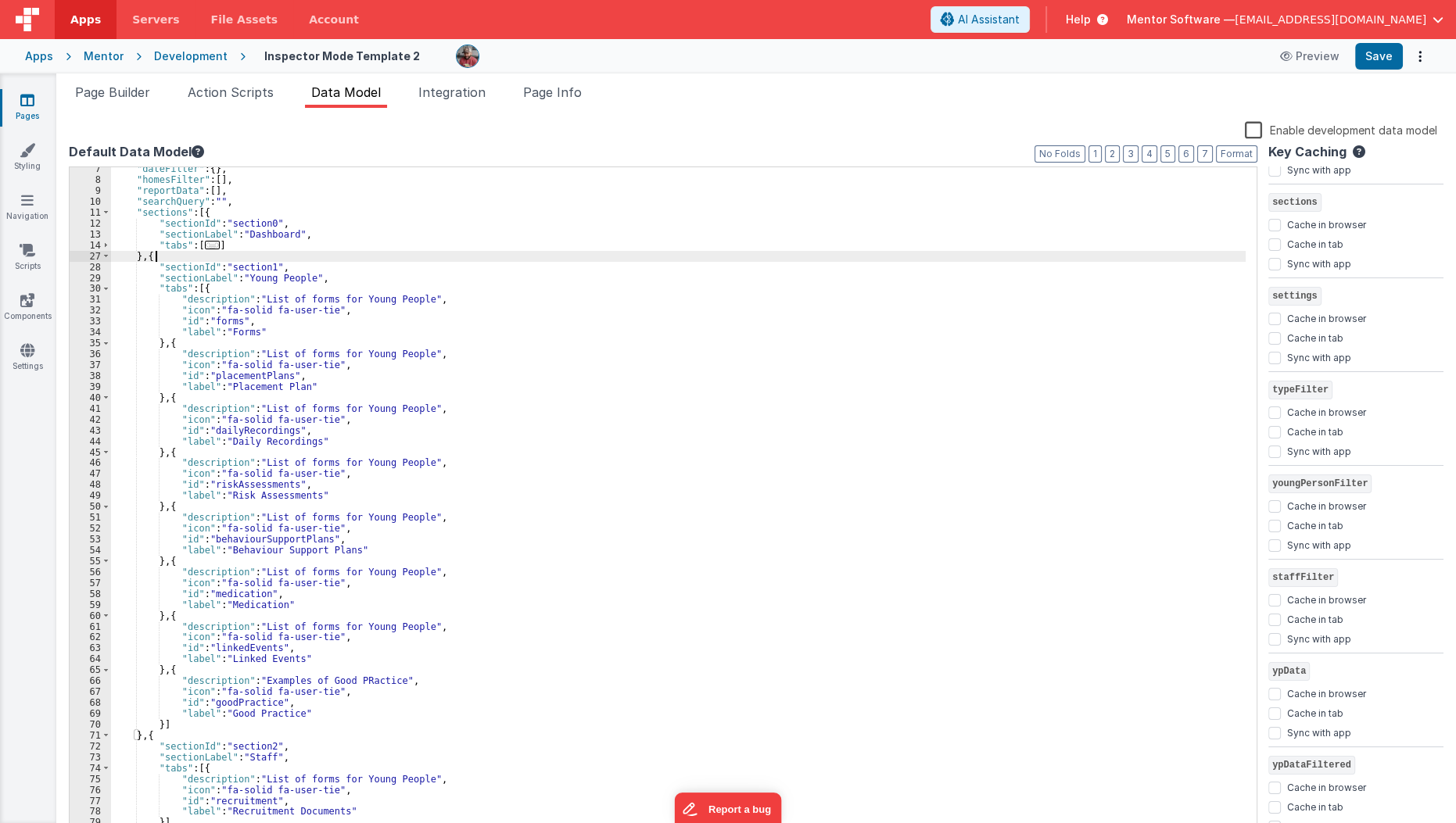
scroll to position [124, 0]
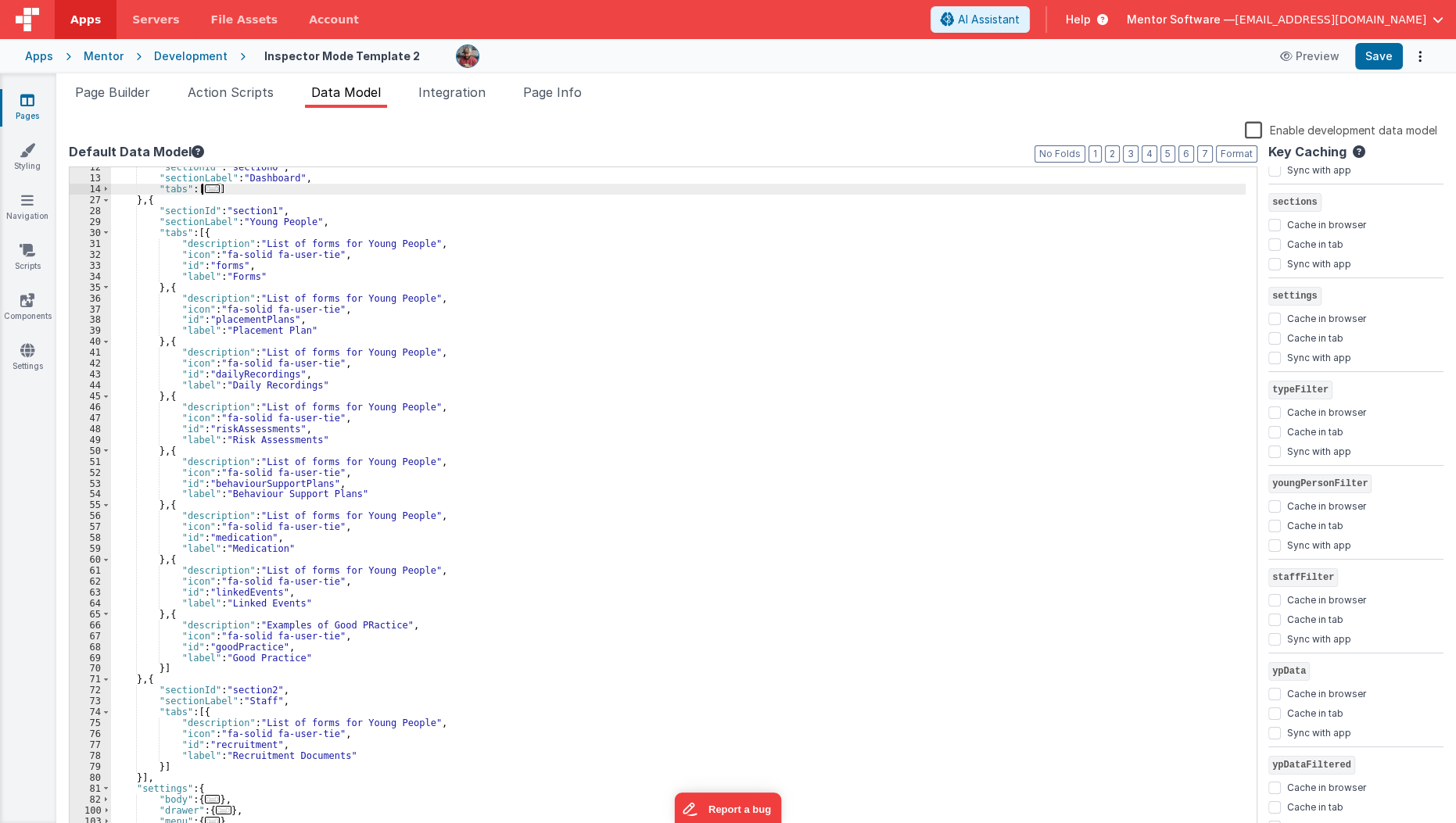
click at [209, 187] on span "..." at bounding box center [212, 189] width 16 height 8
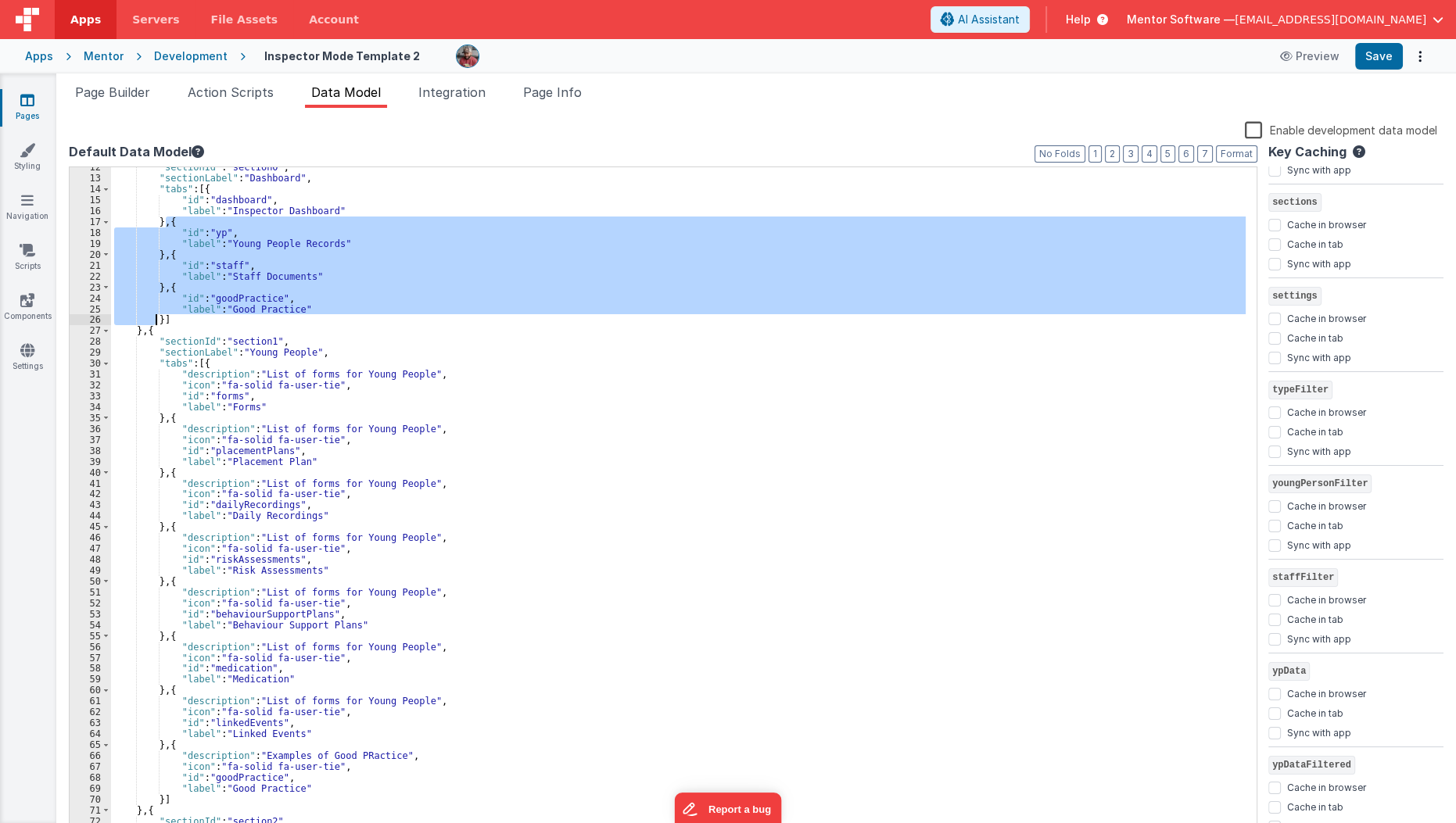
drag, startPoint x: 164, startPoint y: 224, endPoint x: 157, endPoint y: 316, distance: 92.3
click at [157, 316] on div ""sectionId" : "section0" , "sectionLabel" : "Dashboard" , "tabs" : [{ "id" : "d…" at bounding box center [678, 507] width 1135 height 691
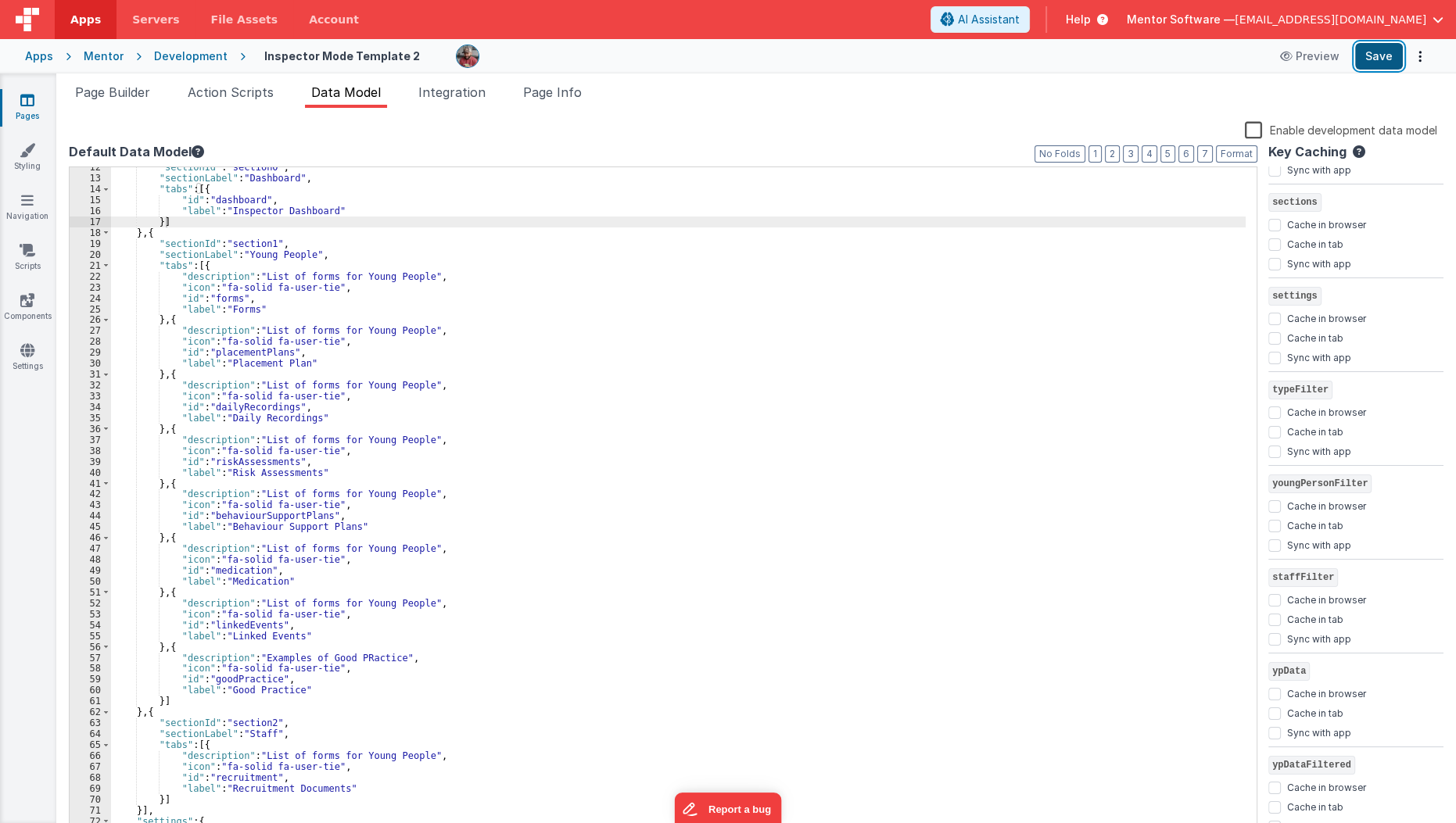
click at [1369, 58] on button "Save" at bounding box center [1379, 57] width 47 height 27
click at [133, 97] on span "Page Builder" at bounding box center [112, 92] width 75 height 16
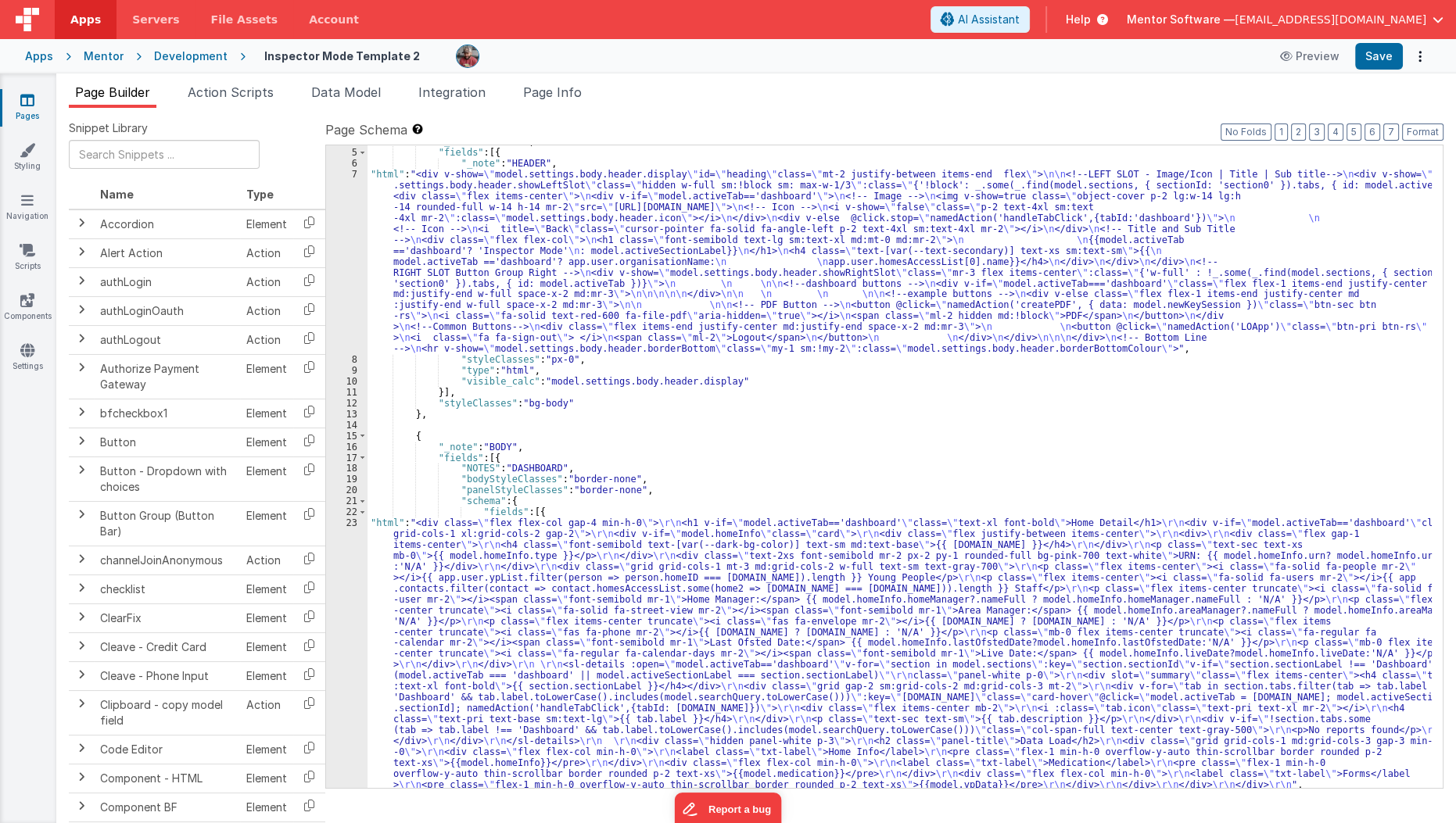
scroll to position [0, 0]
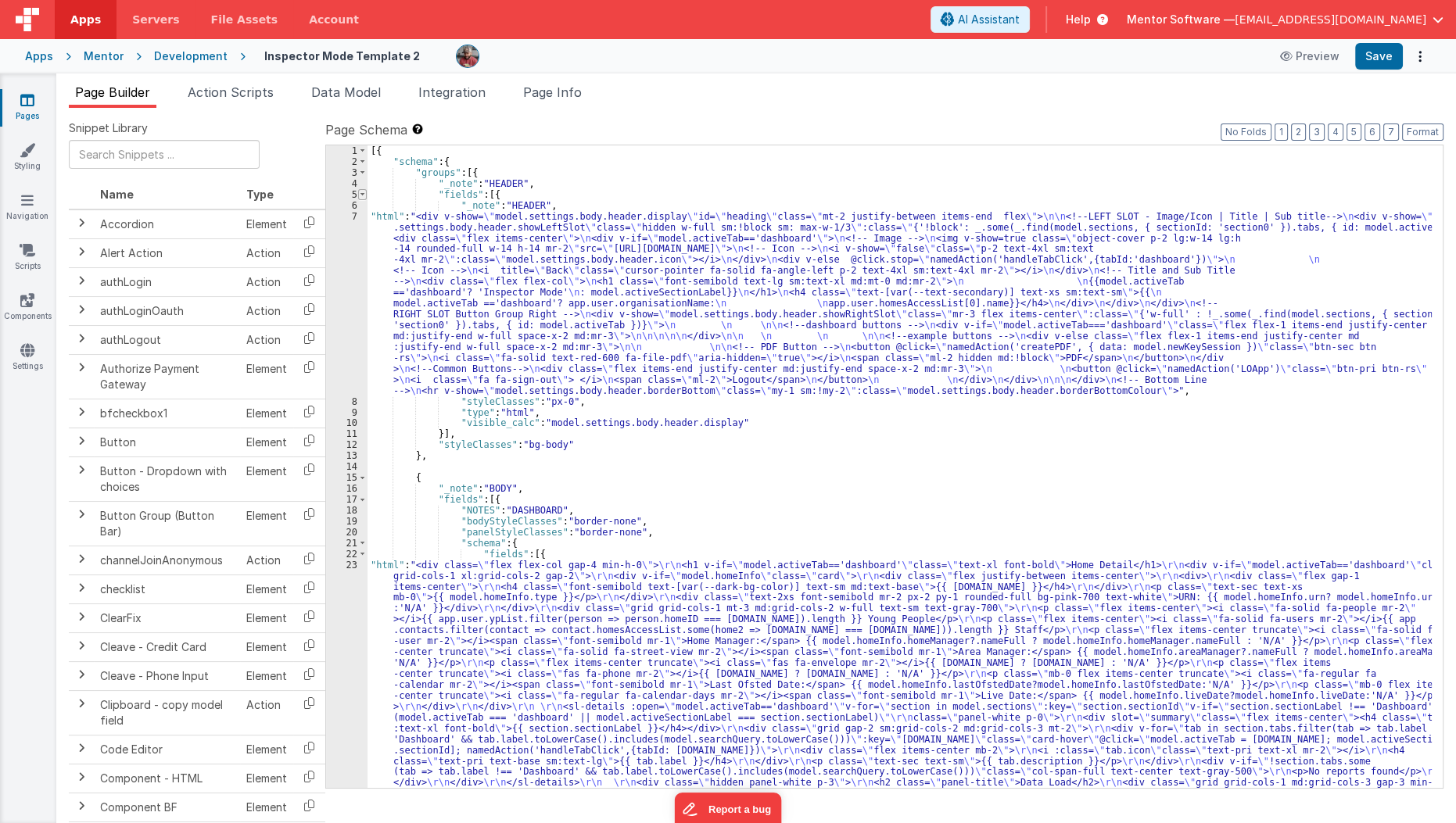
click at [361, 194] on span at bounding box center [362, 194] width 8 height 11
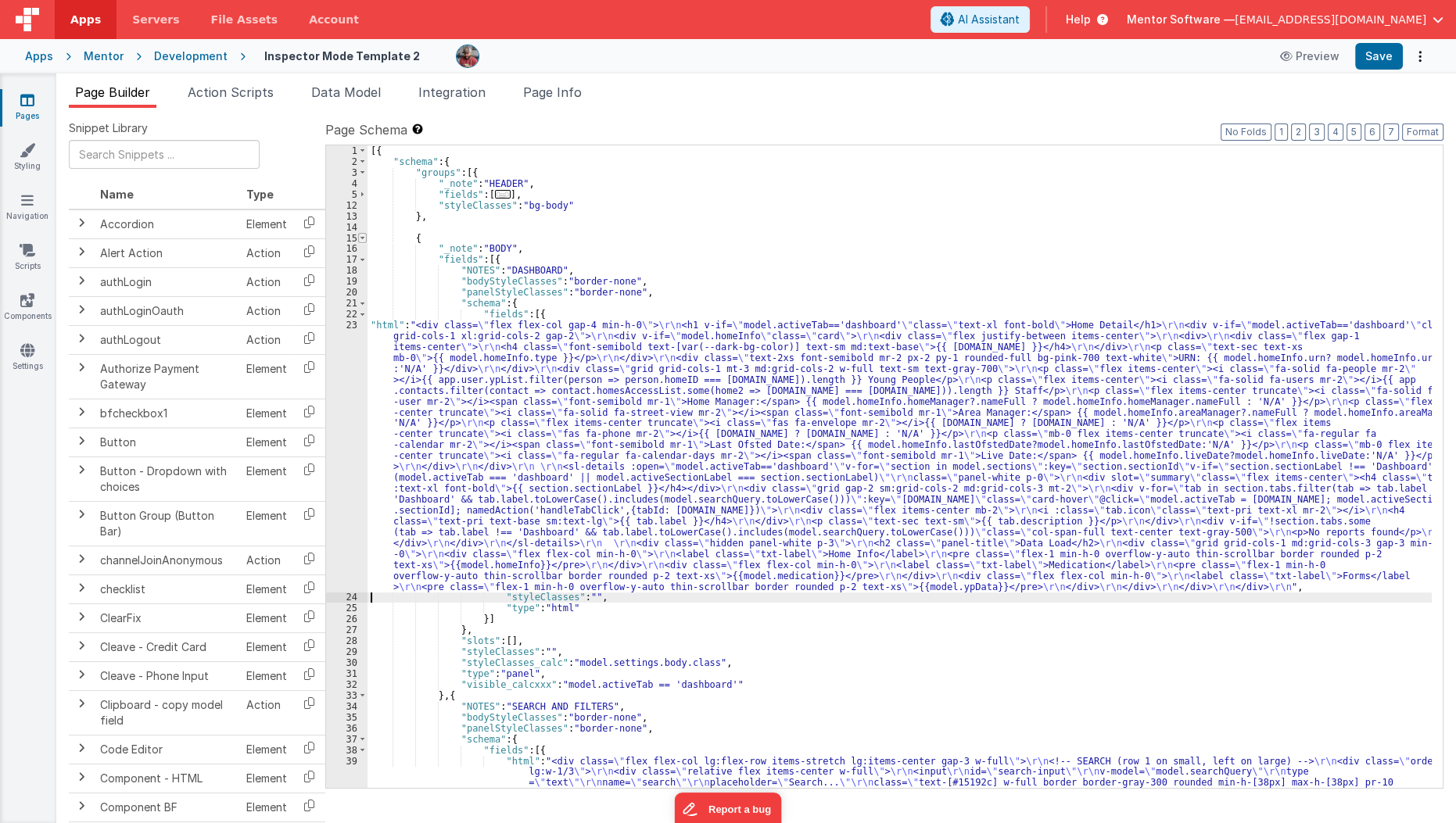
click at [360, 237] on span at bounding box center [362, 238] width 8 height 11
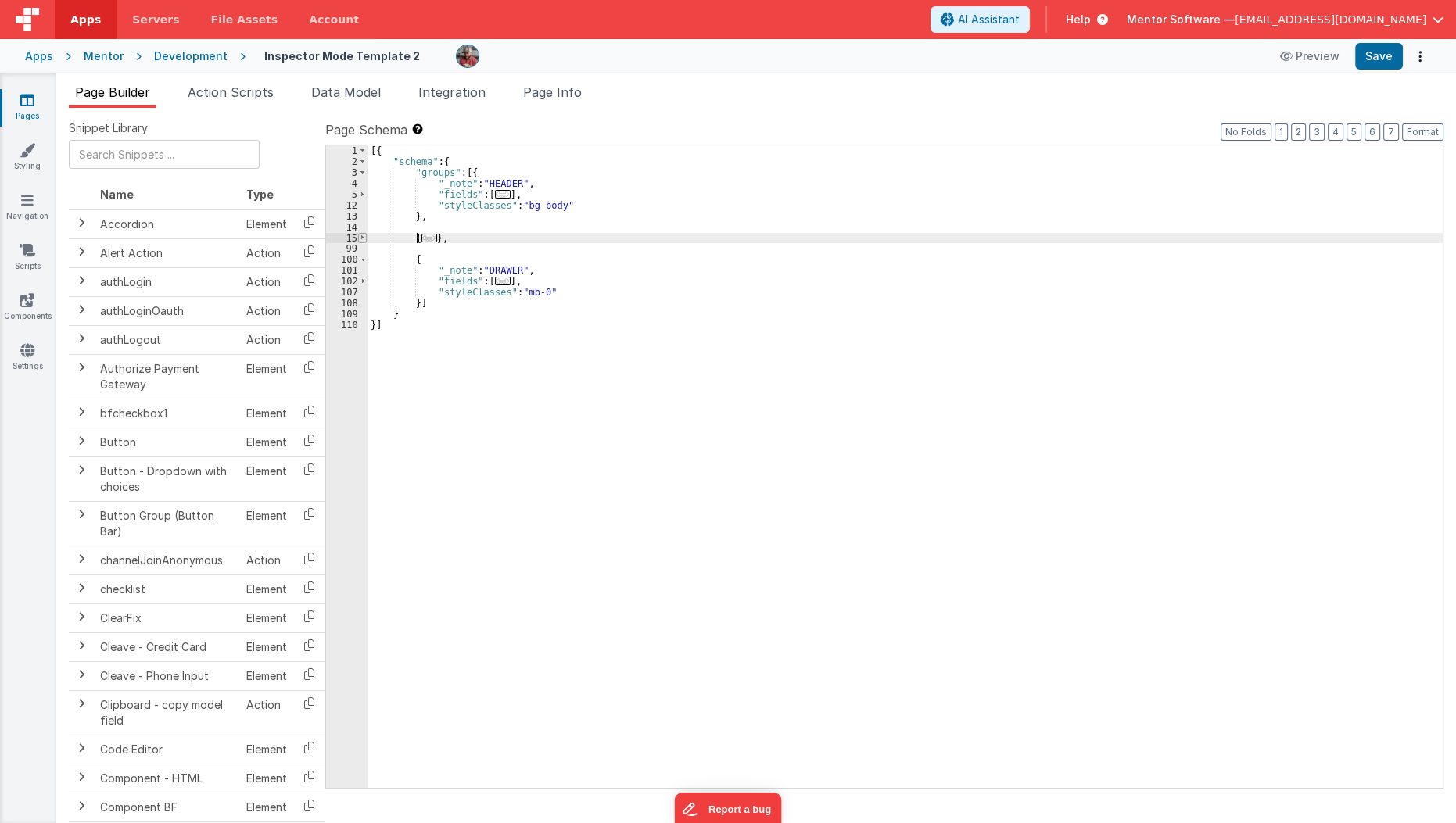
click at [360, 237] on span at bounding box center [362, 238] width 8 height 11
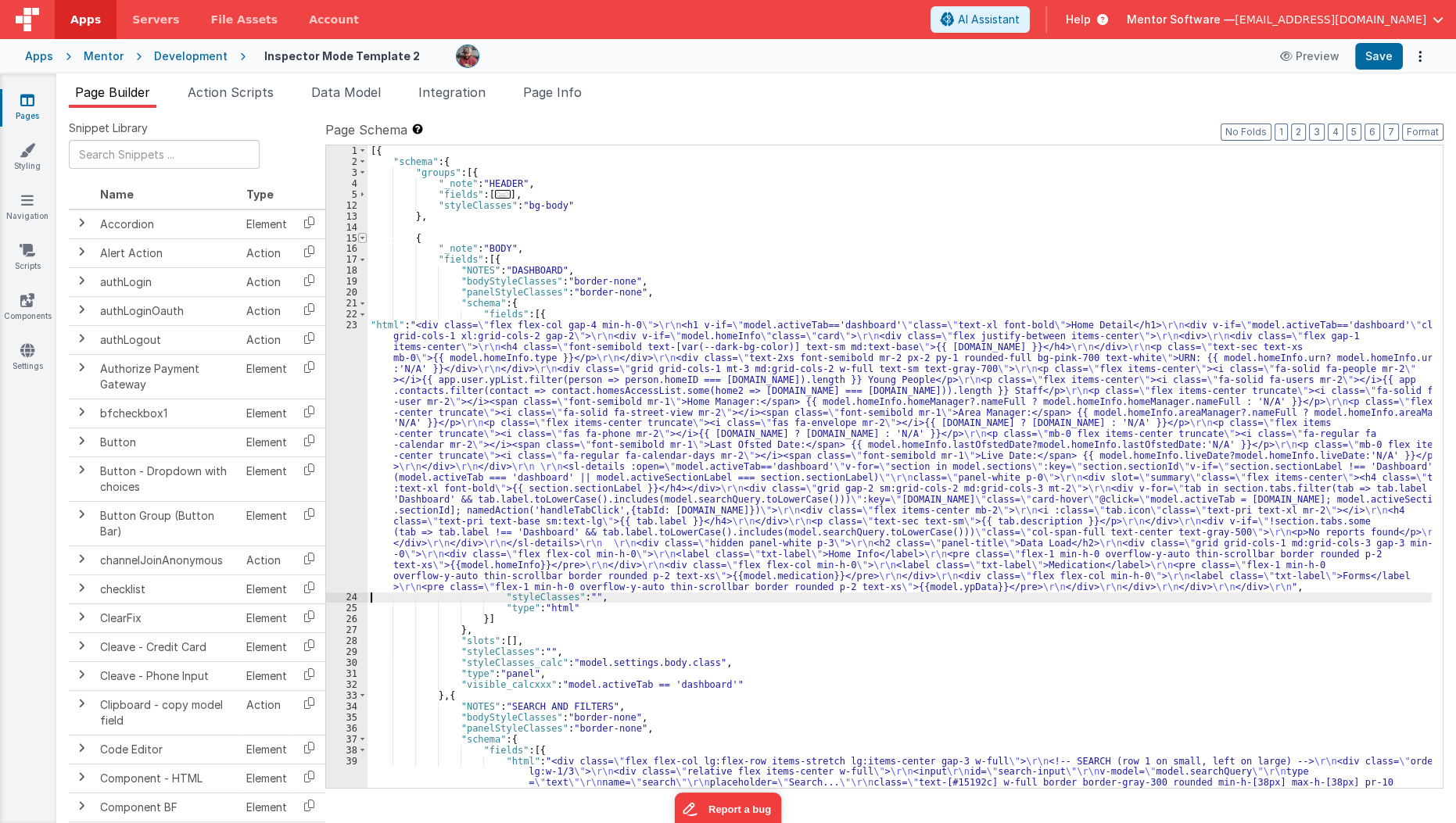
click at [360, 237] on span at bounding box center [362, 238] width 8 height 11
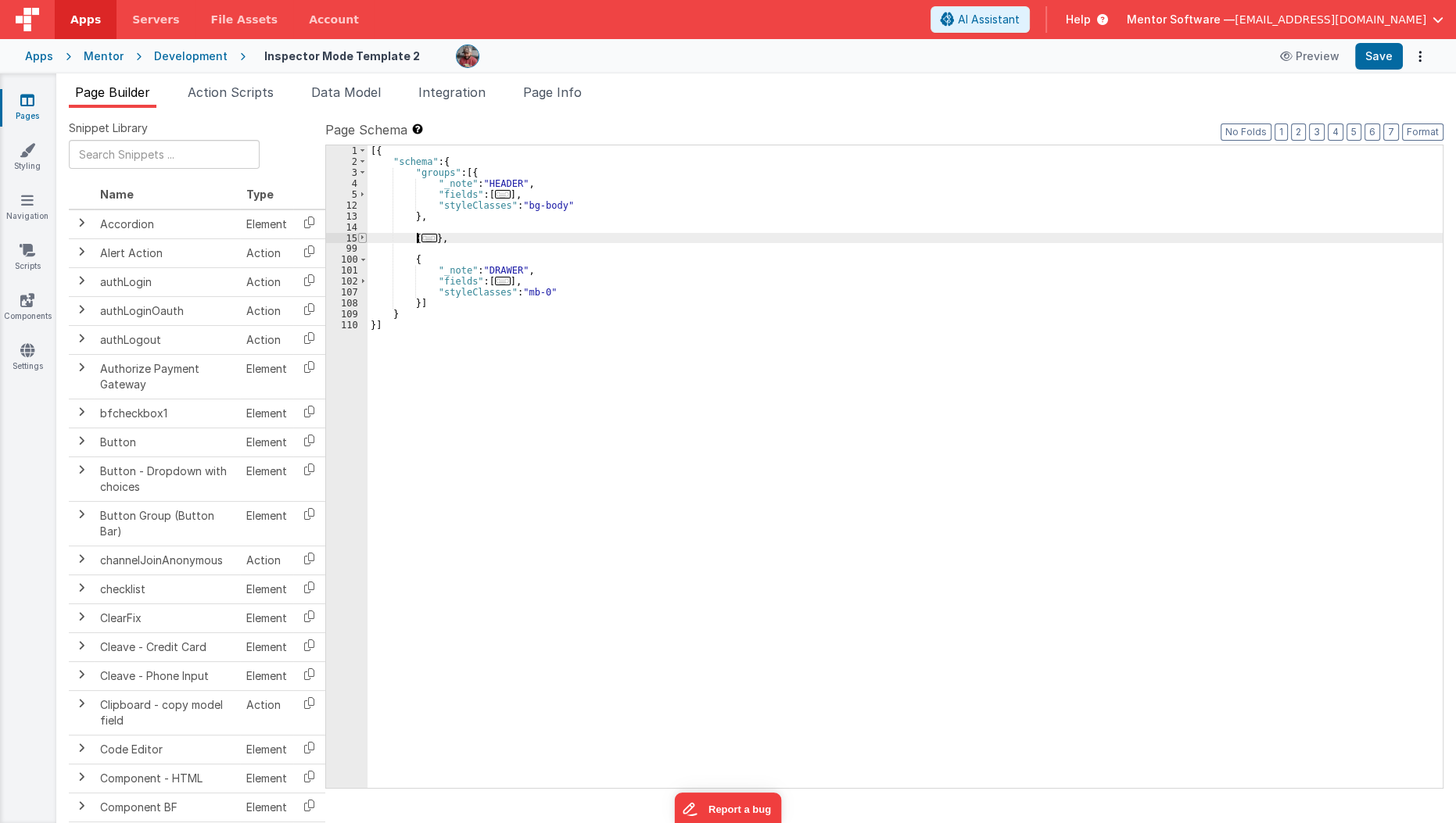
click at [360, 237] on span at bounding box center [362, 238] width 8 height 11
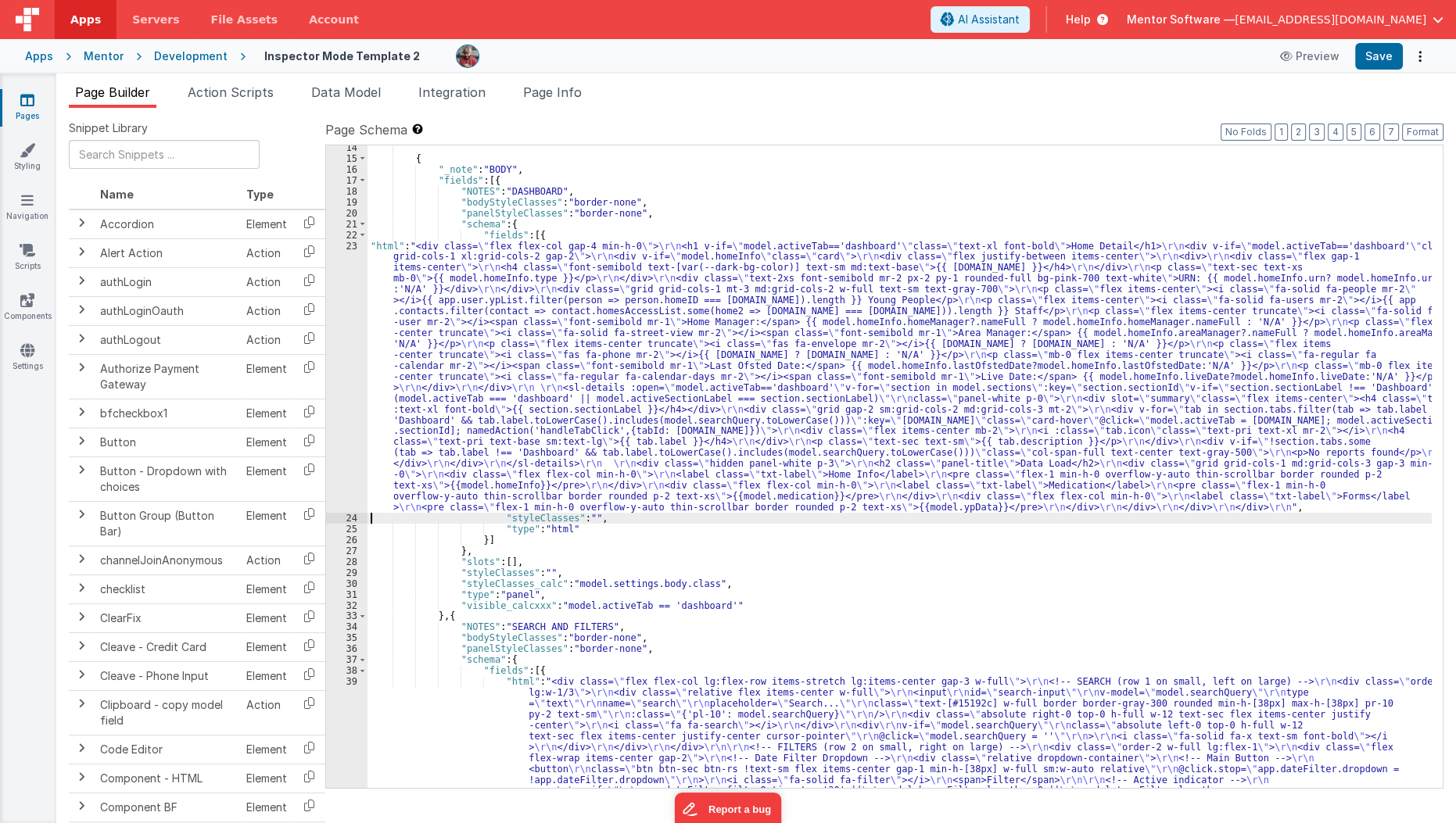
scroll to position [79, 0]
click at [485, 437] on div "{ "_note" : "BODY" , "fields" : [{ "NOTES" : "DASHBOARD" , "bodyStyleClasses" :…" at bounding box center [899, 746] width 1065 height 1209
click at [360, 97] on span "Data Model" at bounding box center [346, 92] width 70 height 16
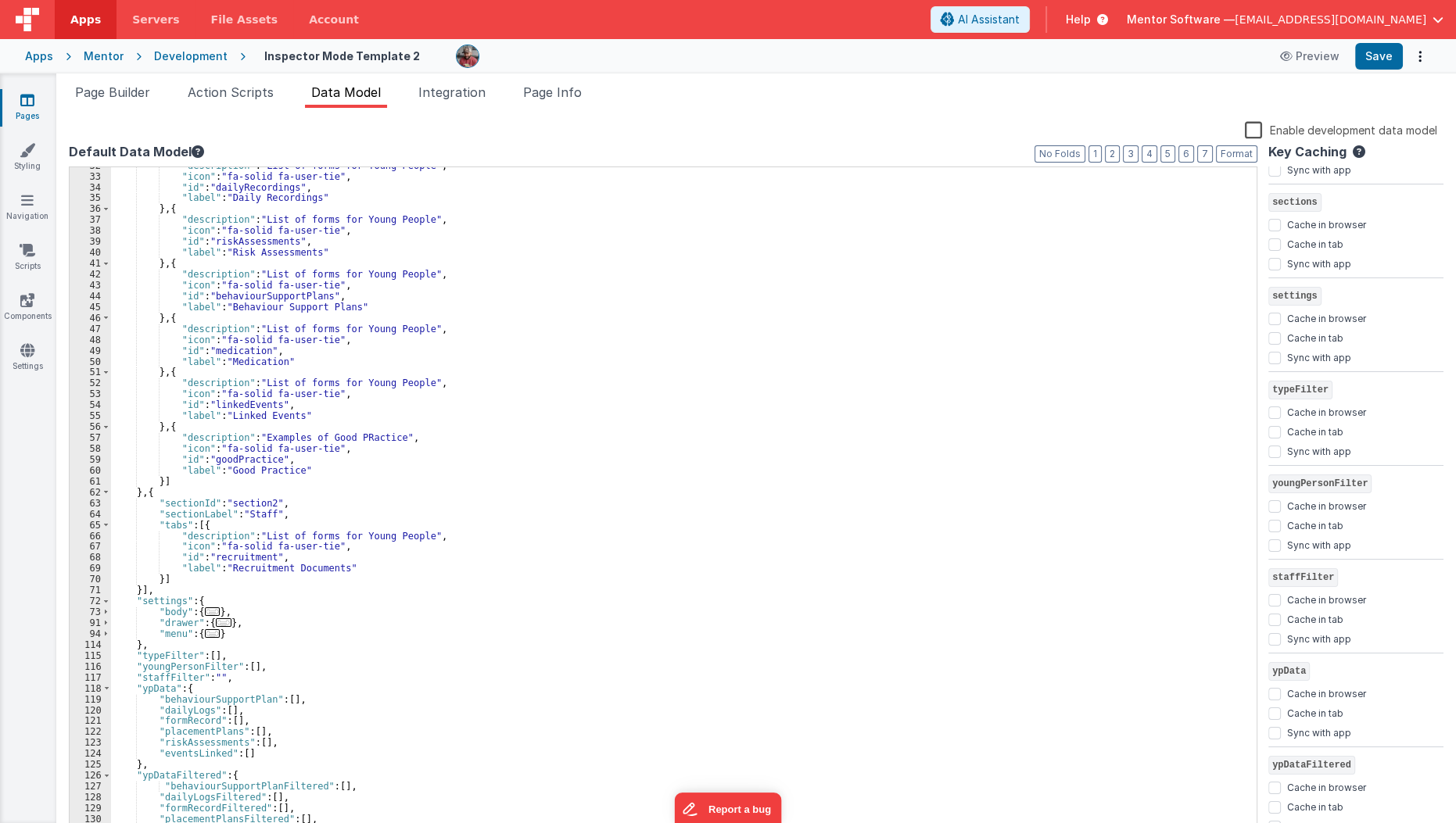
scroll to position [420, 0]
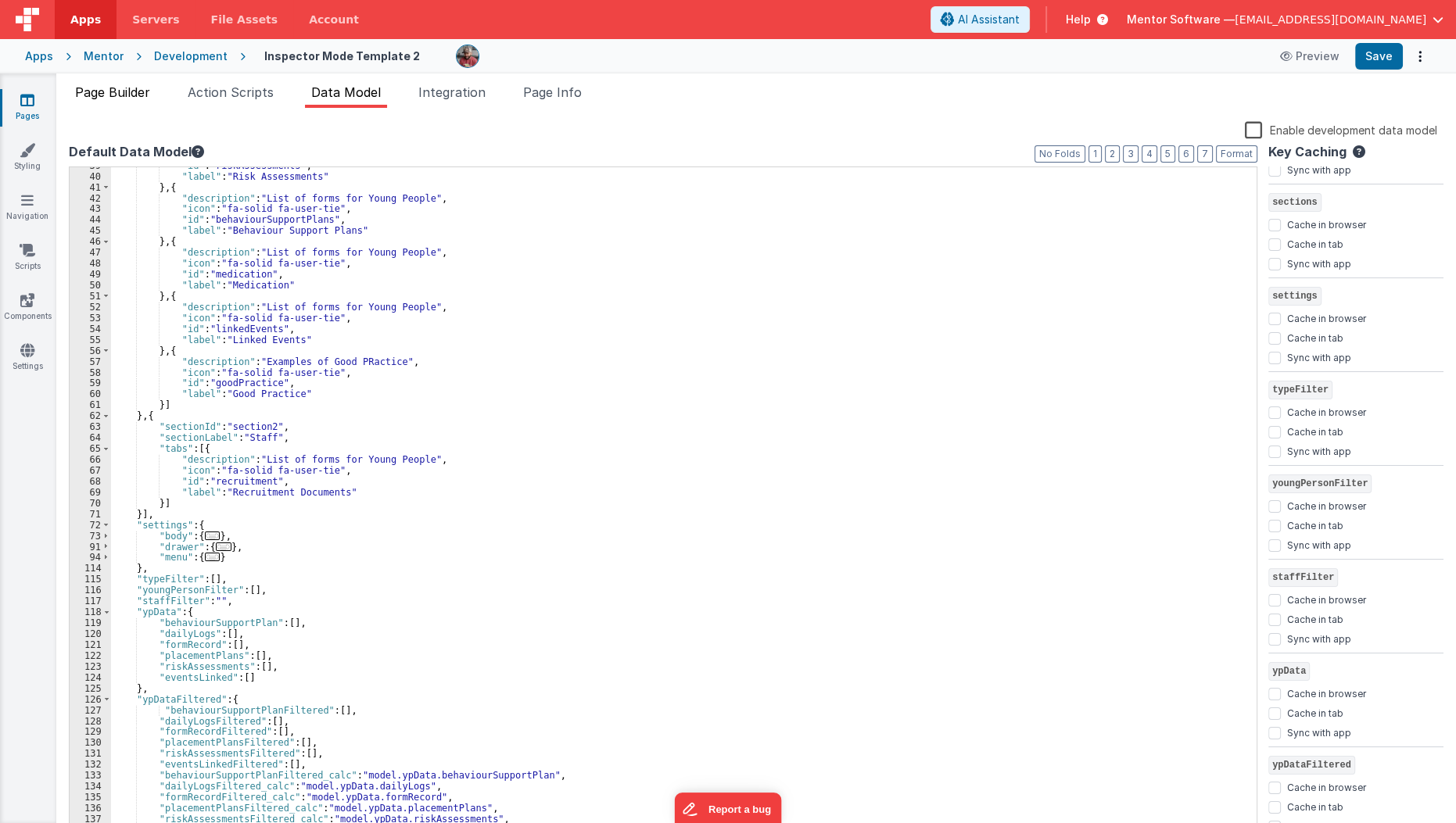
click at [107, 93] on span "Page Builder" at bounding box center [112, 92] width 75 height 16
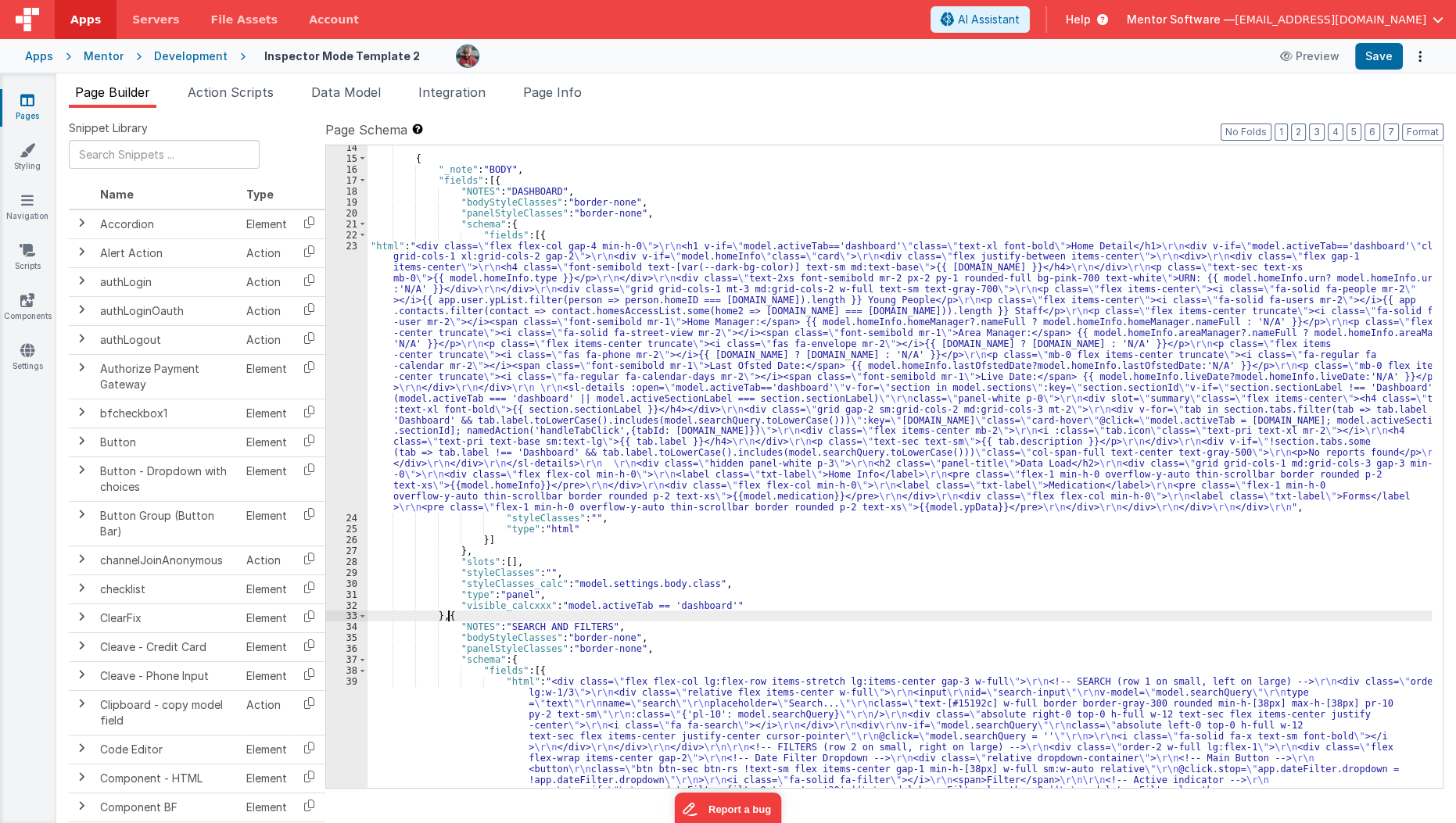
click at [688, 610] on div "{ "_note" : "BODY" , "fields" : [{ "NOTES" : "DASHBOARD" , "bodyStyleClasses" :…" at bounding box center [899, 746] width 1065 height 1209
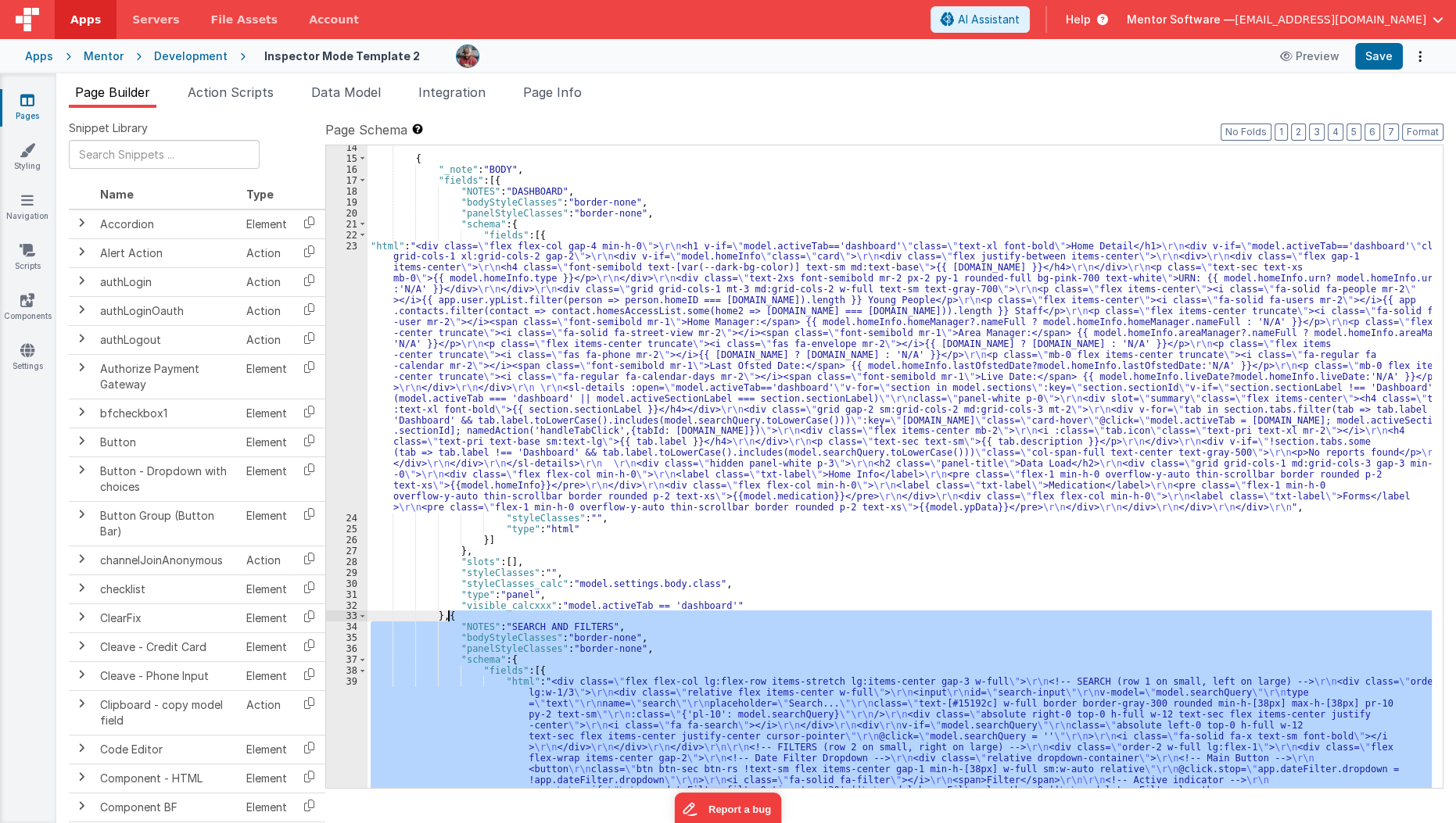
click at [688, 610] on div "{ "_note" : "BODY" , "fields" : [{ "NOTES" : "DASHBOARD" , "bodyStyleClasses" :…" at bounding box center [899, 746] width 1065 height 1209
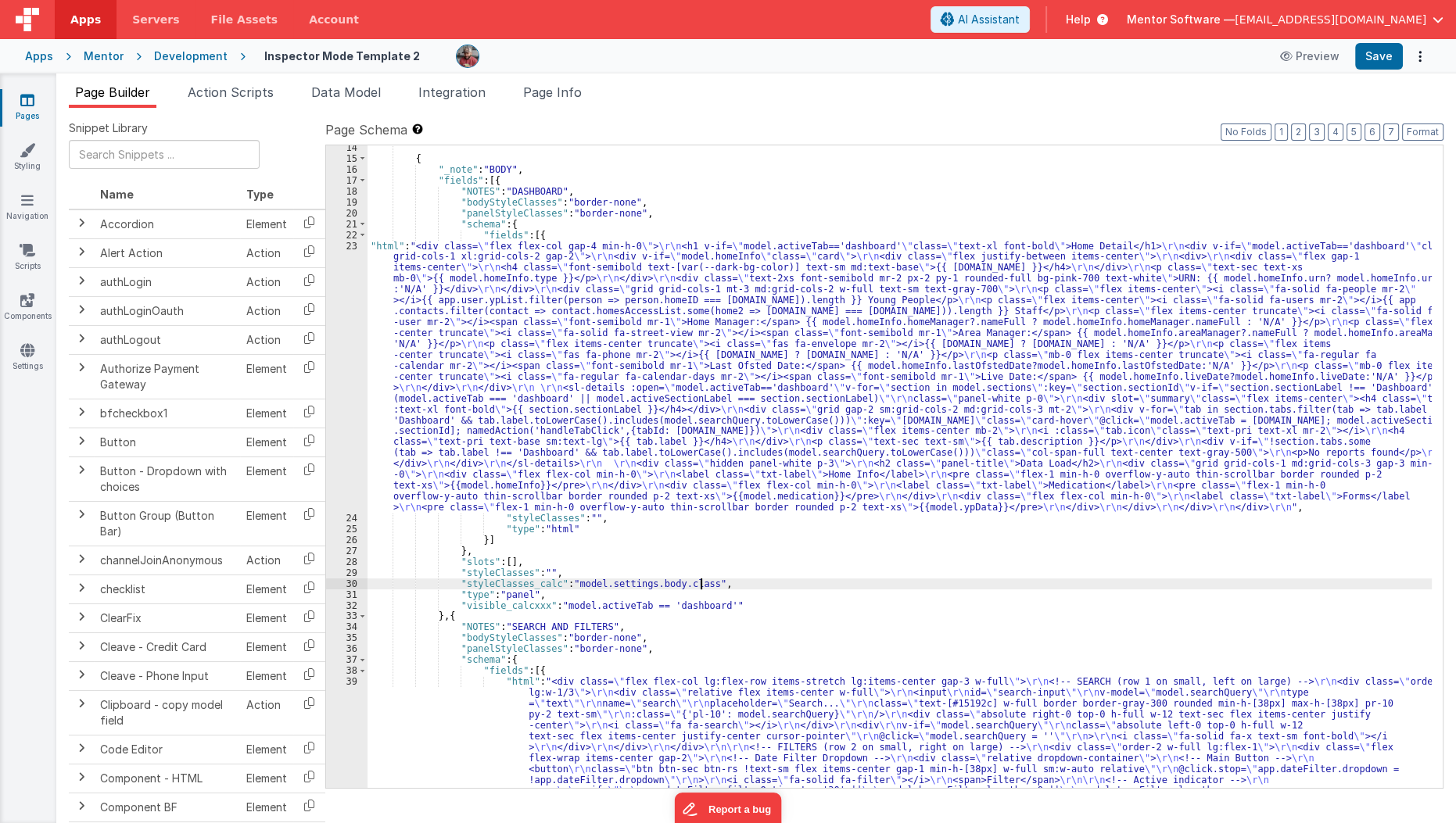
click at [701, 580] on div "{ "_note" : "BODY" , "fields" : [{ "NOTES" : "DASHBOARD" , "bodyStyleClasses" :…" at bounding box center [899, 746] width 1065 height 1209
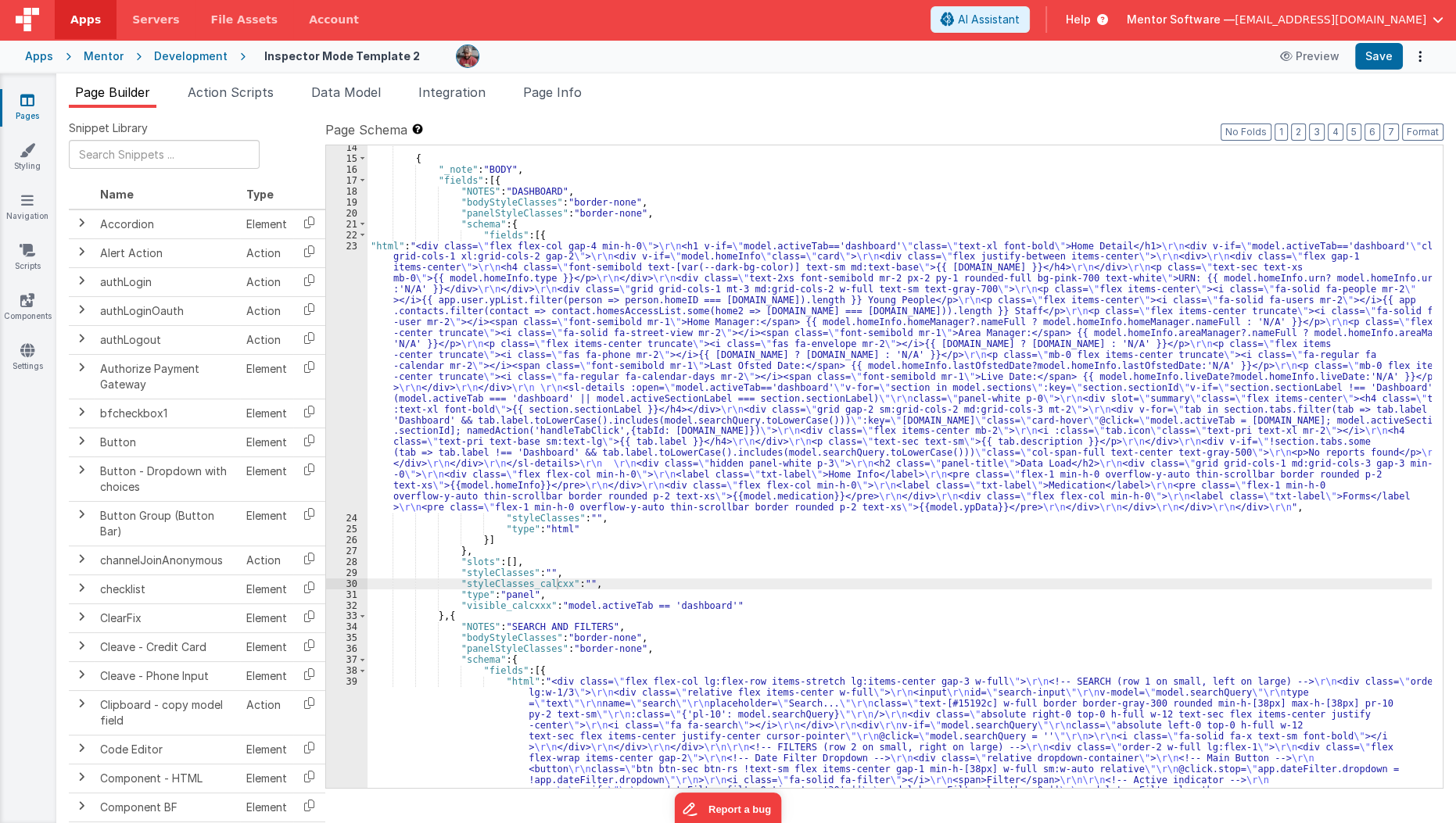
click at [1370, 70] on div "Apps Mentor Development Inspector Mode Template 2 Preview Save" at bounding box center [728, 56] width 1456 height 34
click at [1383, 60] on button "Save" at bounding box center [1379, 57] width 47 height 27
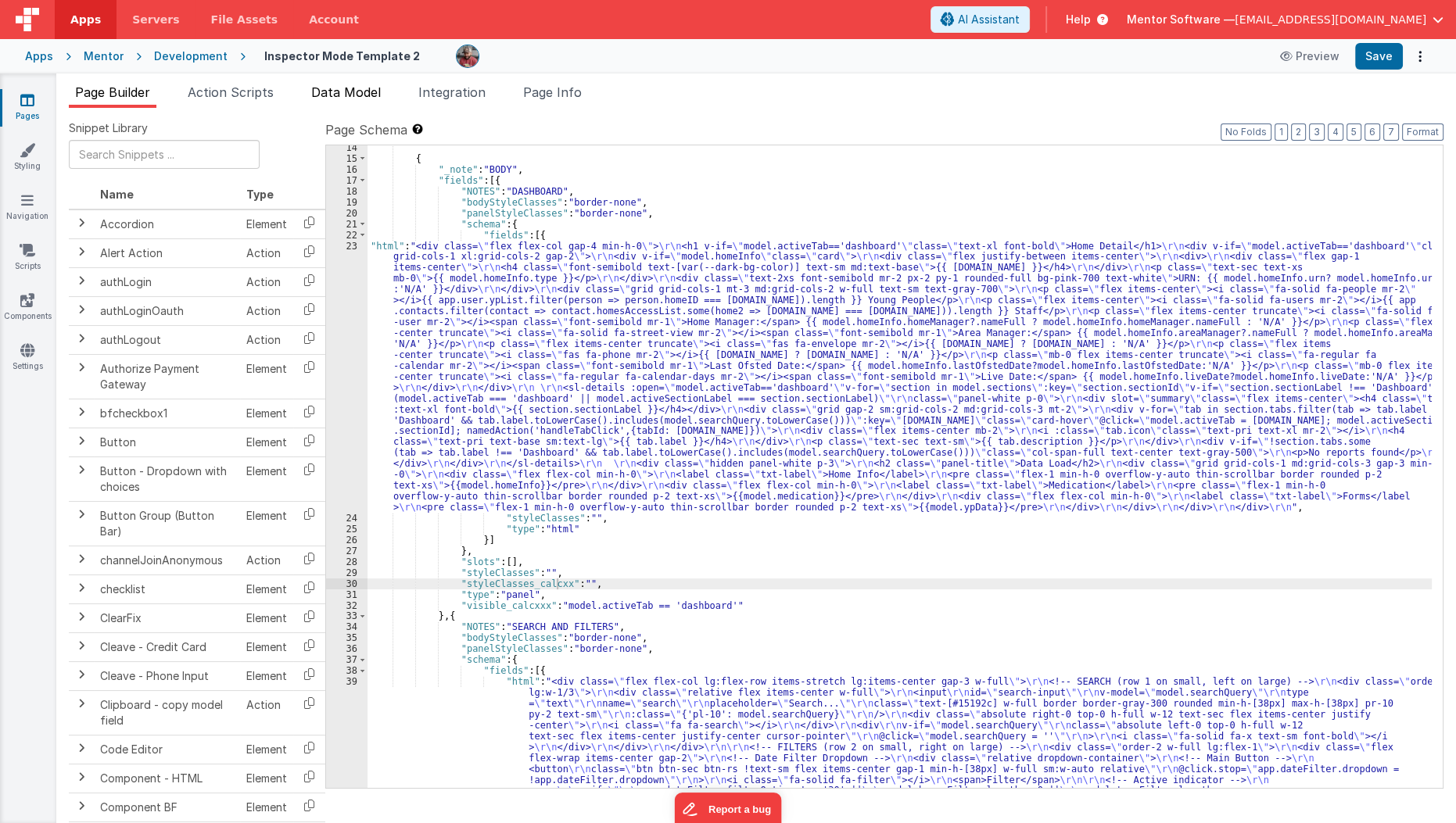
click at [353, 103] on li "Data Model" at bounding box center [345, 96] width 82 height 25
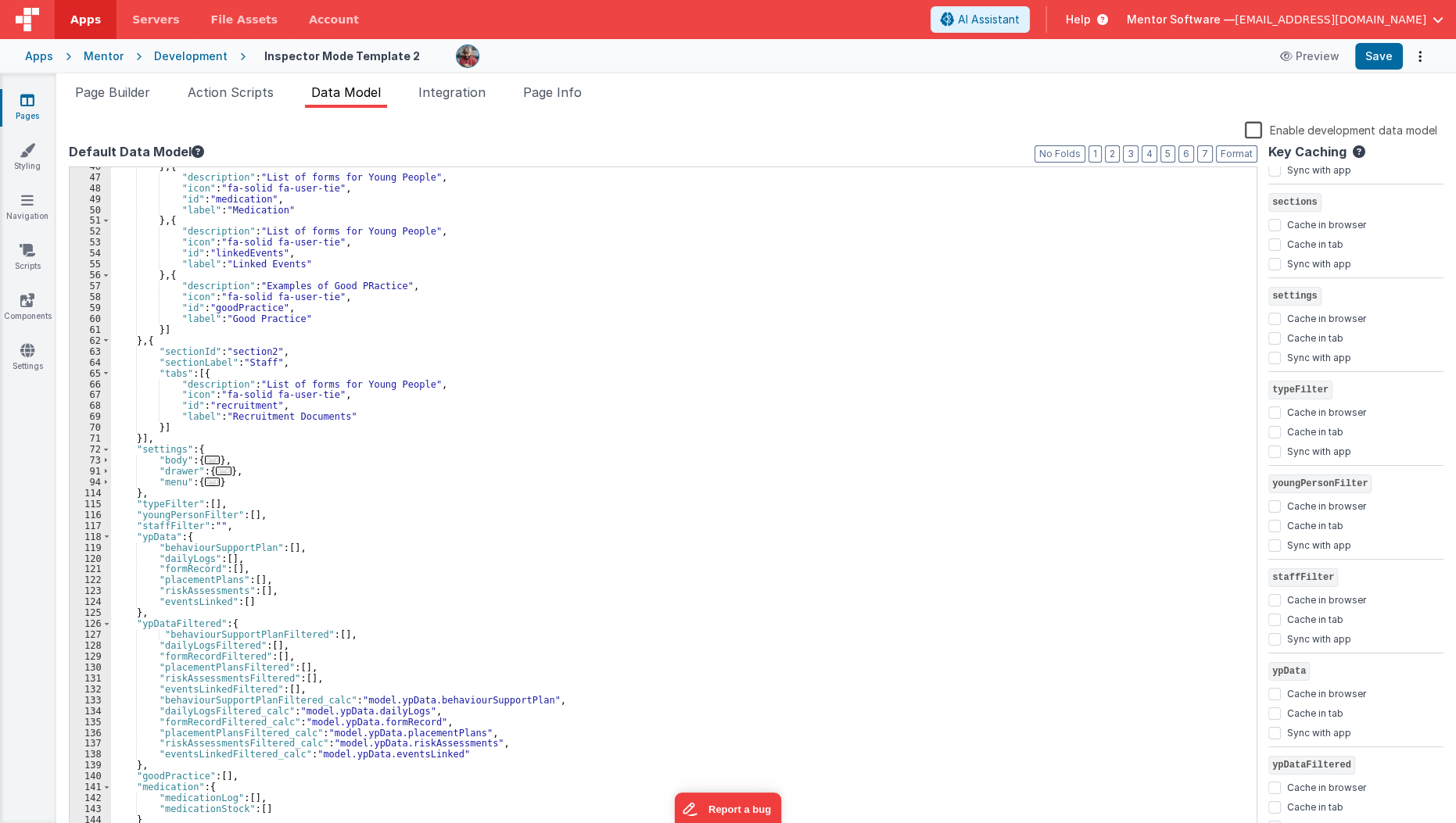
scroll to position [496, 0]
click at [1117, 154] on button "2" at bounding box center [1112, 154] width 15 height 17
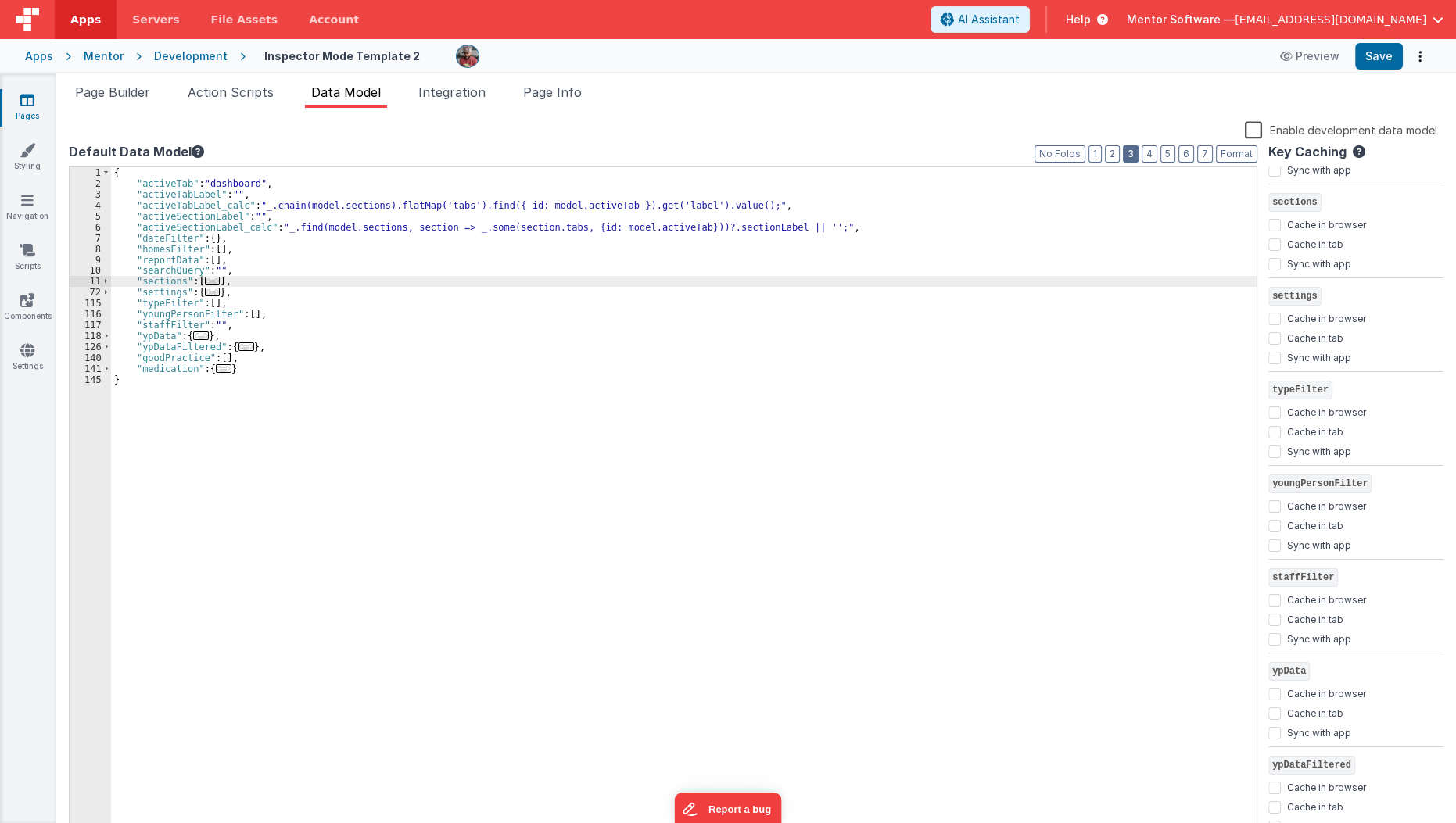
click at [1138, 152] on button "3" at bounding box center [1131, 154] width 16 height 17
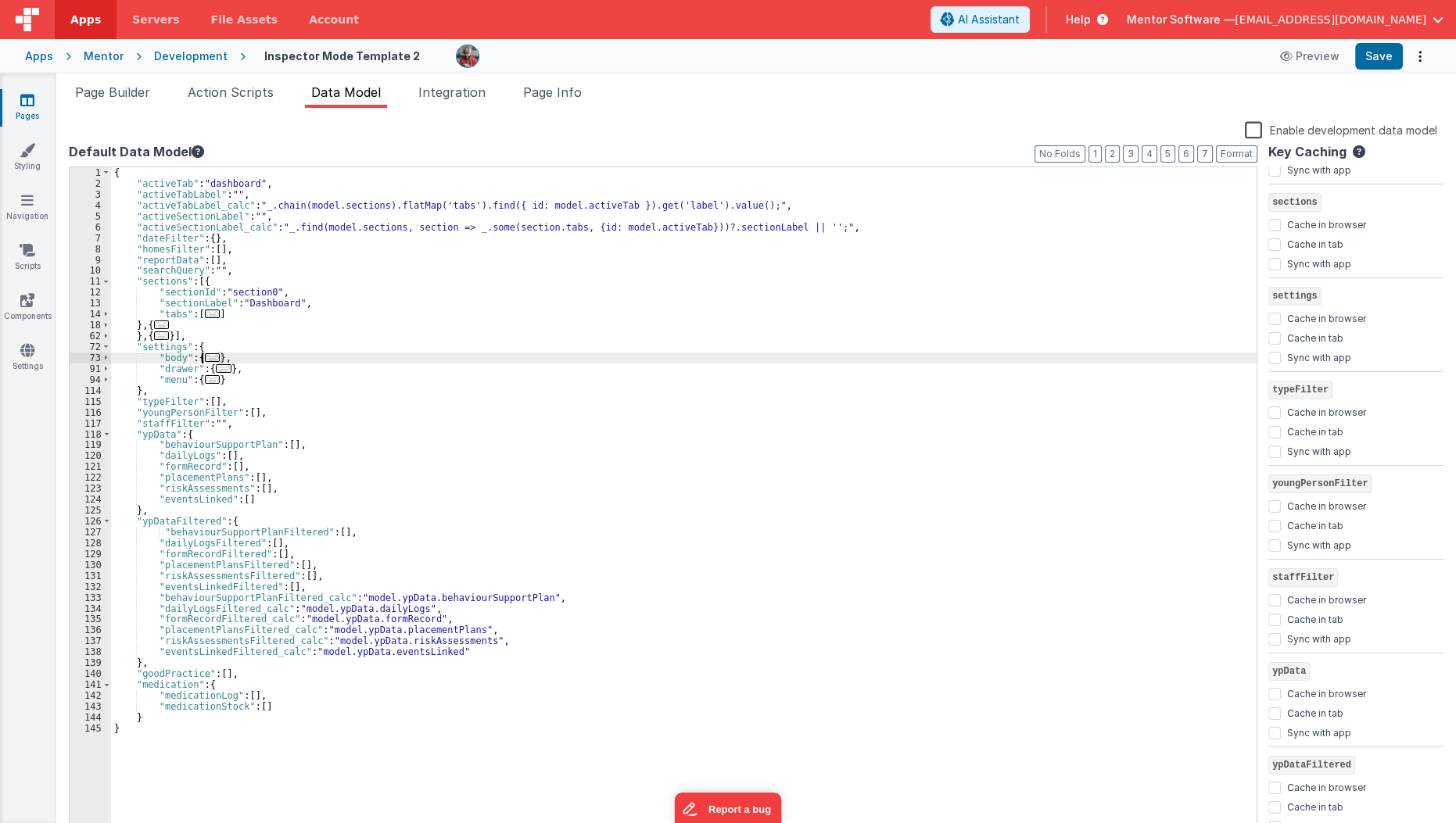
click at [205, 362] on span "..." at bounding box center [212, 358] width 16 height 8
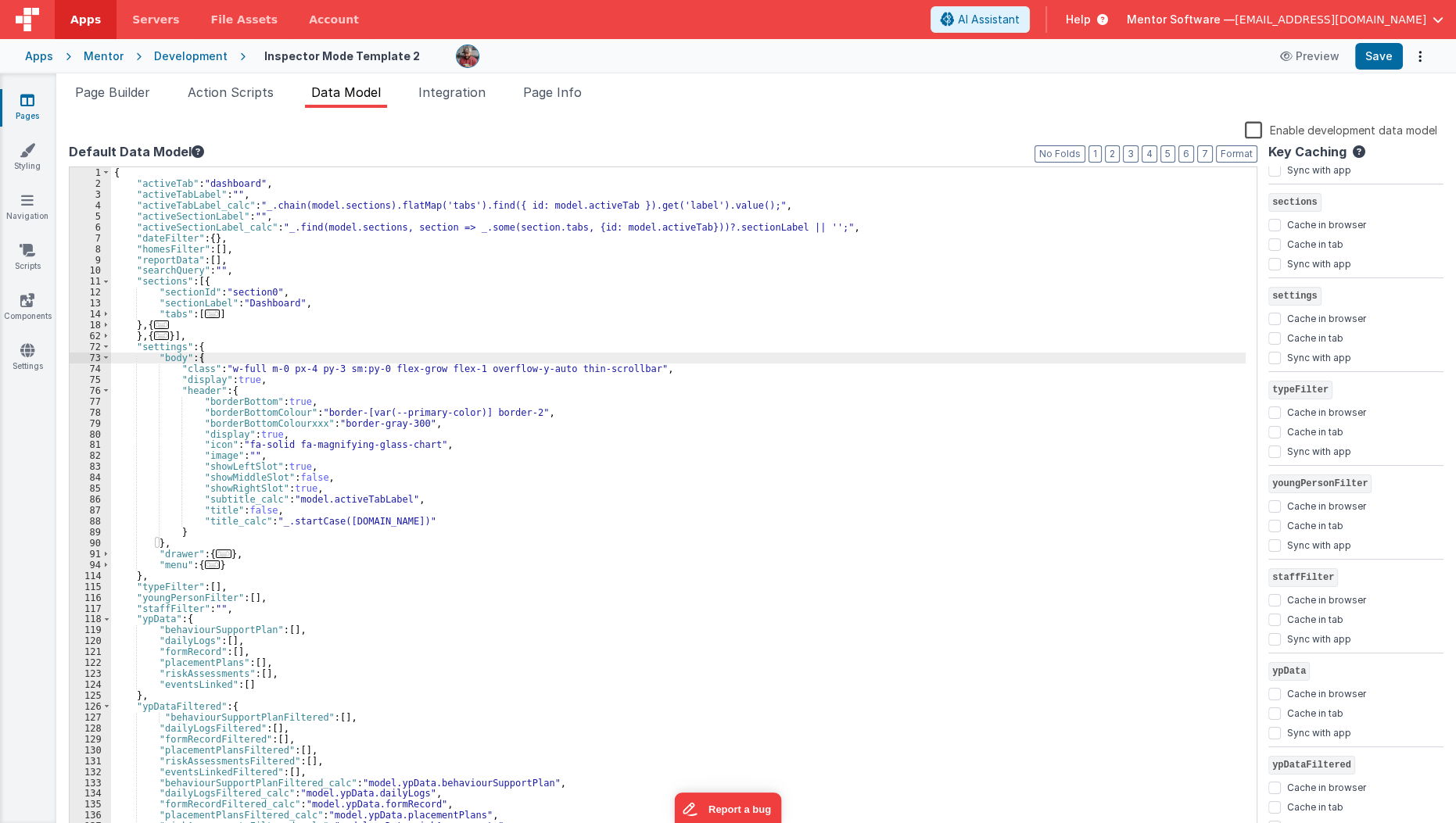
click at [122, 80] on div "Page Builder Action Scripts Data Model Integration Page Info Snippet Library Na…" at bounding box center [756, 448] width 1399 height 750
click at [126, 88] on span "Page Builder" at bounding box center [112, 92] width 75 height 16
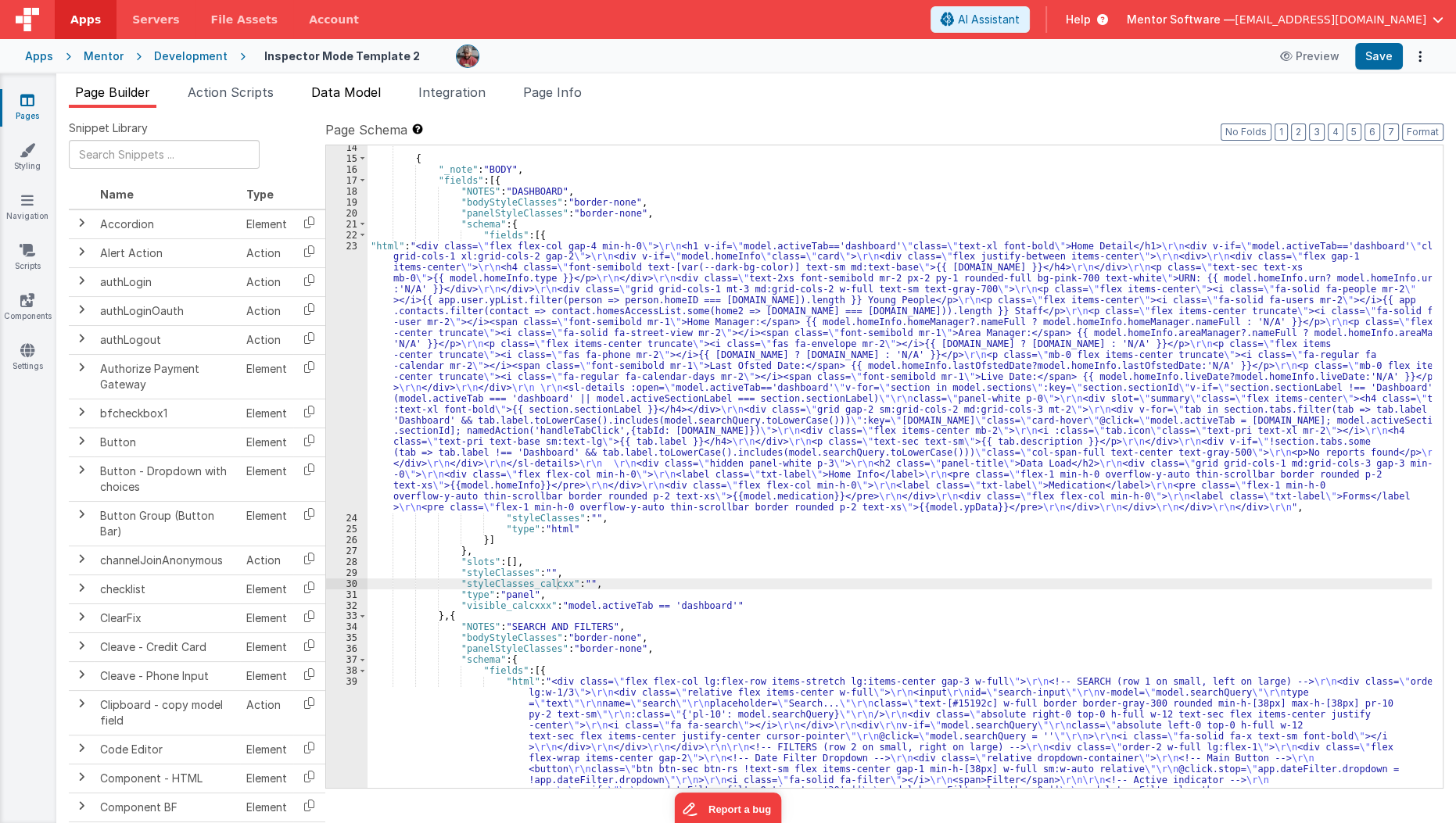
click at [340, 94] on span "Data Model" at bounding box center [346, 92] width 70 height 16
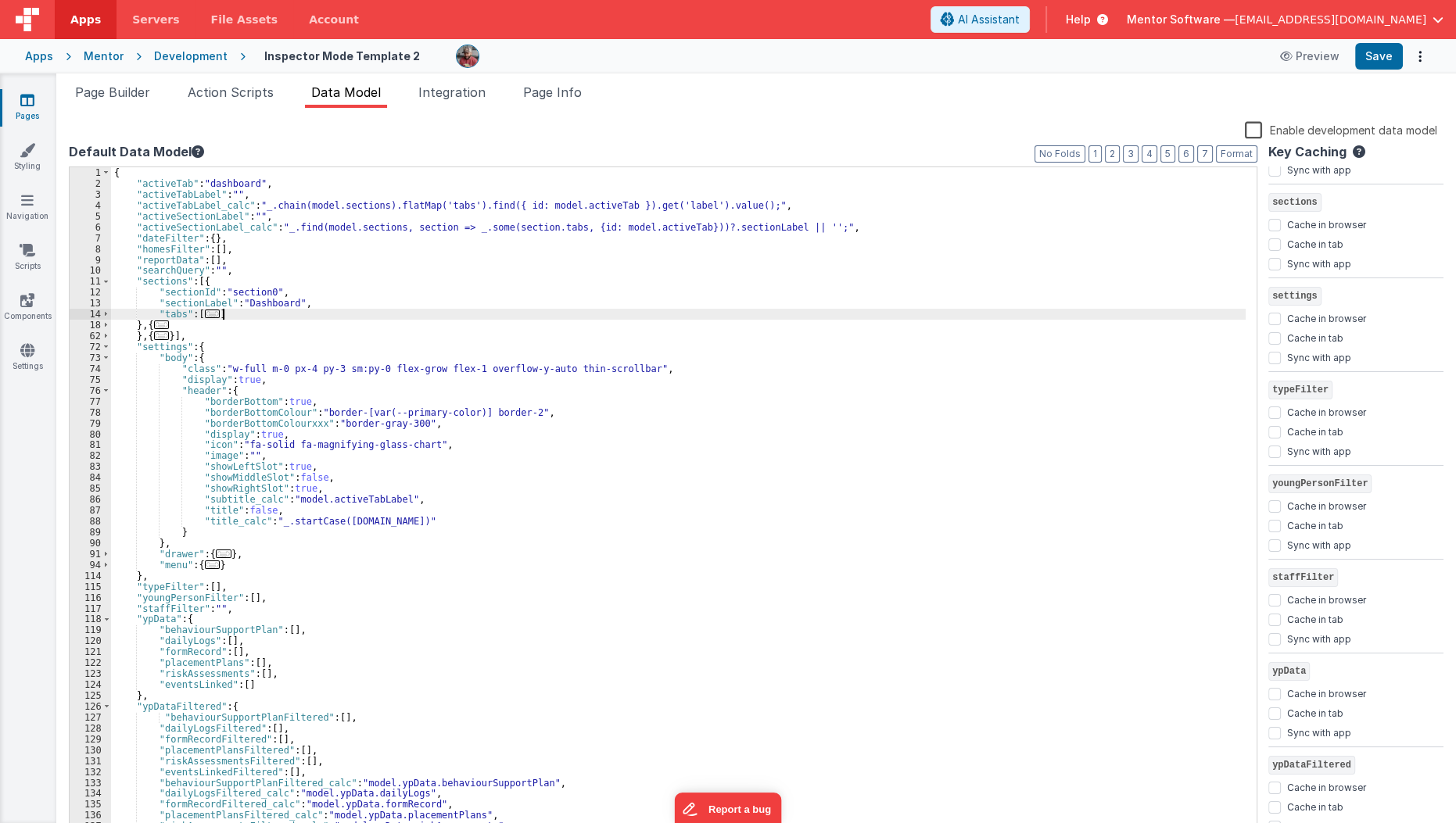
click at [374, 309] on div "{ "activeTab" : "dashboard" , "activeTabLabel" : "" , "activeTabLabel_calc" : "…" at bounding box center [678, 513] width 1135 height 691
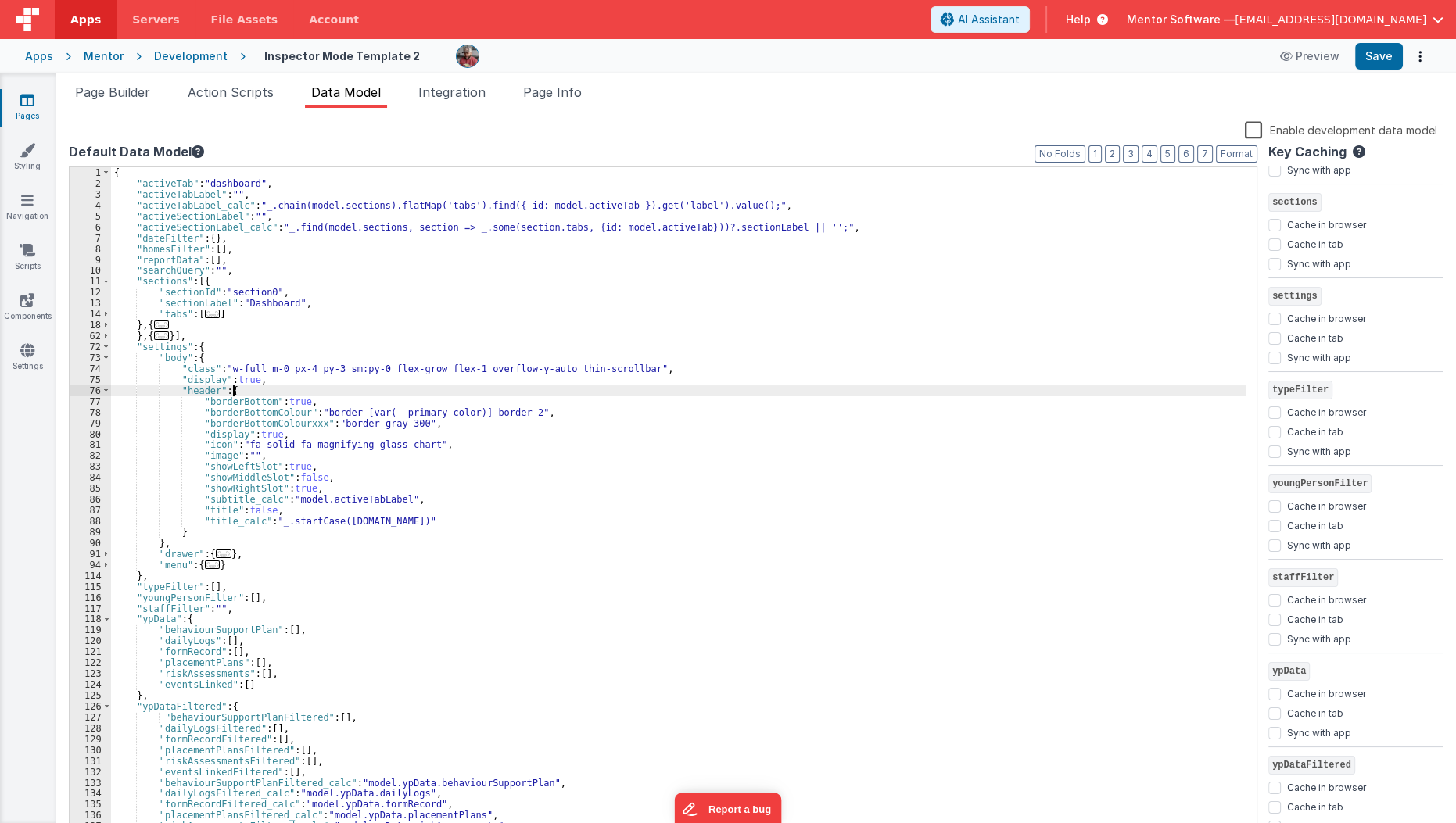
click at [404, 394] on div "{ "activeTab" : "dashboard" , "activeTabLabel" : "" , "activeTabLabel_calc" : "…" at bounding box center [678, 513] width 1135 height 691
click at [114, 95] on span "Page Builder" at bounding box center [112, 92] width 75 height 16
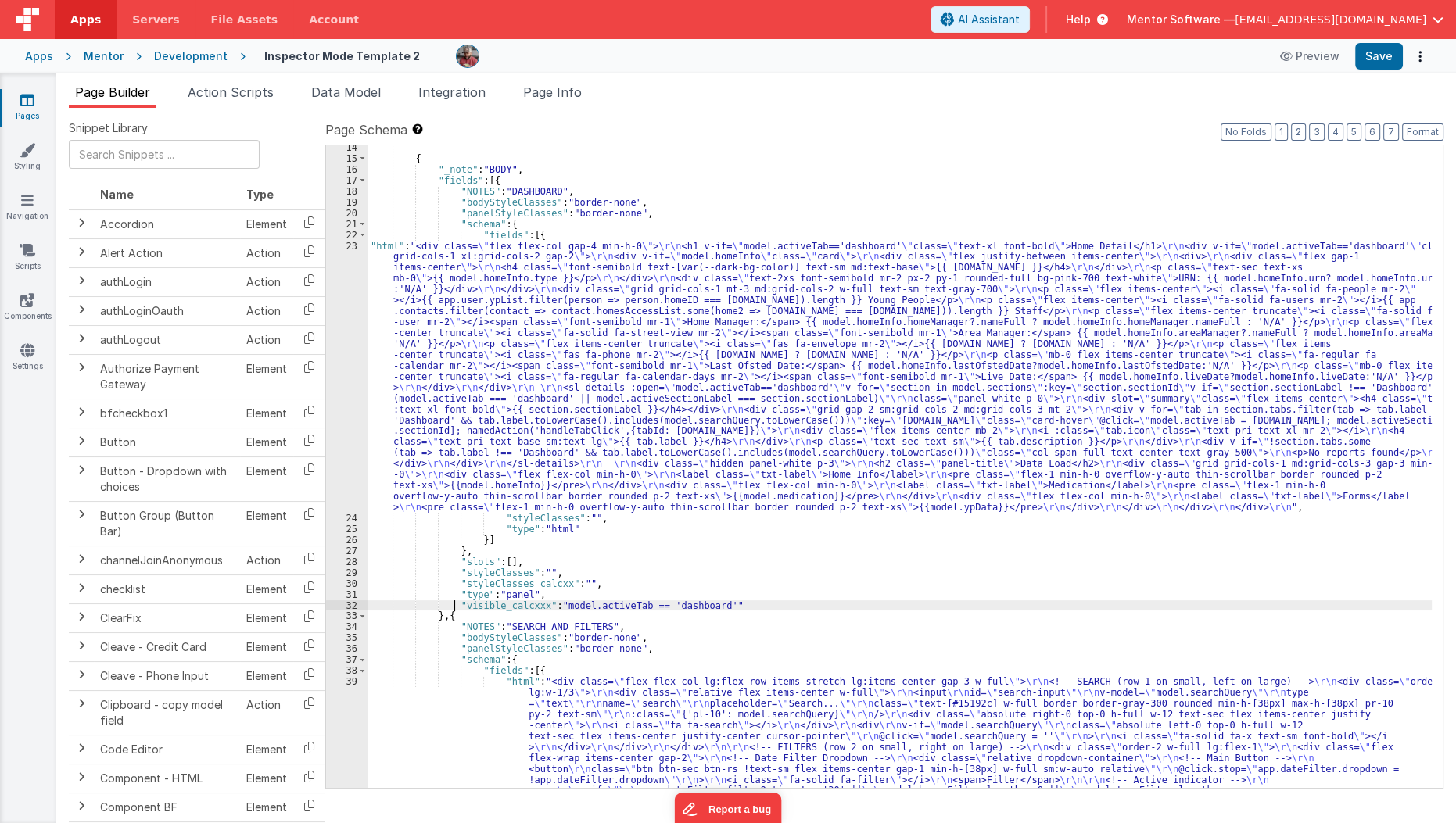
click at [454, 601] on div "{ "_note" : "BODY" , "fields" : [{ "NOTES" : "DASHBOARD" , "bodyStyleClasses" :…" at bounding box center [899, 746] width 1065 height 1209
click at [567, 591] on div "{ "_note" : "BODY" , "fields" : [{ "NOTES" : "DASHBOARD" , "bodyStyleClasses" :…" at bounding box center [899, 746] width 1065 height 1209
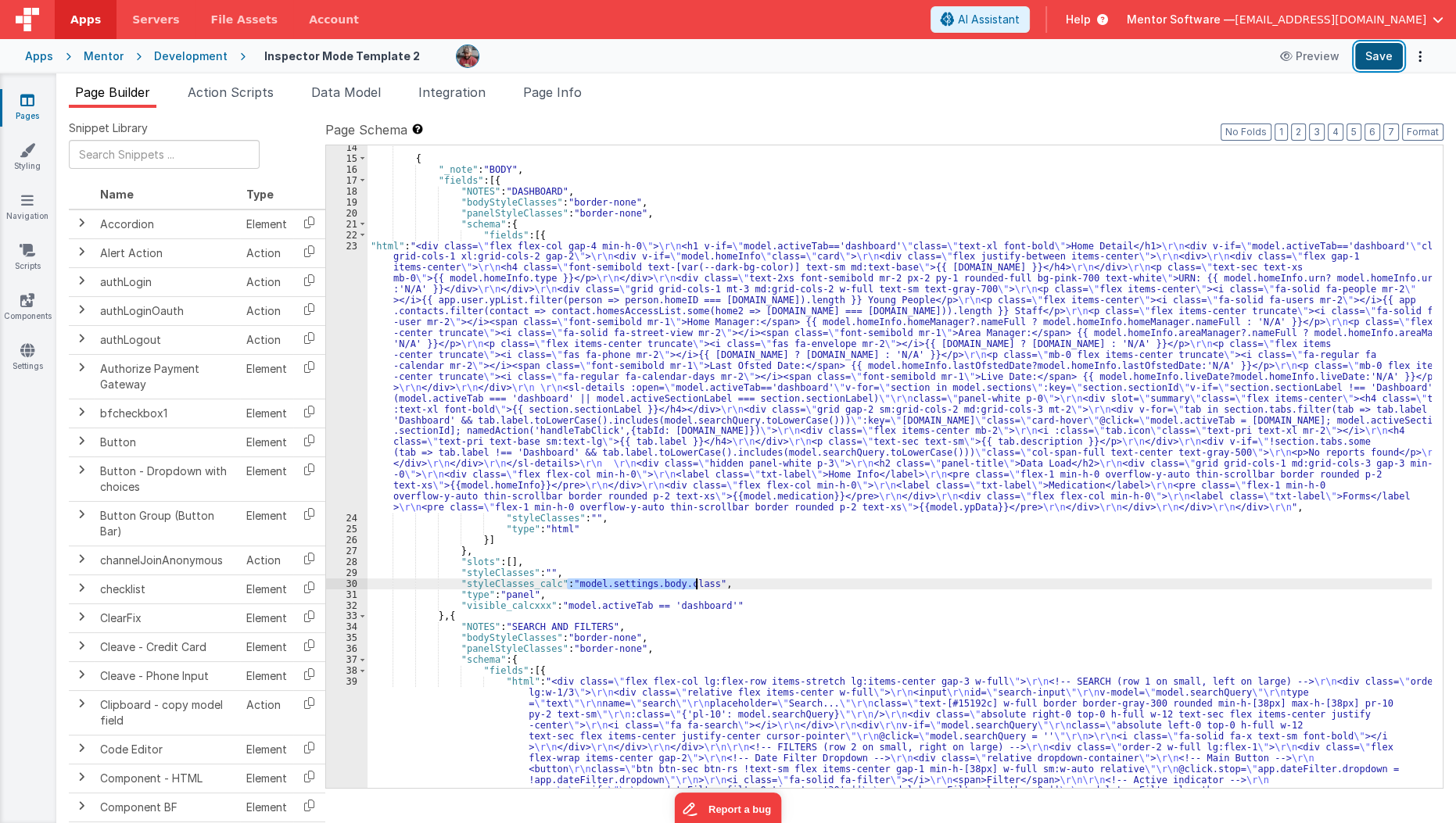
click at [1382, 60] on button "Save" at bounding box center [1379, 57] width 47 height 27
click at [339, 87] on span "Data Model" at bounding box center [346, 92] width 70 height 16
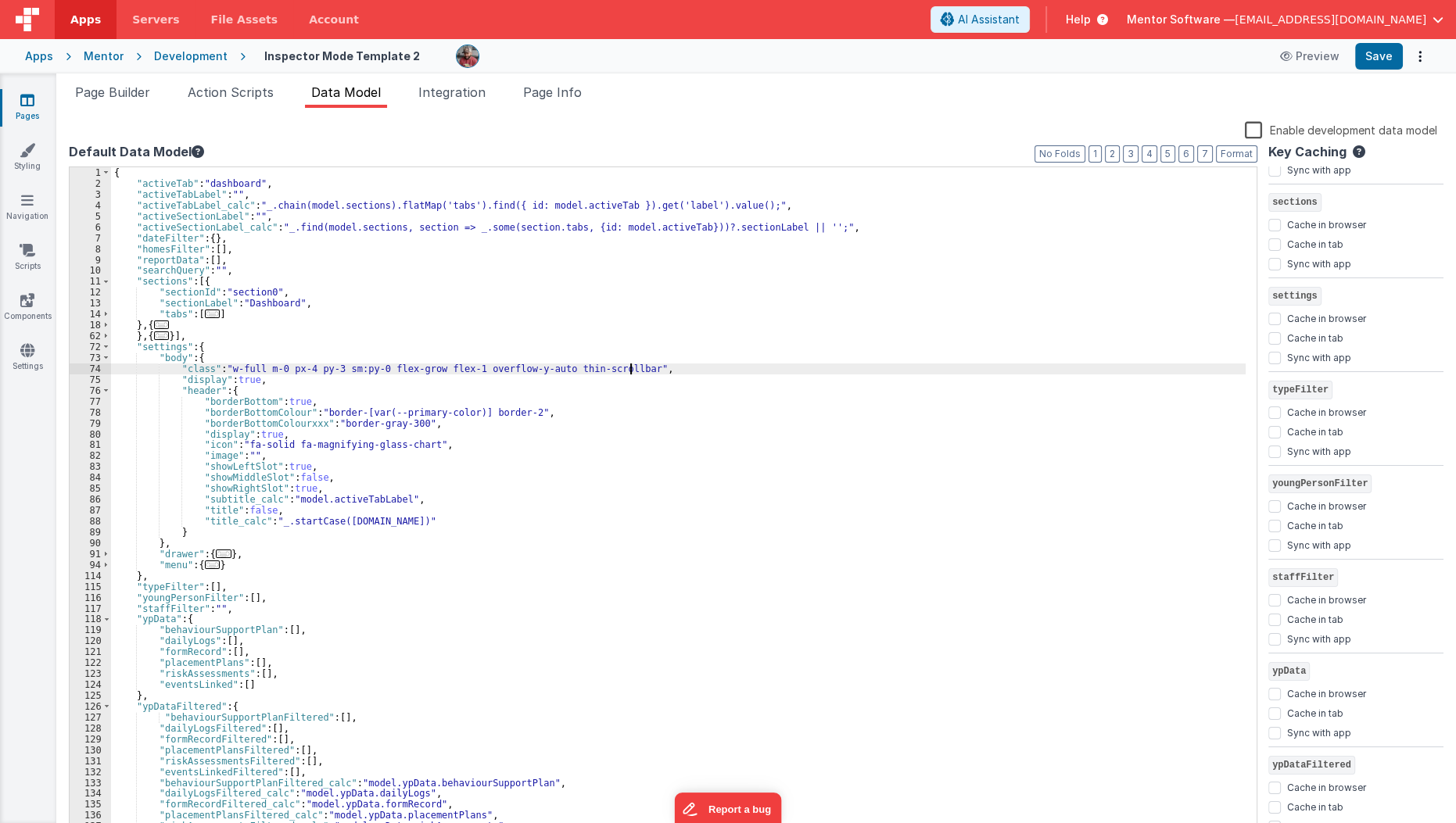
click at [675, 369] on div "{ "activeTab" : "dashboard" , "activeTabLabel" : "" , "activeTabLabel_calc" : "…" at bounding box center [678, 513] width 1135 height 691
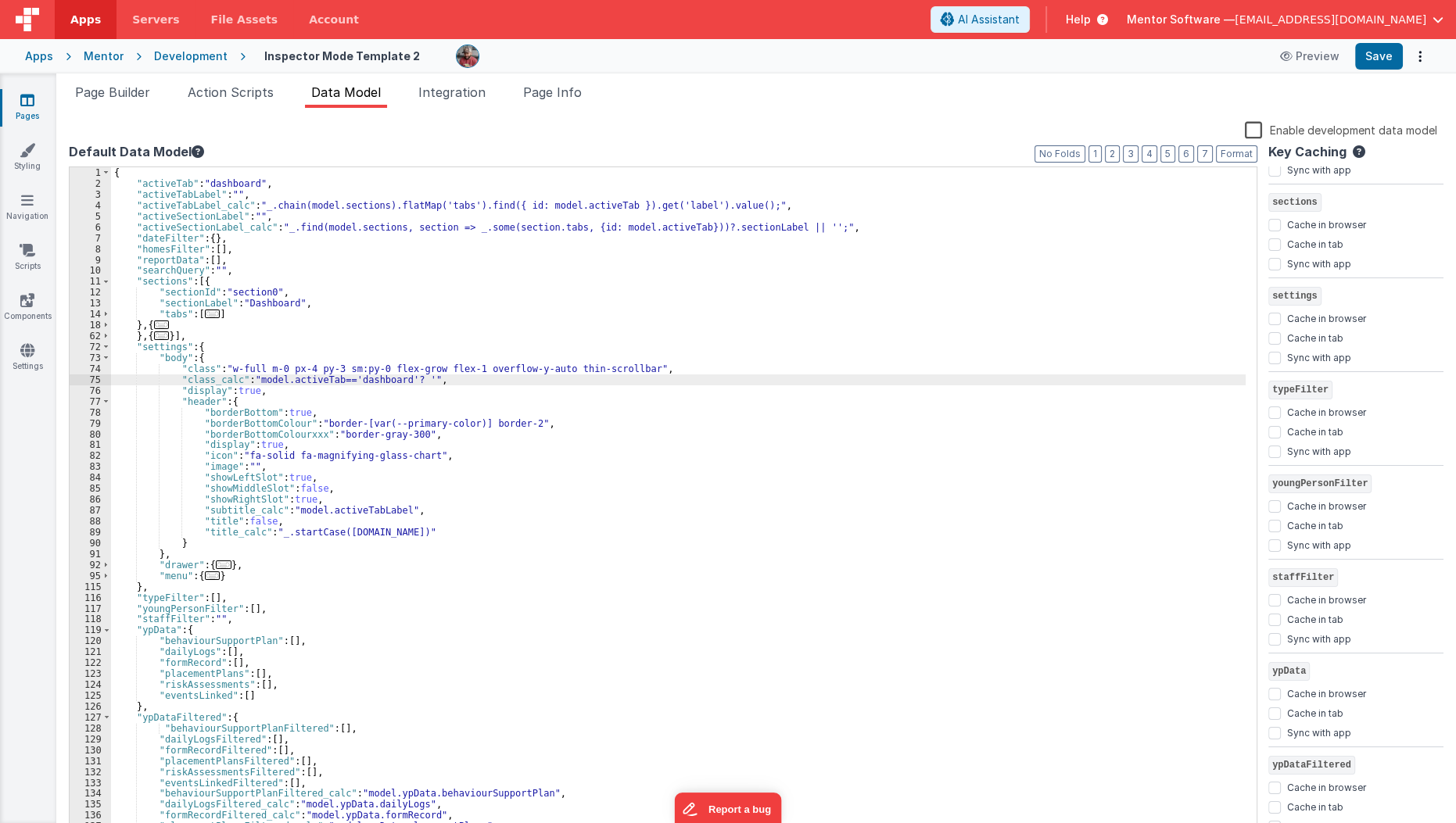
paste textarea
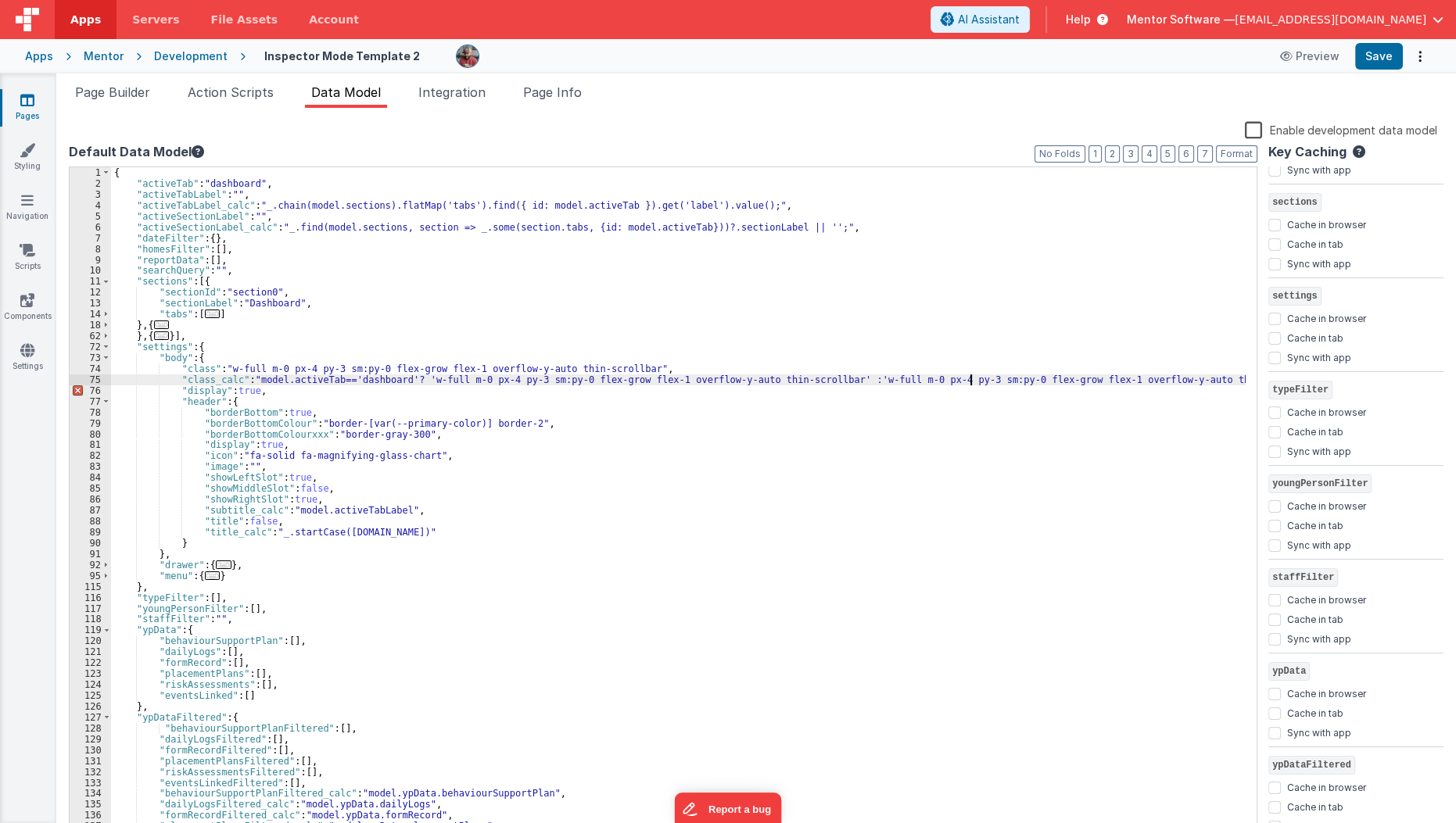
click at [971, 381] on div "{ "activeTab" : "dashboard" , "activeTabLabel" : "" , "activeTabLabel_calc" : "…" at bounding box center [678, 513] width 1135 height 691
click at [1135, 379] on div "{ "activeTab" : "dashboard" , "activeTabLabel" : "" , "activeTabLabel_calc" : "…" at bounding box center [678, 513] width 1135 height 691
click at [1381, 57] on button "Save" at bounding box center [1379, 57] width 47 height 27
click at [773, 428] on div "{ "activeTab" : "dashboard" , "activeTabLabel" : "" , "activeTabLabel_calc" : "…" at bounding box center [678, 513] width 1135 height 691
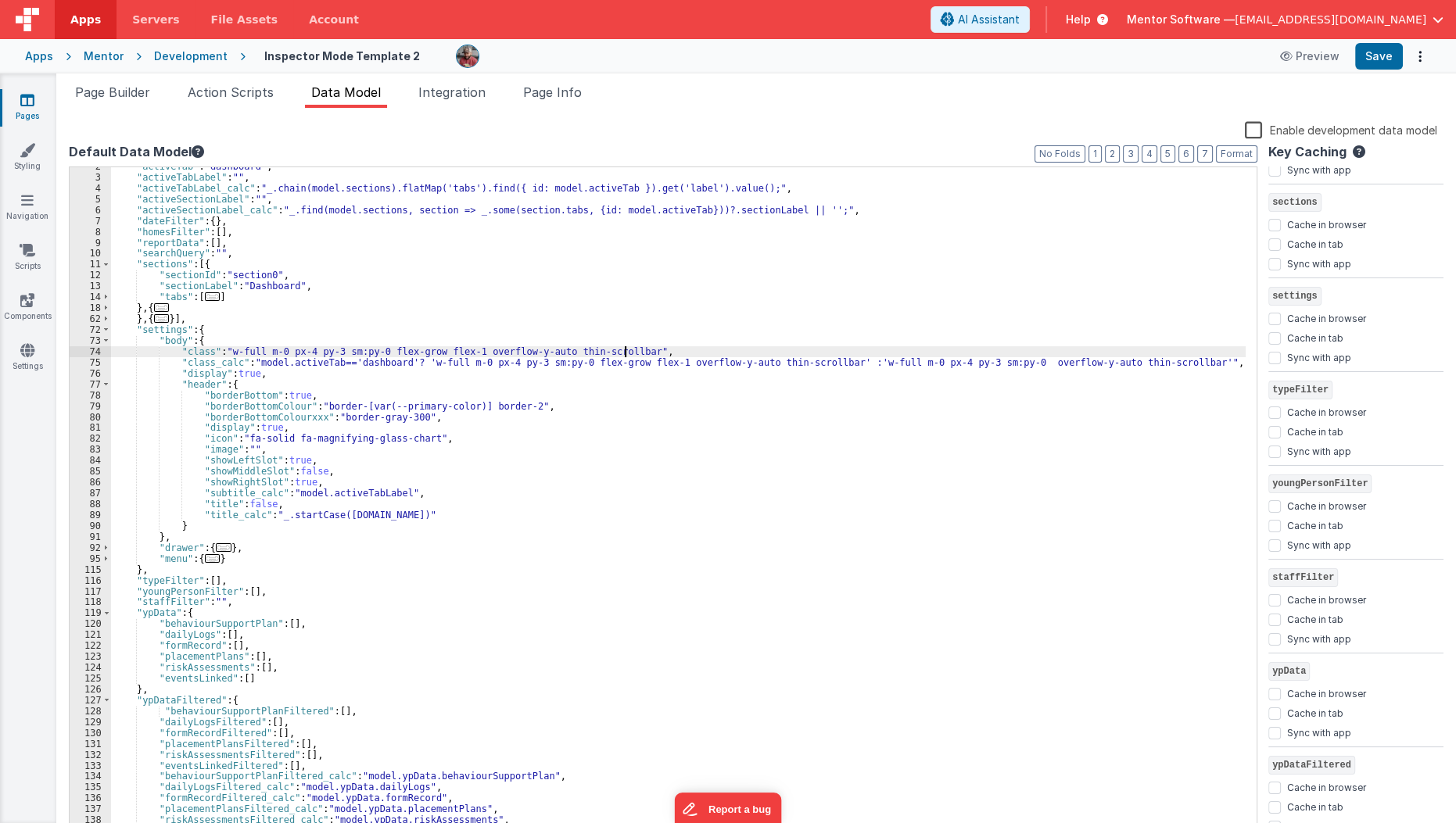
click at [626, 353] on div ""activeTab" : "dashboard" , "activeTabLabel" : "" , "activeTabLabel_calc" : "_.…" at bounding box center [678, 506] width 1135 height 691
click at [619, 353] on div ""activeTab" : "dashboard" , "activeTabLabel" : "" , "activeTabLabel_calc" : "_.…" at bounding box center [678, 506] width 1135 height 691
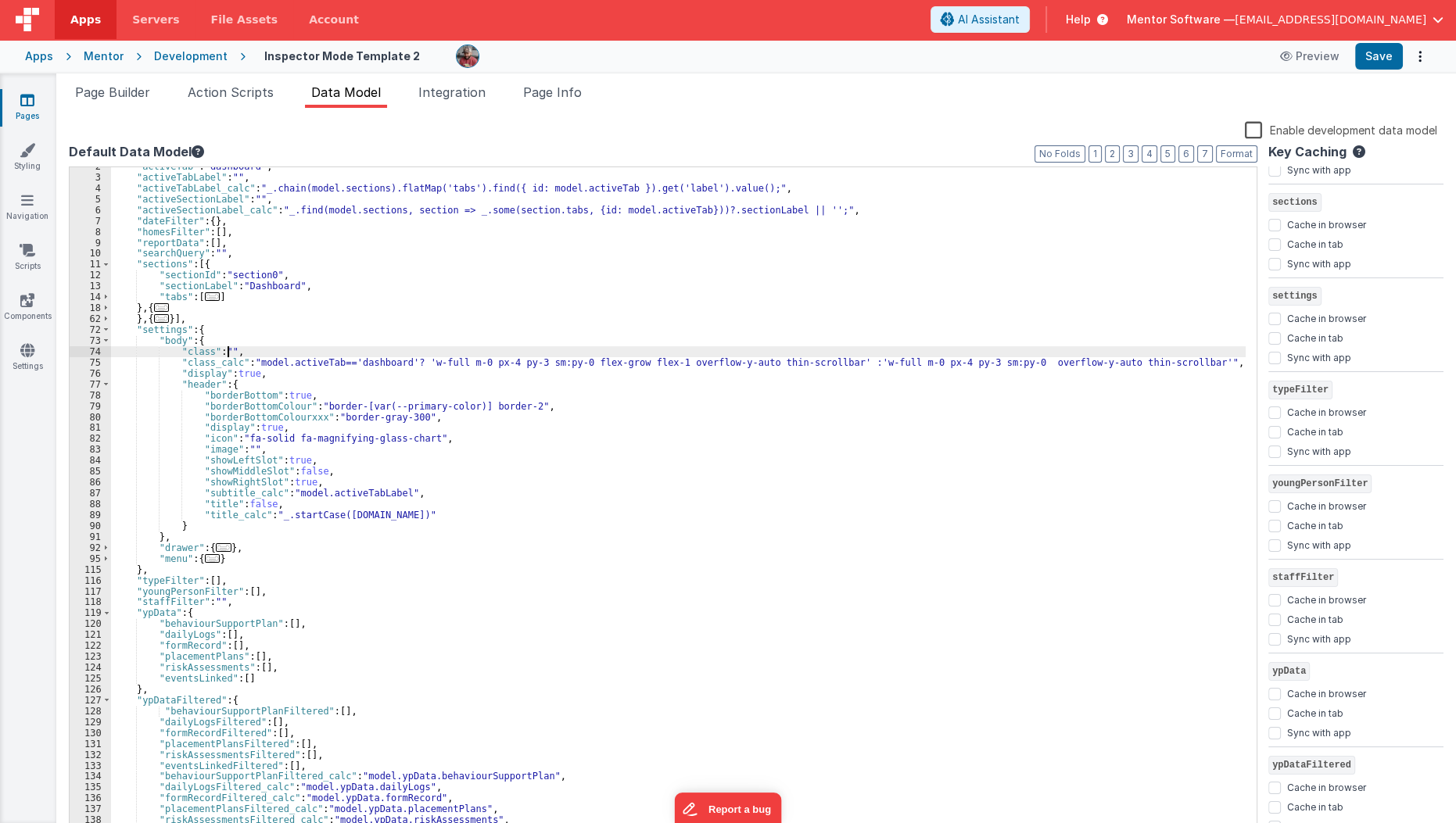
click at [1383, 71] on div "Apps Mentor Development Inspector Mode Template 2 Preview Save" at bounding box center [728, 56] width 1456 height 34
click at [1383, 58] on button "Save" at bounding box center [1379, 57] width 47 height 27
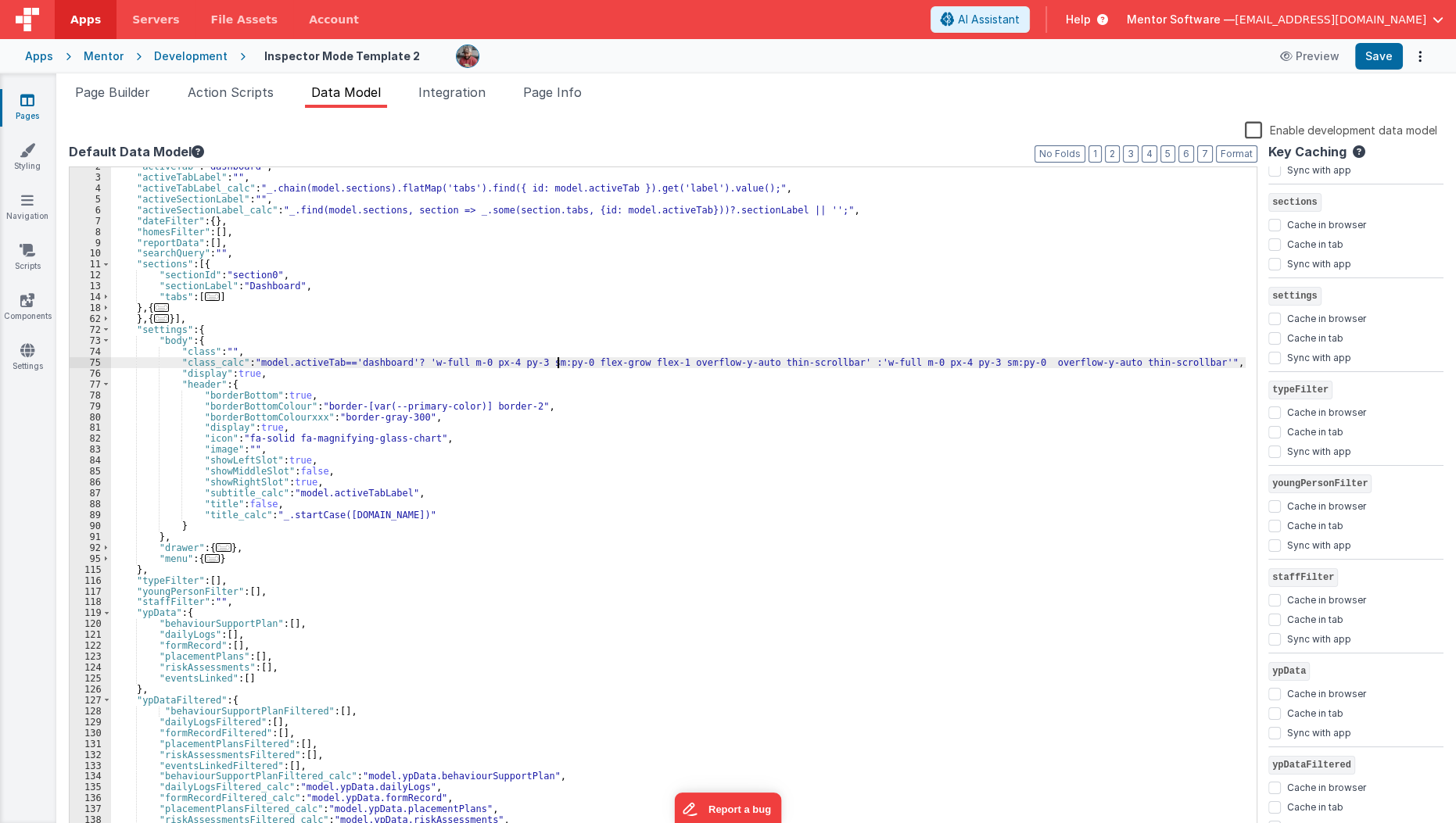
click at [557, 362] on div ""activeTab" : "dashboard" , "activeTabLabel" : "" , "activeTabLabel_calc" : "_.…" at bounding box center [678, 506] width 1135 height 691
click at [966, 364] on div ""activeTab" : "dashboard" , "activeTabLabel" : "" , "activeTabLabel_calc" : "_.…" at bounding box center [678, 506] width 1135 height 691
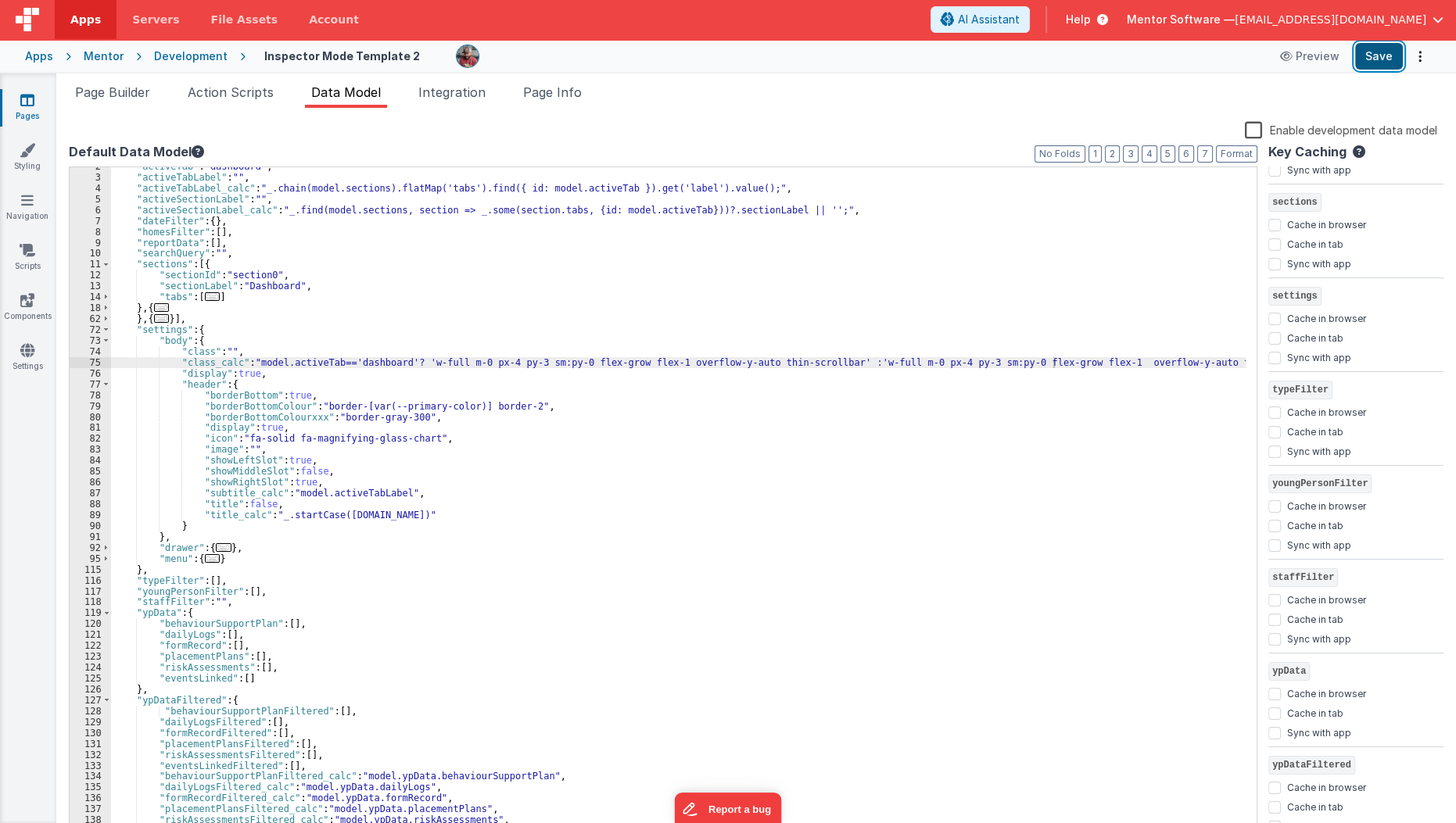
click at [1372, 51] on button "Save" at bounding box center [1379, 57] width 47 height 27
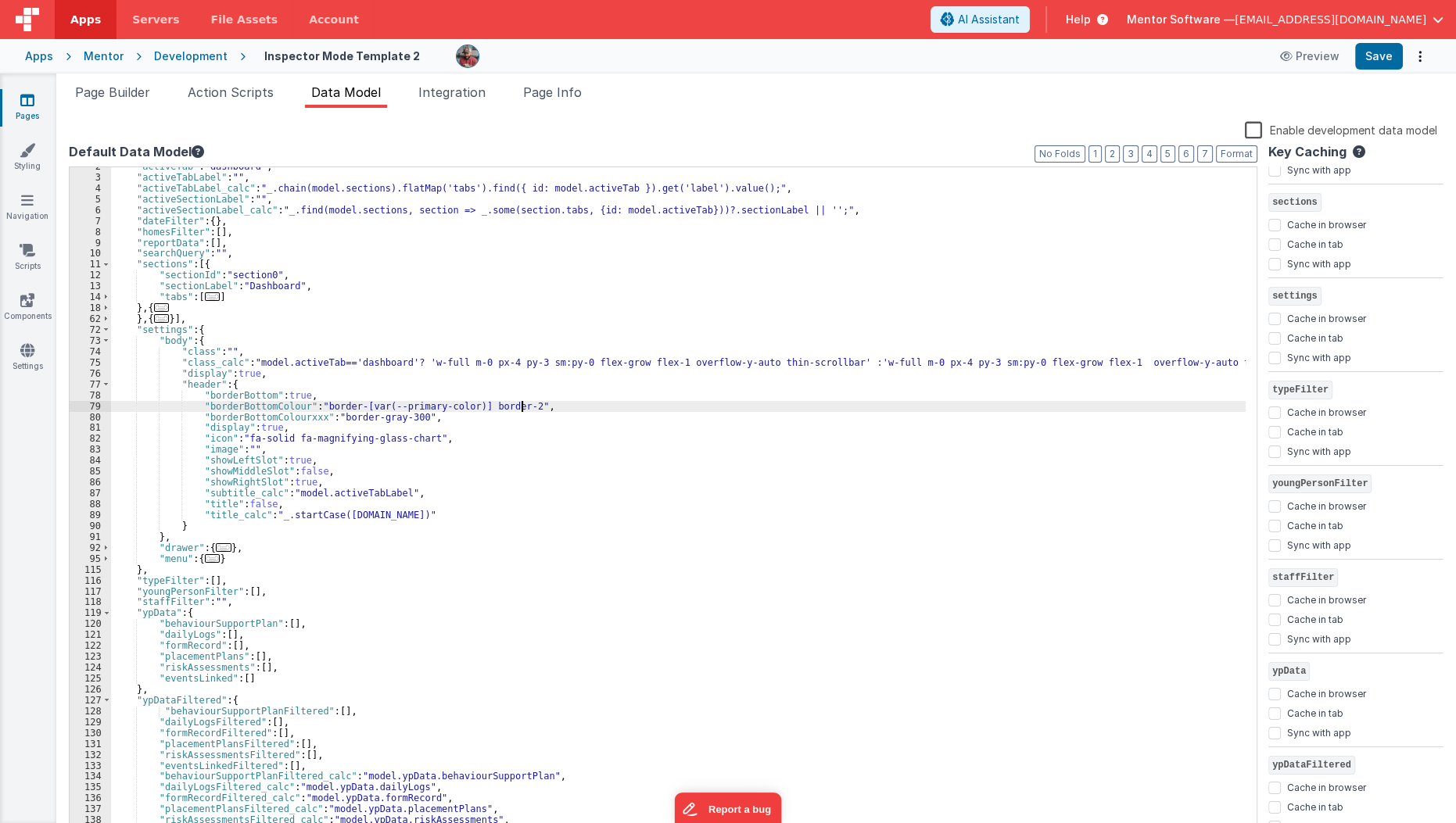
click at [948, 401] on div ""activeTab" : "dashboard" , "activeTabLabel" : "" , "activeTabLabel_calc" : "_.…" at bounding box center [678, 506] width 1135 height 691
click at [1389, 52] on button "Save" at bounding box center [1379, 57] width 47 height 27
click at [1057, 361] on div ""activeTab" : "dashboard" , "activeTabLabel" : "" , "activeTabLabel_calc" : "_.…" at bounding box center [678, 506] width 1135 height 691
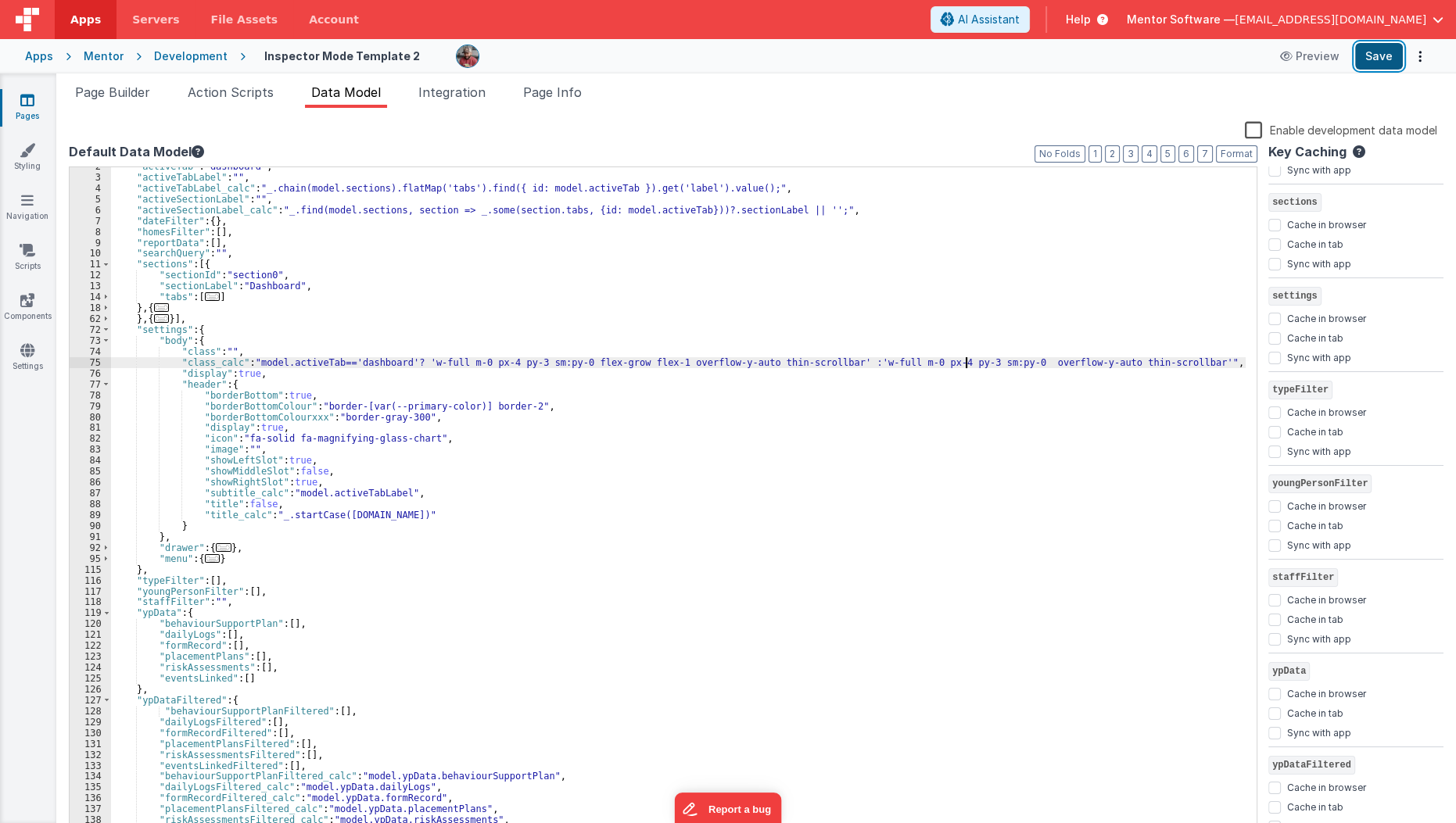
click at [1379, 63] on button "Save" at bounding box center [1379, 57] width 47 height 27
click at [244, 364] on div ""activeTab" : "dashboard" , "activeTabLabel" : "" , "activeTabLabel_calc" : "_.…" at bounding box center [678, 506] width 1135 height 691
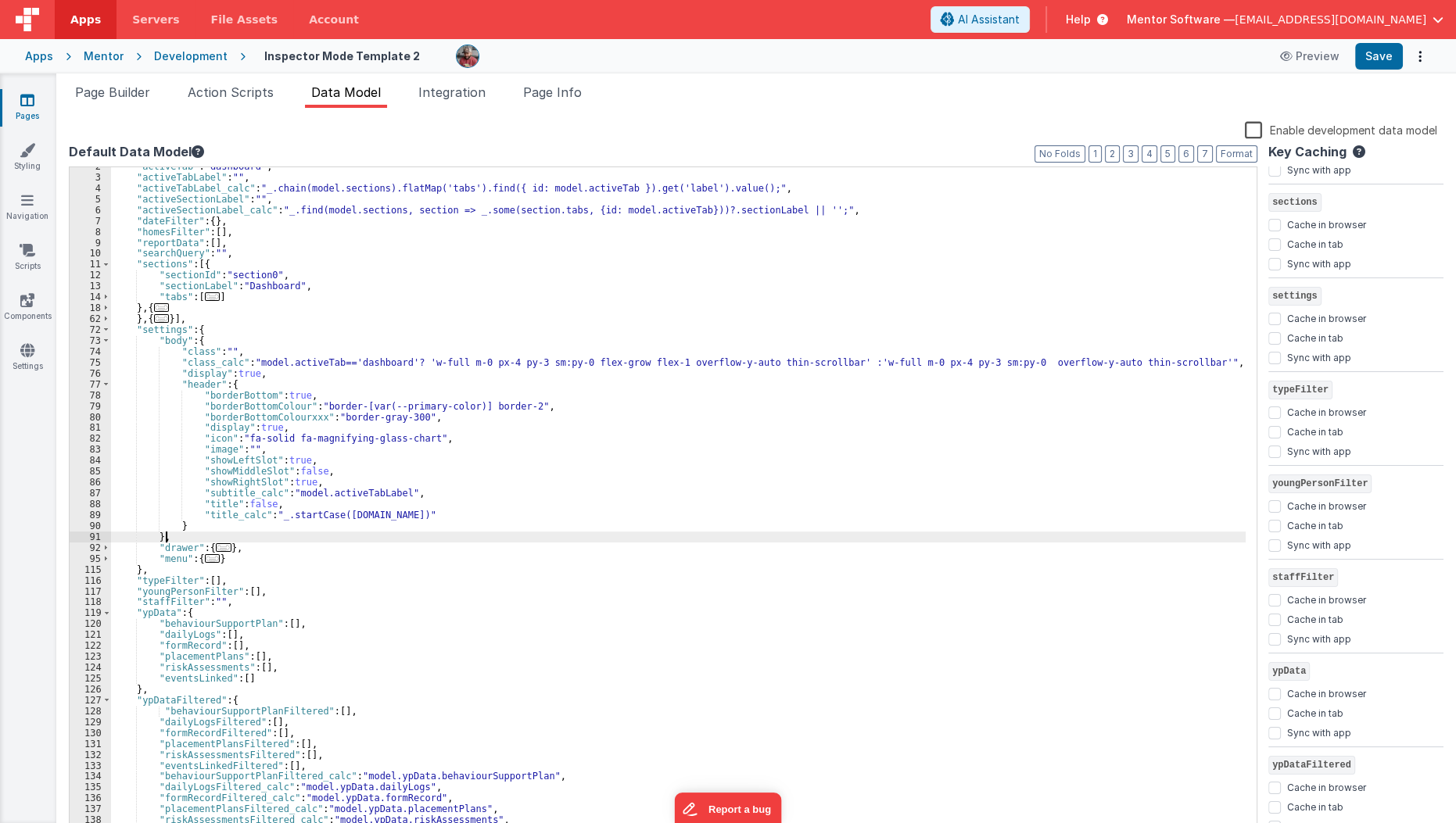
click at [316, 537] on div ""activeTab" : "dashboard" , "activeTabLabel" : "" , "activeTabLabel_calc" : "_.…" at bounding box center [678, 506] width 1135 height 691
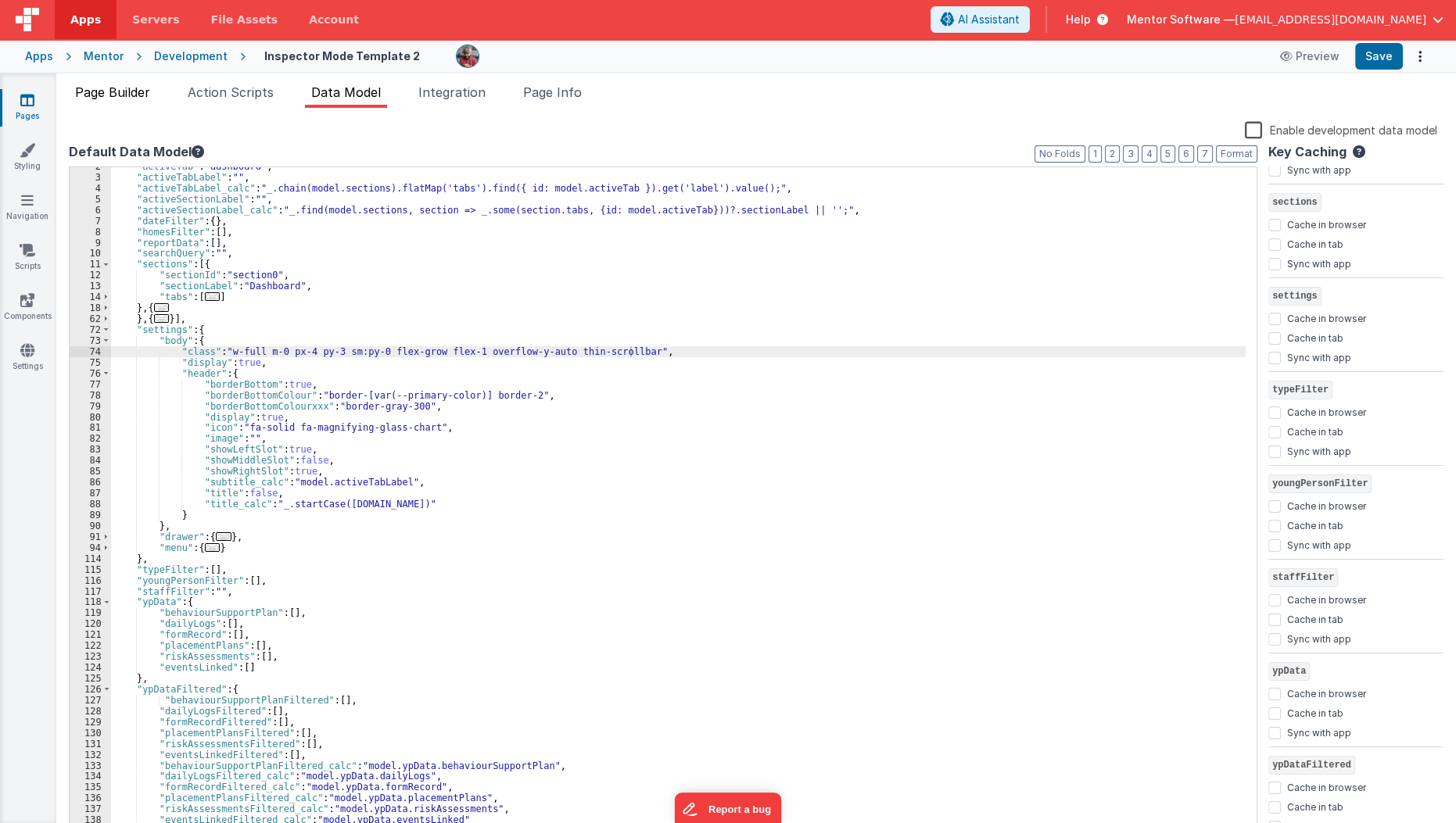
click at [123, 96] on span "Page Builder" at bounding box center [112, 92] width 75 height 16
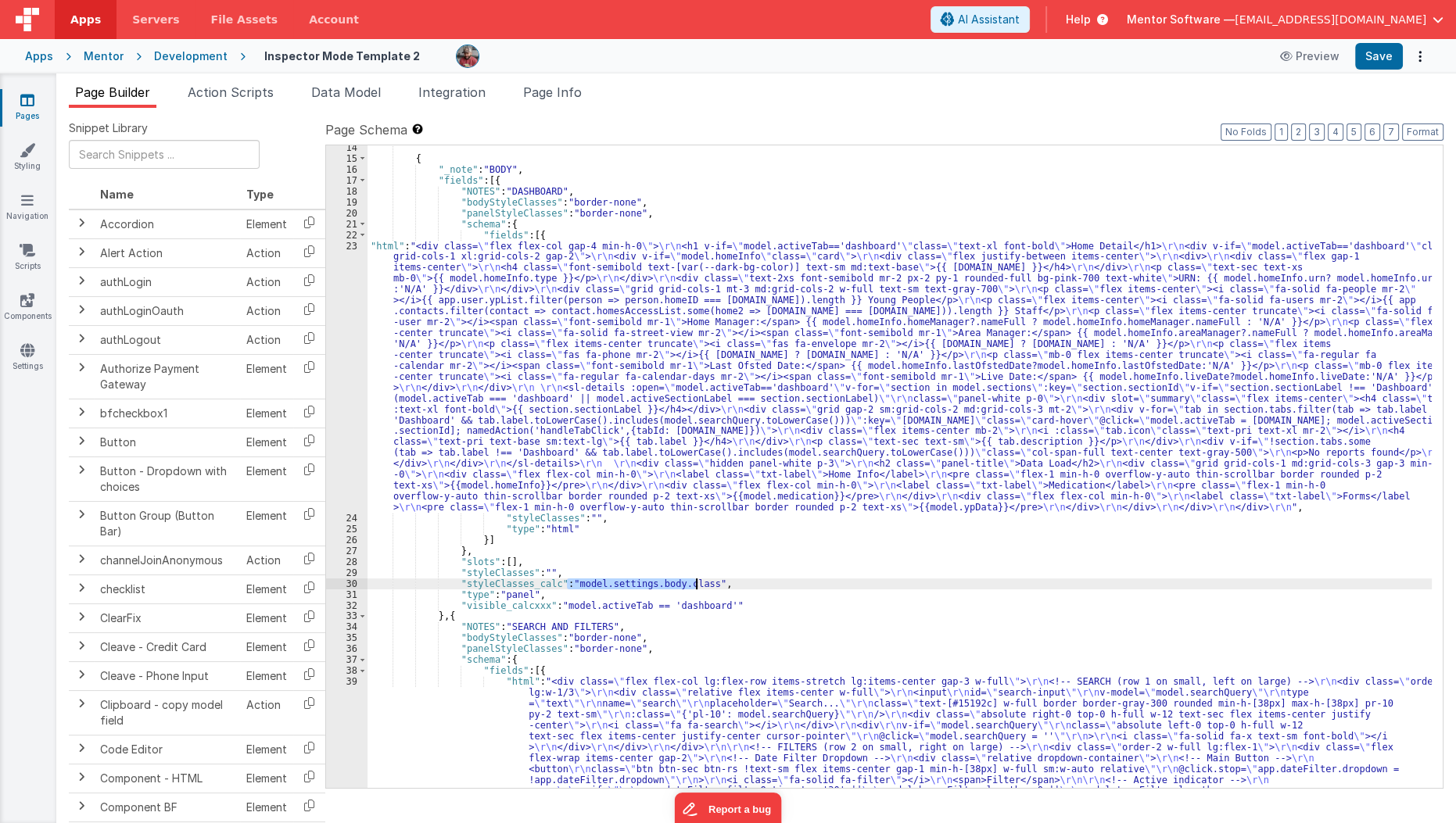
click at [574, 583] on div "{ "_note" : "BODY" , "fields" : [{ "NOTES" : "DASHBOARD" , "bodyStyleClasses" :…" at bounding box center [899, 467] width 1064 height 642
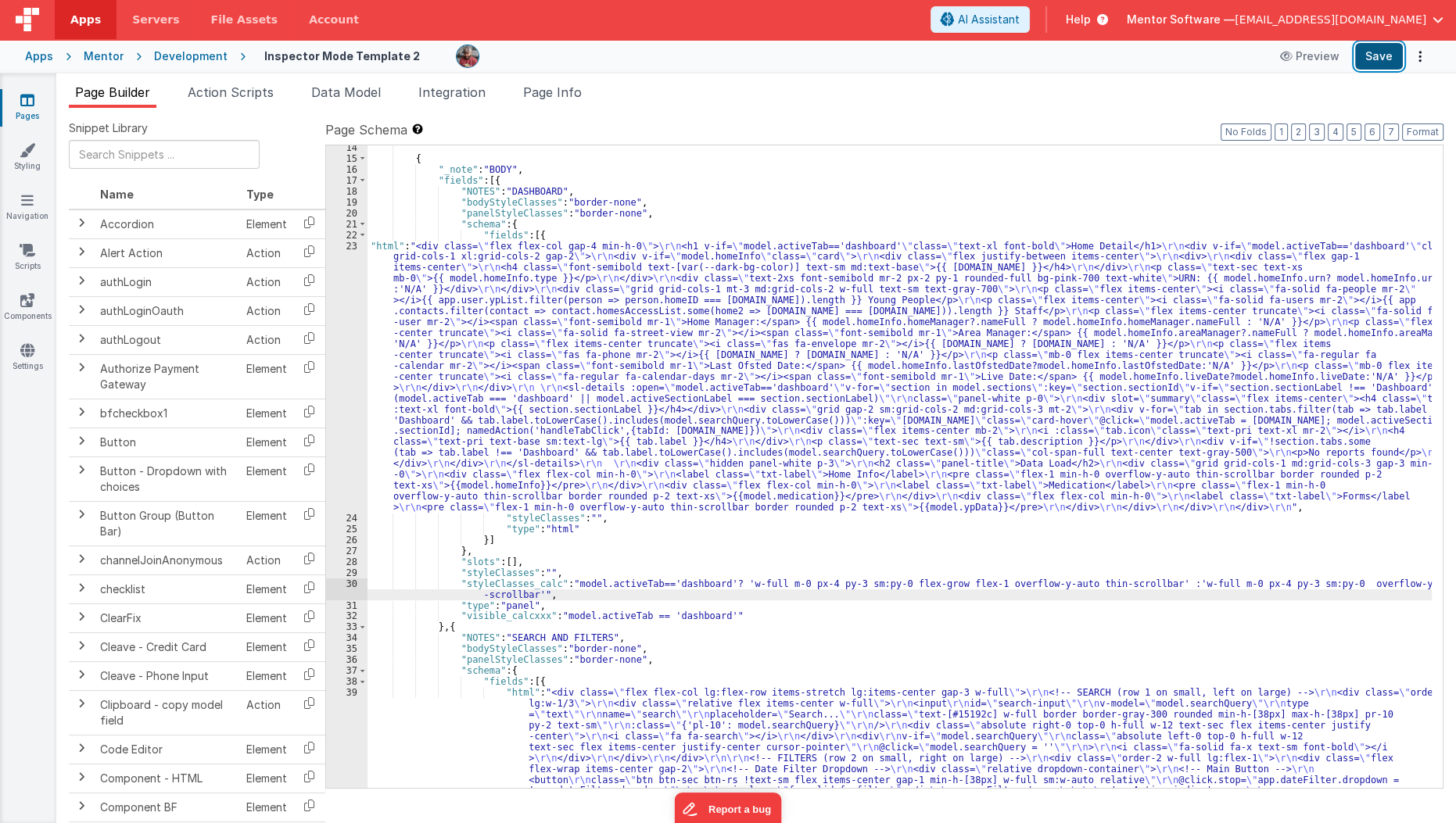
click at [1377, 53] on button "Save" at bounding box center [1379, 57] width 47 height 27
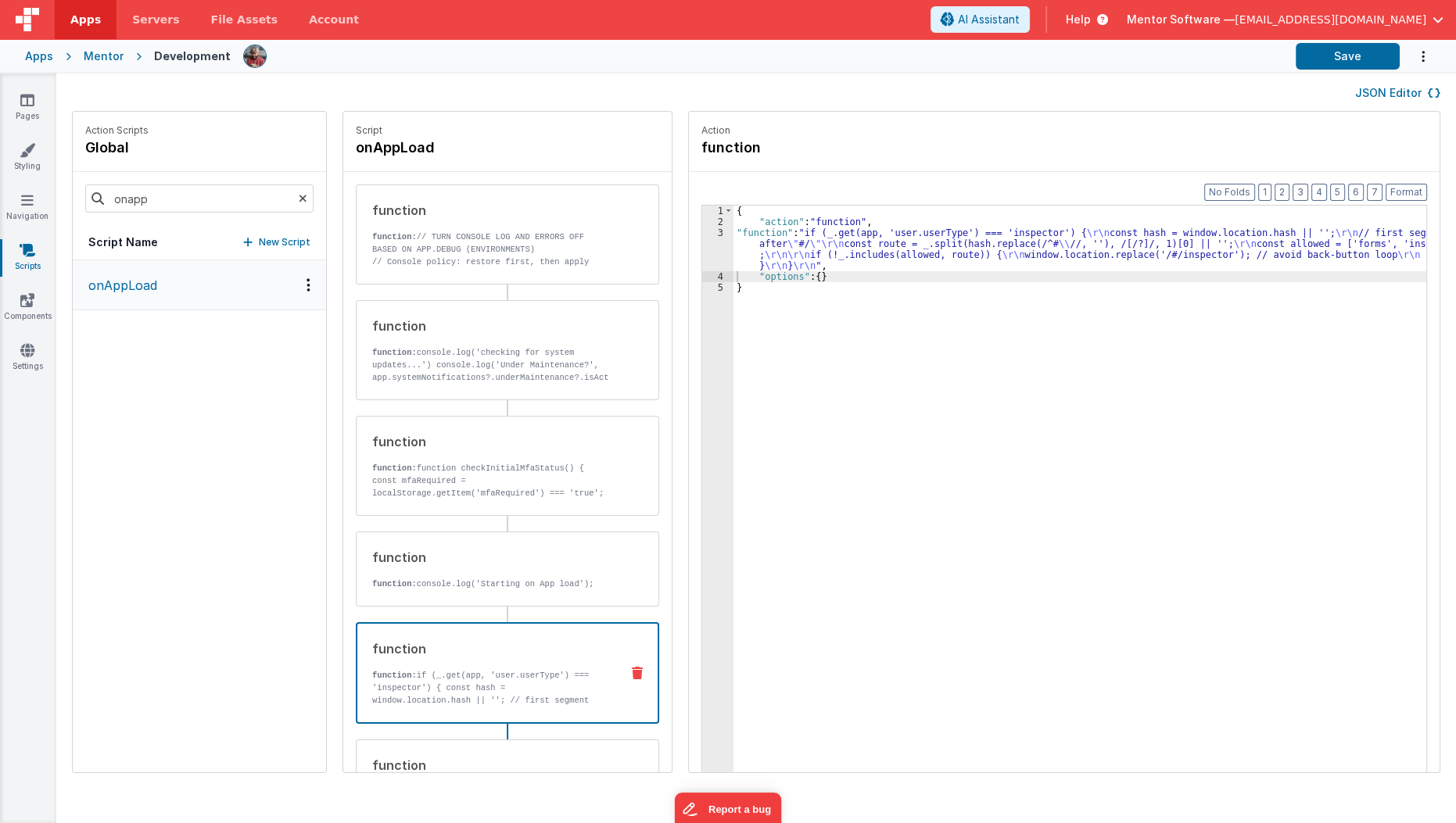
scroll to position [11, 0]
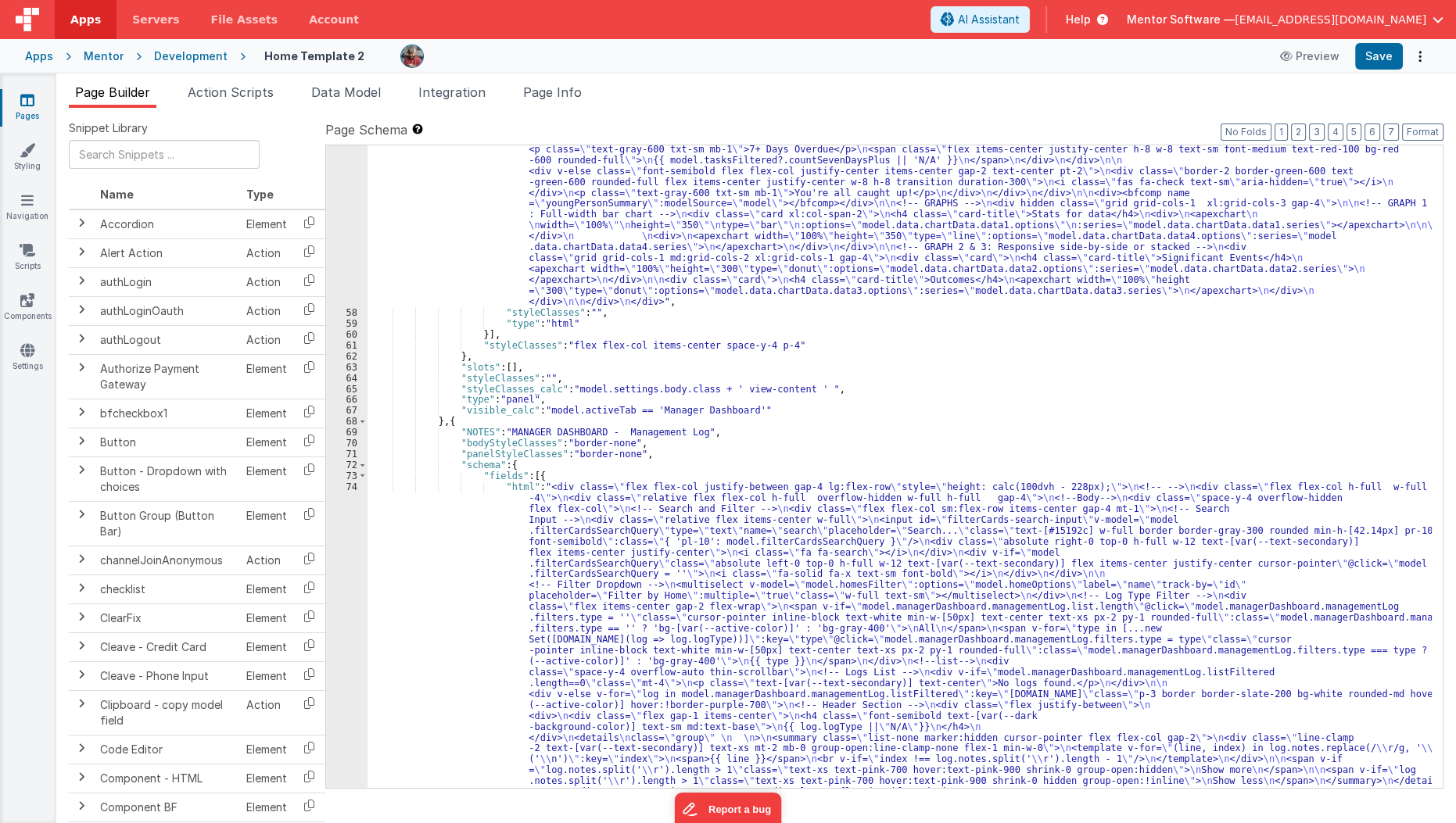
scroll to position [3197, 0]
click at [44, 122] on link "Pages" at bounding box center [27, 108] width 57 height 32
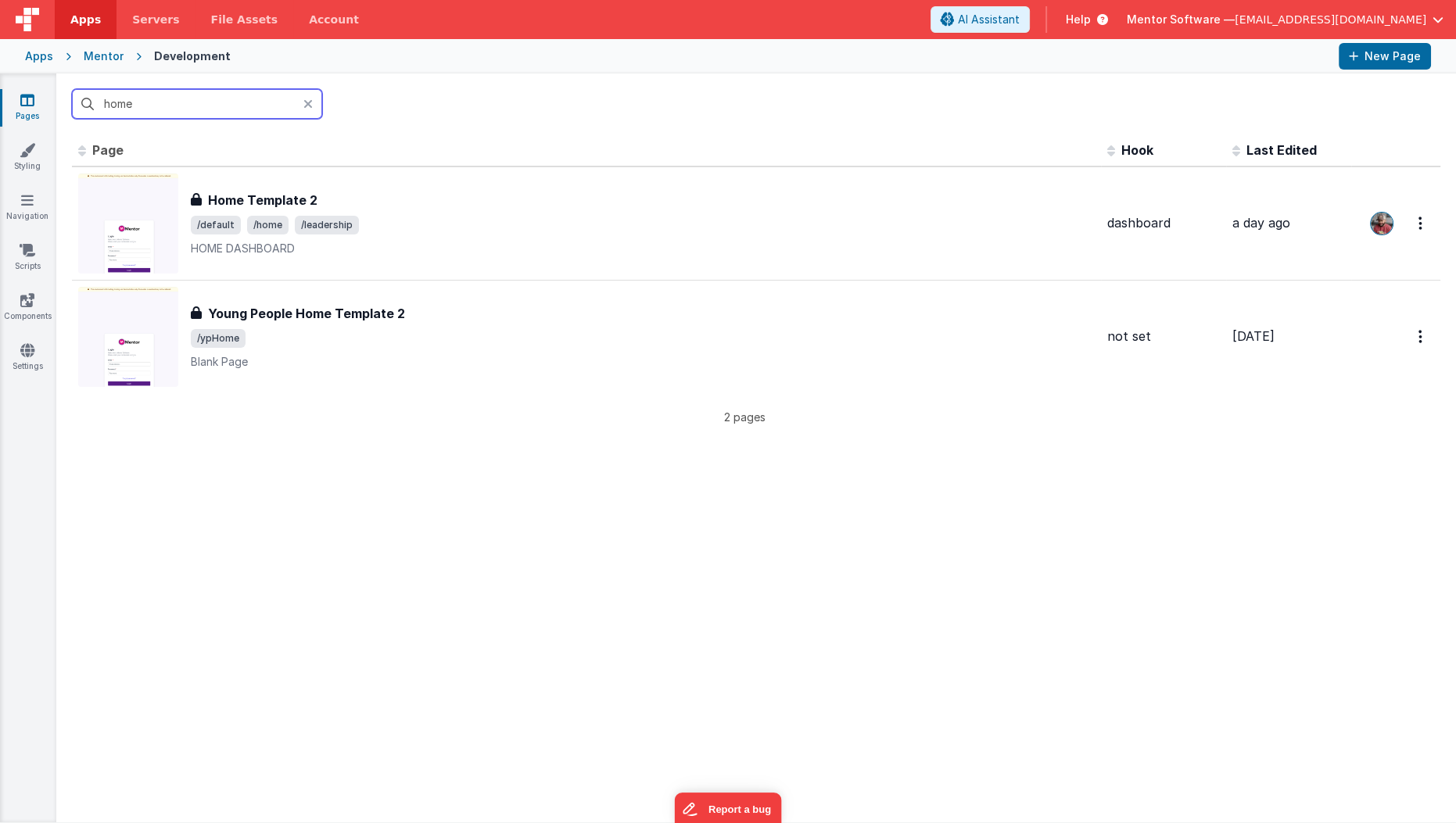
click at [115, 113] on input "home" at bounding box center [196, 104] width 251 height 30
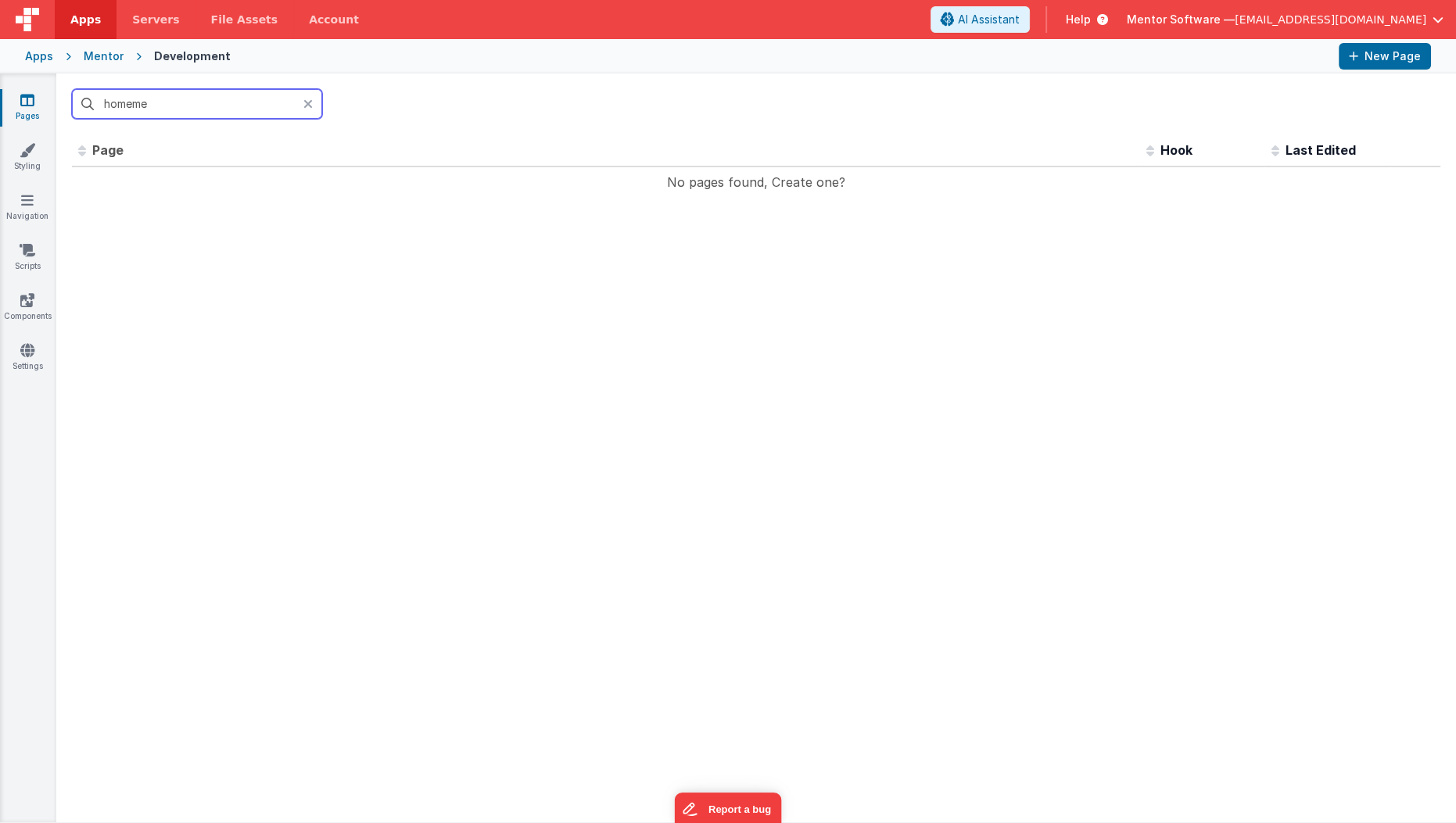
click at [115, 113] on input "homeme" at bounding box center [196, 104] width 251 height 30
click at [122, 100] on input "homeme" at bounding box center [196, 104] width 251 height 30
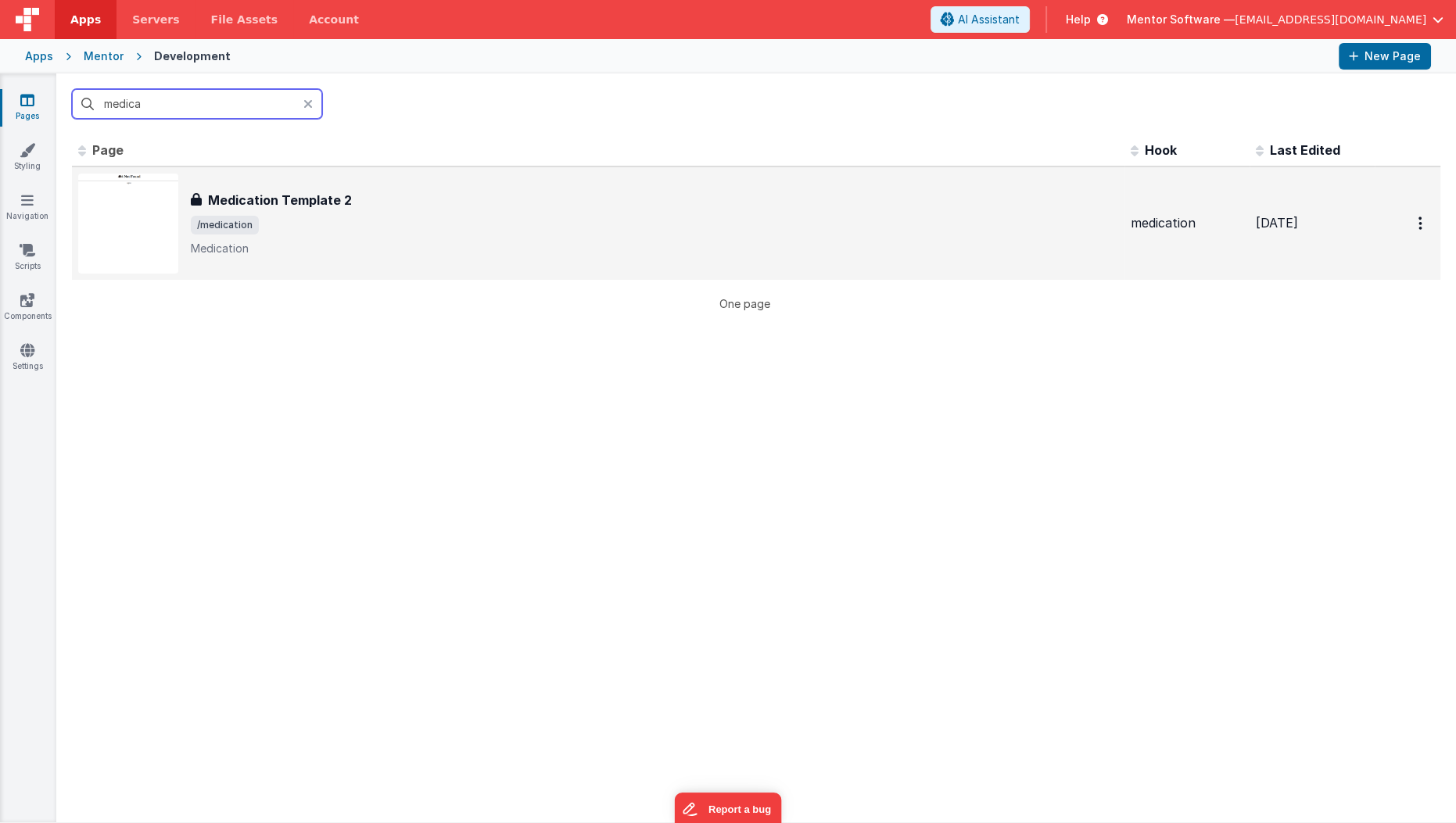
type input "medica"
click at [311, 236] on div "Medication Template 2 Medication Template 2 /medication Medication" at bounding box center [654, 223] width 927 height 66
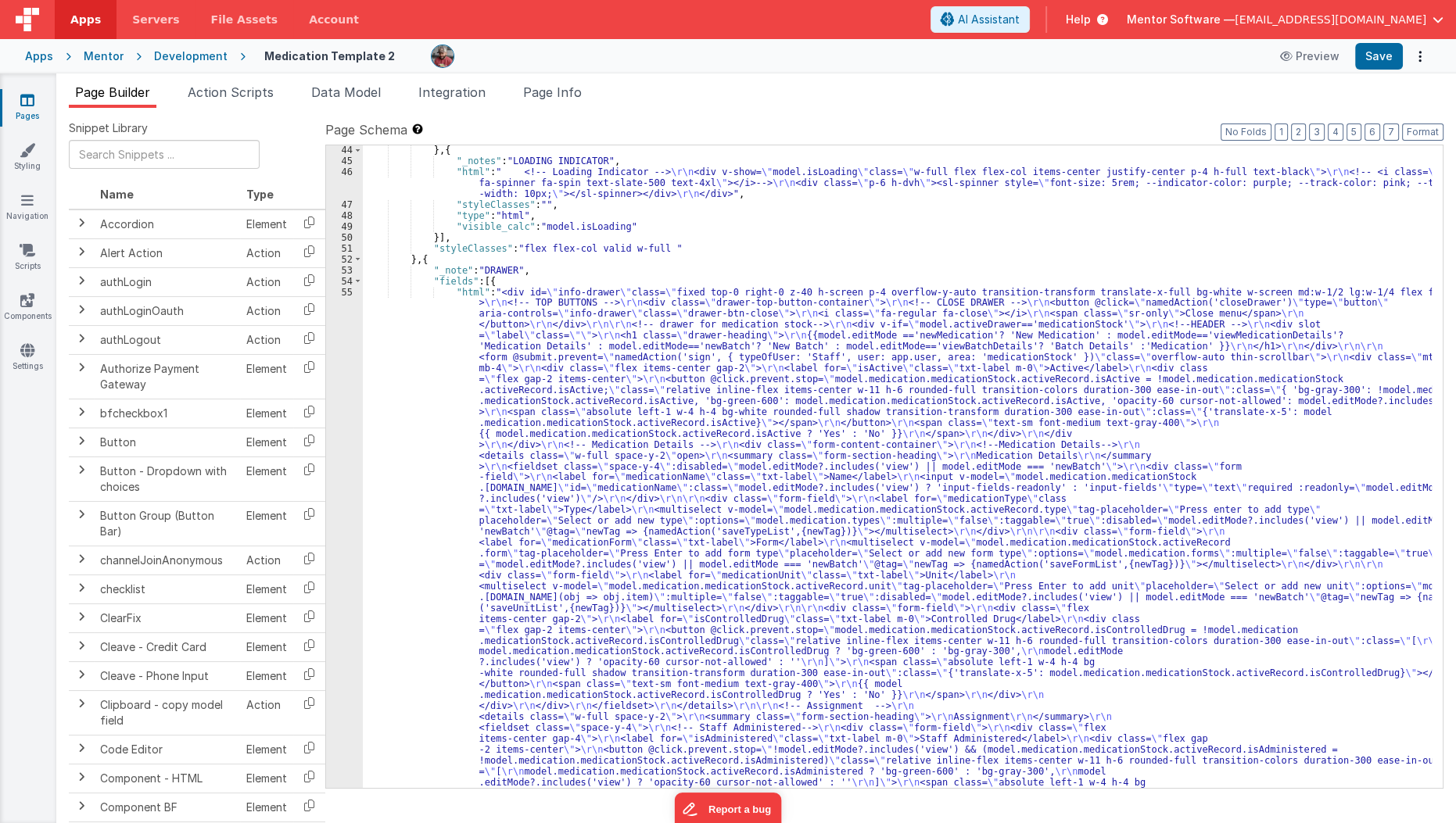
scroll to position [2550, 0]
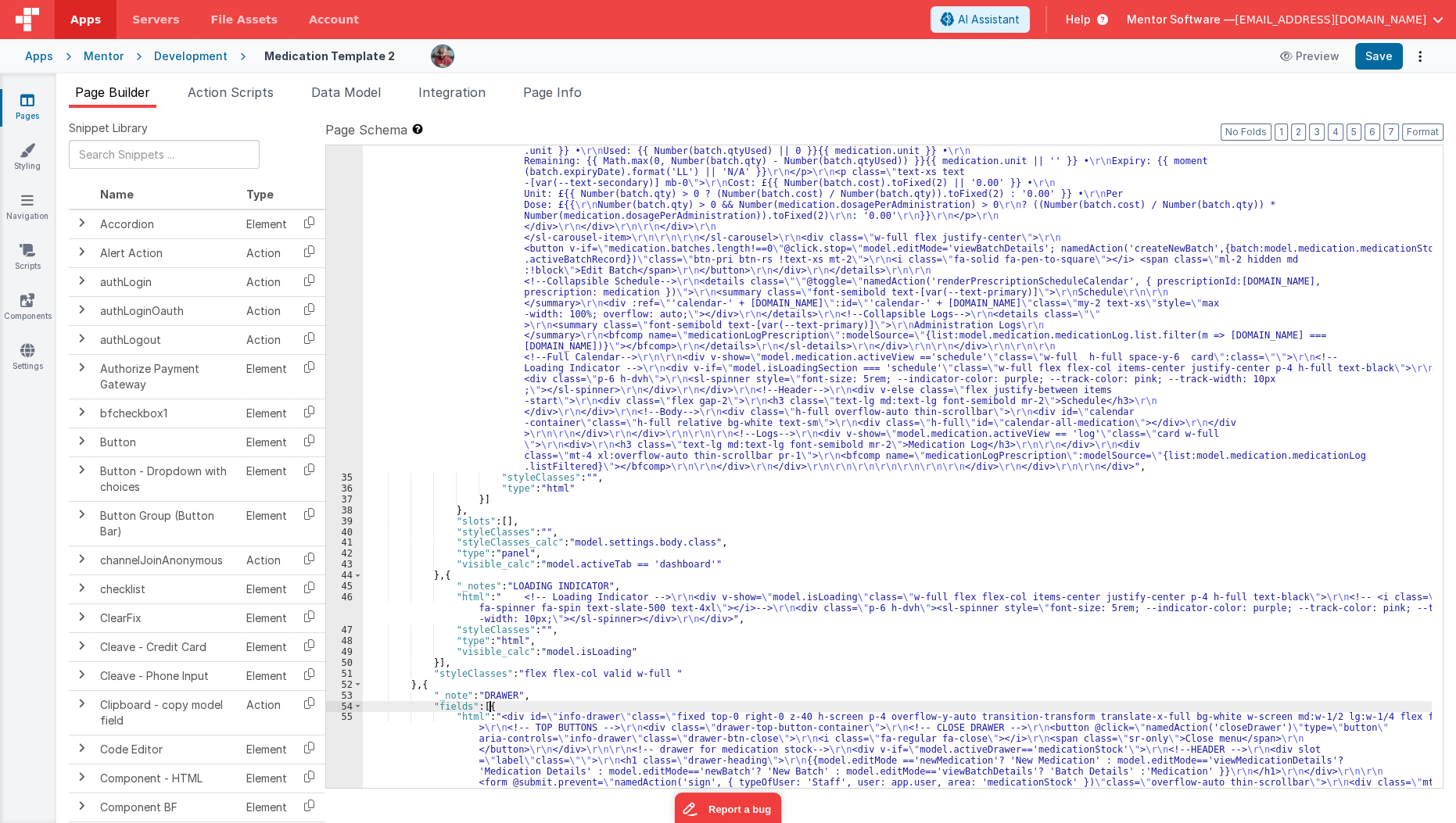
scroll to position [2119, 0]
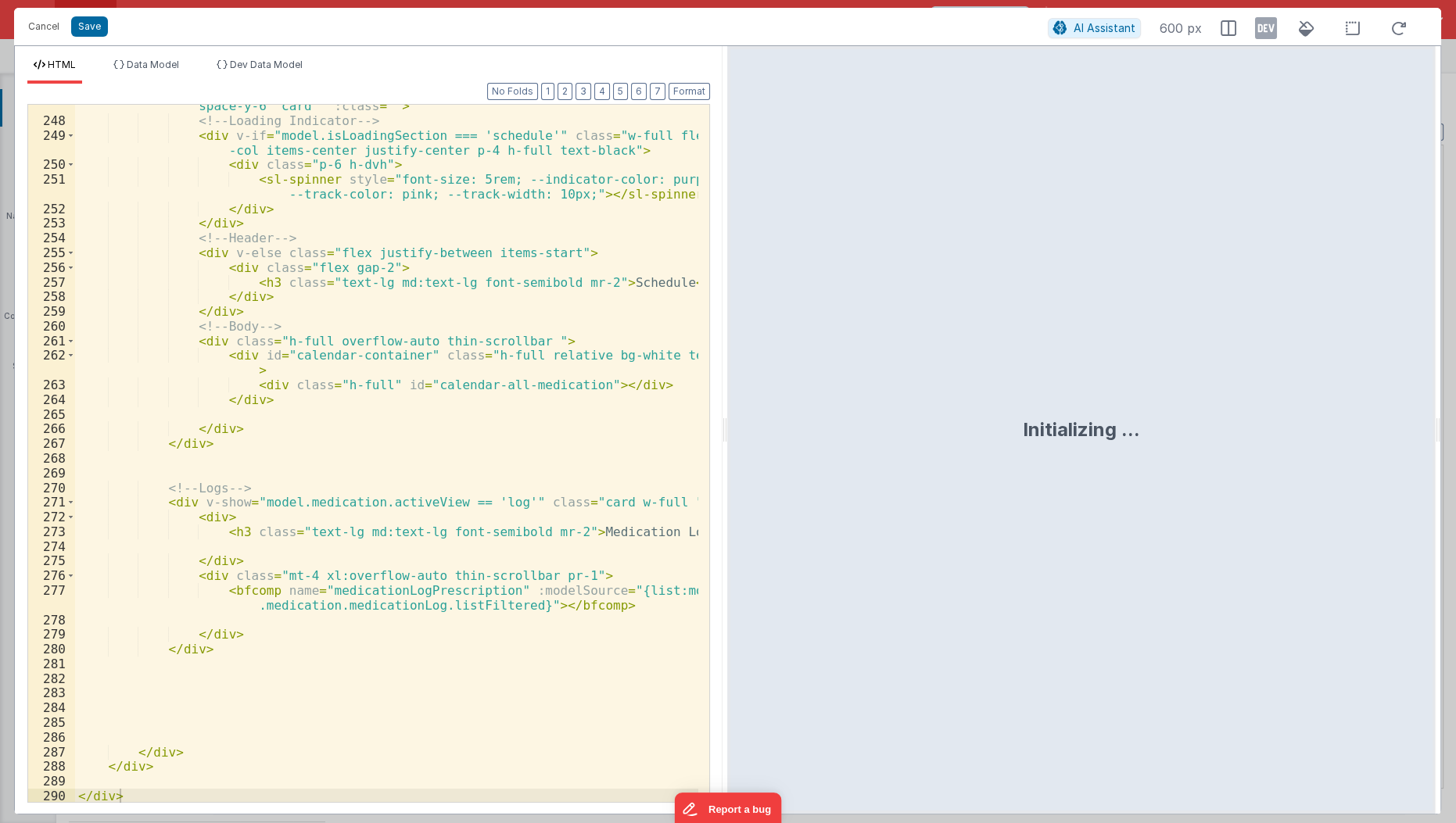
scroll to position [5013, 0]
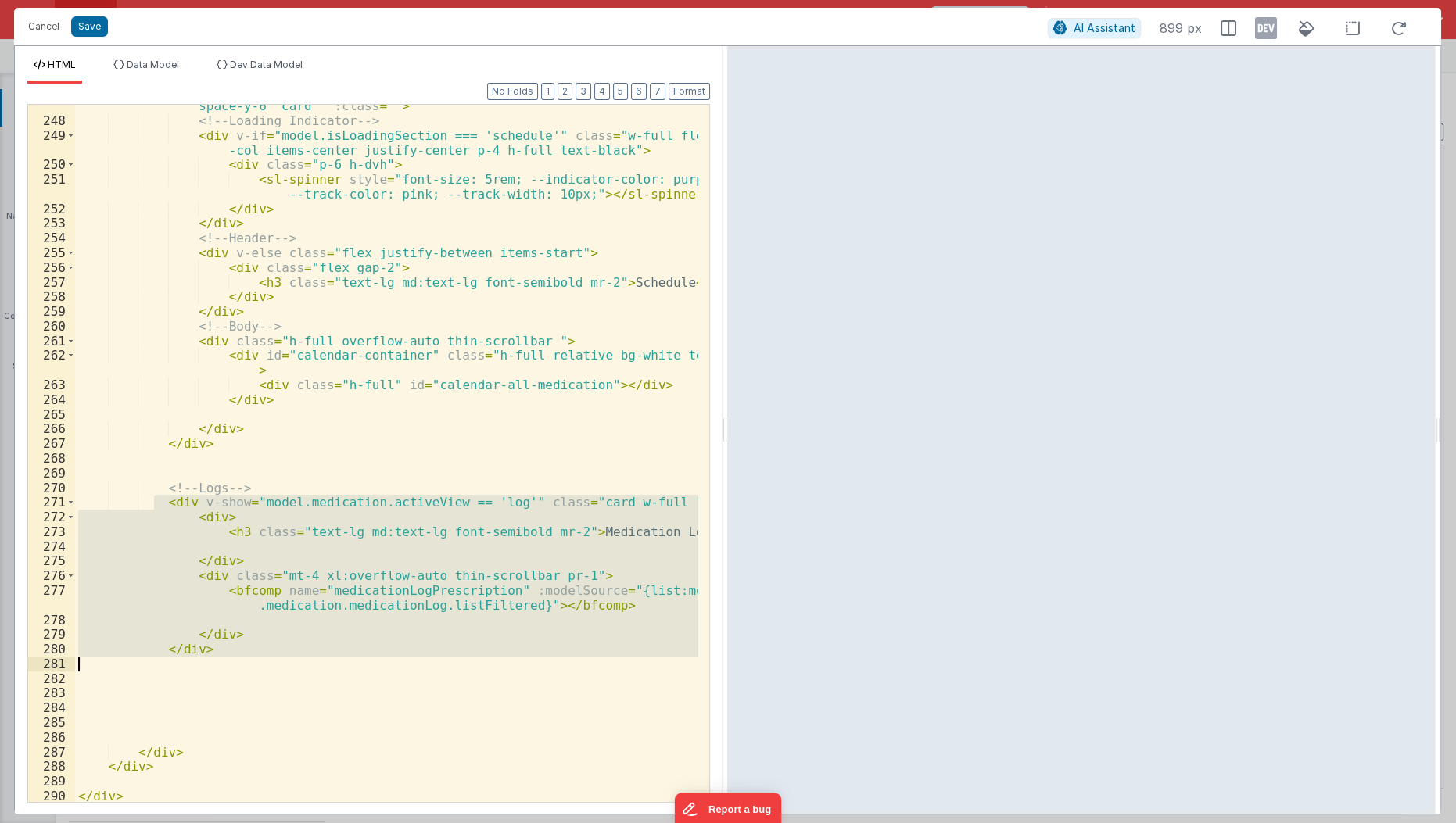
drag, startPoint x: 151, startPoint y: 497, endPoint x: 231, endPoint y: 670, distance: 190.6
click at [231, 670] on div "< div v-show = "model.medication.activeView =='schedule'" class = " w-full h-fu…" at bounding box center [387, 454] width 624 height 742
click at [231, 670] on div "< div v-show = "model.medication.activeView =='schedule'" class = " w-full h-fu…" at bounding box center [386, 454] width 624 height 697
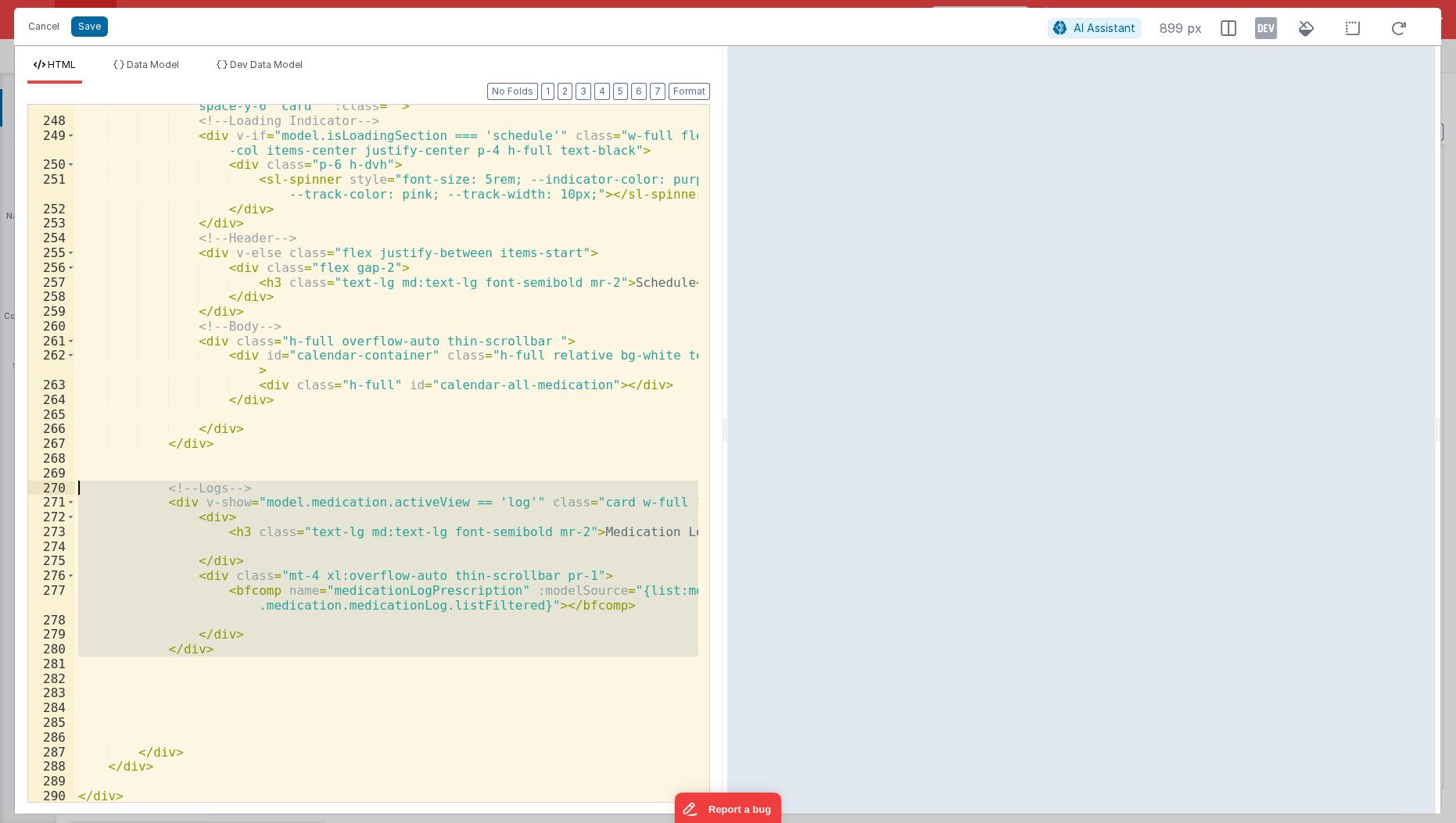
drag, startPoint x: 231, startPoint y: 670, endPoint x: 45, endPoint y: 486, distance: 261.6
click at [45, 486] on div "247 248 249 250 251 252 253 254 255 256 257 258 259 260 261 262 263 264 265 266…" at bounding box center [369, 454] width 683 height 699
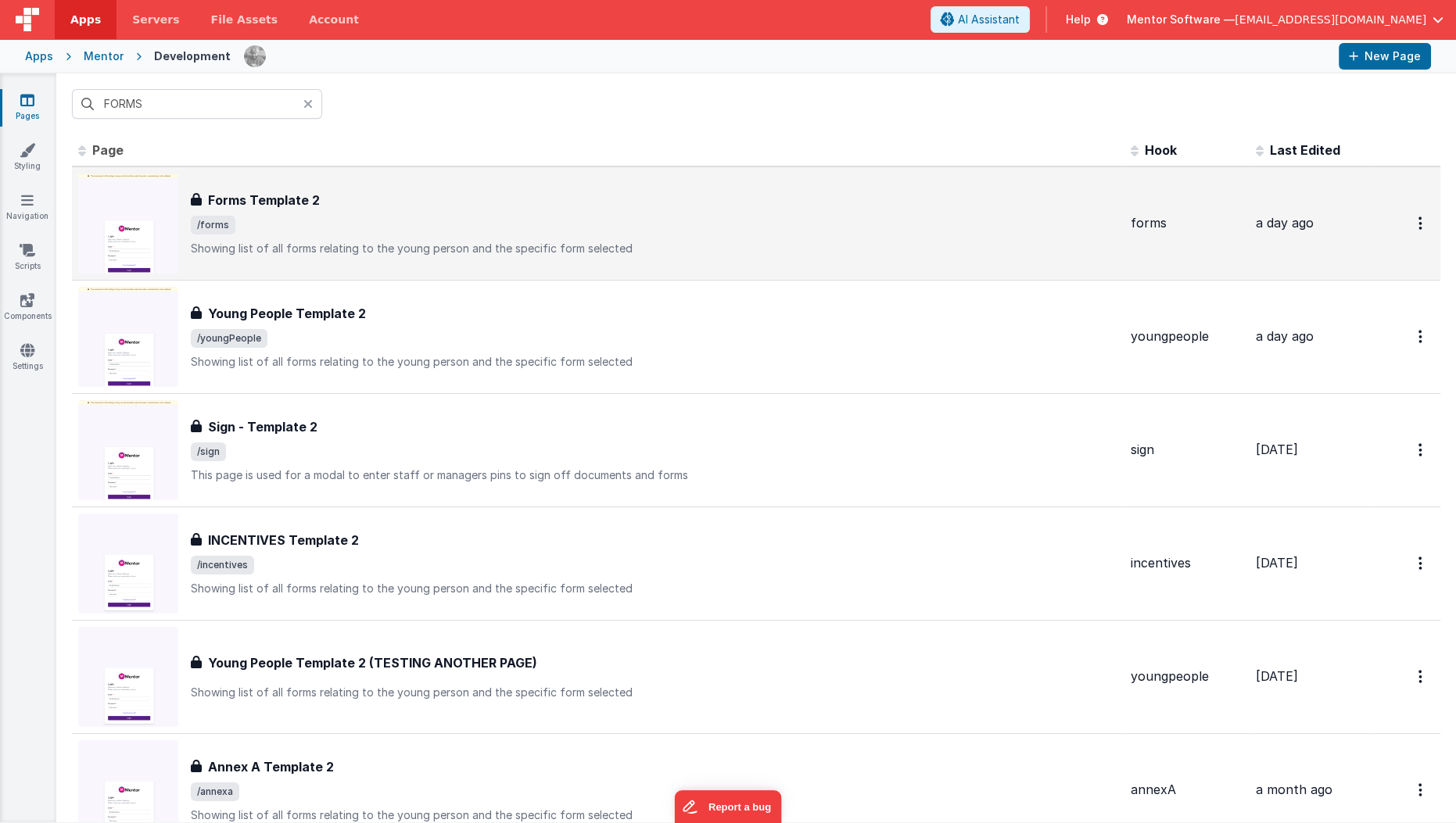
type input "FORMS"
click at [258, 213] on div "Forms Template 2 Forms Template 2 /forms Showing list of all forms relating to …" at bounding box center [654, 223] width 927 height 66
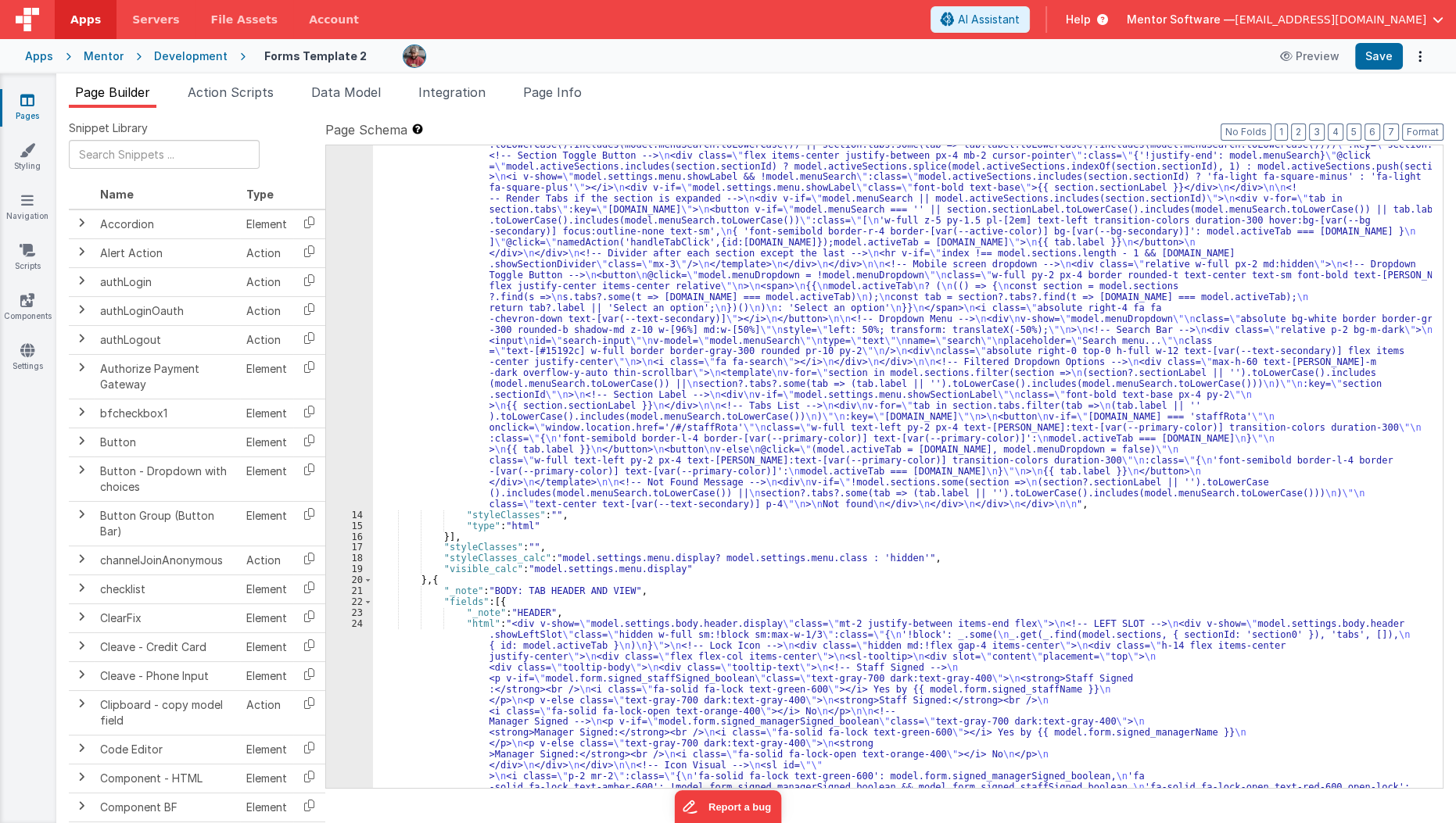
scroll to position [531, 0]
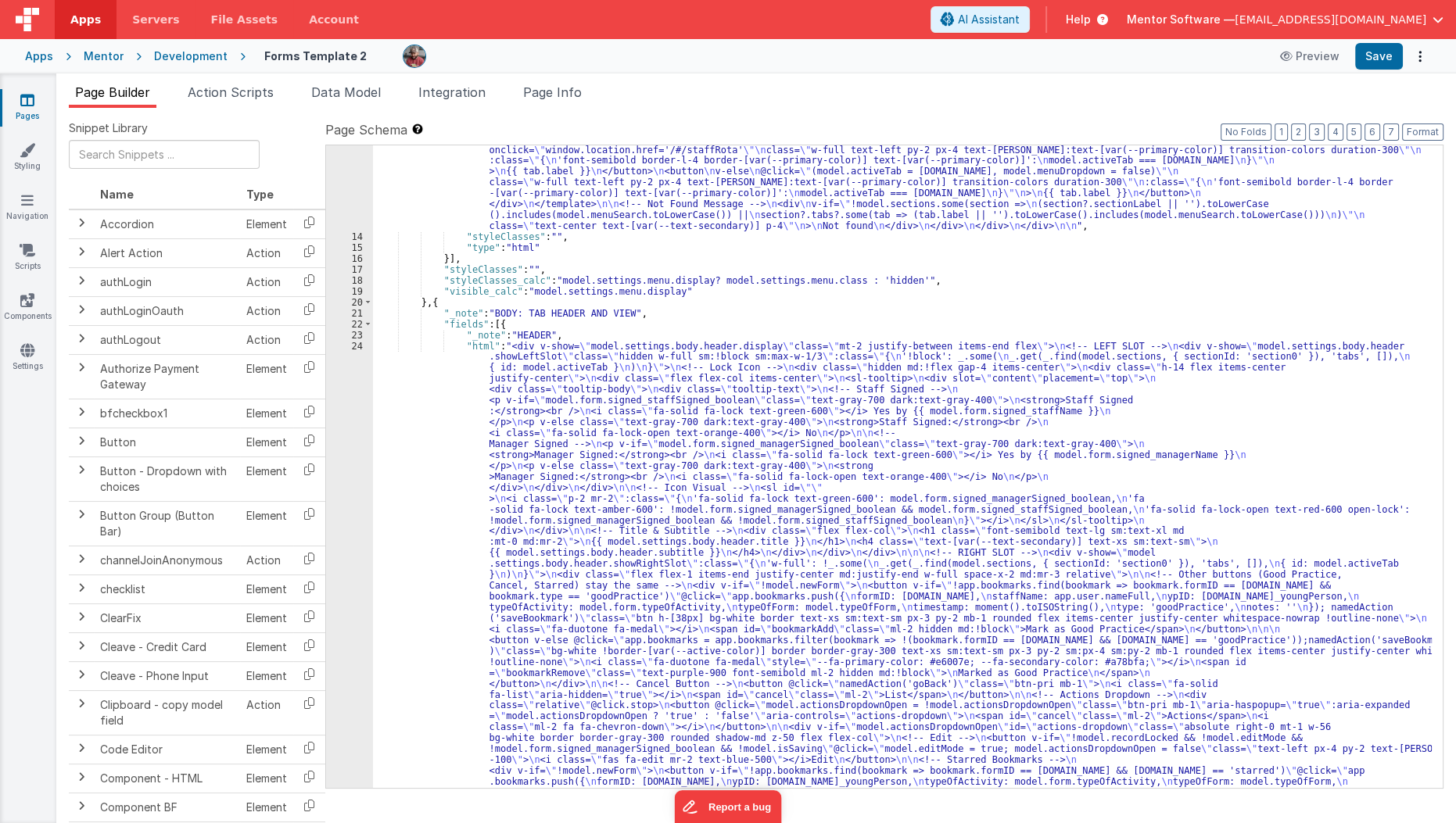
click at [429, 424] on div ""html" : "<div class= \" md:h-[74dvh] \" > \n <!-- Search Input --> \n <div v-i…" at bounding box center [902, 530] width 1060 height 2124
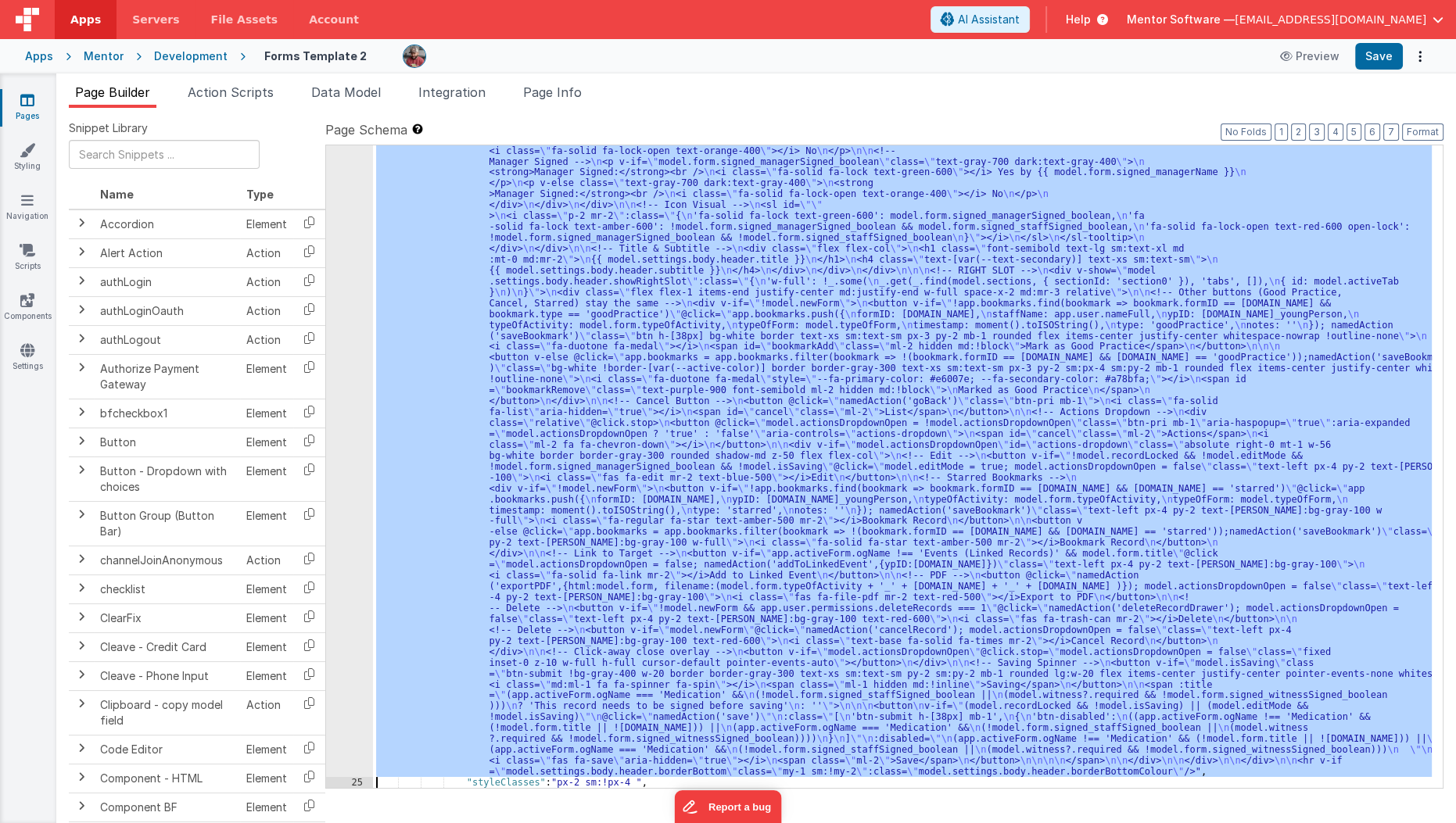
scroll to position [686, 0]
click at [348, 452] on div "24 25 26 27 28 29 30 31 32 33 34 35" at bounding box center [350, 744] width 47 height 1372
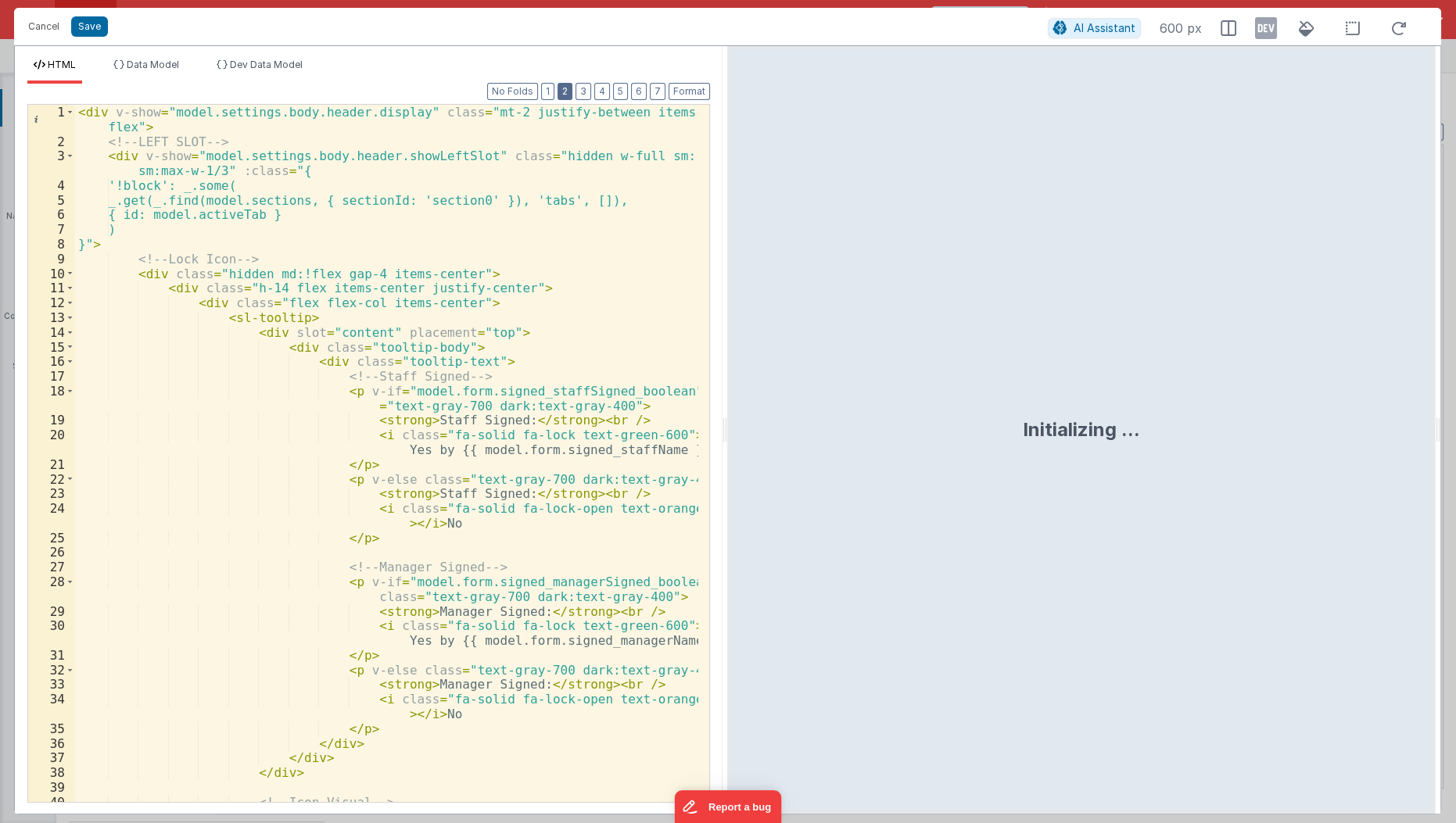
click at [572, 87] on button "2" at bounding box center [565, 92] width 15 height 17
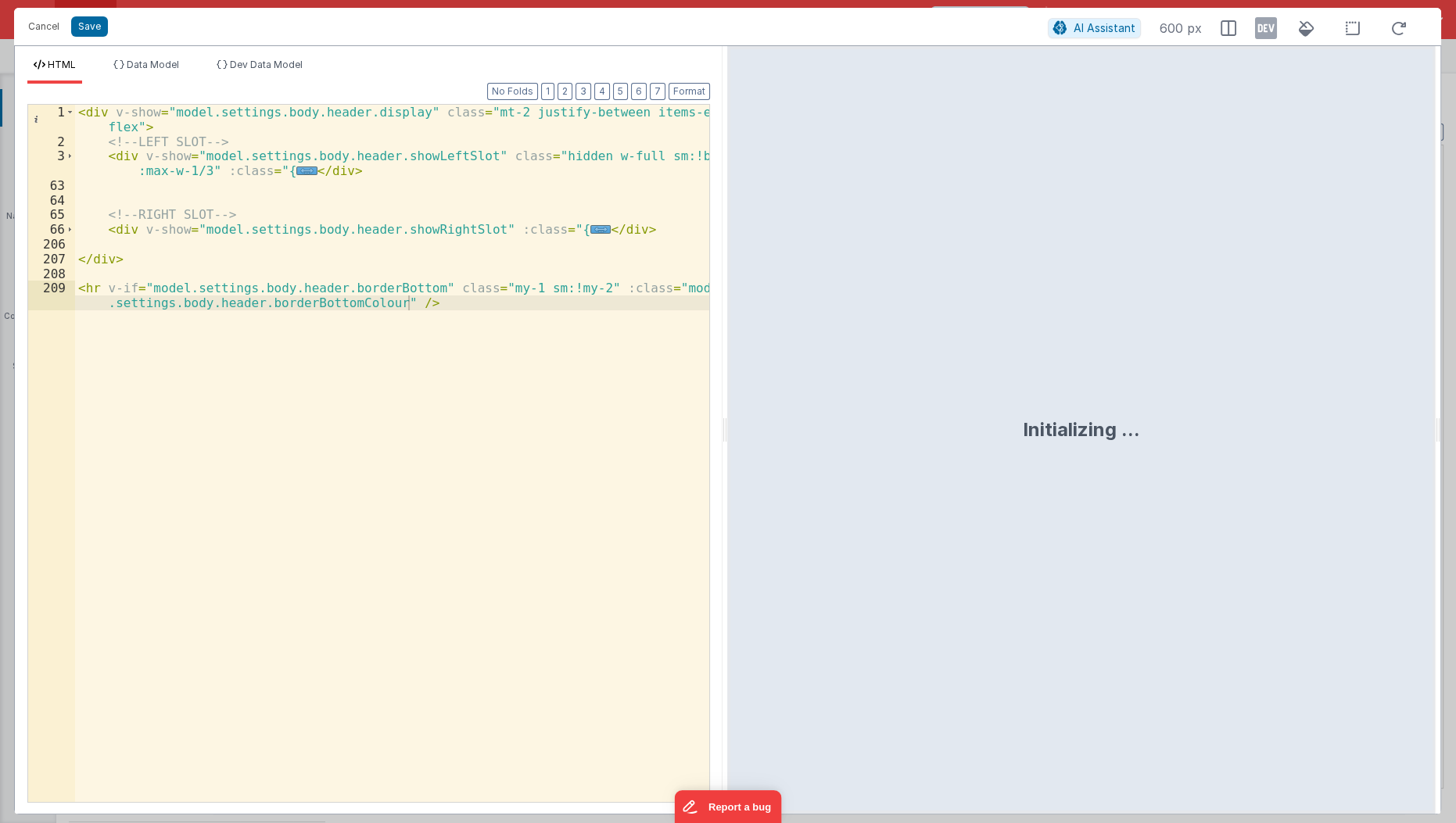
click at [403, 383] on div "< div v-show = "model.settings.body.header.display" class = "mt-2 justify-betwe…" at bounding box center [393, 483] width 636 height 757
click at [590, 225] on span "..." at bounding box center [600, 229] width 20 height 8
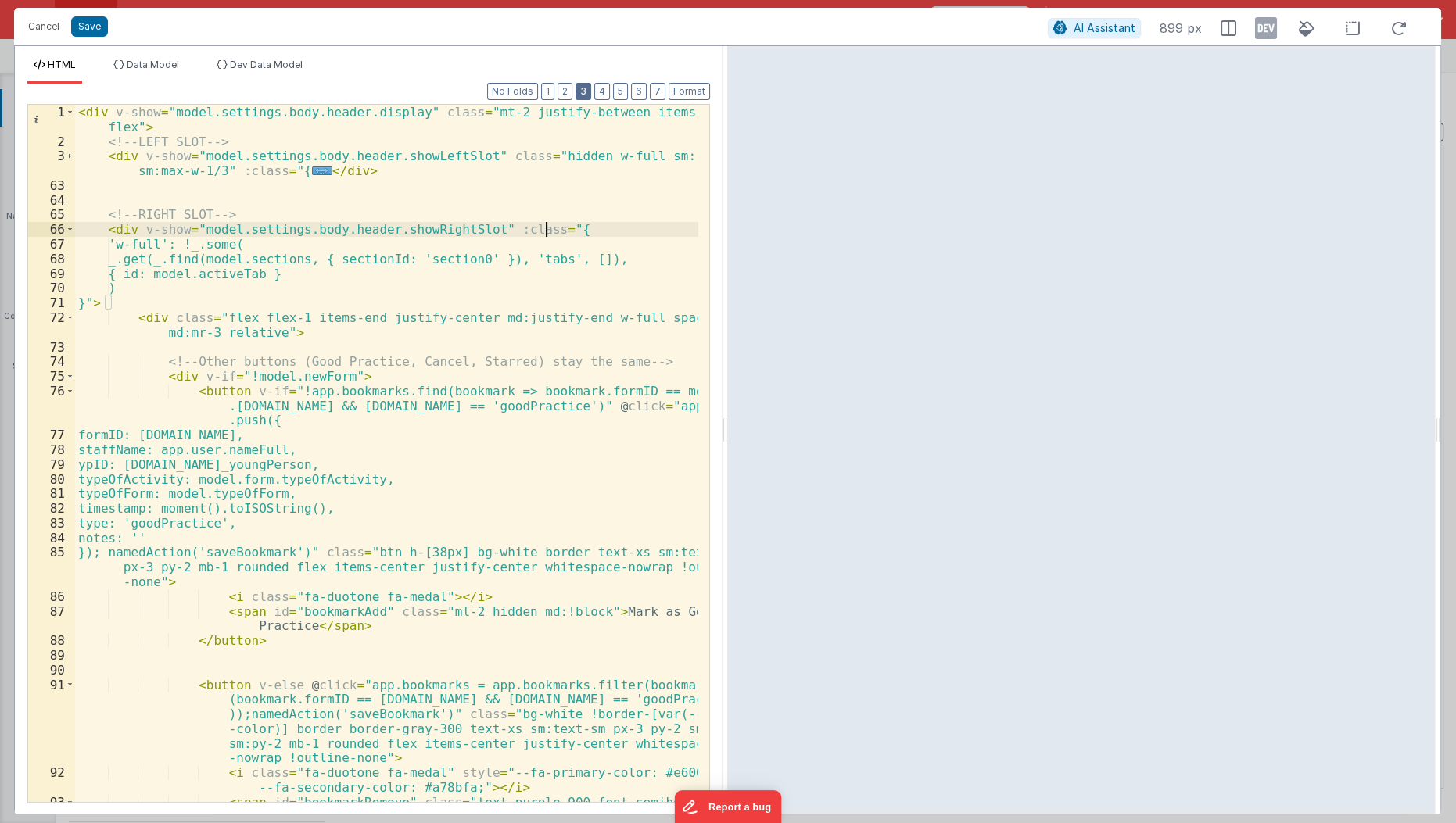
click at [584, 95] on button "3" at bounding box center [583, 92] width 16 height 17
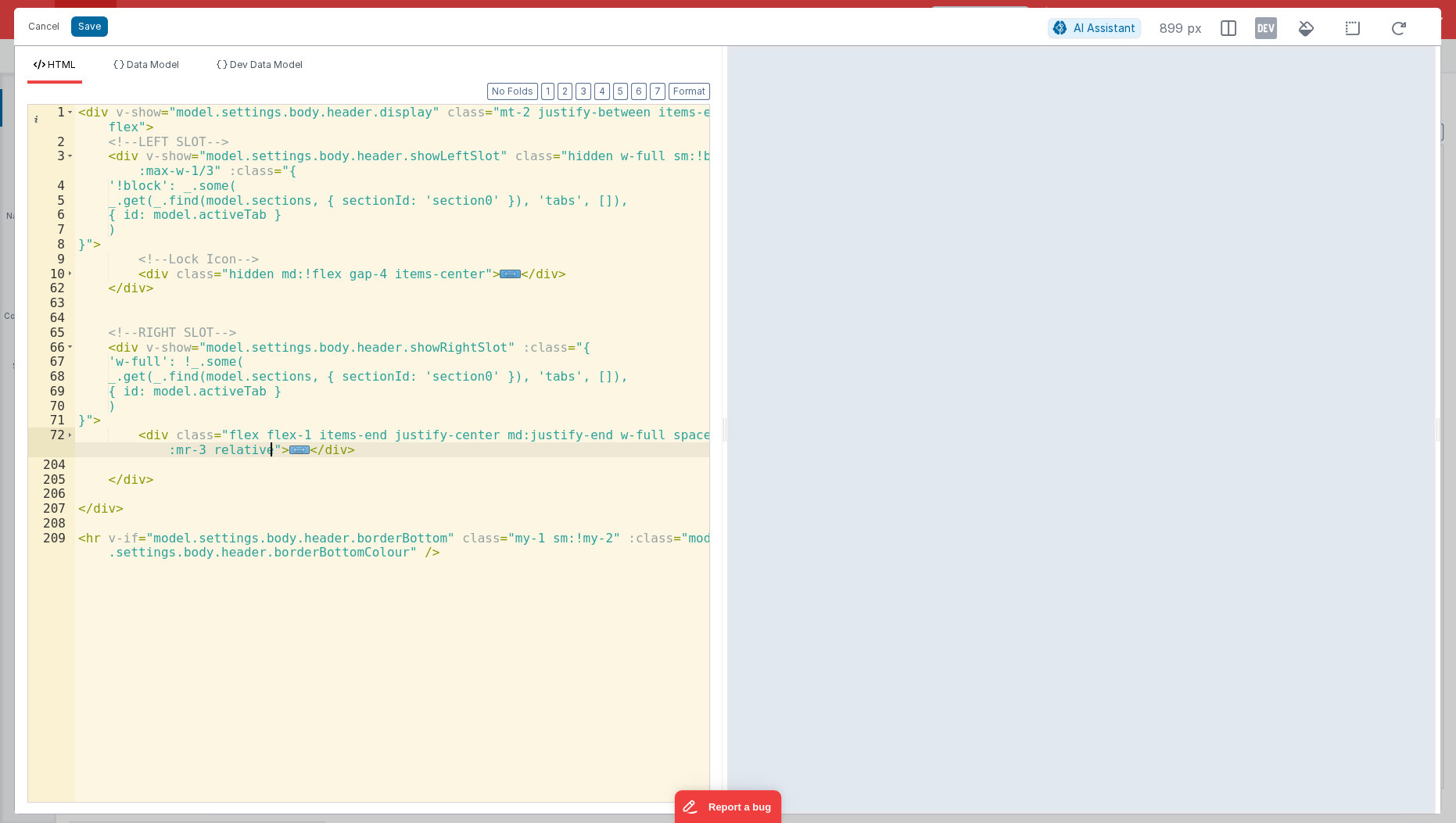
click at [290, 445] on span "..." at bounding box center [300, 449] width 20 height 8
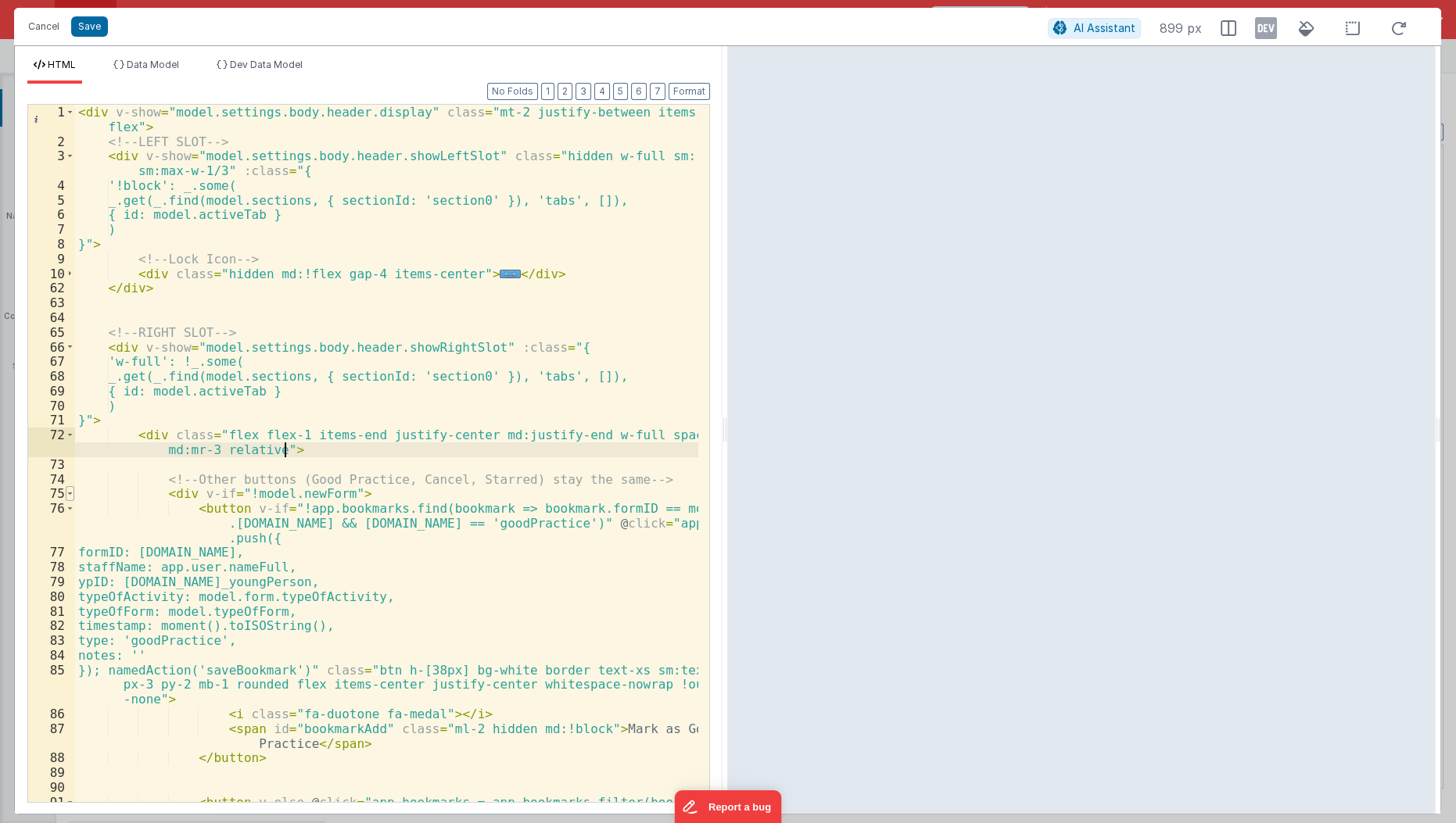
click at [70, 493] on span at bounding box center [70, 493] width 8 height 15
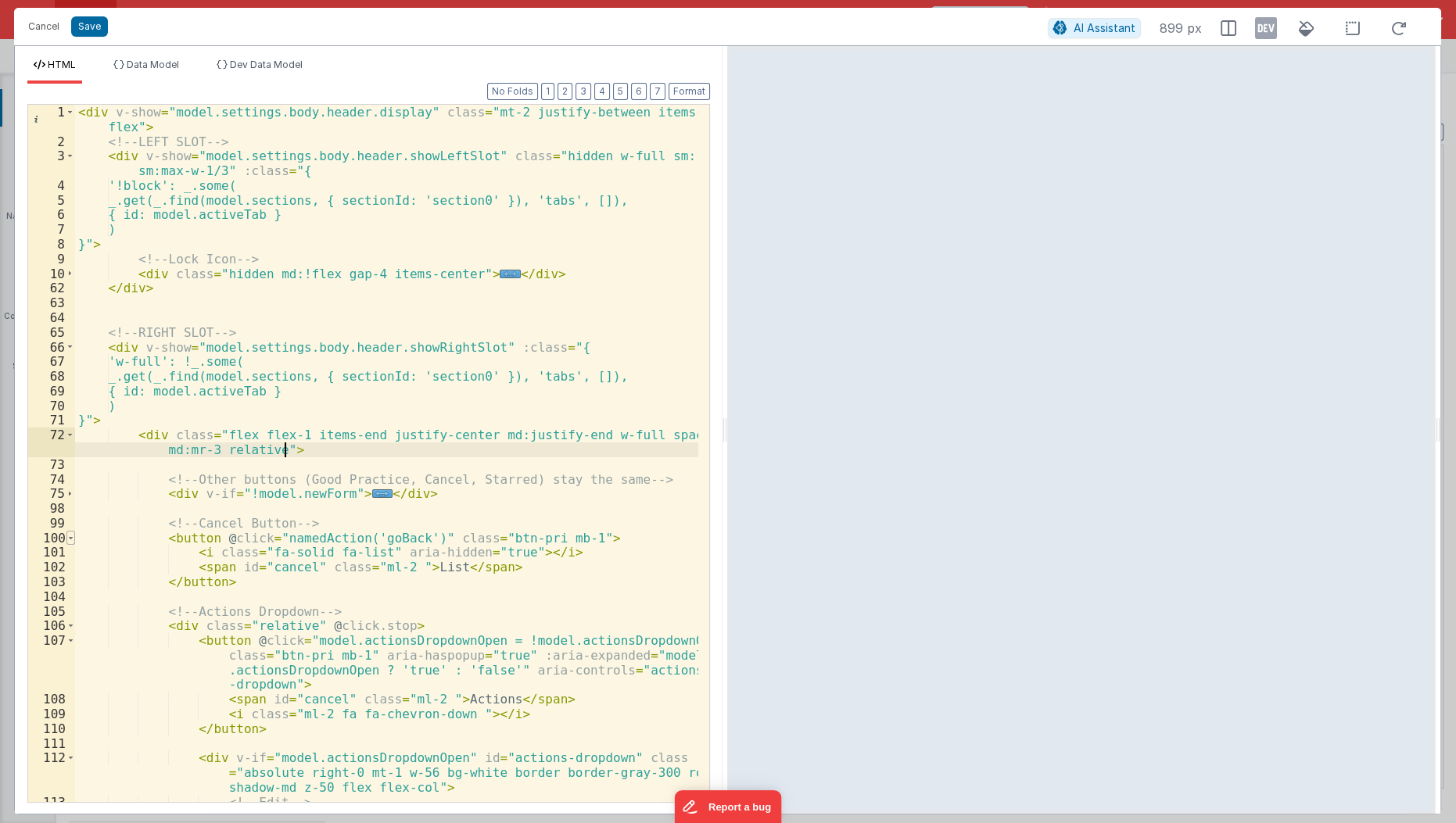
scroll to position [69, 0]
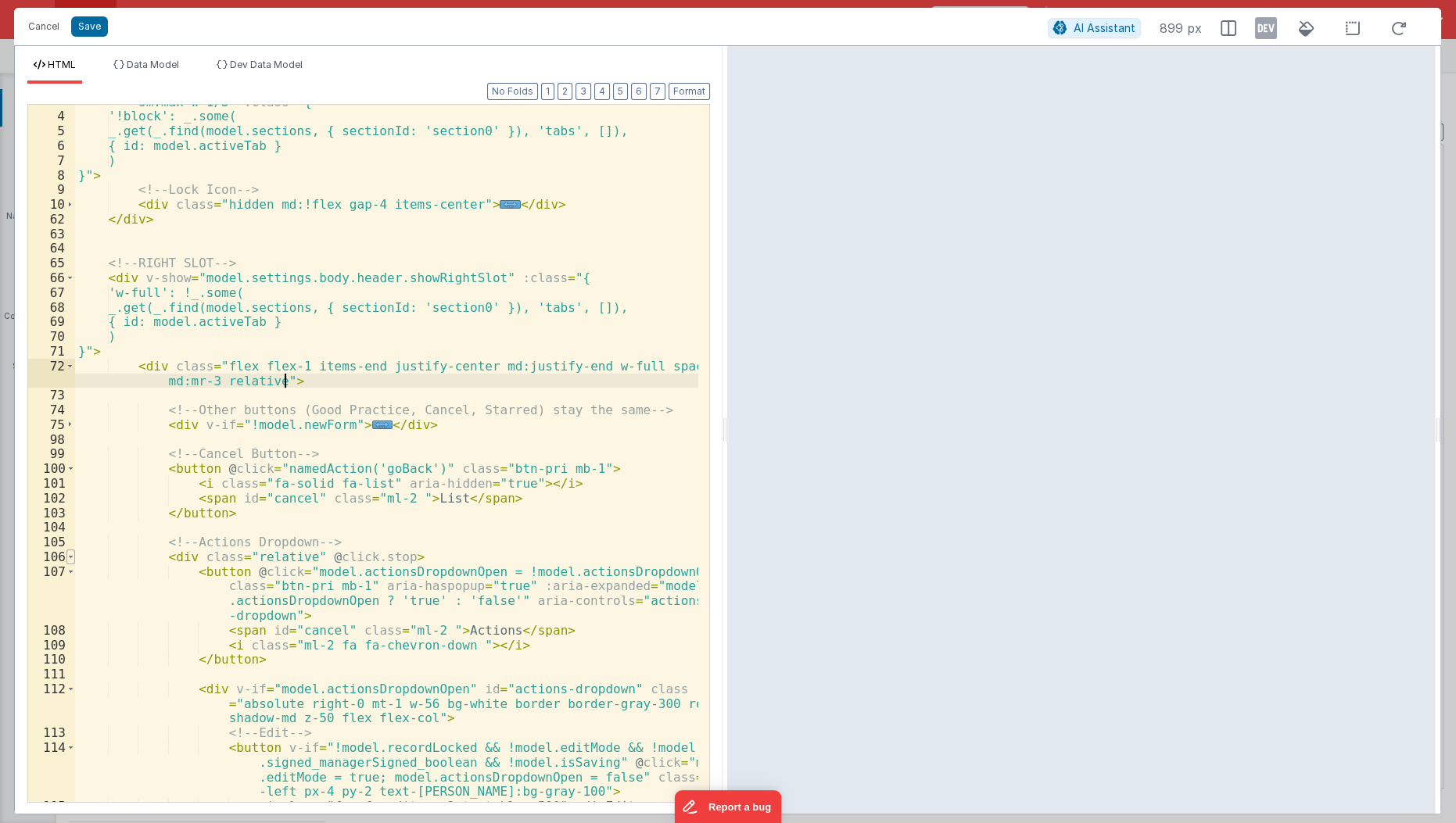
click at [70, 549] on span at bounding box center [71, 557] width 8 height 15
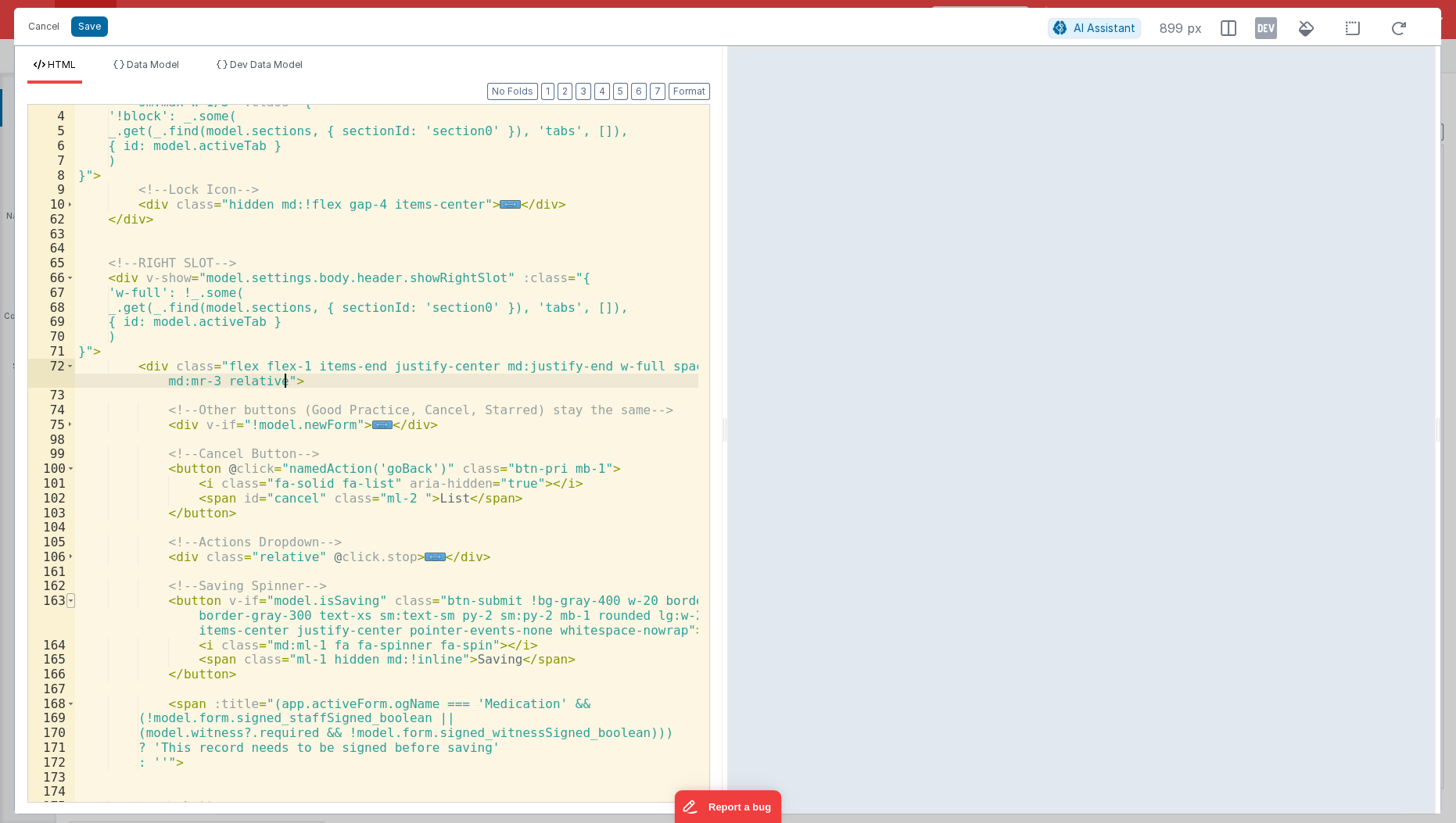
click at [70, 602] on span at bounding box center [71, 601] width 8 height 15
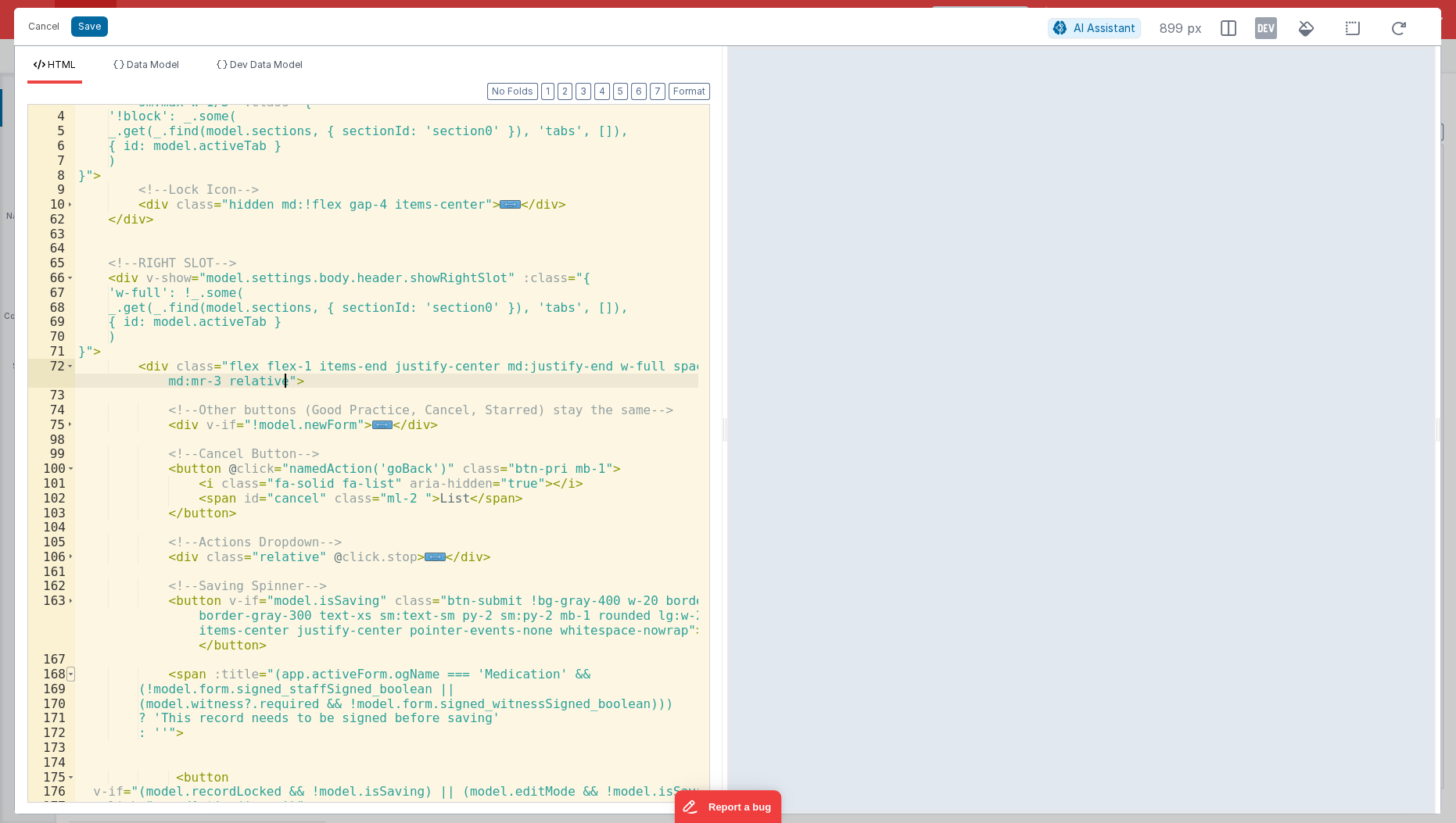
click at [67, 668] on span at bounding box center [71, 674] width 8 height 15
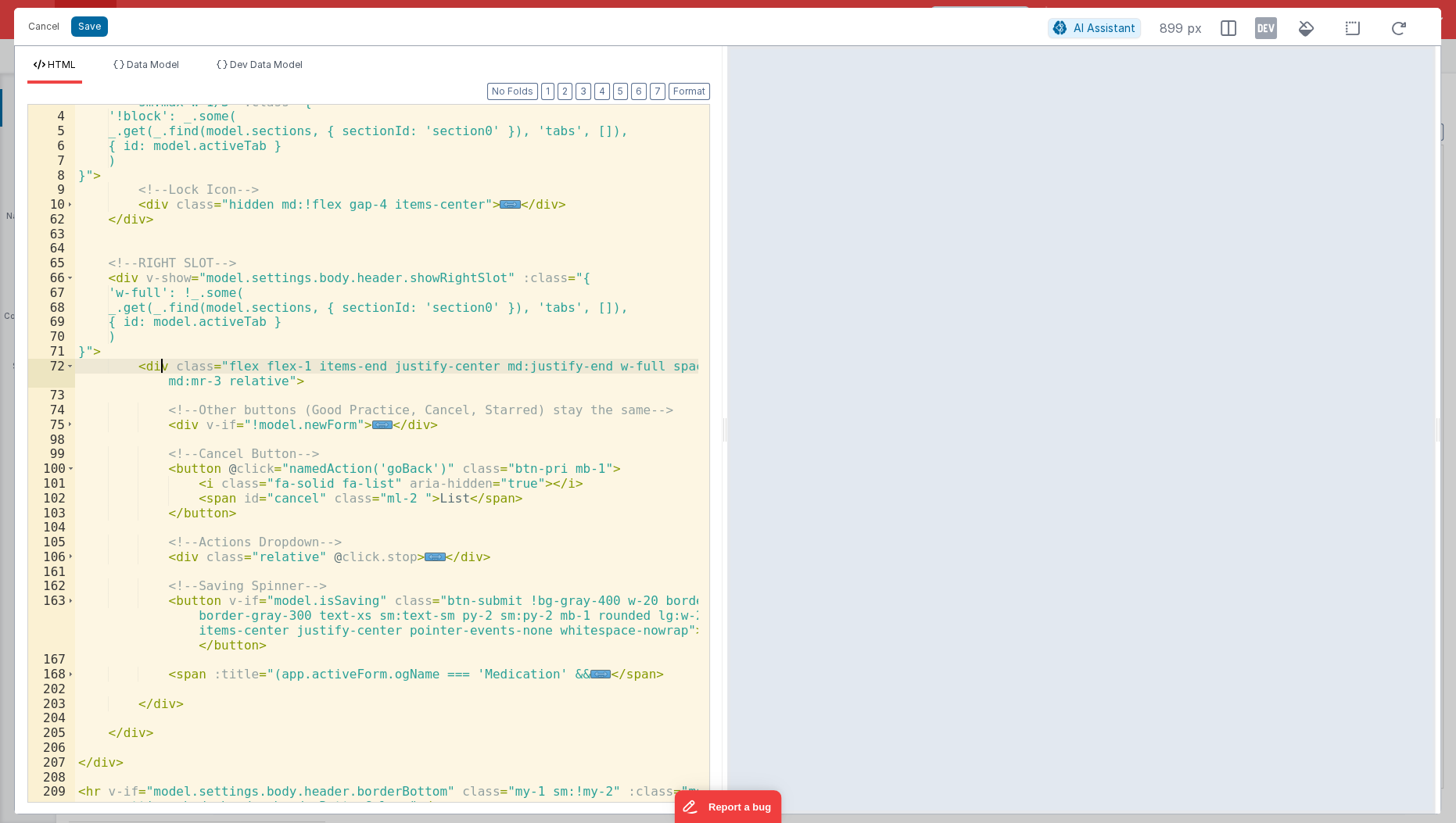
click at [163, 365] on div "< div v-show = "model.settings.body.header.showLeftSlot" class = "hidden w-full…" at bounding box center [387, 459] width 624 height 757
click at [312, 367] on div "< div v-show = "model.settings.body.header.showLeftSlot" class = "hidden w-full…" at bounding box center [387, 459] width 624 height 757
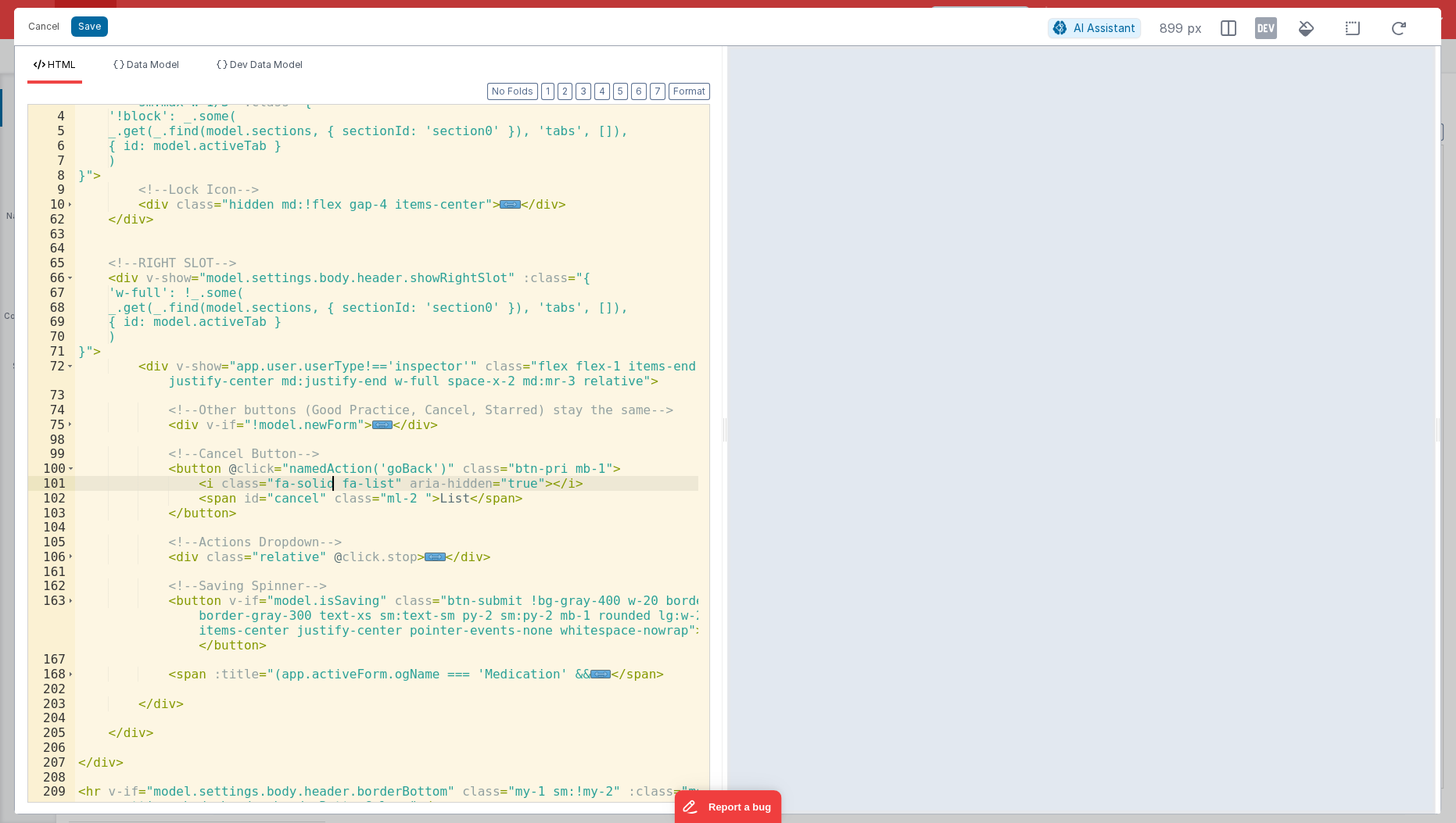
click at [335, 485] on div "< div v-show = "model.settings.body.header.showLeftSlot" class = "hidden w-full…" at bounding box center [387, 459] width 624 height 757
click at [350, 368] on div "< div v-show = "model.settings.body.header.showLeftSlot" class = "hidden w-full…" at bounding box center [387, 459] width 624 height 757
click at [83, 22] on button "Save" at bounding box center [89, 27] width 37 height 20
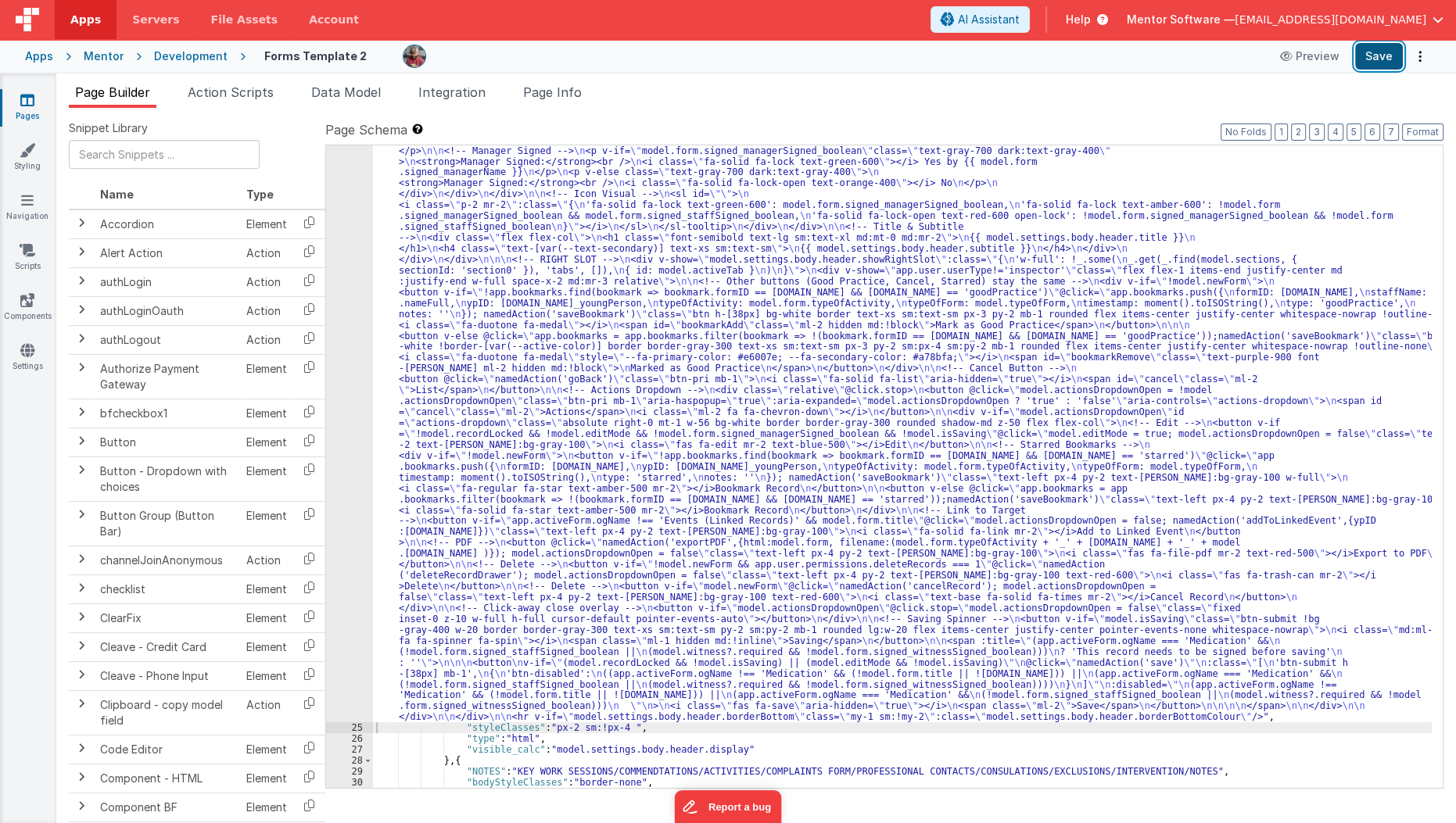
click at [1376, 46] on button "Save" at bounding box center [1379, 57] width 47 height 27
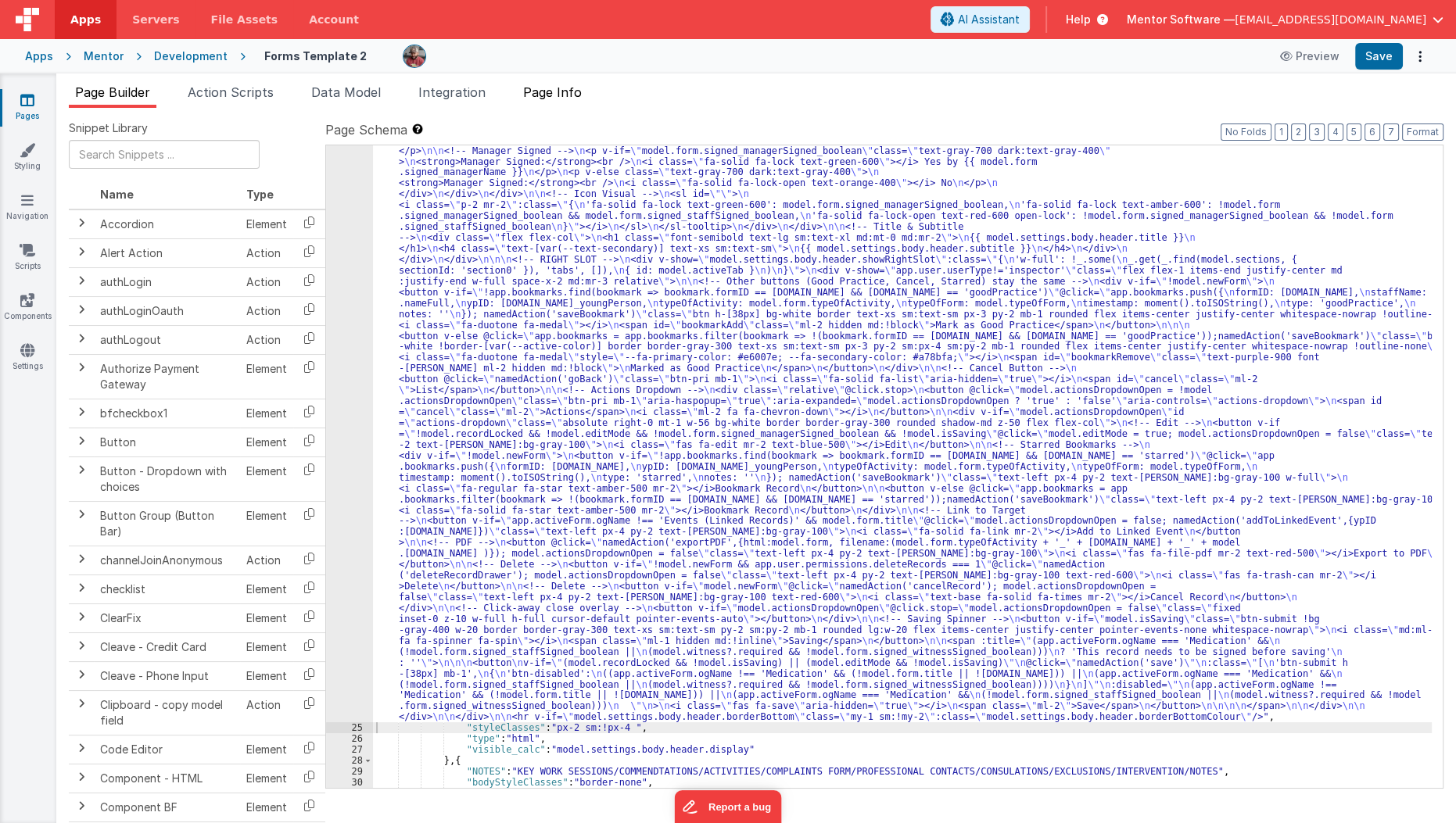
click at [560, 85] on span "Page Info" at bounding box center [552, 92] width 58 height 16
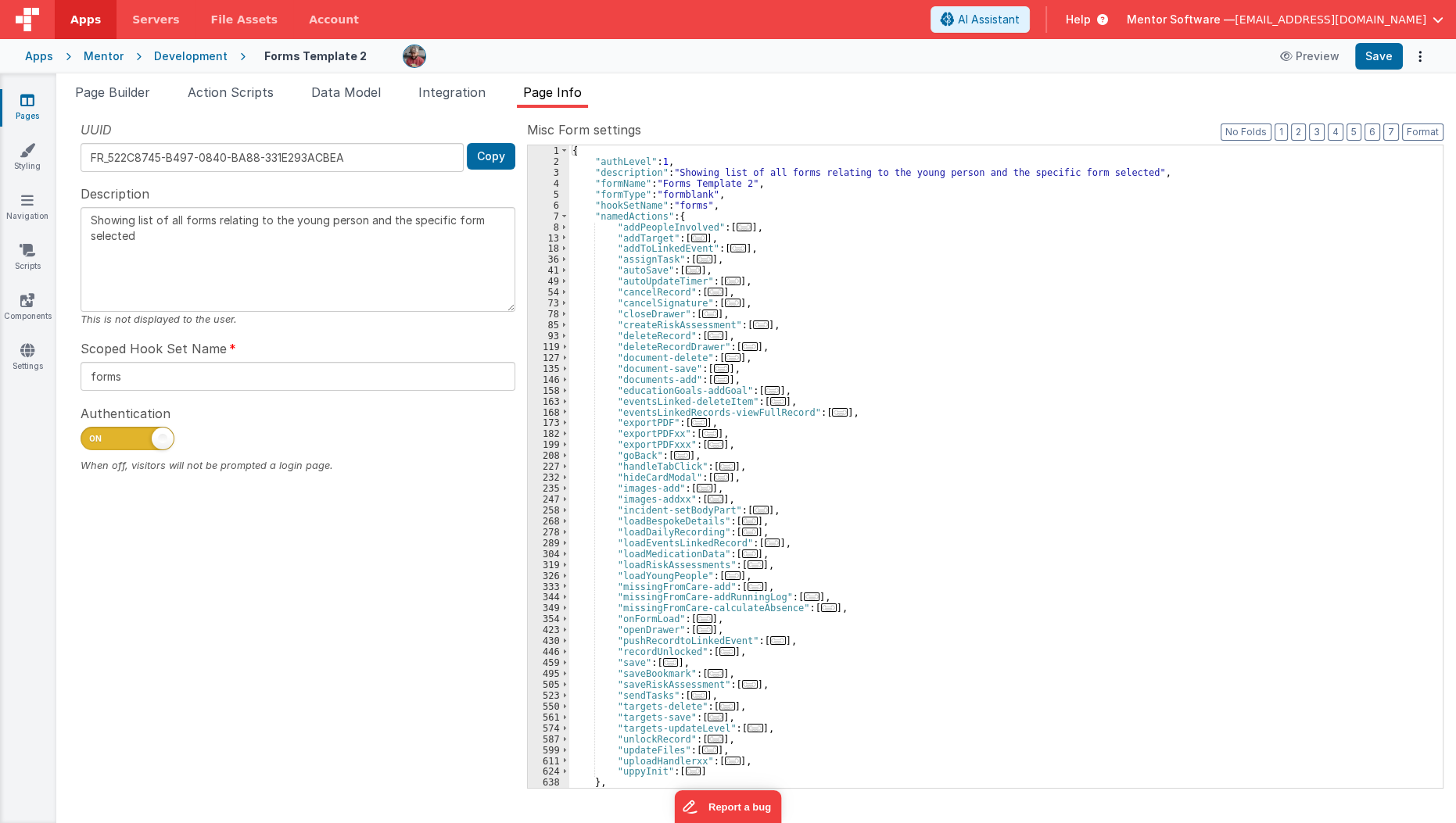
scroll to position [65, 0]
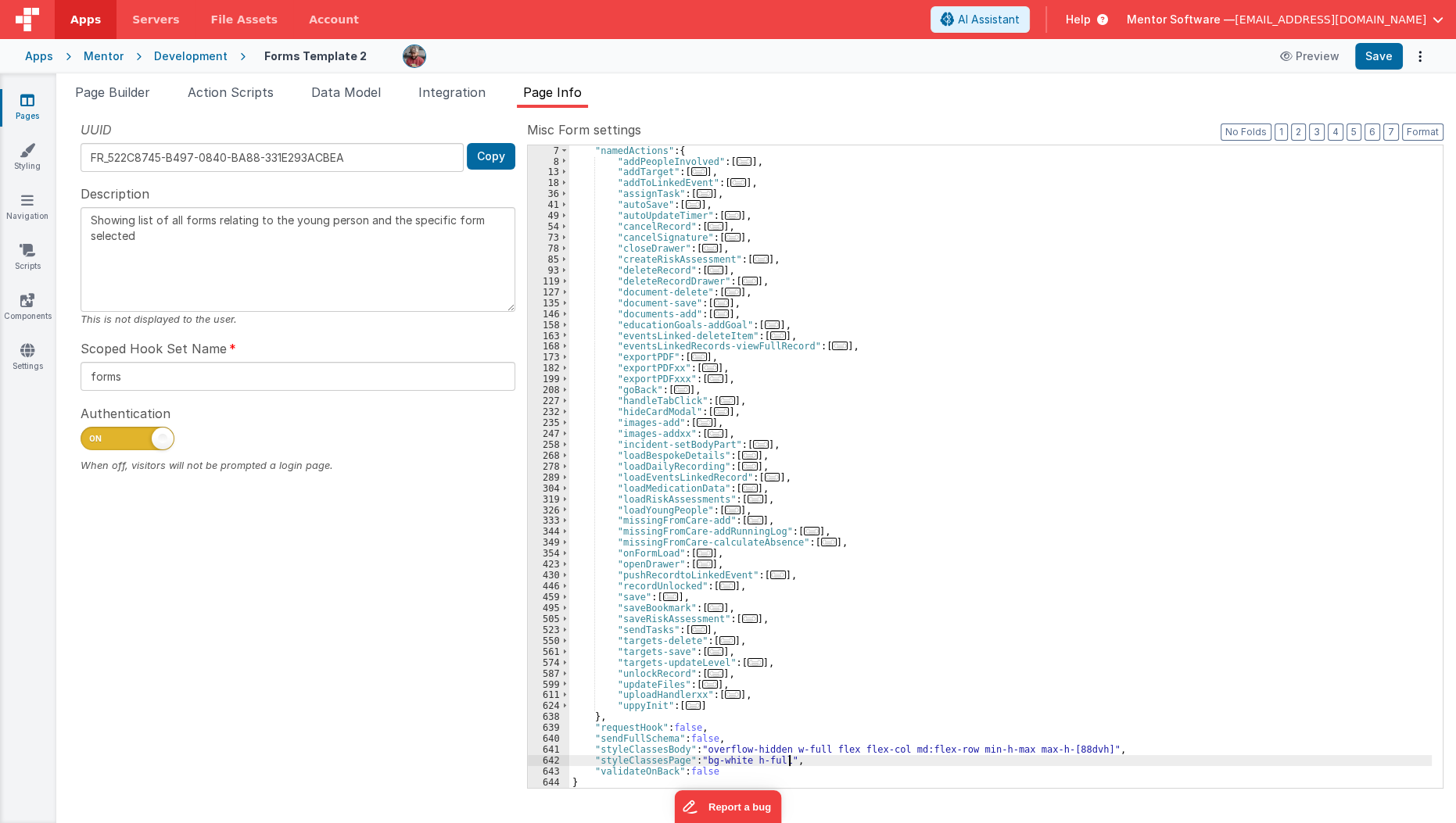
click at [803, 765] on div ""namedActions" : { "addPeopleInvolved" : [ ... ] , "addTarget" : [ ... ] , "add…" at bounding box center [1001, 478] width 863 height 664
click at [995, 761] on div ""namedActions" : { "addPeopleInvolved" : [ ... ] , "addTarget" : [ ... ] , "add…" at bounding box center [1001, 467] width 862 height 642
click at [995, 761] on div ""namedActions" : { "addPeopleInvolved" : [ ... ] , "addTarget" : [ ... ] , "add…" at bounding box center [1001, 478] width 863 height 664
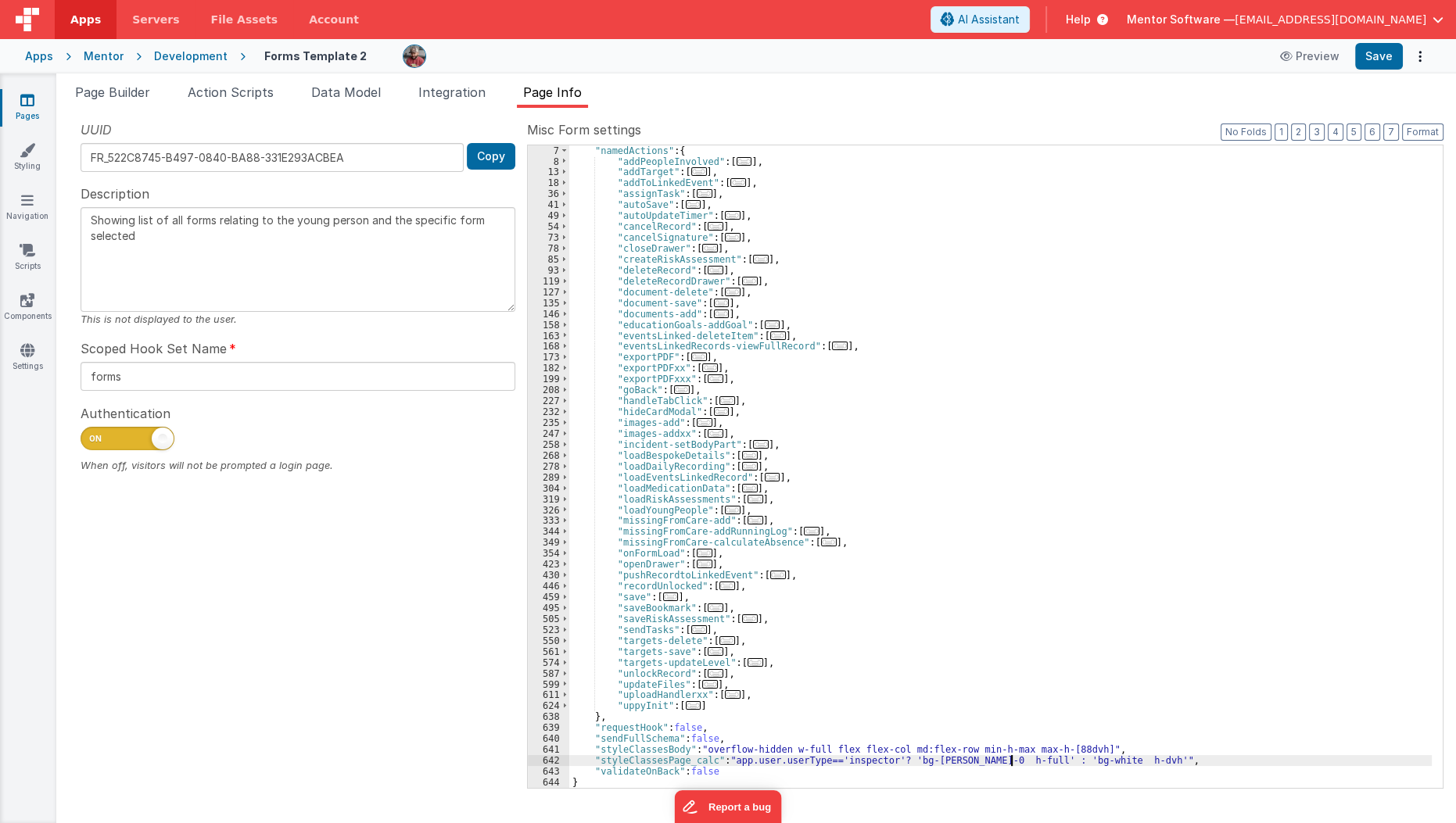
click at [1102, 763] on div ""namedActions" : { "addPeopleInvolved" : [ ... ] , "addTarget" : [ ... ] , "add…" at bounding box center [1001, 478] width 863 height 664
click at [1378, 54] on button "Save" at bounding box center [1379, 57] width 47 height 27
click at [43, 111] on link "Pages" at bounding box center [27, 108] width 57 height 32
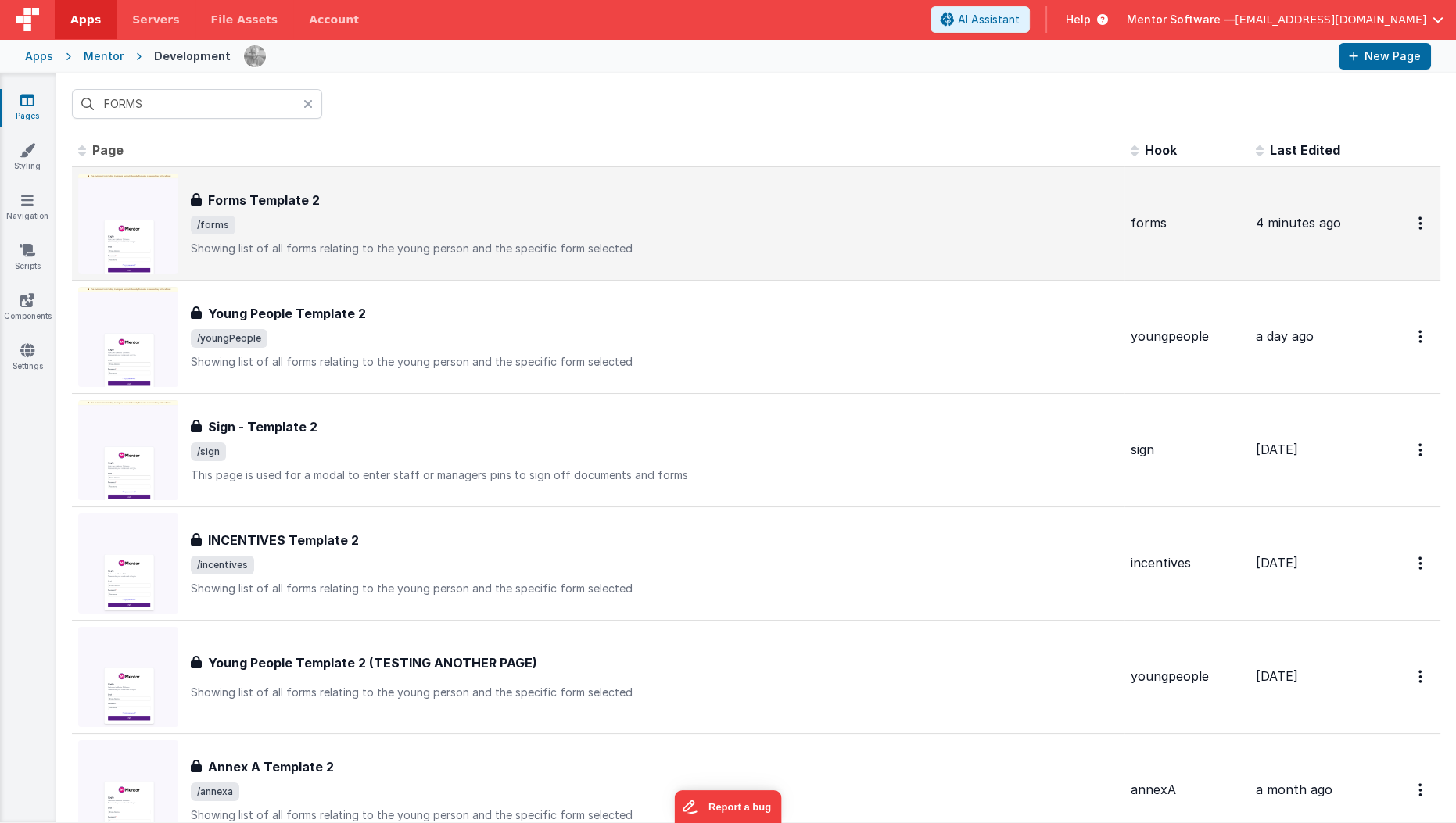
click at [294, 221] on span "/forms" at bounding box center [654, 225] width 927 height 19
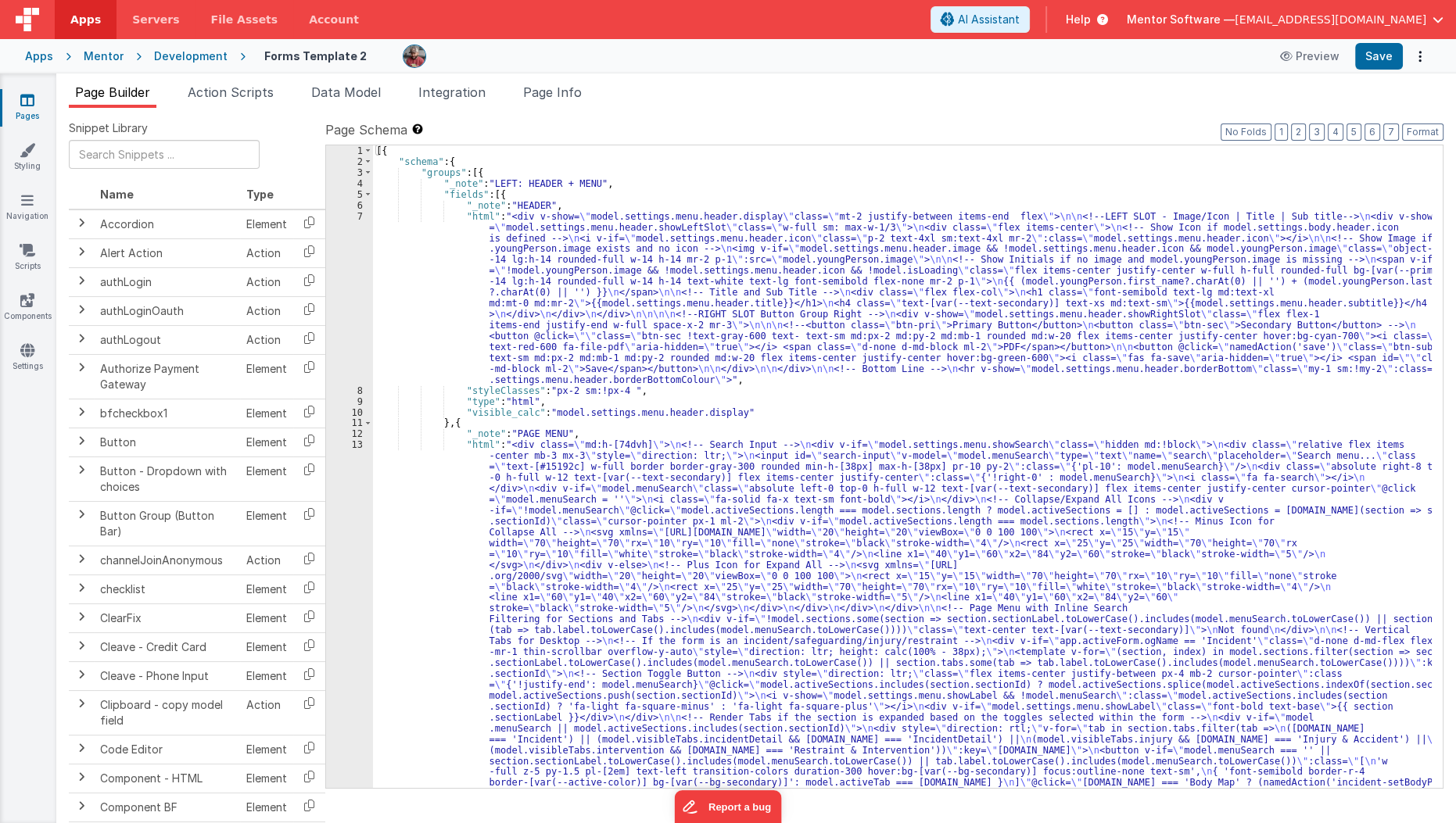
click at [534, 78] on div "Page Builder Action Scripts Data Model Integration Page Info Snippet Library Na…" at bounding box center [756, 448] width 1399 height 750
drag, startPoint x: 540, startPoint y: 82, endPoint x: 543, endPoint y: 91, distance: 9.5
click at [543, 91] on div "Page Builder Action Scripts Data Model Integration Page Info Snippet Library Na…" at bounding box center [756, 448] width 1399 height 750
click at [543, 91] on span "Page Info" at bounding box center [552, 92] width 58 height 16
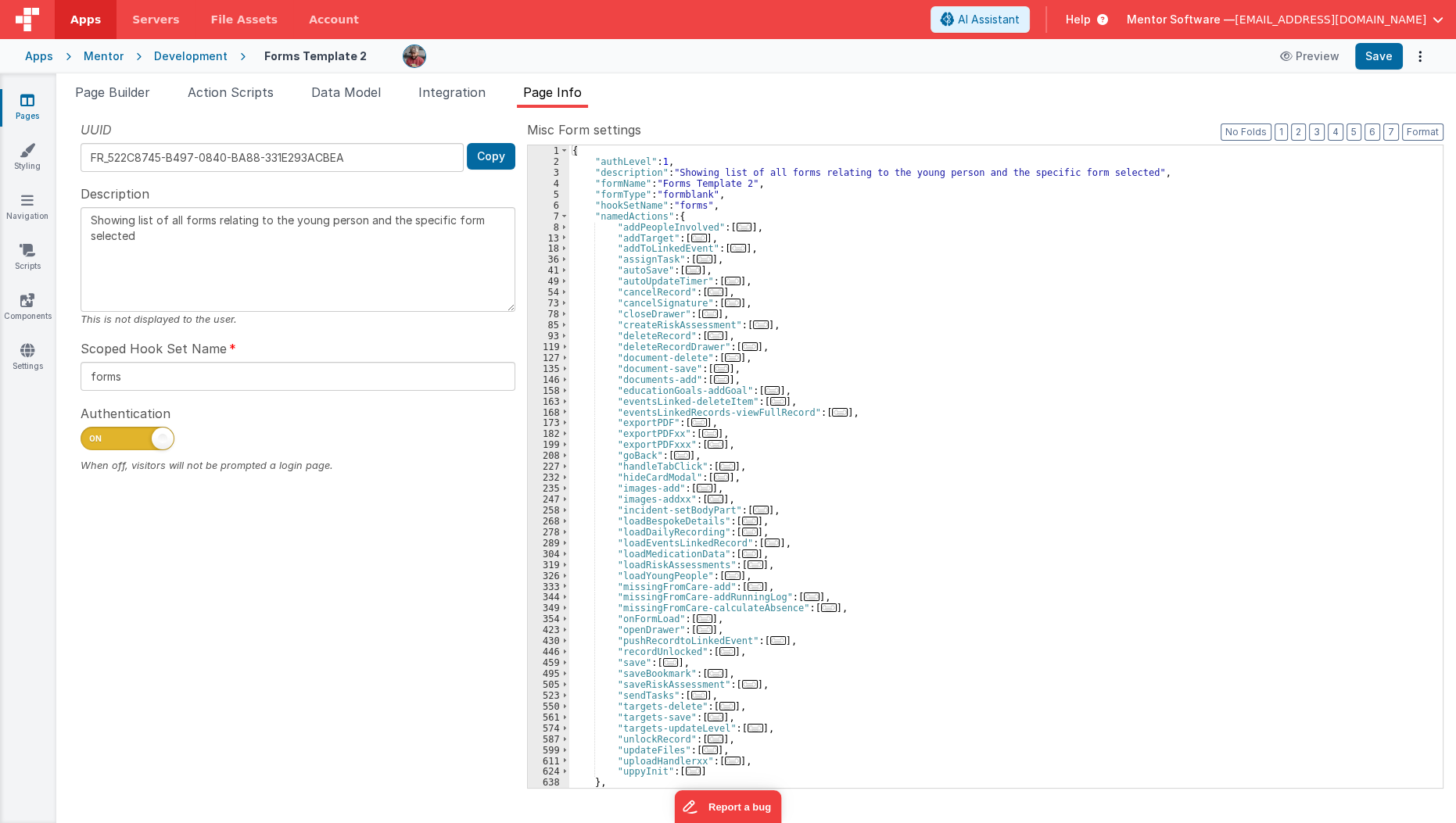
scroll to position [65, 0]
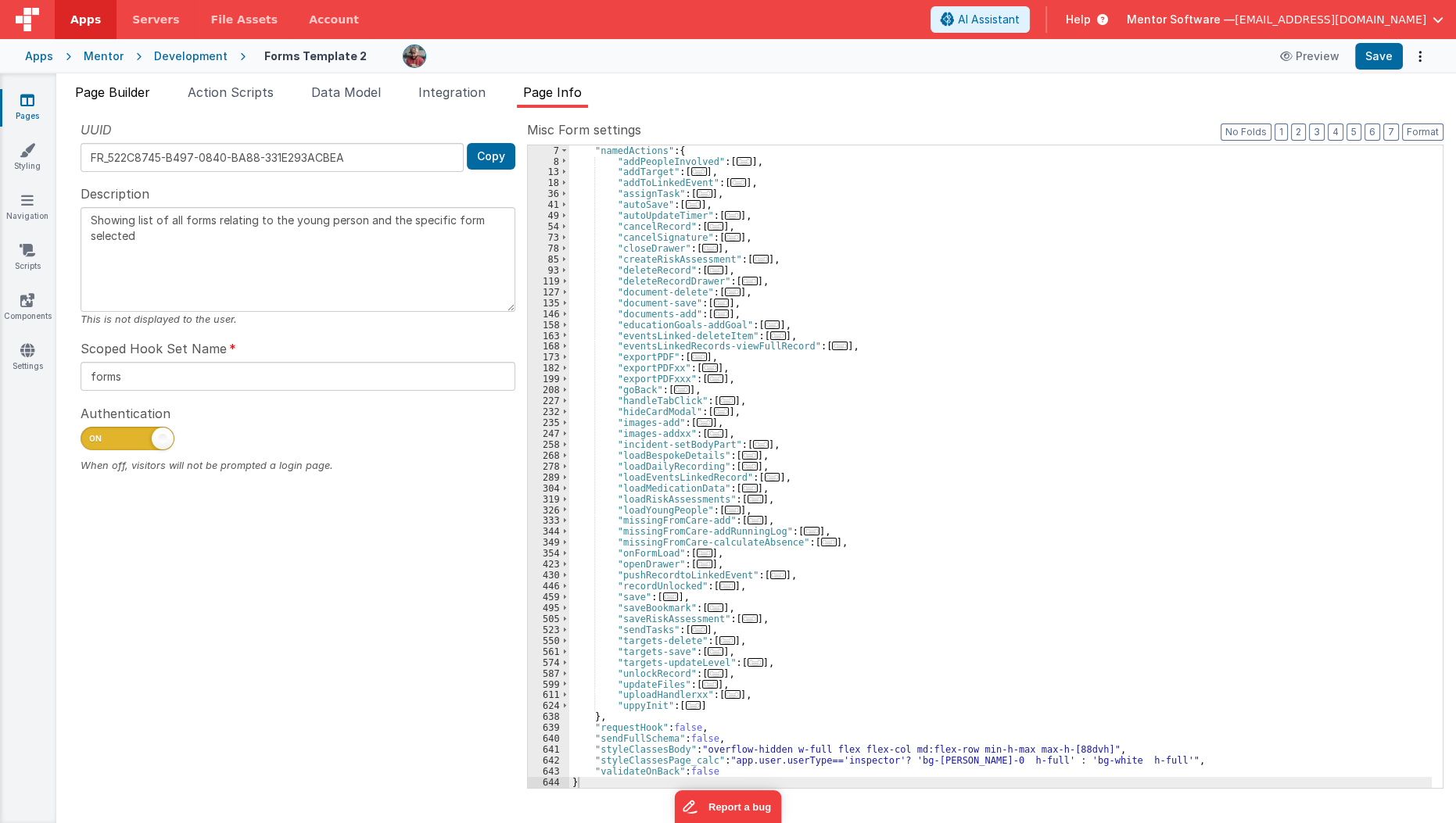
click at [125, 92] on span "Page Builder" at bounding box center [112, 92] width 75 height 16
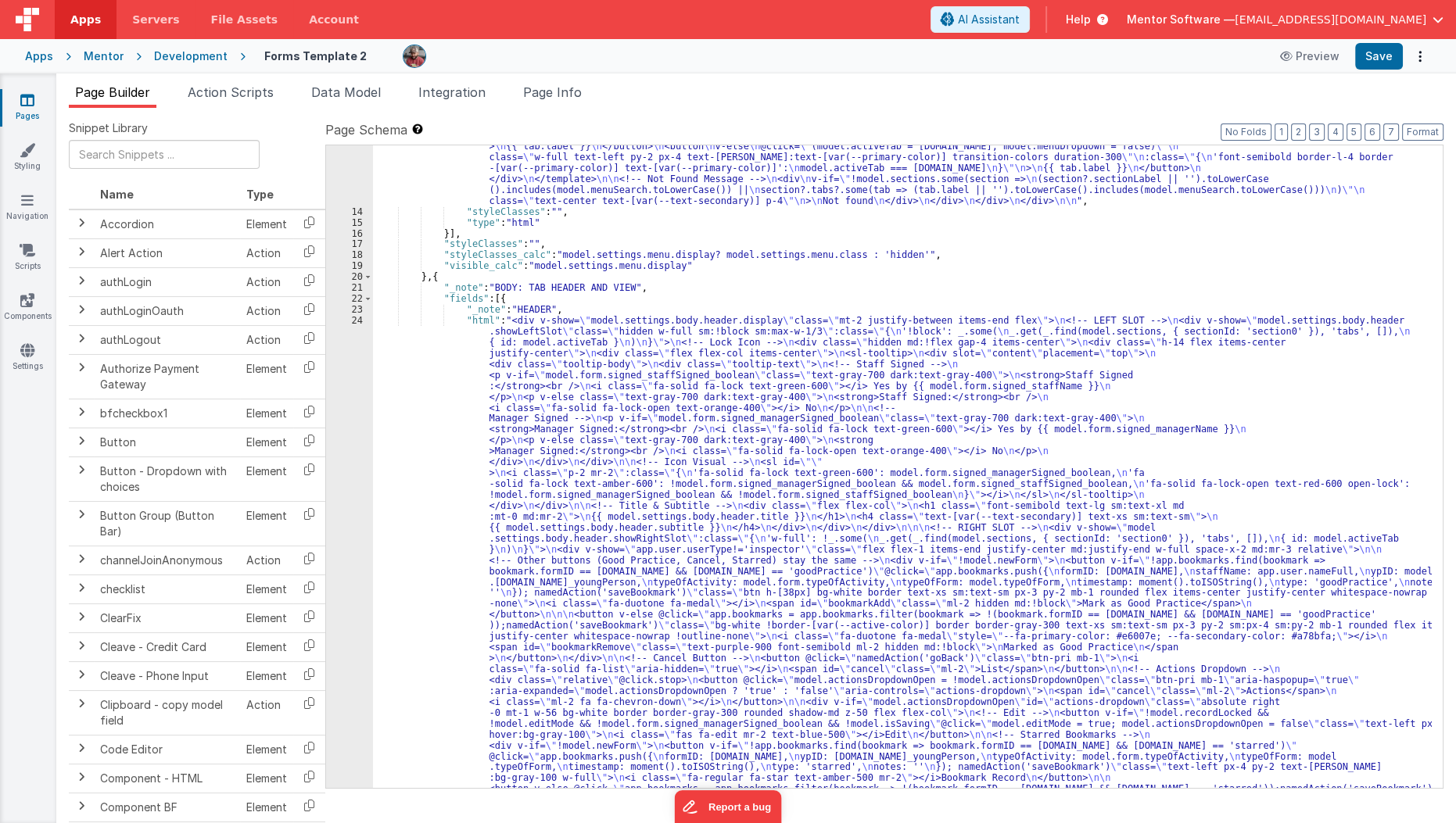
scroll to position [545, 0]
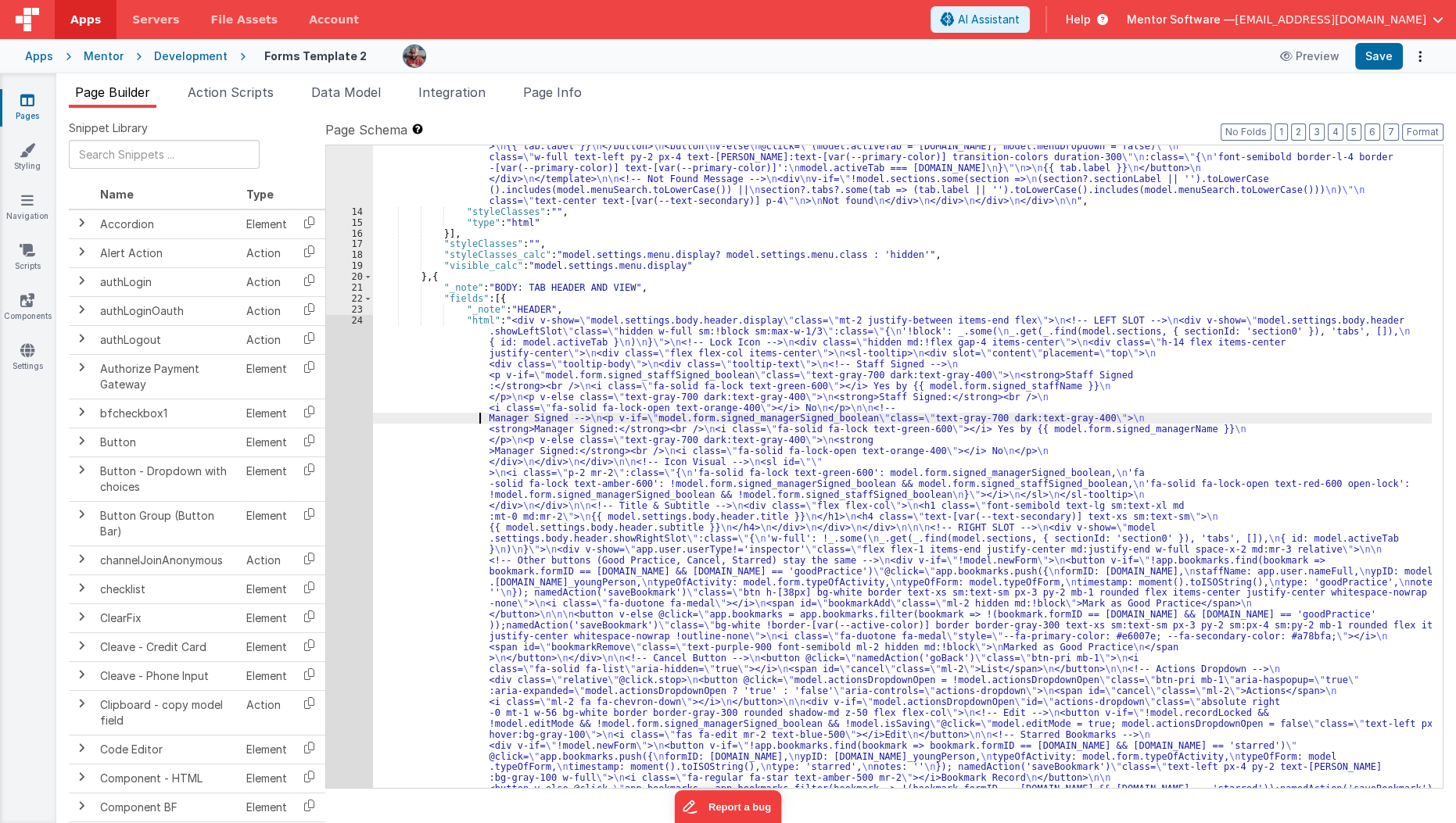
click at [441, 422] on div ""html" : "<div class= \" md:h-[74dvh] \" > \n <!-- Search Input --> \n <div v-i…" at bounding box center [902, 511] width 1060 height 2135
click at [342, 464] on div "13 14 15 16 17 18 19 20 21 22 23 24 25 26 27 28 29 30 31 32 33 34 35 36 37 38 3…" at bounding box center [350, 511] width 47 height 2135
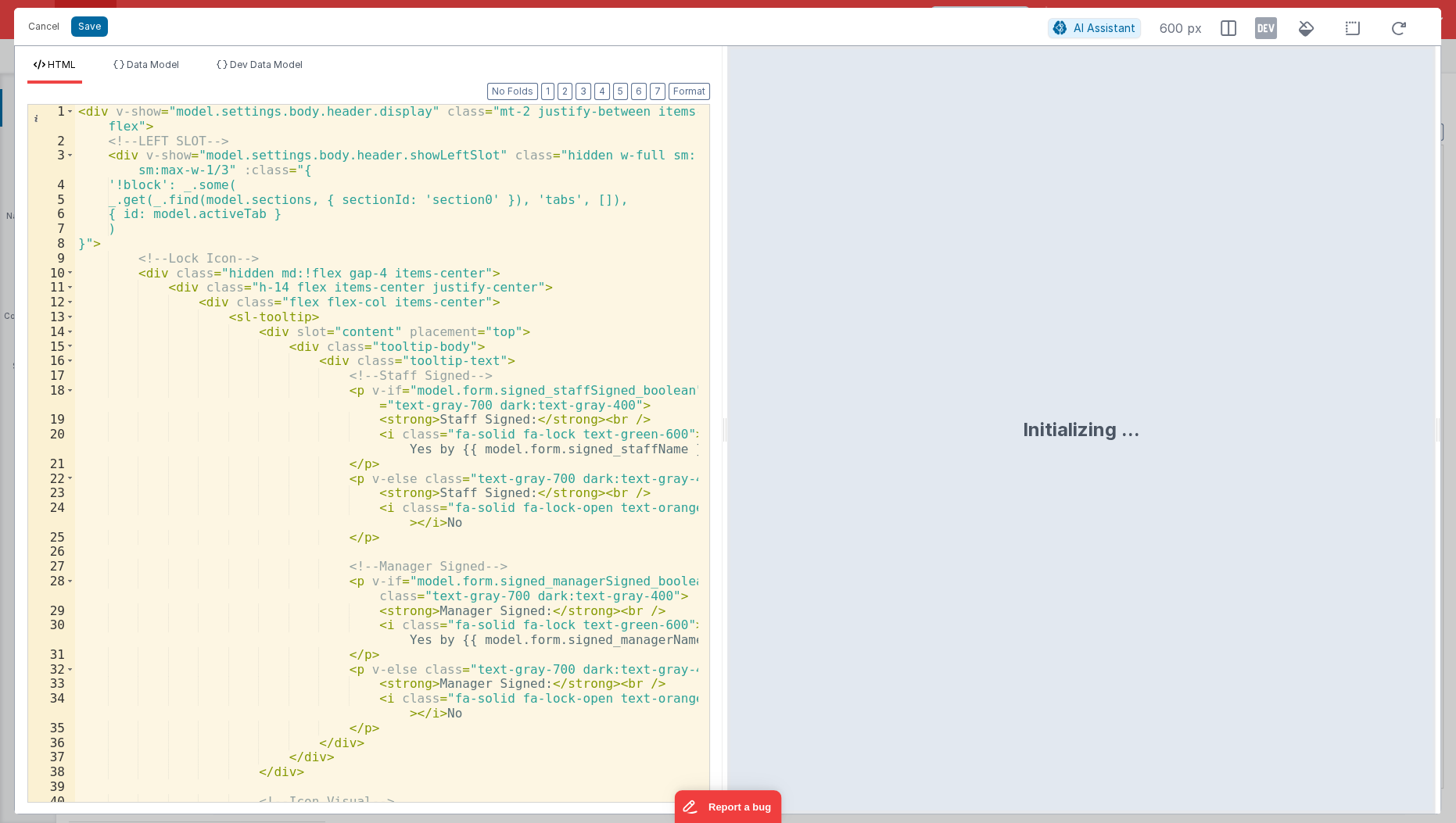
scroll to position [1, 0]
click at [572, 93] on button "2" at bounding box center [565, 92] width 15 height 17
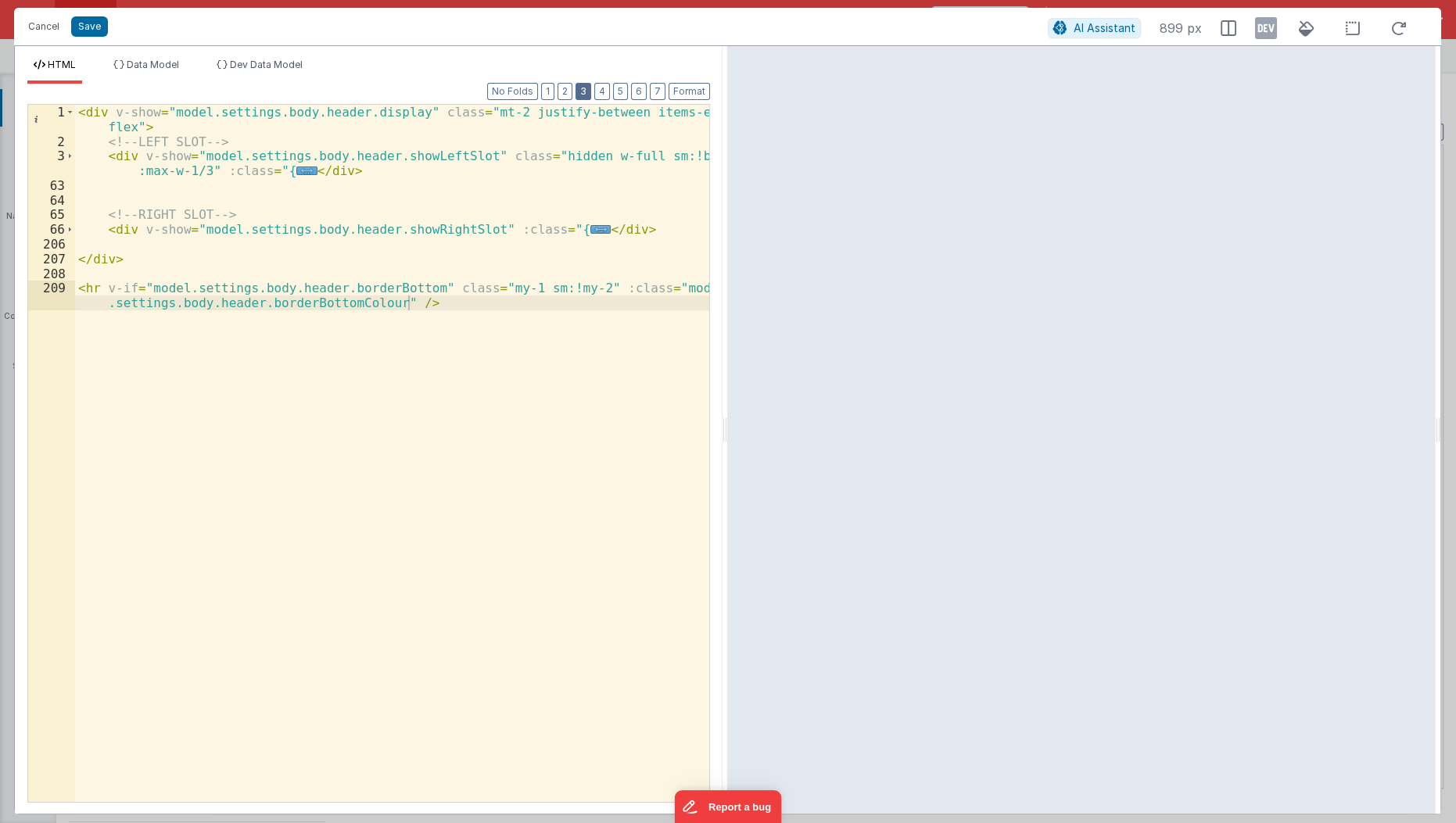
click at [590, 95] on button "3" at bounding box center [583, 92] width 16 height 17
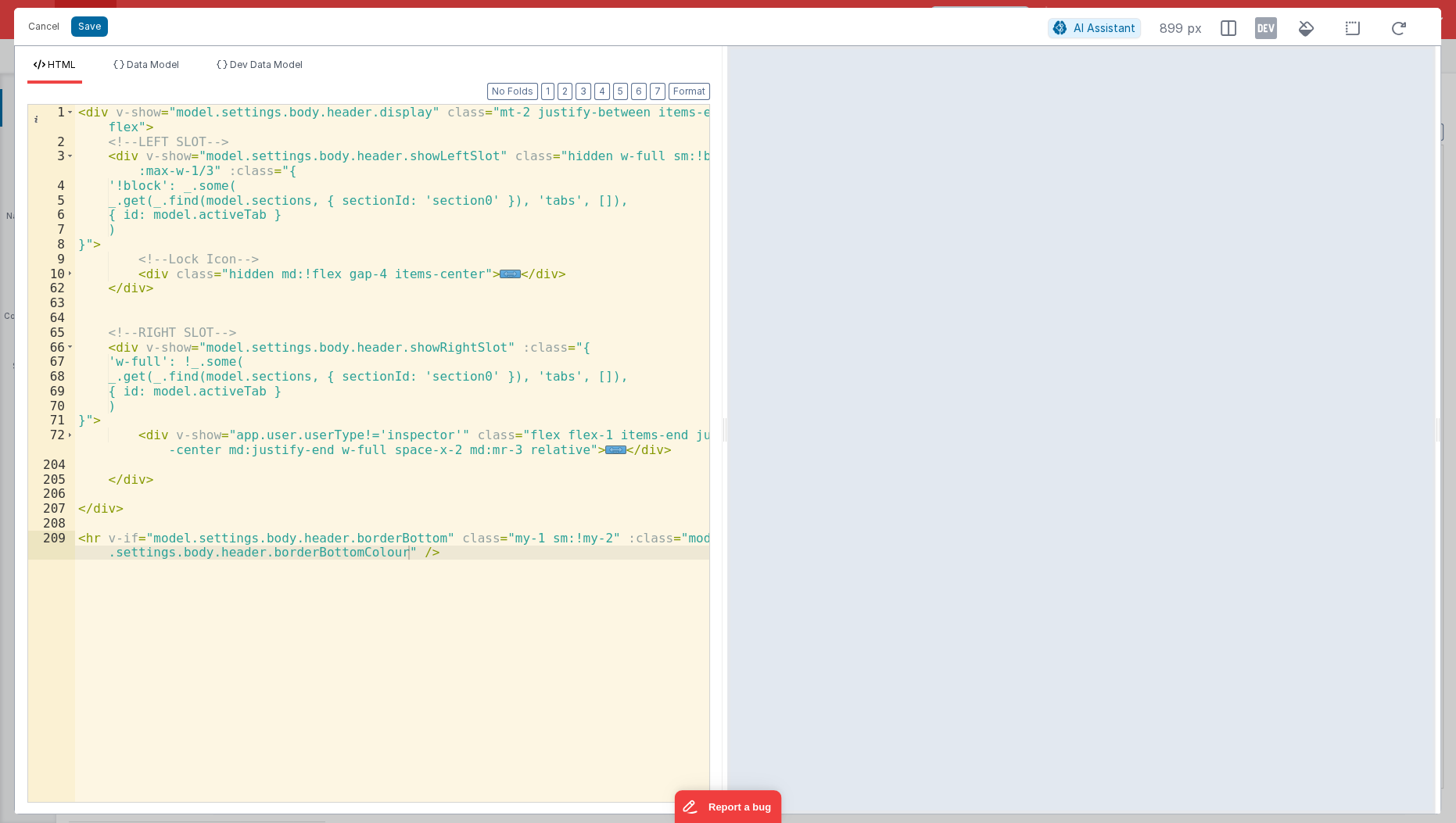
click at [511, 149] on div "< div v-show = "model.settings.body.header.display" class = "mt-2 justify-betwe…" at bounding box center [393, 483] width 636 height 757
click at [505, 388] on div "< div v-show = "model.settings.body.header.display" class = "mt-2 justify-betwe…" at bounding box center [393, 483] width 636 height 757
click at [37, 26] on button "Cancel" at bounding box center [43, 27] width 47 height 22
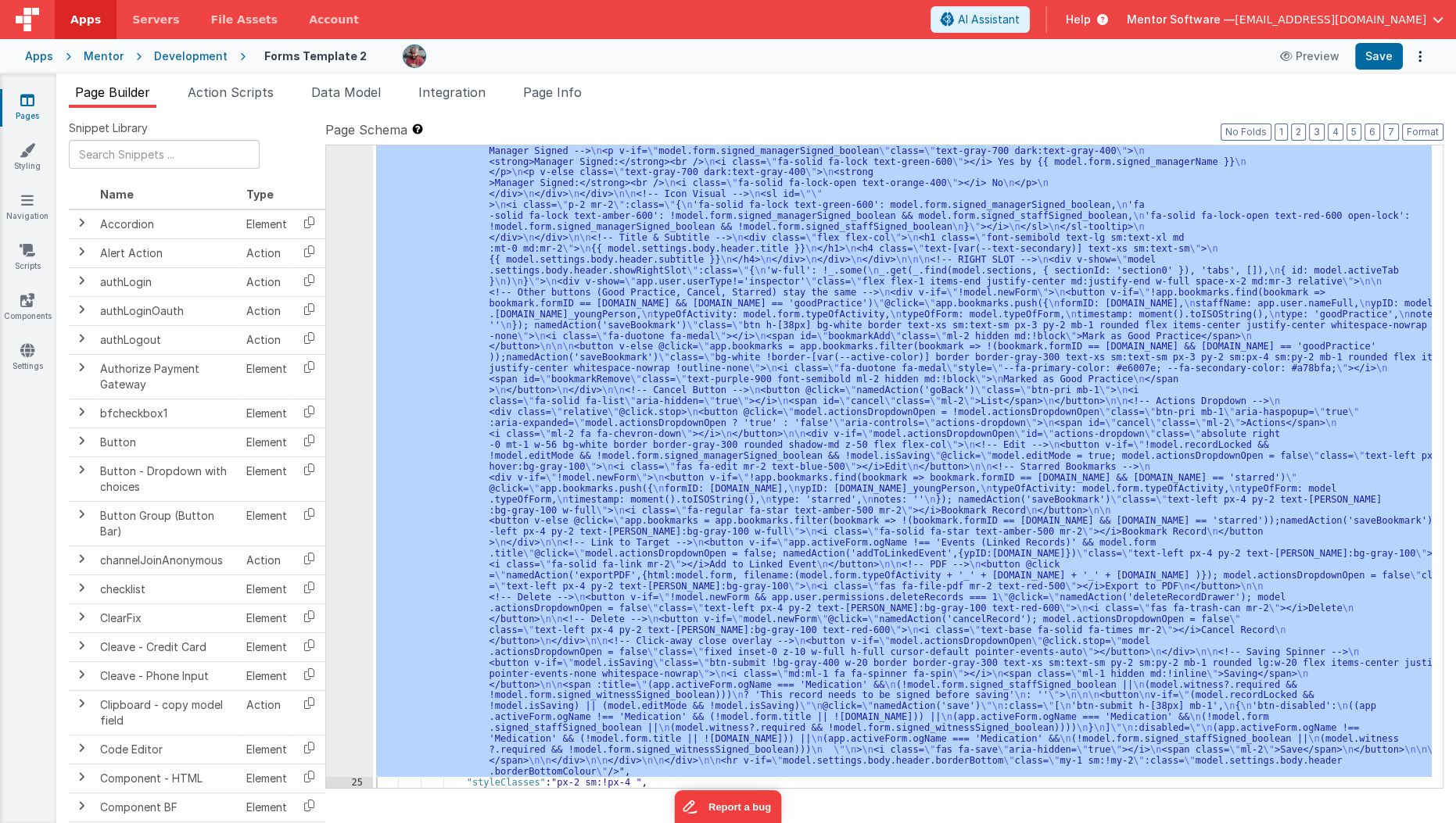
click at [34, 102] on link "Pages" at bounding box center [27, 108] width 57 height 32
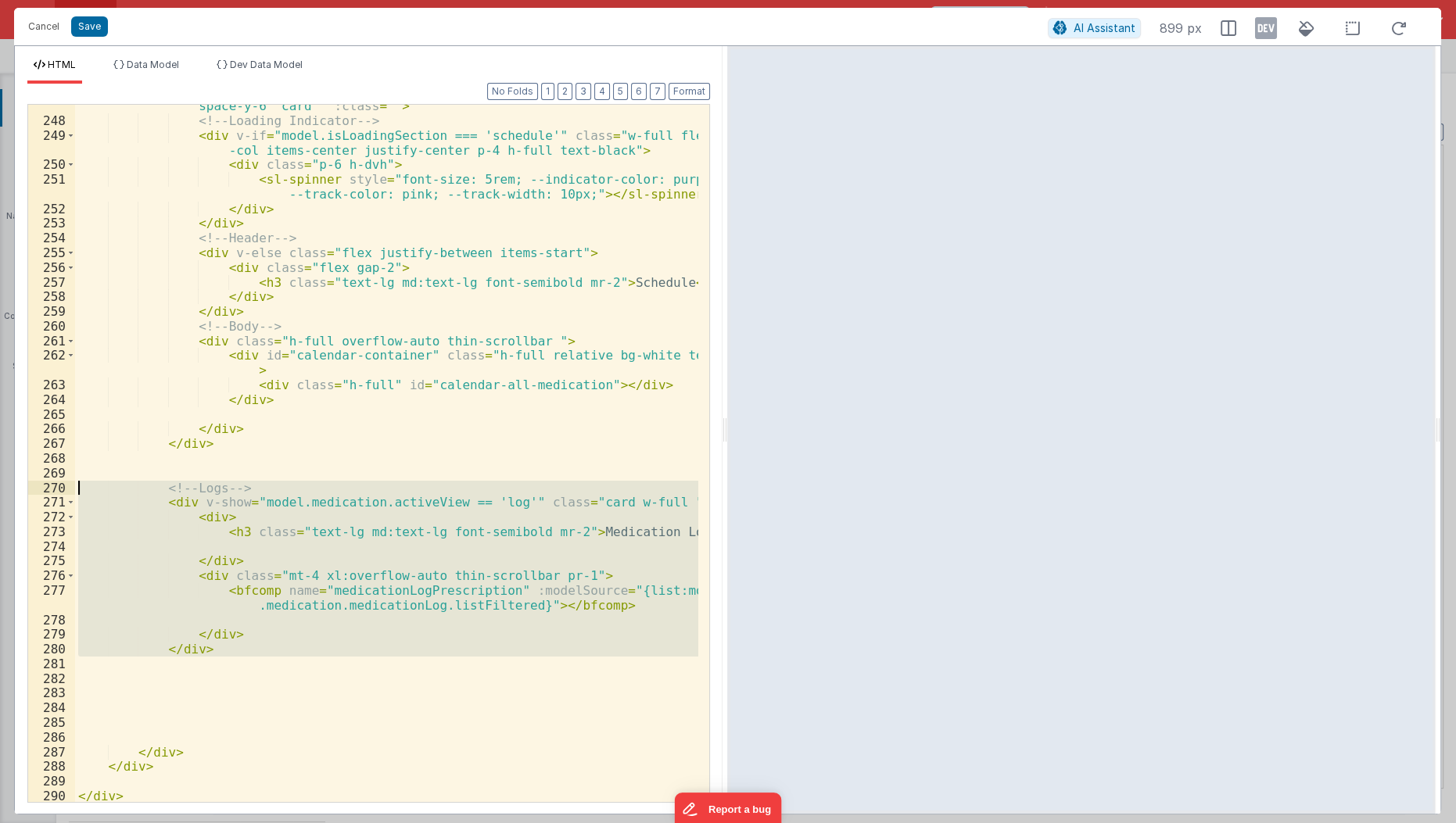
scroll to position [2119, 0]
click at [656, 533] on div "< div v-show = "model.medication.activeView =='schedule'" class = " w-full h-fu…" at bounding box center [386, 454] width 624 height 697
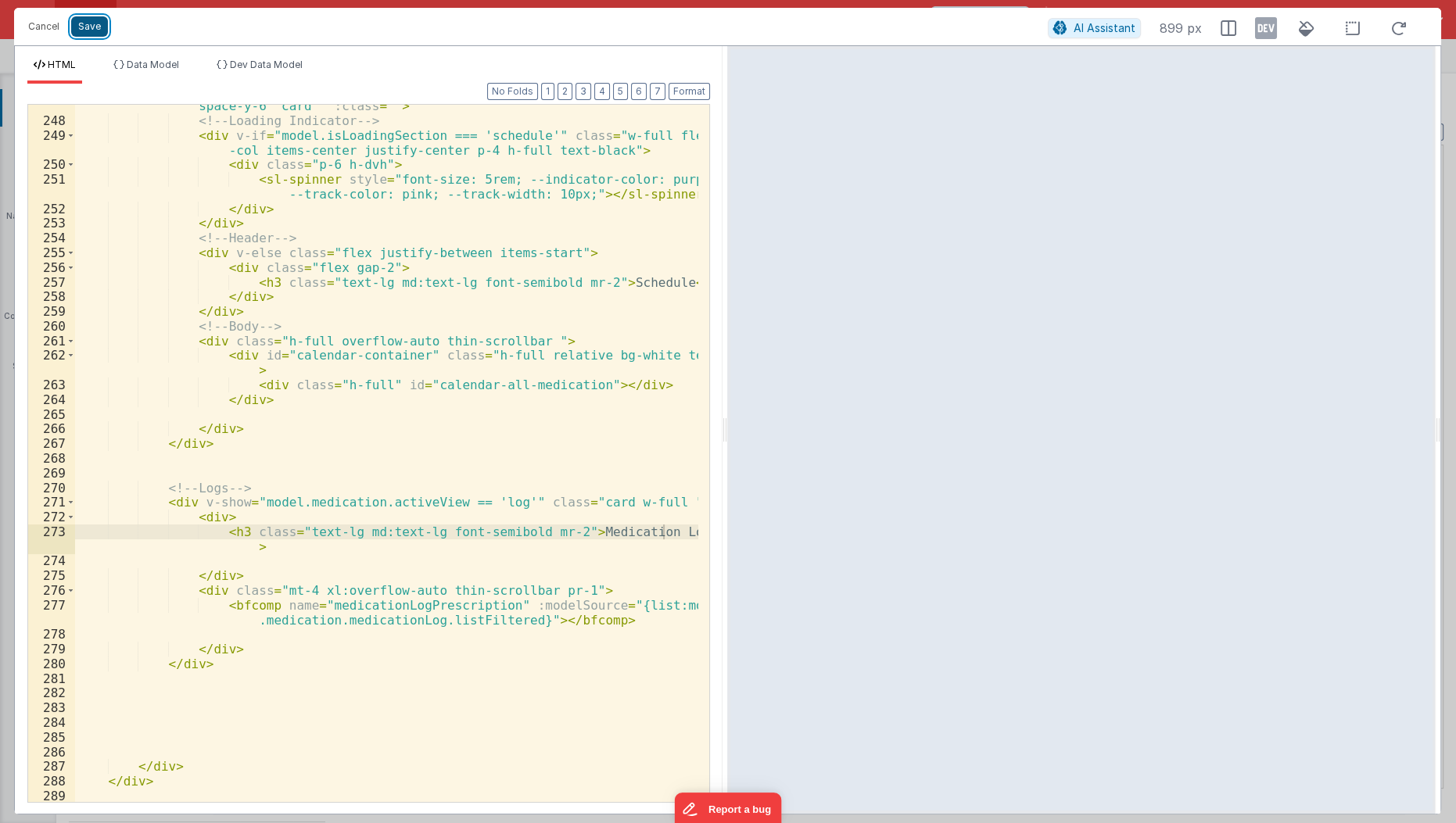
click at [97, 26] on button "Save" at bounding box center [89, 27] width 37 height 20
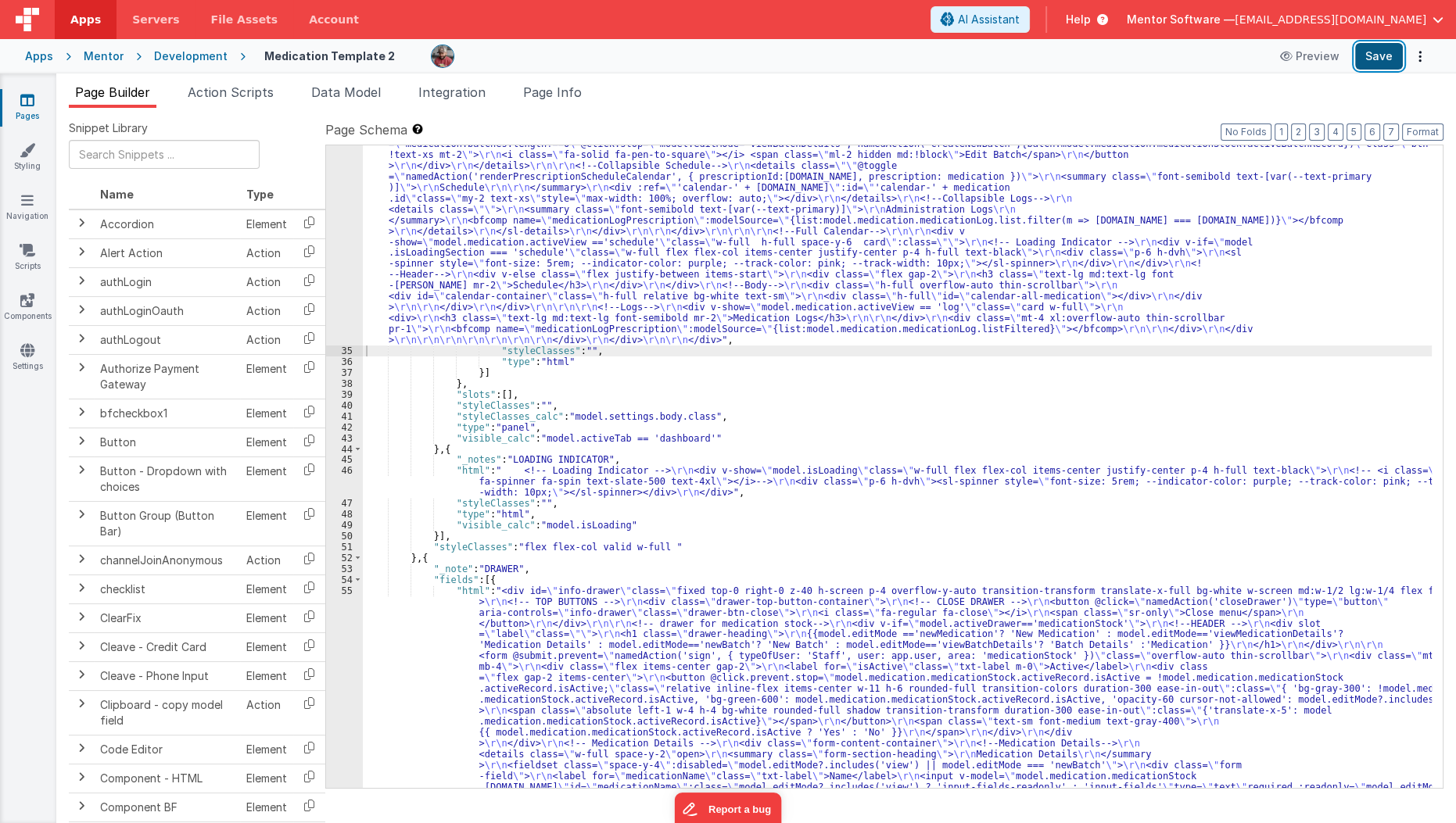
click at [1377, 55] on button "Save" at bounding box center [1379, 57] width 47 height 27
click at [579, 99] on li "Page Info" at bounding box center [552, 96] width 71 height 25
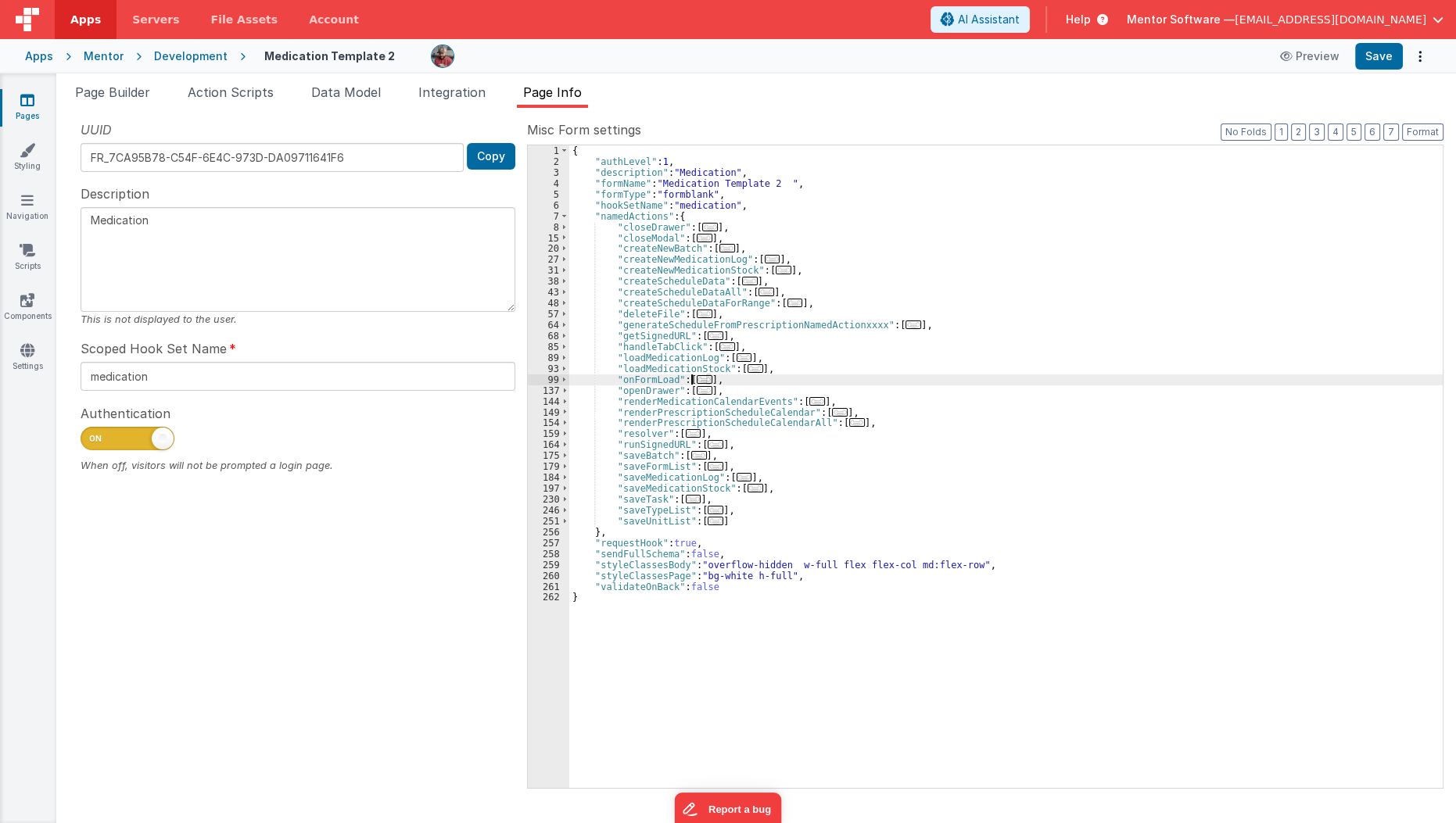
click at [697, 378] on span "..." at bounding box center [704, 379] width 16 height 8
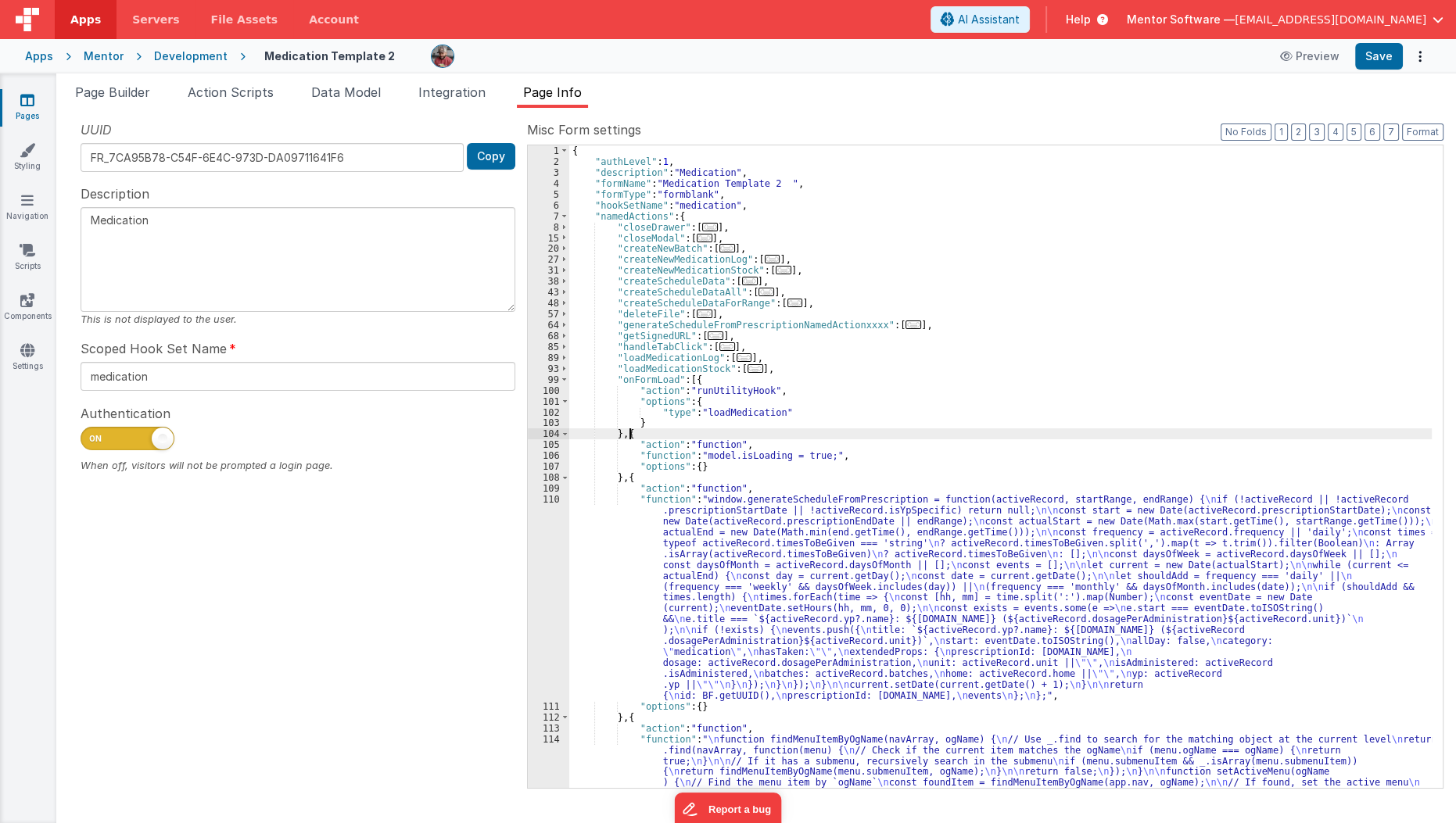
click at [631, 429] on div "{ "authLevel" : 1 , "description" : "Medication" , "formName" : "Medication Tem…" at bounding box center [1001, 510] width 863 height 730
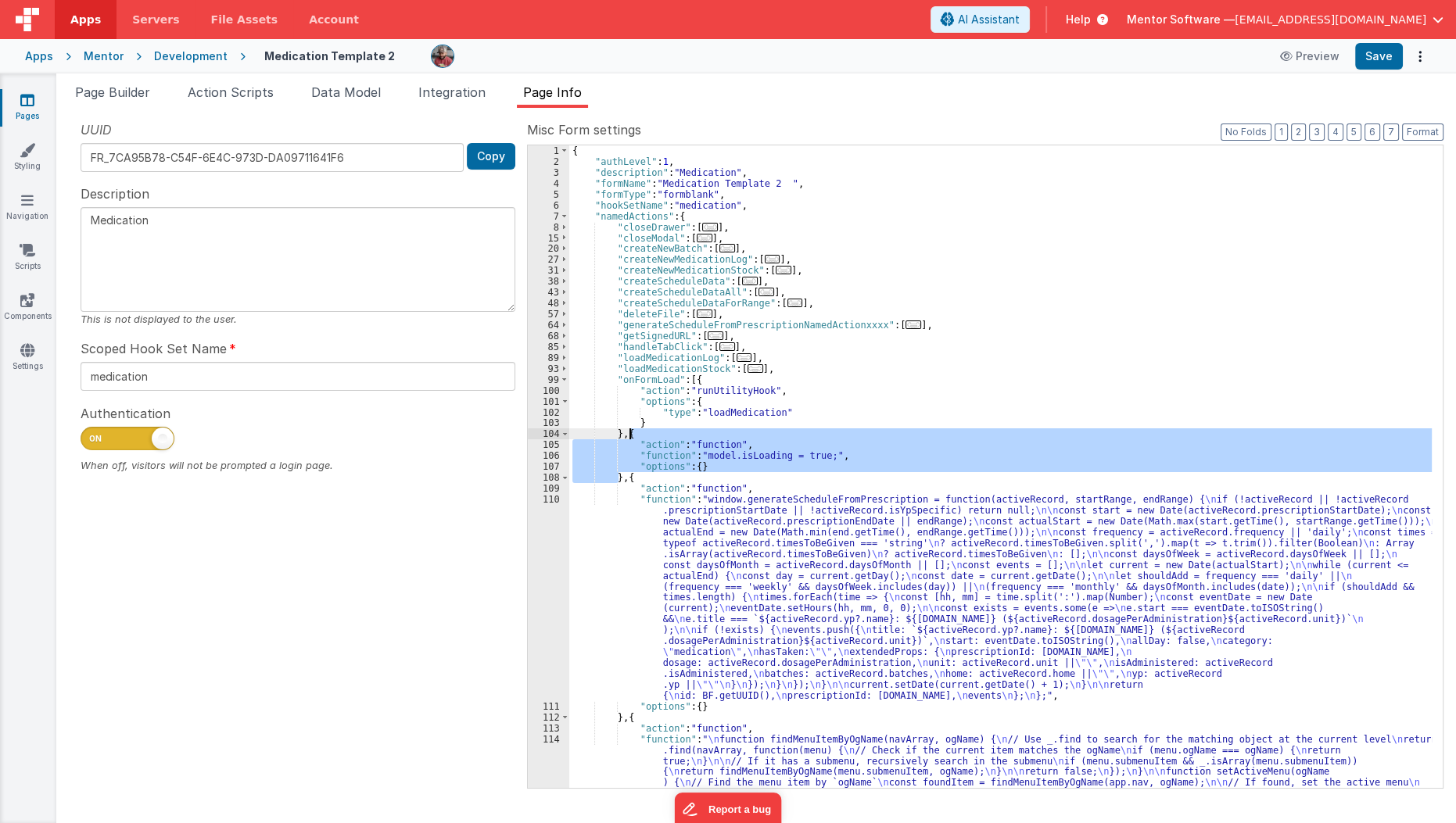
click at [631, 429] on div "{ "authLevel" : 1 , "description" : "Medication" , "formName" : "Medication Tem…" at bounding box center [1001, 510] width 863 height 730
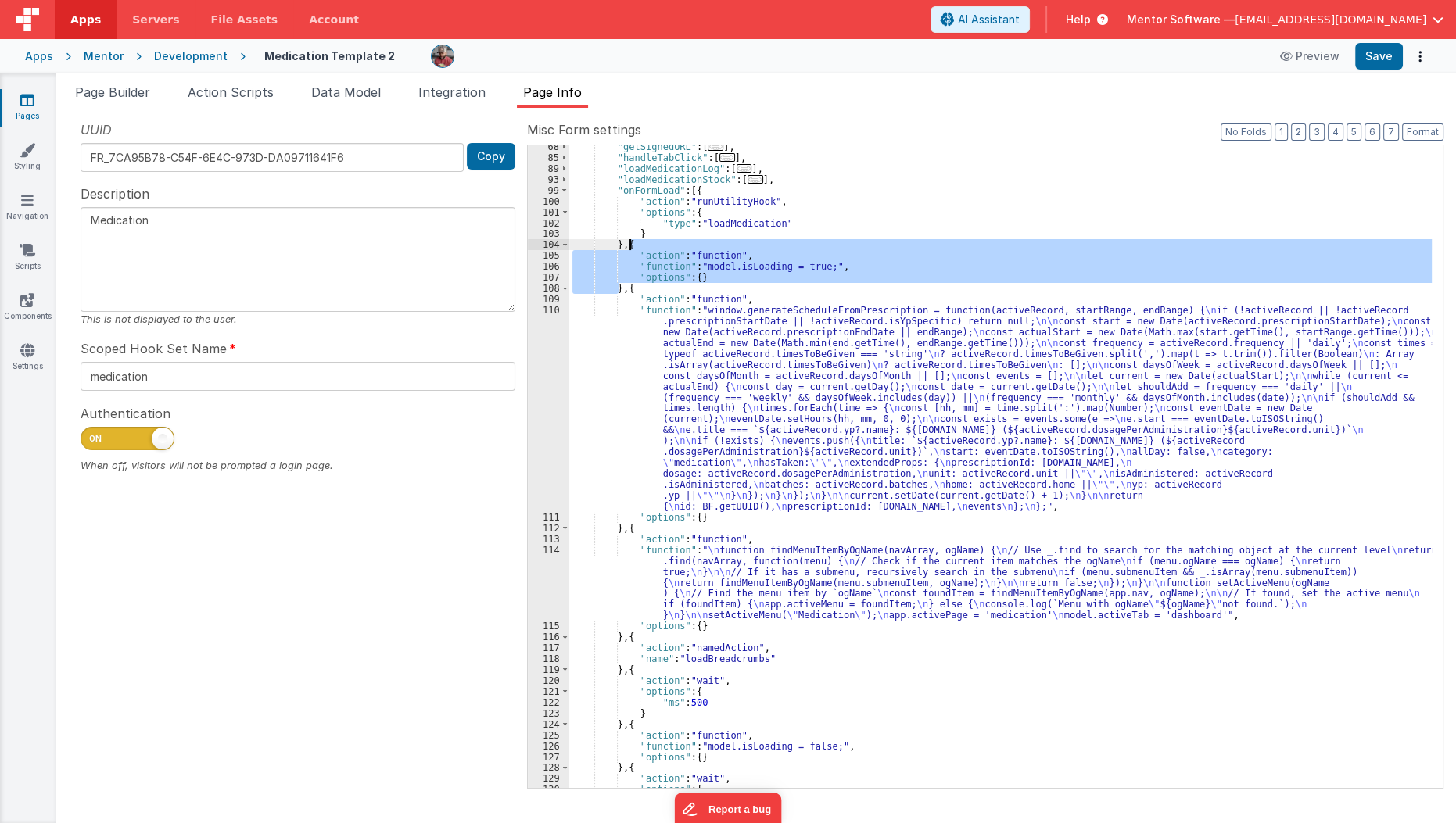
scroll to position [188, 0]
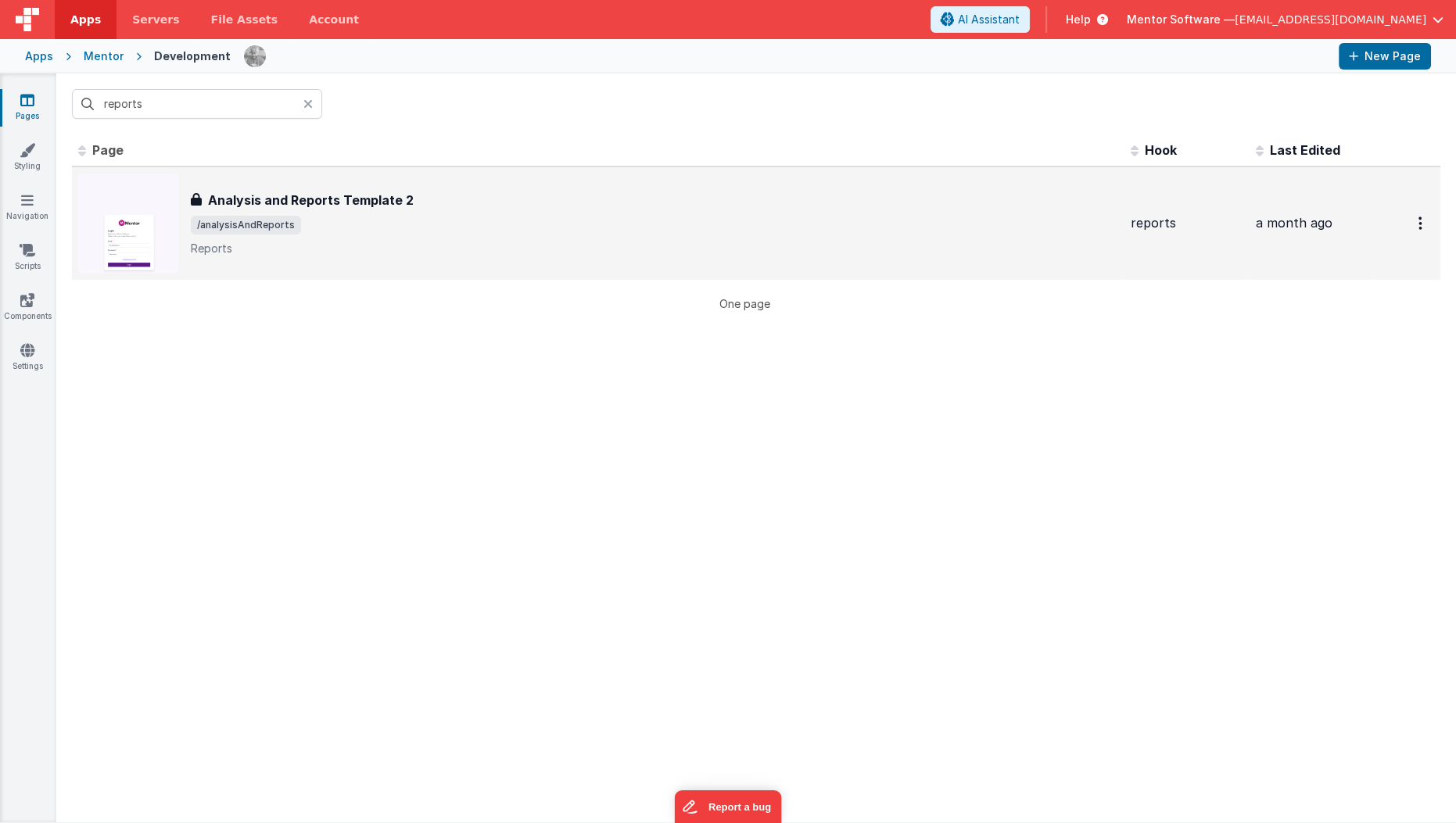
type input "reports"
click at [306, 213] on div "Analysis and Reports Template 2 Analysis and Reports Template 2 /analysisAndRep…" at bounding box center [654, 223] width 927 height 66
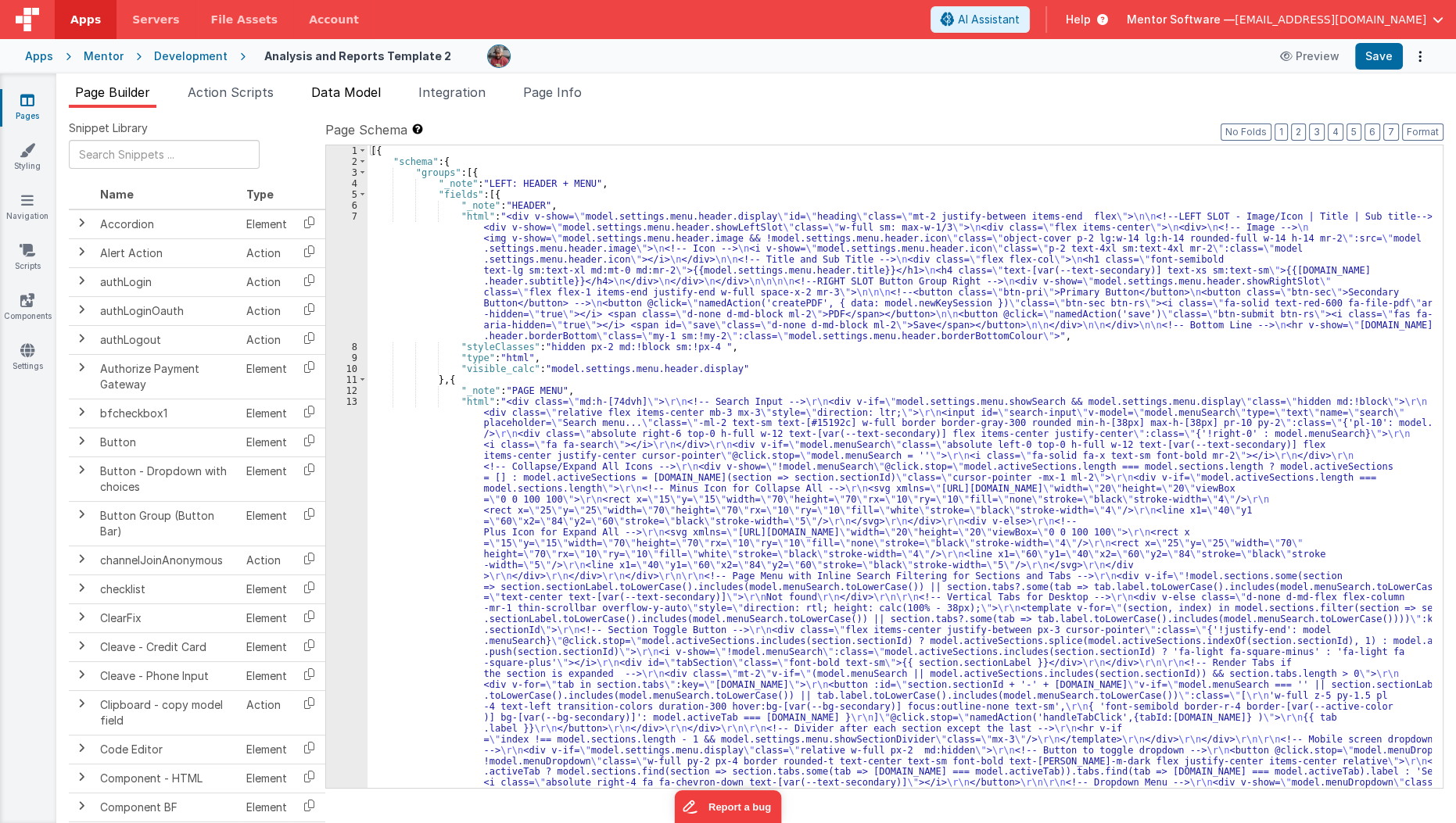
click at [351, 84] on span "Data Model" at bounding box center [346, 92] width 70 height 16
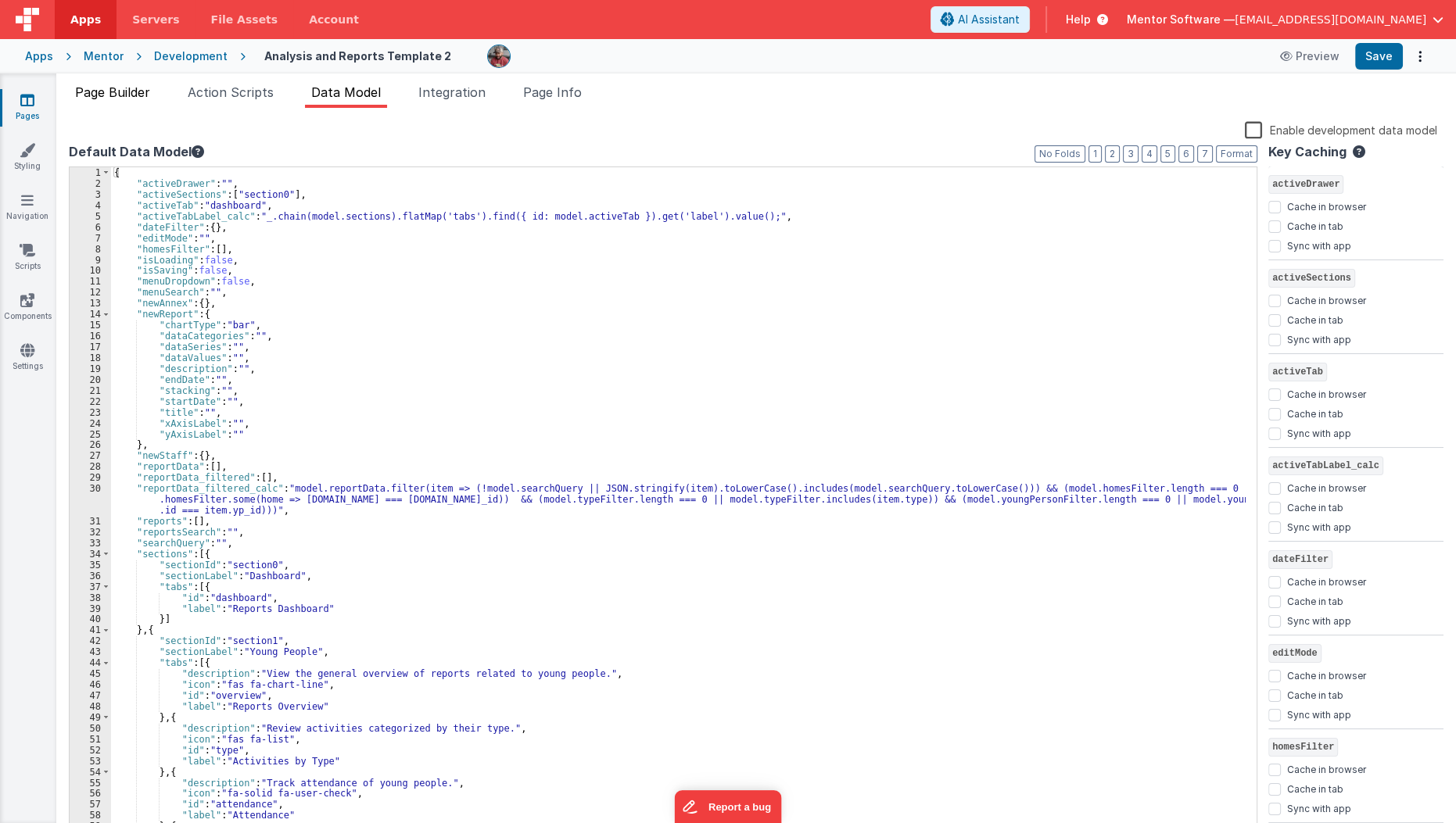
click at [105, 87] on span "Page Builder" at bounding box center [112, 92] width 75 height 16
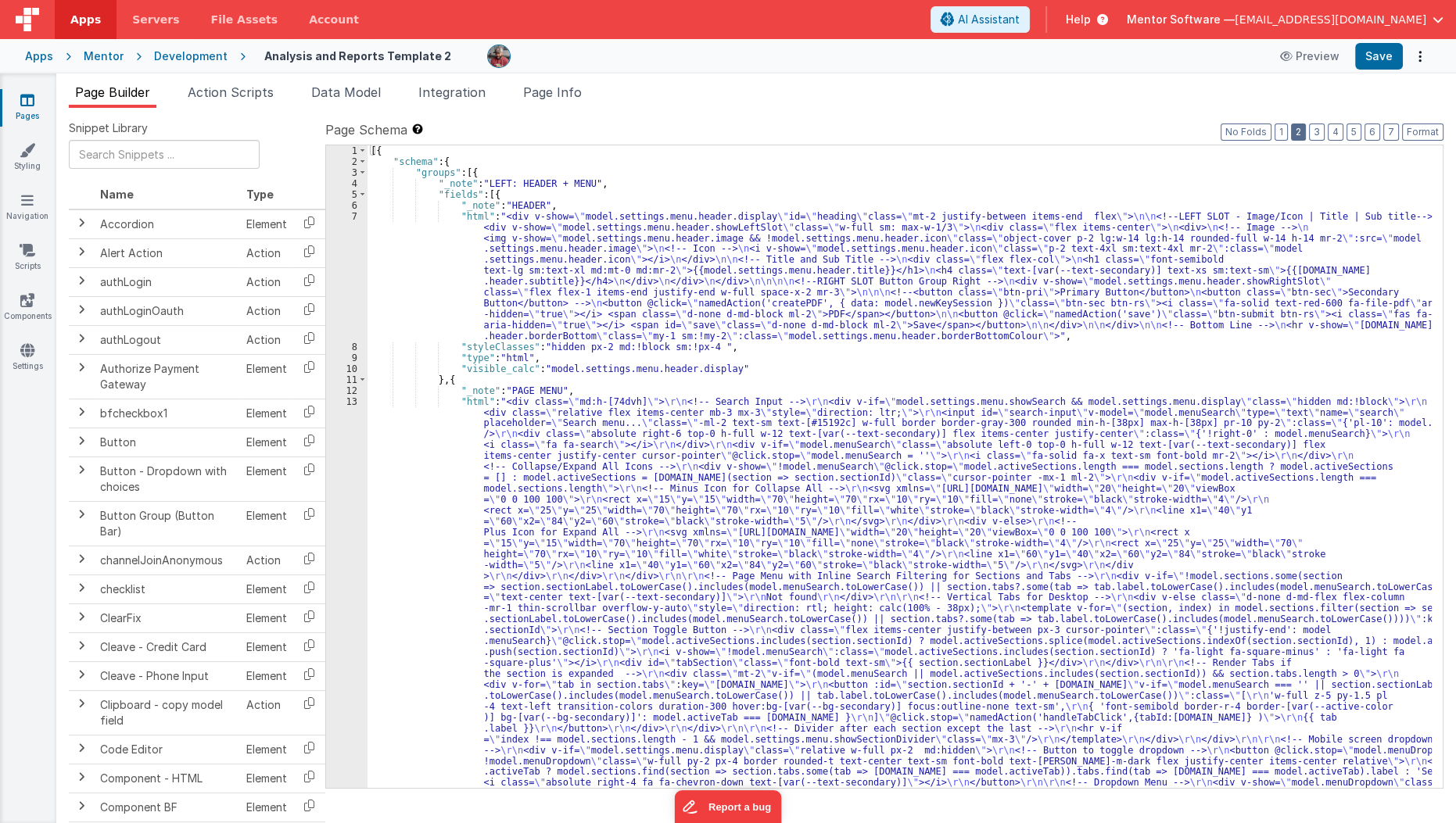
click at [1305, 136] on button "2" at bounding box center [1299, 131] width 15 height 17
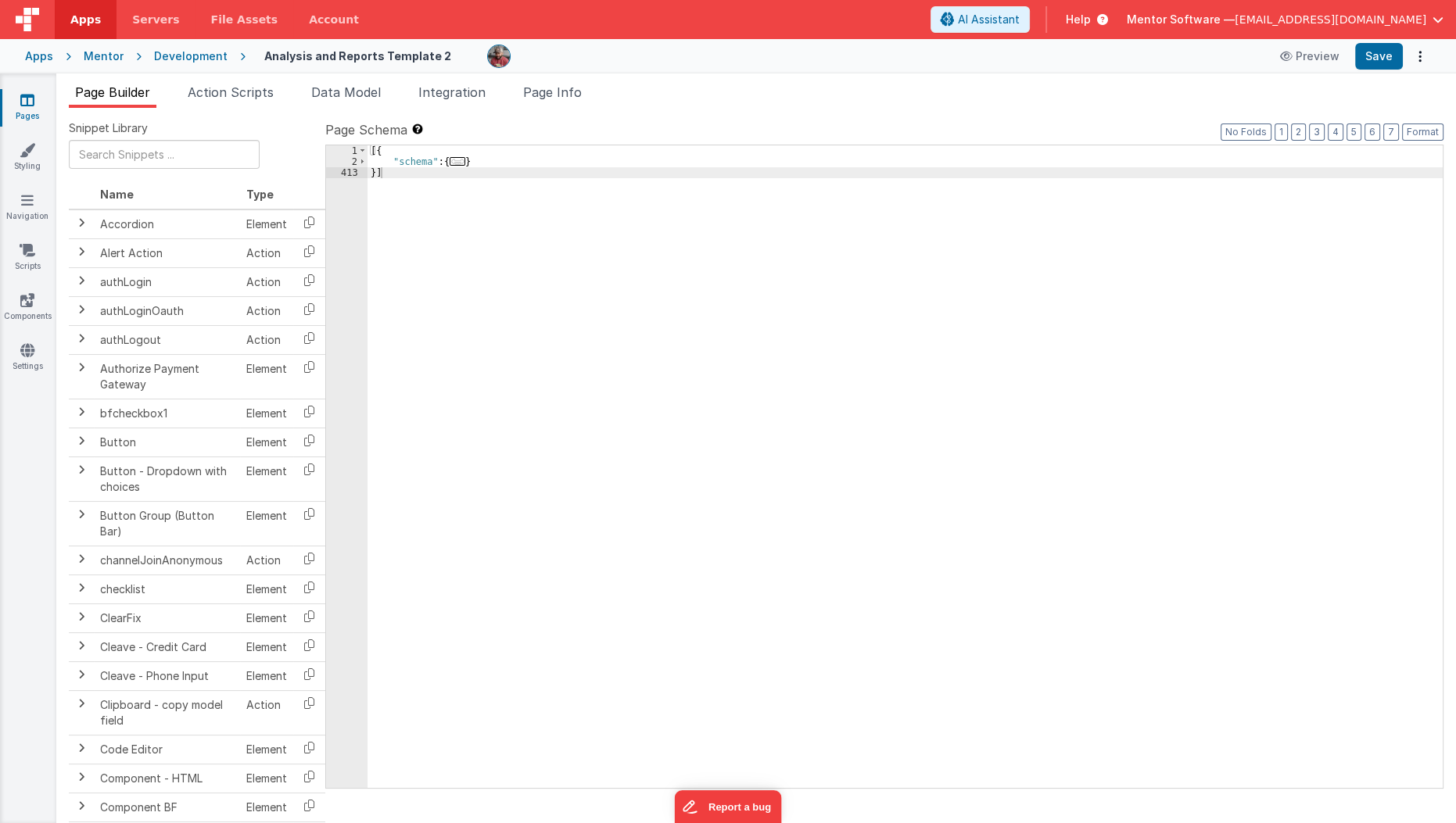
click at [1330, 128] on label "Page Schema Shortcuts: Find: command-f Fold: command-option-L Unfold: command-o…" at bounding box center [884, 130] width 1118 height 19
click at [1317, 131] on button "3" at bounding box center [1316, 131] width 16 height 17
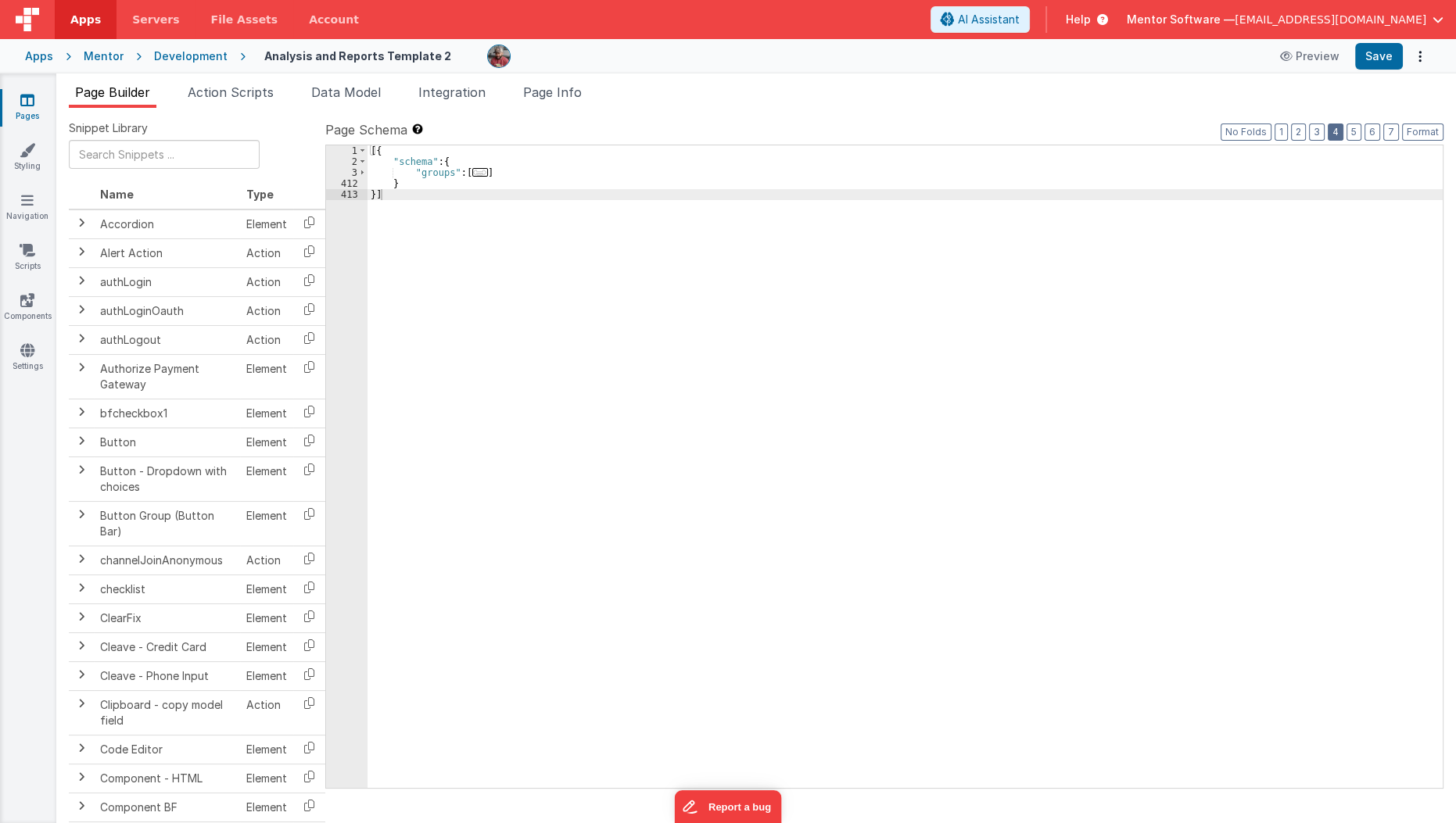
click at [1344, 132] on button "4" at bounding box center [1335, 131] width 16 height 17
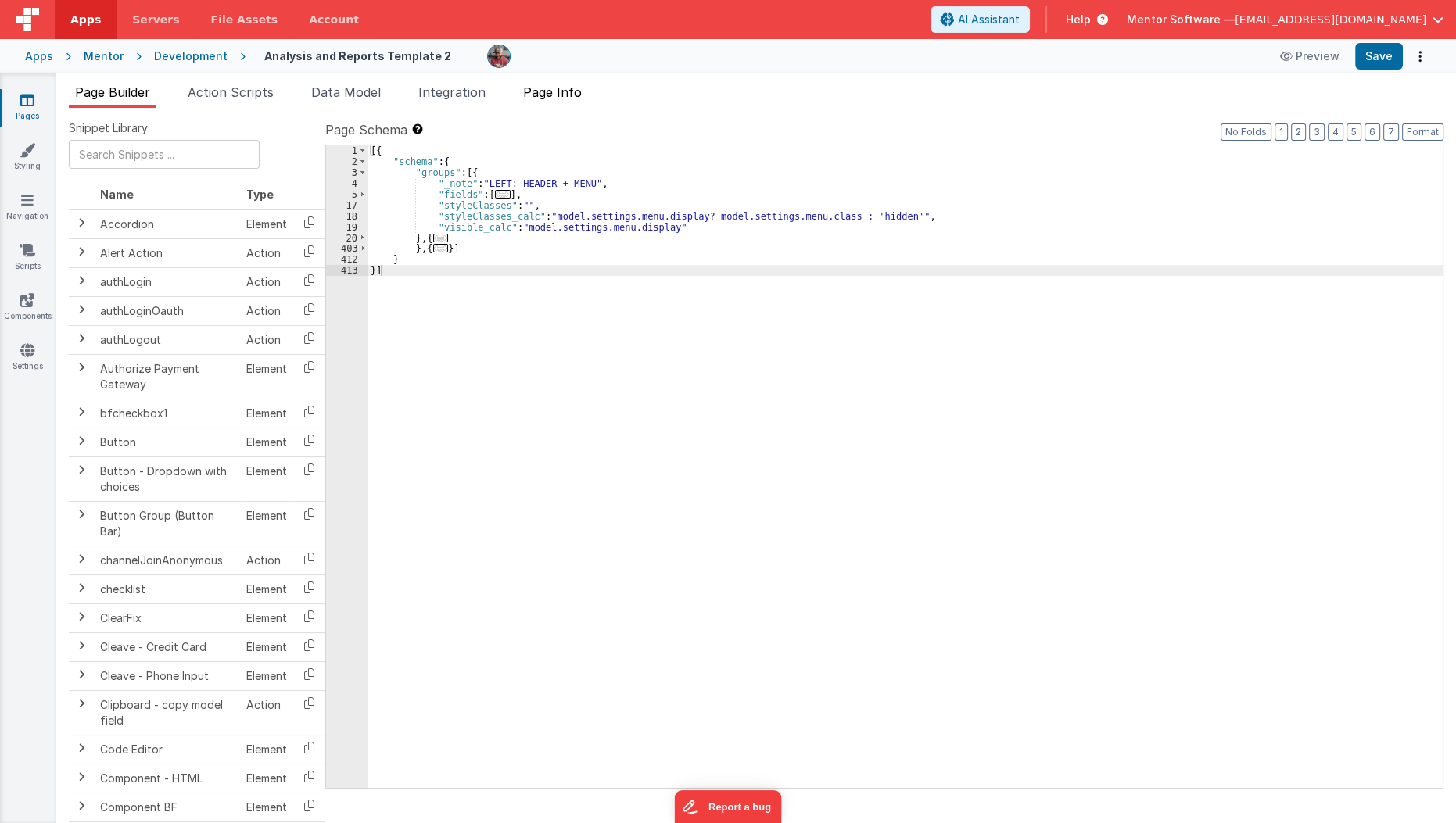
click at [546, 96] on span "Page Info" at bounding box center [552, 92] width 58 height 16
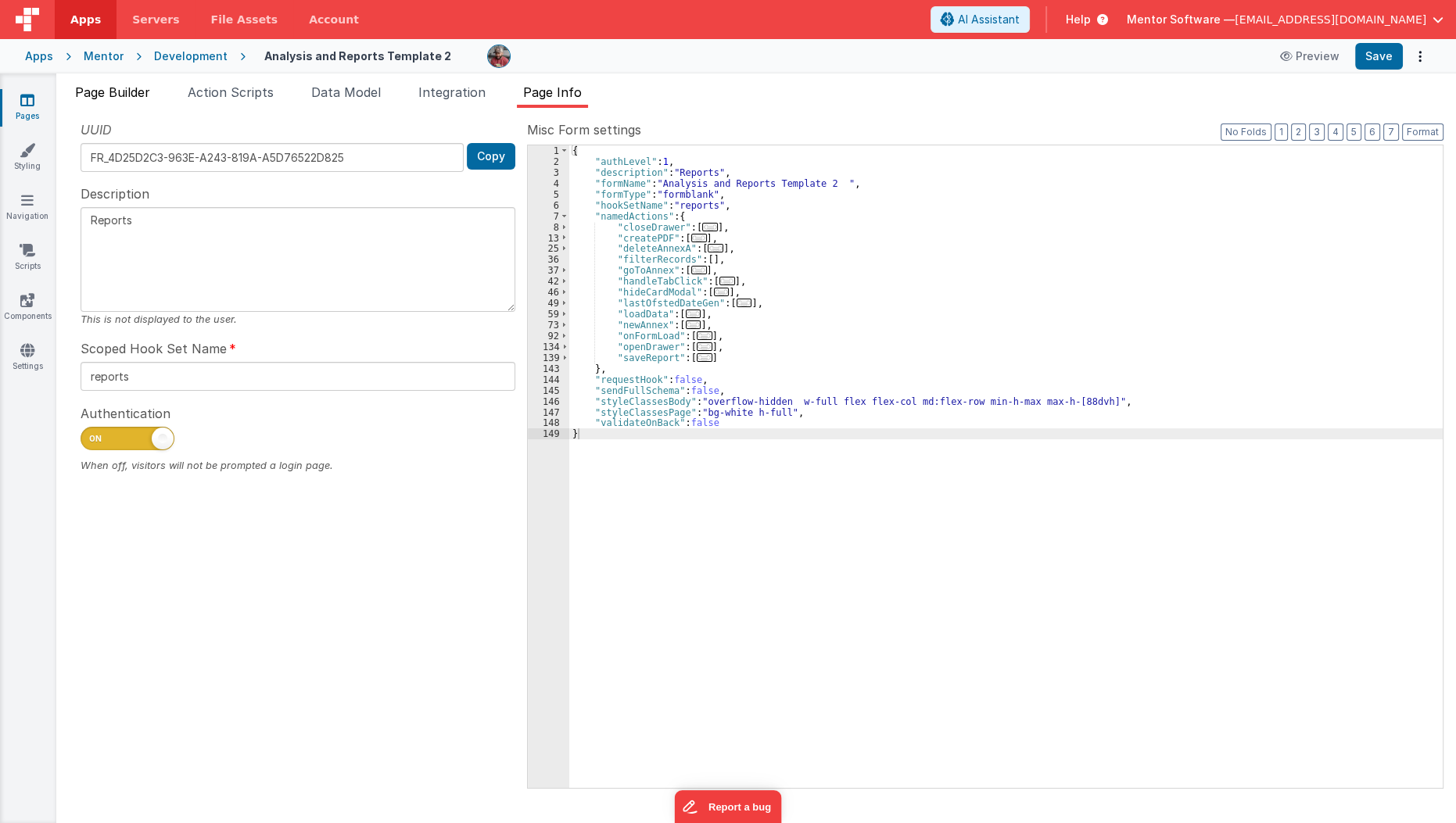
click at [137, 93] on span "Page Builder" at bounding box center [112, 92] width 75 height 16
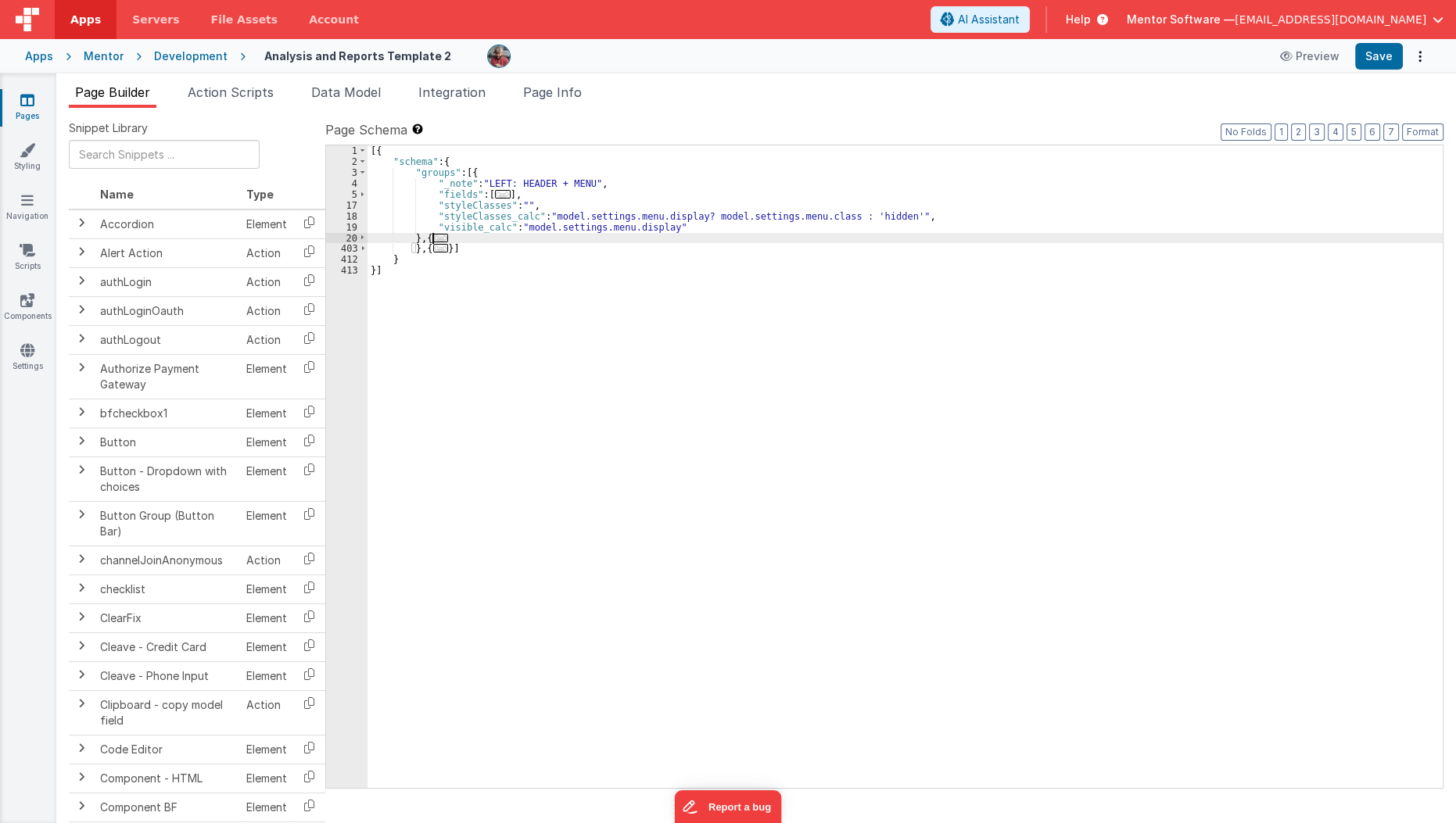
click at [434, 234] on span "..." at bounding box center [440, 238] width 16 height 8
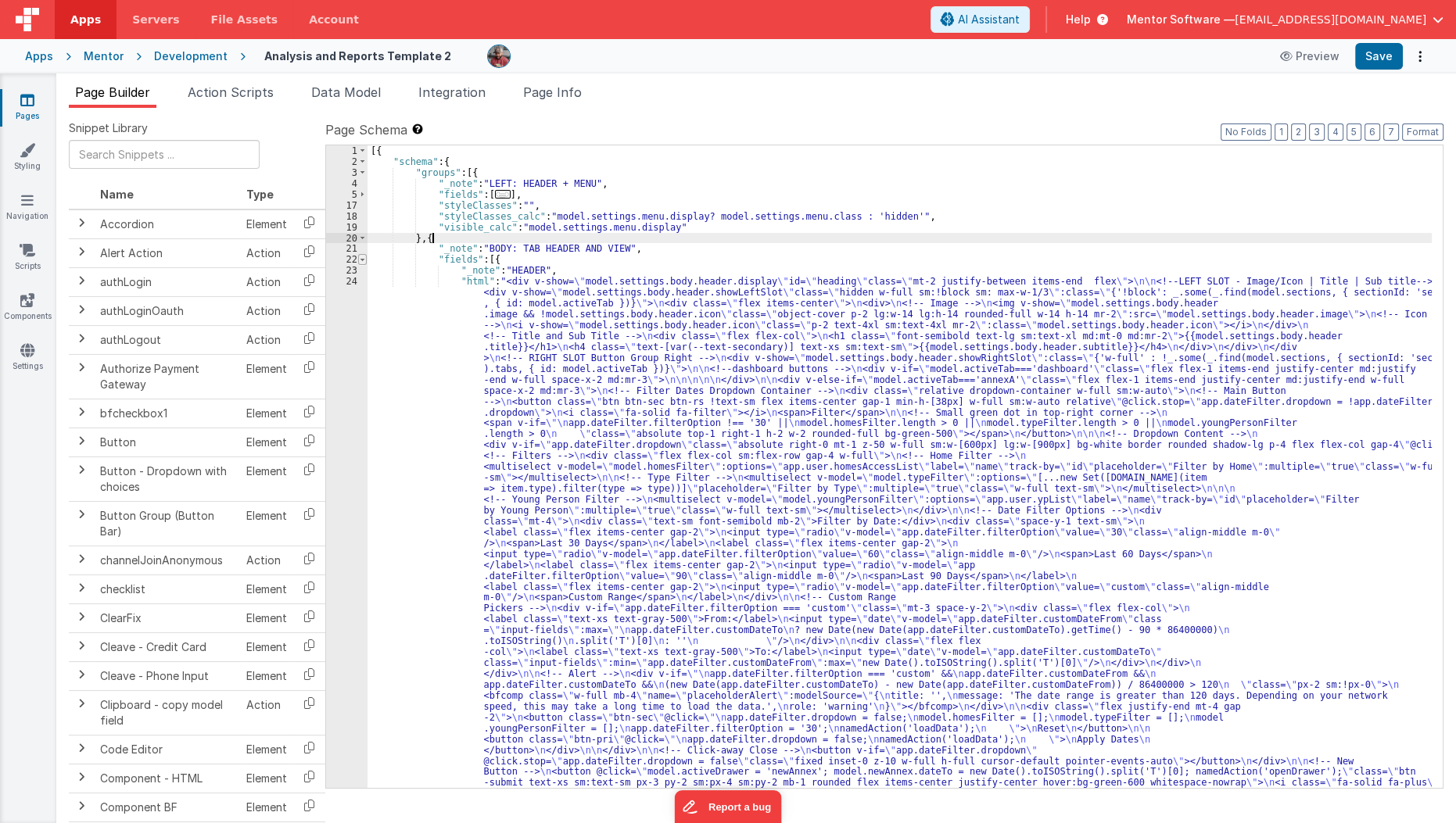
click at [365, 263] on span at bounding box center [362, 259] width 8 height 11
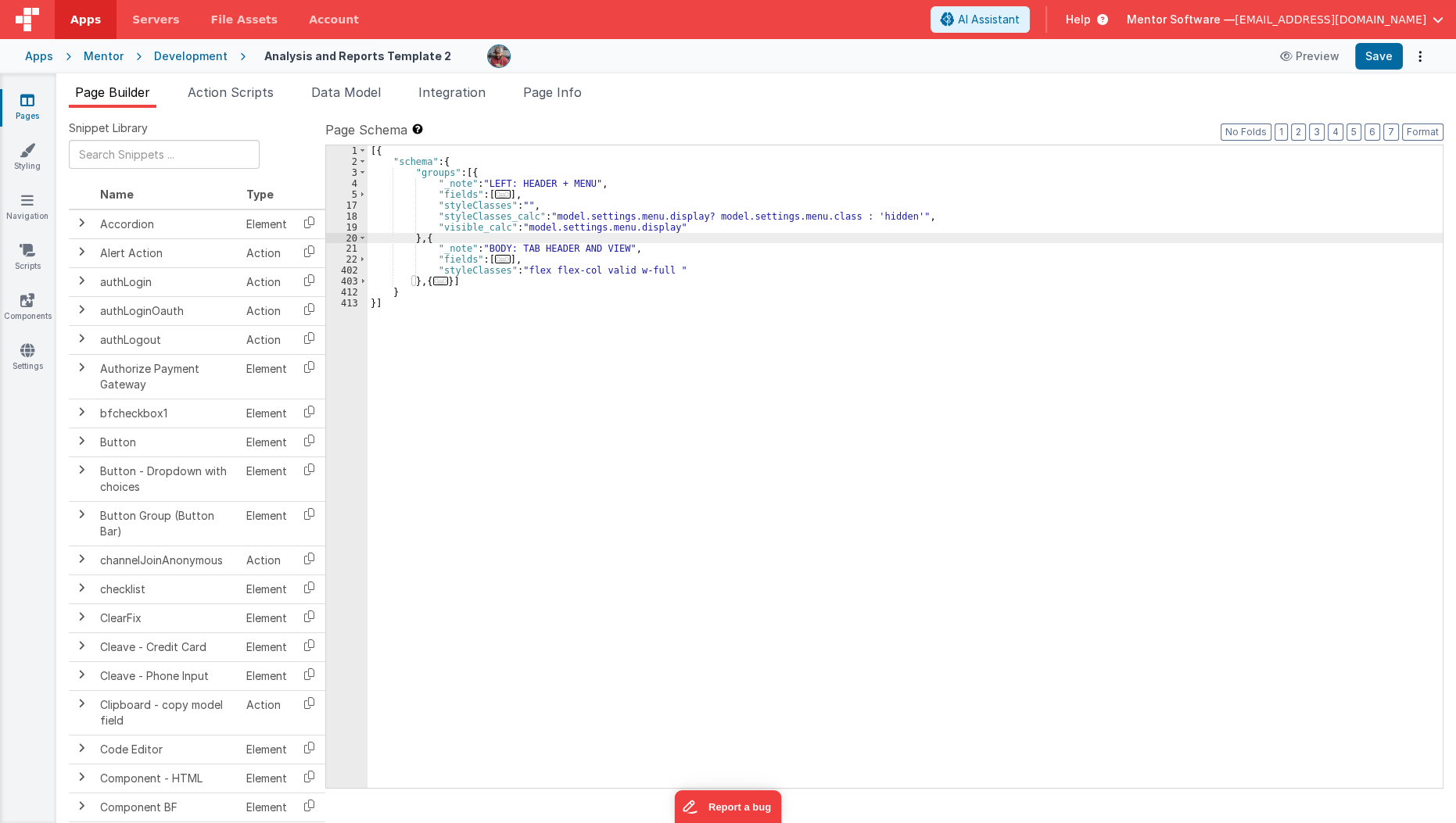
click at [495, 255] on span "..." at bounding box center [503, 259] width 16 height 8
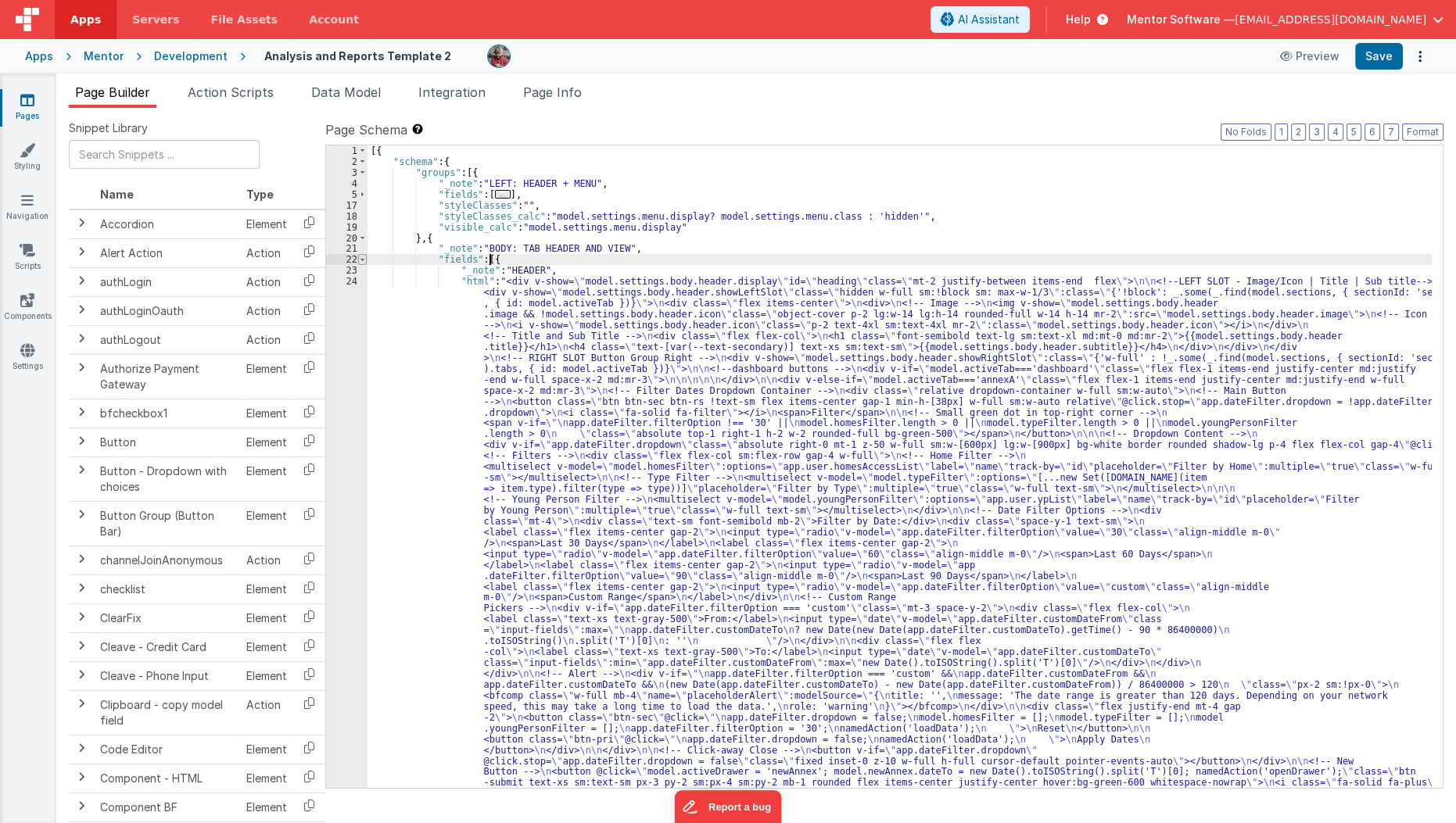
click at [360, 260] on span at bounding box center [362, 259] width 8 height 11
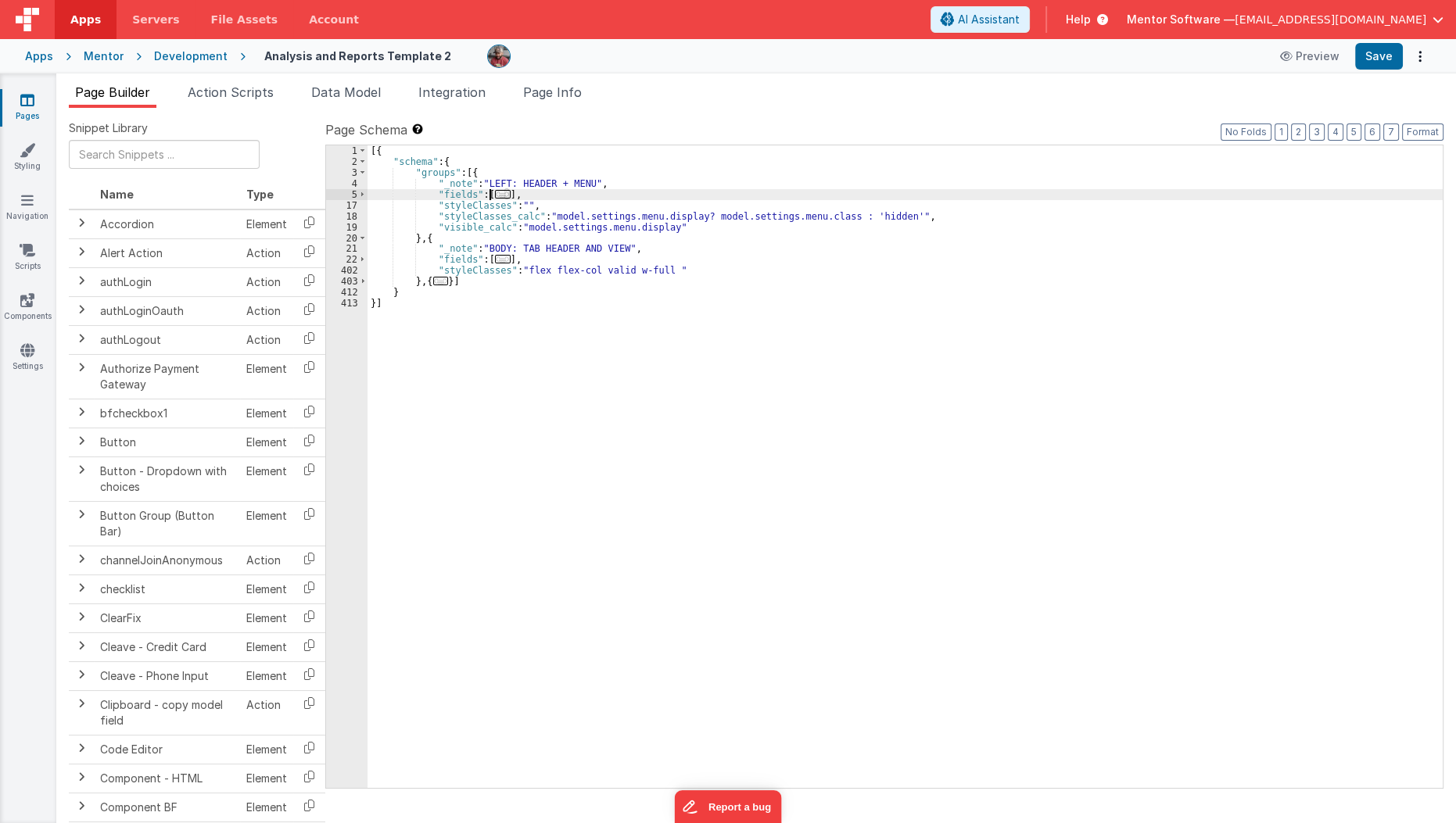
click at [499, 194] on span "..." at bounding box center [503, 194] width 16 height 8
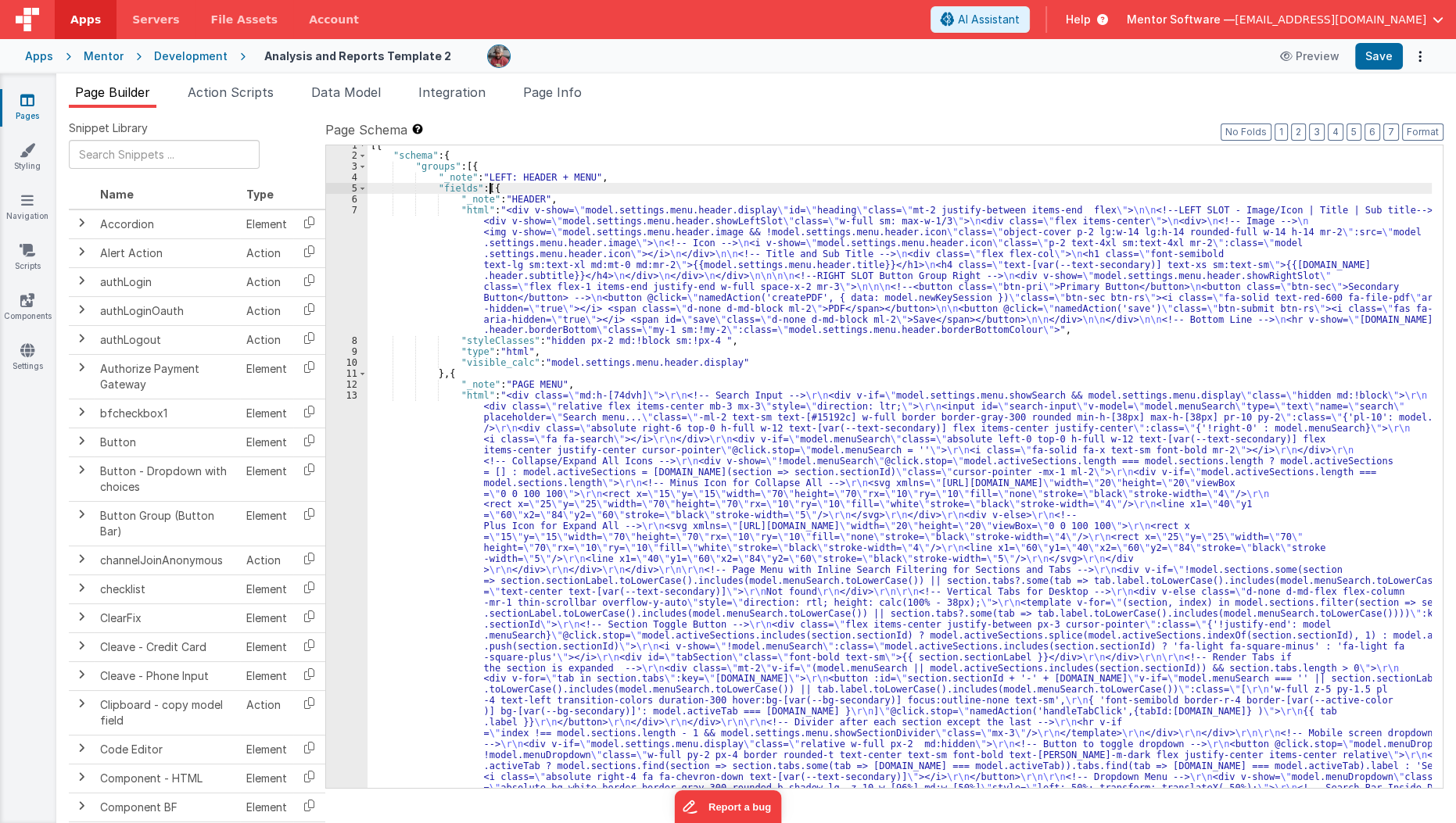
scroll to position [2, 0]
click at [363, 195] on span at bounding box center [362, 191] width 8 height 11
